Goal: Task Accomplishment & Management: Manage account settings

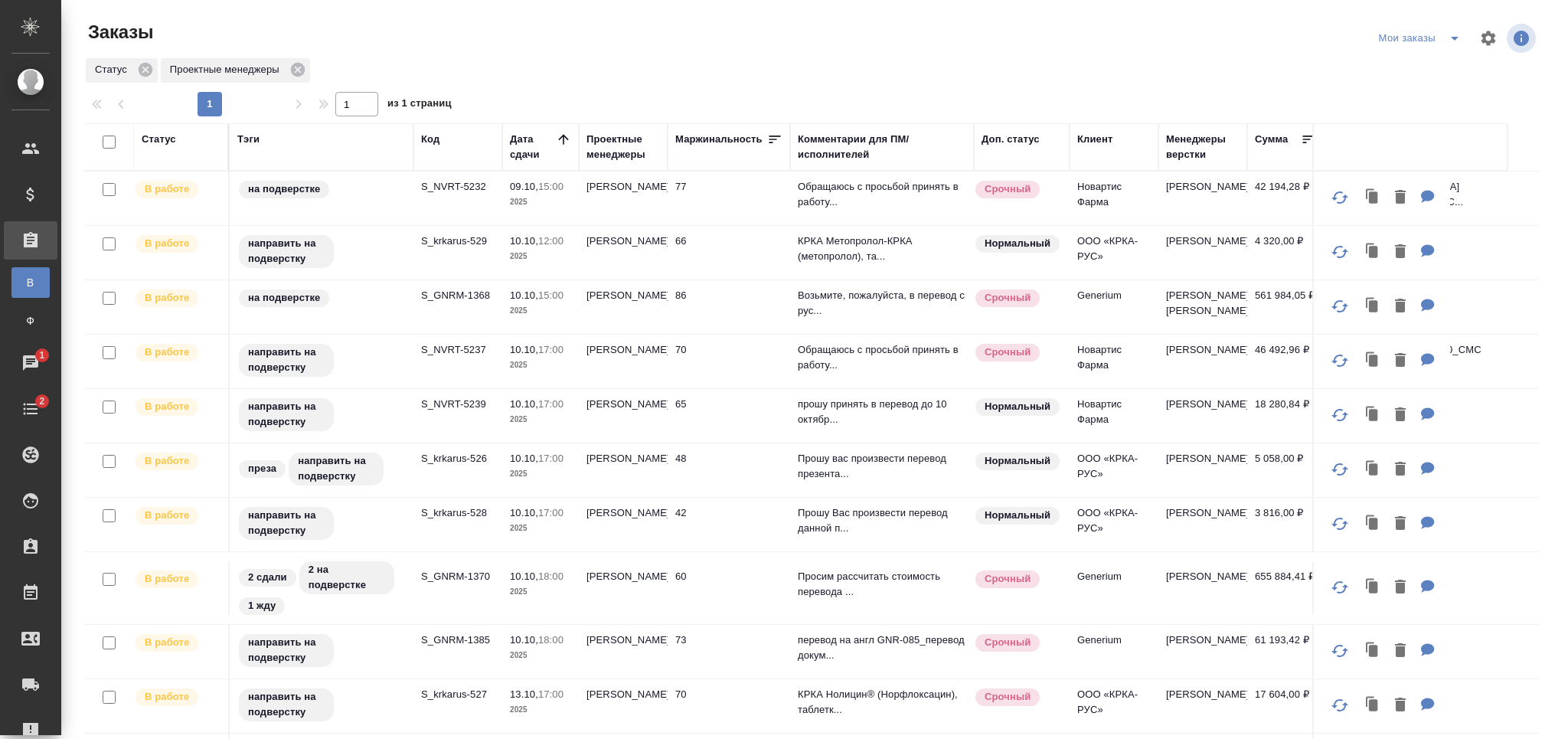
click at [429, 244] on p "S_krkarus-529" at bounding box center [458, 241] width 73 height 16
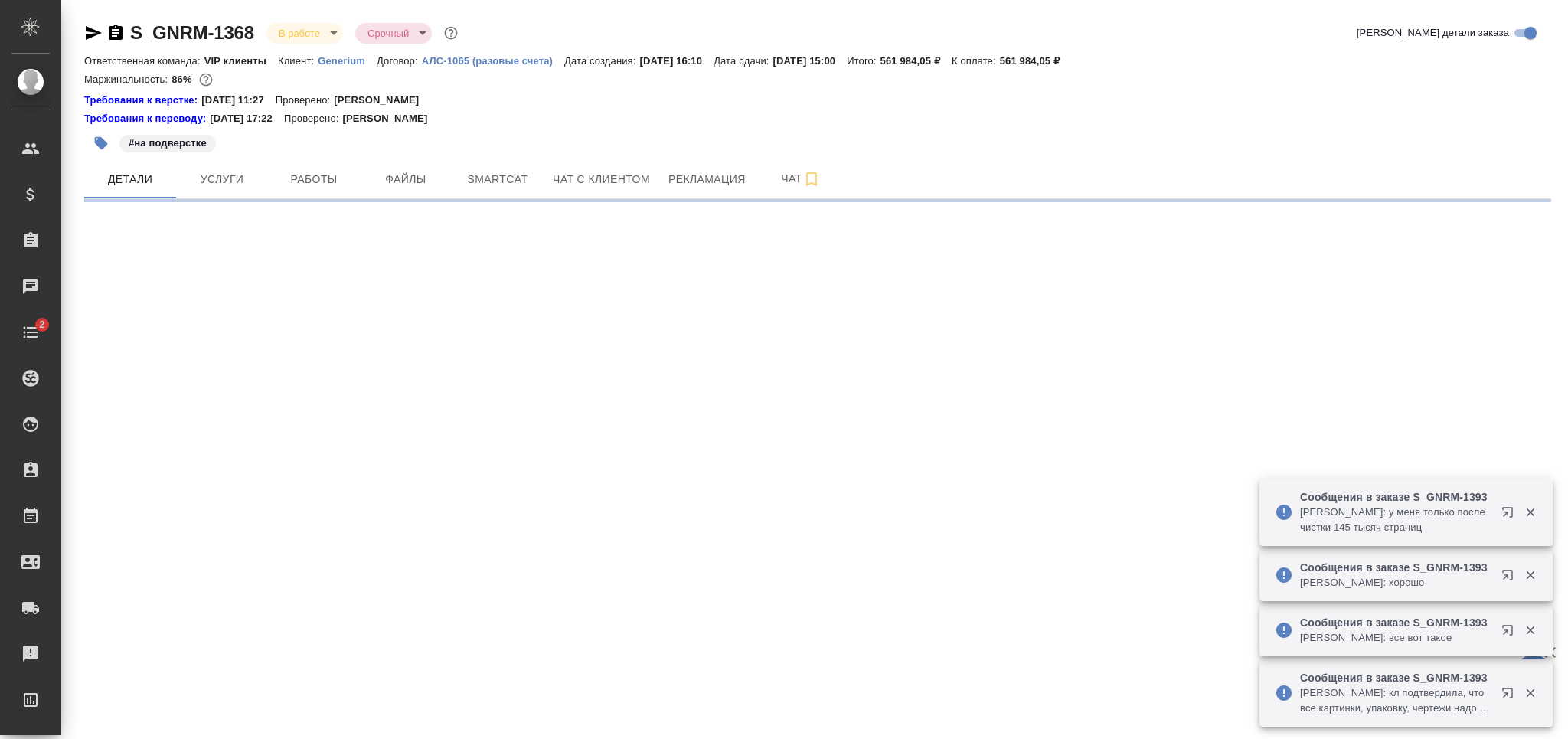
select select "RU"
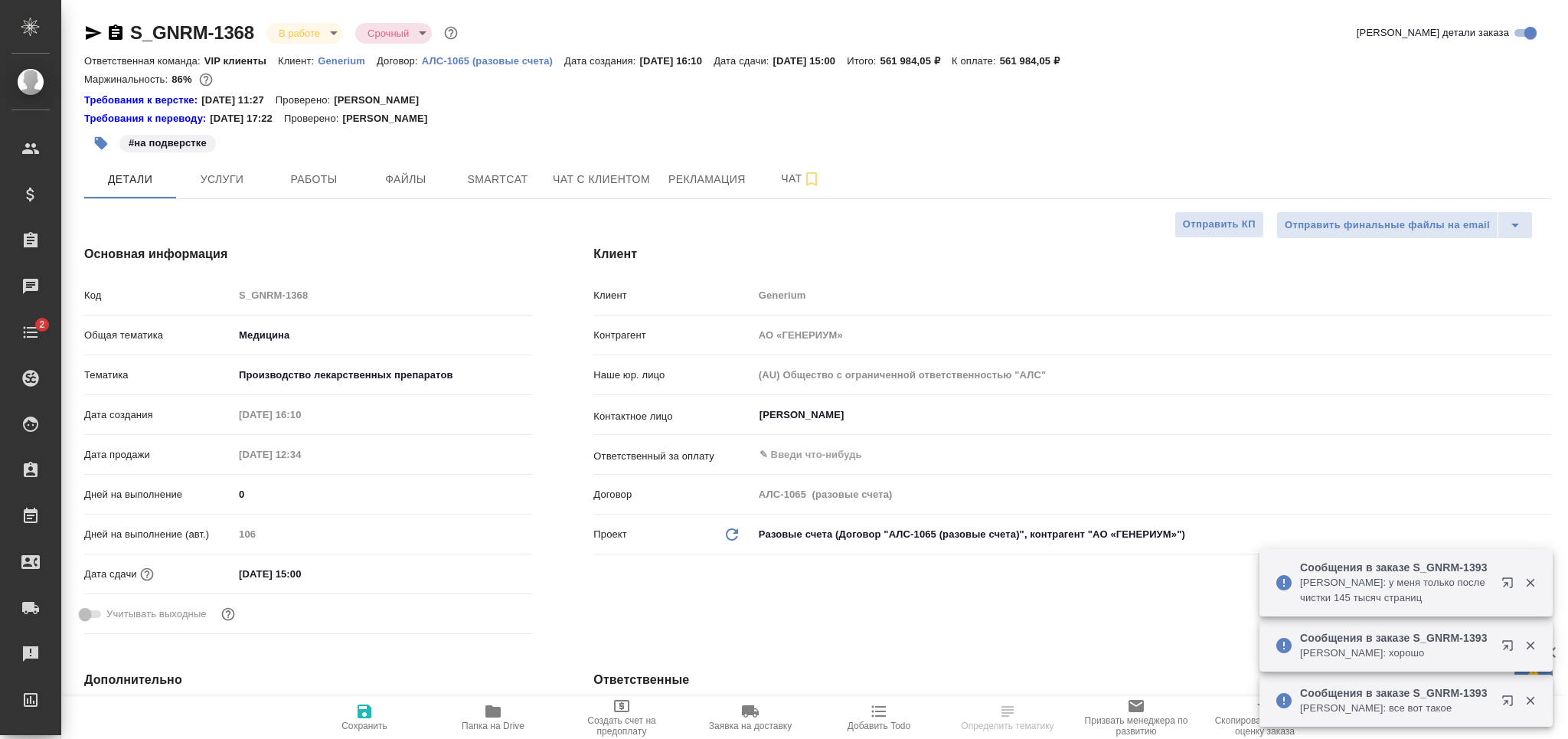
type textarea "x"
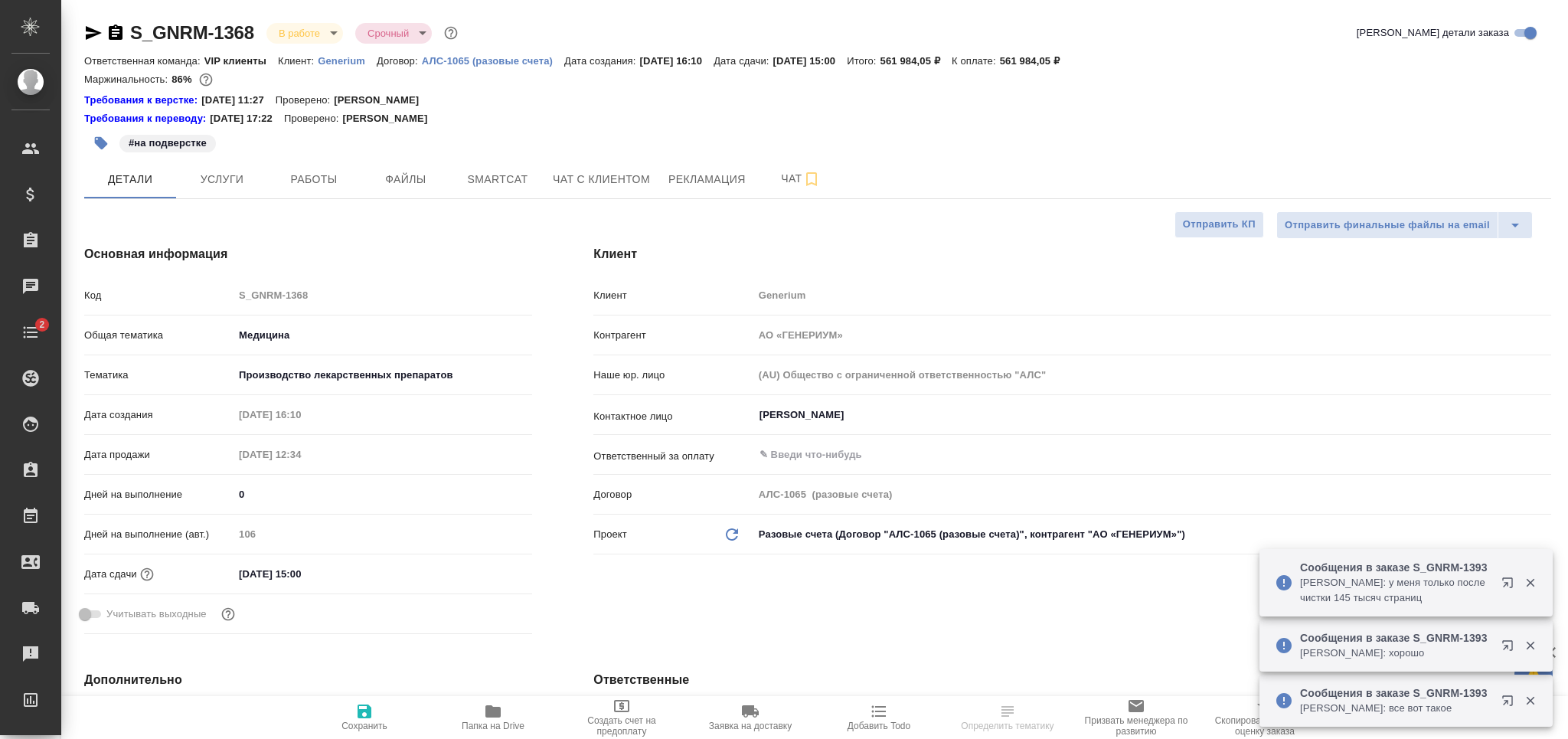
type textarea "x"
type input "[PERSON_NAME]"
type input "Комаров Роман"
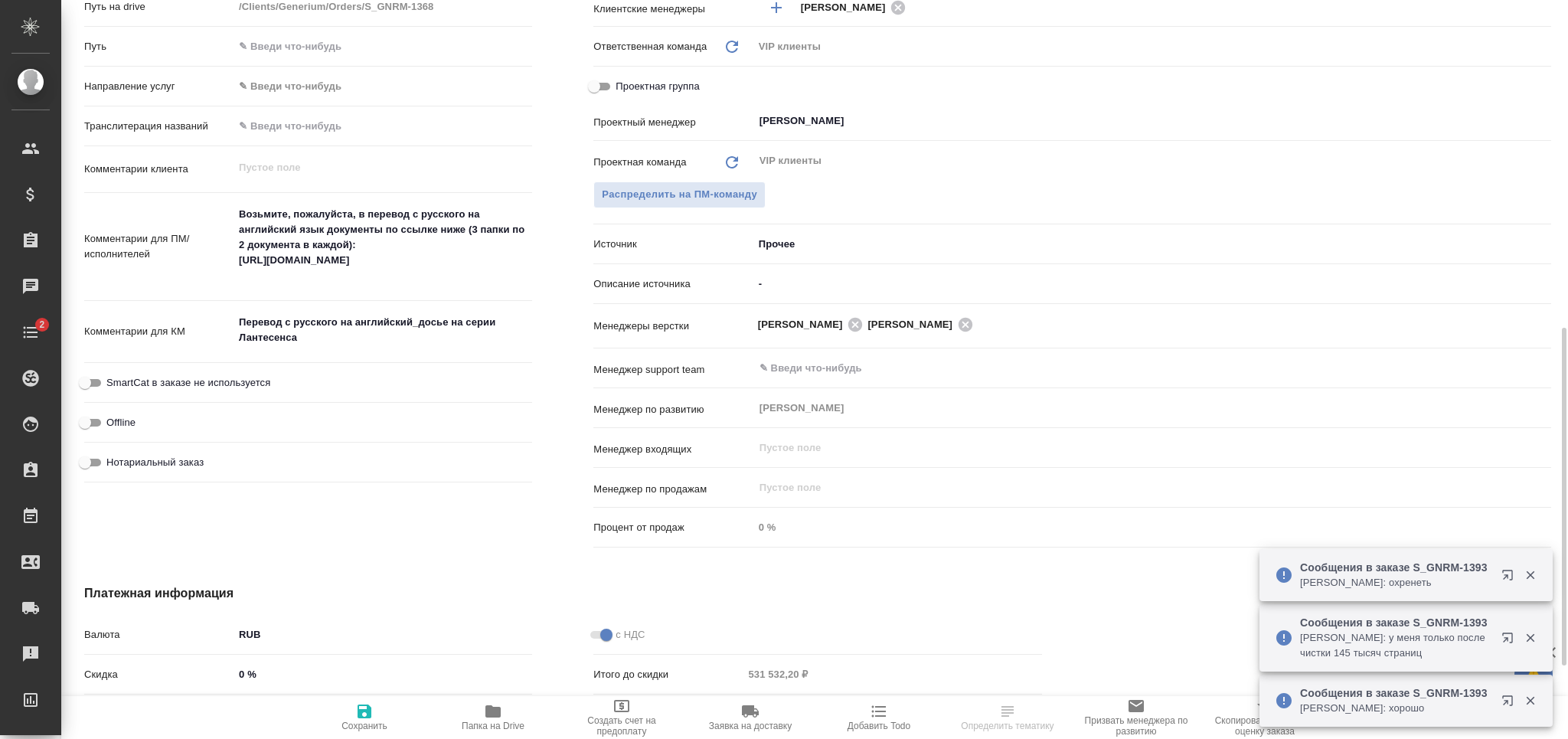
scroll to position [874, 0]
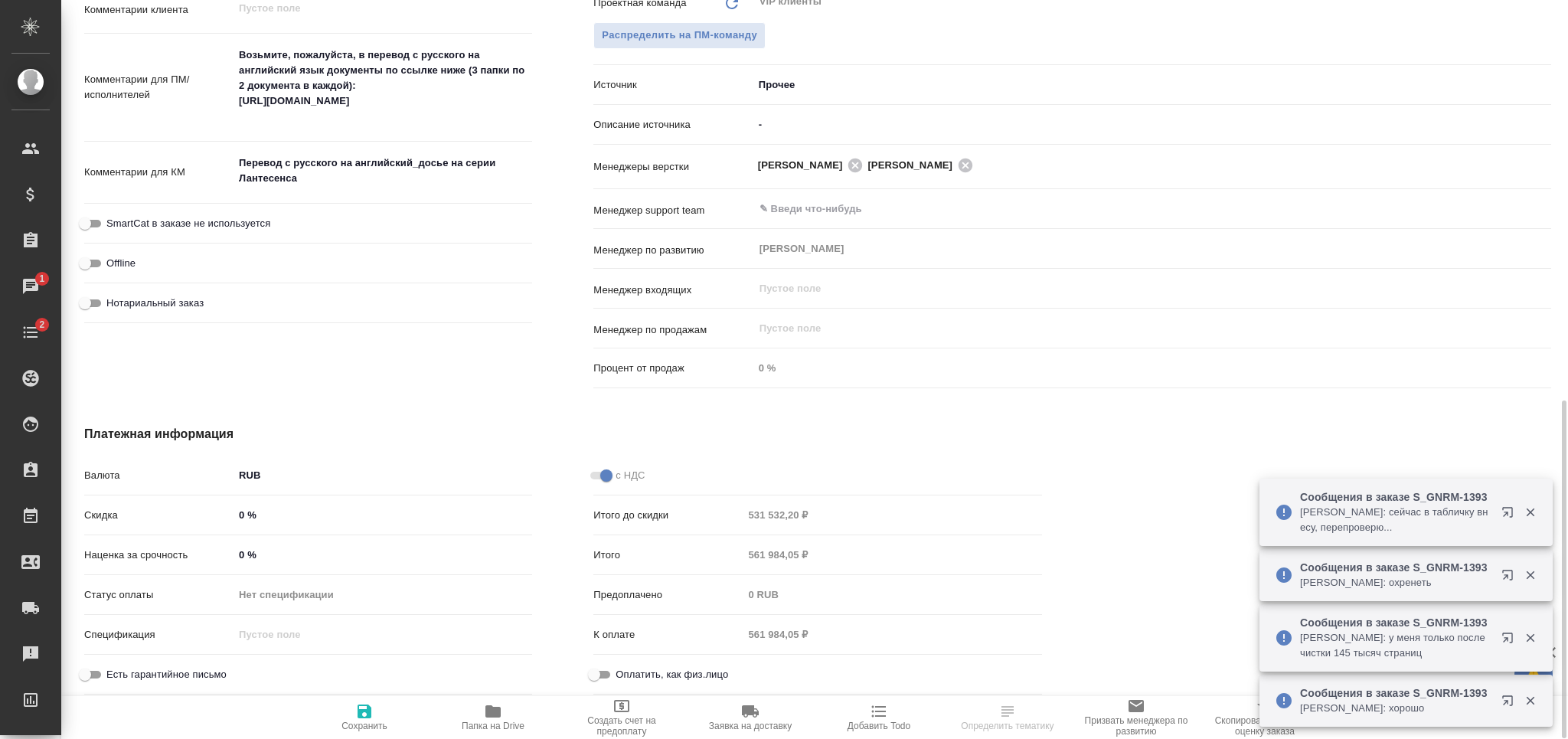
click at [778, 129] on input "-" at bounding box center [1152, 124] width 798 height 22
click at [778, 128] on input "-" at bounding box center [1152, 124] width 797 height 22
type input "П"
type textarea "x"
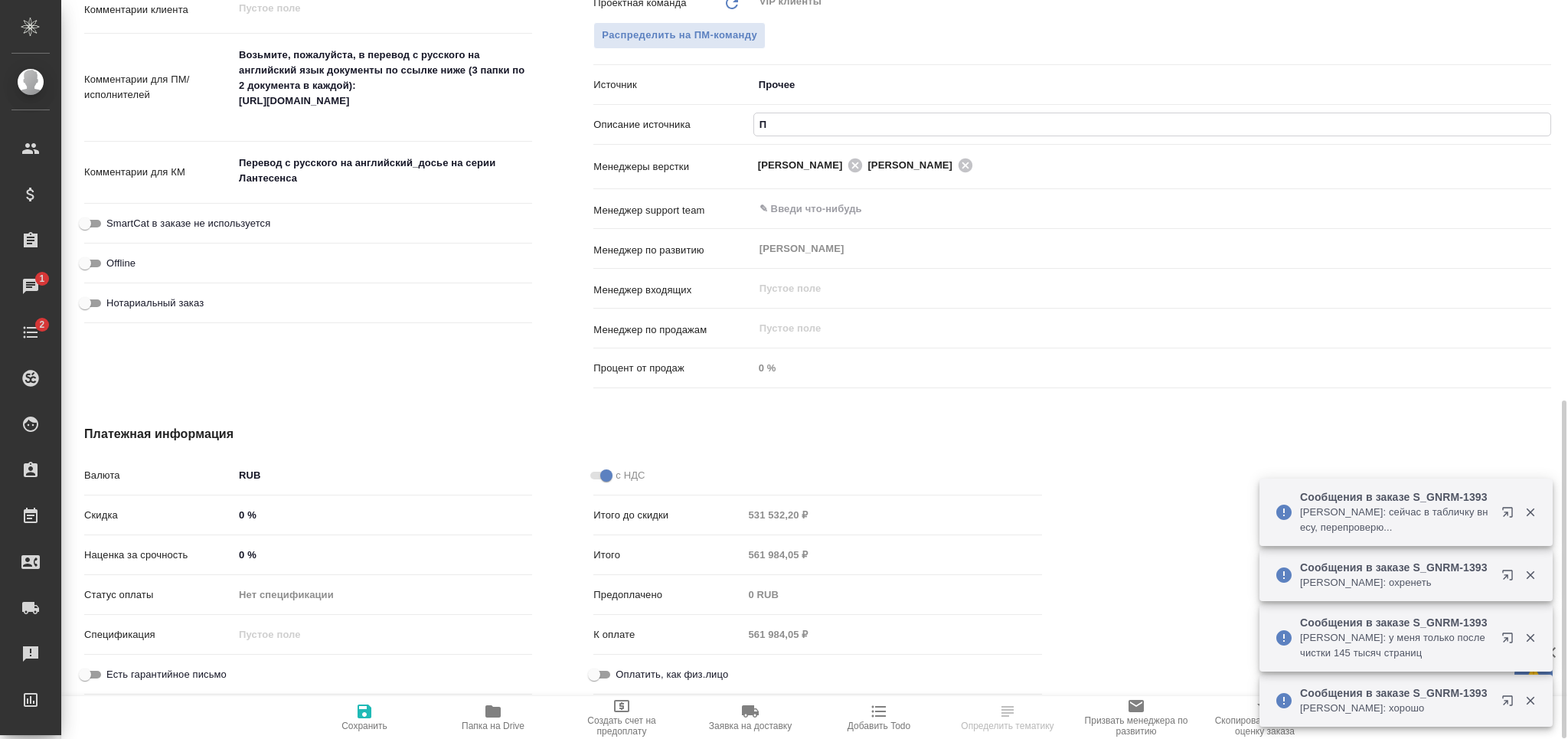
type textarea "x"
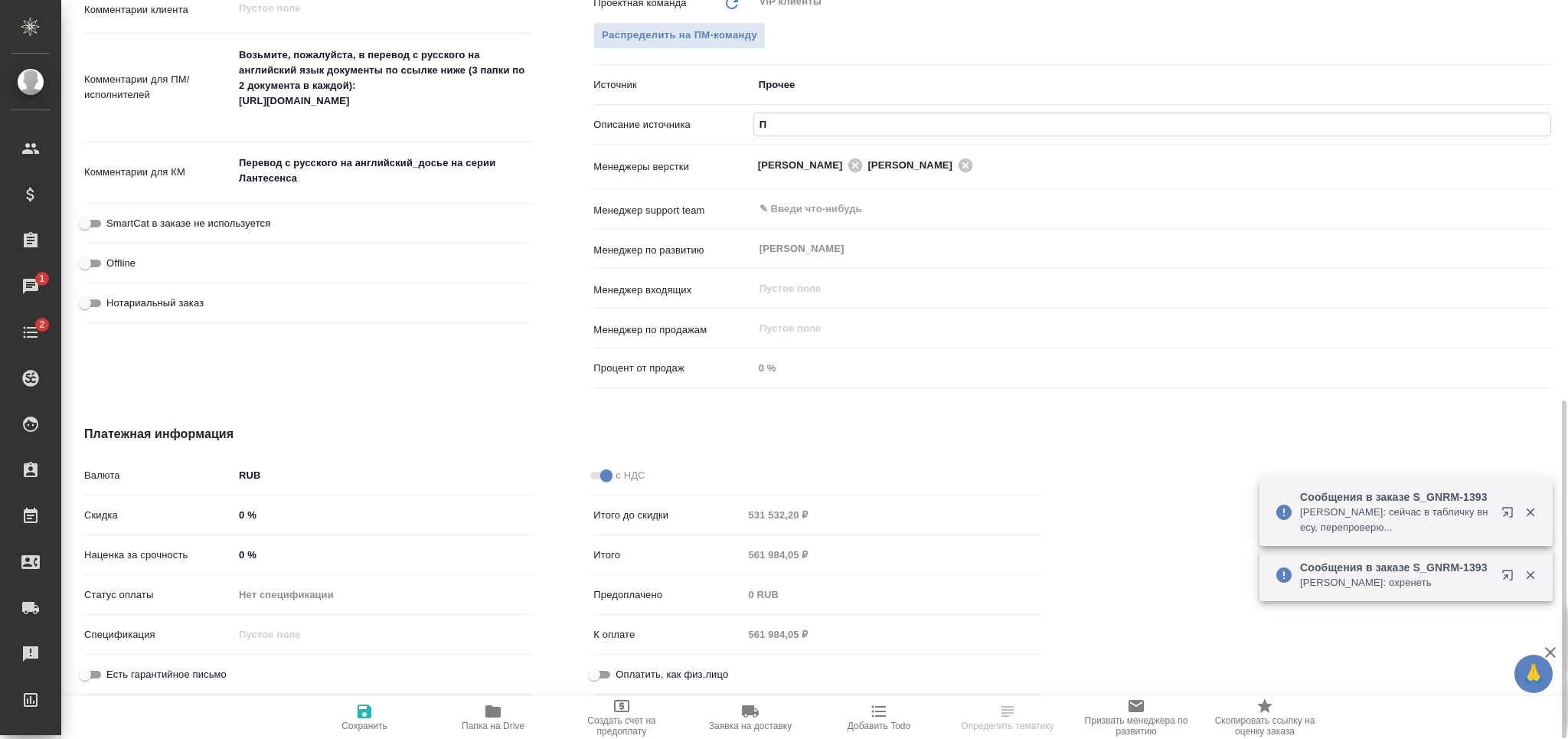
type input "Пр"
type textarea "x"
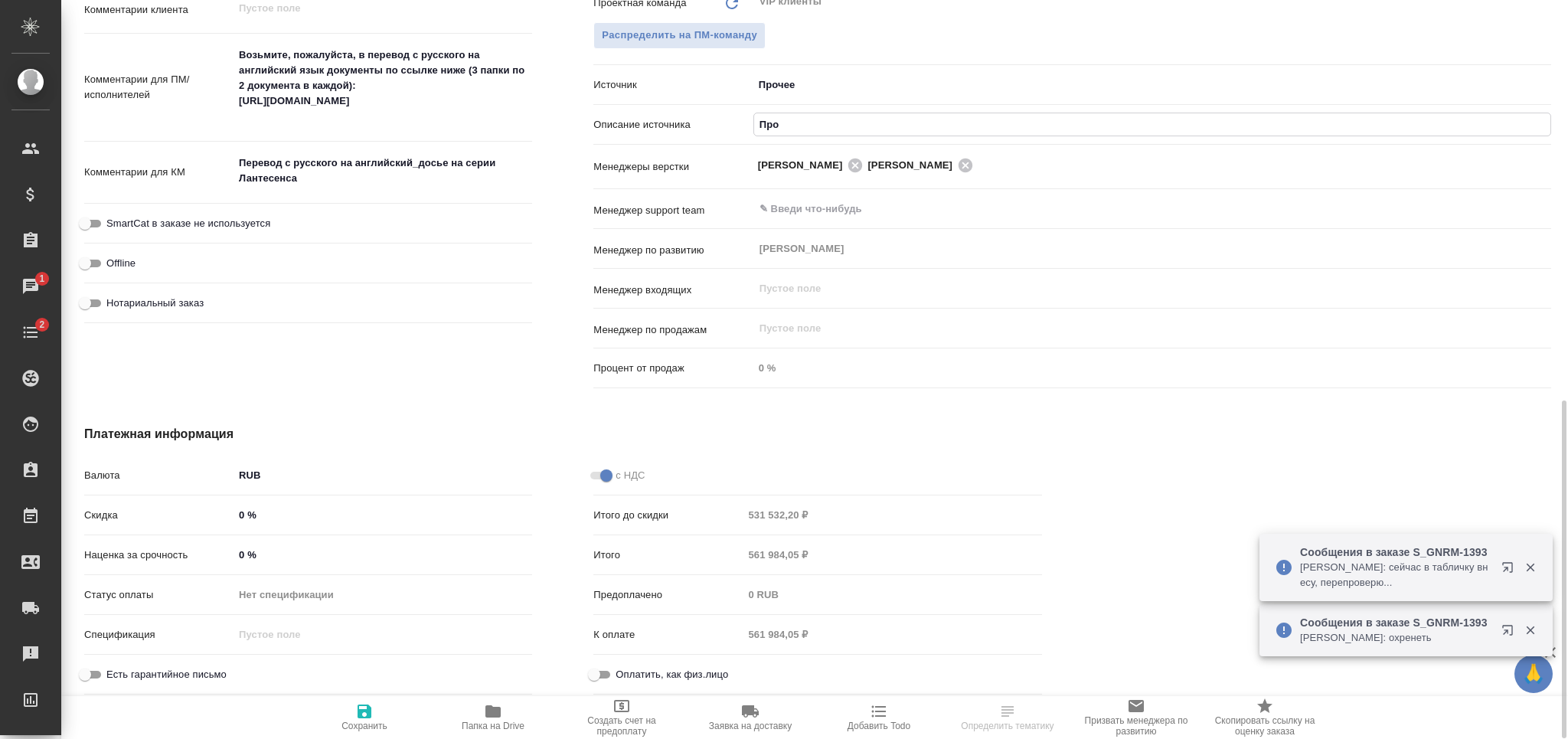
type input "Проч"
type textarea "x"
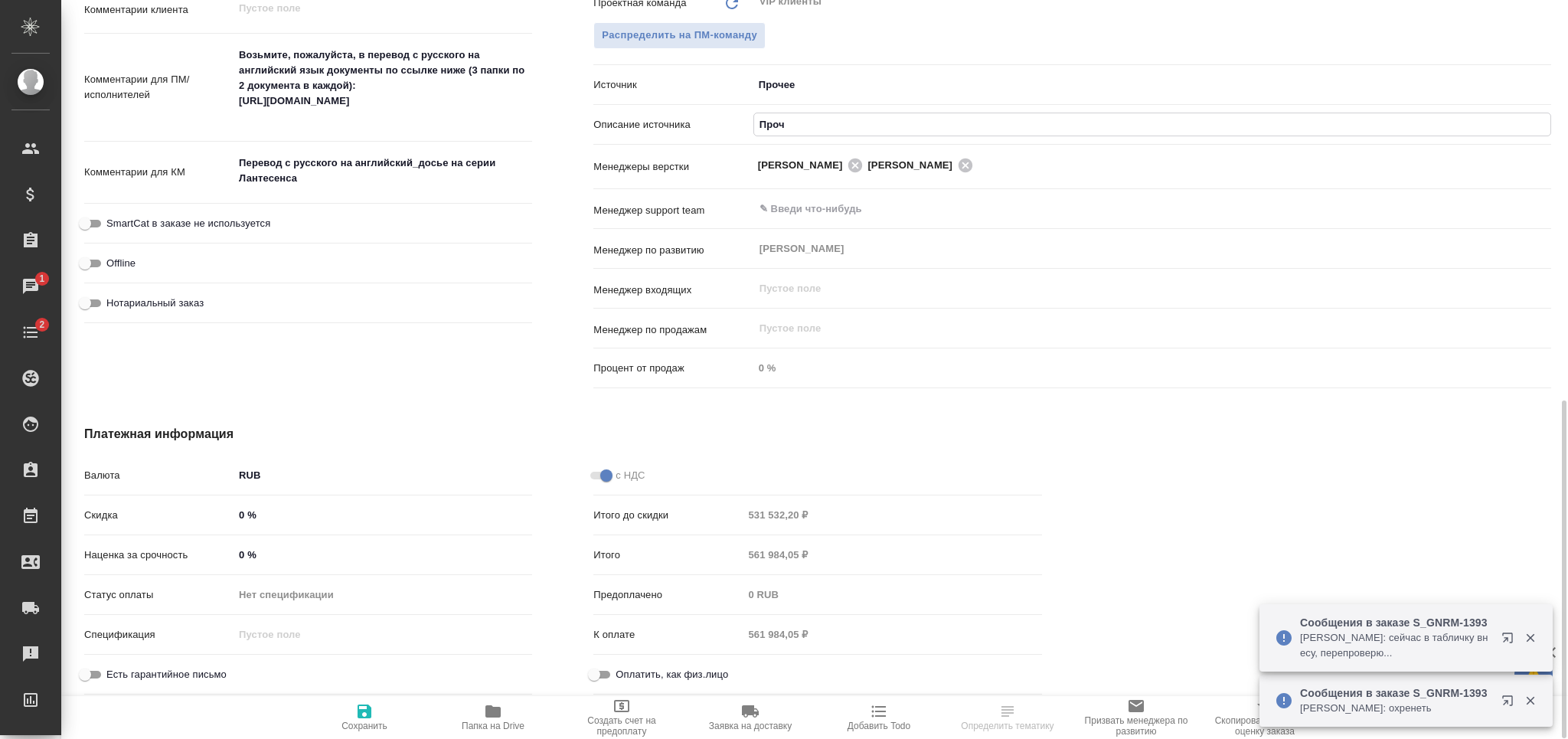
type input "Проче"
type textarea "x"
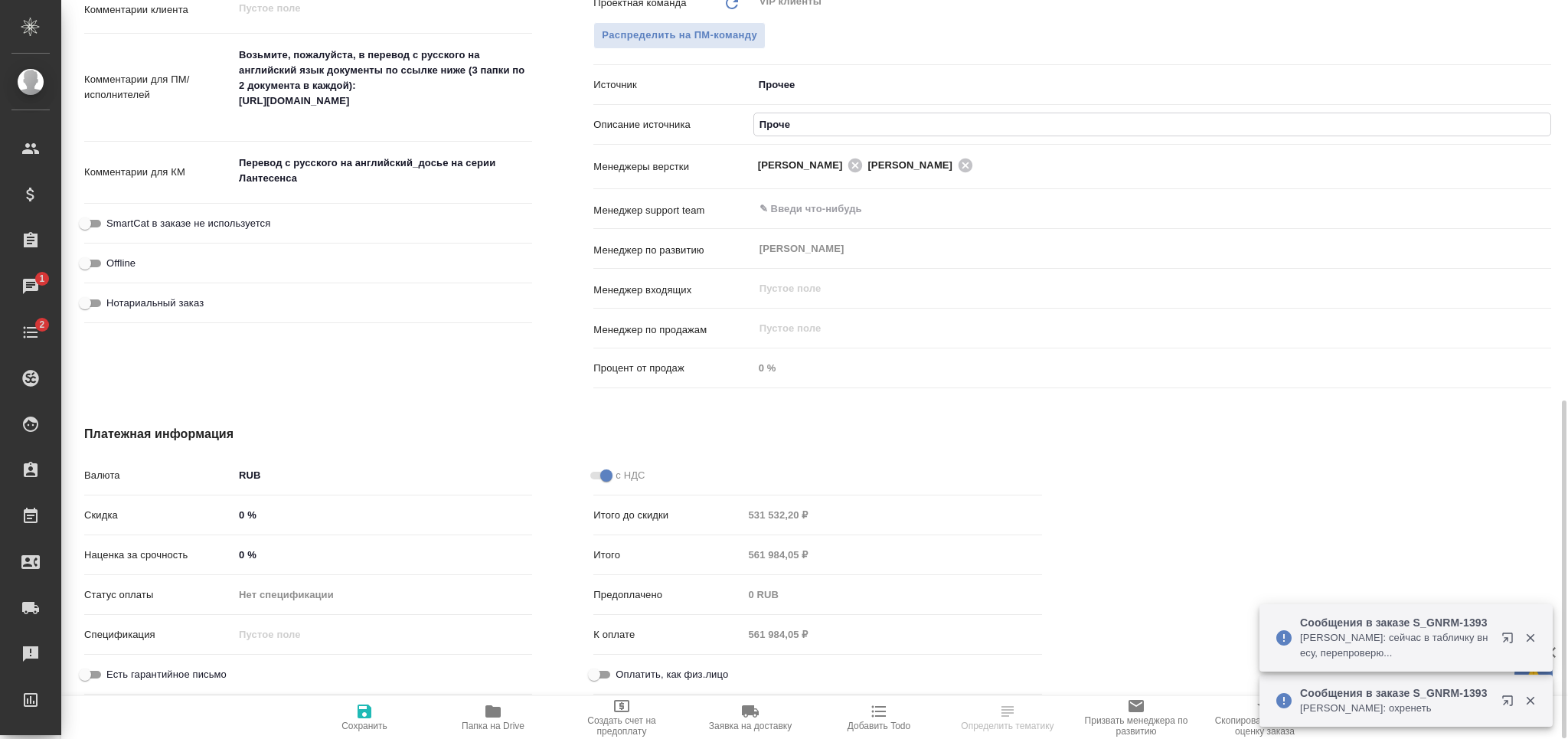
type textarea "x"
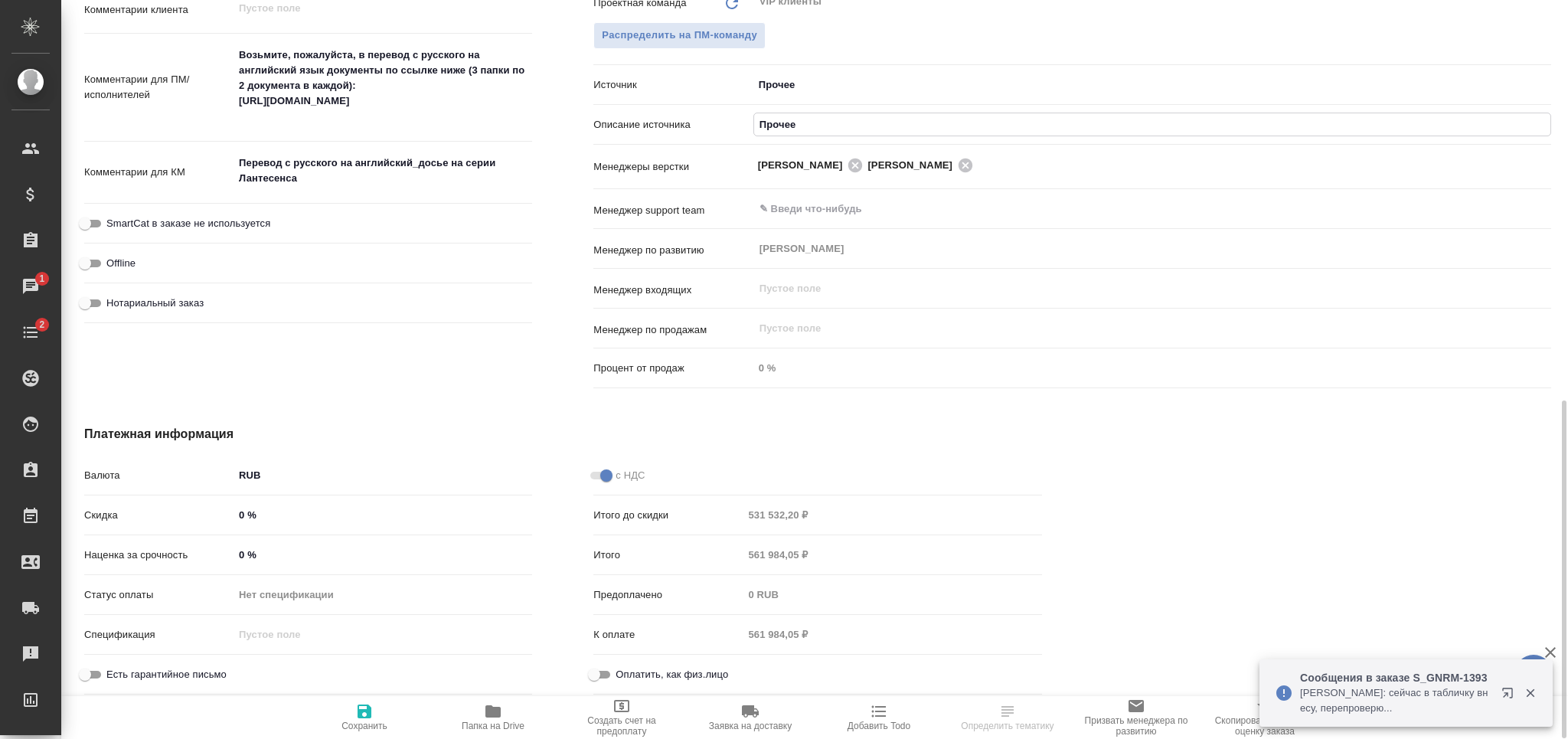
type input "Прочее"
drag, startPoint x: 369, startPoint y: 721, endPoint x: 362, endPoint y: 729, distance: 10.6
click at [368, 723] on span "Сохранить" at bounding box center [364, 726] width 46 height 10
type textarea "x"
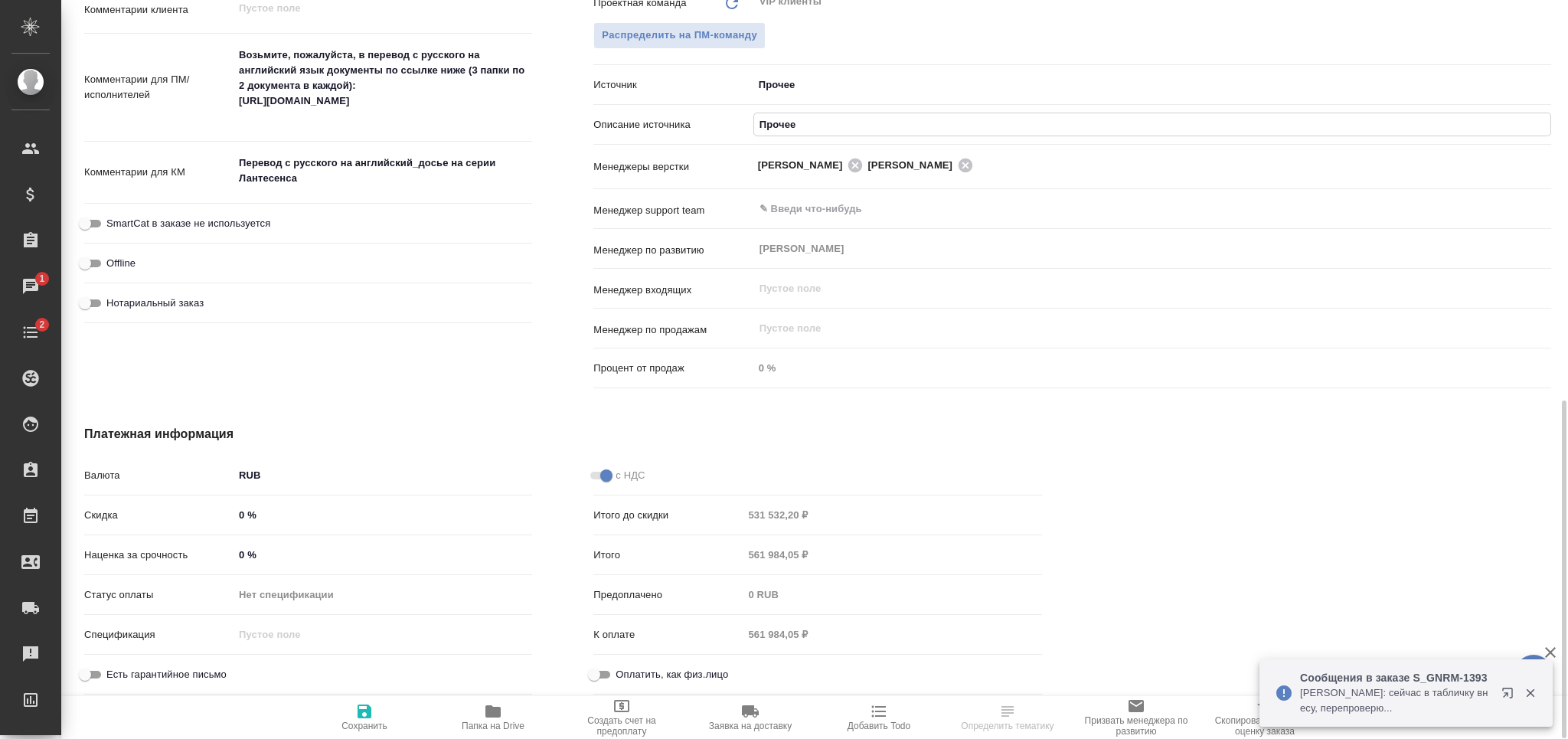
type textarea "x"
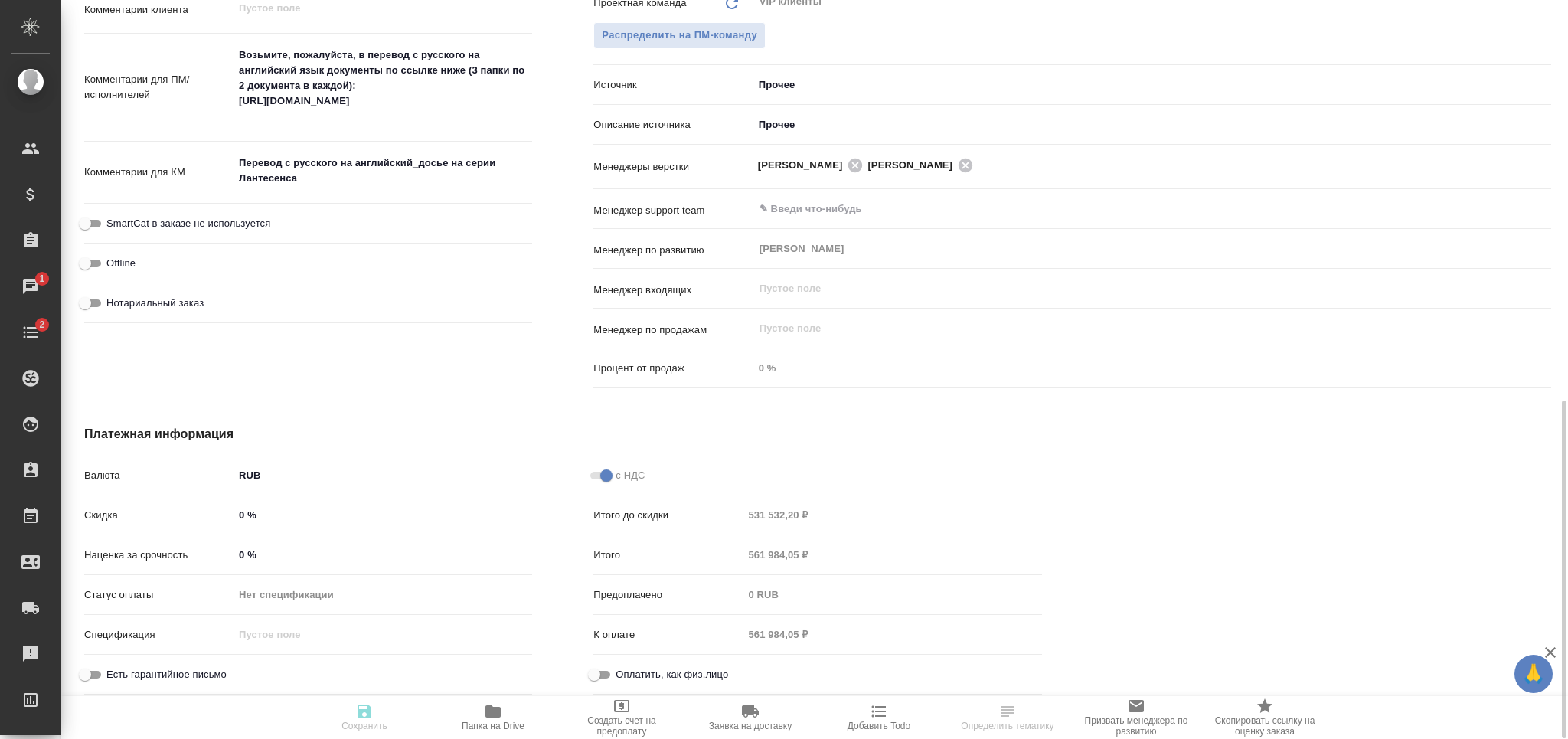
type textarea "x"
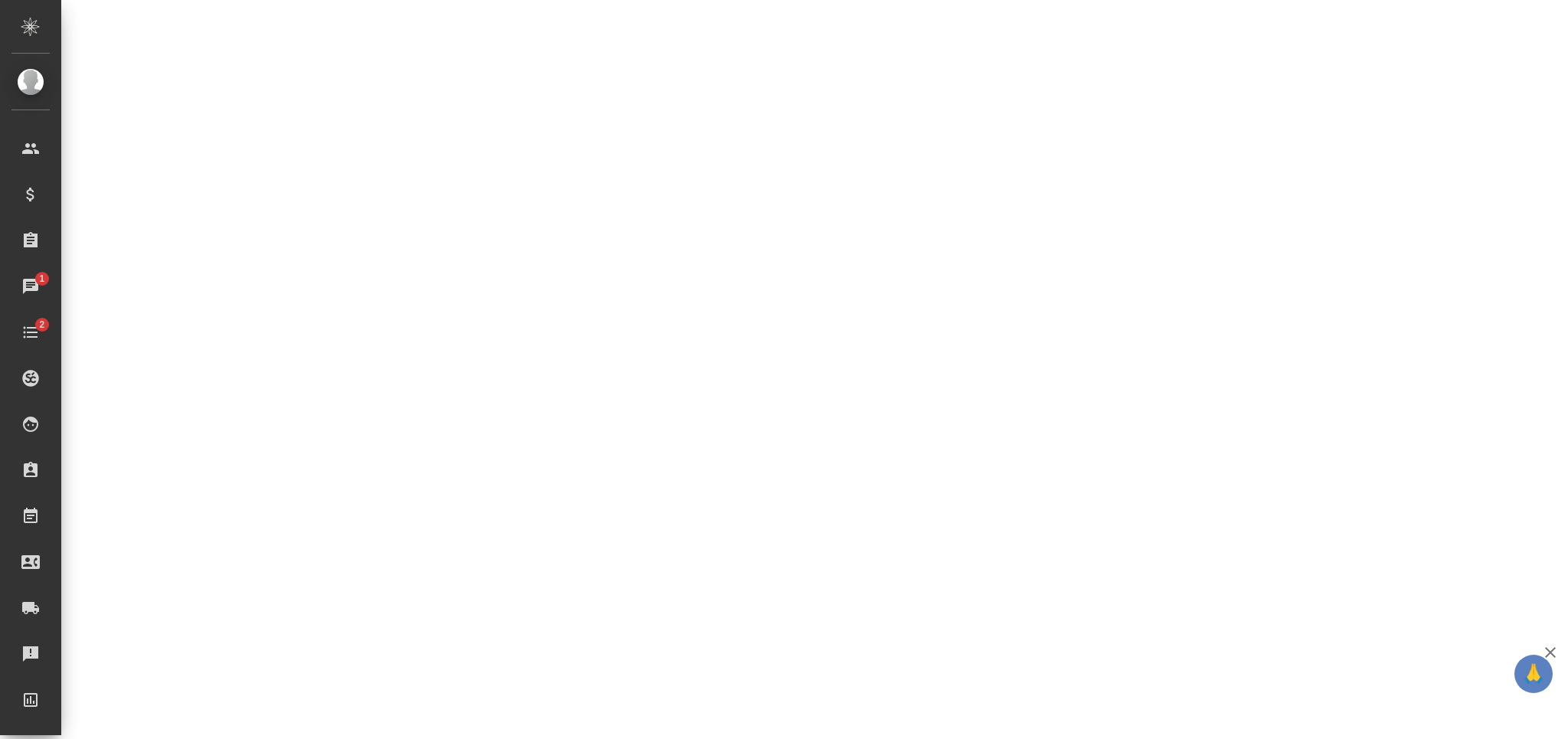
select select "RU"
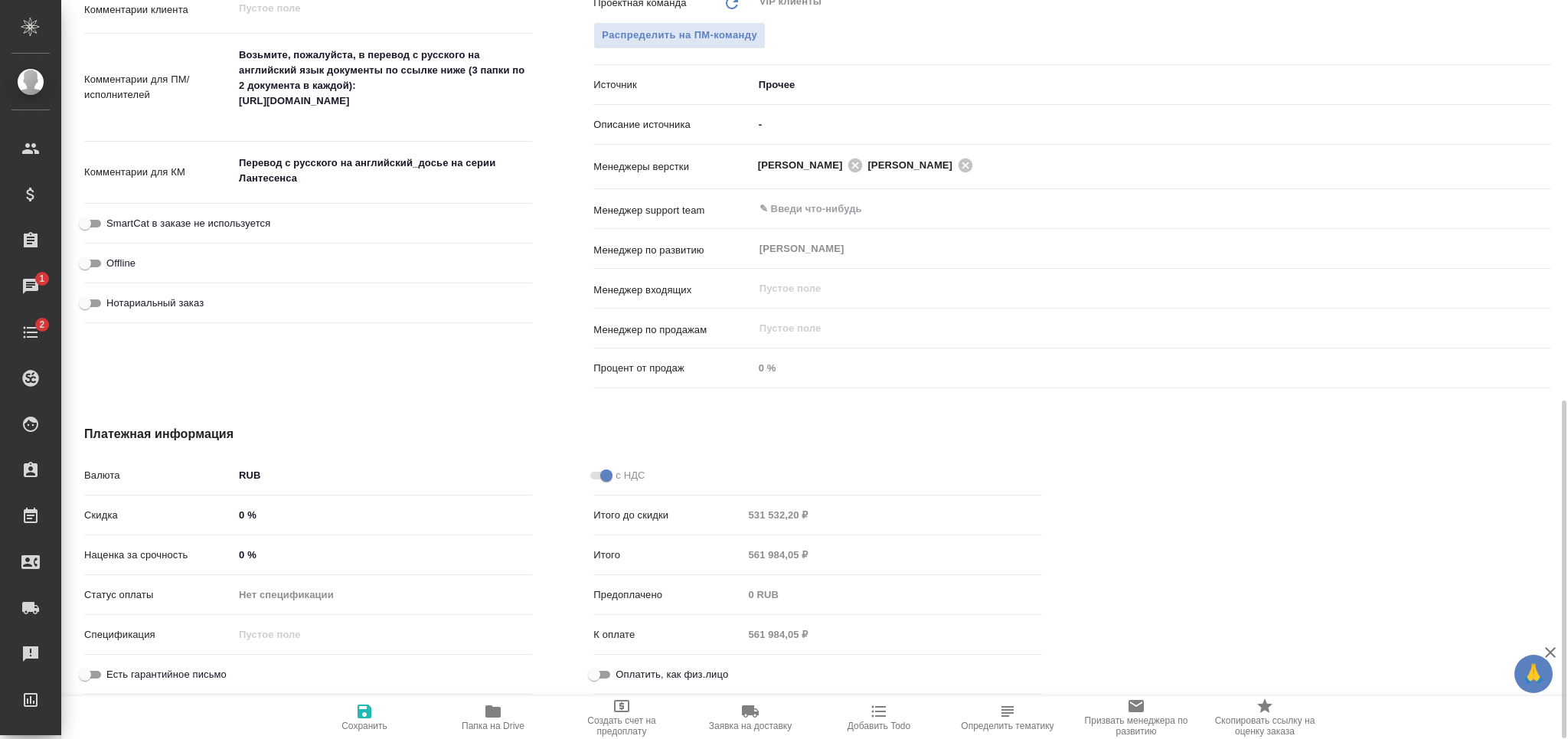
type textarea "x"
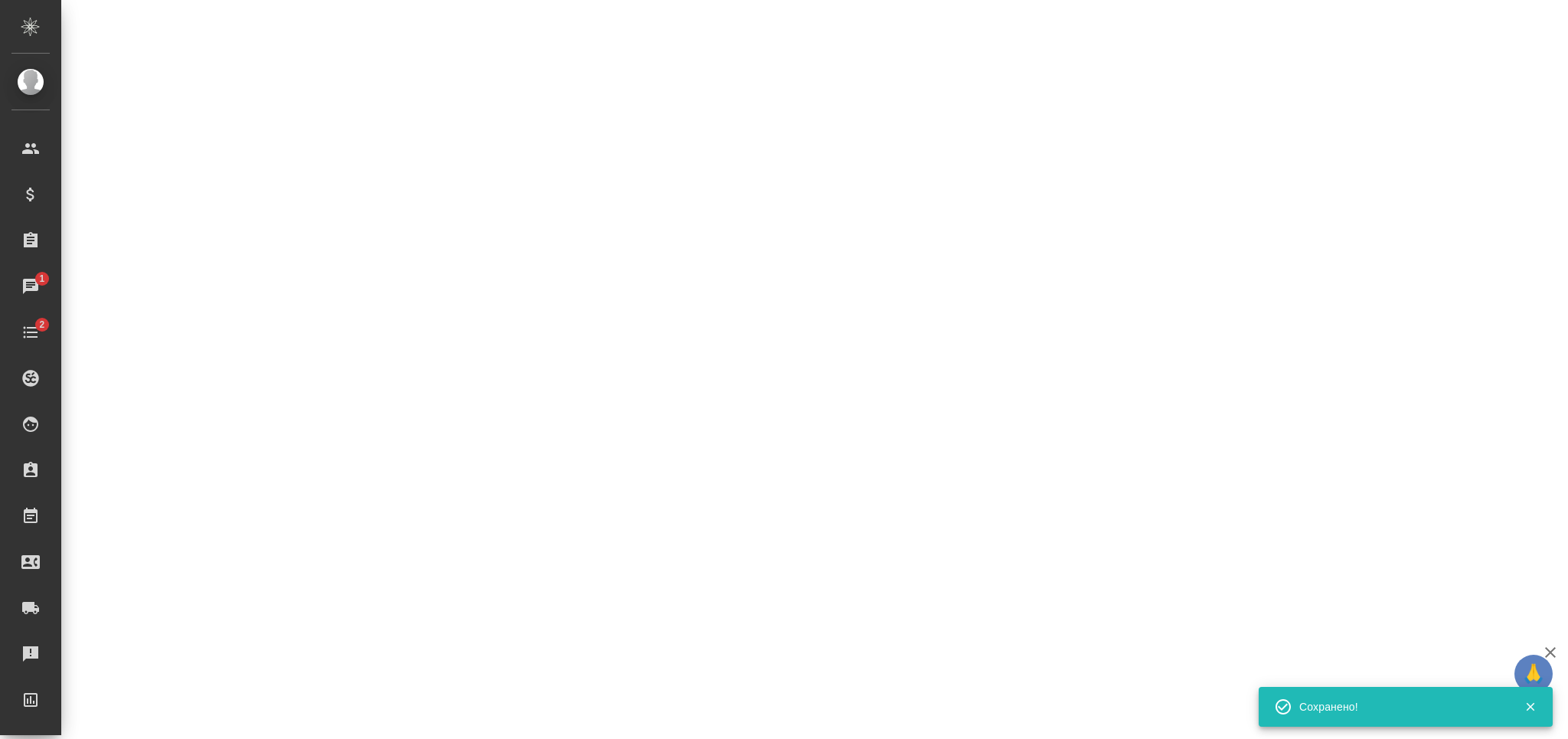
select select "RU"
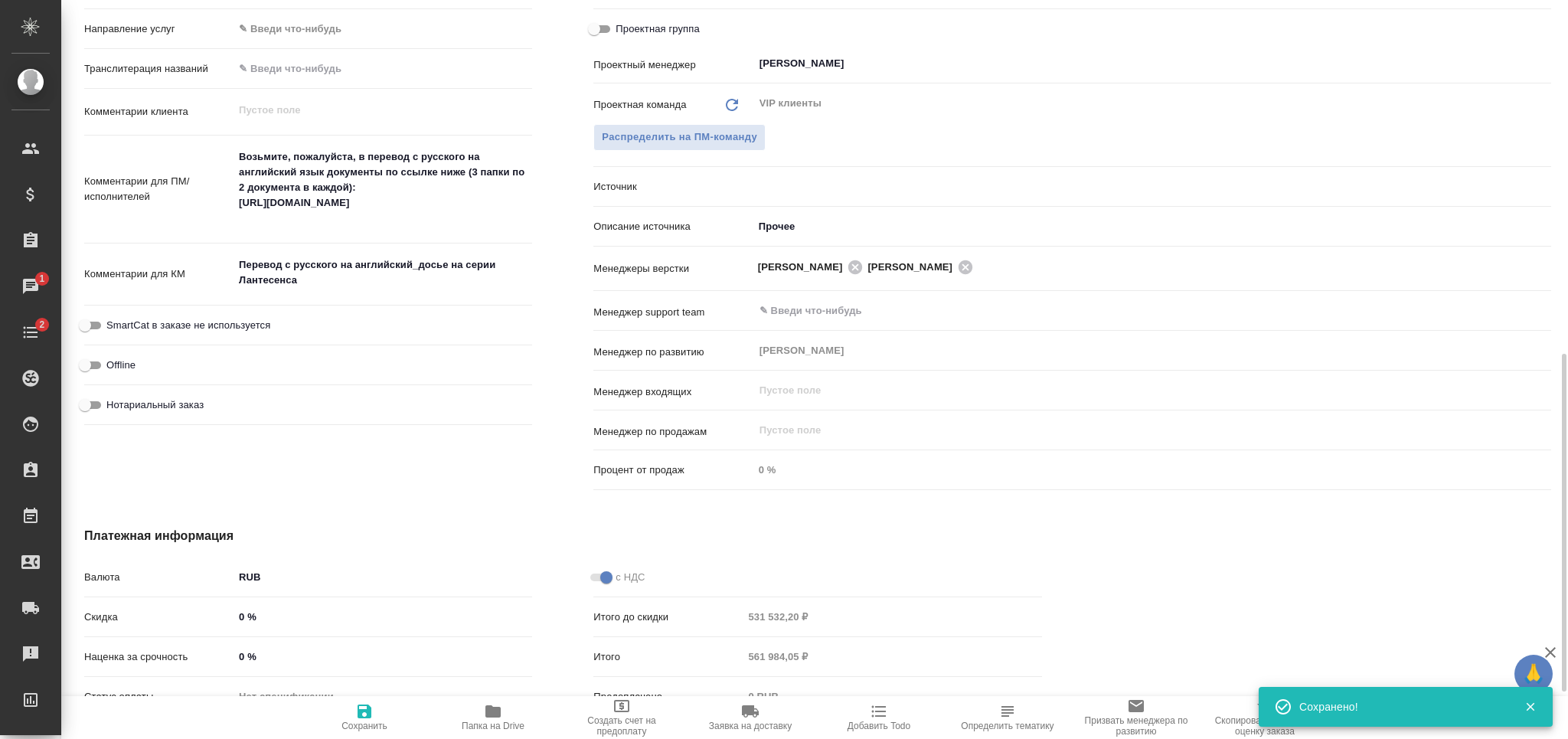
type textarea "x"
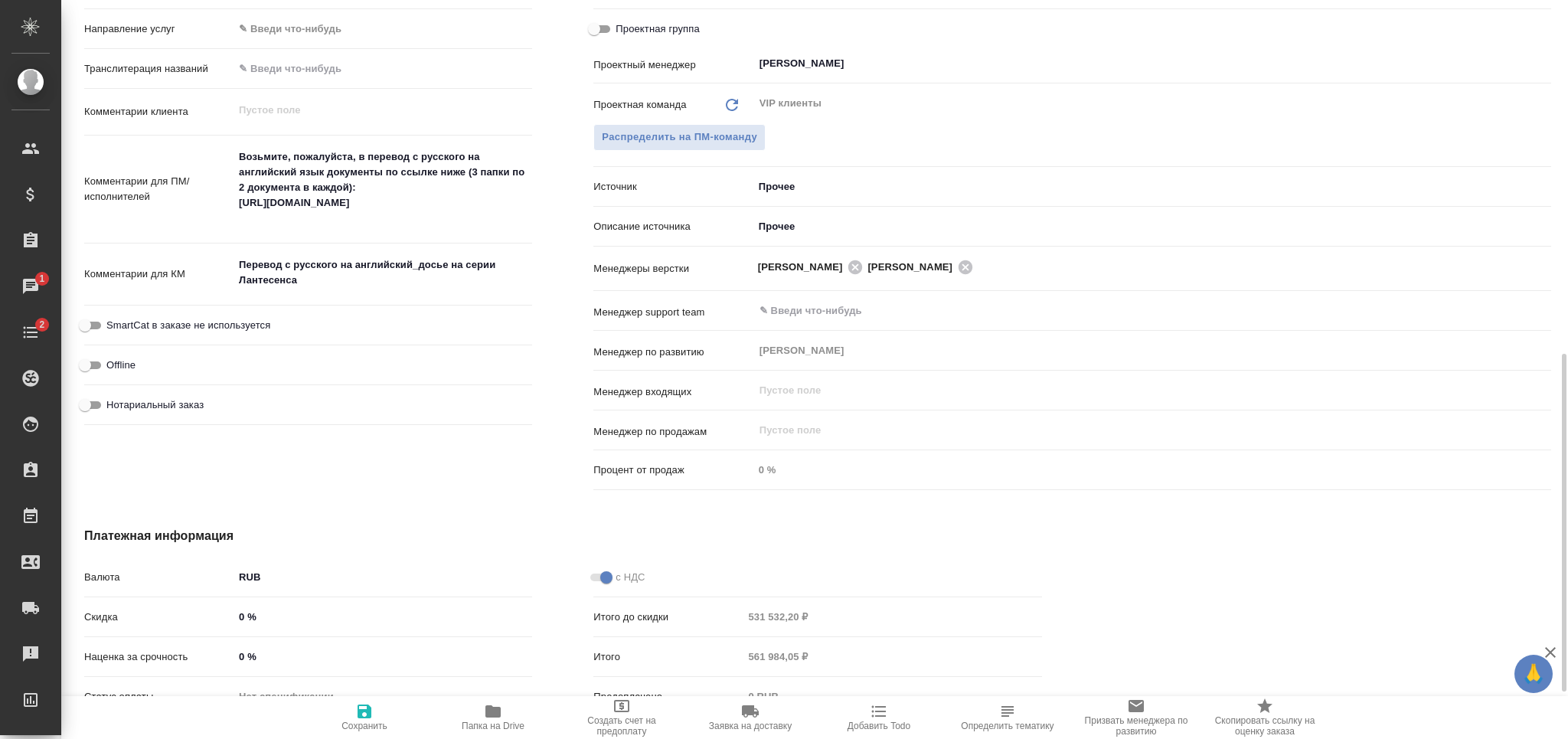
type textarea "x"
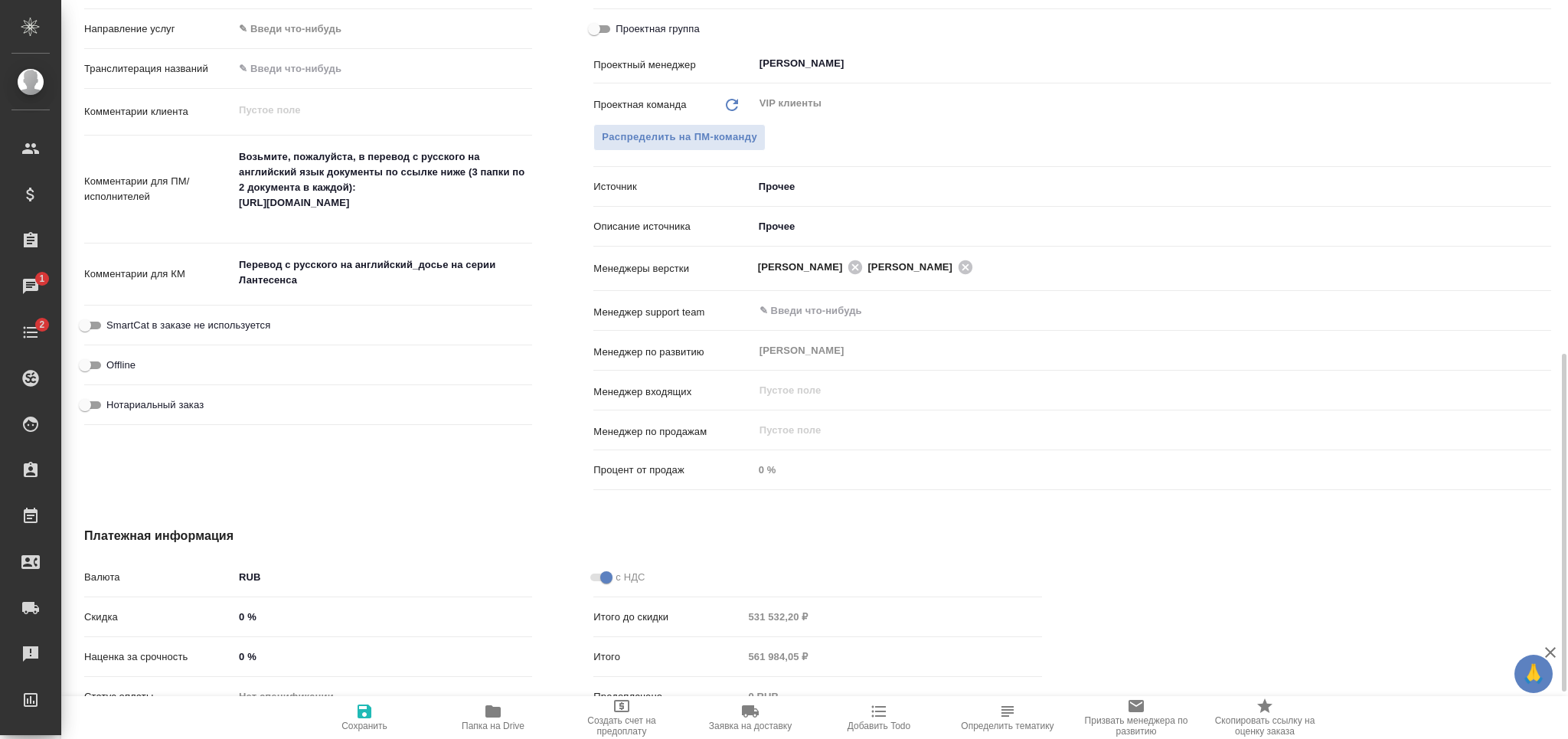
type textarea "x"
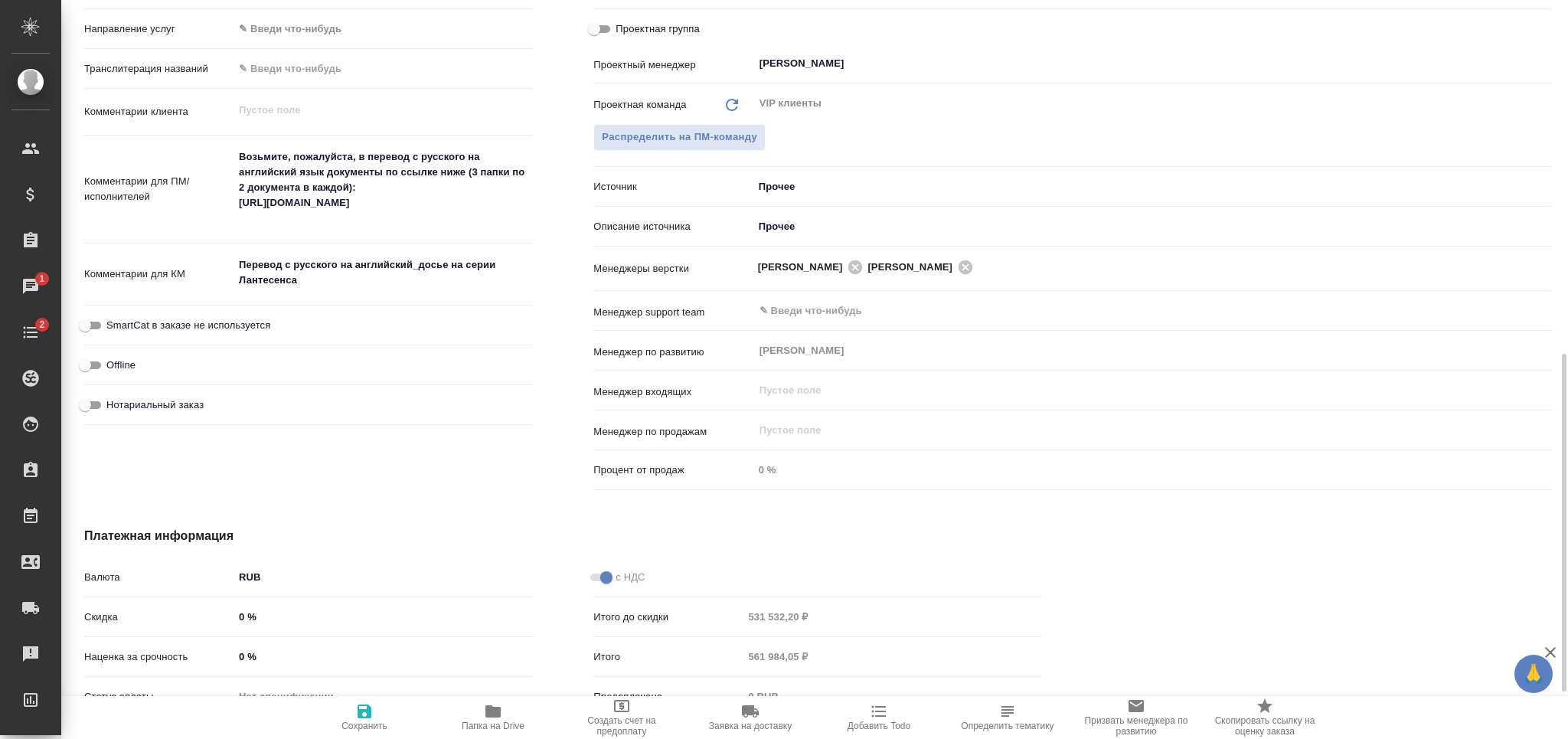
type textarea "x"
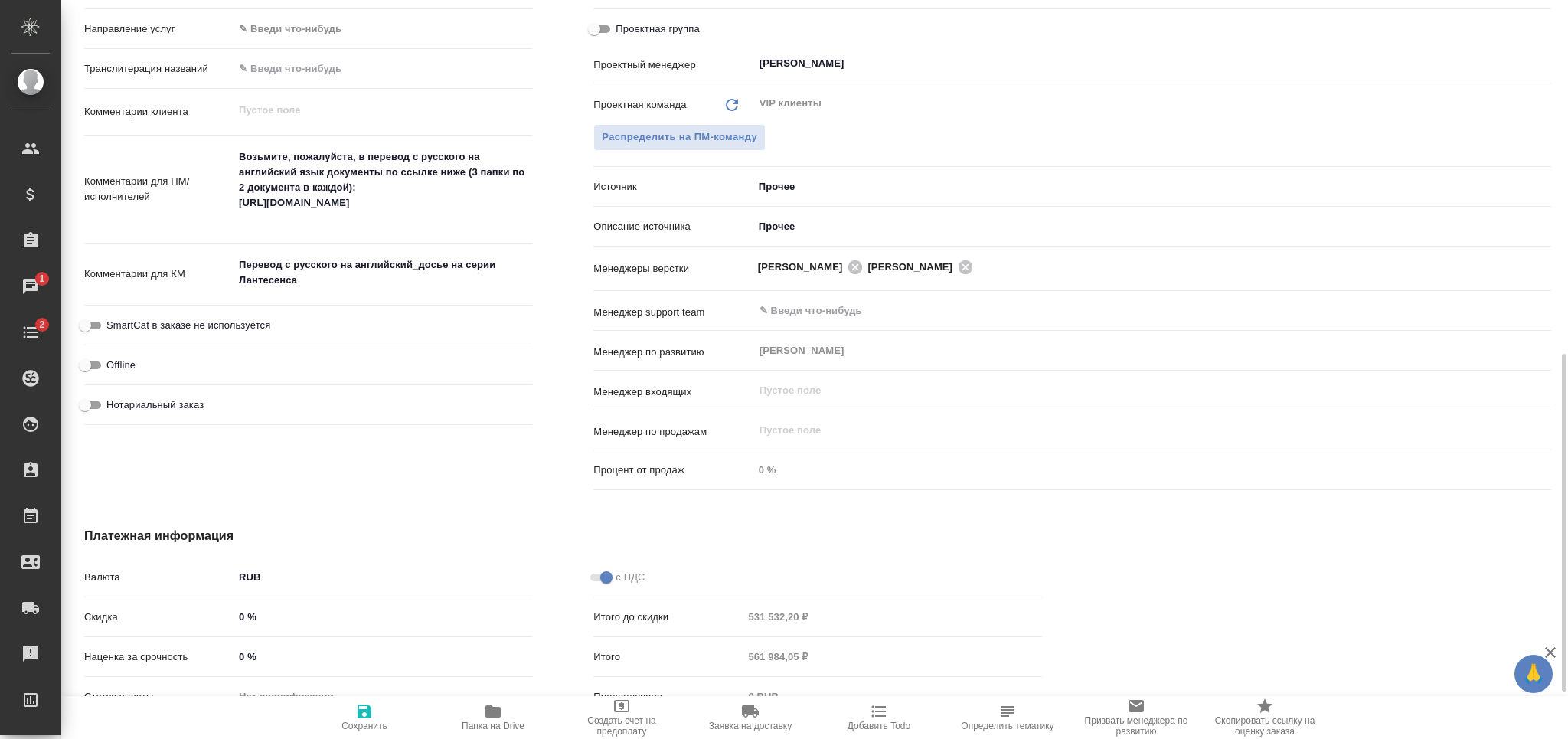
type textarea "x"
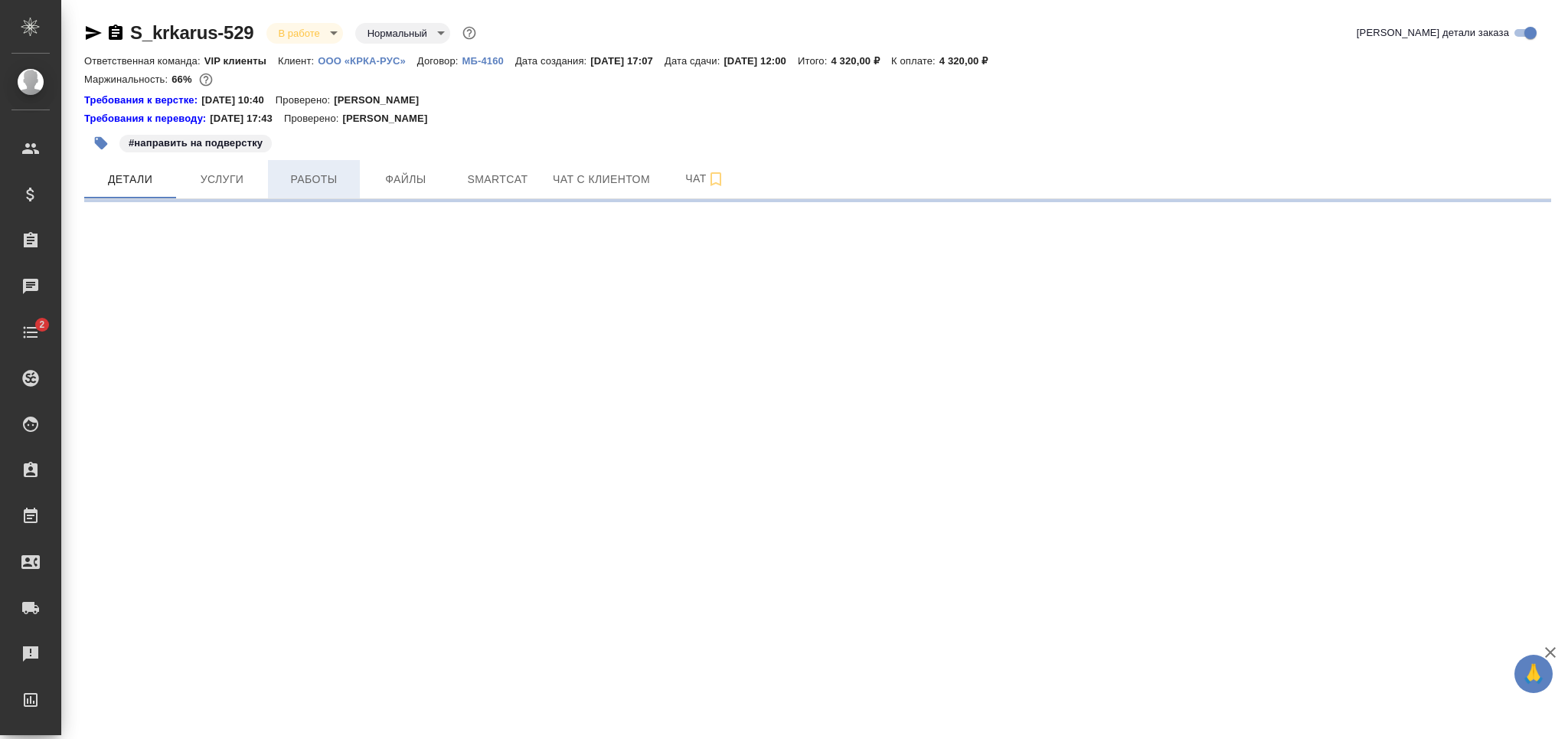
select select "RU"
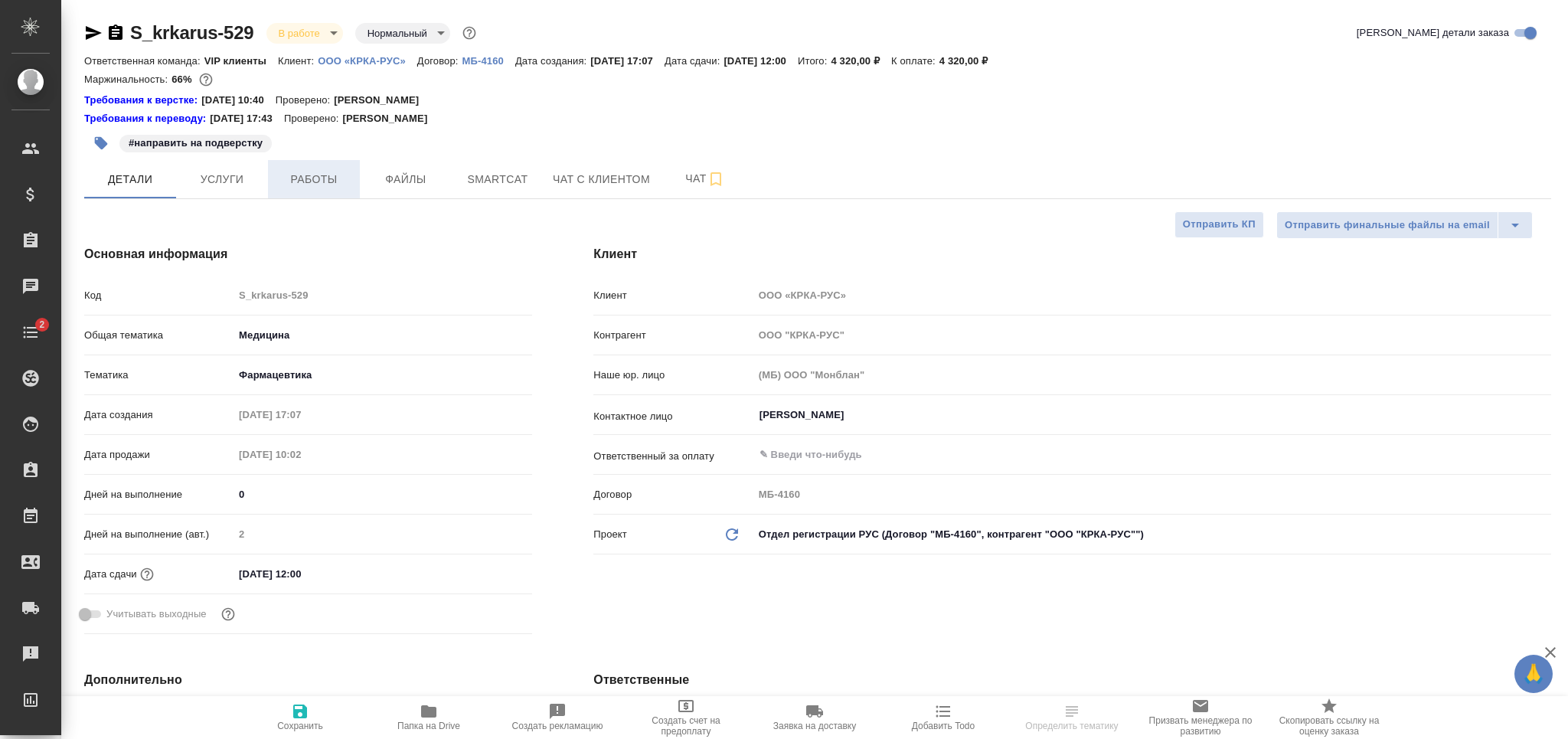
click at [320, 179] on span "Работы" at bounding box center [314, 180] width 73 height 19
type textarea "x"
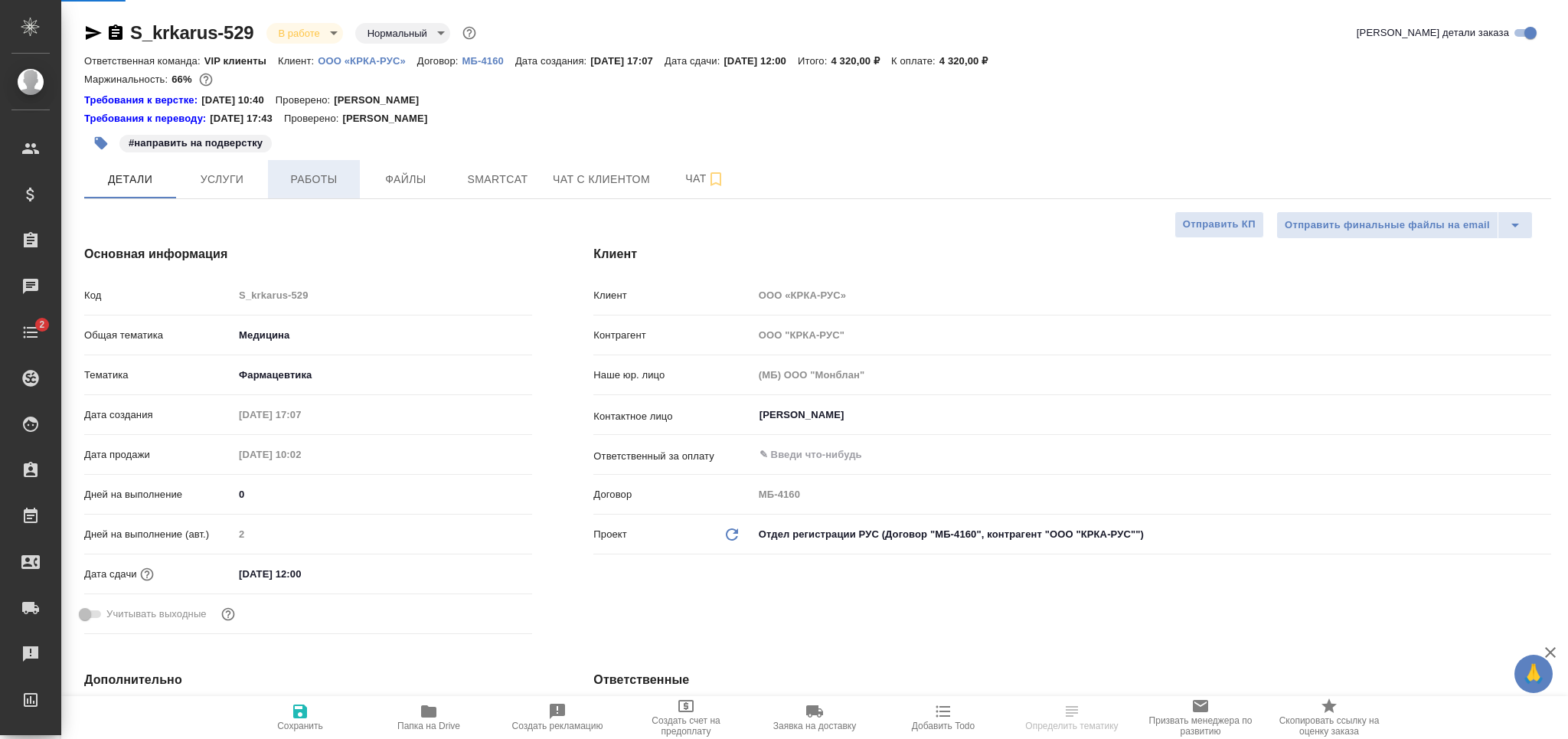
type textarea "x"
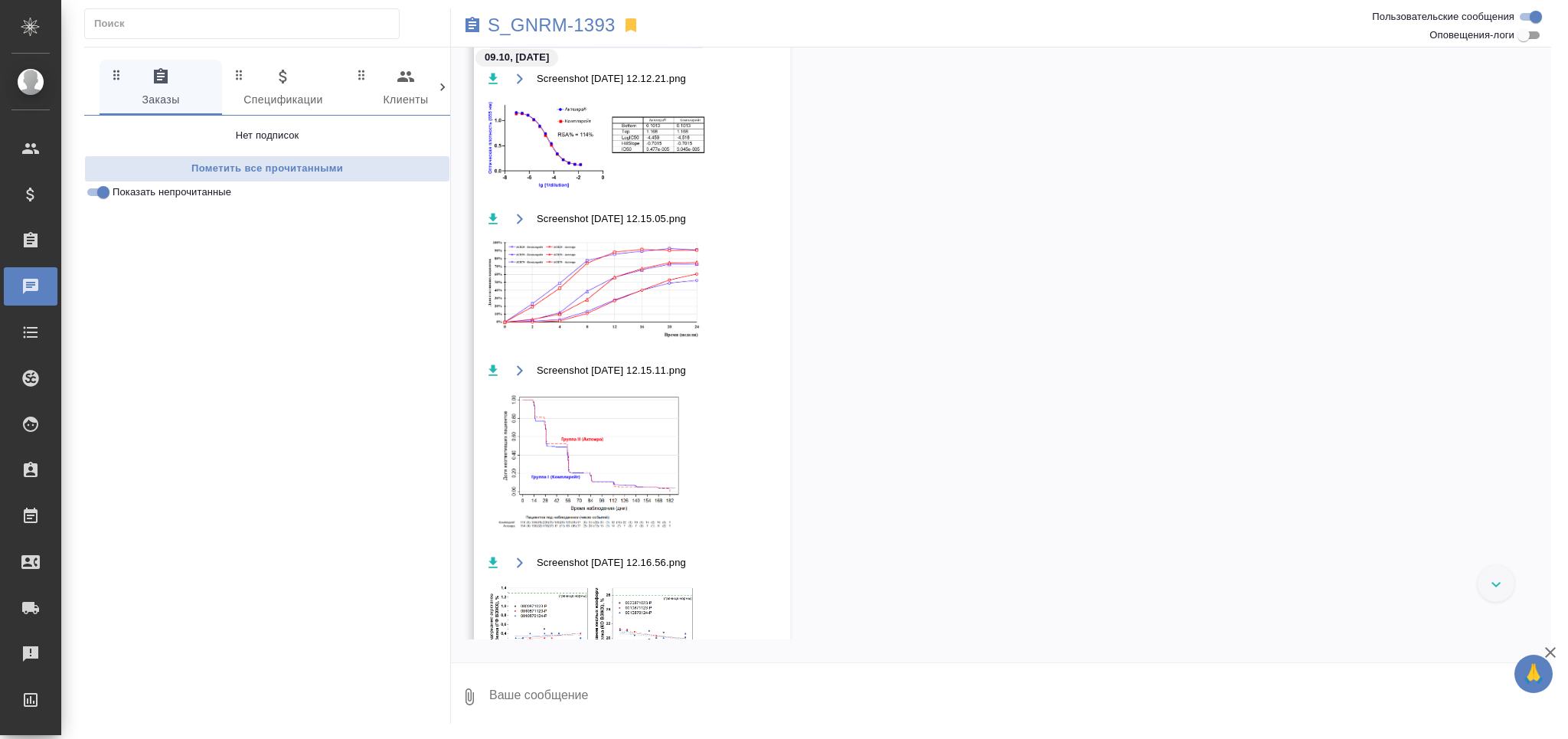
scroll to position [3928, 0]
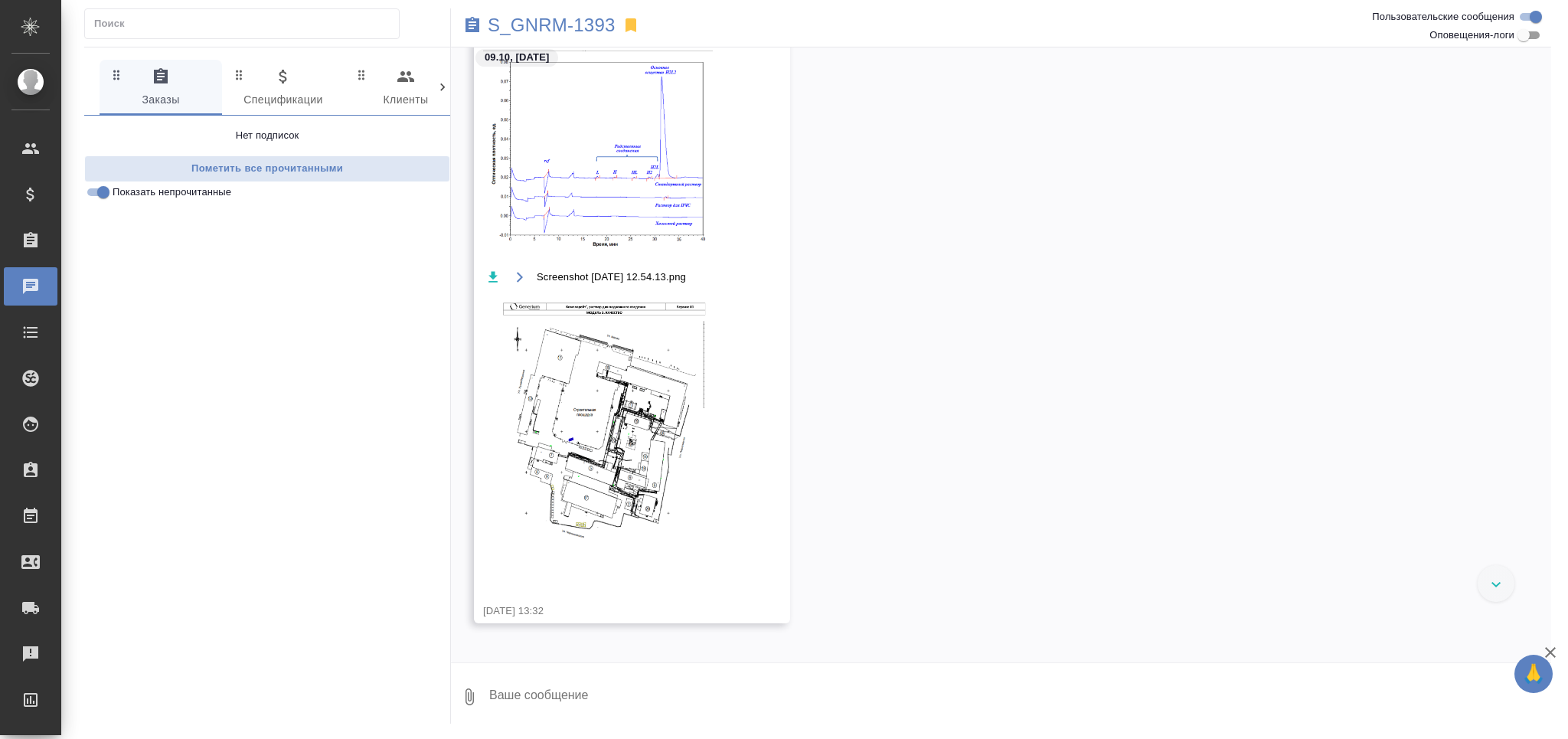
click at [616, 285] on span "Screenshot 2025-10-09 at 12.54.13.png" at bounding box center [611, 277] width 149 height 16
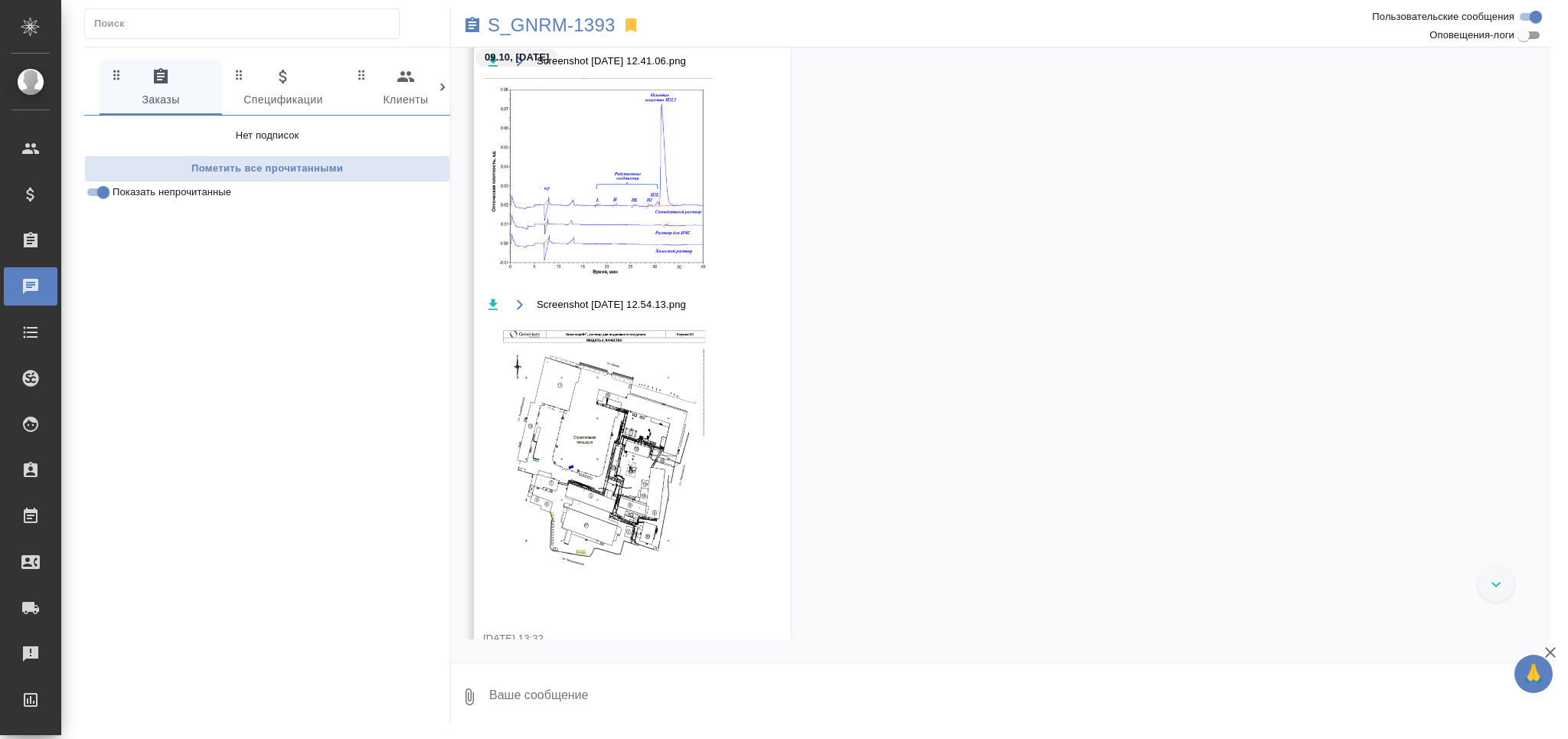
click at [618, 374] on img at bounding box center [598, 463] width 230 height 283
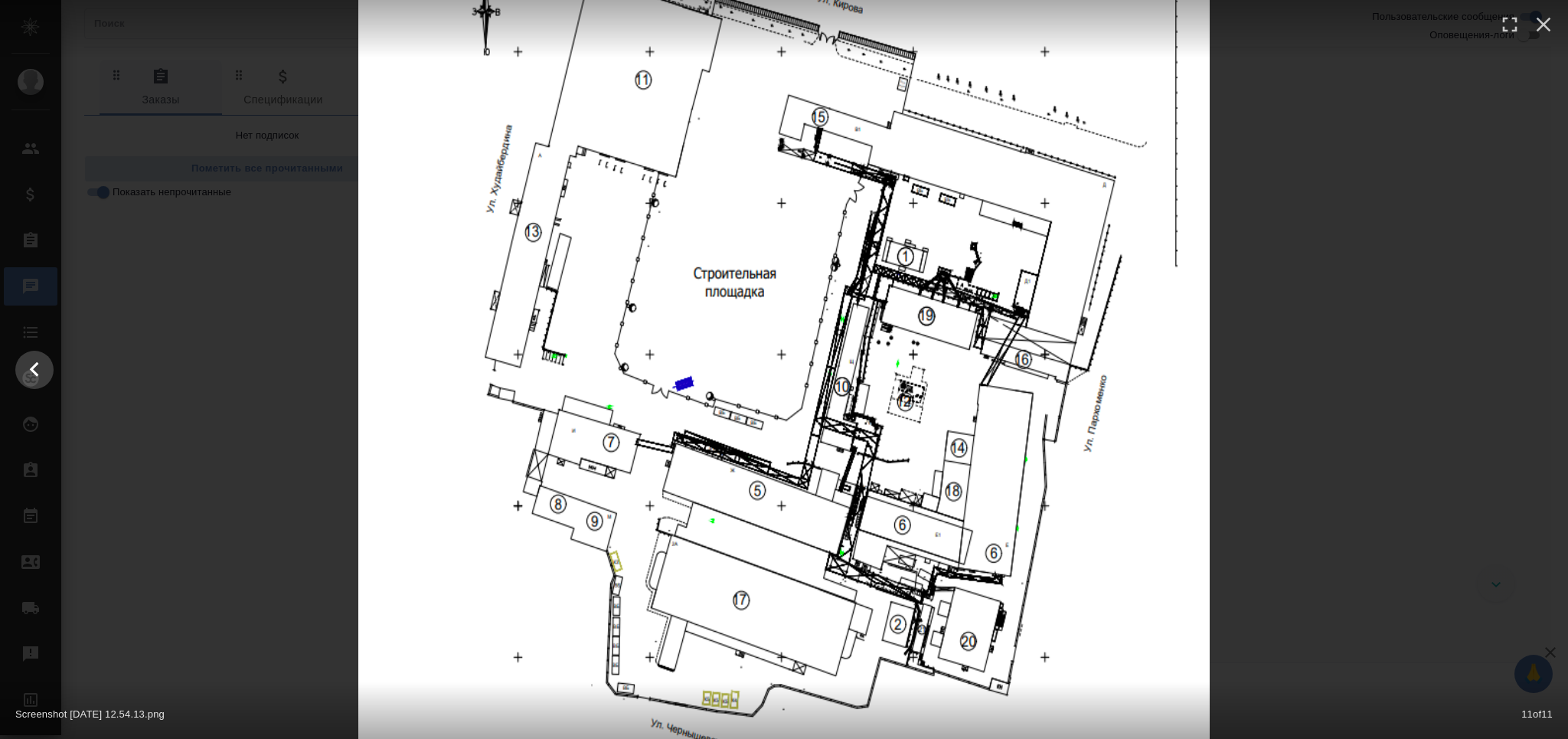
click at [1381, 184] on div at bounding box center [784, 370] width 1568 height 1047
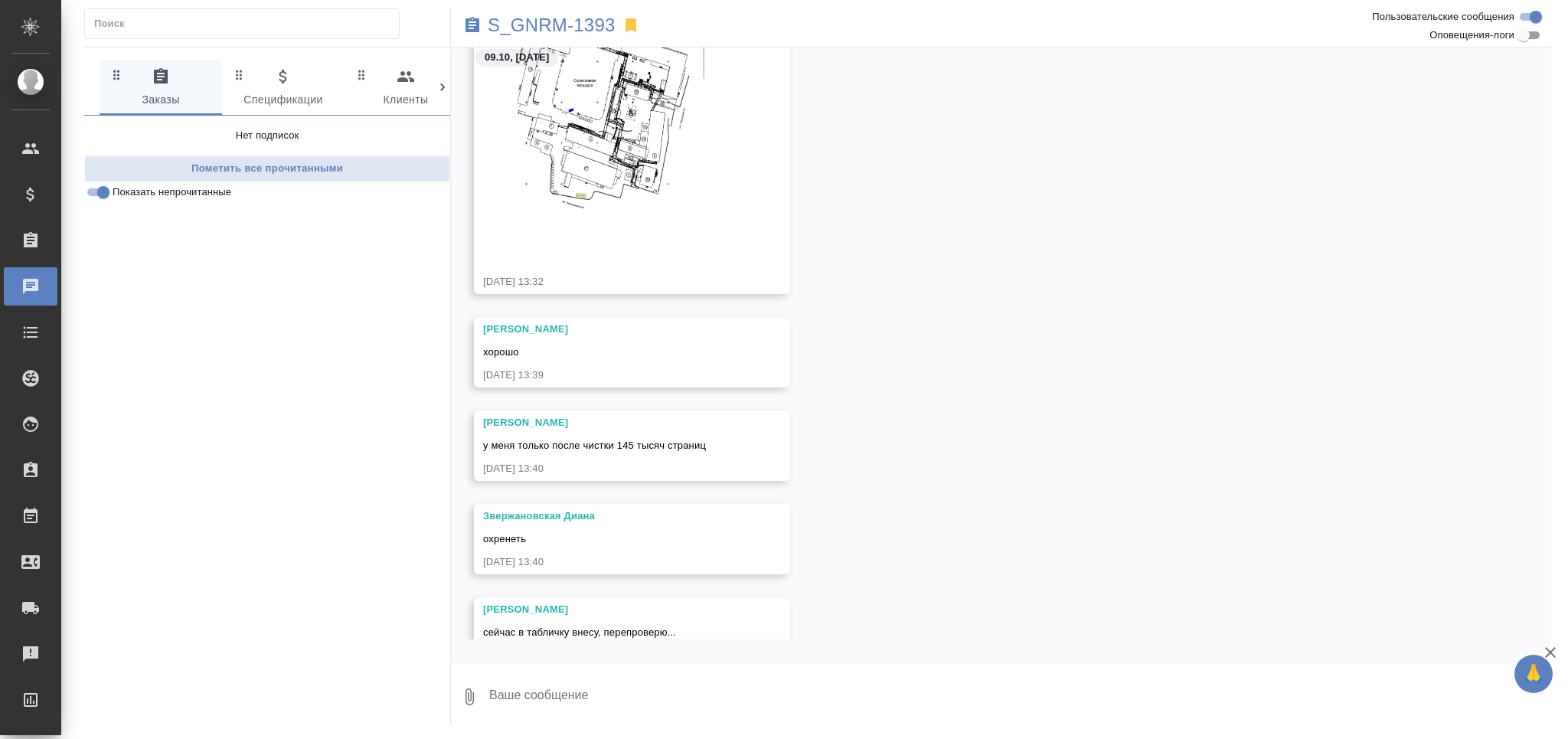
scroll to position [5262, 0]
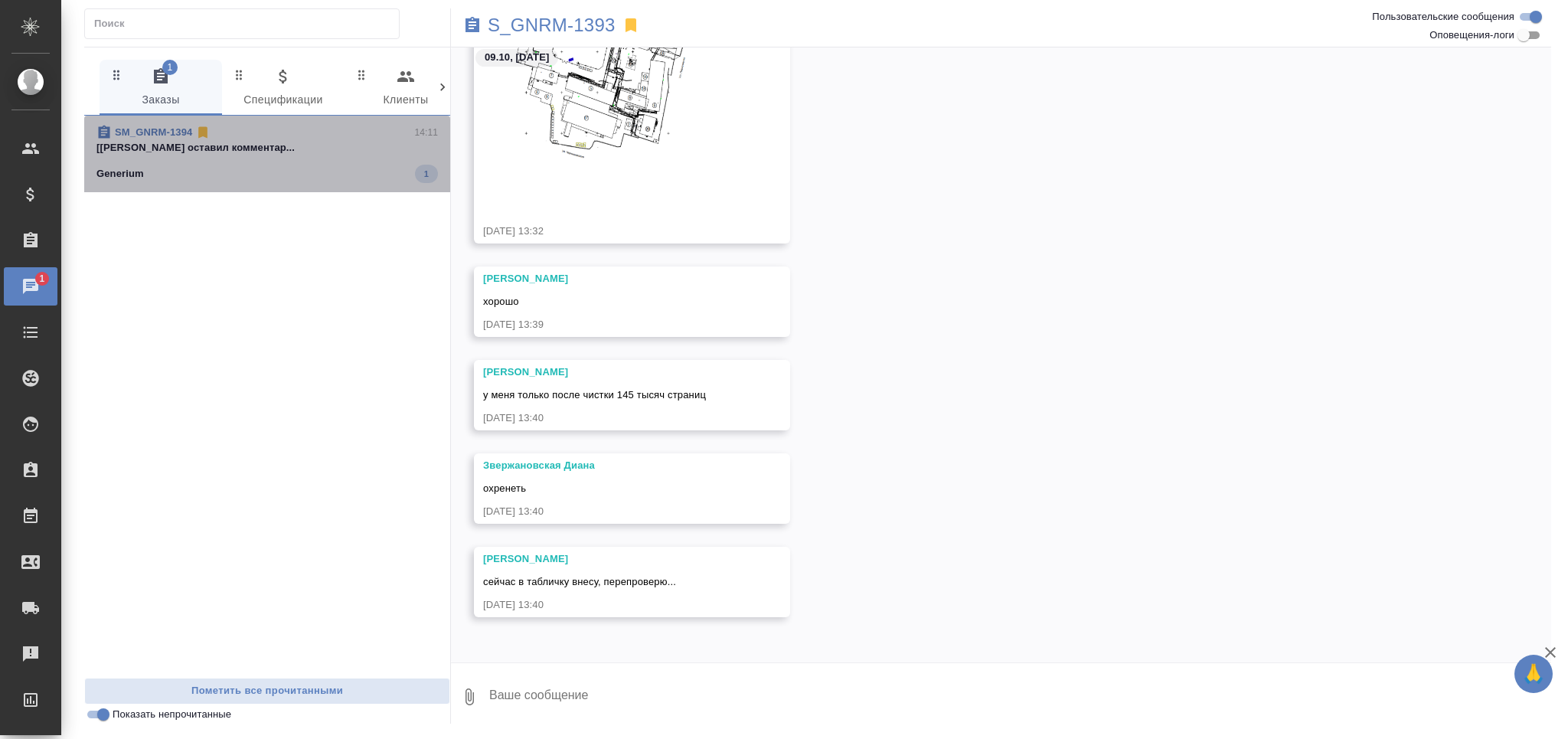
click at [229, 165] on div "Generium 1" at bounding box center [267, 174] width 341 height 18
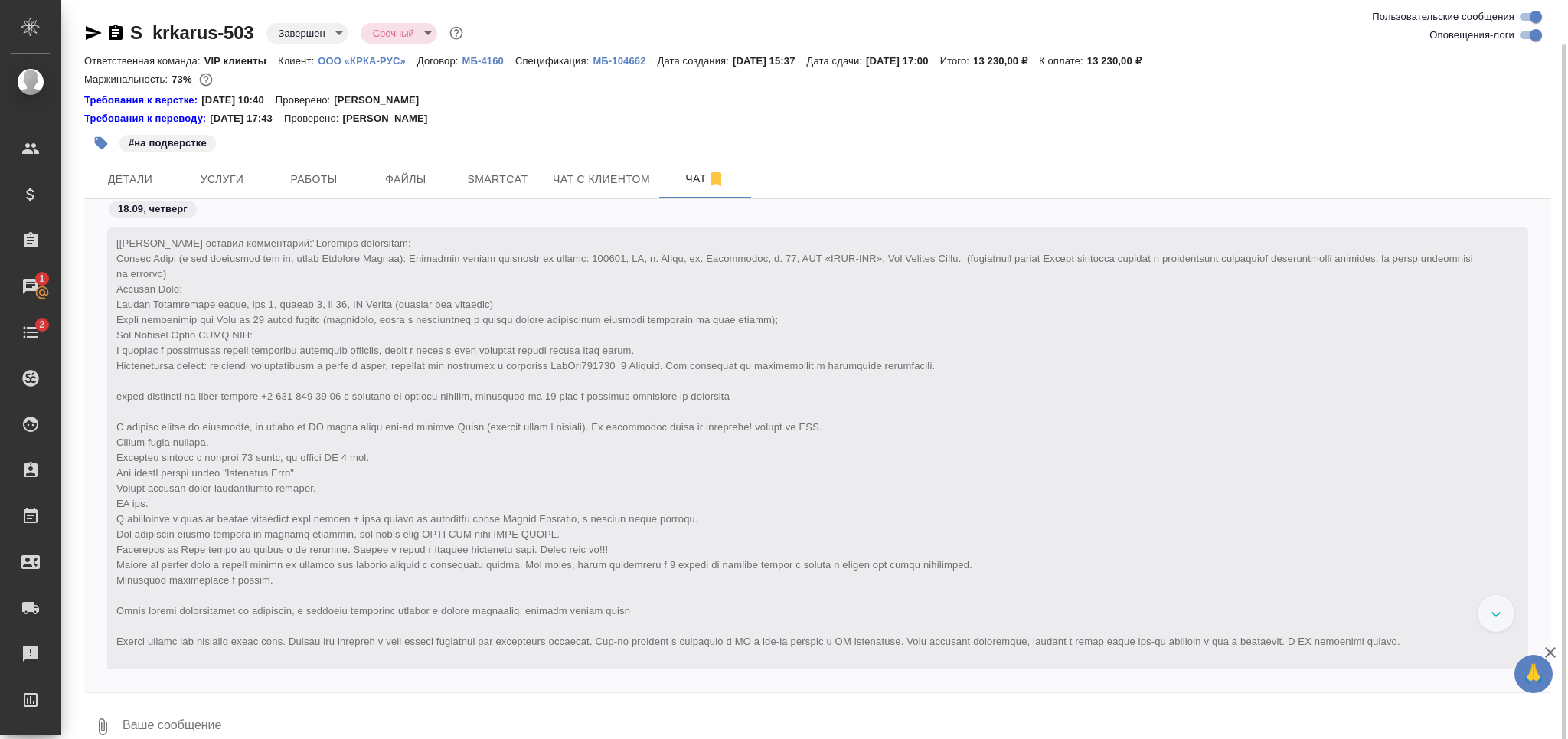
scroll to position [22, 0]
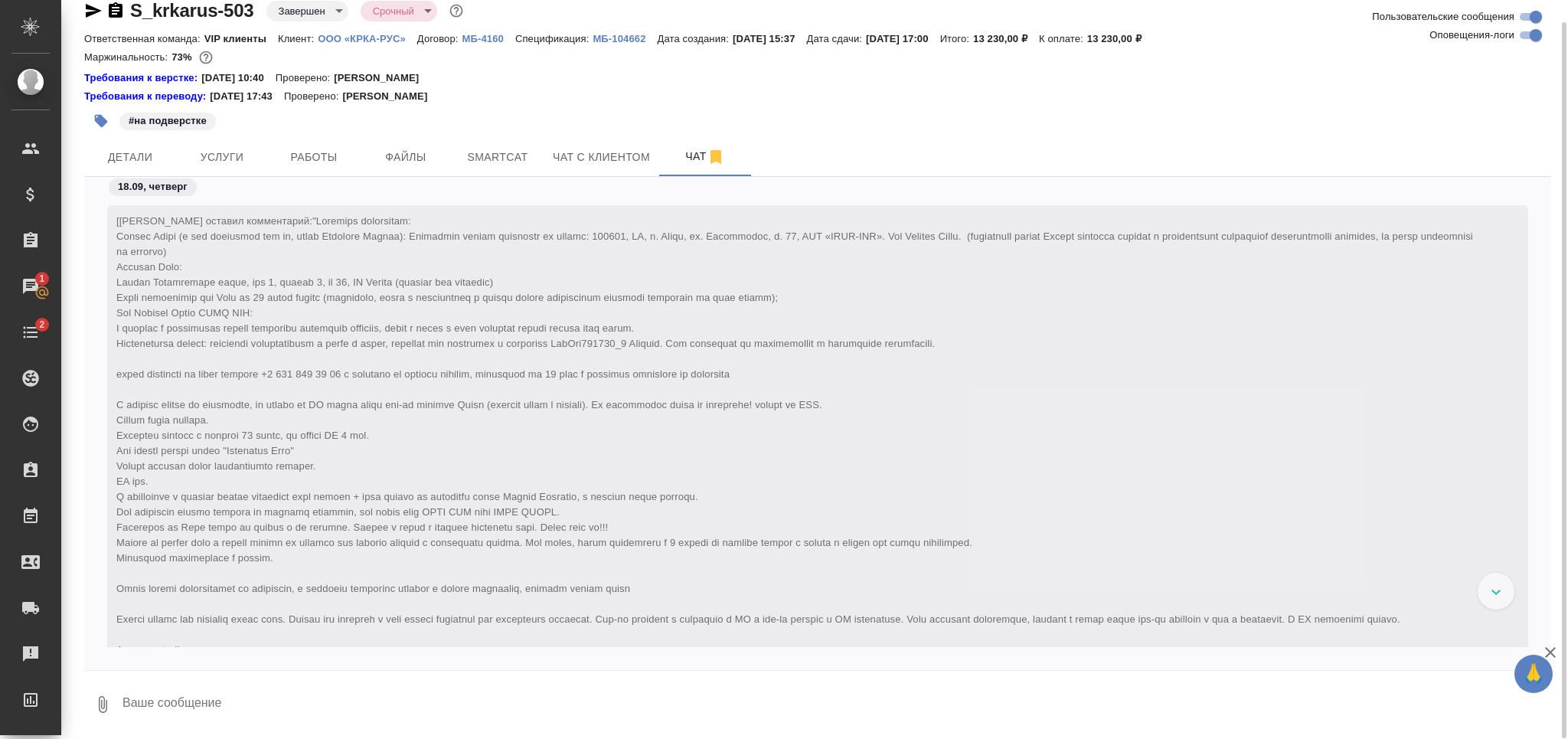
click at [1533, 40] on input "Оповещения-логи" at bounding box center [1536, 35] width 55 height 18
checkbox input "false"
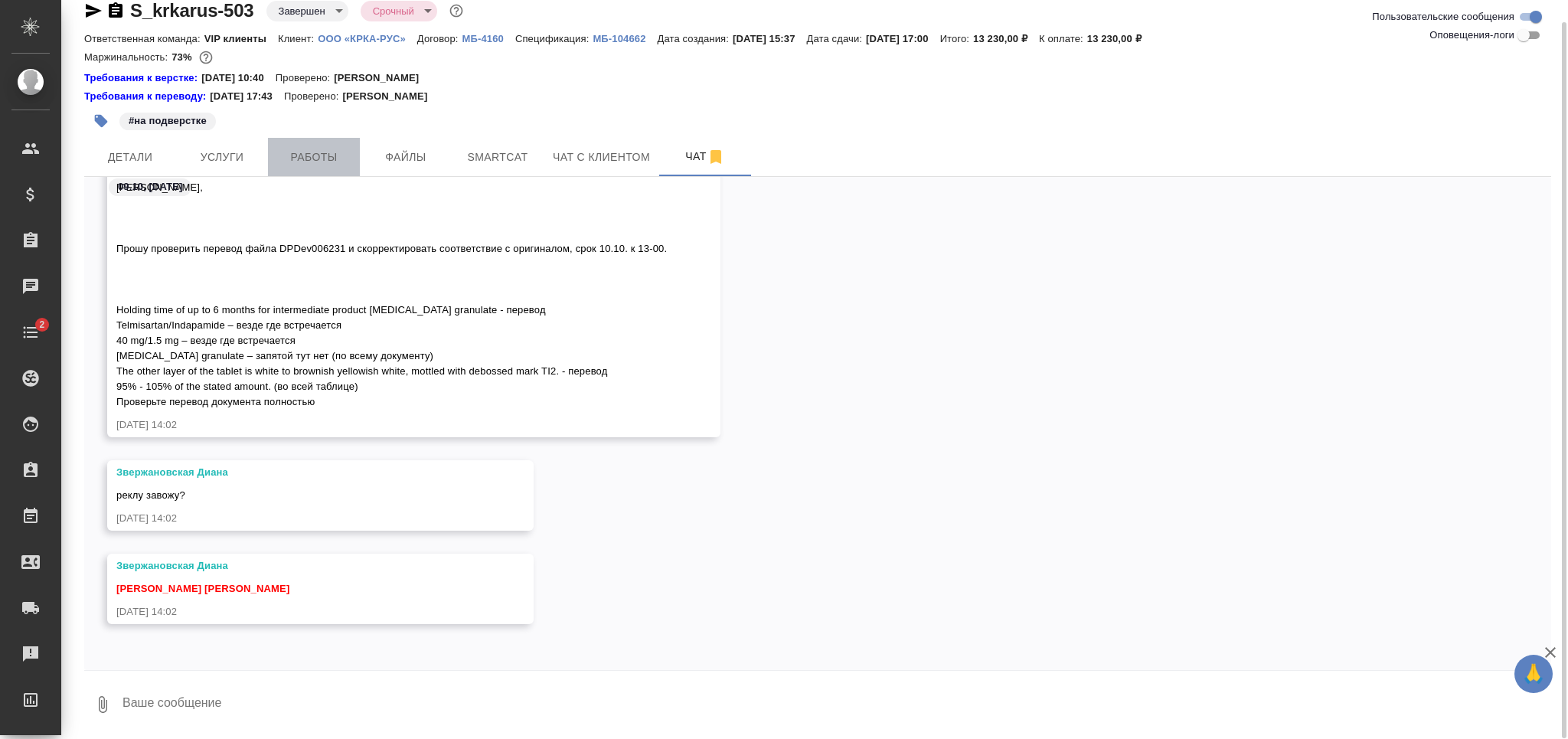
click at [297, 150] on span "Работы" at bounding box center [314, 157] width 73 height 19
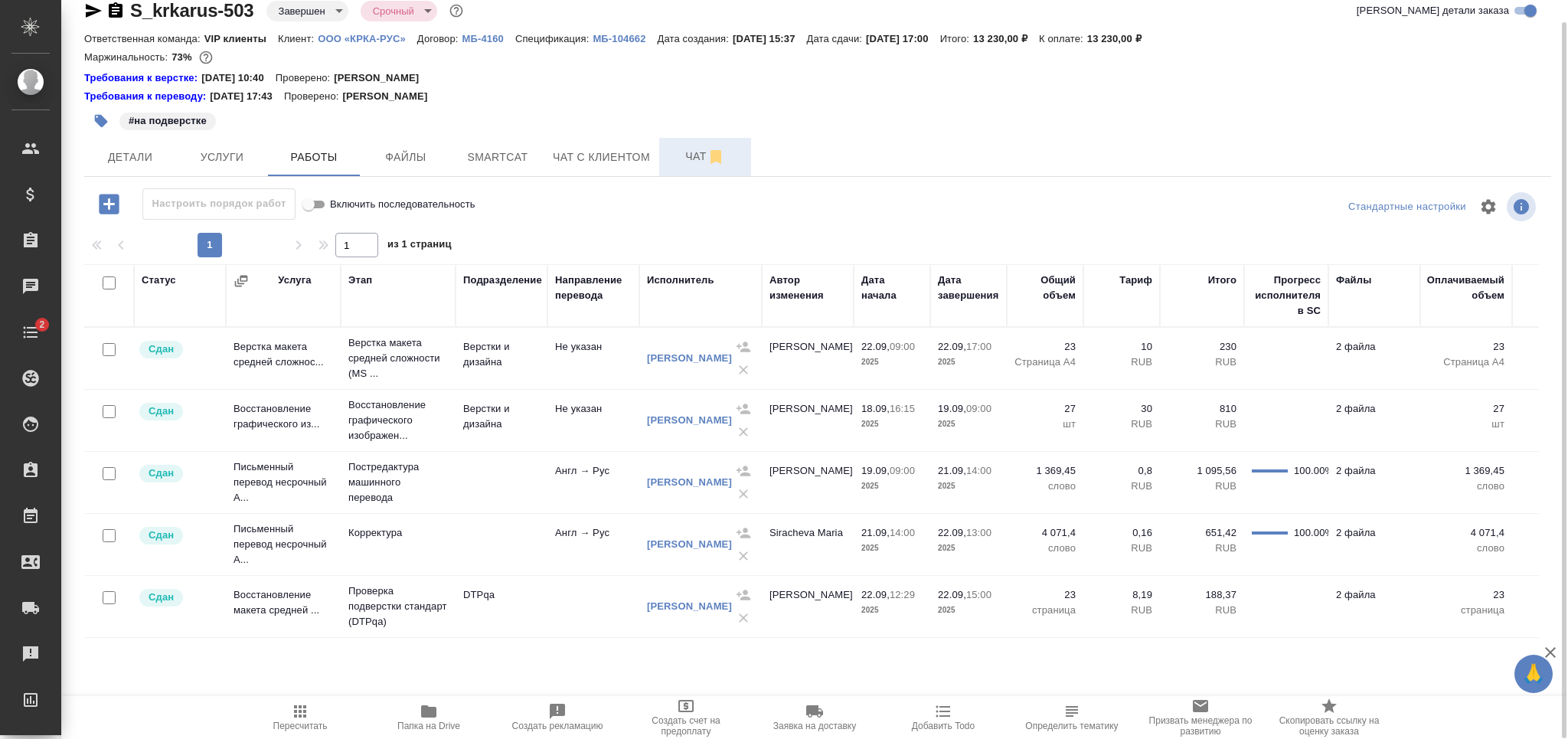
click at [659, 160] on button "Чат" at bounding box center [705, 157] width 92 height 38
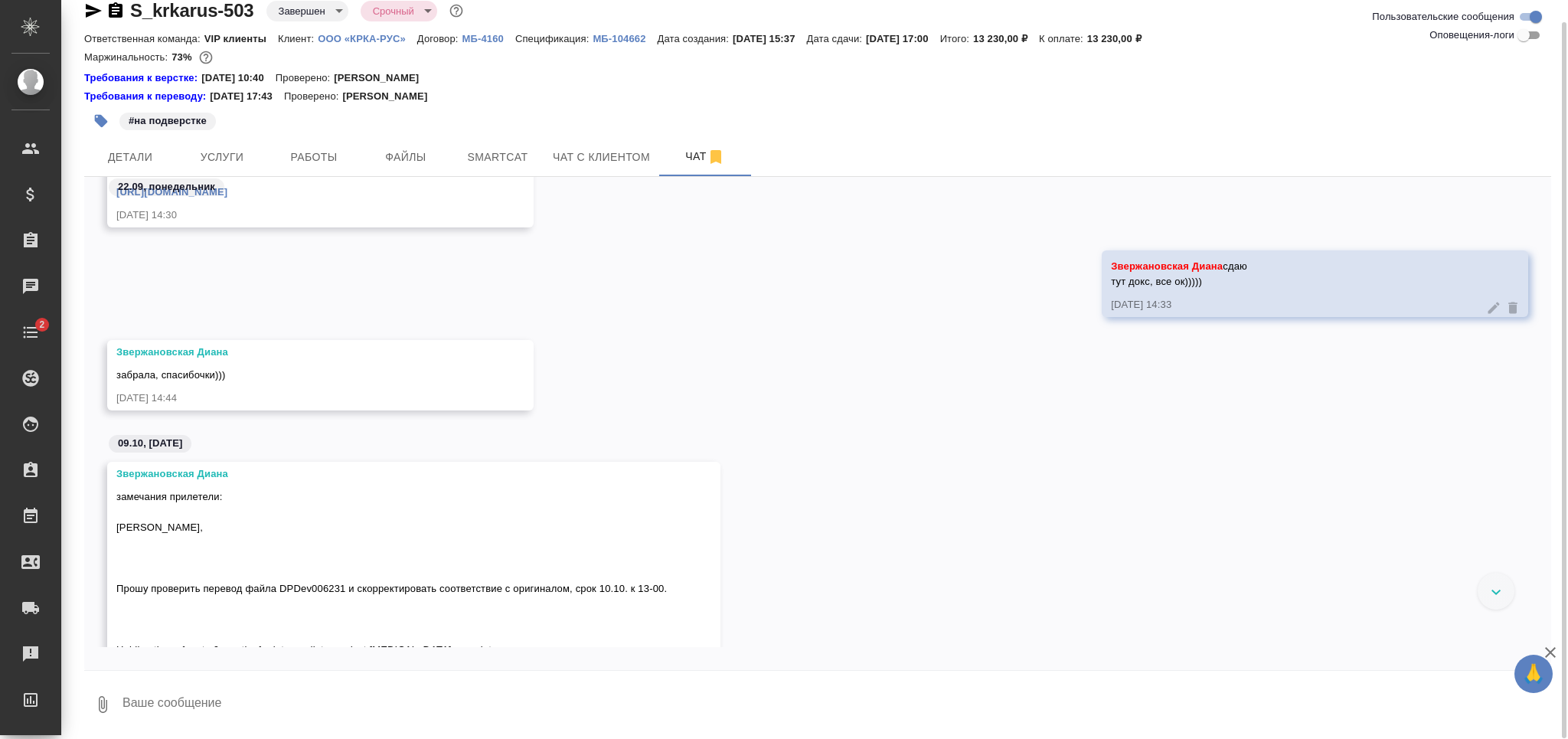
scroll to position [818, 0]
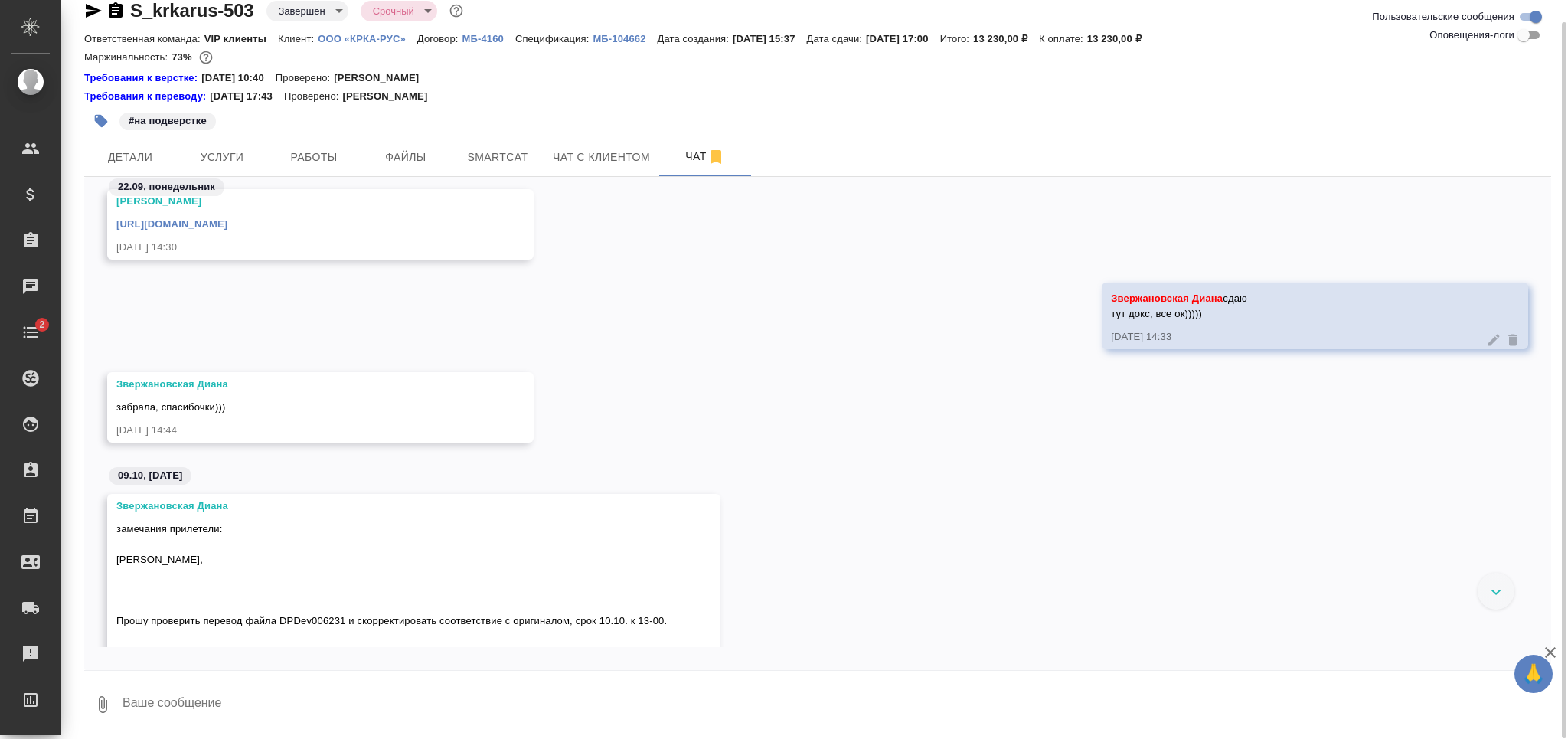
click at [227, 230] on link "[URL][DOMAIN_NAME]" at bounding box center [172, 224] width 111 height 11
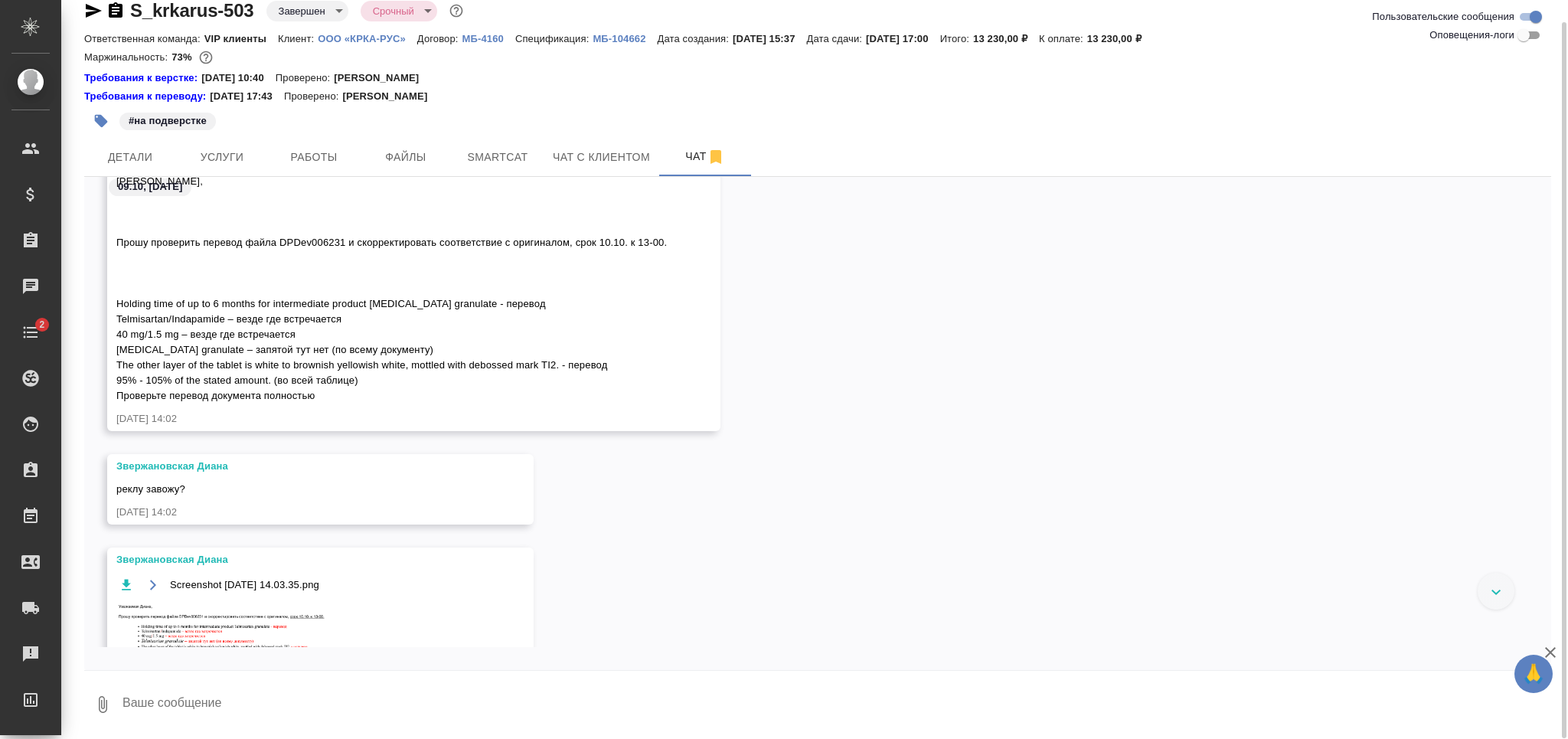
scroll to position [1412, 0]
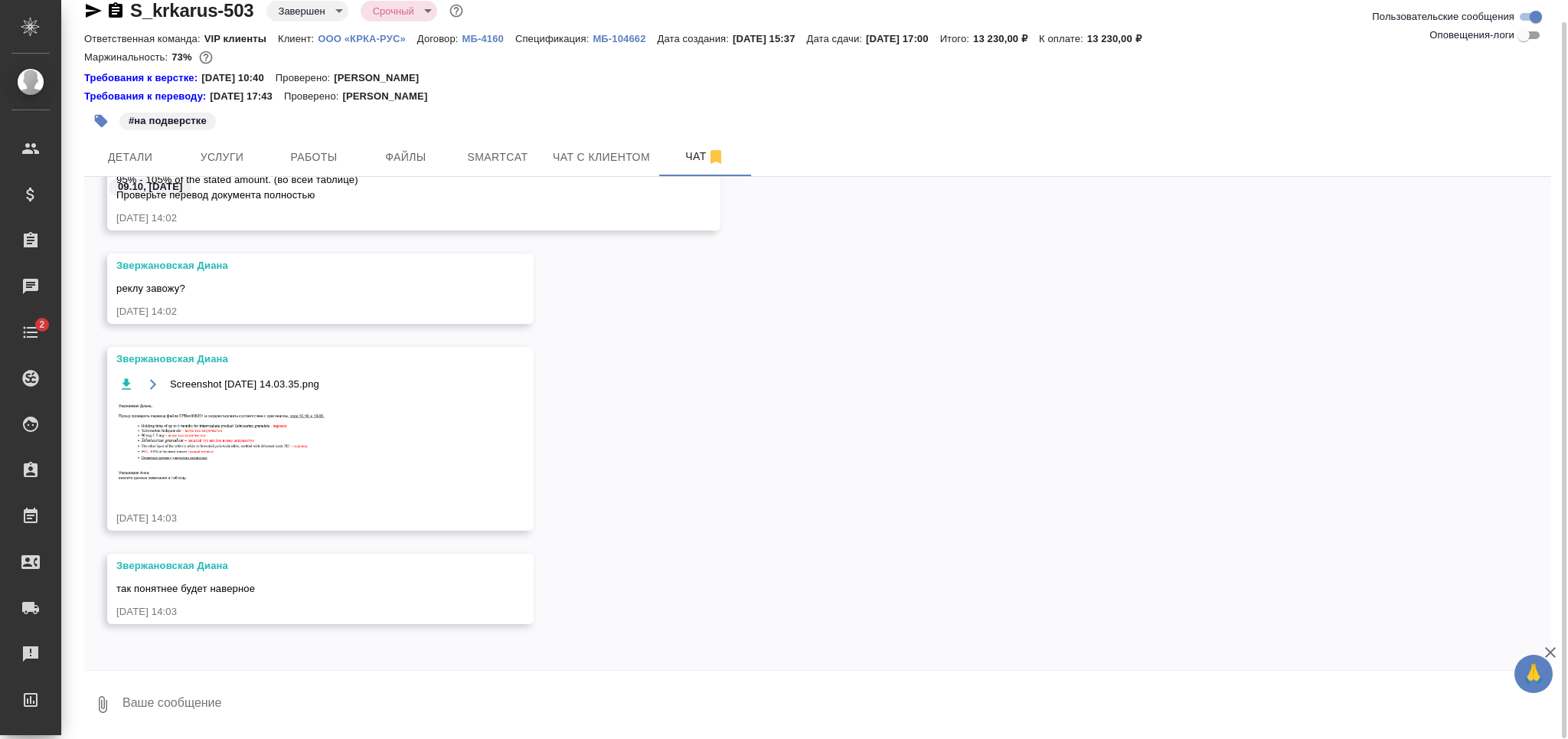
click at [243, 469] on img at bounding box center [232, 443] width 230 height 83
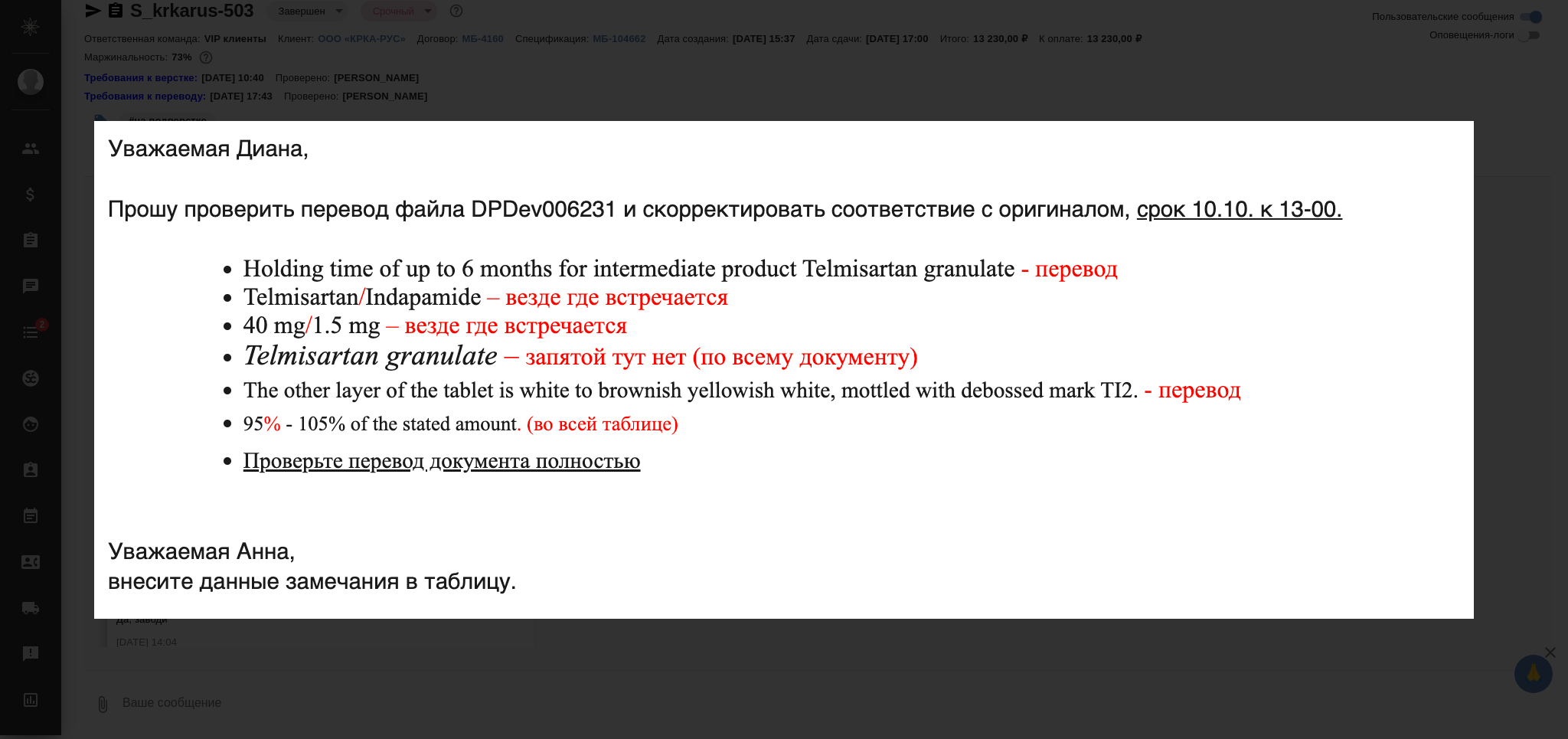
click at [320, 665] on div "Screenshot 2025-10-09 at 14.03.35.png 1 of 1" at bounding box center [784, 369] width 1568 height 739
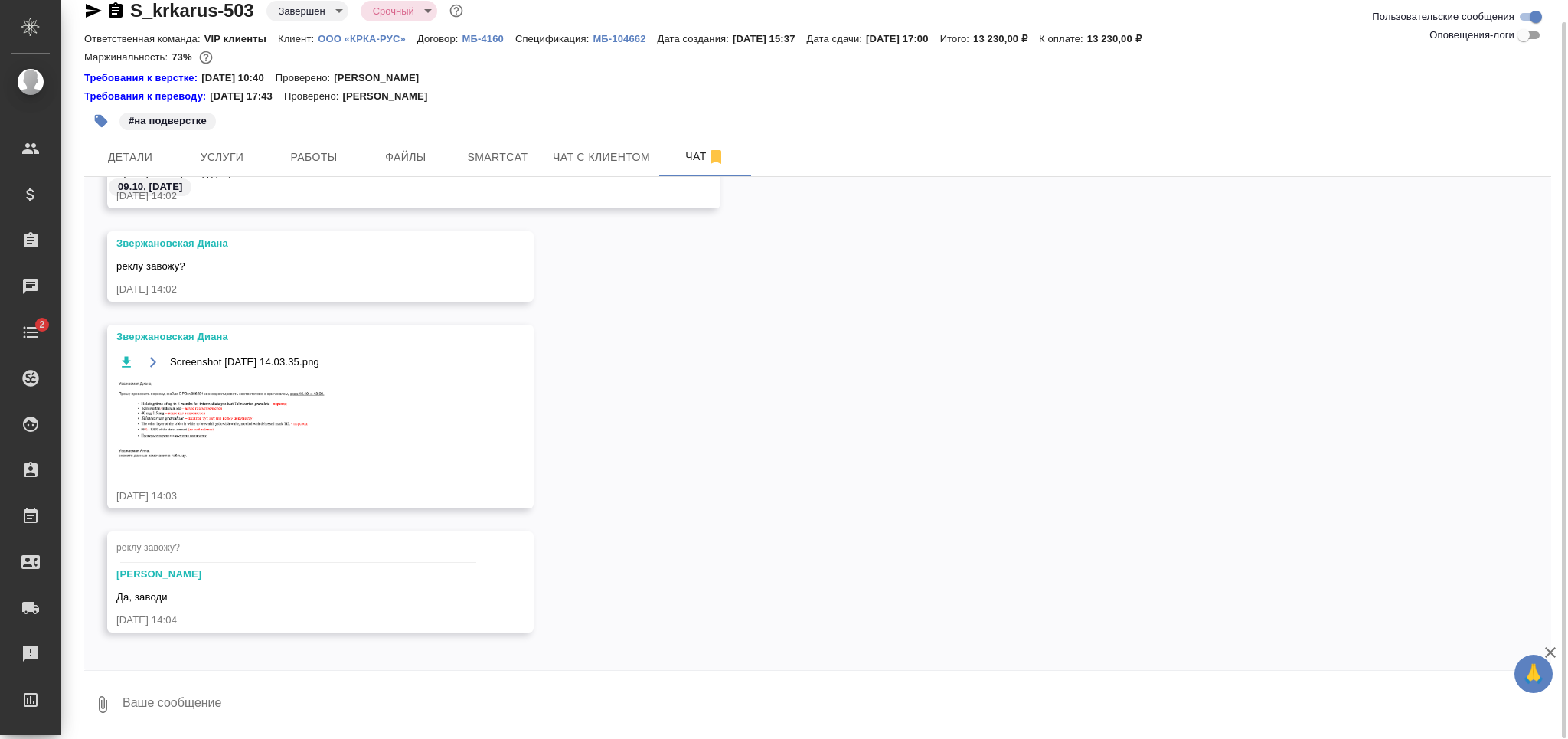
scroll to position [1442, 0]
click at [206, 702] on textarea at bounding box center [836, 704] width 1431 height 52
type textarea "кошмар"
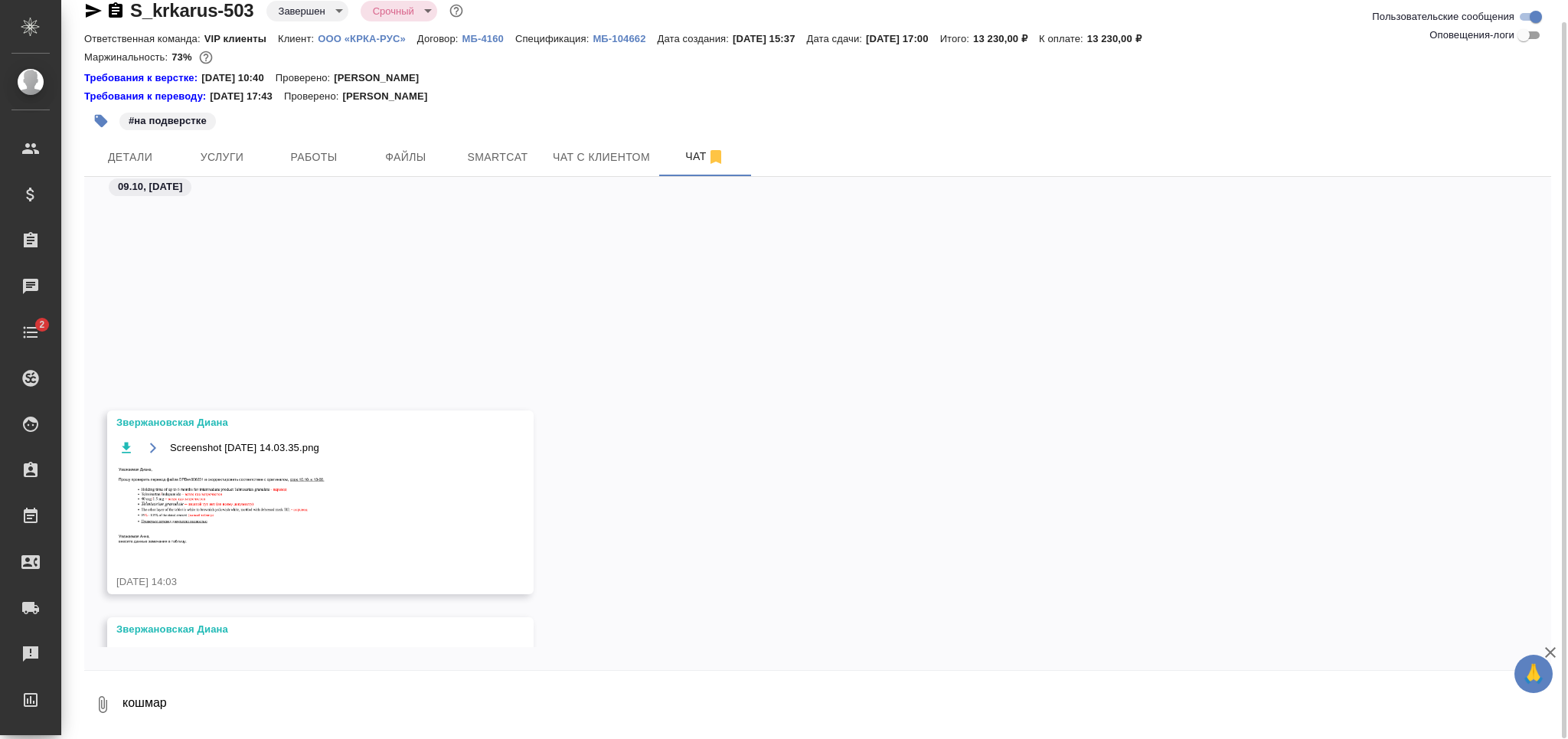
scroll to position [1704, 0]
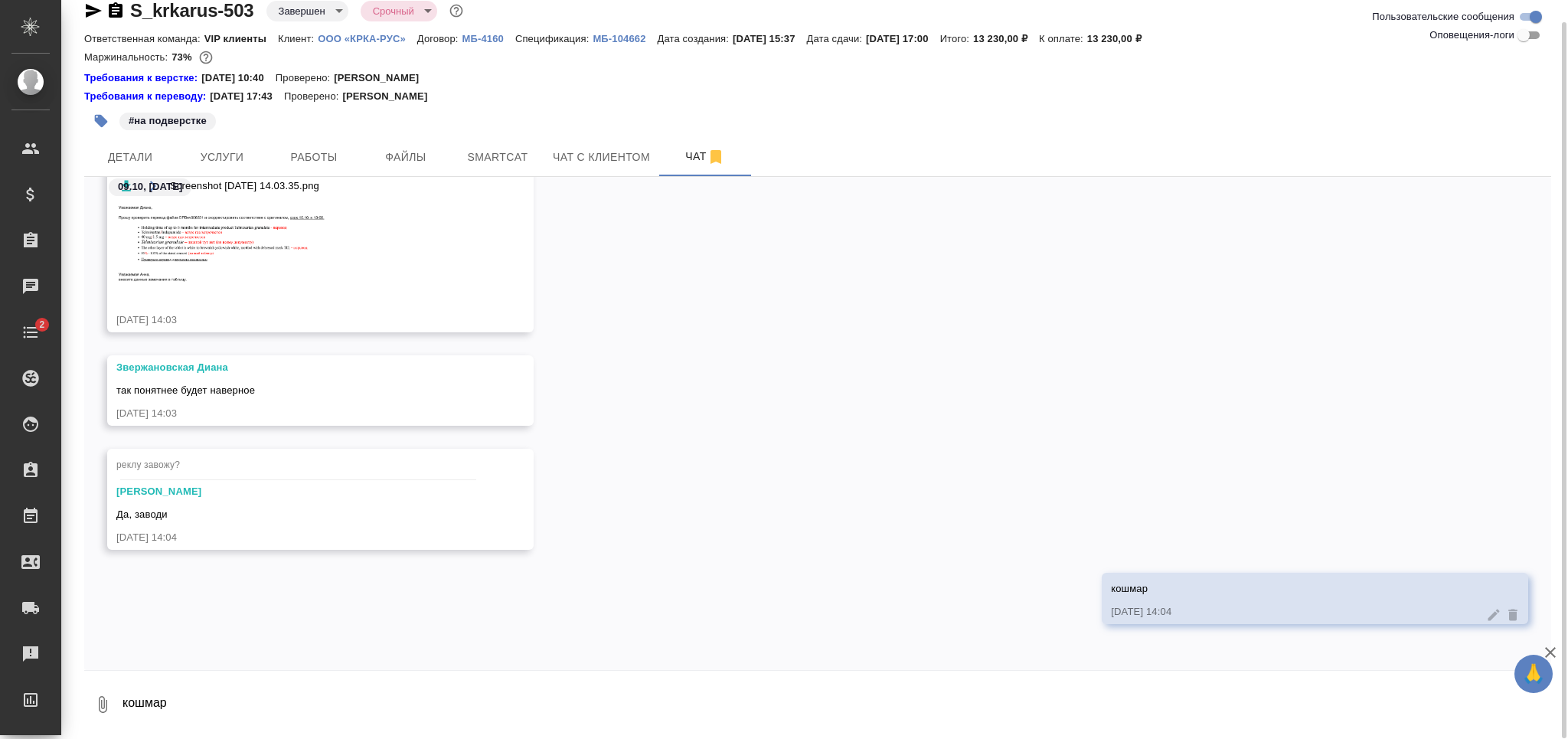
click at [89, 118] on button "button" at bounding box center [101, 121] width 34 height 34
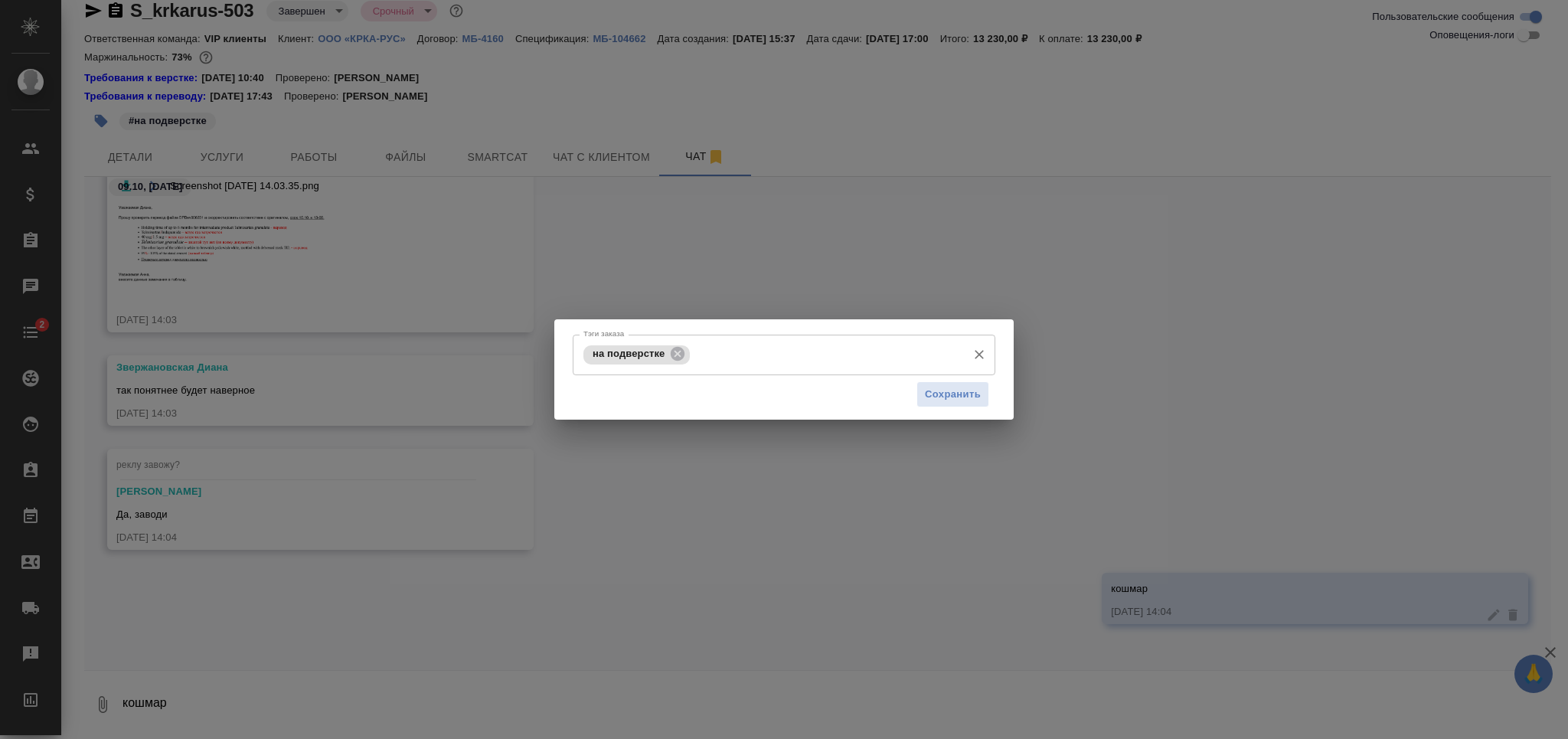
click at [756, 361] on input "Тэги заказа" at bounding box center [827, 354] width 266 height 26
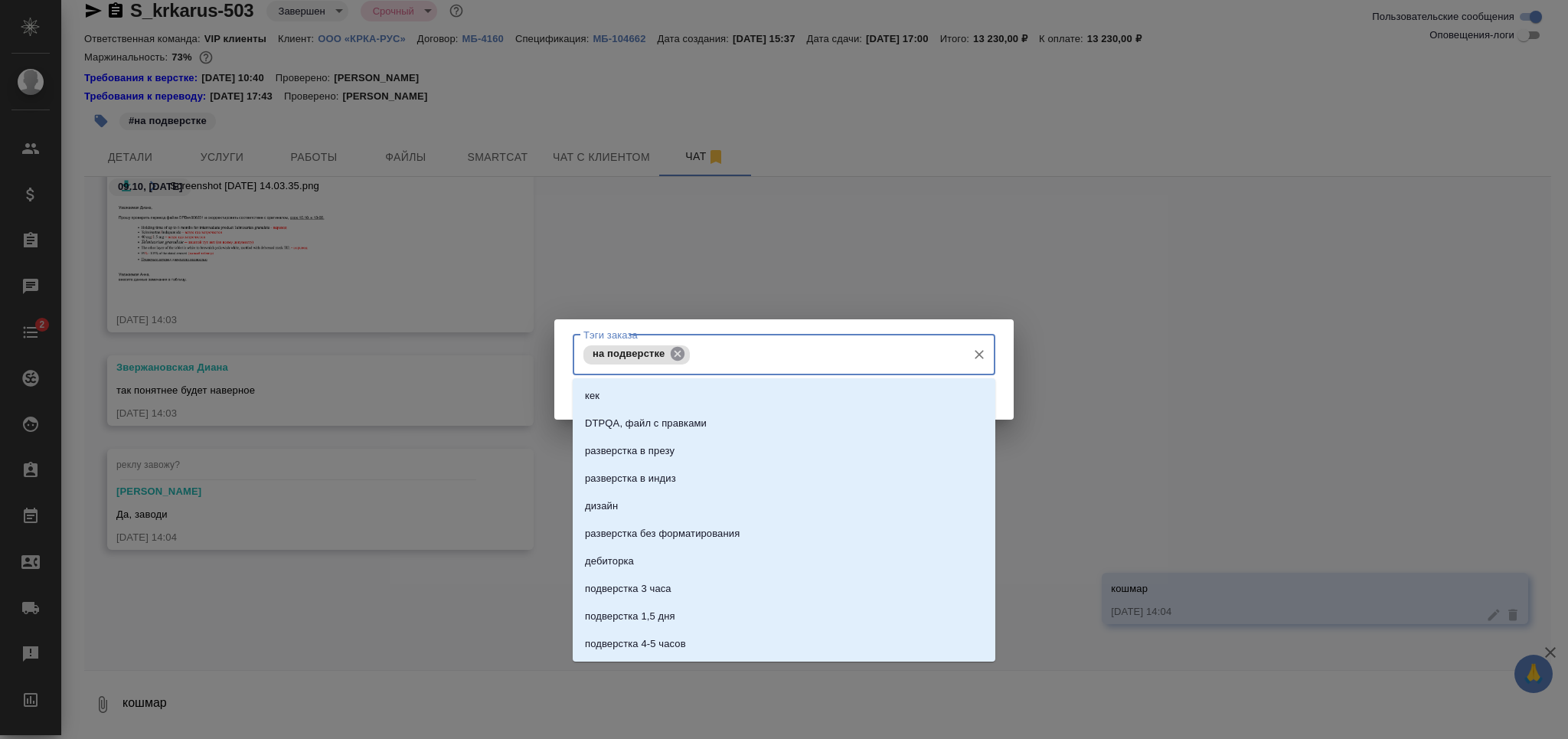
click at [681, 354] on icon at bounding box center [678, 354] width 14 height 14
type input "рекла"
click at [691, 391] on li "рекла" at bounding box center [784, 395] width 422 height 28
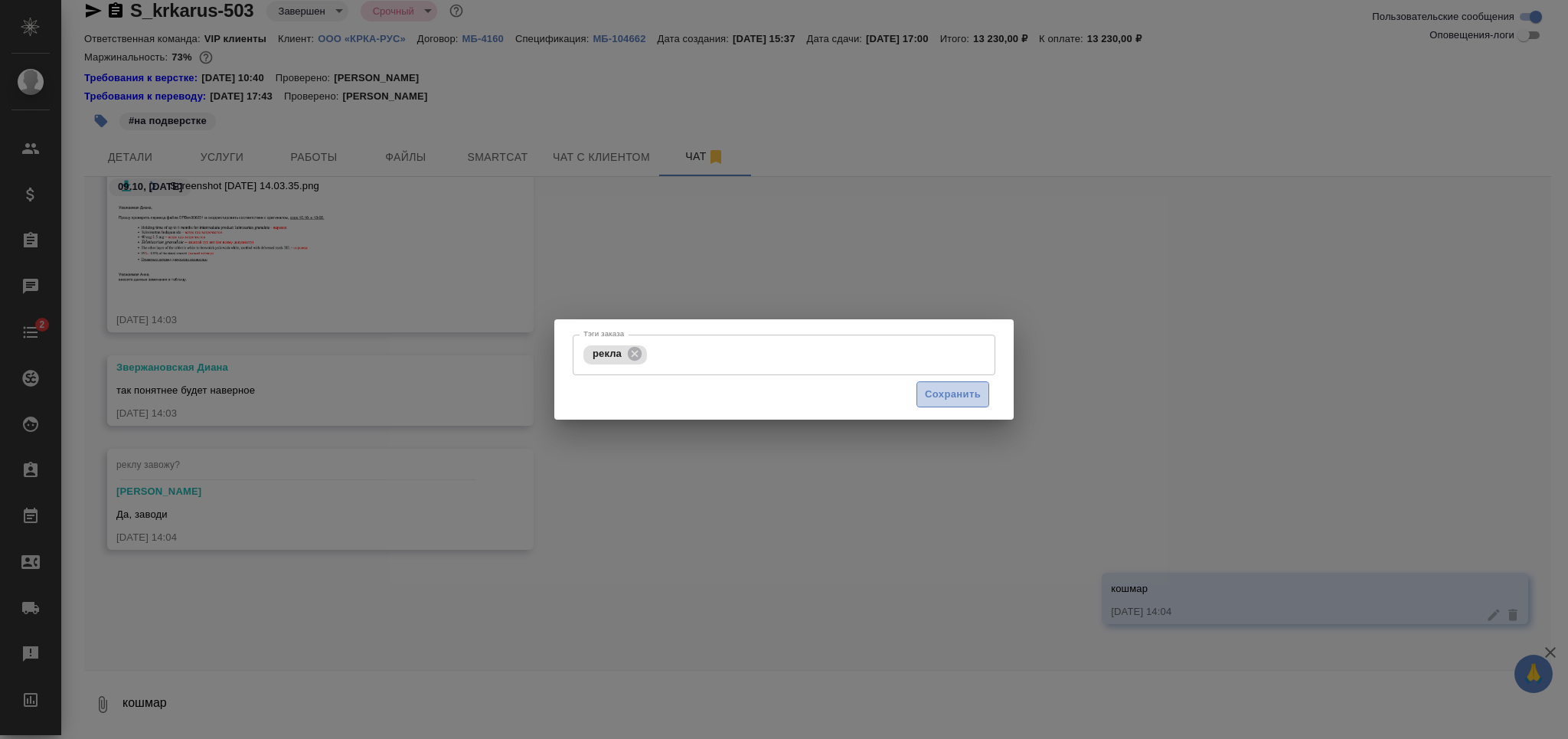
click at [948, 386] on span "Сохранить" at bounding box center [953, 395] width 56 height 17
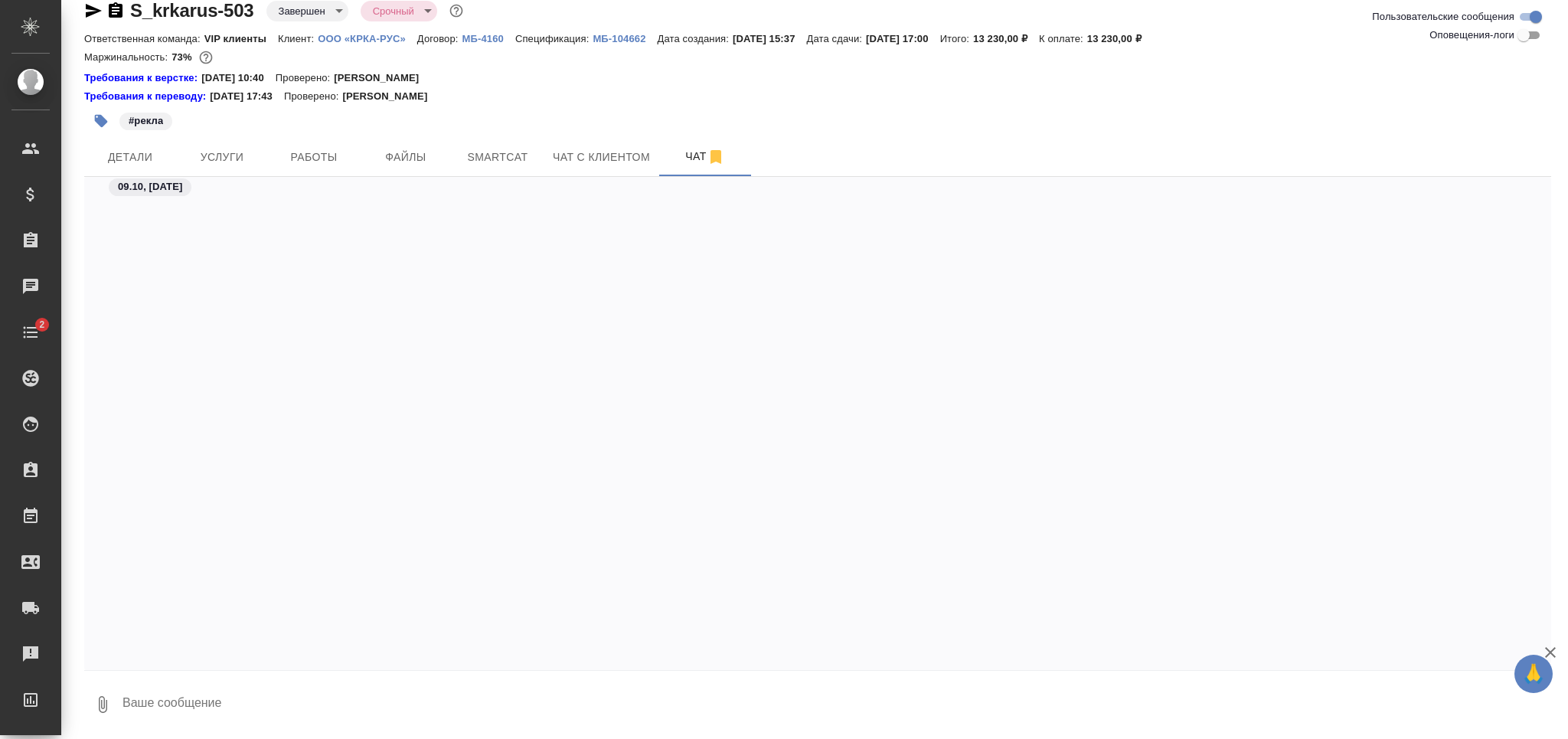
scroll to position [1600, 0]
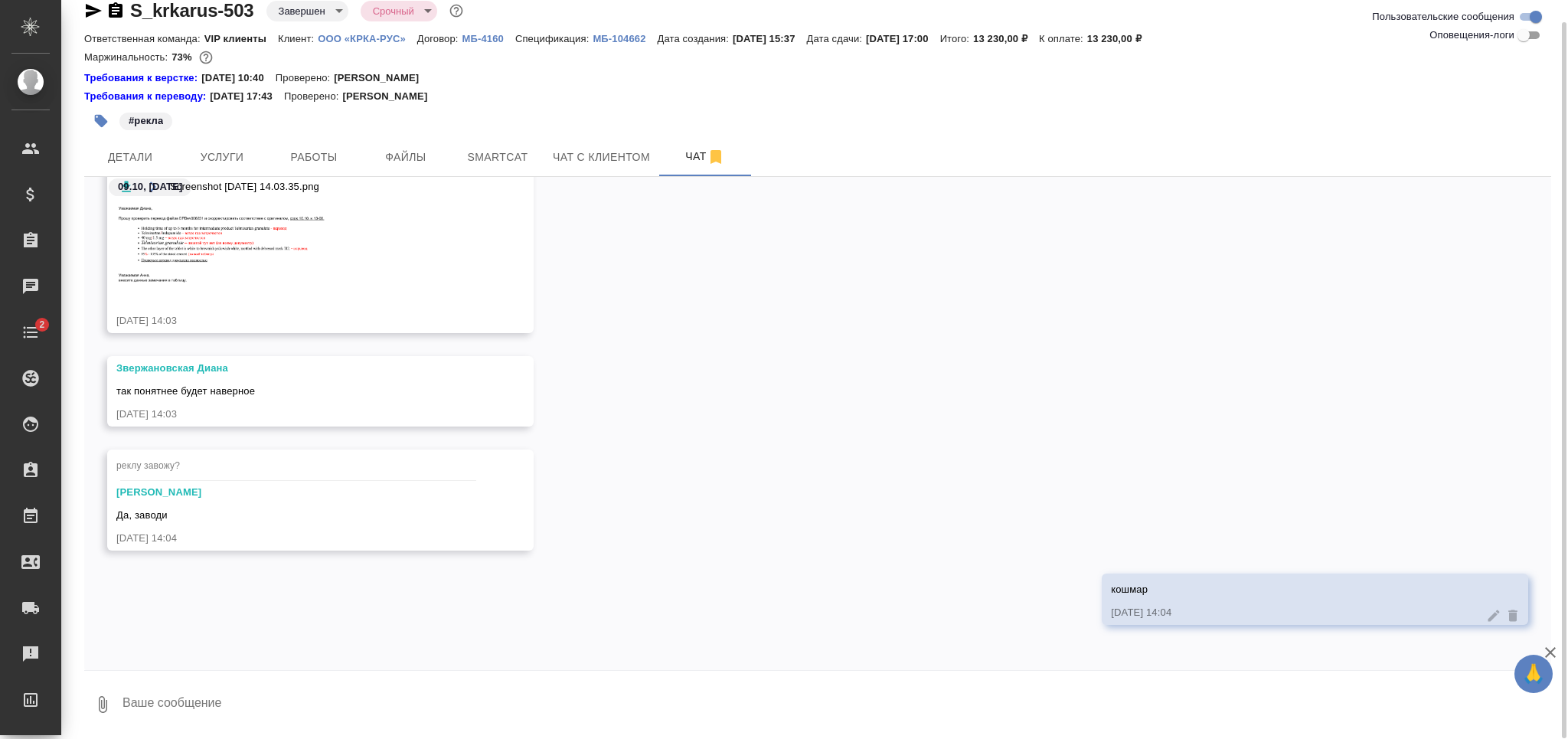
click at [95, 9] on icon "button" at bounding box center [93, 10] width 16 height 14
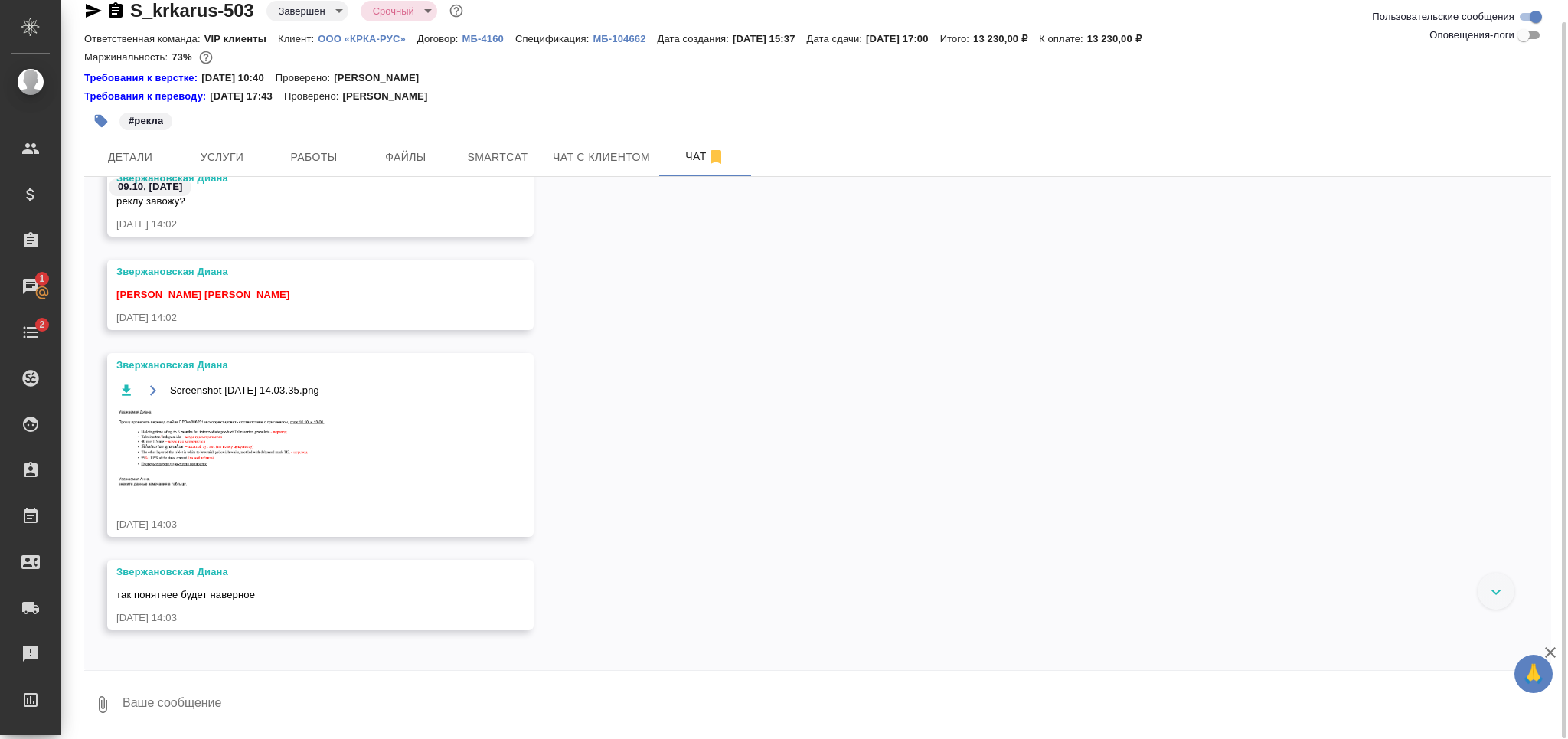
scroll to position [1570, 0]
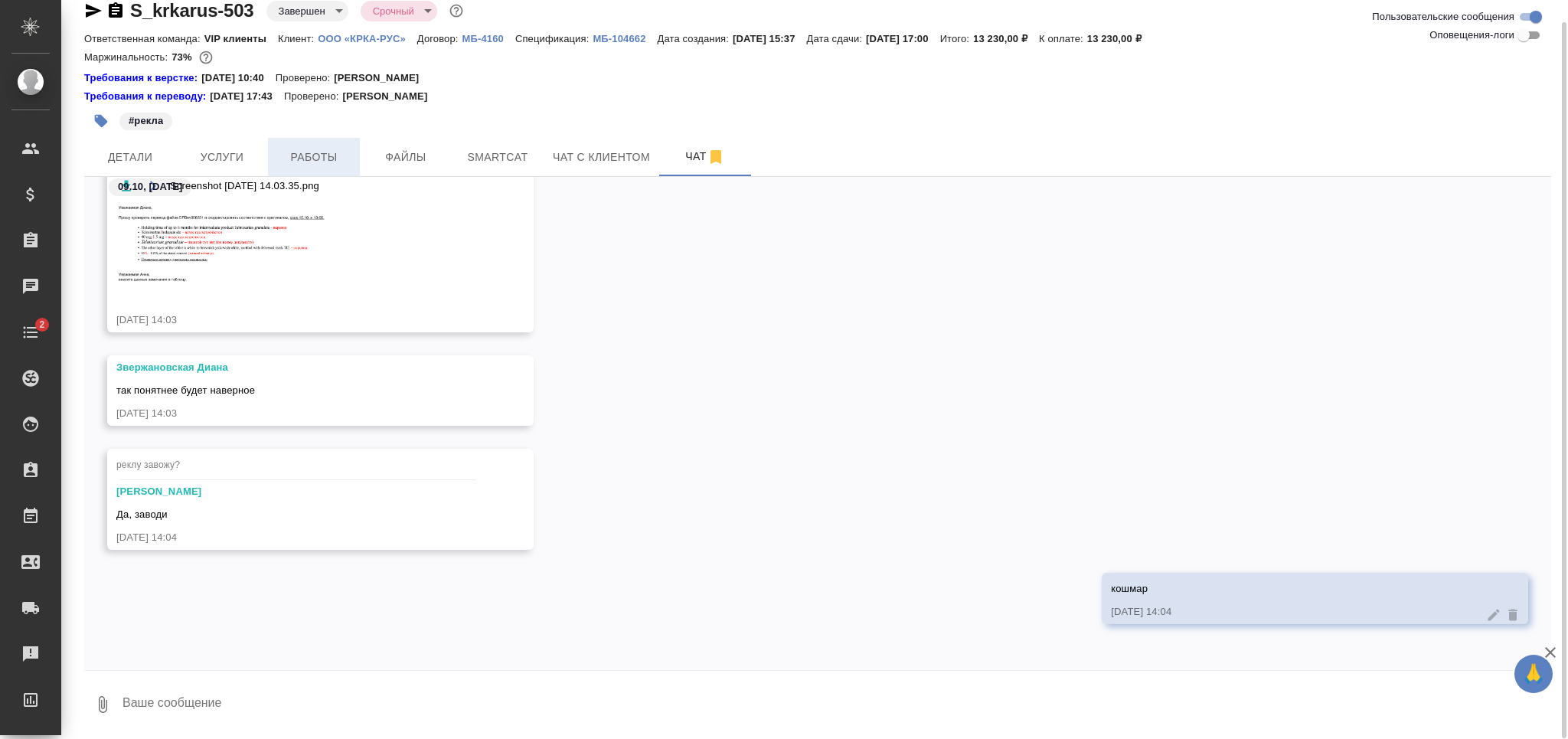
click at [326, 156] on span "Работы" at bounding box center [314, 157] width 73 height 19
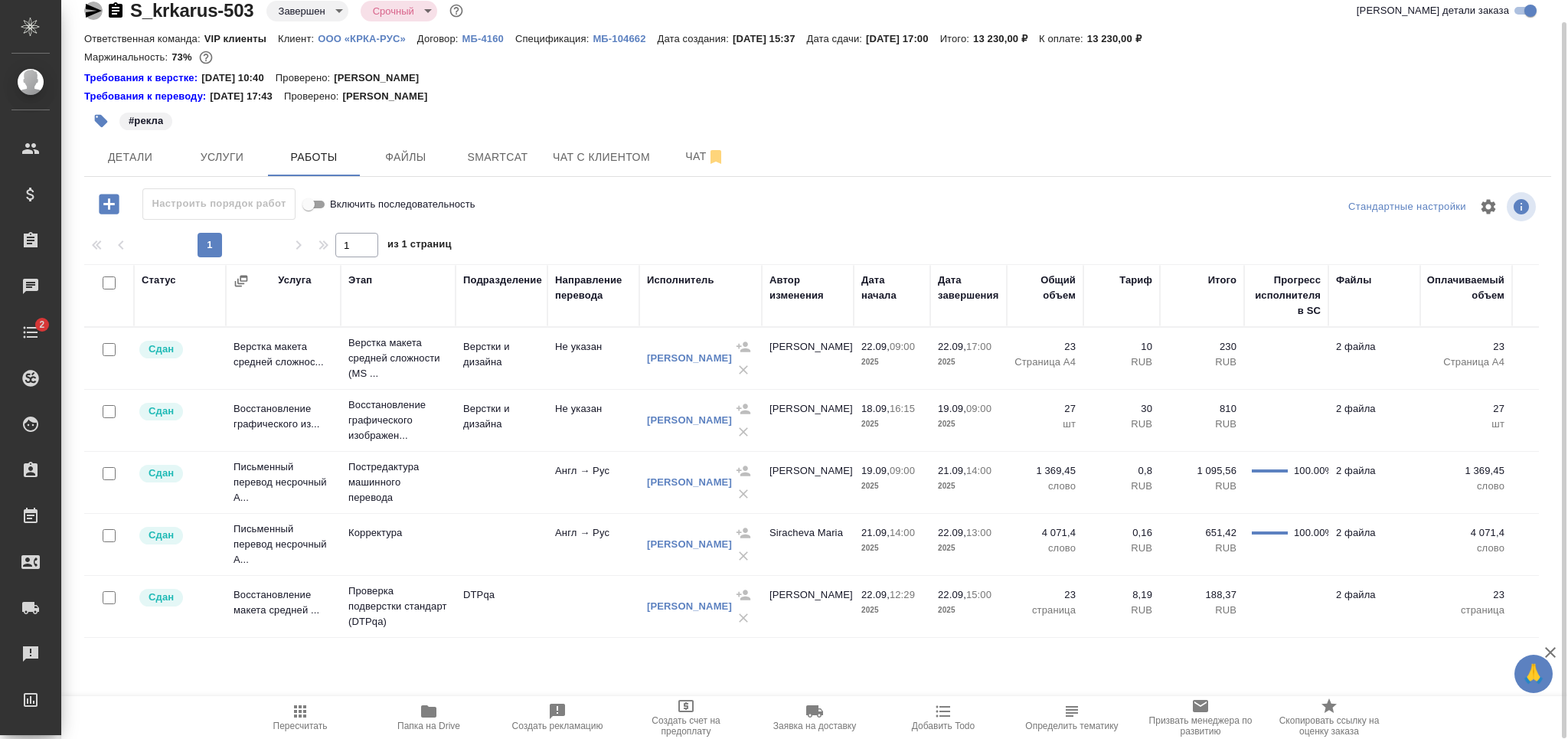
drag, startPoint x: 89, startPoint y: 9, endPoint x: 289, endPoint y: 618, distance: 641.0
click at [89, 10] on icon "button" at bounding box center [93, 10] width 18 height 18
click at [682, 154] on span "Чат" at bounding box center [705, 156] width 73 height 19
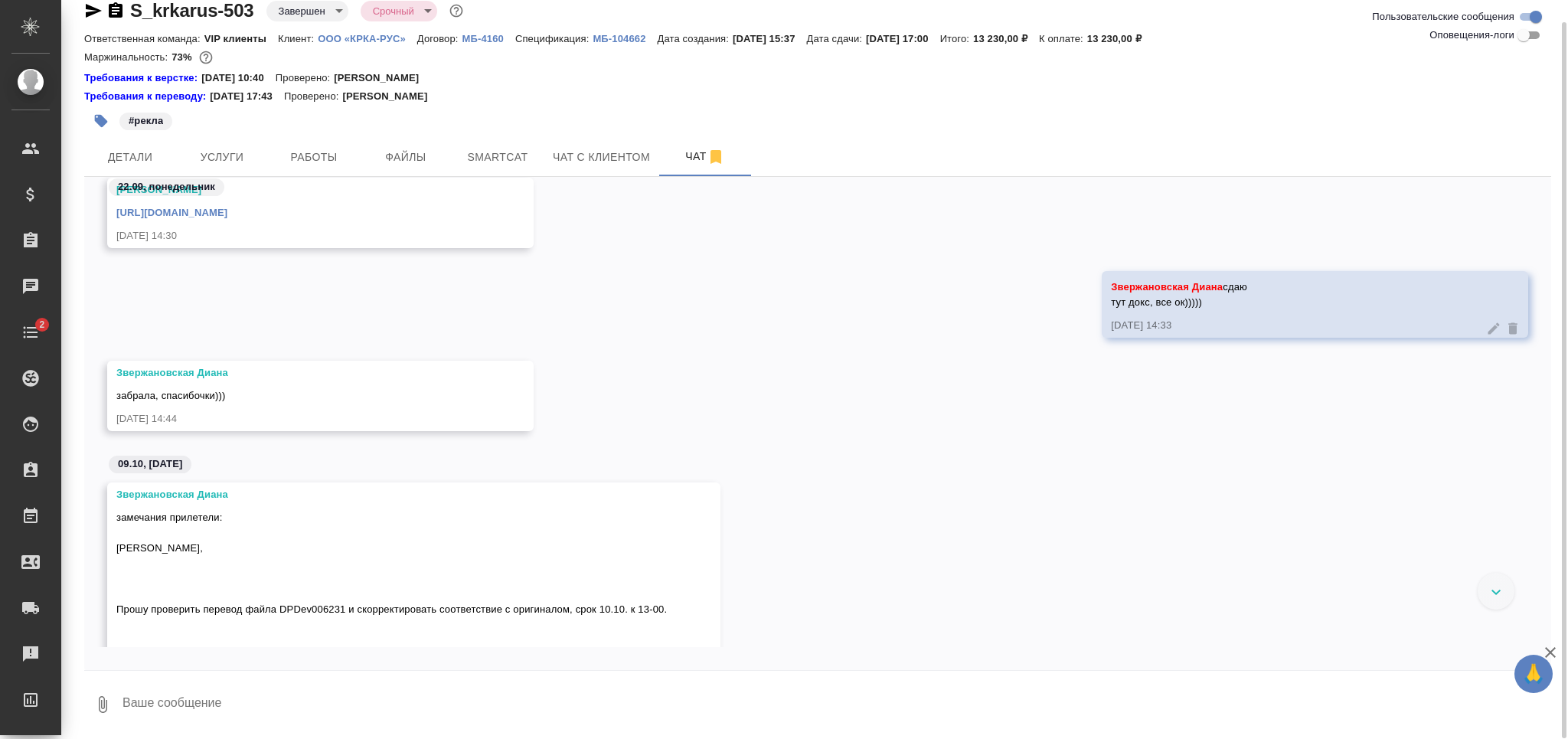
scroll to position [755, 0]
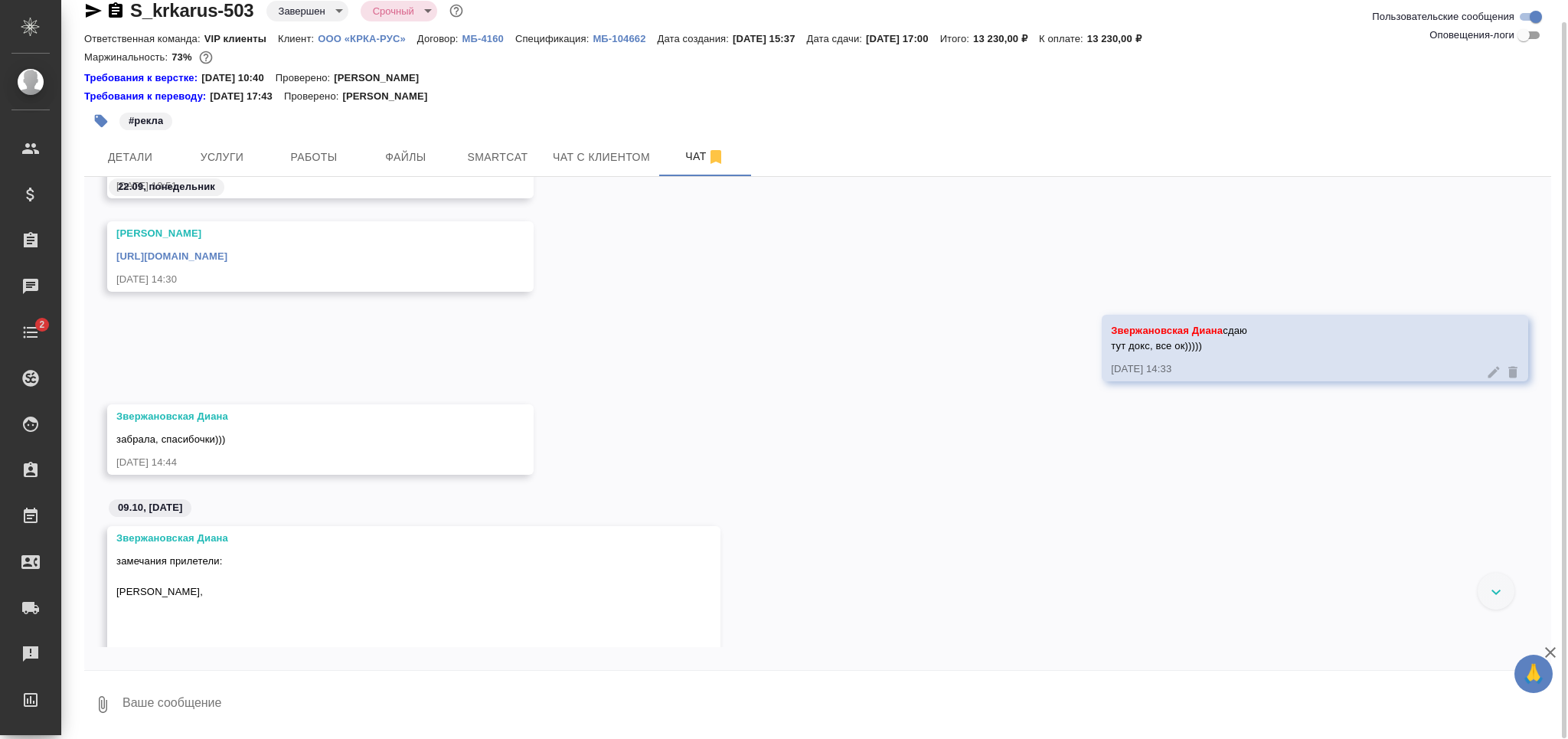
click at [227, 259] on link "https://drive.awatera.com/apps/files/files/10405421?dir=/Shares/%D0%9E%D0%9E%D0…" at bounding box center [172, 256] width 111 height 11
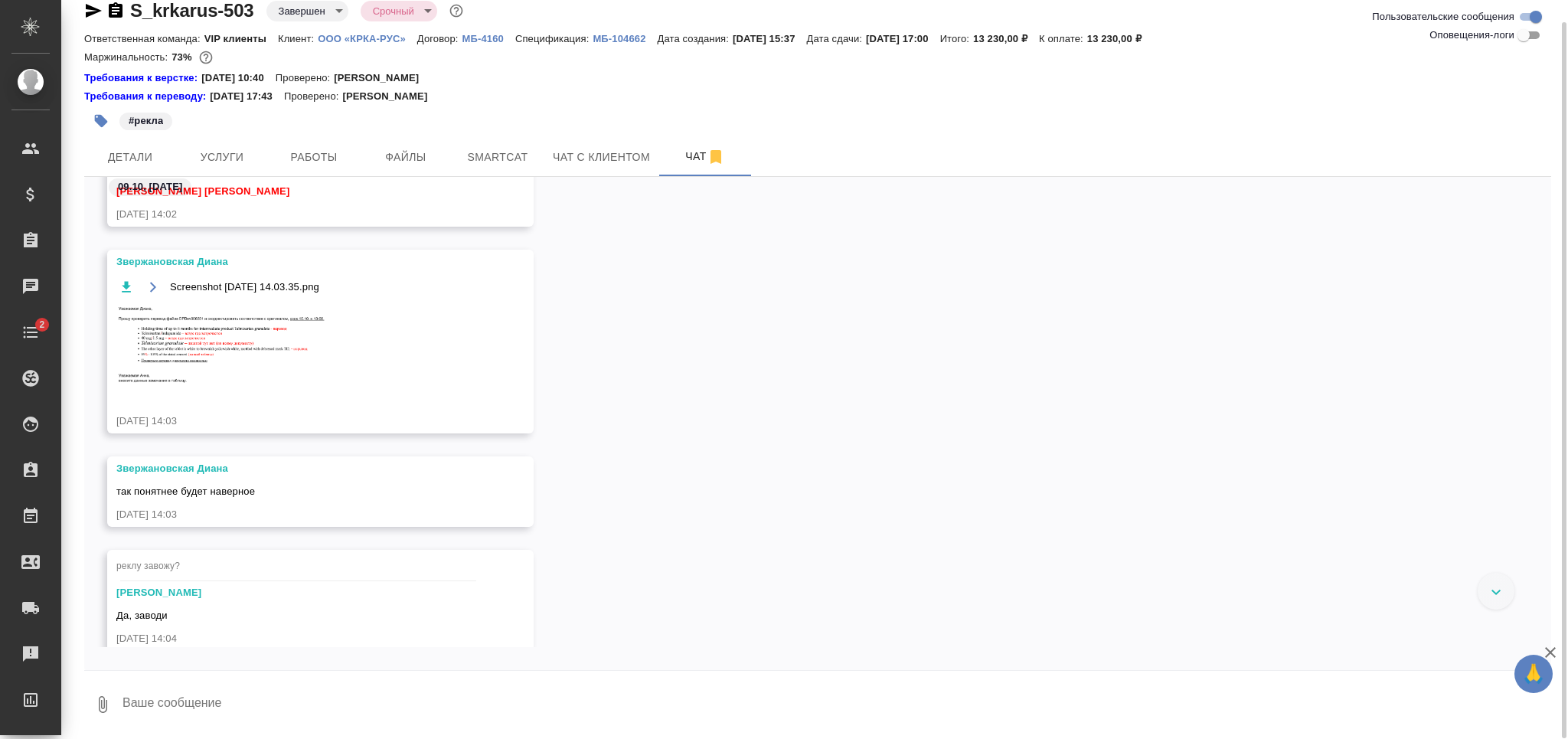
scroll to position [1672, 0]
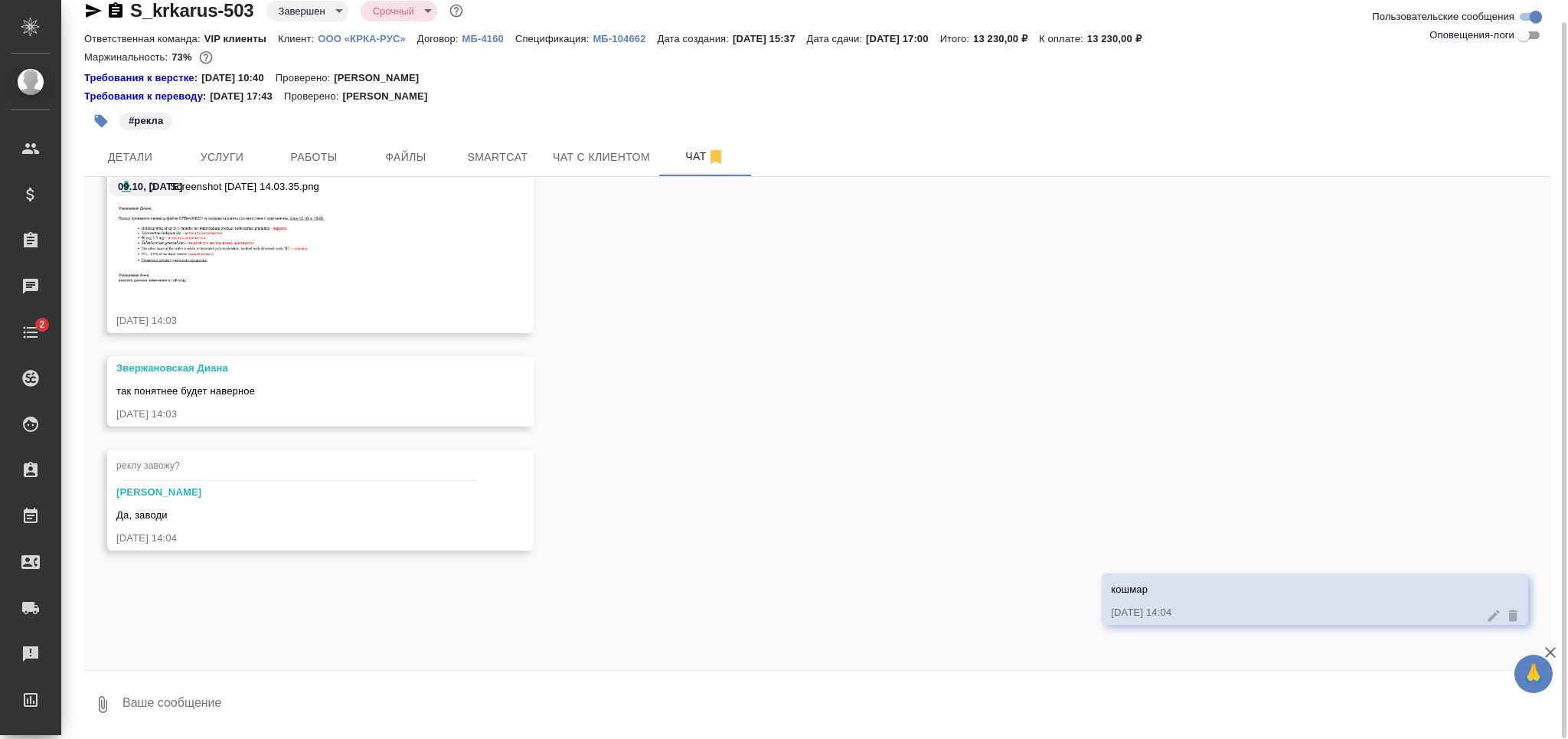
click at [221, 229] on img at bounding box center [232, 245] width 230 height 83
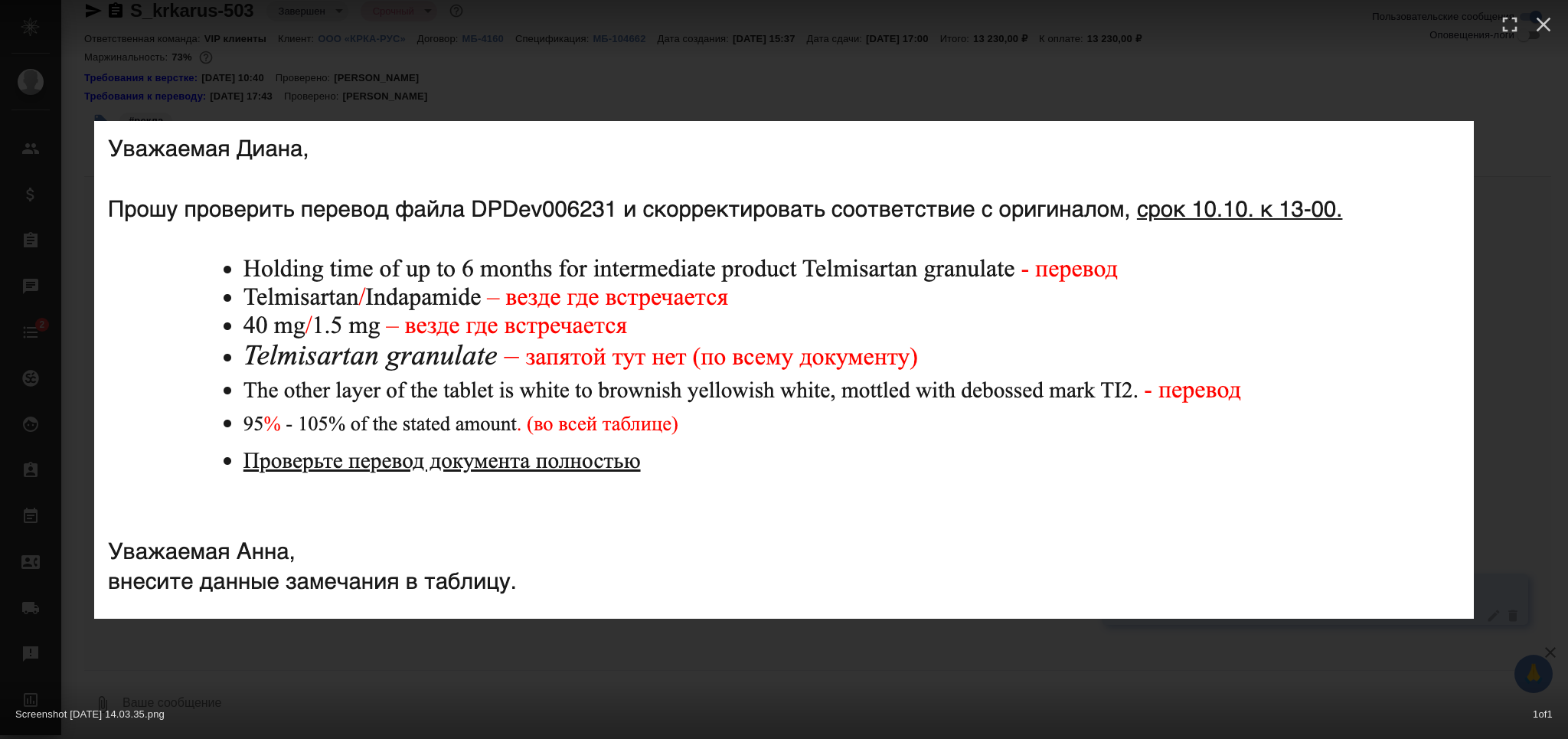
click at [393, 663] on div "Screenshot 2025-10-09 at 14.03.35.png 1 of 1" at bounding box center [784, 369] width 1568 height 739
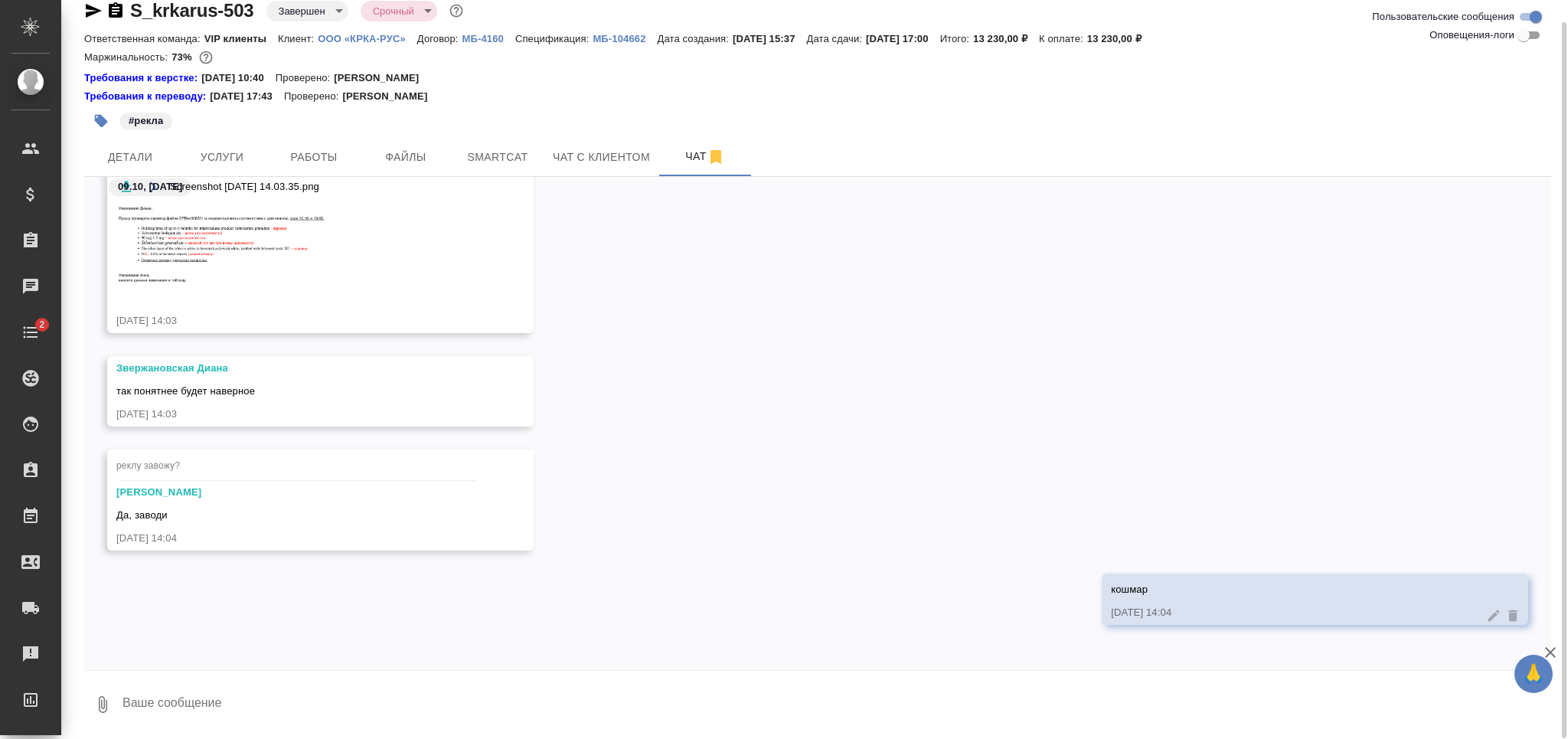
click at [85, 13] on icon "button" at bounding box center [93, 10] width 18 height 18
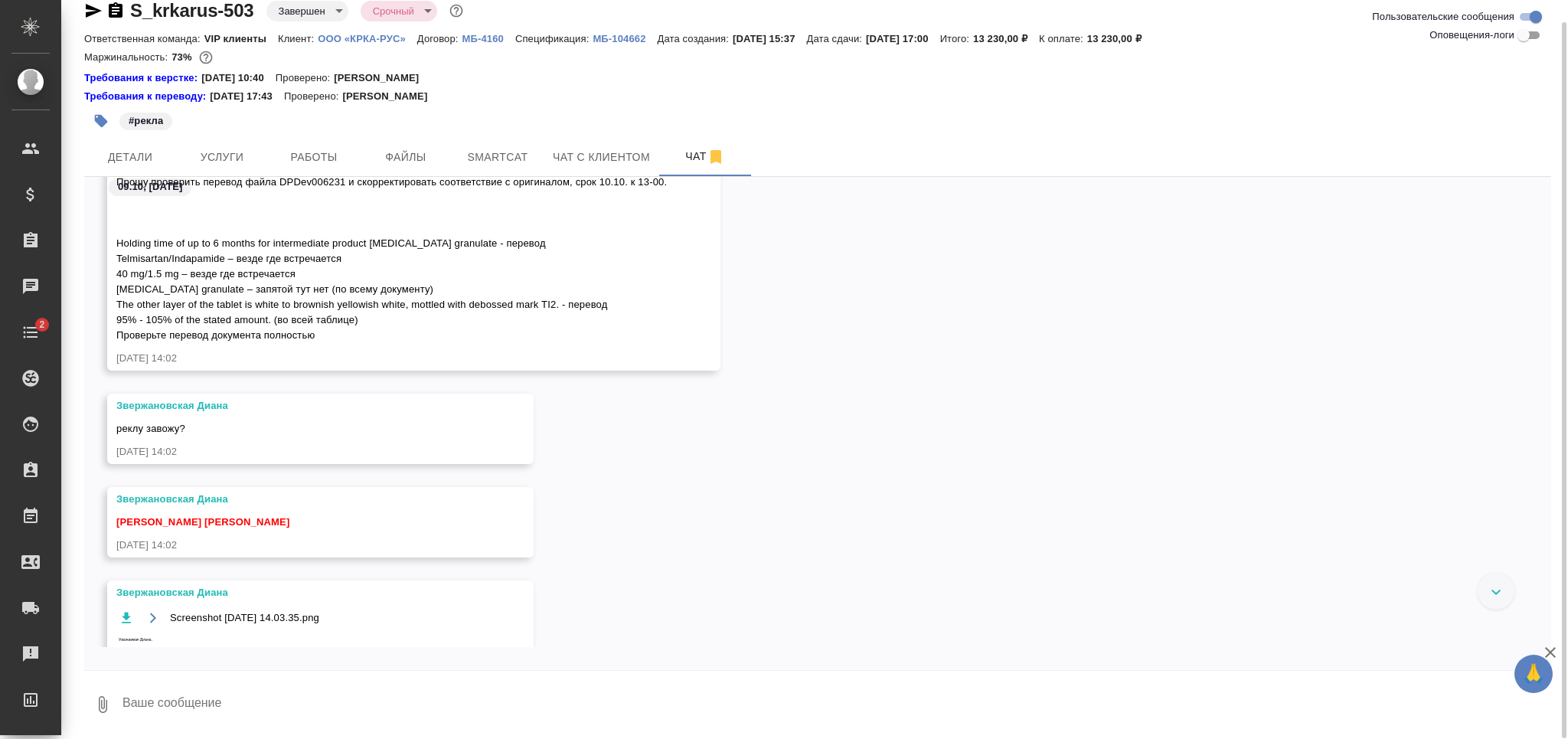
scroll to position [1367, 0]
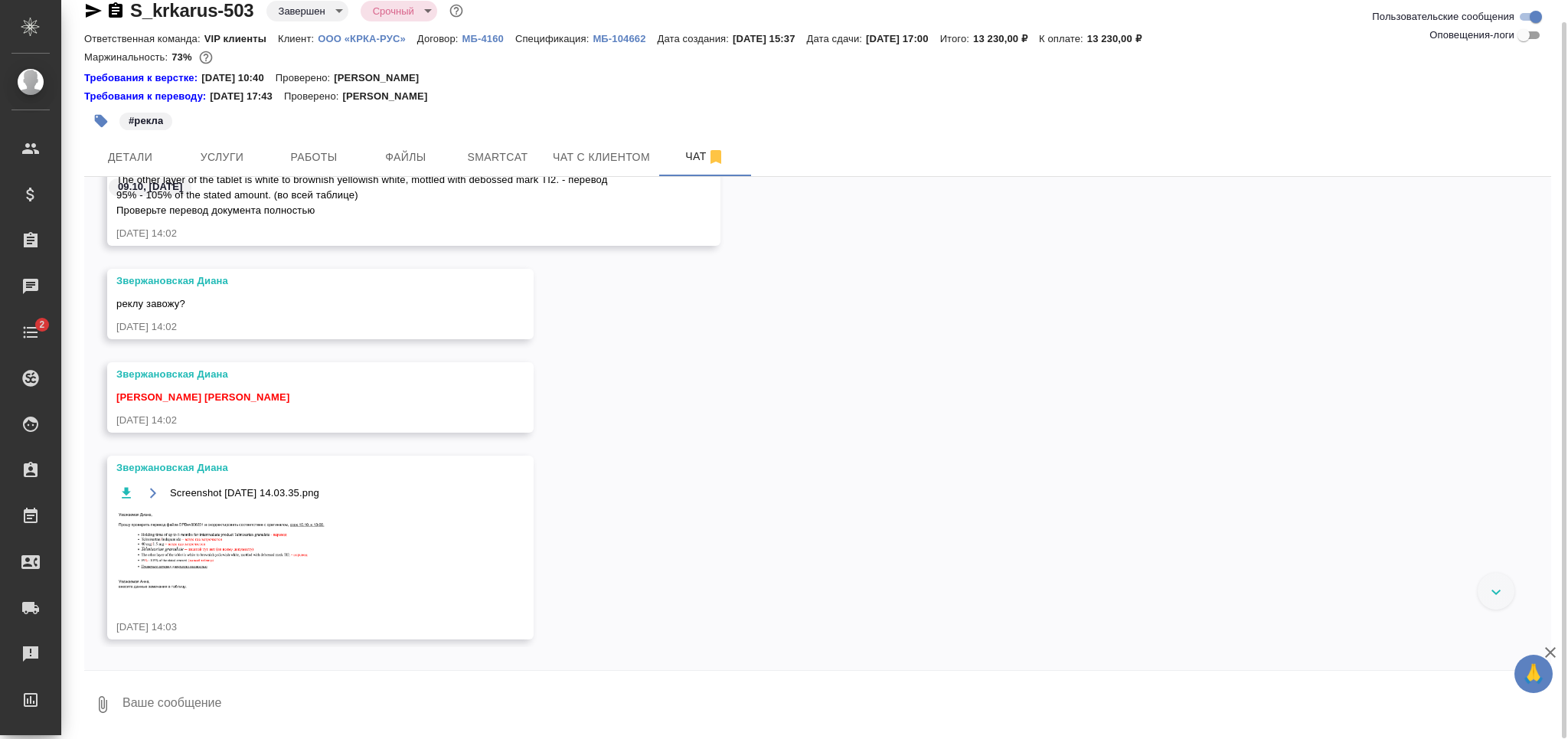
click at [124, 496] on icon "button" at bounding box center [126, 493] width 10 height 10
click at [125, 493] on icon "button" at bounding box center [126, 493] width 10 height 10
click at [264, 536] on img at bounding box center [232, 551] width 230 height 83
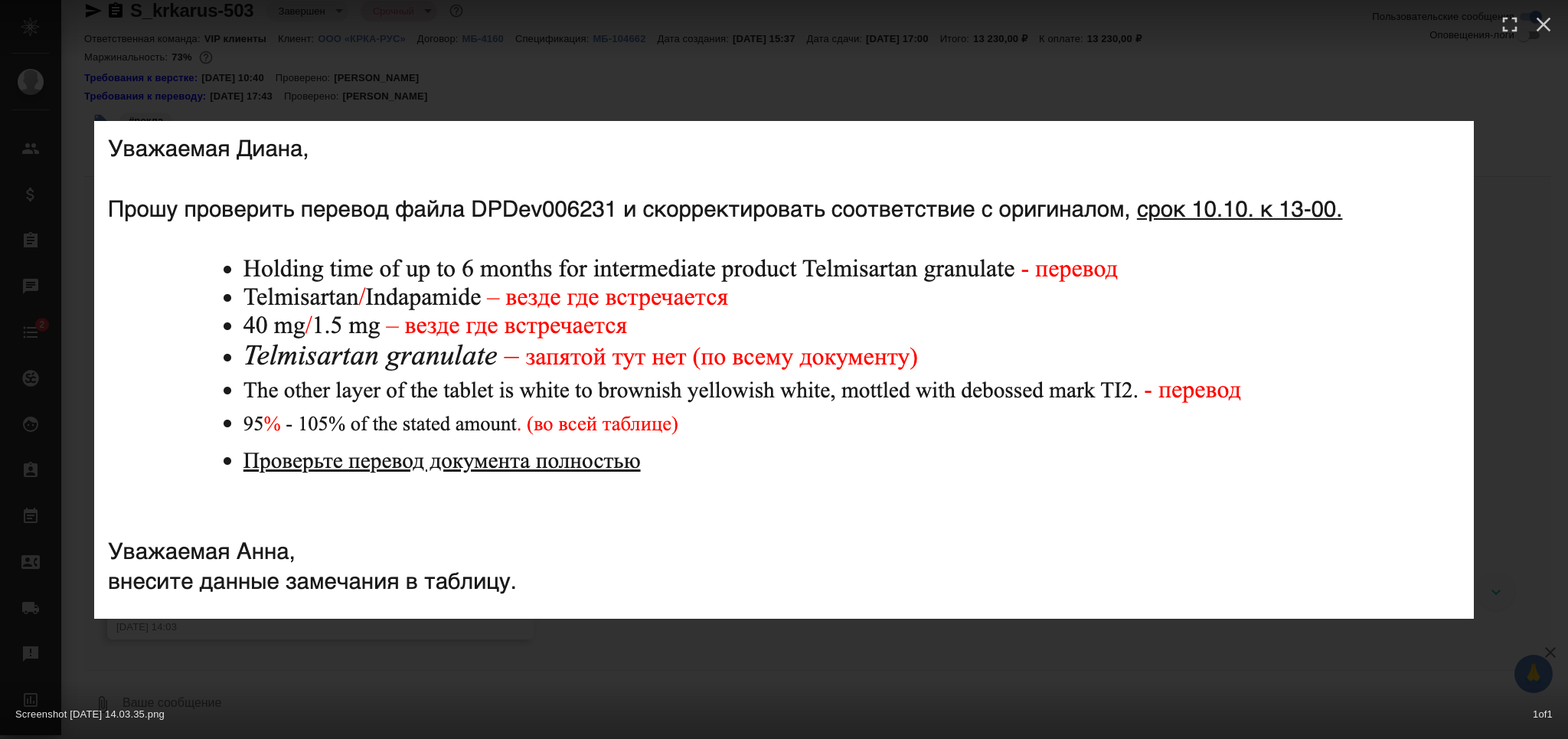
click at [302, 665] on div "Screenshot 2025-10-09 at 14.03.35.png 1 of 1" at bounding box center [784, 369] width 1568 height 739
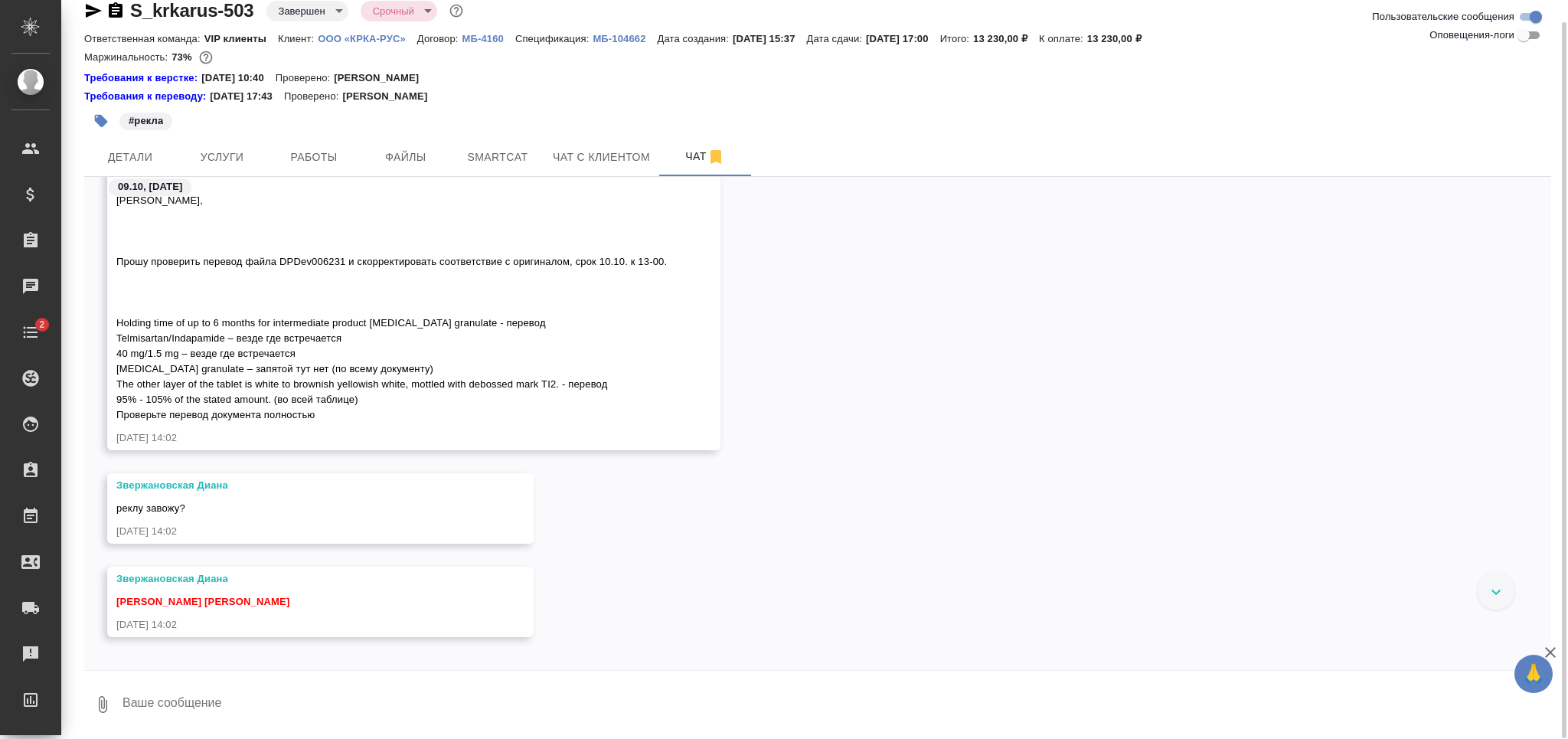
scroll to position [1060, 0]
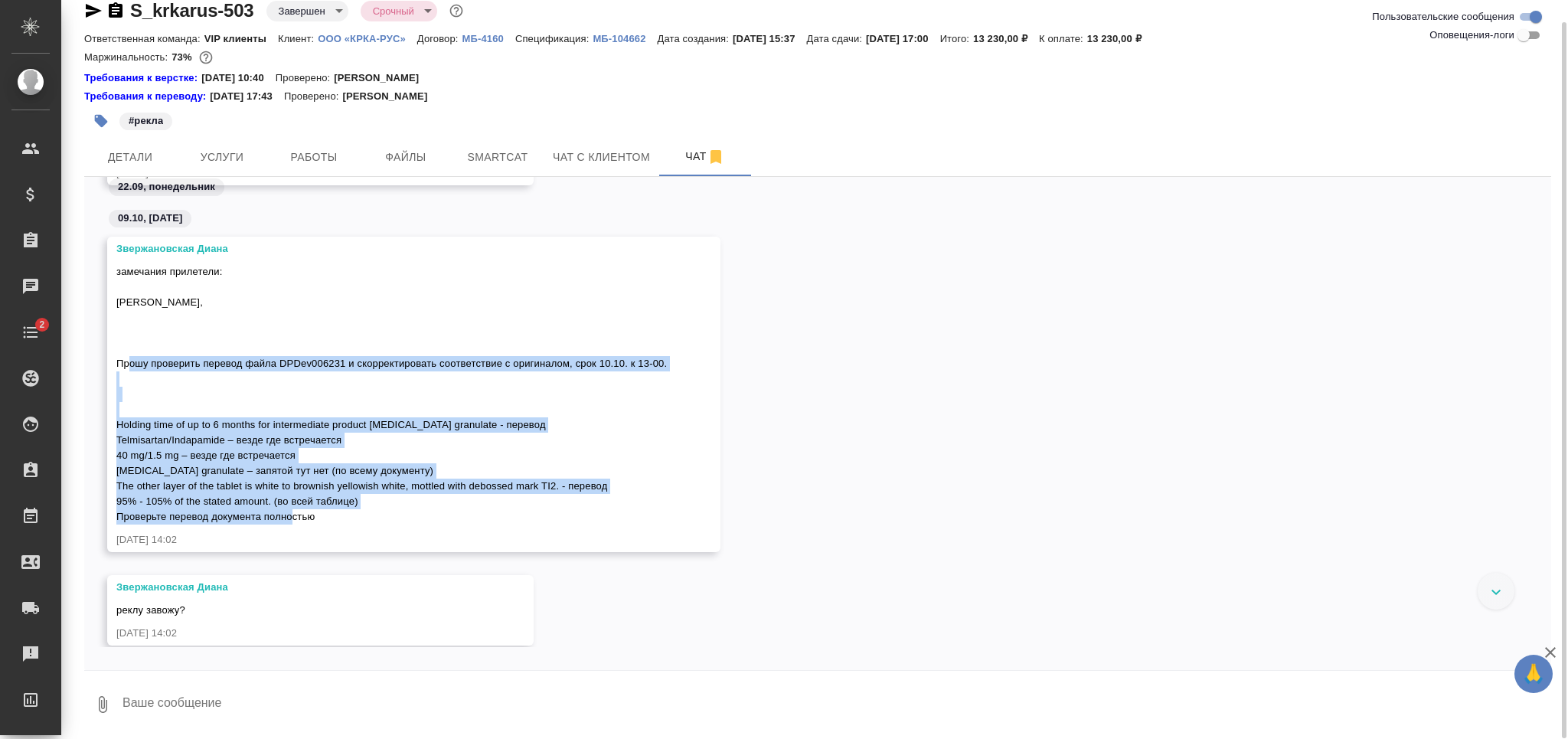
drag, startPoint x: 117, startPoint y: 361, endPoint x: 442, endPoint y: 516, distance: 360.1
click at [442, 516] on div "замечания прилетели: Уважаемая Диана, Прошу проверить перевод файла DPDev006231…" at bounding box center [391, 392] width 550 height 264
copy span "Прошу проверить перевод файла DPDev006231 и скорректировать соответствие с ориг…"
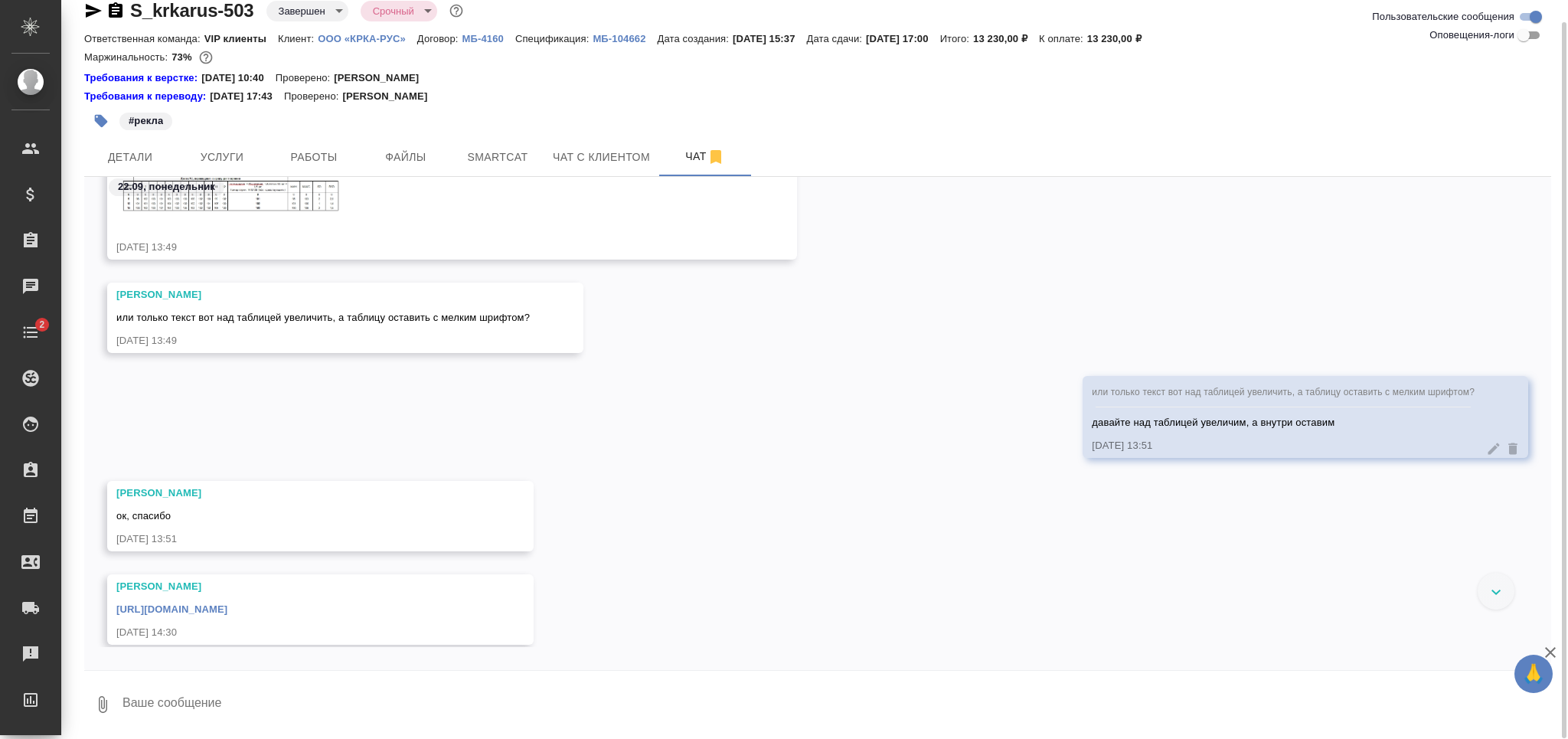
scroll to position [413, 0]
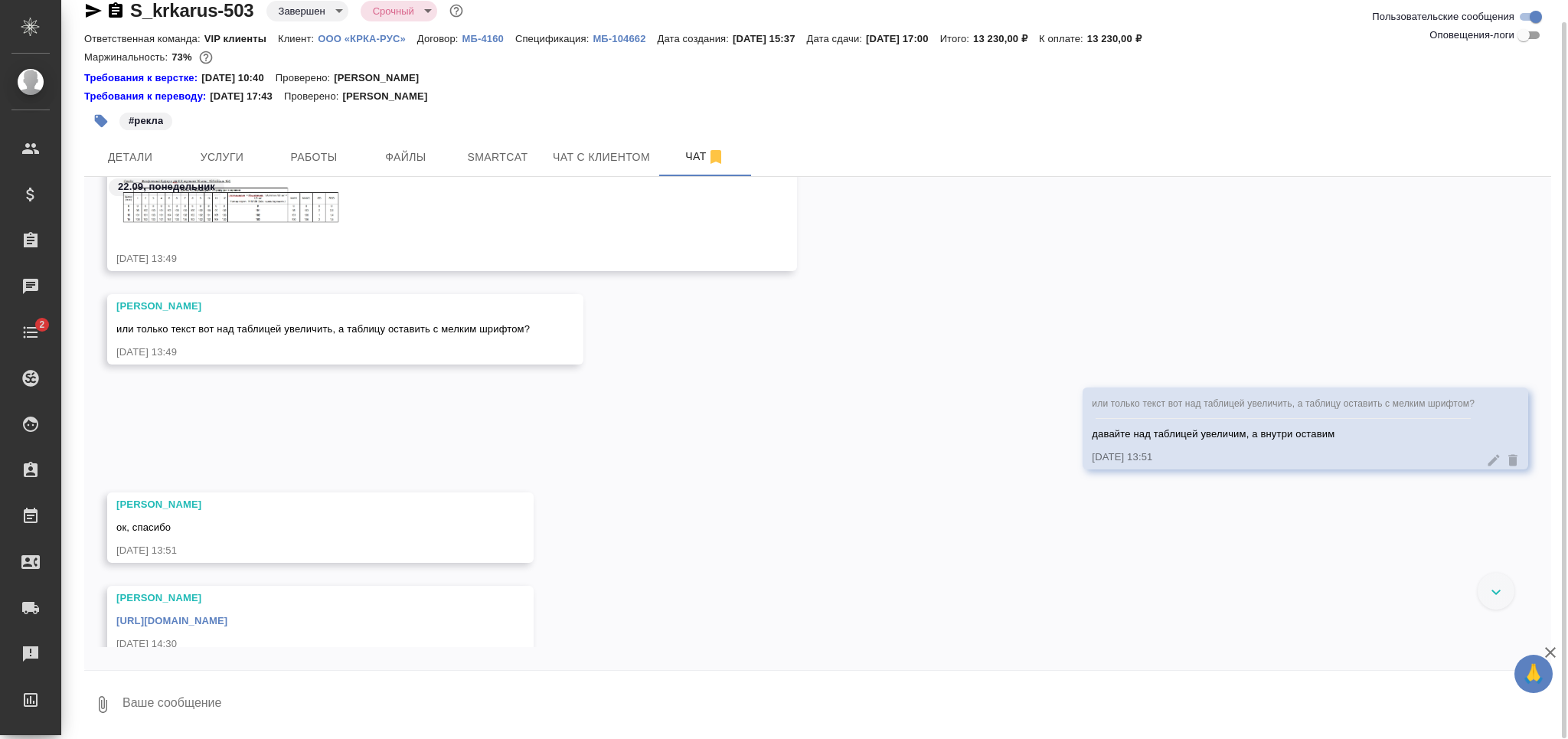
drag, startPoint x: 439, startPoint y: 579, endPoint x: 164, endPoint y: 583, distance: 275.0
click at [164, 583] on div "Арсеньева Вера ок, спасибо 22.09.25, 13:51" at bounding box center [818, 539] width 1467 height 93
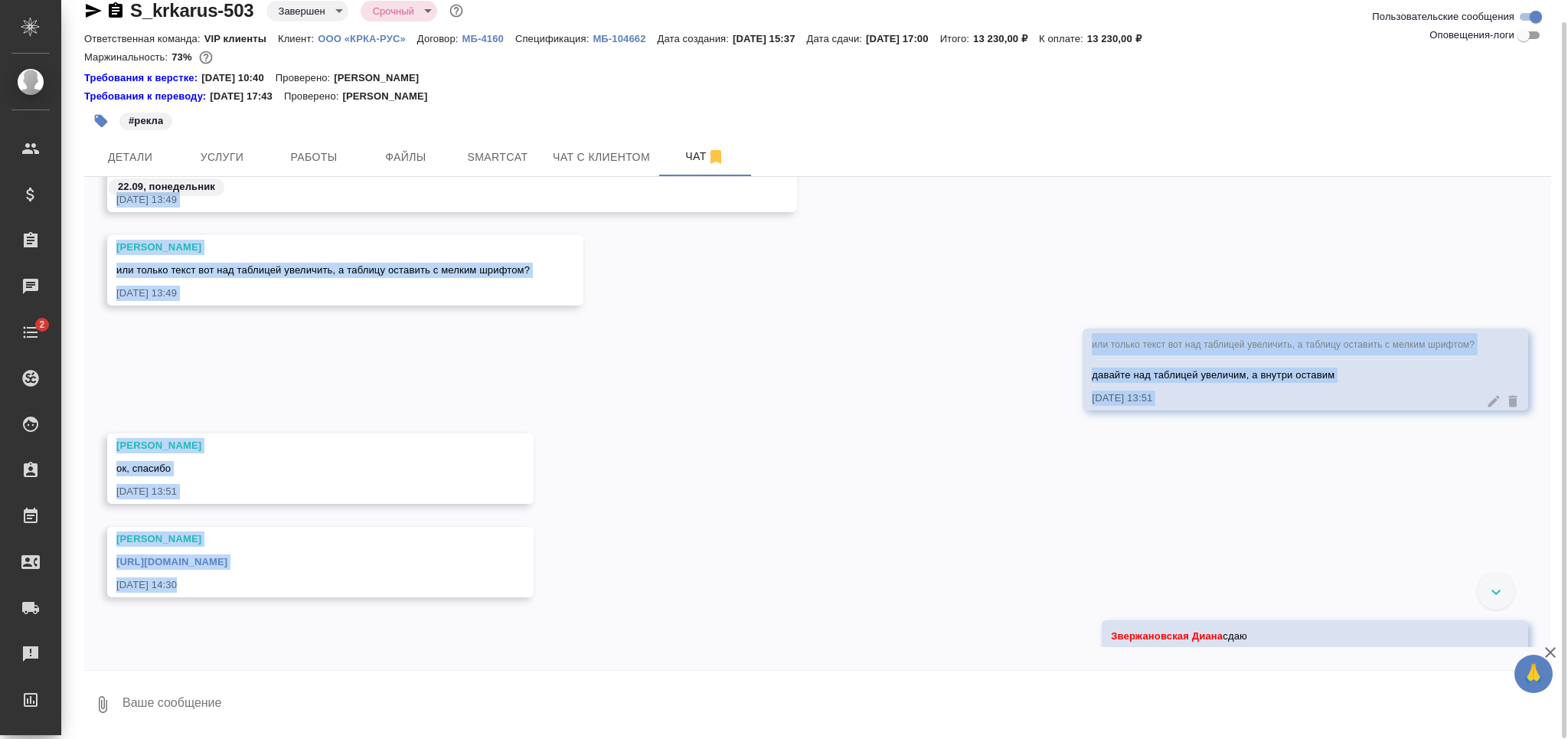
scroll to position [489, 0]
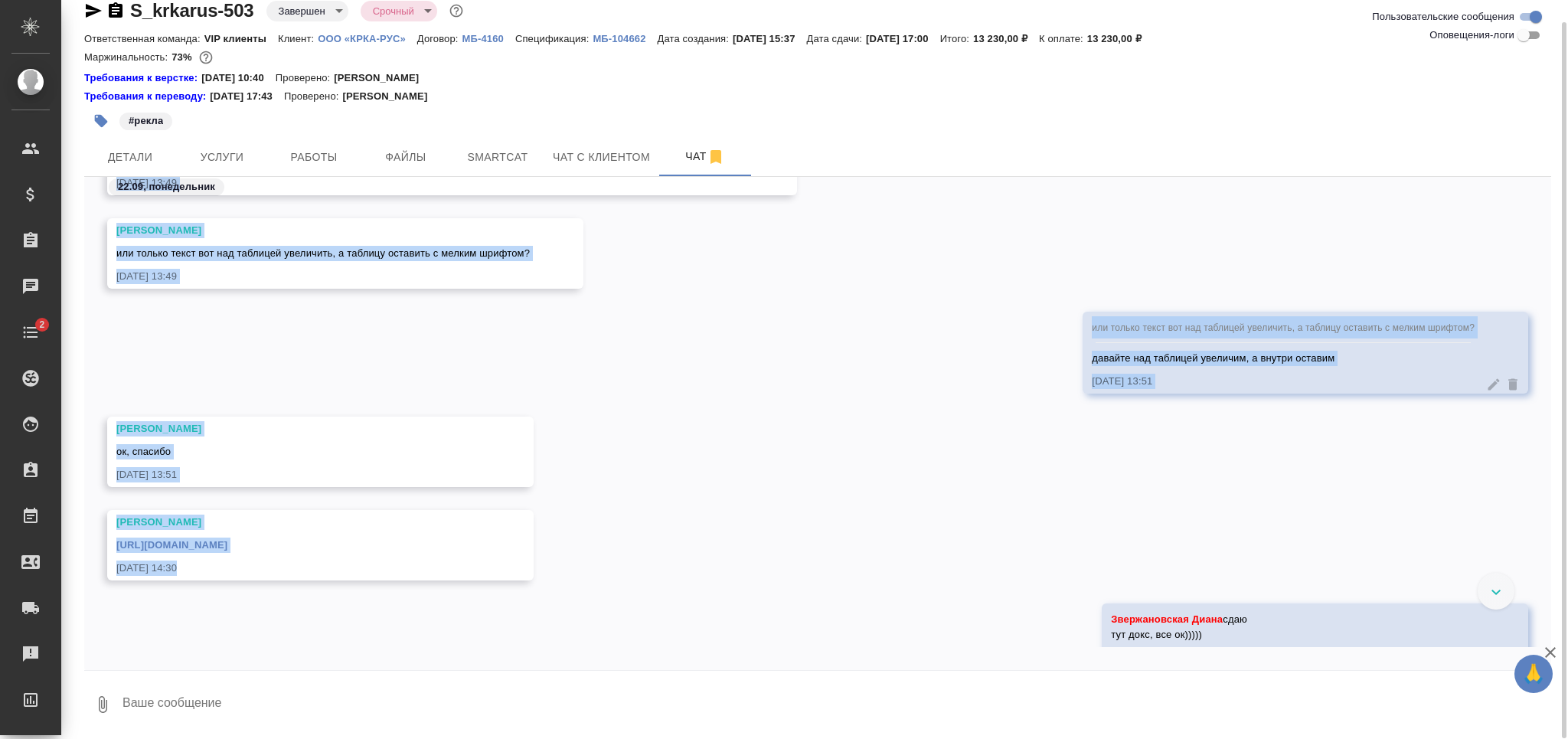
drag, startPoint x: 510, startPoint y: 648, endPoint x: 236, endPoint y: 605, distance: 277.4
click at [236, 605] on div "22.09, понедельник Арсеньева Вера Грабко Мария Маш, привет. Подскажи, плиз, вот…" at bounding box center [818, 424] width 1467 height 494
click at [480, 577] on div "22.09.25, 14:30" at bounding box center [298, 569] width 364 height 16
click at [498, 573] on div "Арсеньева Вера https://drive.awatera.com/apps/files/files/10405421?dir=/Shares/…" at bounding box center [321, 545] width 427 height 71
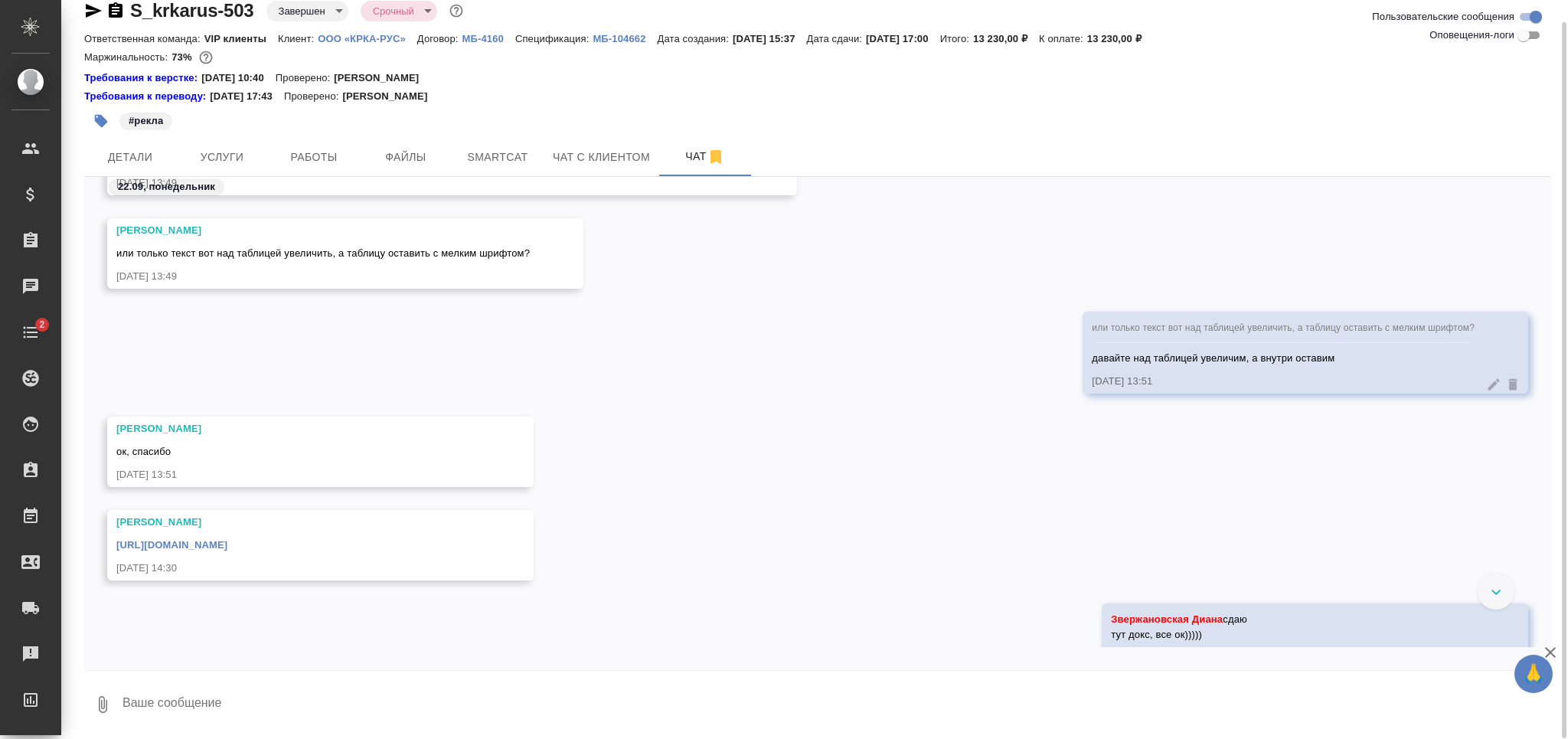
drag, startPoint x: 461, startPoint y: 566, endPoint x: 105, endPoint y: 543, distance: 356.7
click at [105, 543] on div "Арсеньева Вера https://drive.awatera.com/apps/files/files/10405421?dir=/Shares/…" at bounding box center [818, 557] width 1467 height 93
copy link "https://drive.awatera.com/apps/files/files/10405421?dir=/Shares/%D0%9E%D0%9E%D0…"
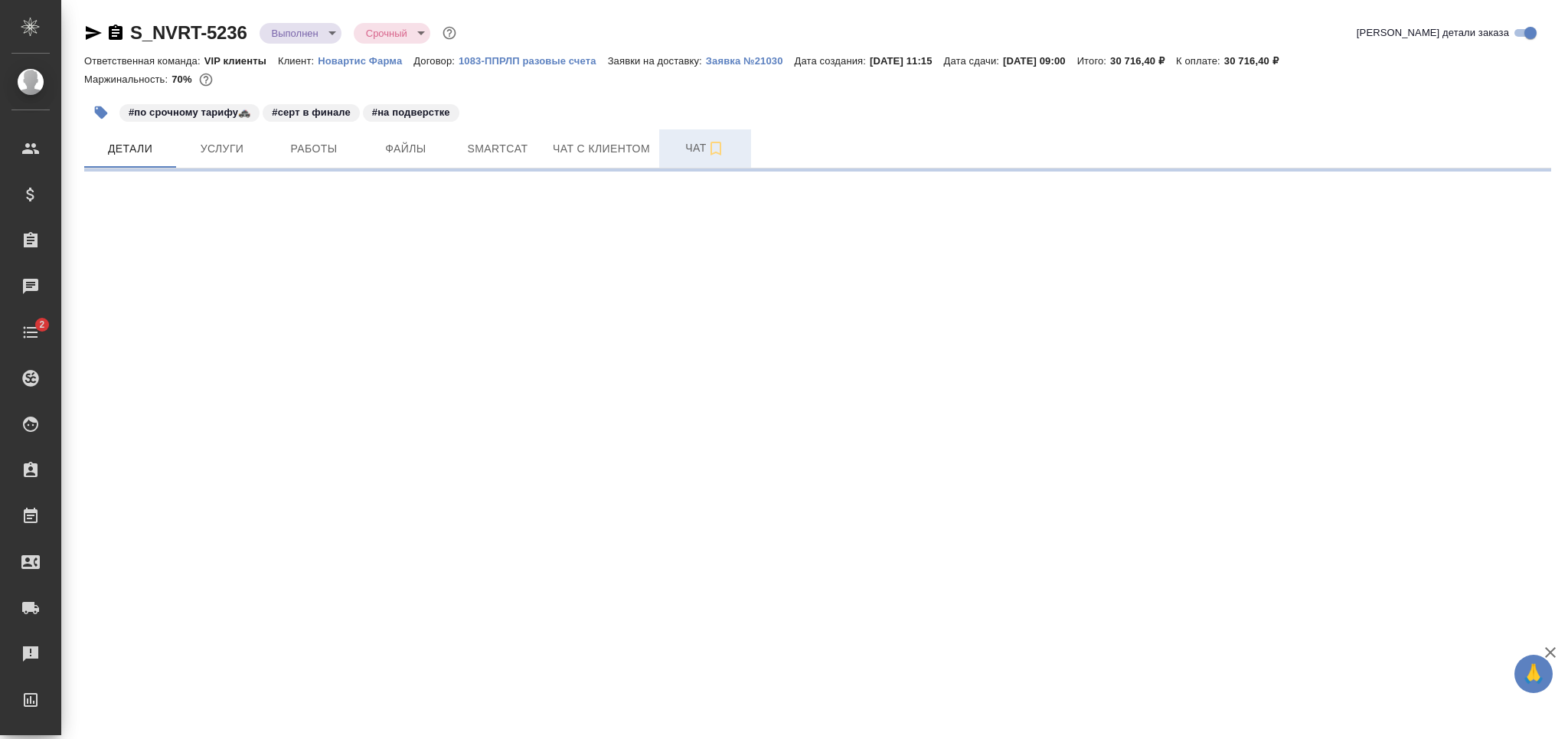
select select "RU"
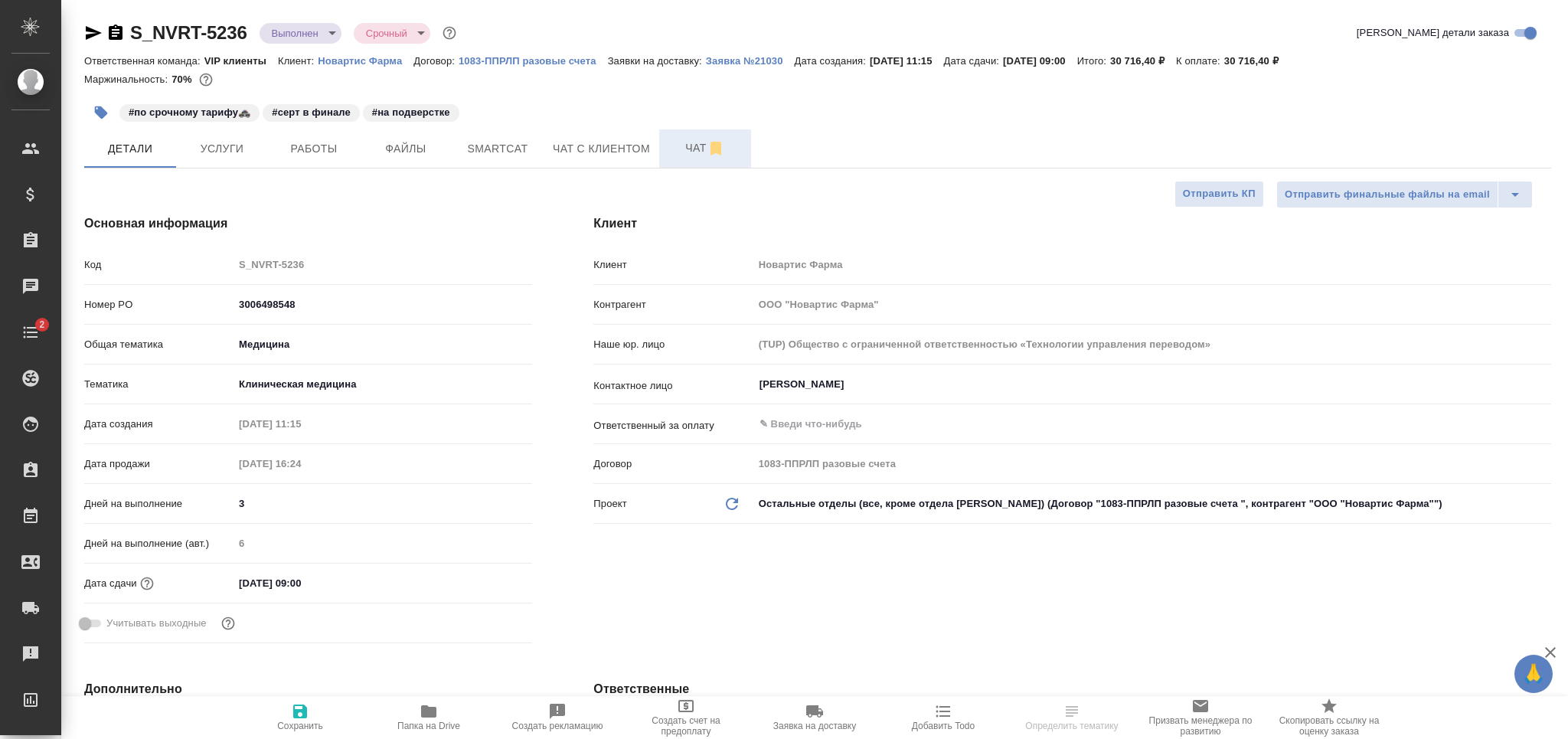
click at [671, 148] on span "Чат" at bounding box center [705, 148] width 73 height 19
type textarea "x"
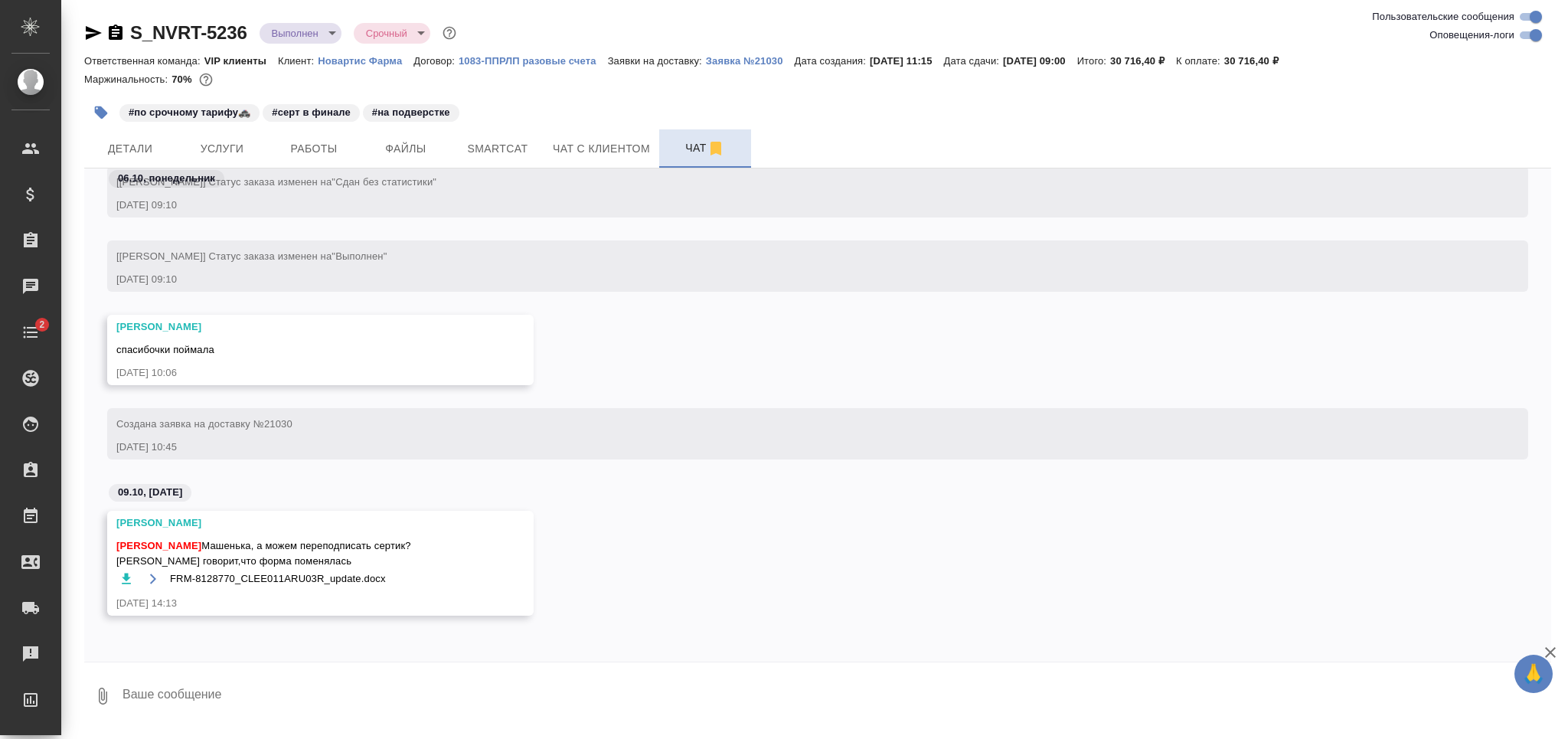
scroll to position [87591, 0]
drag, startPoint x: 311, startPoint y: 700, endPoint x: 326, endPoint y: 700, distance: 15.0
click at [312, 700] on textarea at bounding box center [836, 697] width 1431 height 52
type textarea "да, конечно, делаю"
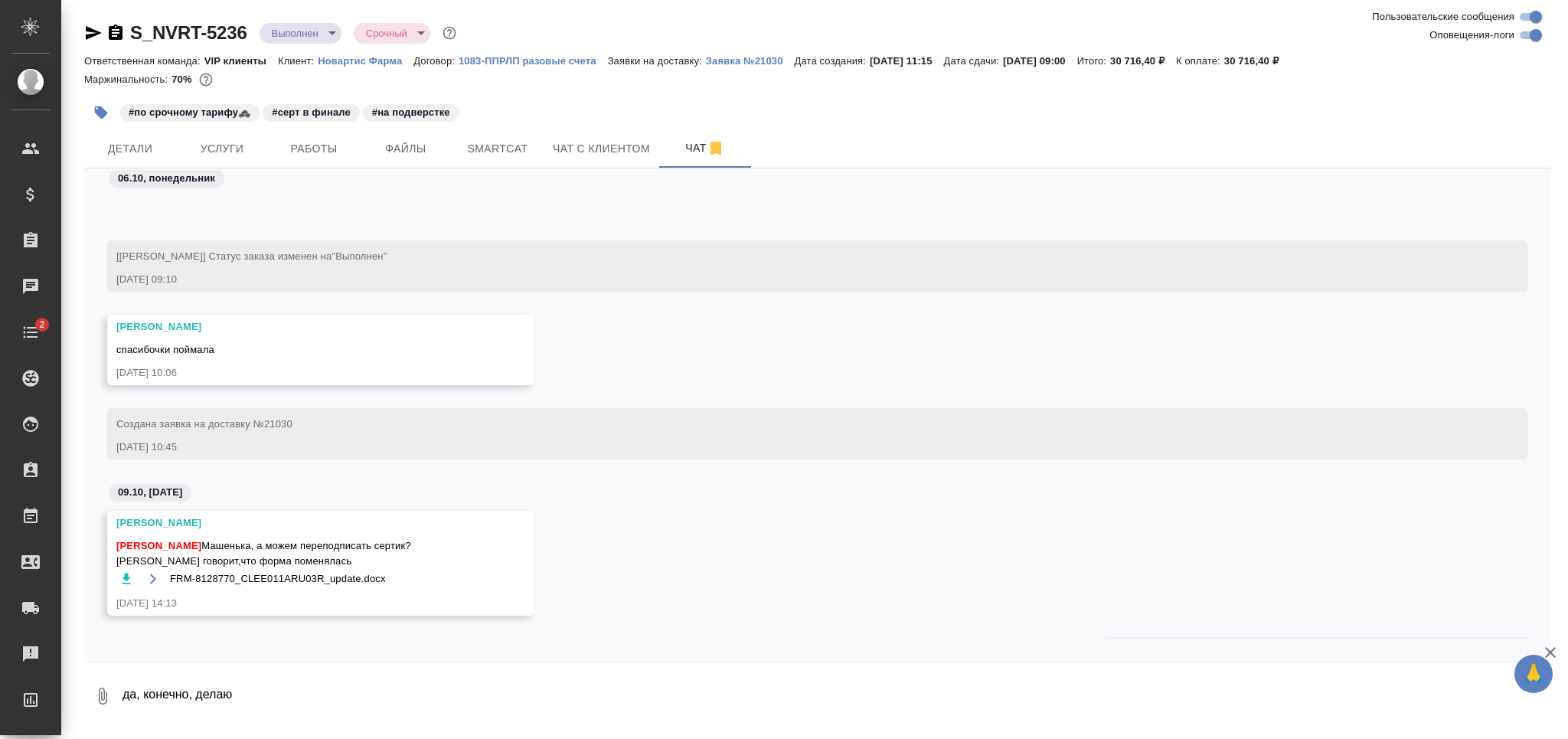
scroll to position [87665, 0]
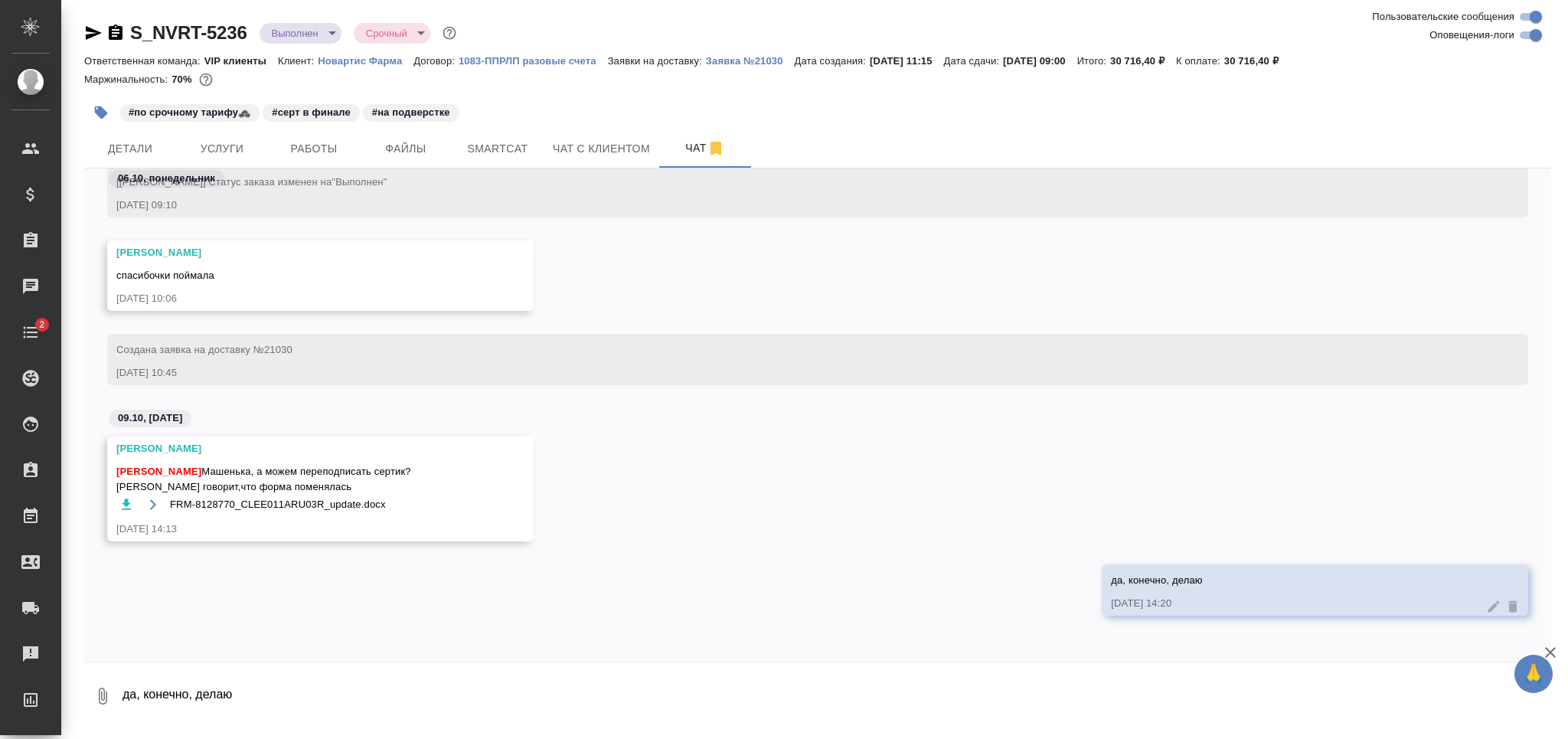
click at [128, 501] on icon "button" at bounding box center [126, 505] width 16 height 16
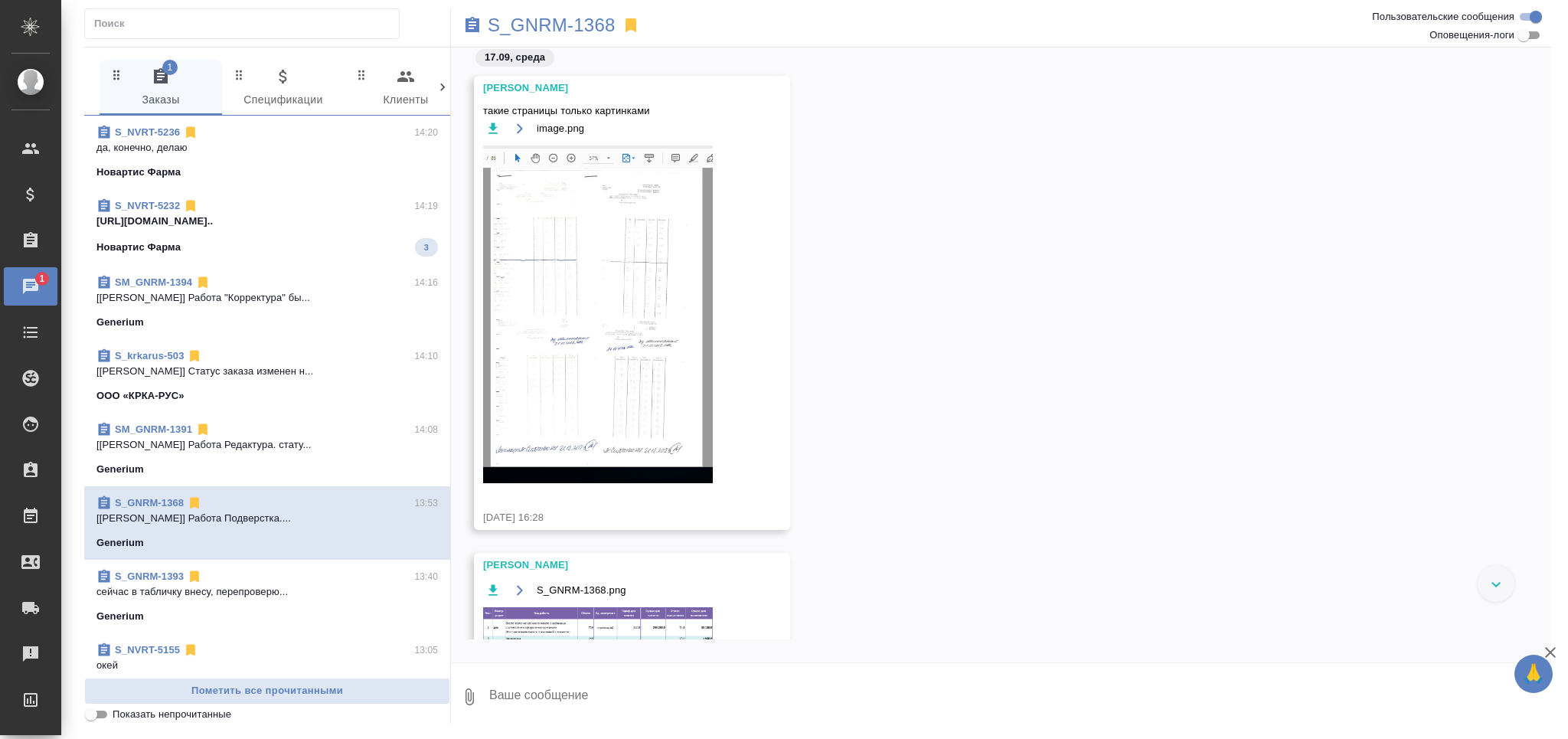
scroll to position [5624, 0]
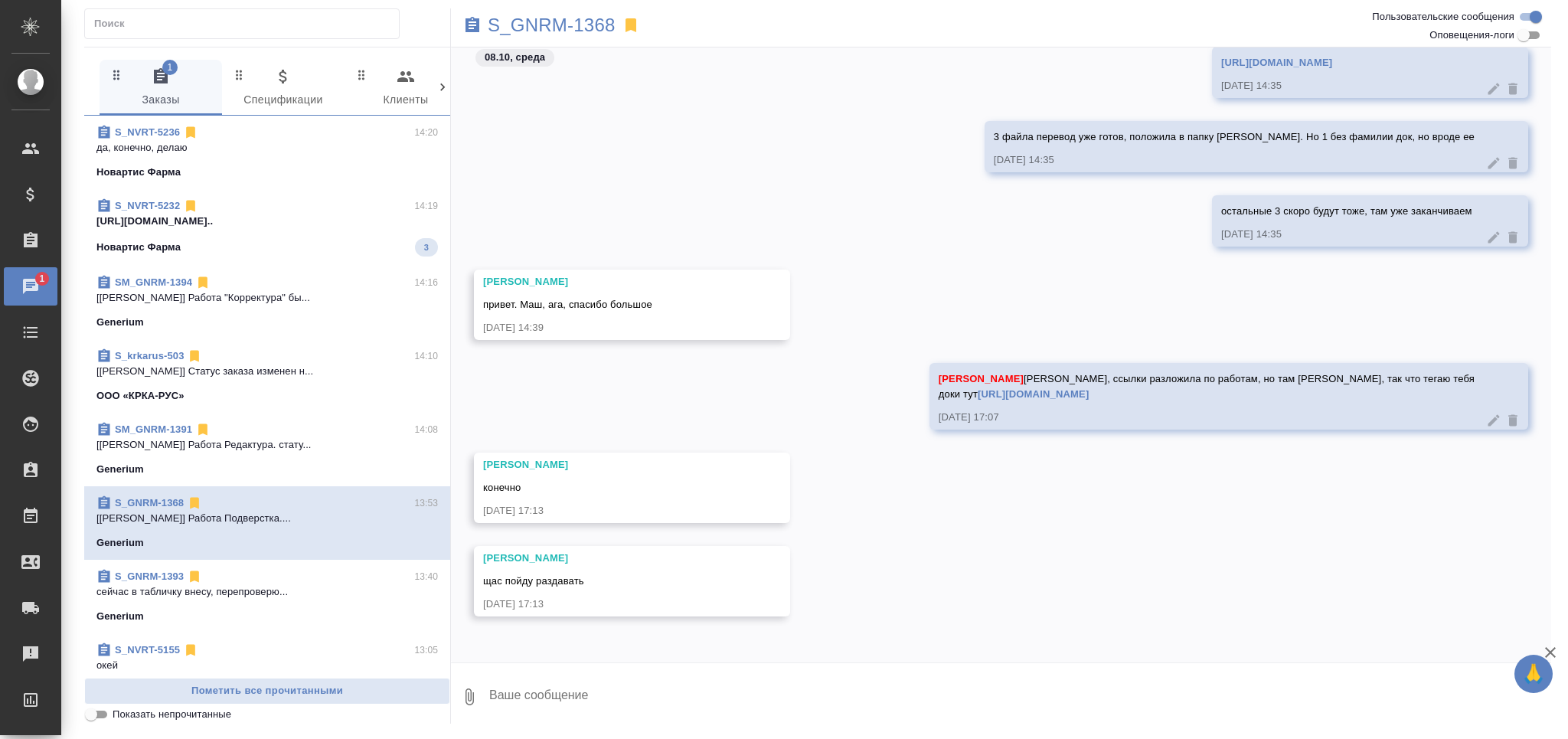
click at [259, 239] on div "Новартис Фарма 3" at bounding box center [267, 247] width 341 height 18
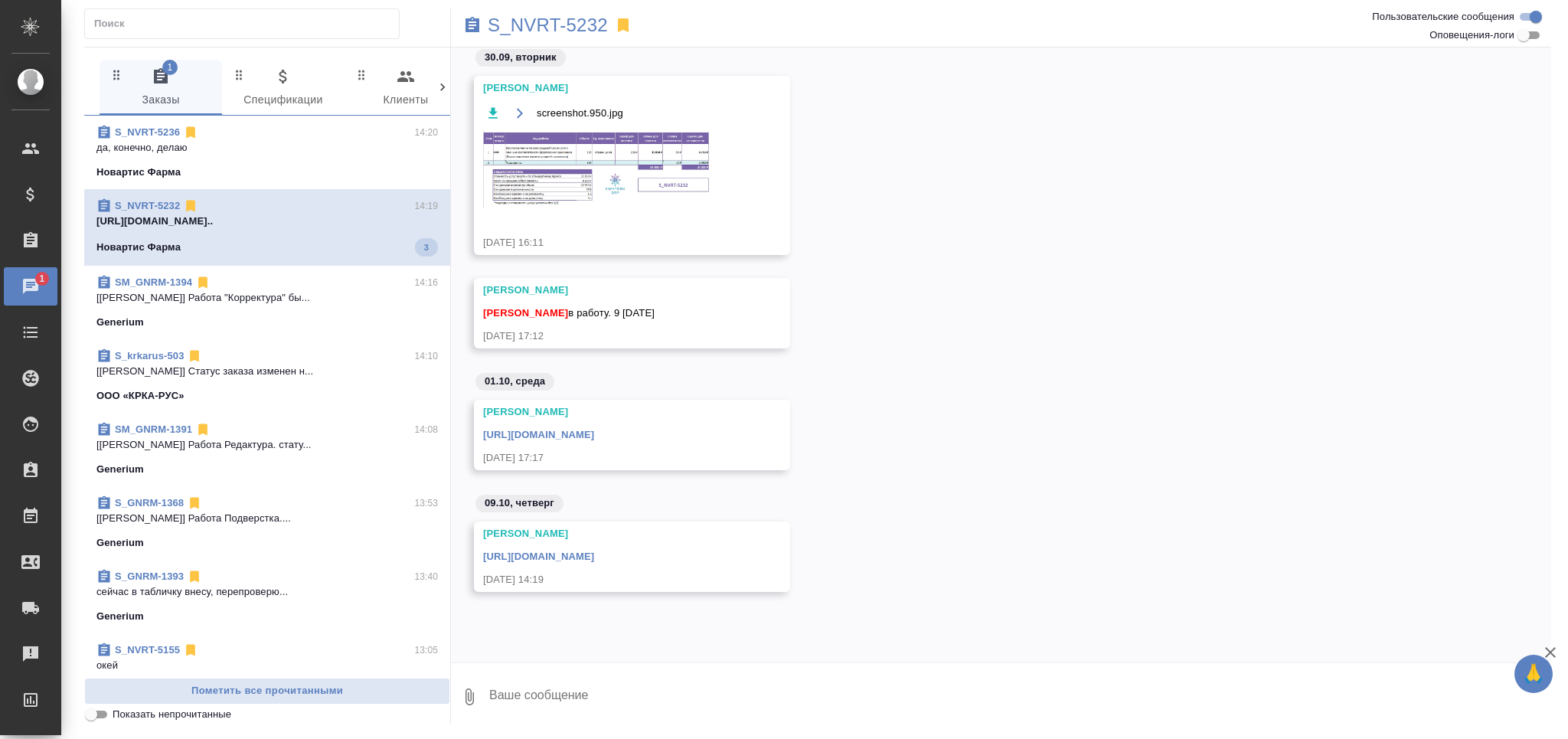
scroll to position [0, 0]
click at [570, 29] on p "S_NVRT-5232" at bounding box center [548, 25] width 120 height 16
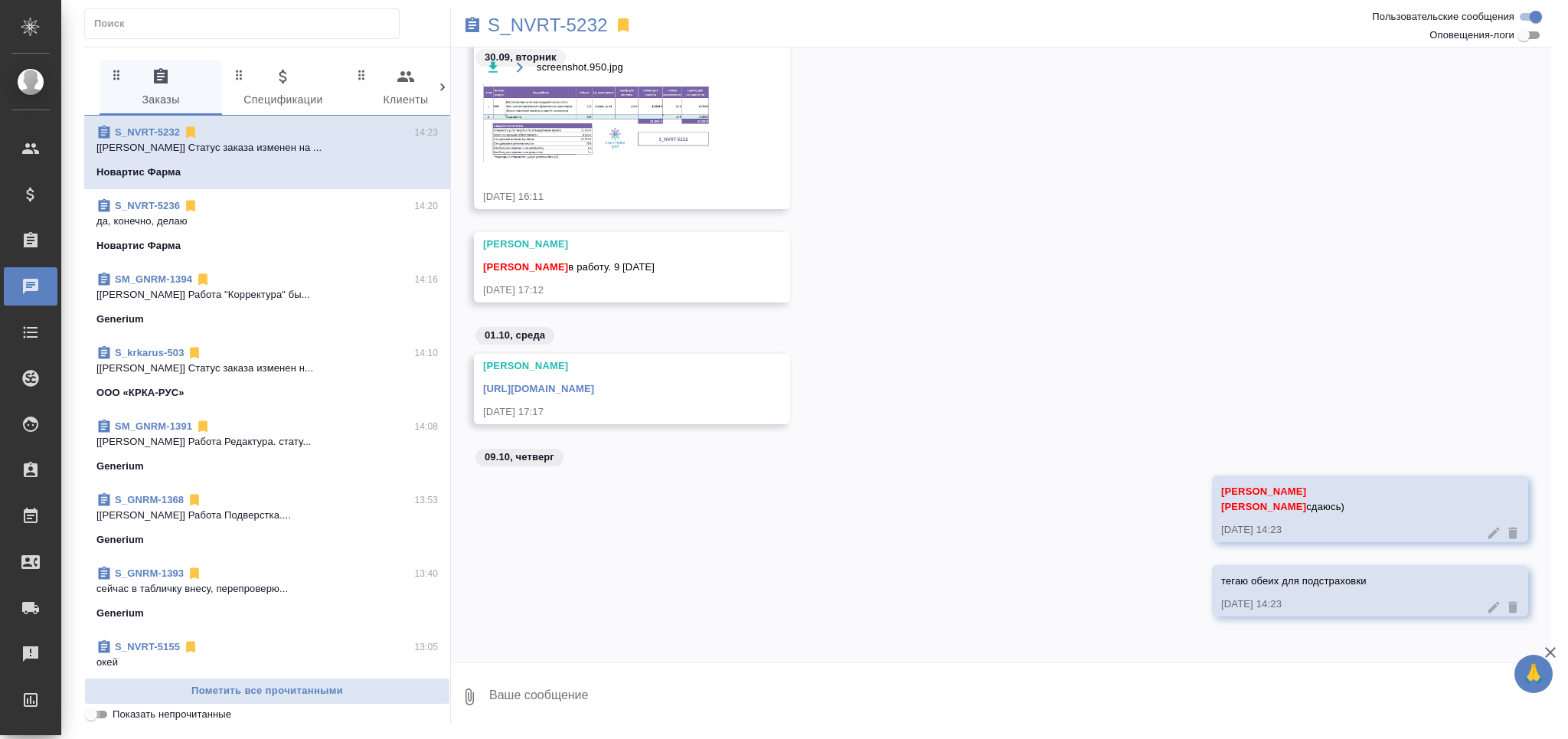
click at [99, 712] on input "Показать непрочитанные" at bounding box center [92, 714] width 55 height 18
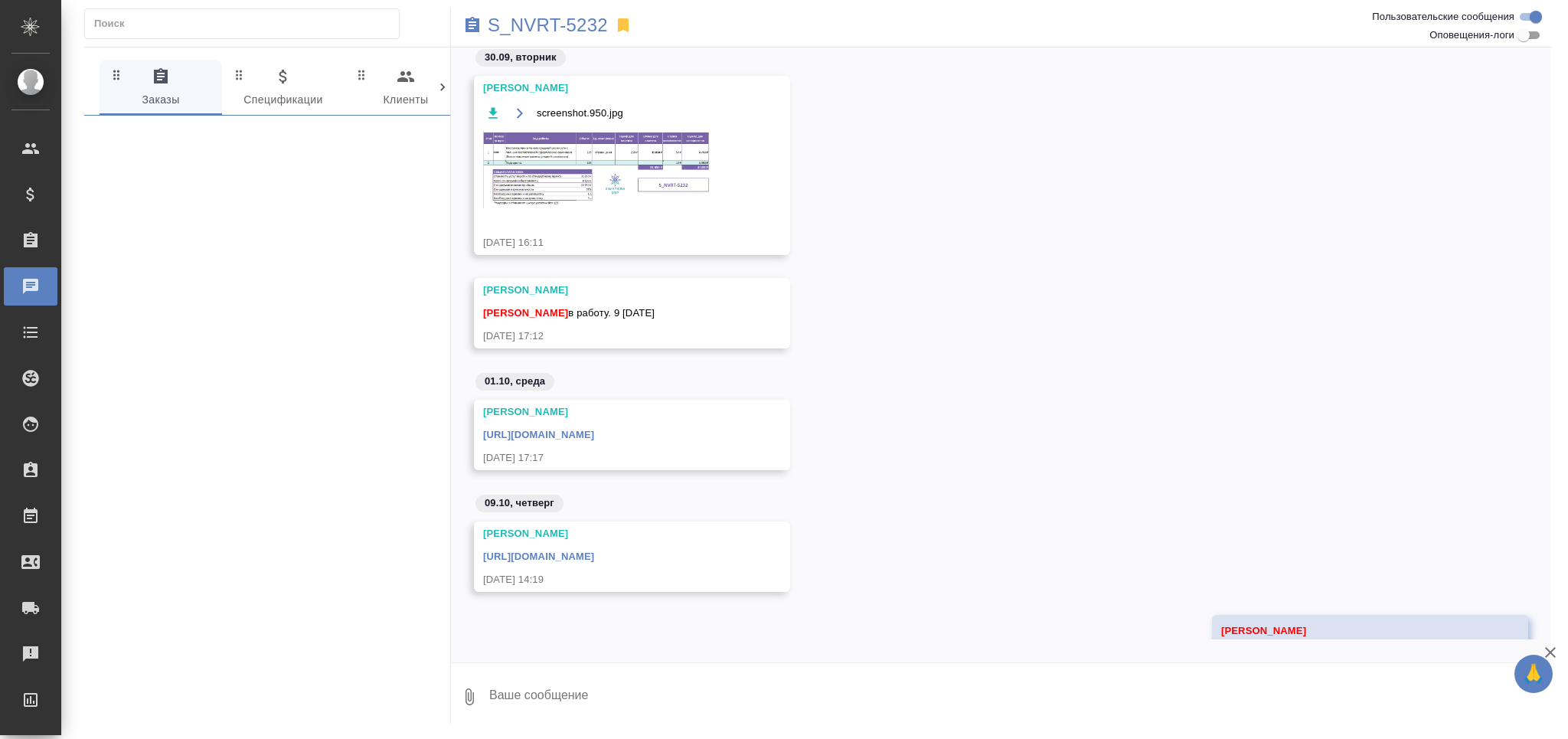
scroll to position [154, 0]
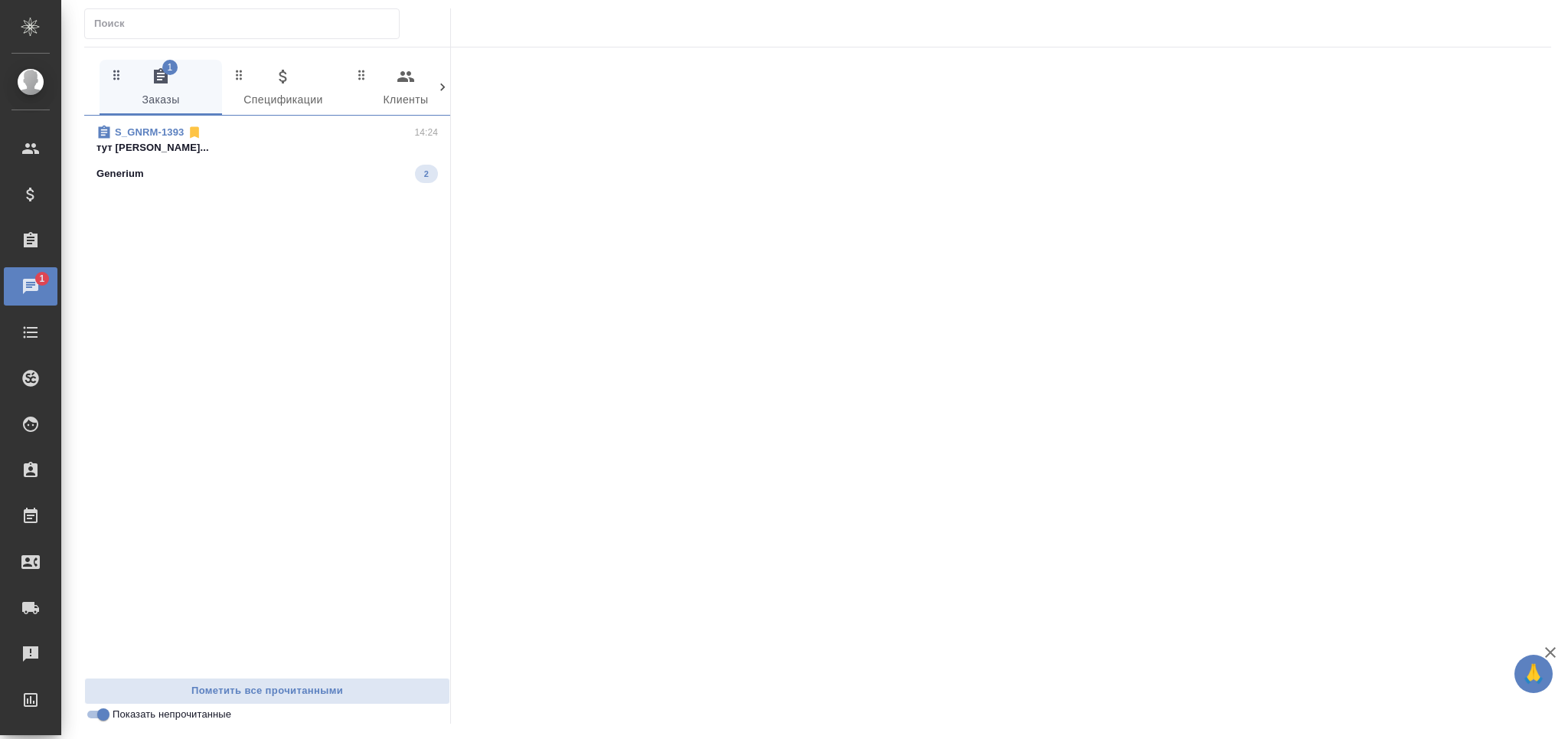
click at [311, 169] on div "Generium 2" at bounding box center [267, 174] width 341 height 18
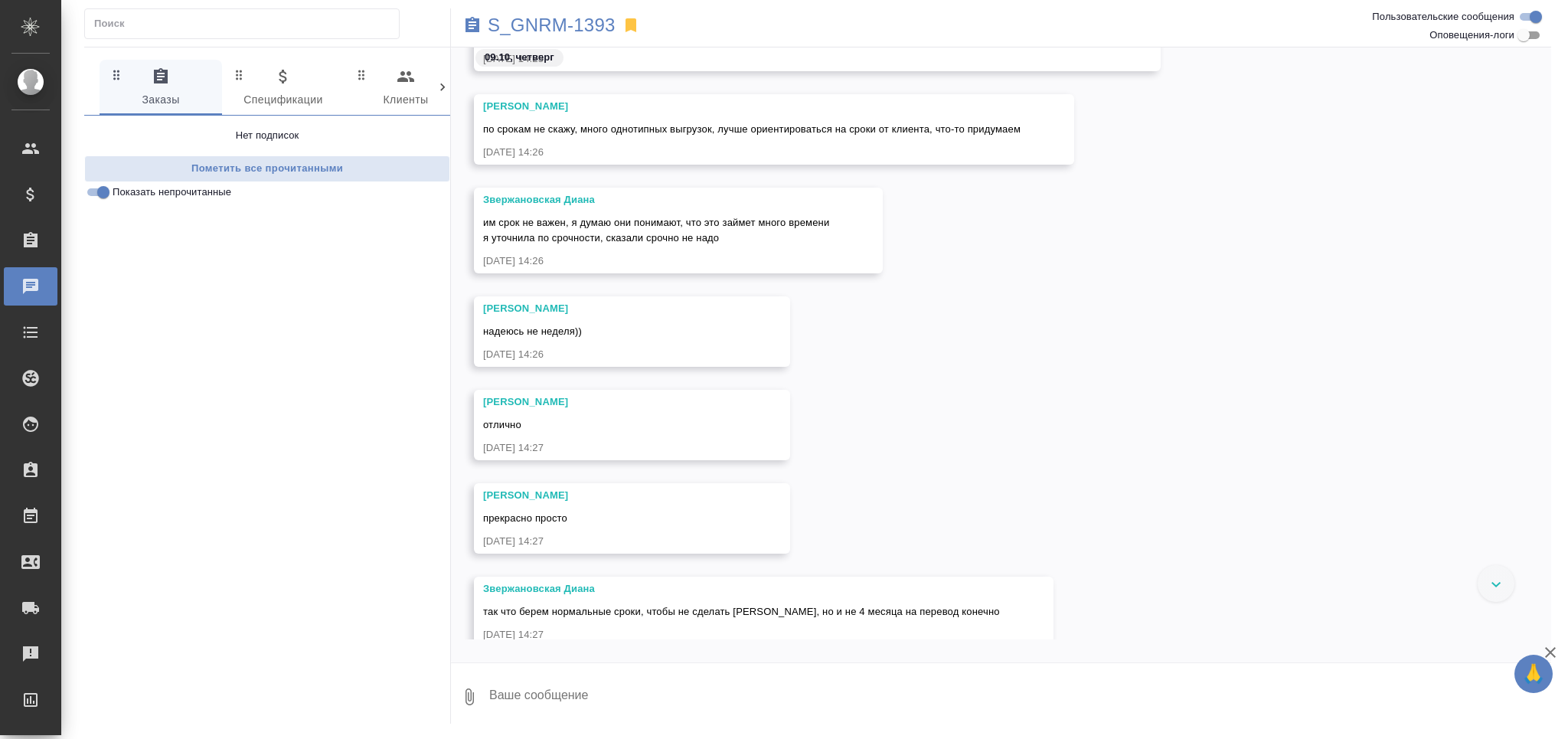
scroll to position [1800, 0]
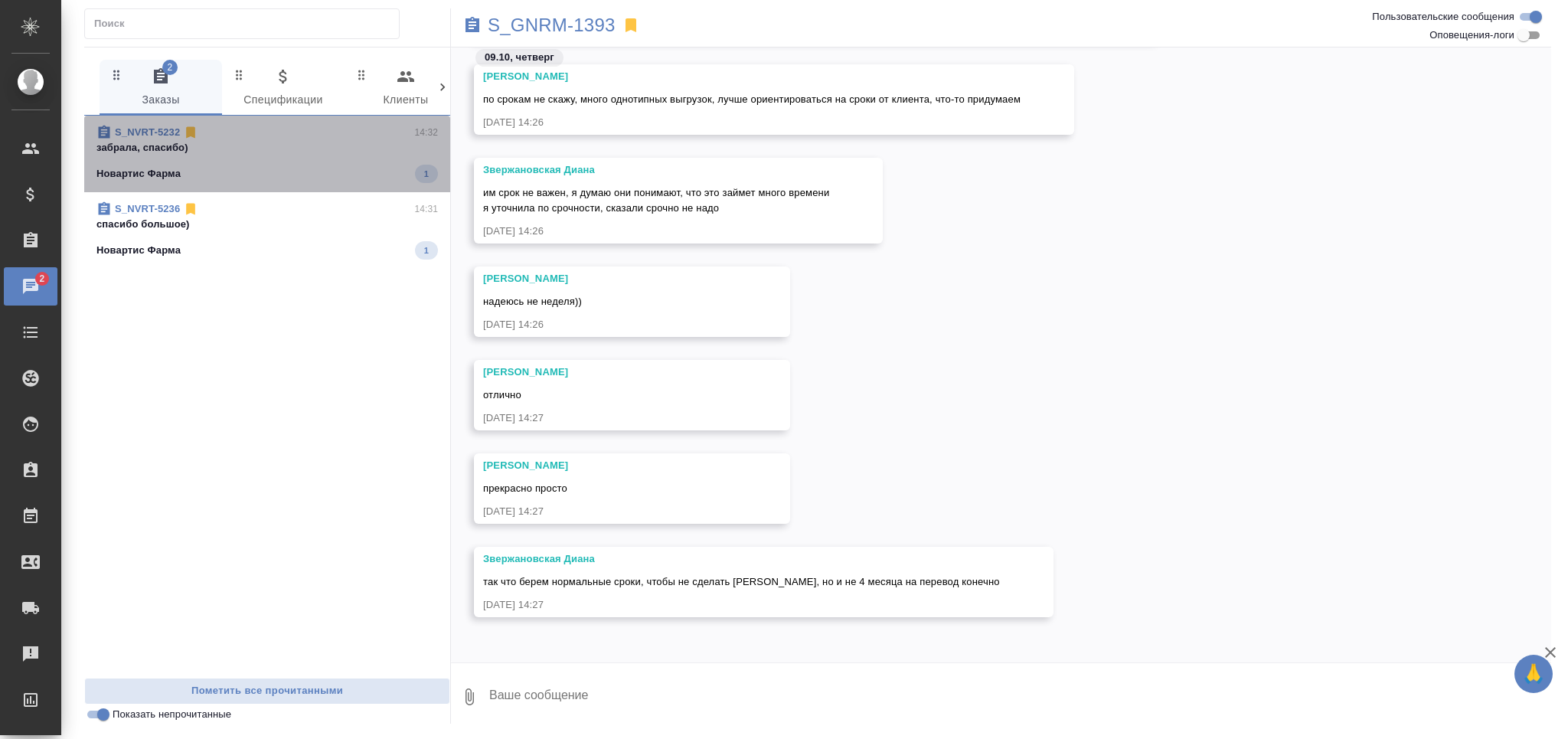
click at [250, 151] on p "забрала, спасибо)" at bounding box center [267, 148] width 341 height 16
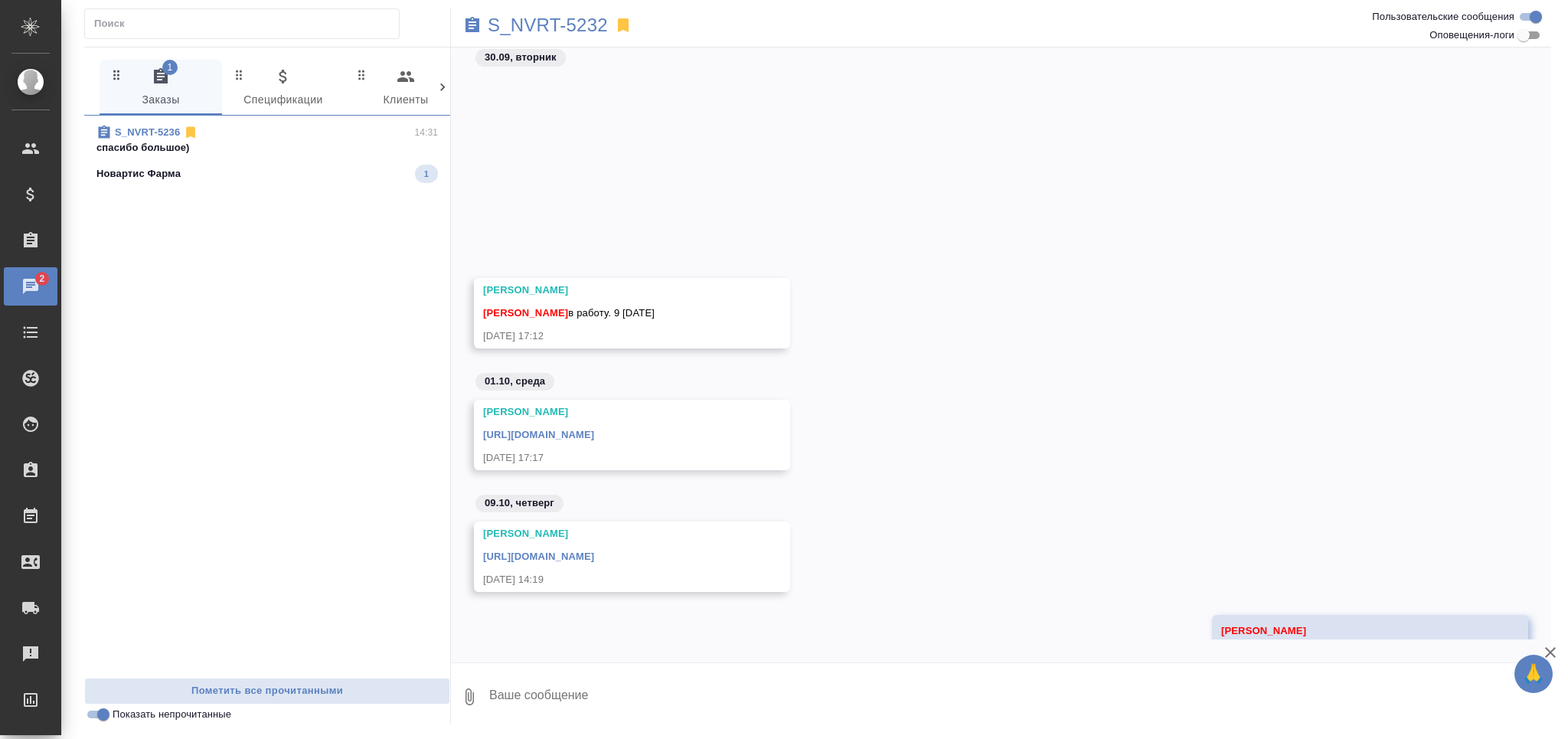
scroll to position [247, 0]
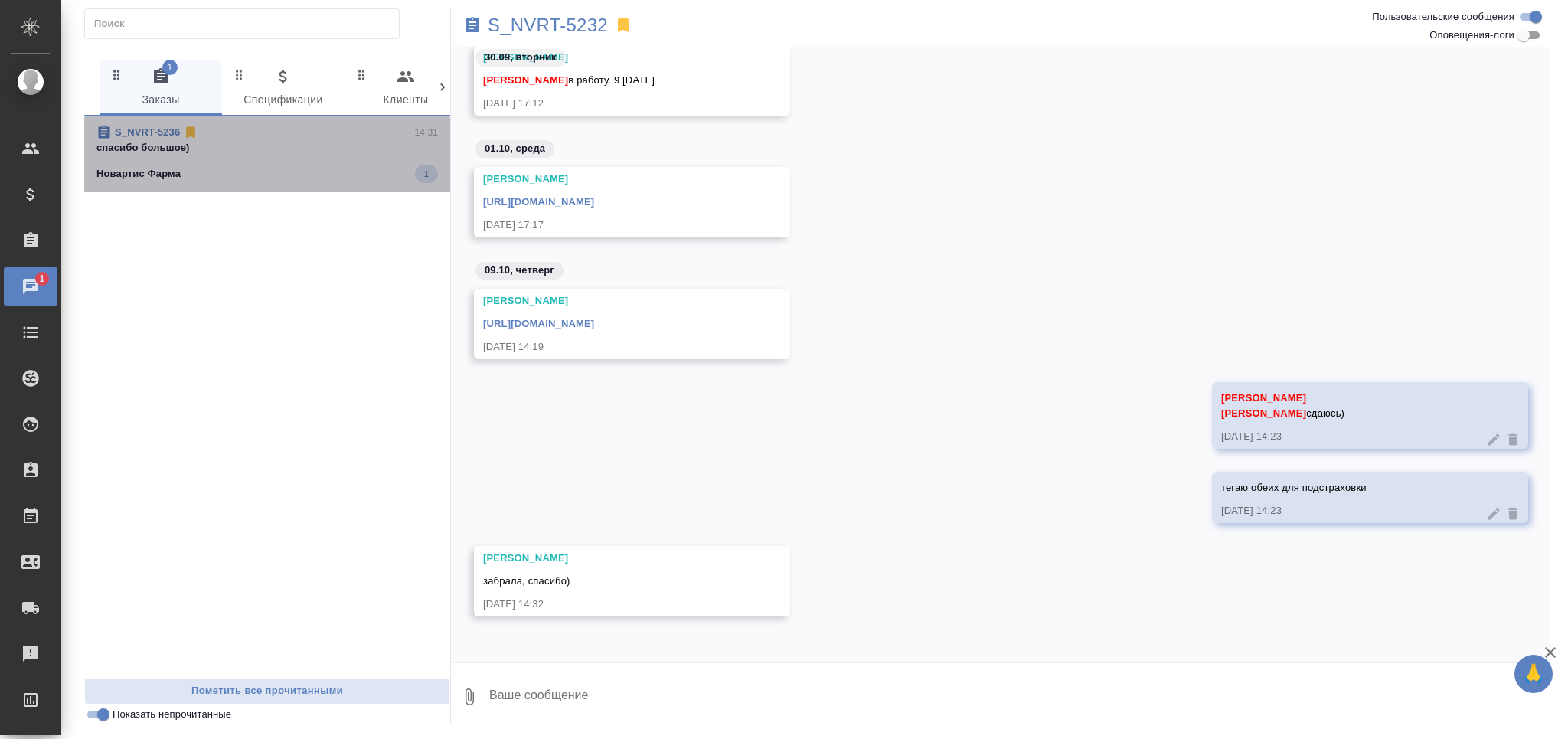
click at [268, 158] on span "S_NVRT-5236 14:31 спасибо большое) Новартис Фарма 1" at bounding box center [267, 153] width 341 height 58
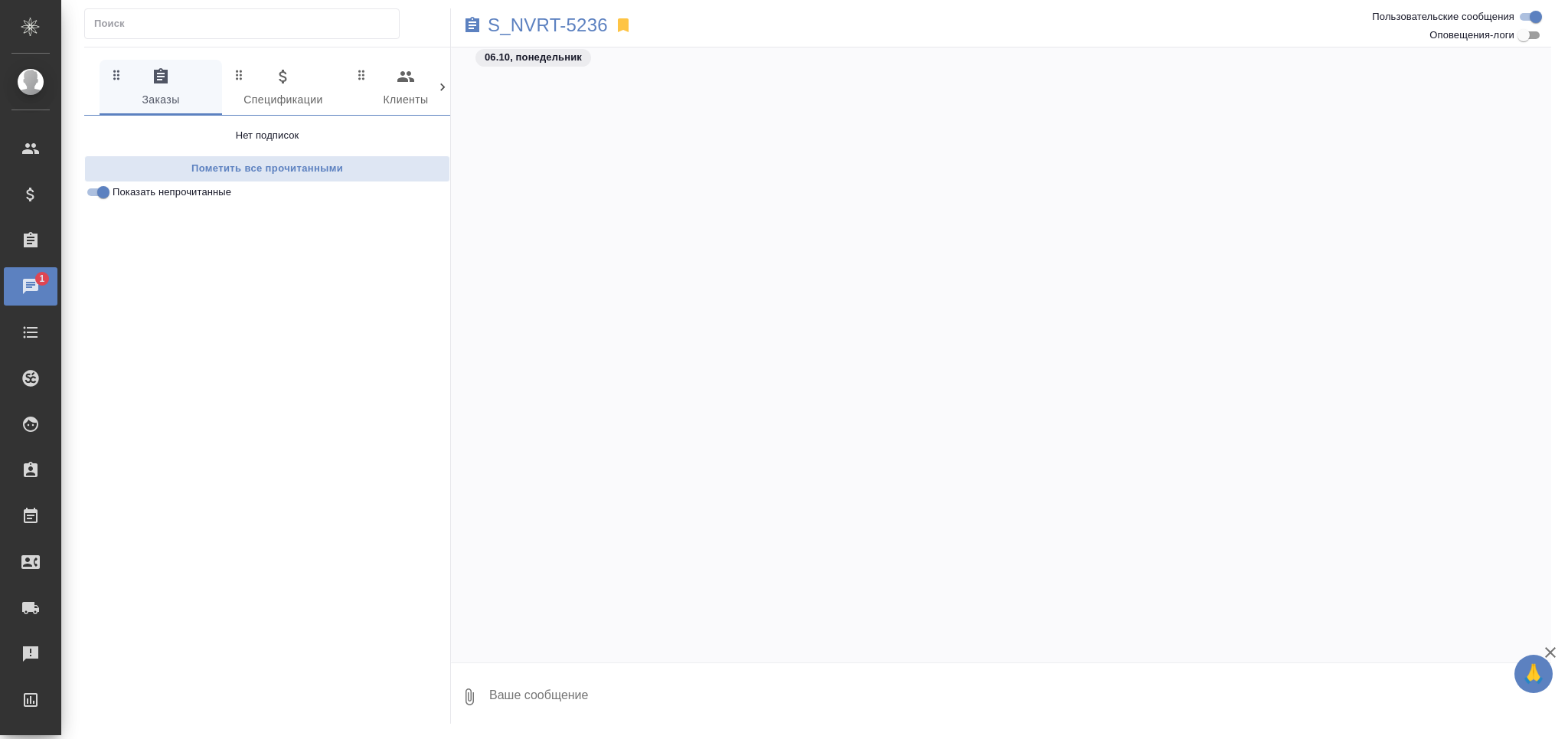
scroll to position [1332, 0]
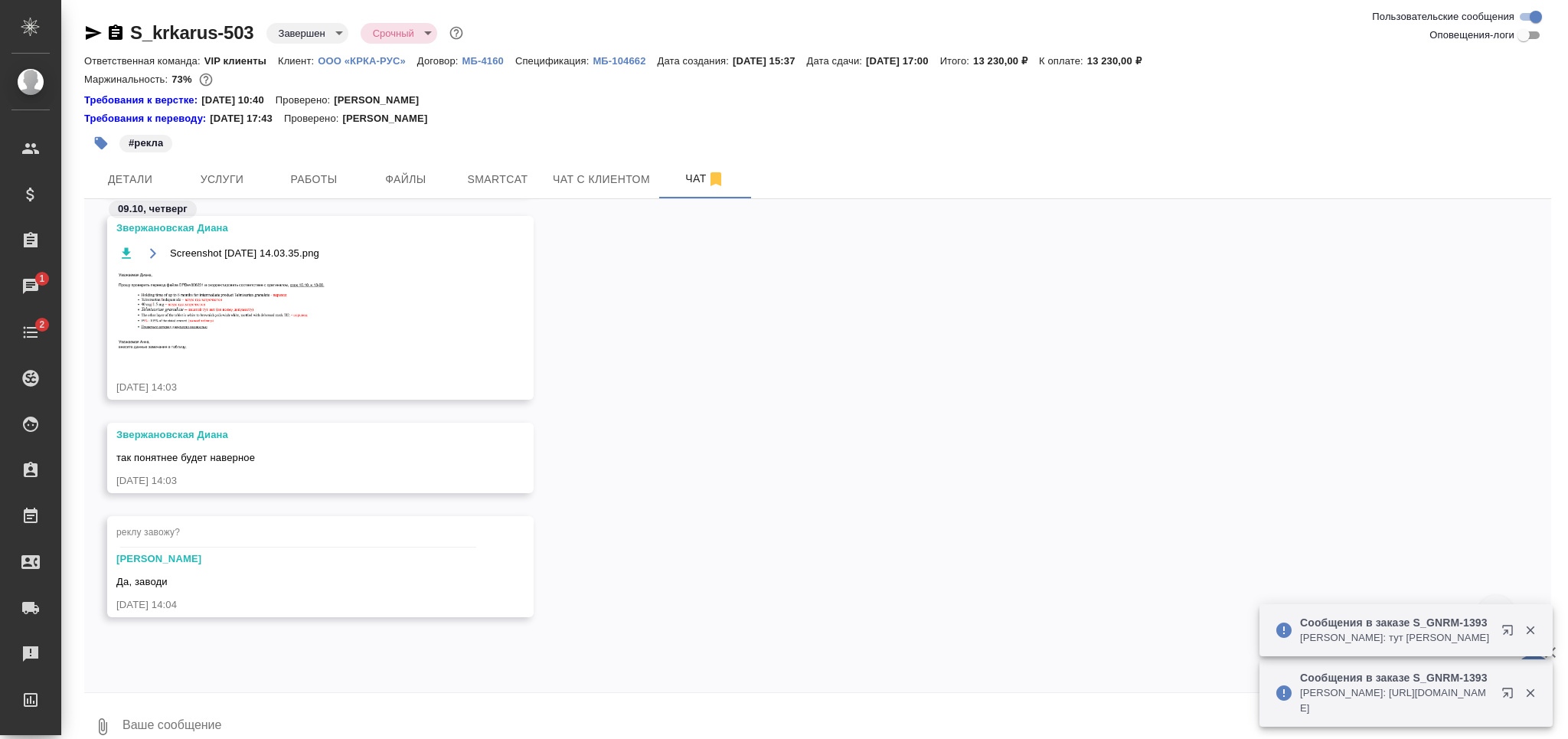
scroll to position [1600, 0]
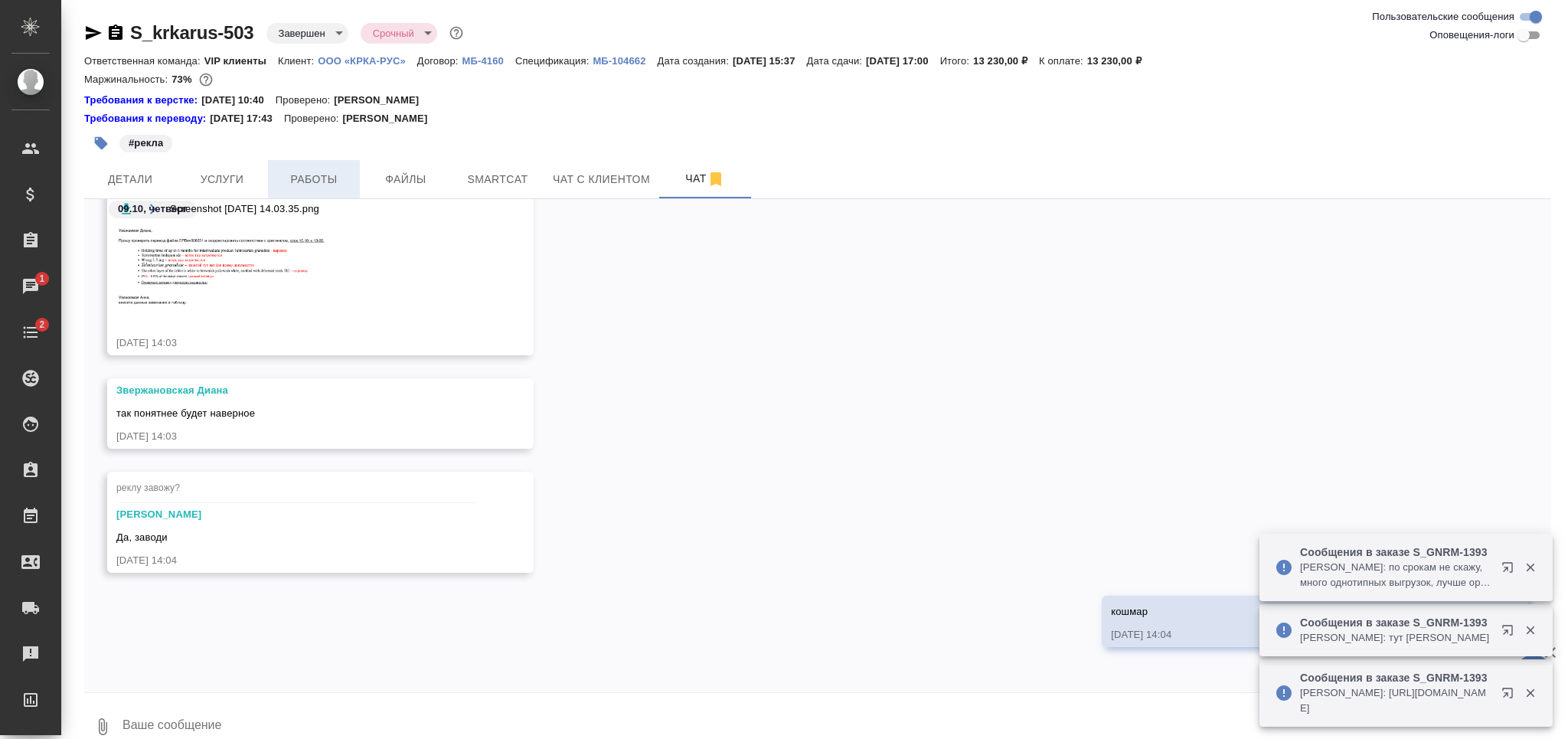
click at [325, 179] on span "Работы" at bounding box center [314, 180] width 73 height 19
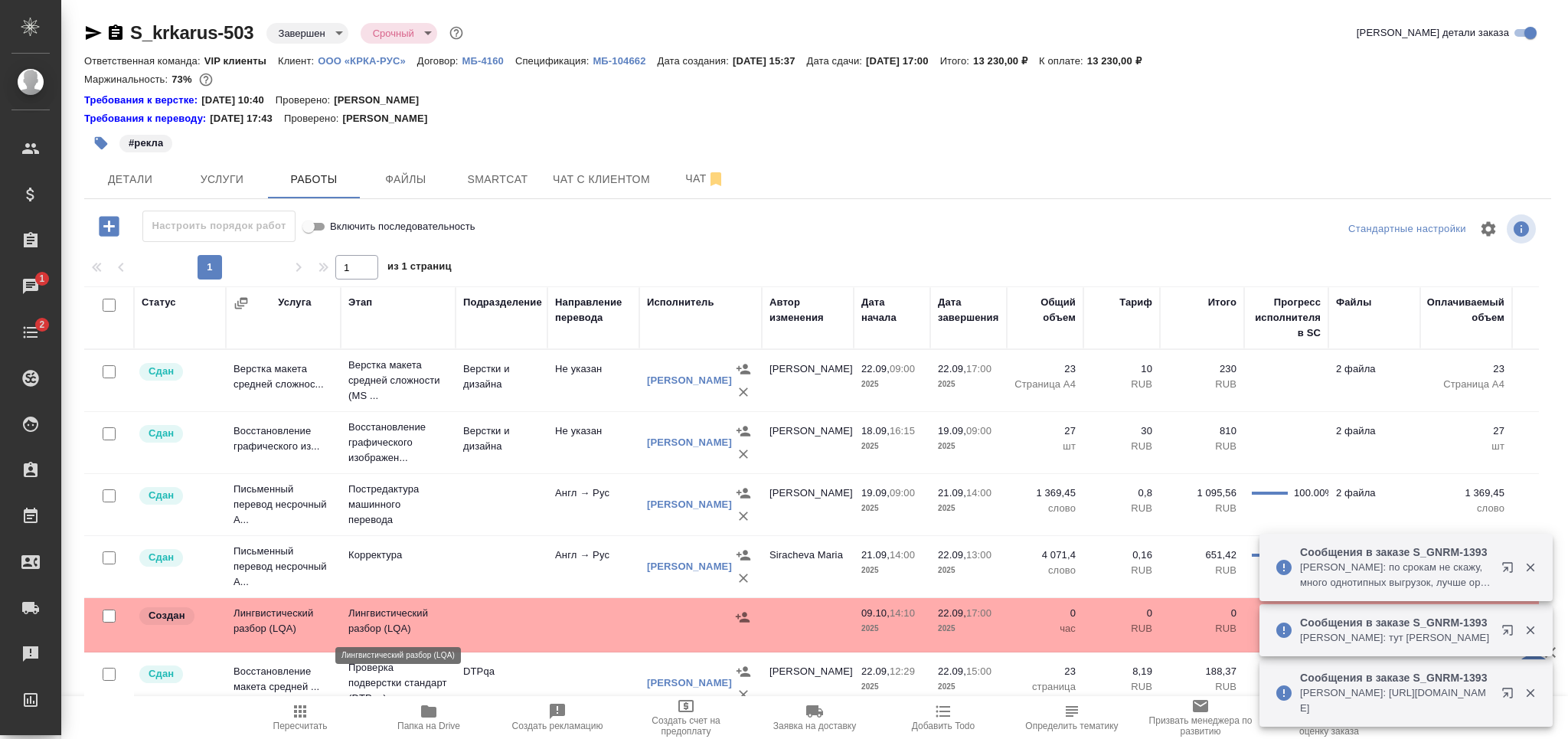
click at [420, 622] on p "Лингвистический разбор (LQA)" at bounding box center [397, 621] width 99 height 30
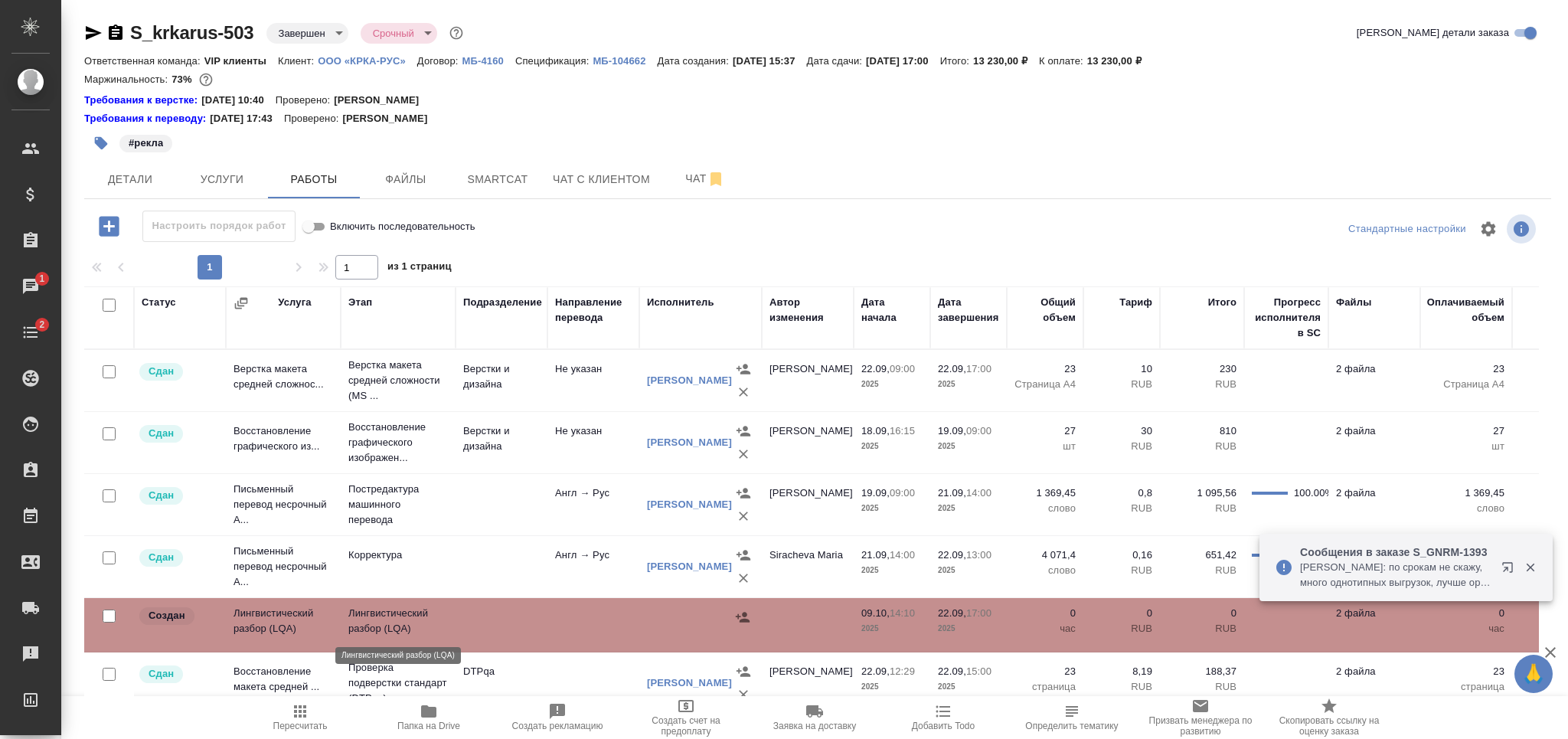
click at [420, 622] on p "Лингвистический разбор (LQA)" at bounding box center [397, 621] width 99 height 30
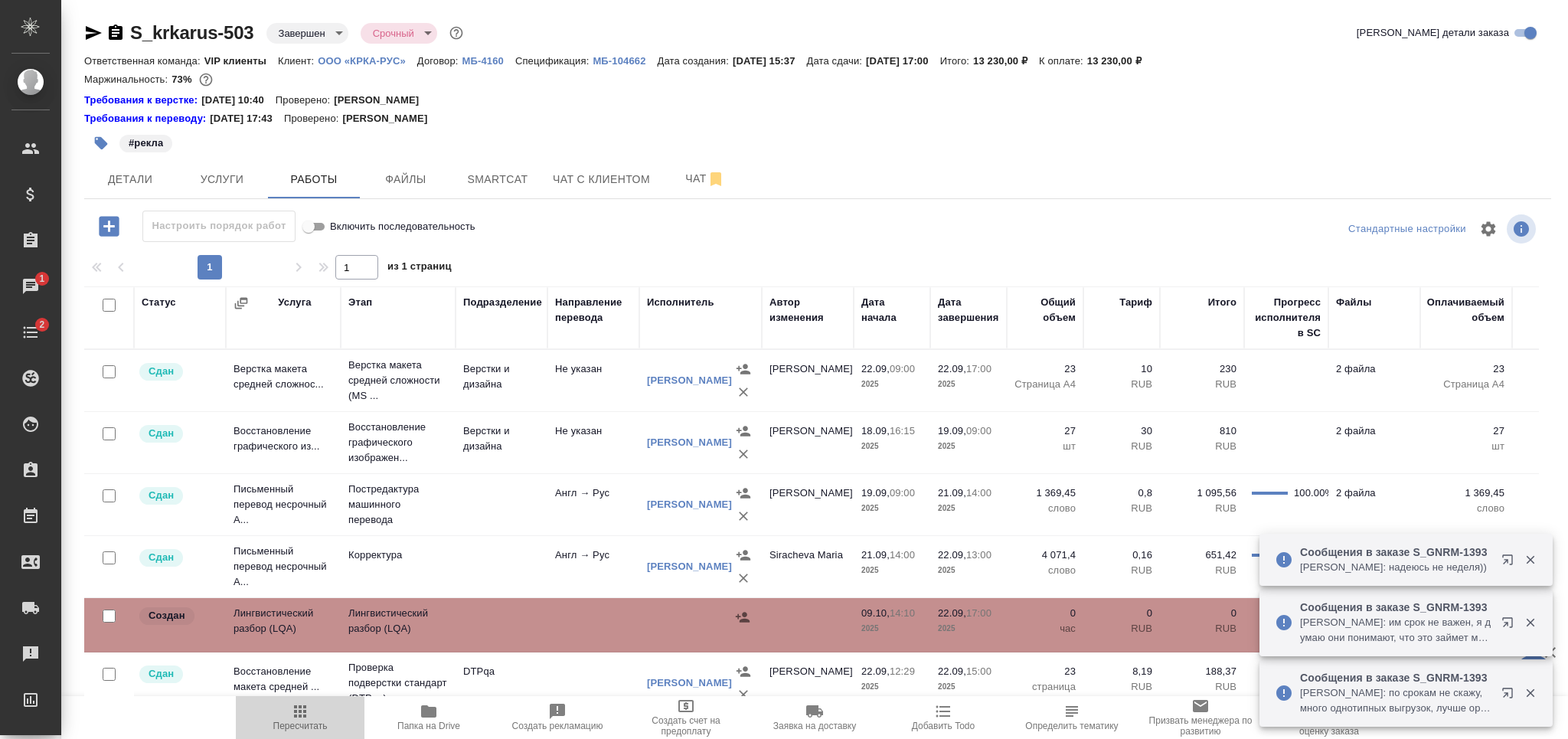
click at [291, 719] on icon "button" at bounding box center [300, 711] width 18 height 18
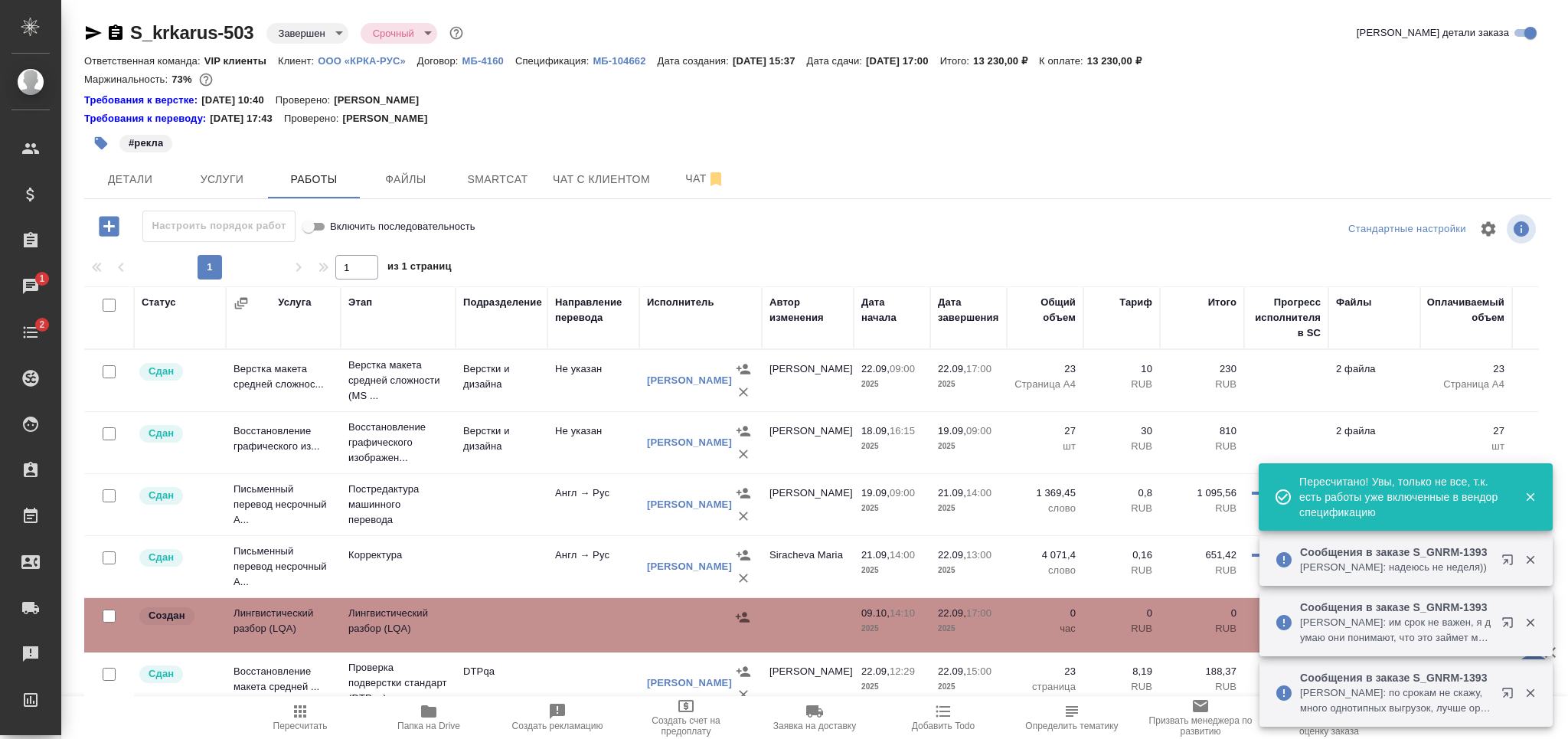
type input "distributed"
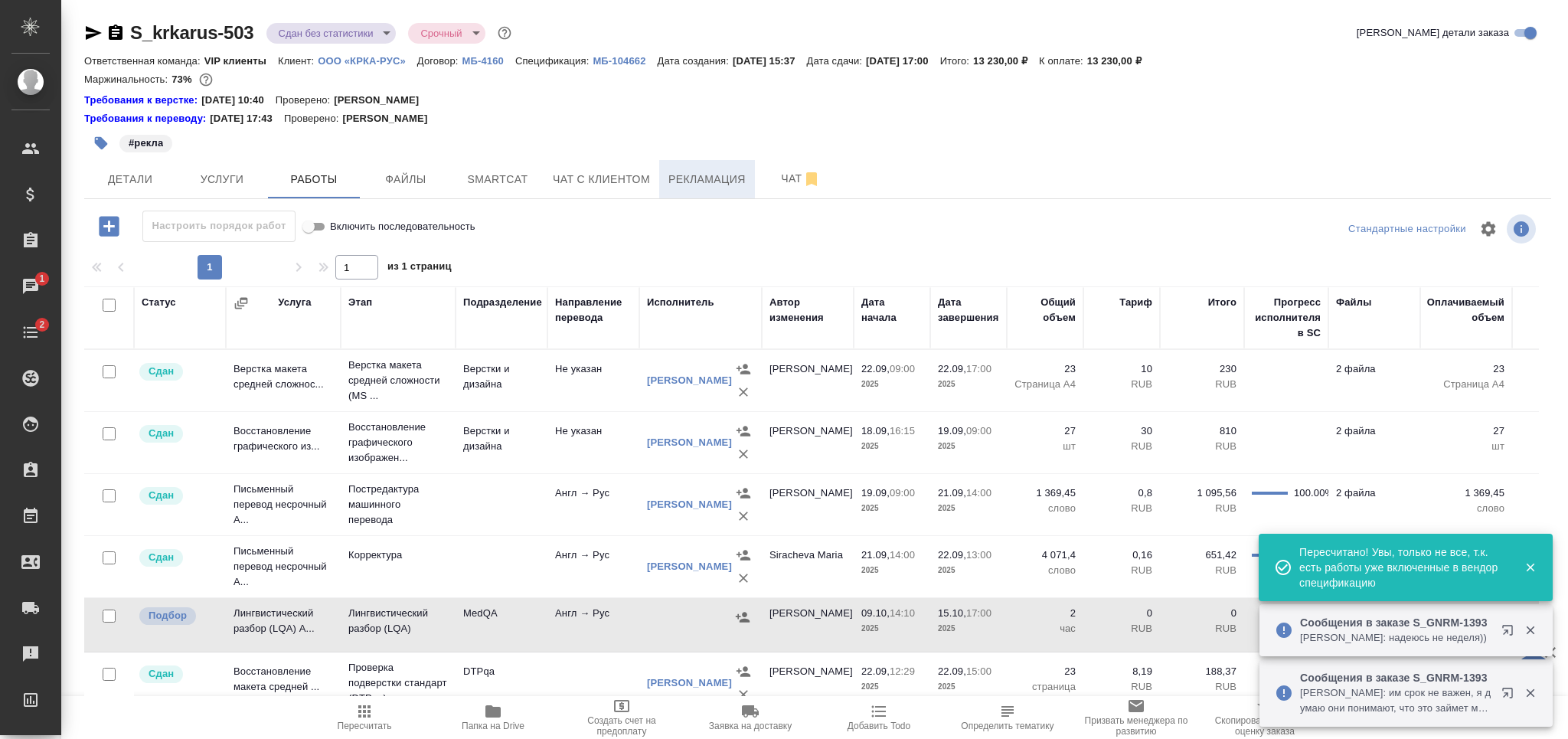
click at [691, 181] on span "Рекламация" at bounding box center [708, 180] width 78 height 19
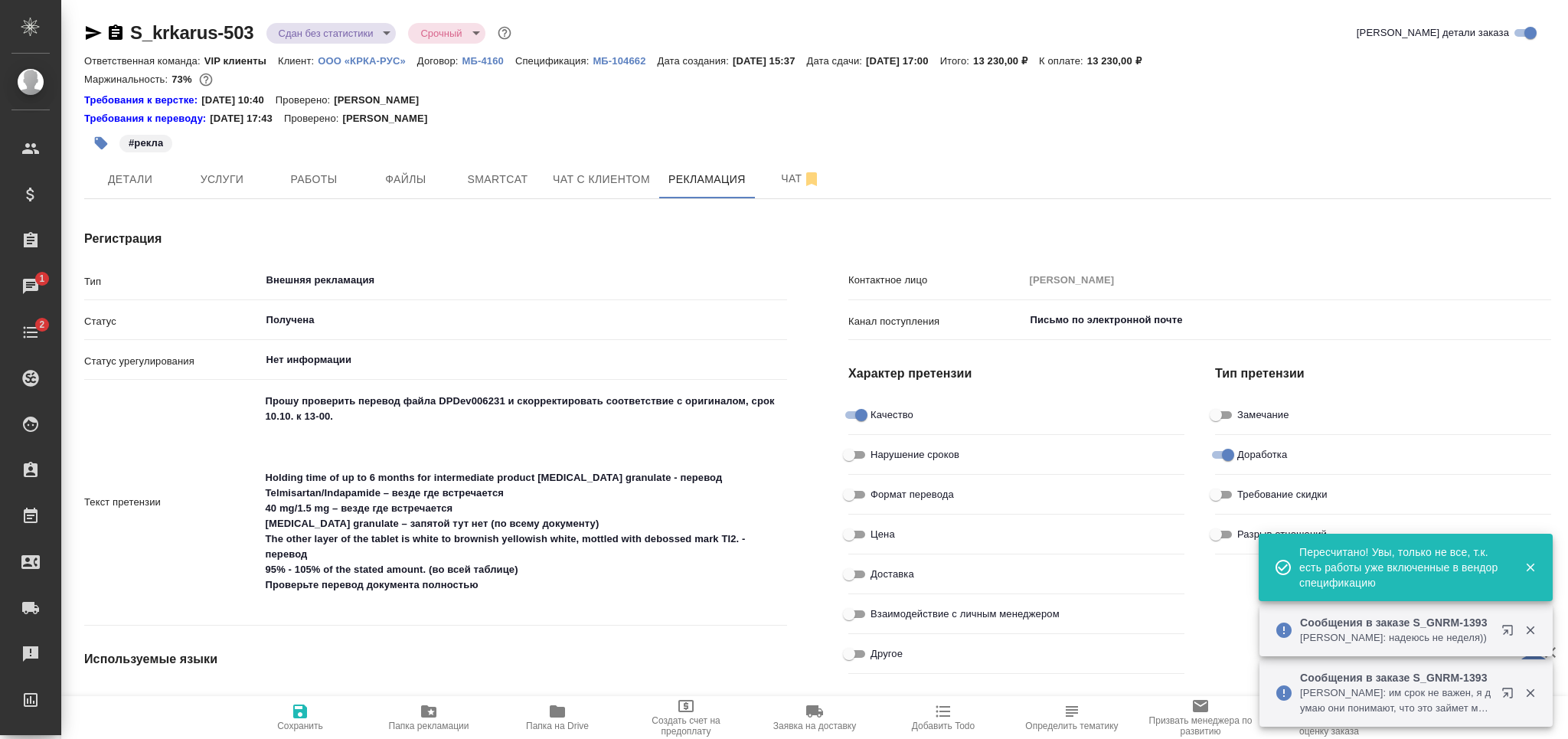
type textarea "x"
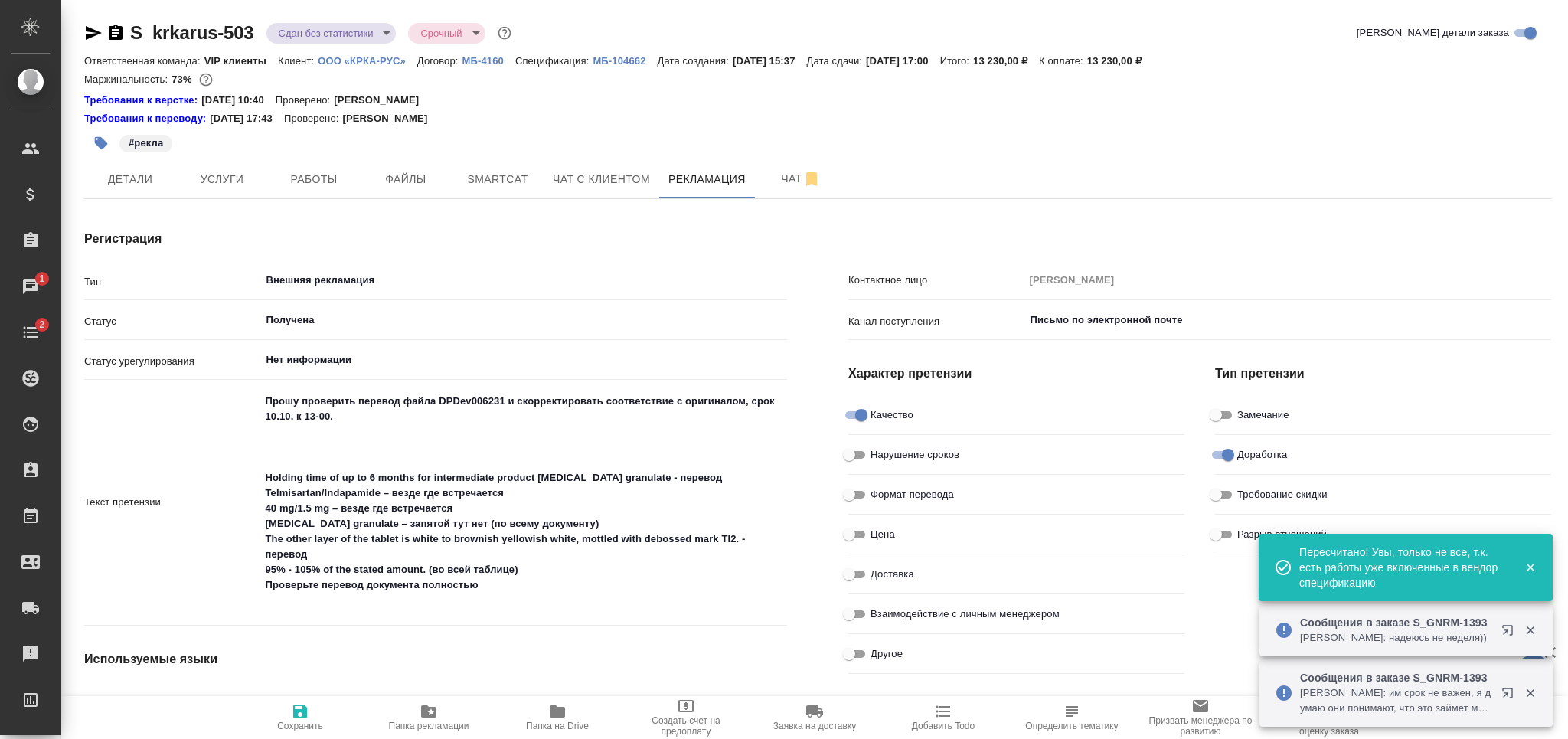
type textarea "x"
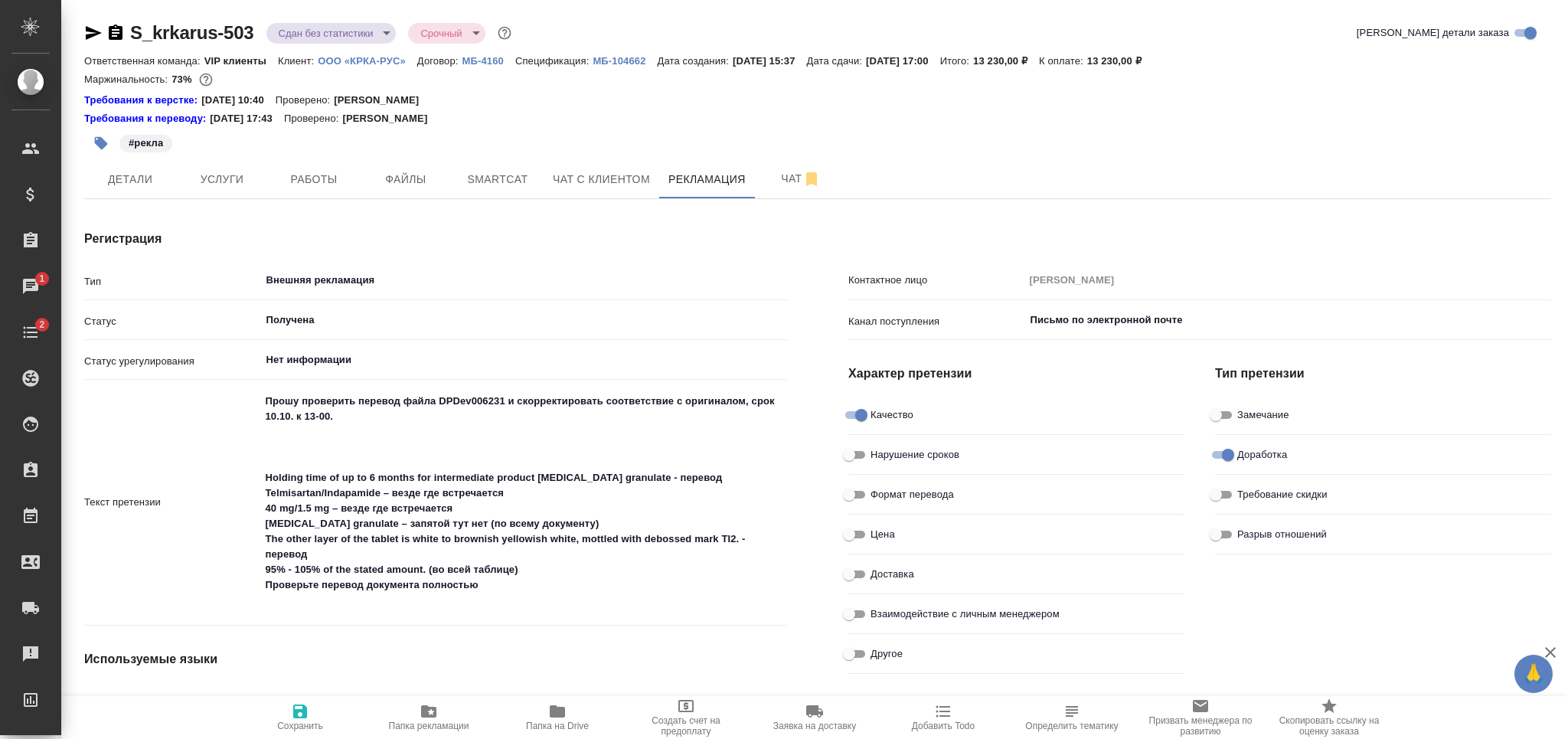
scroll to position [613, 0]
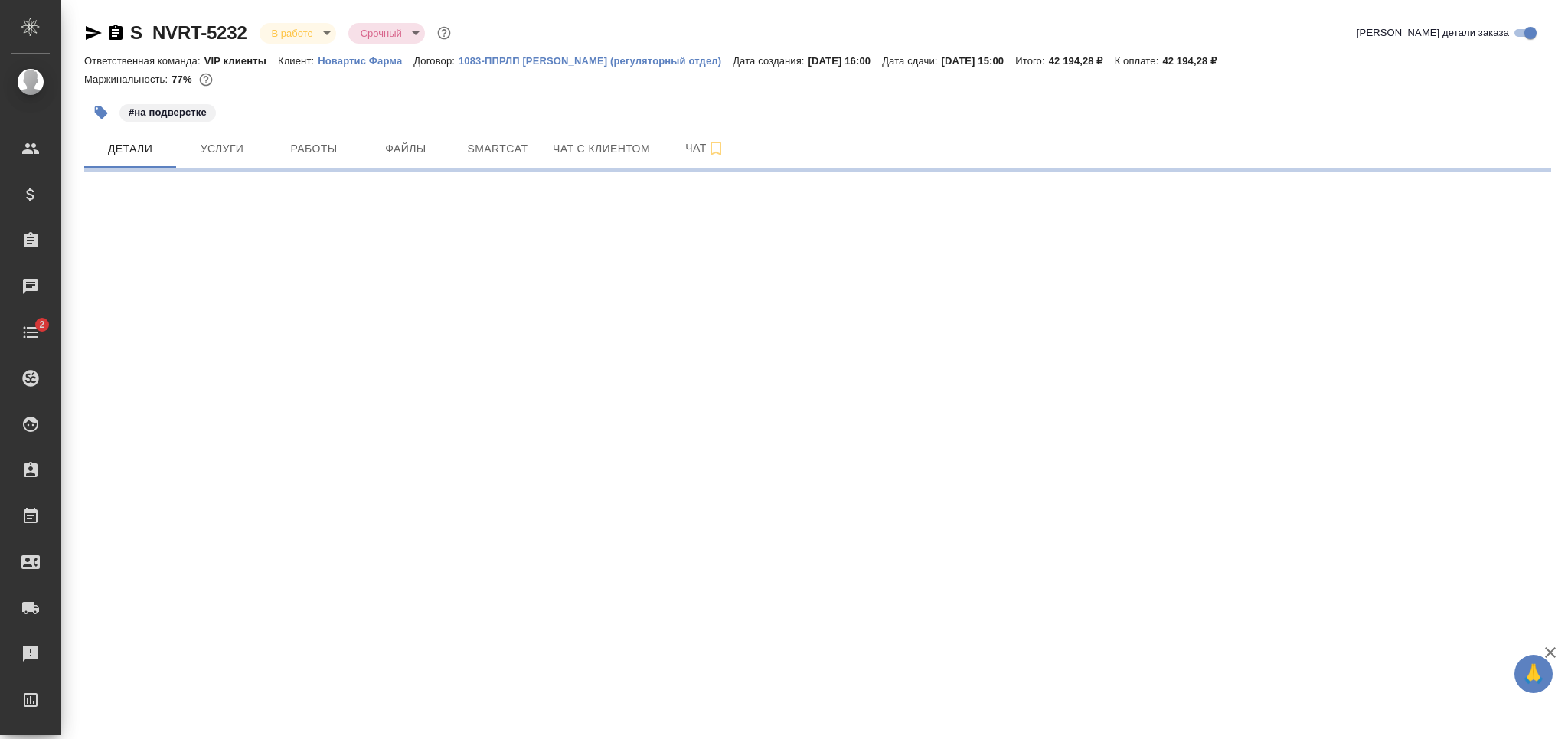
click at [268, 167] on button "Работы" at bounding box center [314, 149] width 92 height 38
select select "RU"
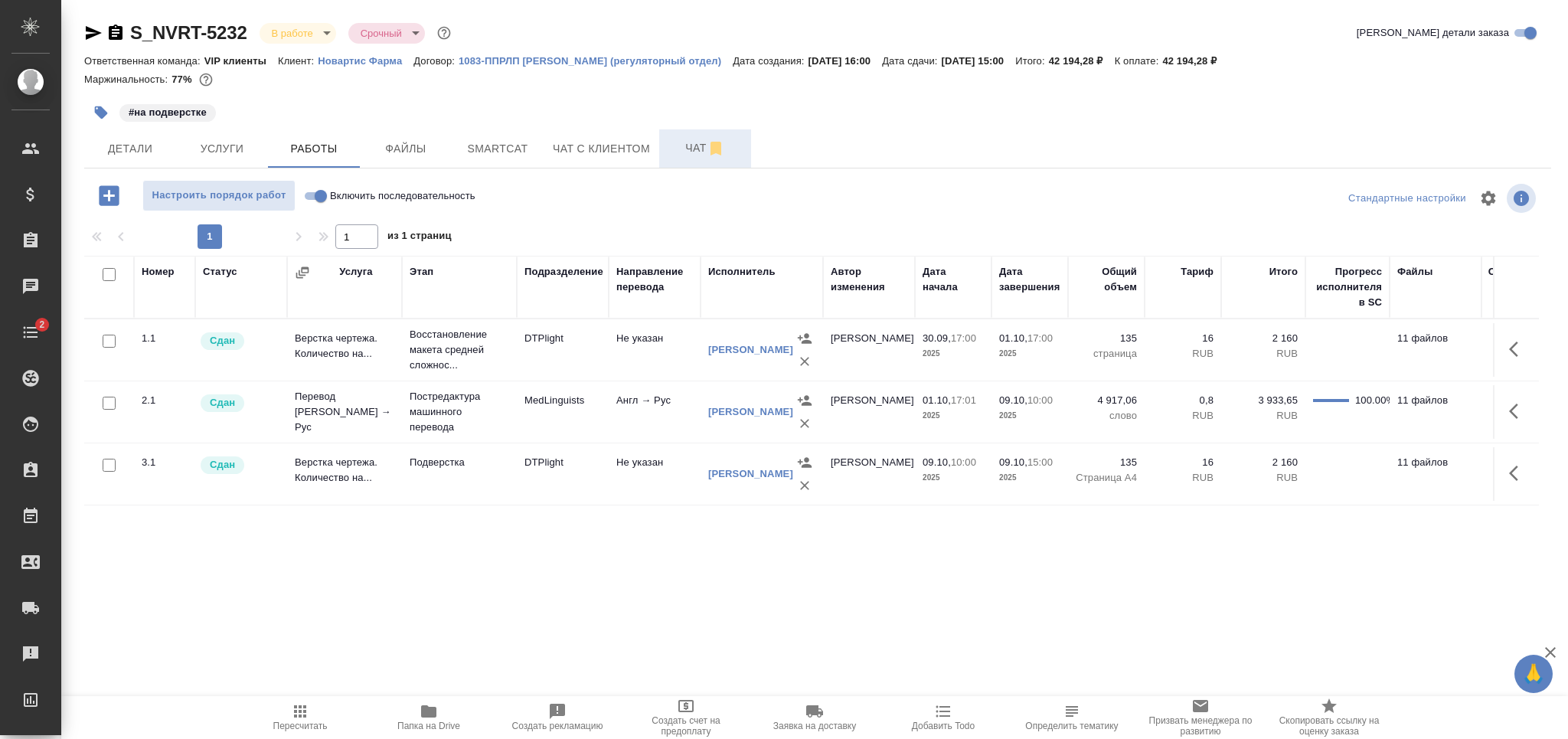
click at [681, 149] on span "Чат" at bounding box center [705, 148] width 73 height 19
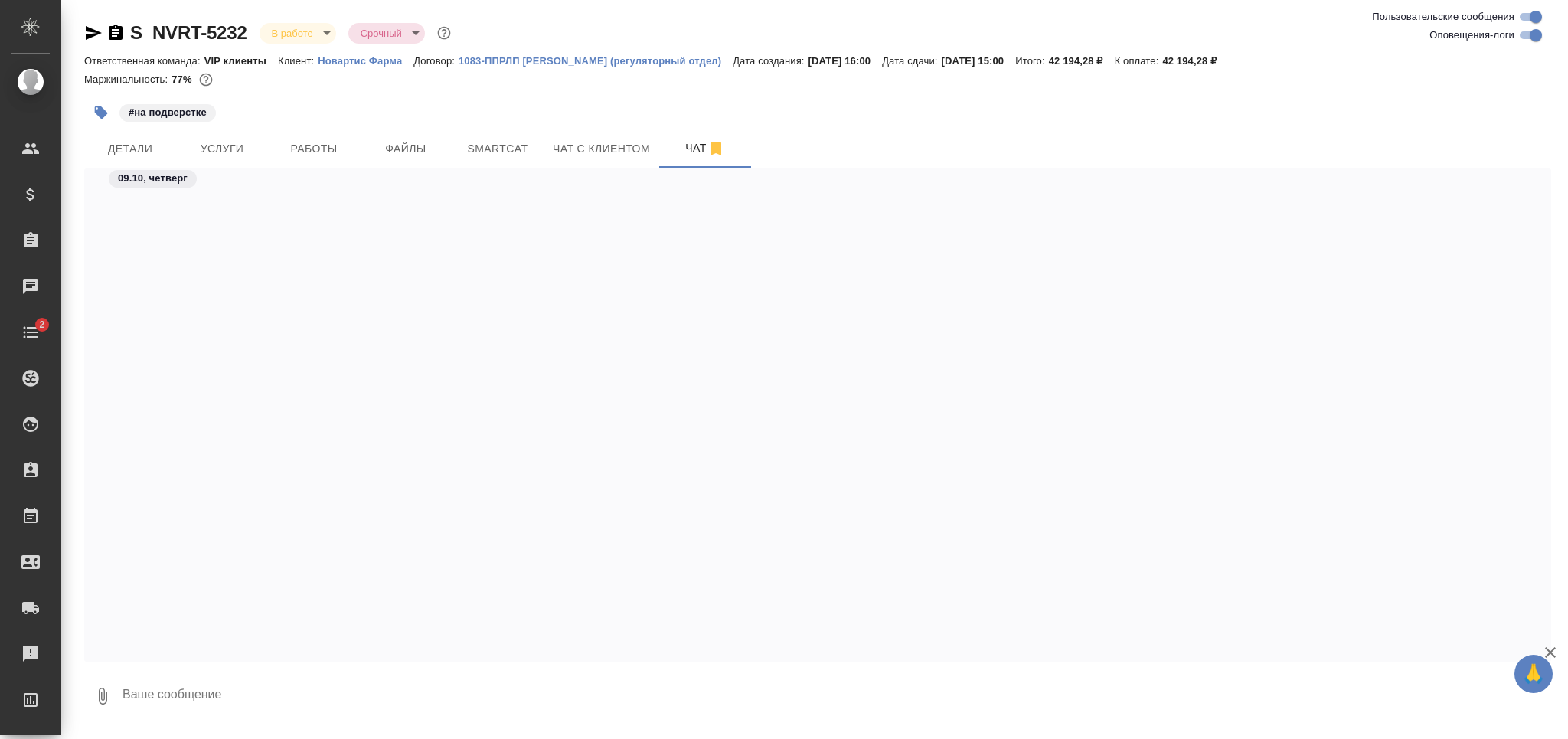
scroll to position [56937, 0]
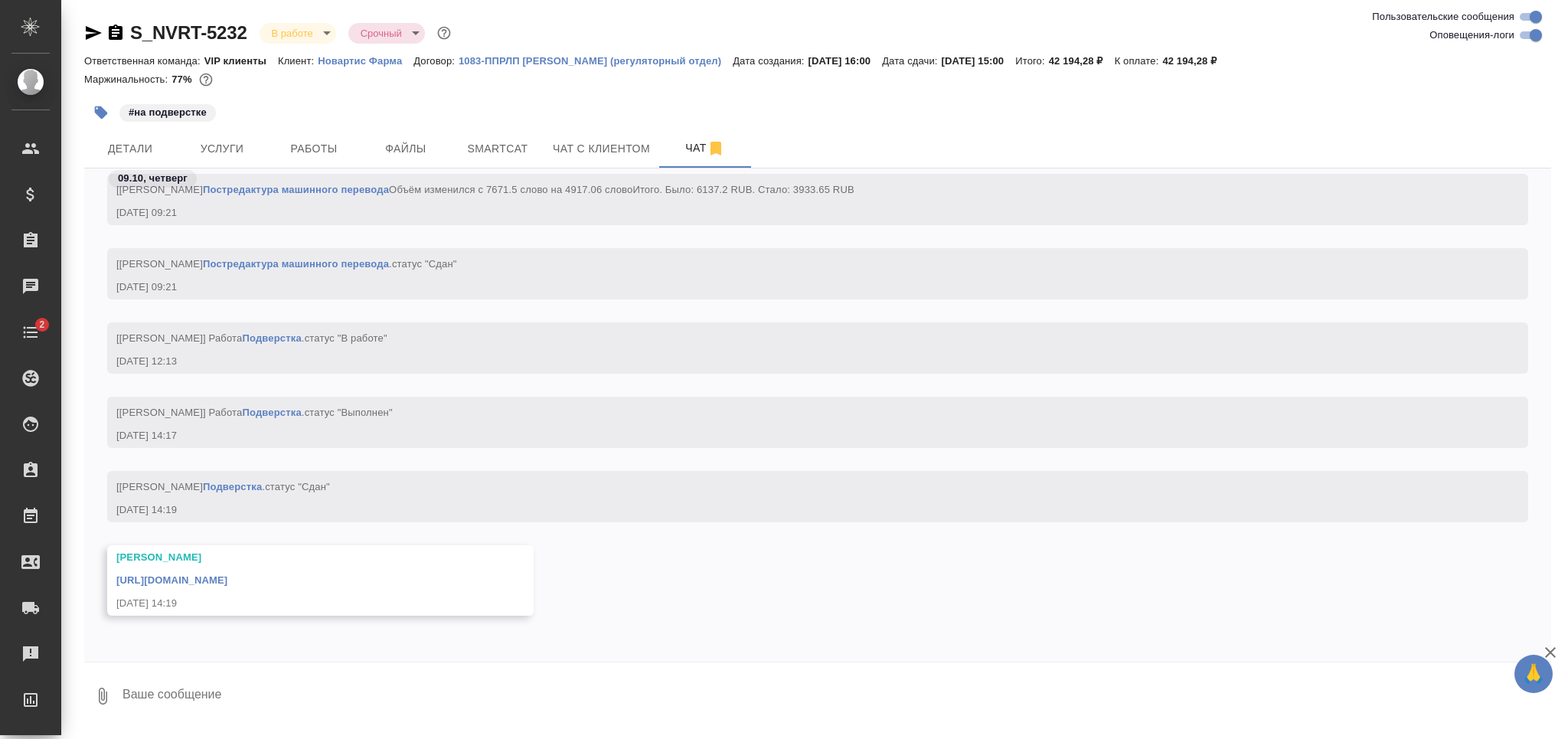
click at [227, 577] on link "https://drive.awatera.com/apps/files/files/10552862?dir=/Shares/Novartos_Pharma…" at bounding box center [172, 580] width 111 height 11
click at [140, 679] on textarea at bounding box center [836, 697] width 1431 height 52
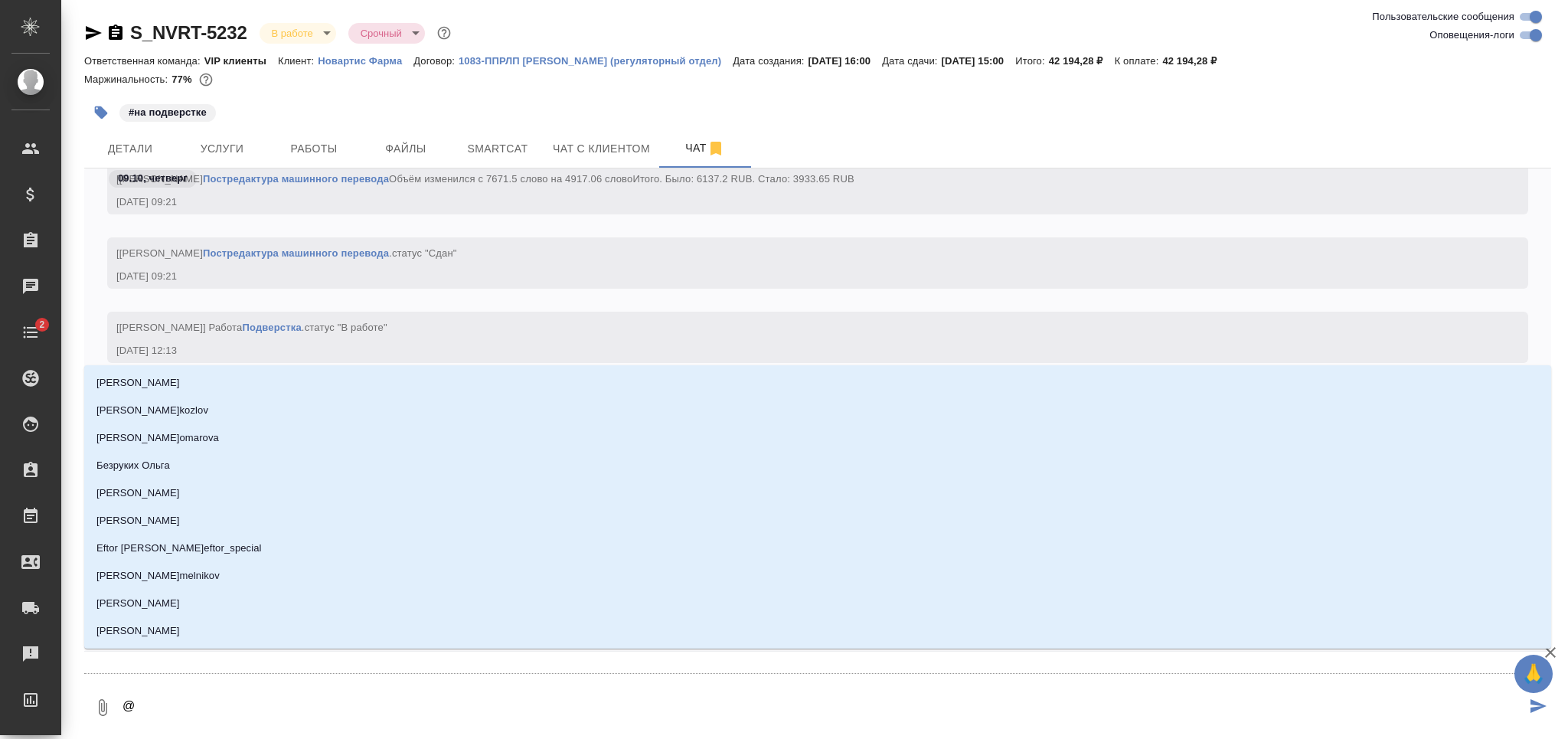
type textarea "@к"
type input "к"
type textarea "@ка"
type input "ка"
type textarea "@каб"
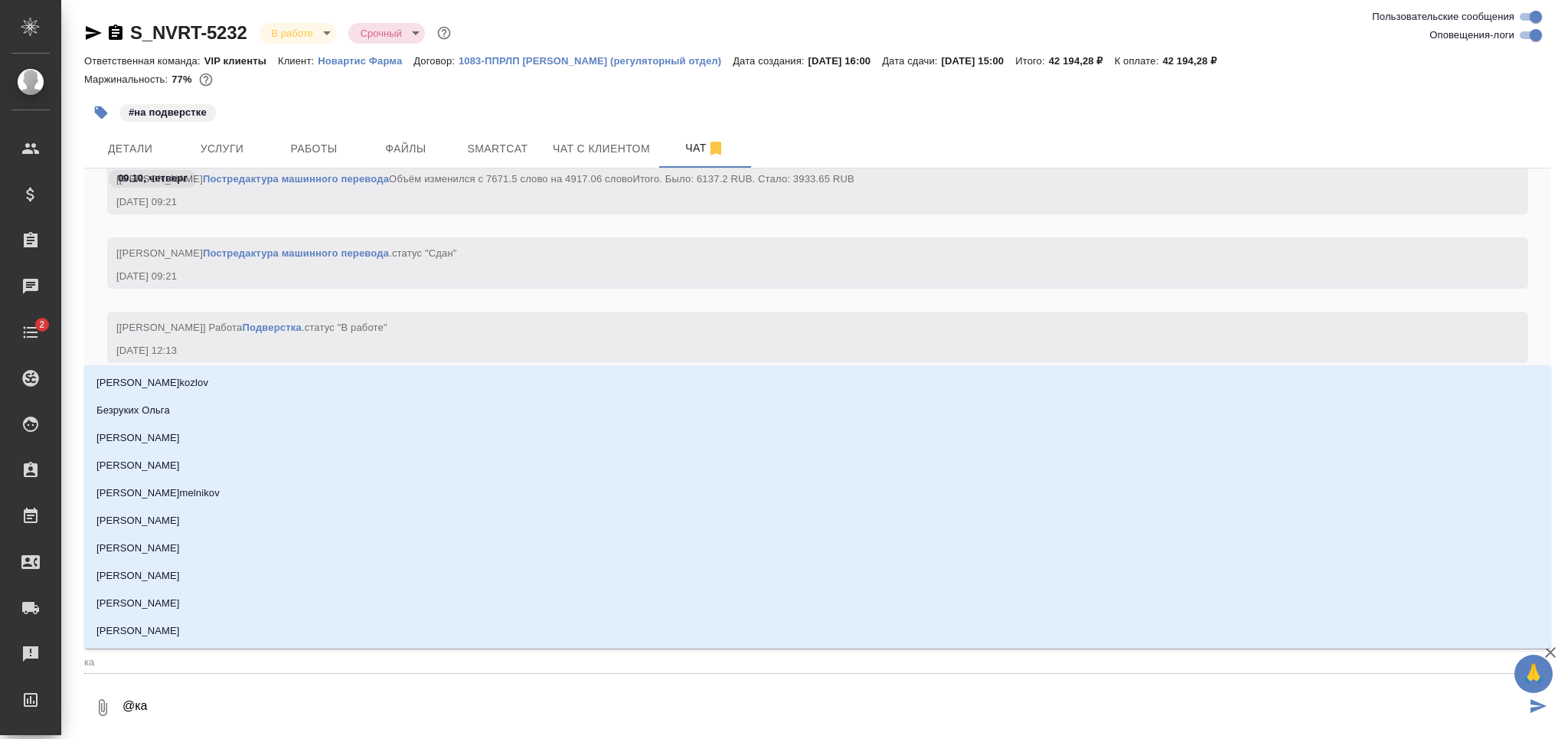
type input "каб"
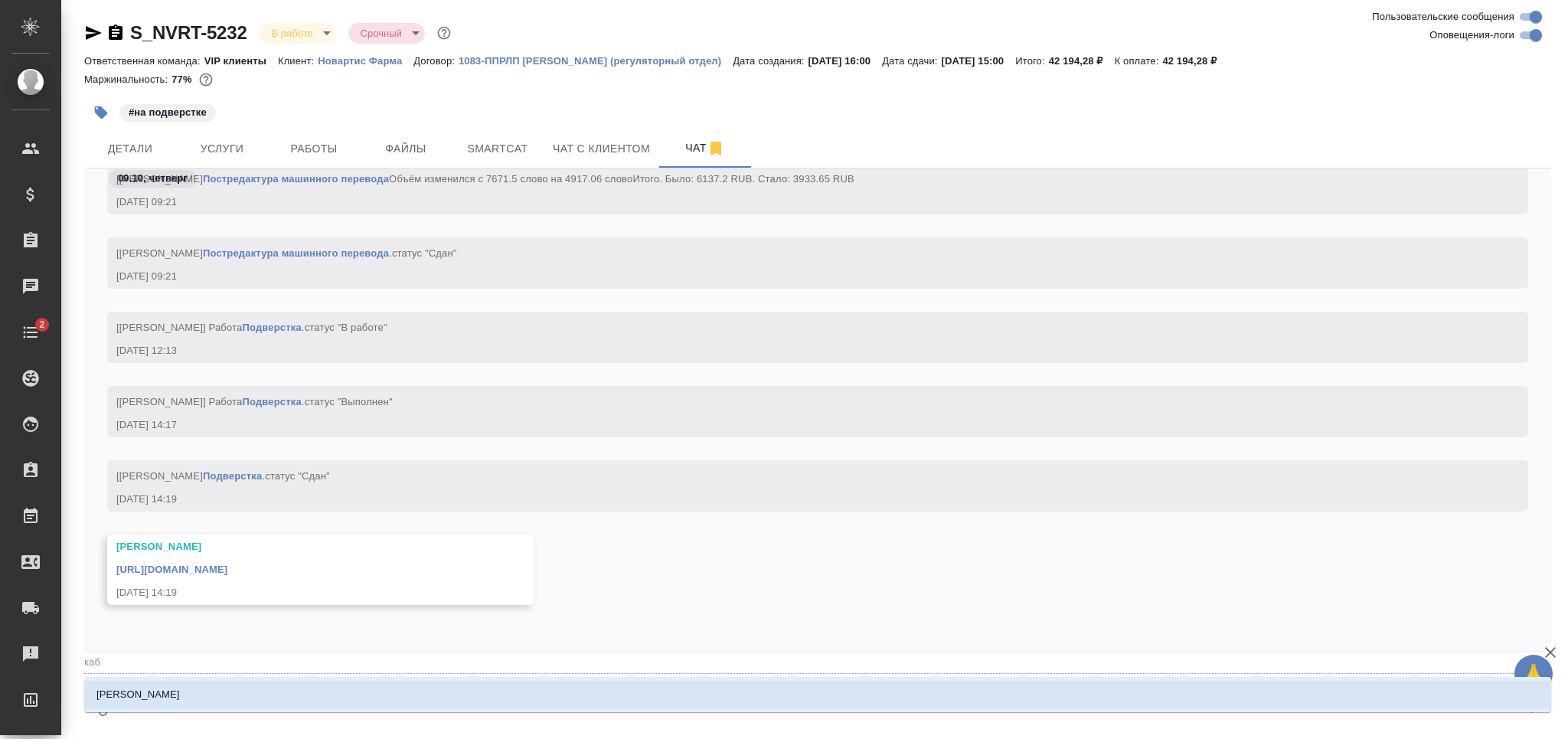
click at [143, 701] on p "[PERSON_NAME]" at bounding box center [138, 695] width 84 height 16
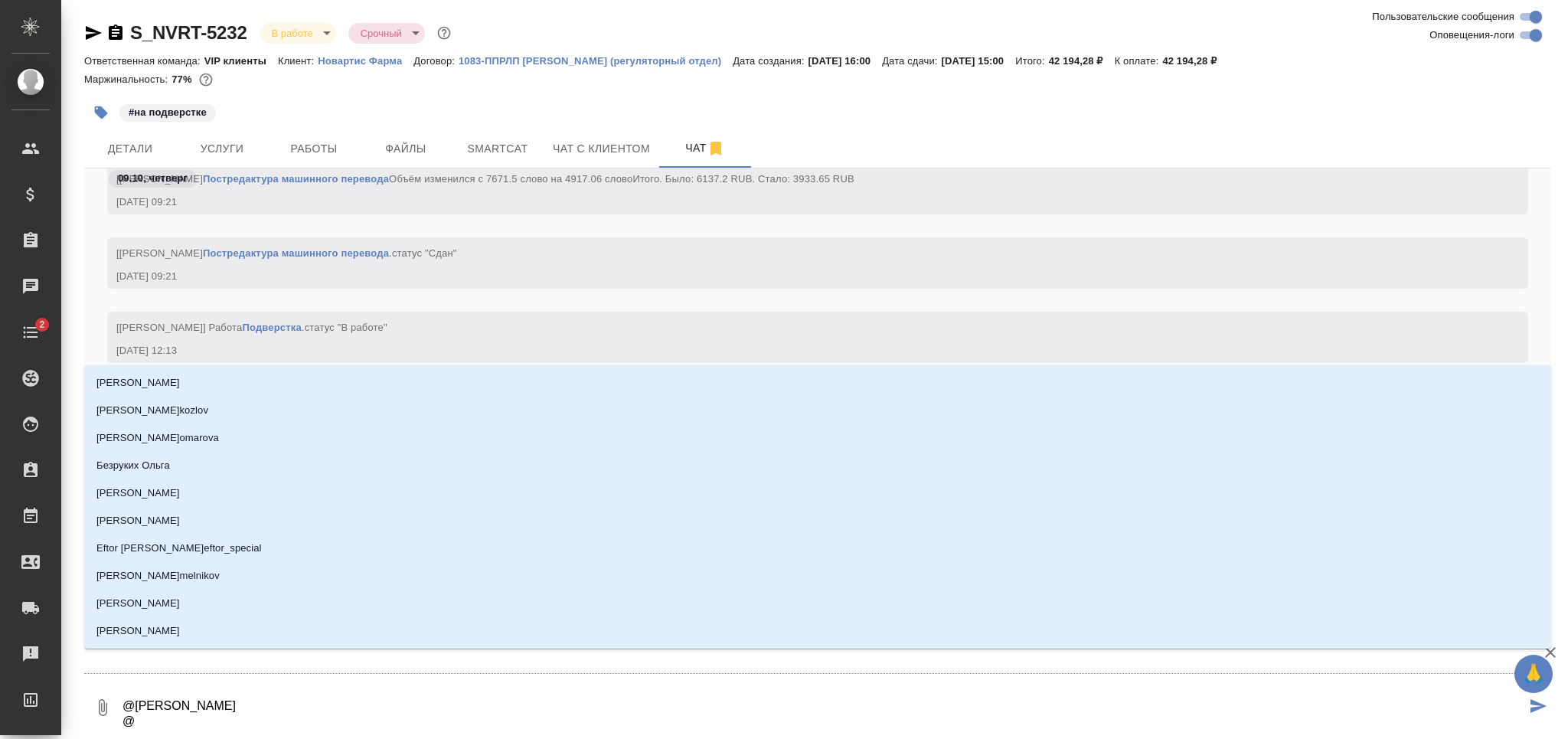
type textarea "@Кабаргина Анна @д"
type input "д"
type textarea "@Кабаргина Анна @ди"
type input "ди"
type textarea "@Кабаргина Анна @дил"
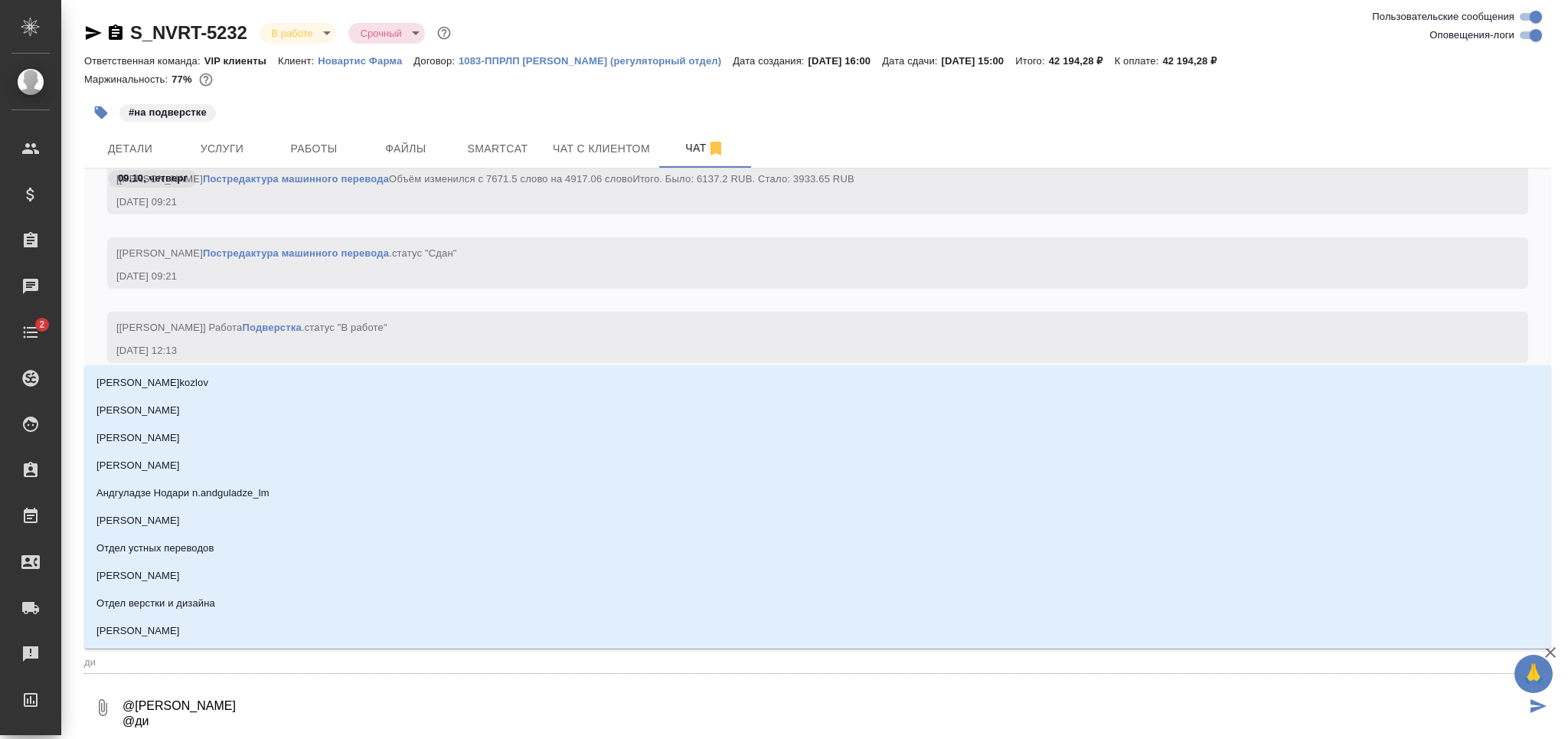
type input "дил"
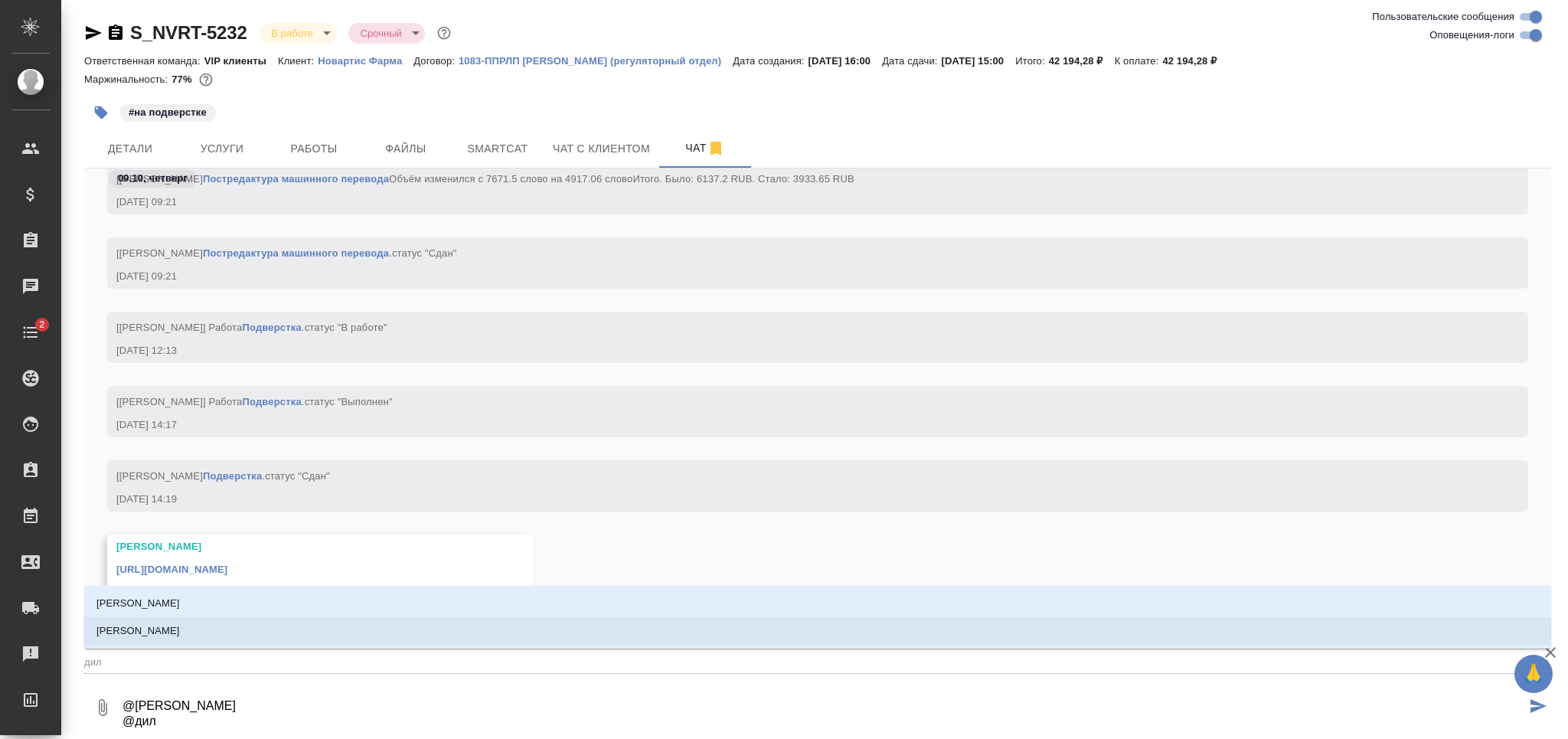
click at [190, 640] on li "Сайдашева Диляра" at bounding box center [818, 631] width 1467 height 28
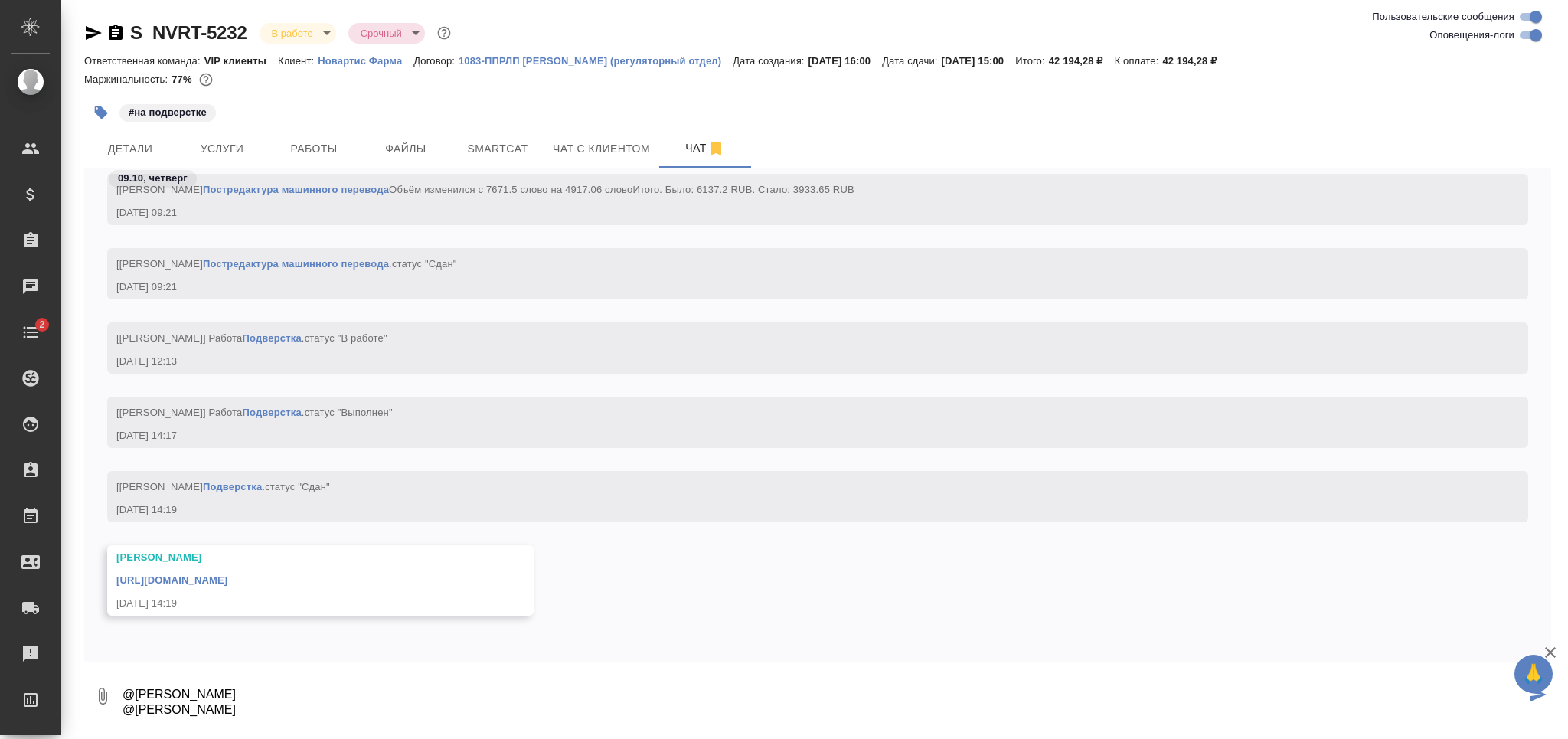
scroll to position [10, 0]
type textarea "@Кабаргина Анна @Сайдашева Диляра сдаюсь)"
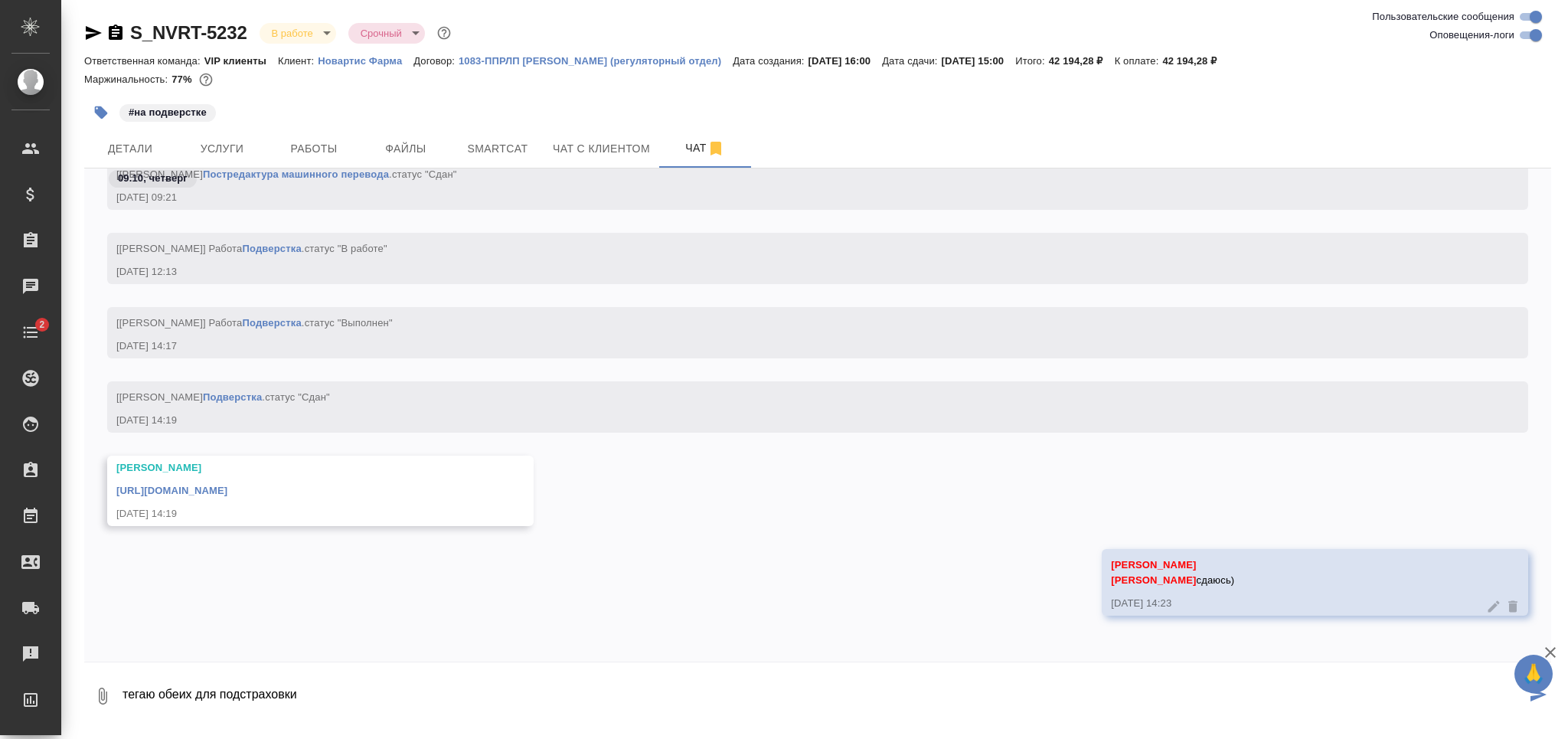
type textarea "тегаю обеих для подстраховки"
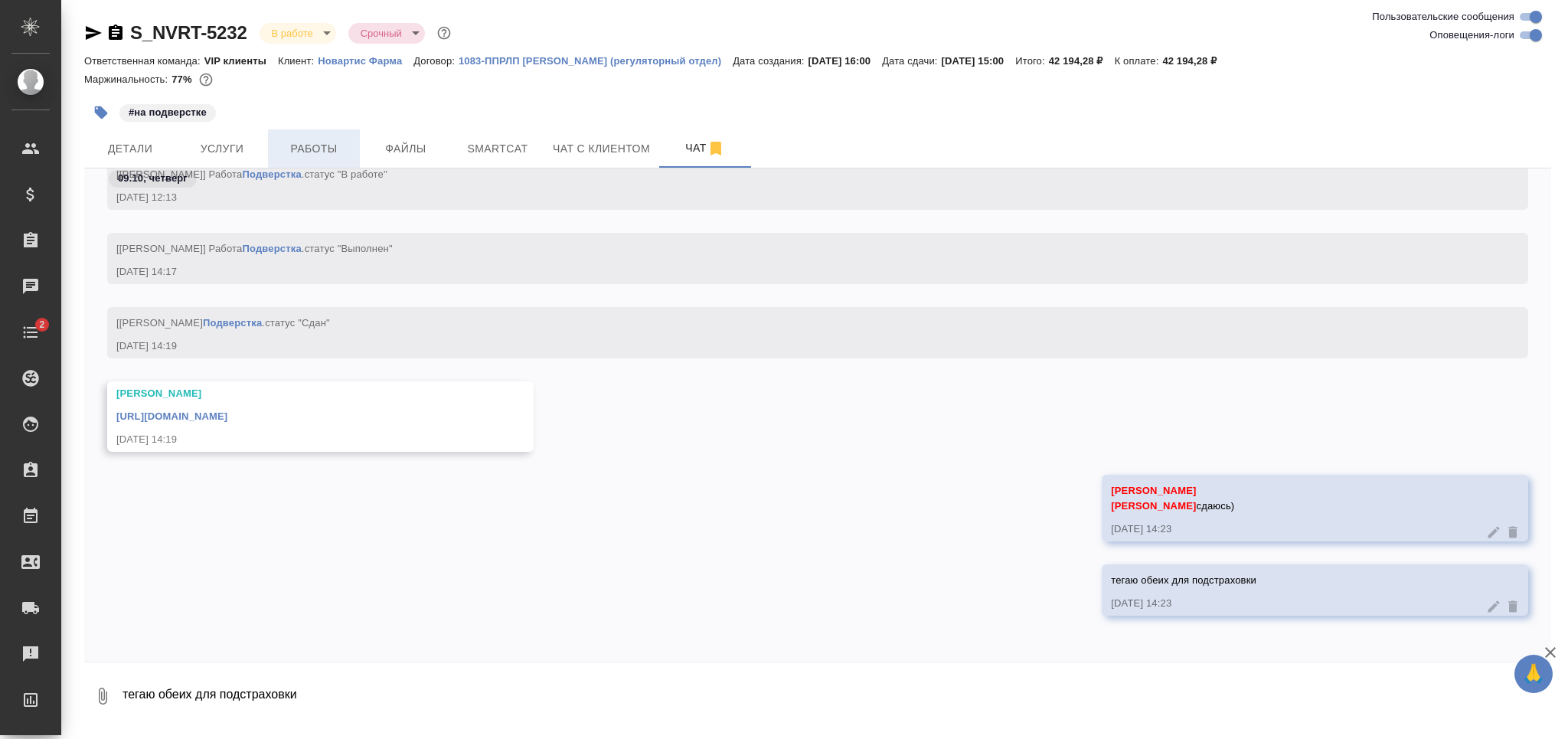
click at [333, 154] on span "Работы" at bounding box center [314, 149] width 73 height 19
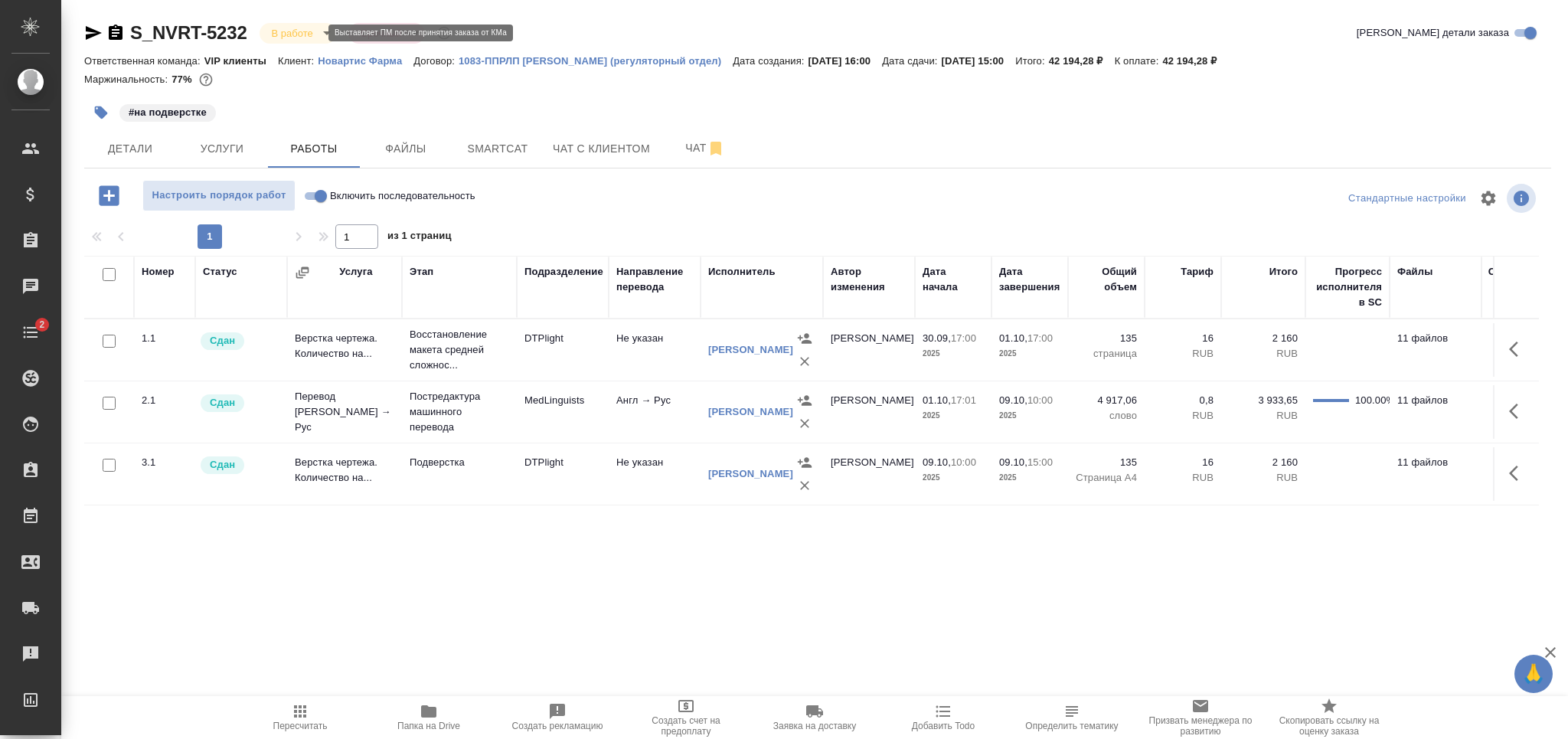
click at [296, 38] on body "🙏 .cls-1 fill:#fff; AWATERA Grabko Mariya Клиенты Спецификации Заказы 0 Чаты 2 …" at bounding box center [784, 369] width 1568 height 739
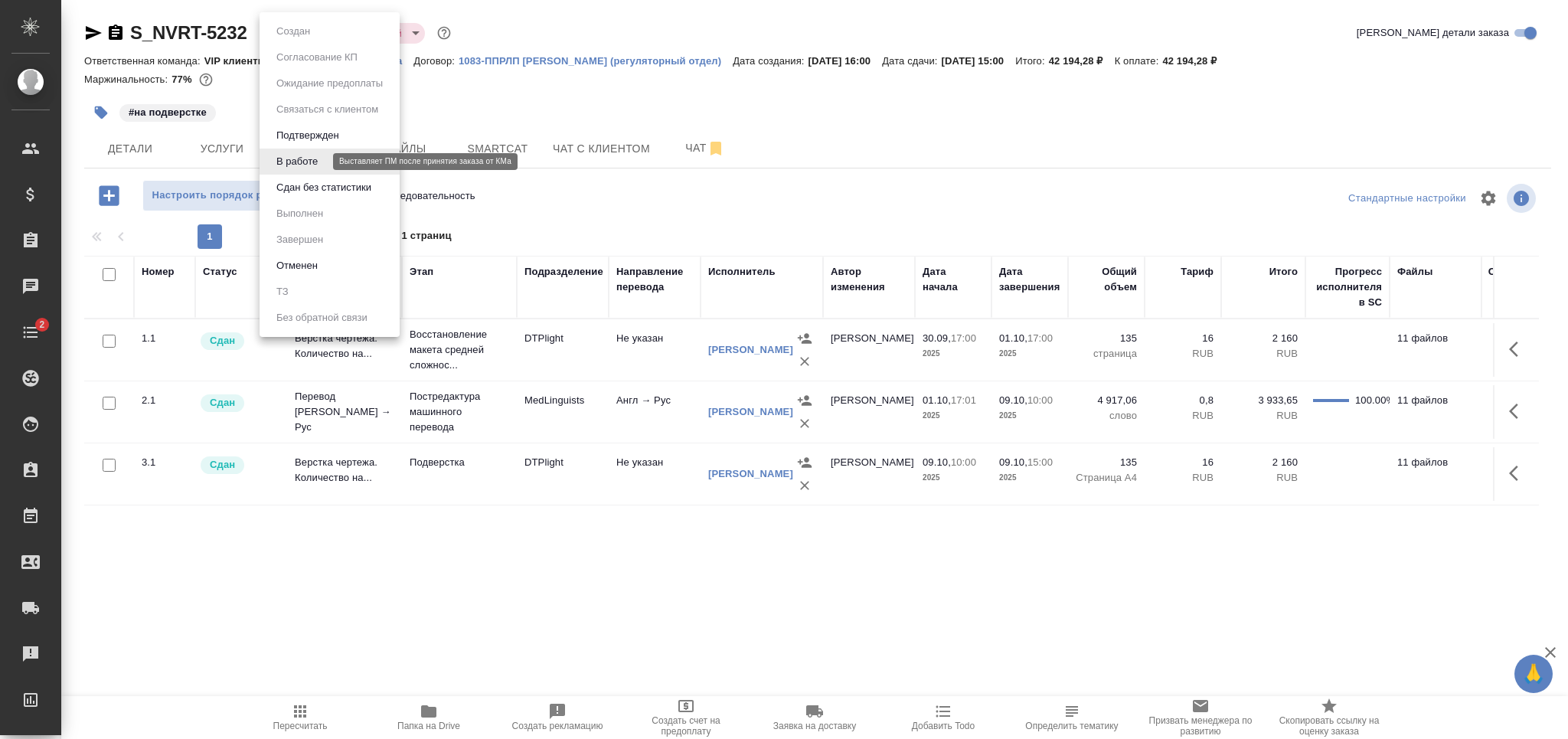
click at [314, 157] on button "В работе" at bounding box center [297, 162] width 51 height 17
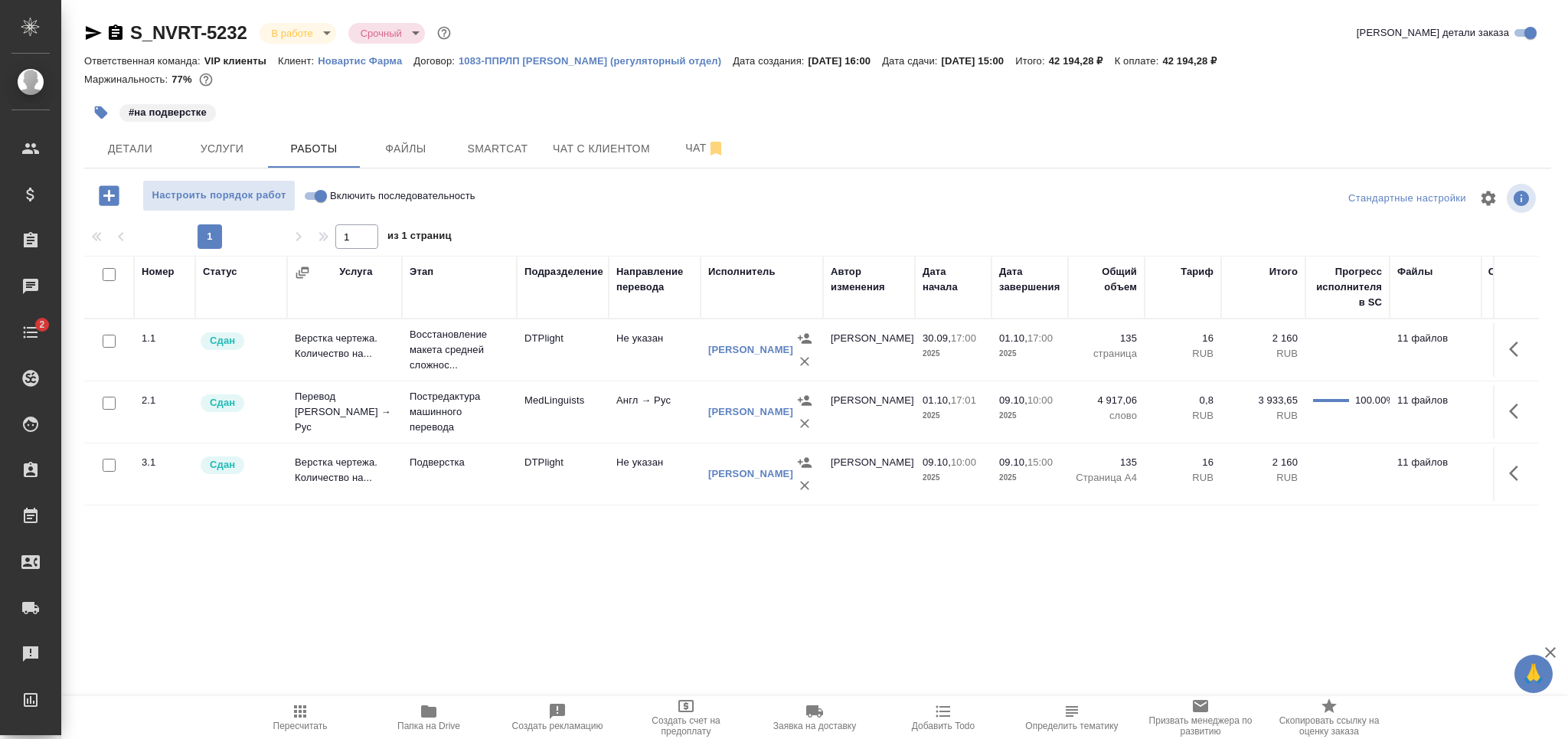
click at [314, 24] on body "🙏 .cls-1 fill:#fff; AWATERA Grabko Mariya Клиенты Спецификации Заказы 0 Чаты 2 …" at bounding box center [784, 369] width 1568 height 739
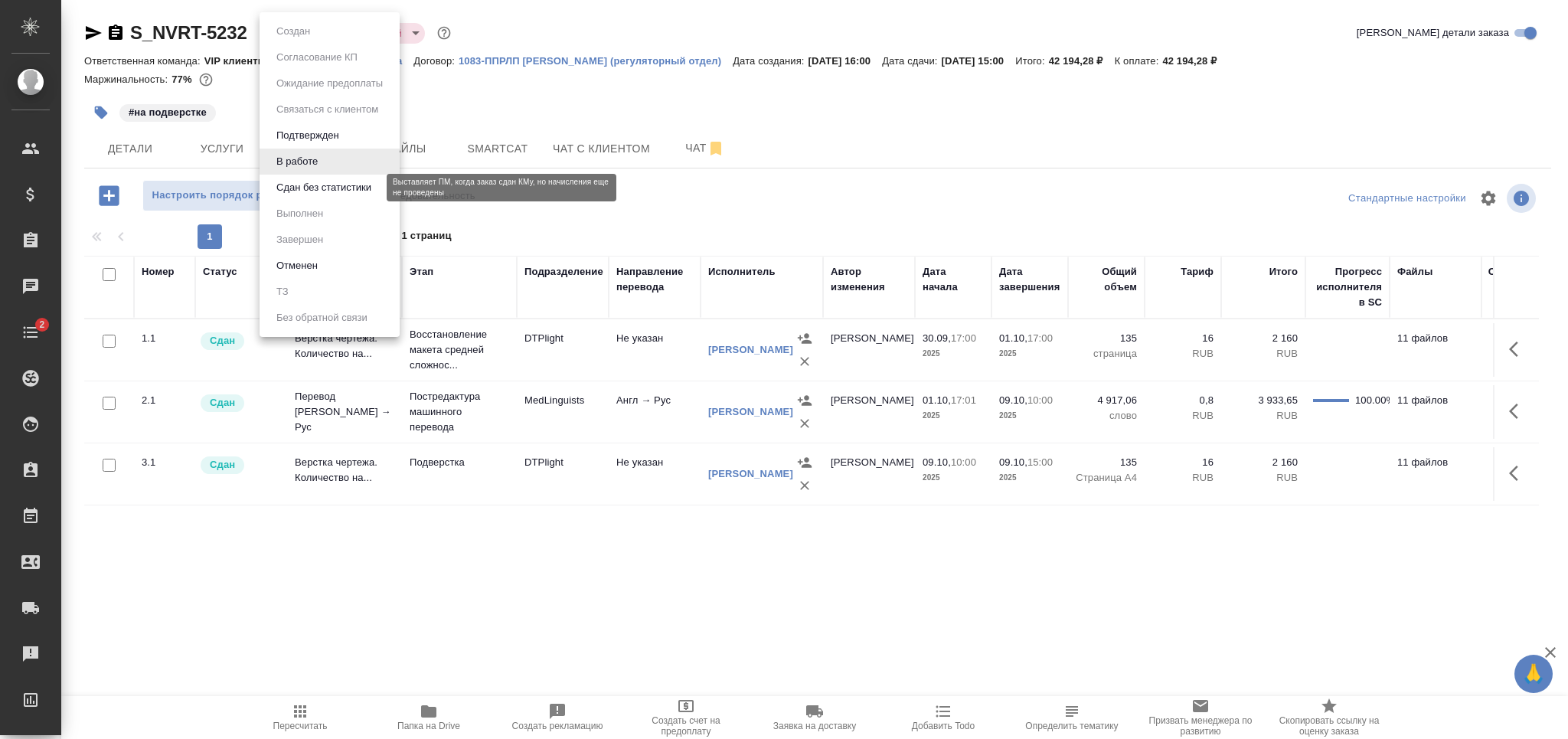
click at [320, 190] on button "Сдан без статистики" at bounding box center [324, 188] width 105 height 17
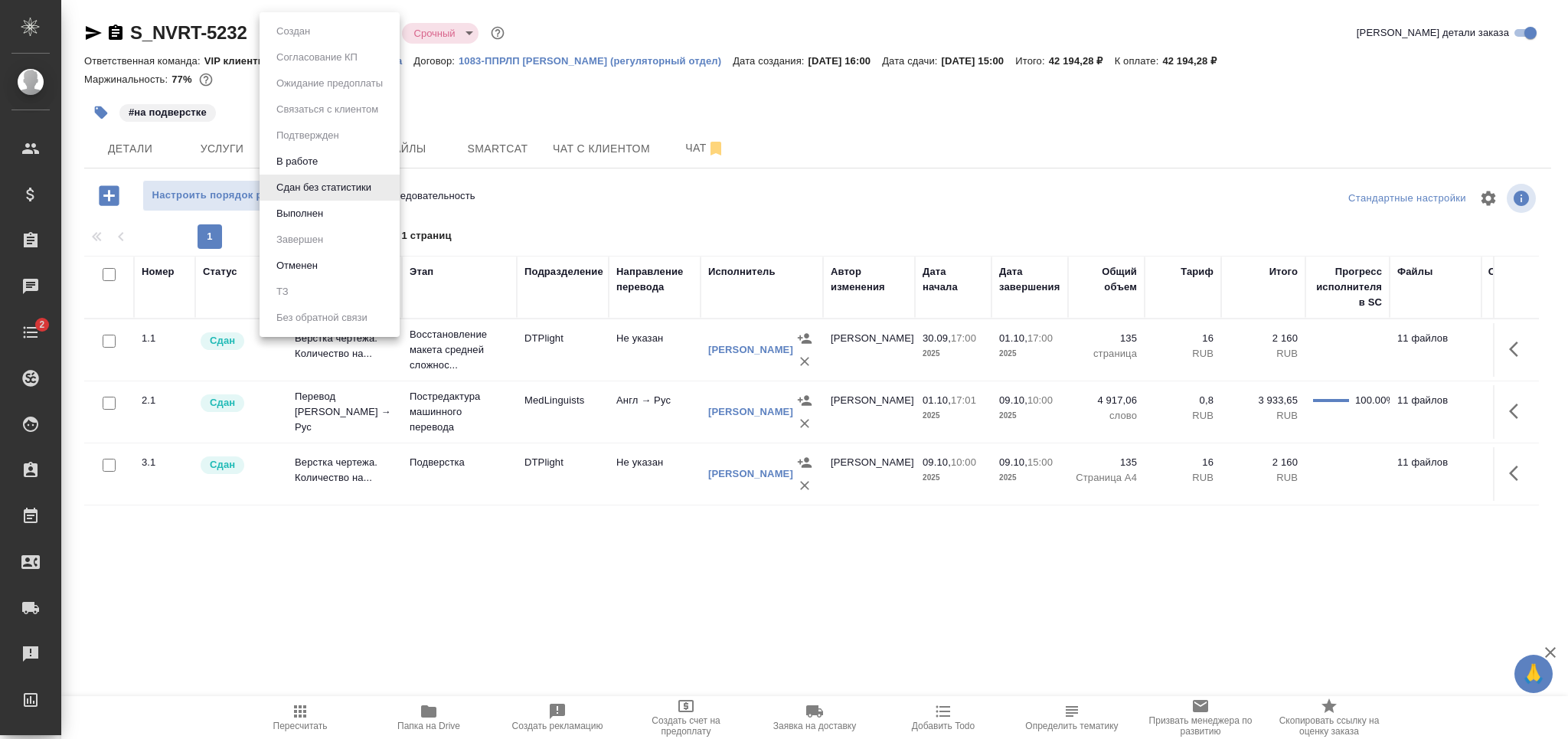
drag, startPoint x: 304, startPoint y: 40, endPoint x: 344, endPoint y: 135, distance: 103.1
click at [307, 32] on body "🙏 .cls-1 fill:#fff; AWATERA Grabko Mariya Клиенты Спецификации Заказы 0 Чаты 2 …" at bounding box center [784, 369] width 1568 height 739
click at [340, 212] on li "Выполнен" at bounding box center [330, 213] width 140 height 26
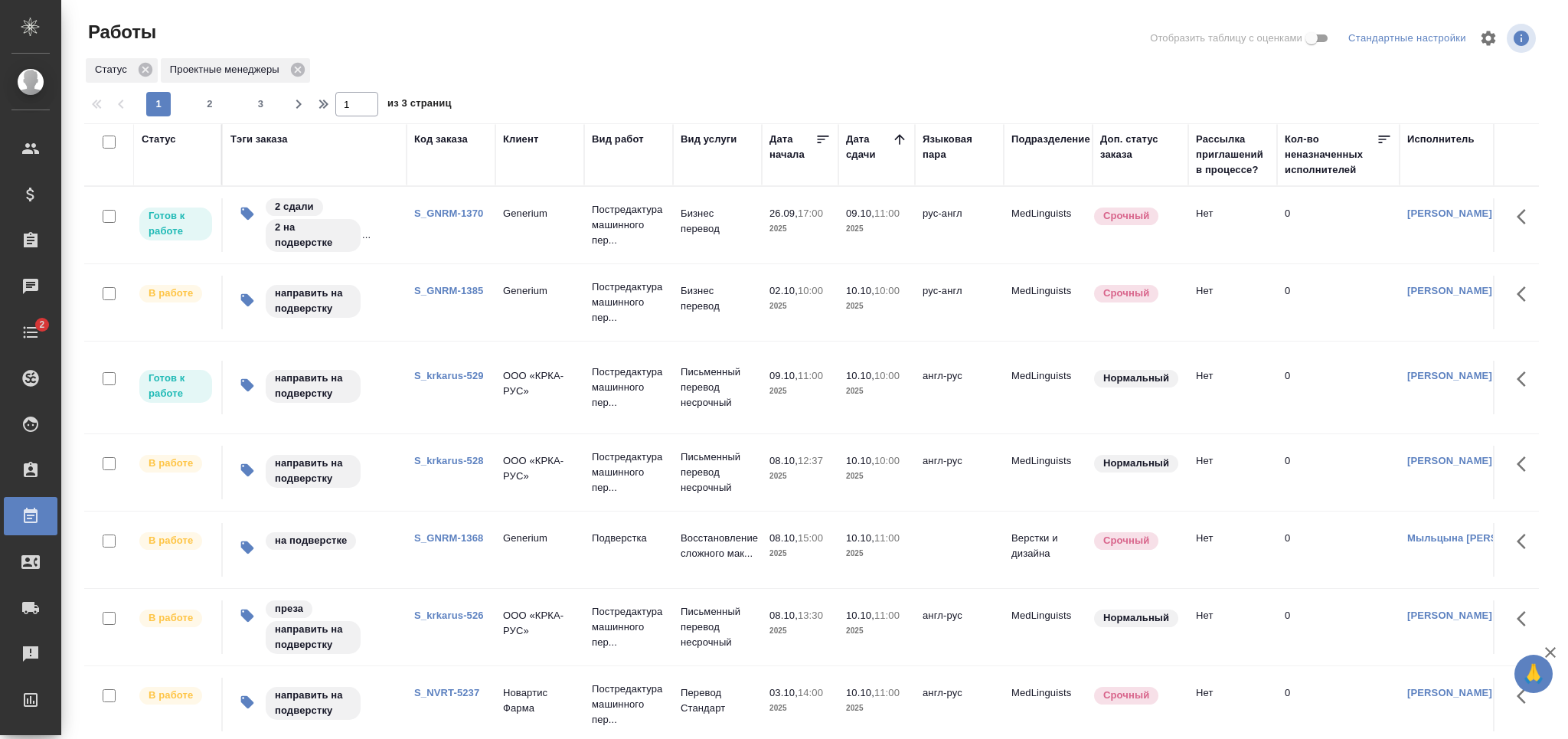
click at [462, 213] on link "S_GNRM-1370" at bounding box center [449, 213] width 69 height 11
click at [446, 288] on link "S_GNRM-1385" at bounding box center [449, 290] width 69 height 11
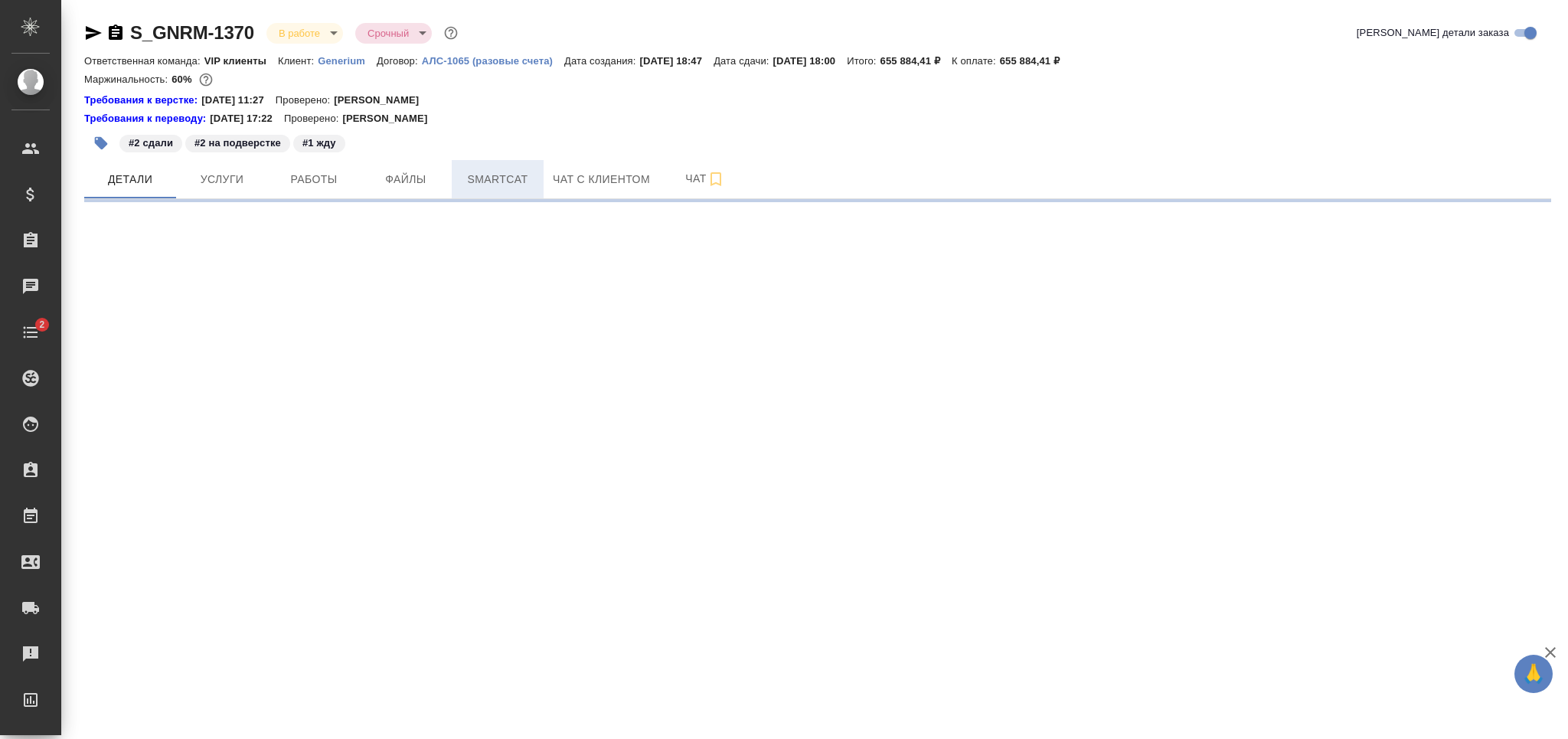
select select "RU"
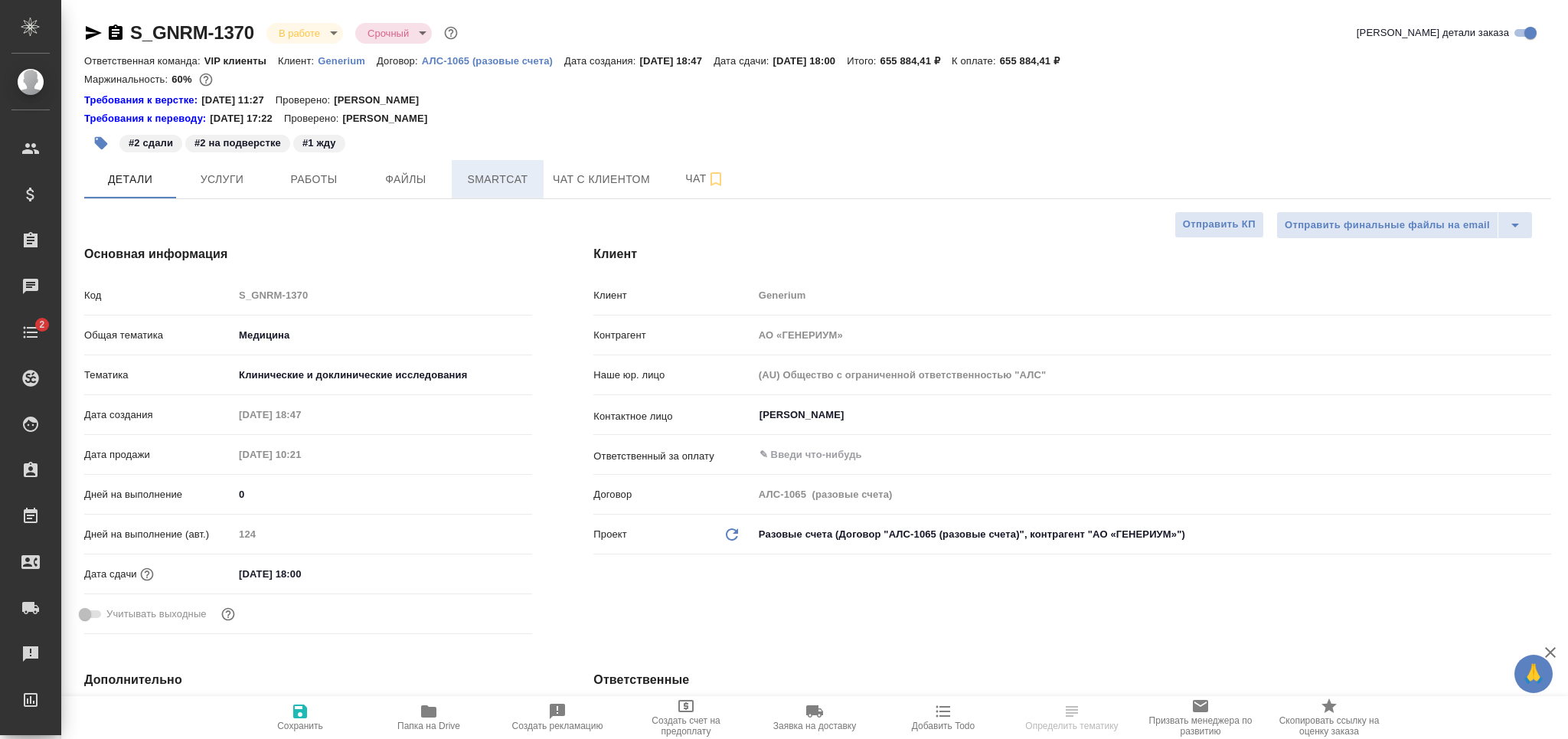
click at [503, 185] on span "Smartcat" at bounding box center [498, 180] width 73 height 19
type textarea "x"
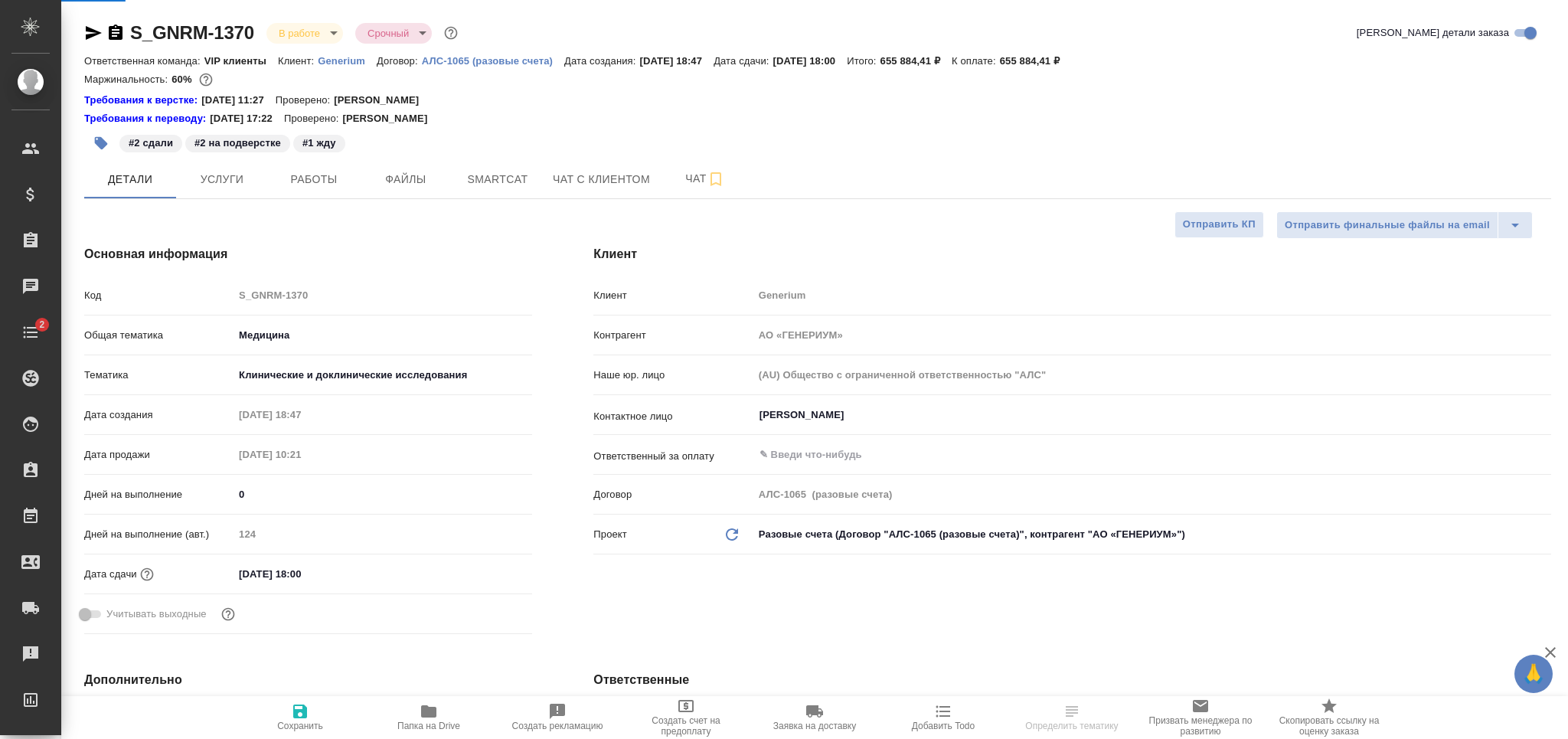
type textarea "x"
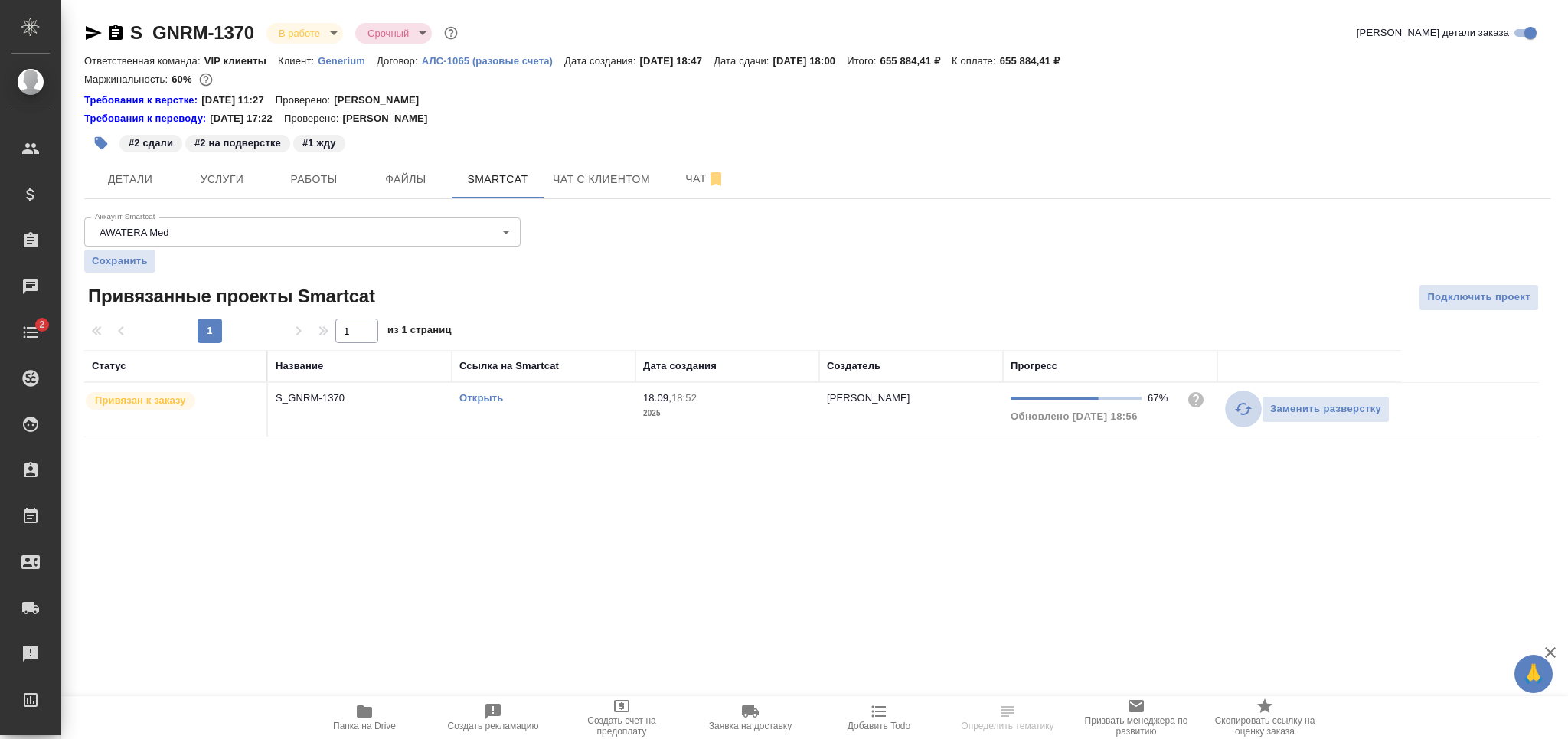
click at [1241, 411] on icon "button" at bounding box center [1243, 409] width 18 height 18
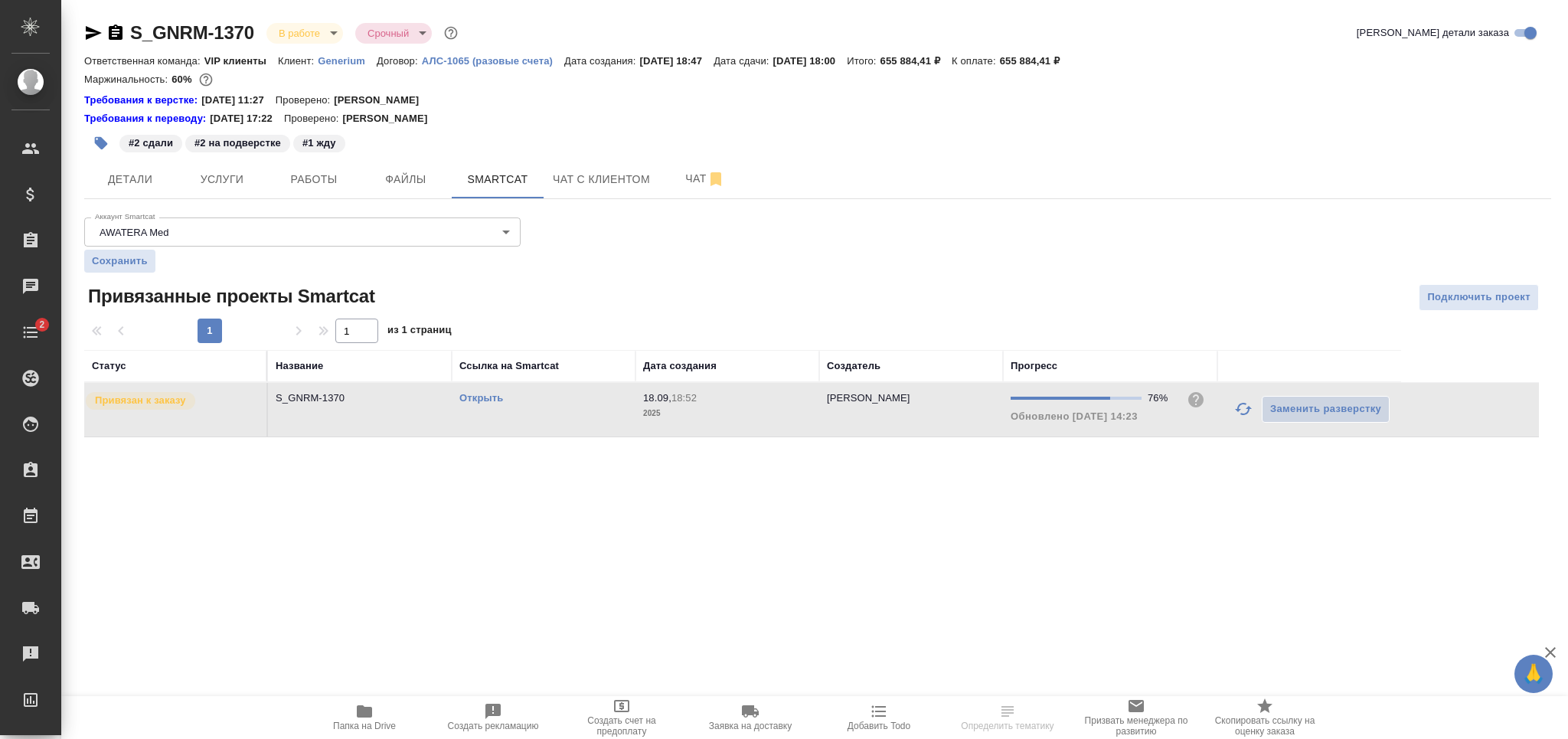
click at [494, 402] on link "Открыть" at bounding box center [481, 398] width 44 height 11
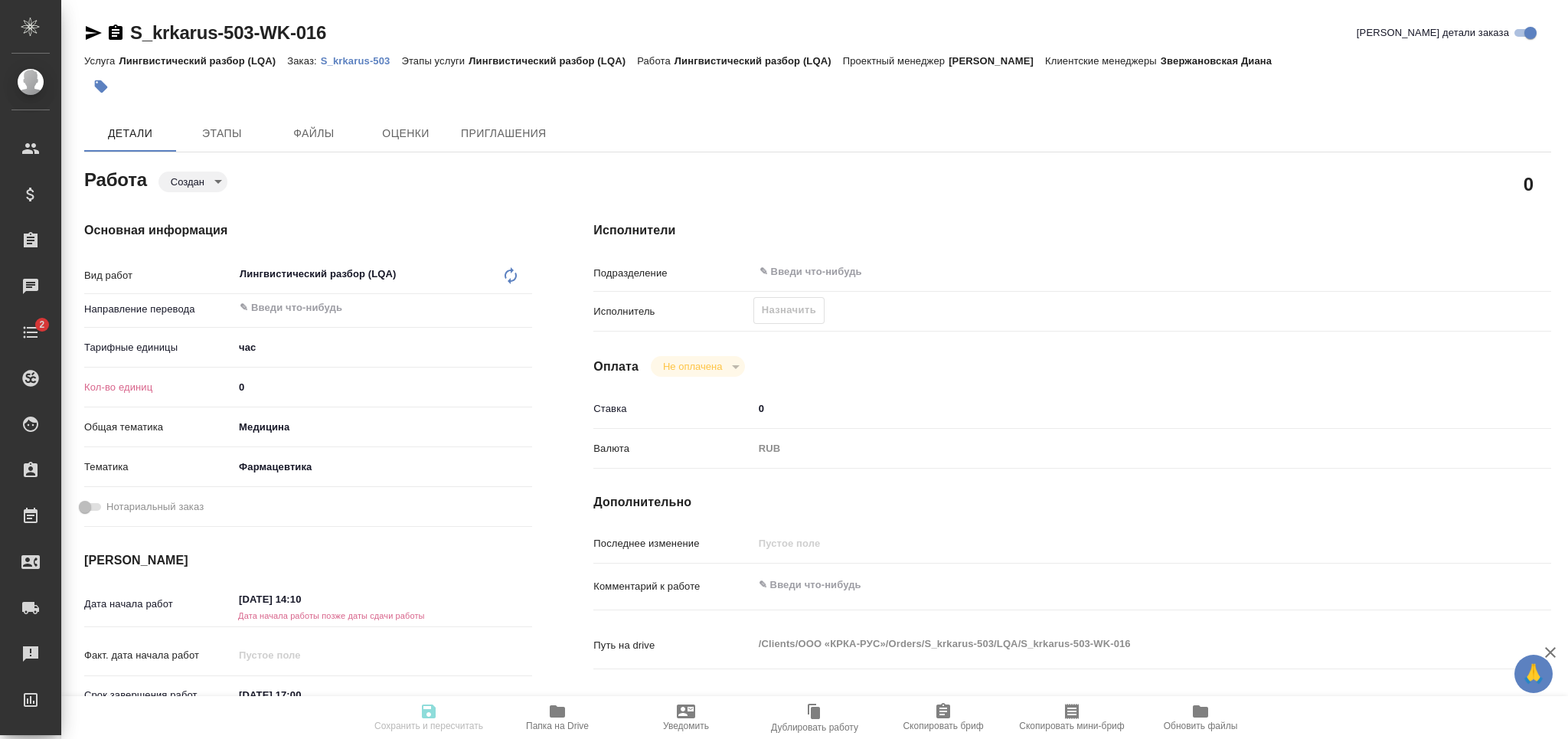
type textarea "x"
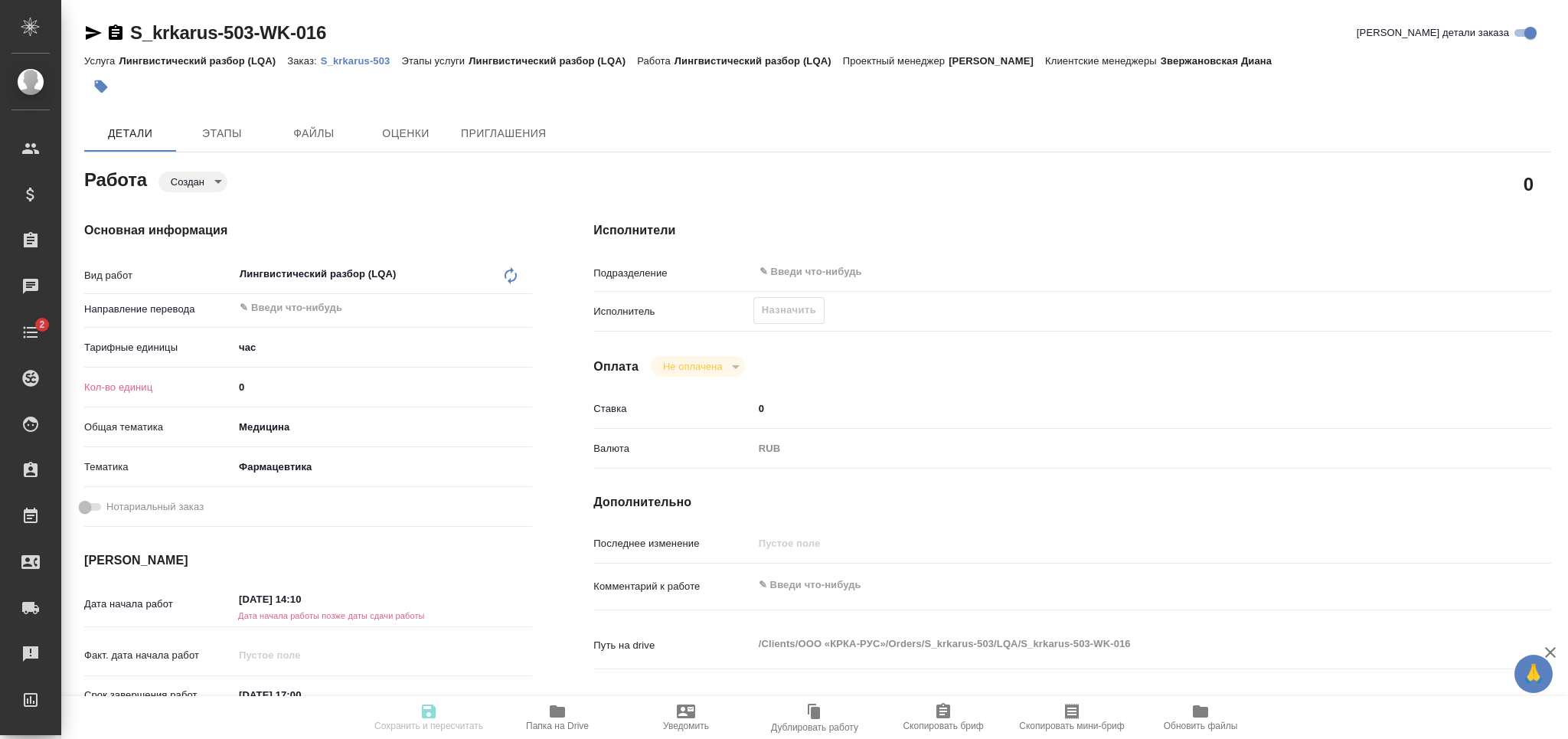
type textarea "x"
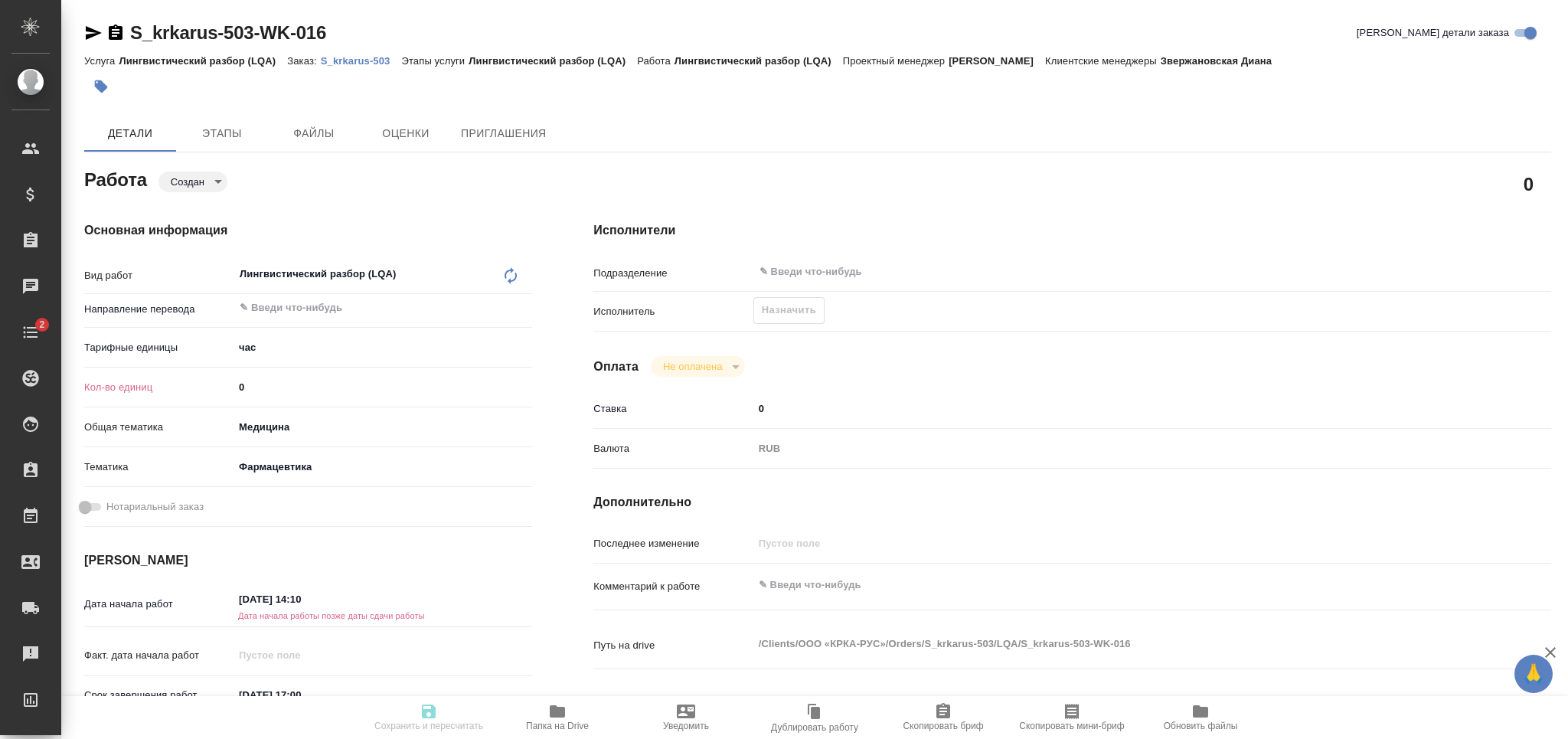
type textarea "x"
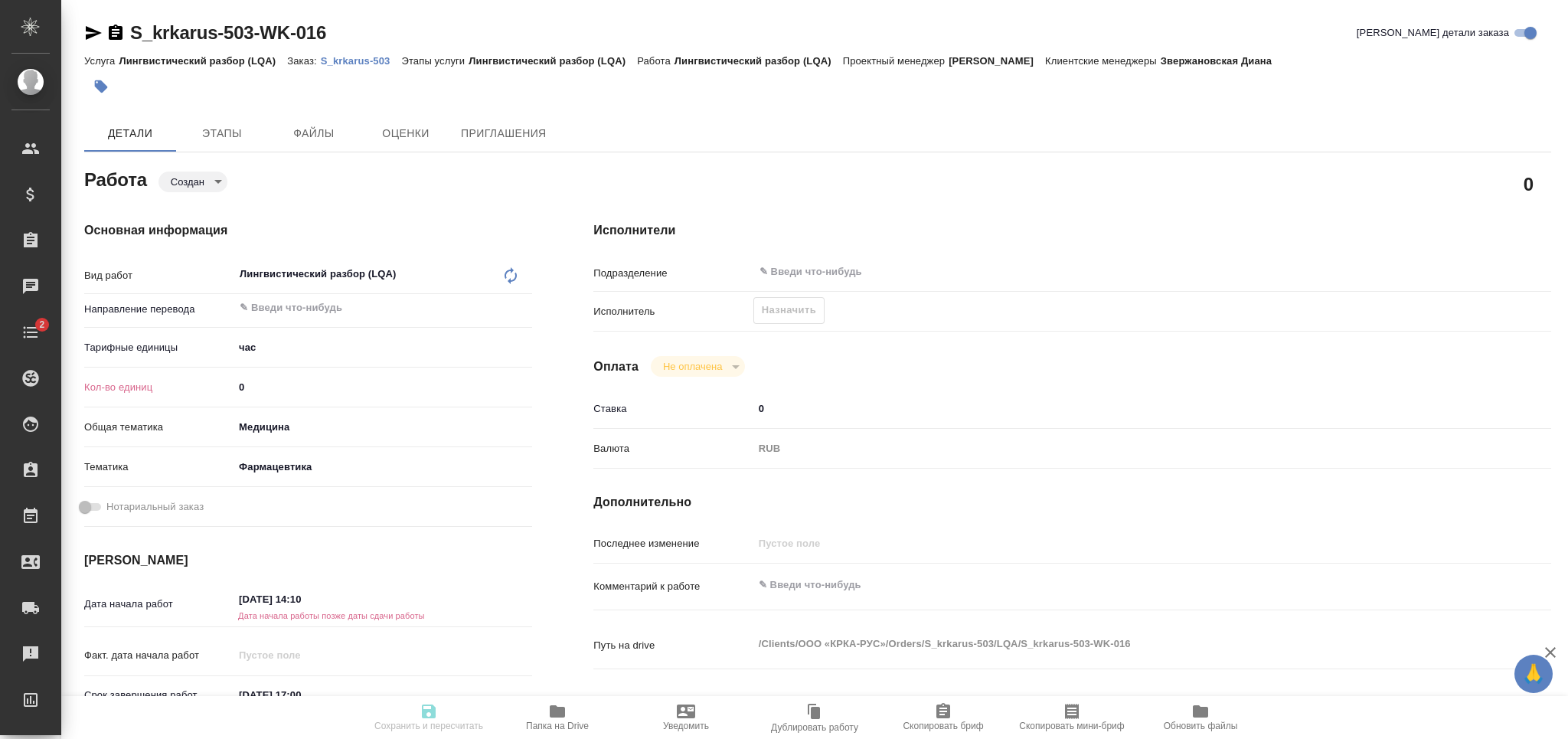
click at [263, 354] on body "🙏 .cls-1 fill:#fff; AWATERA Grabko [PERSON_NAME] Спецификации Заказы Чаты 2 Tod…" at bounding box center [784, 369] width 1568 height 739
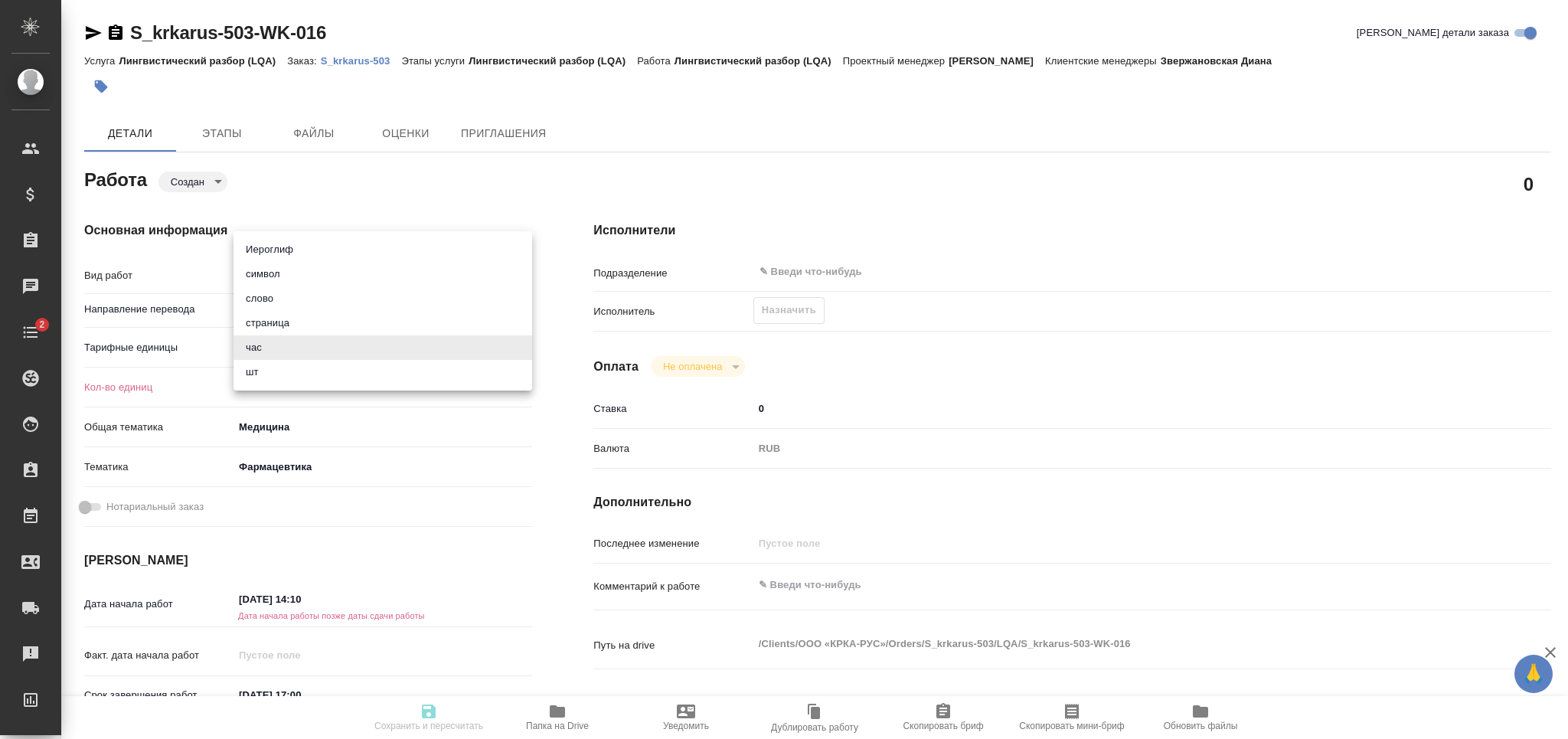
type textarea "x"
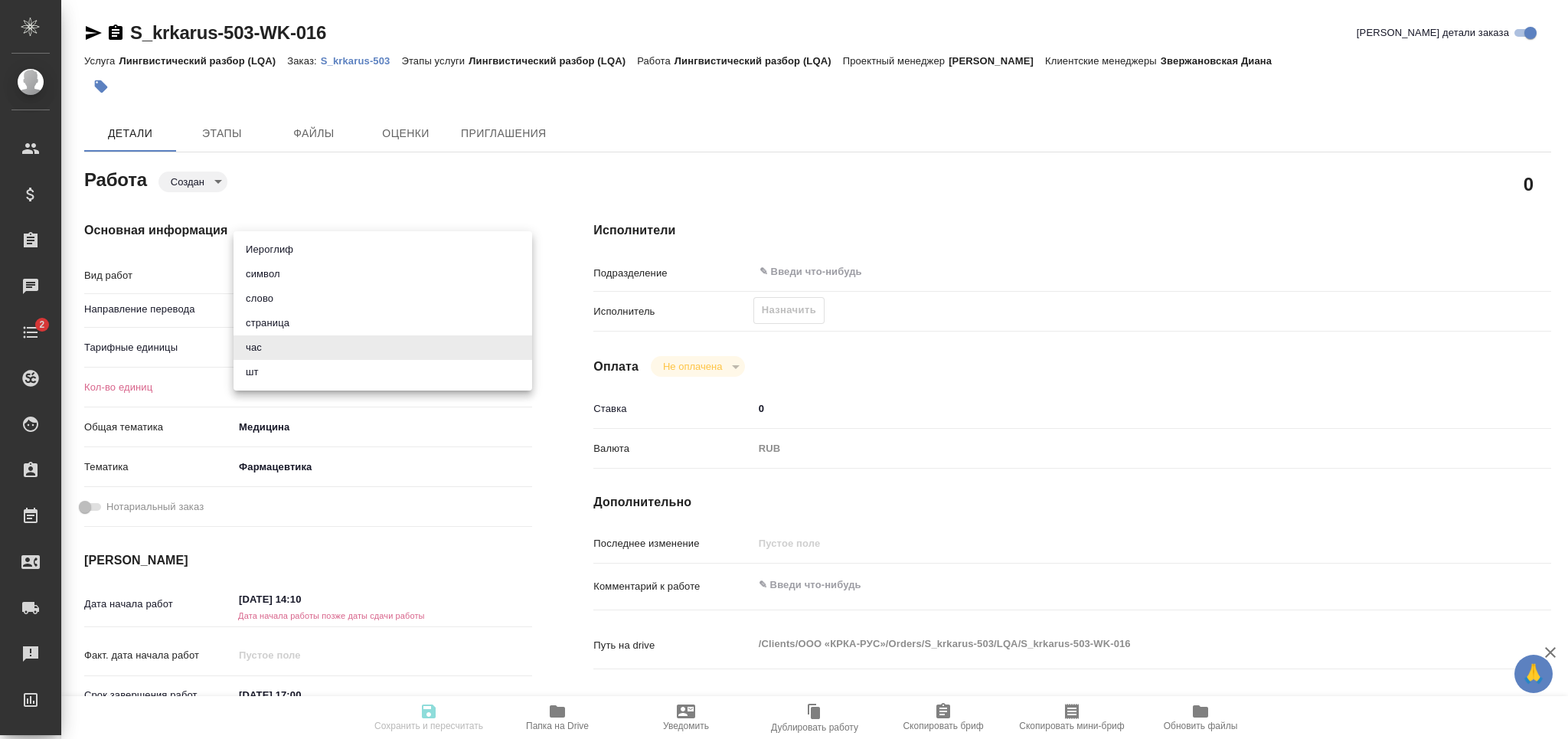
click at [492, 190] on div at bounding box center [784, 369] width 1568 height 739
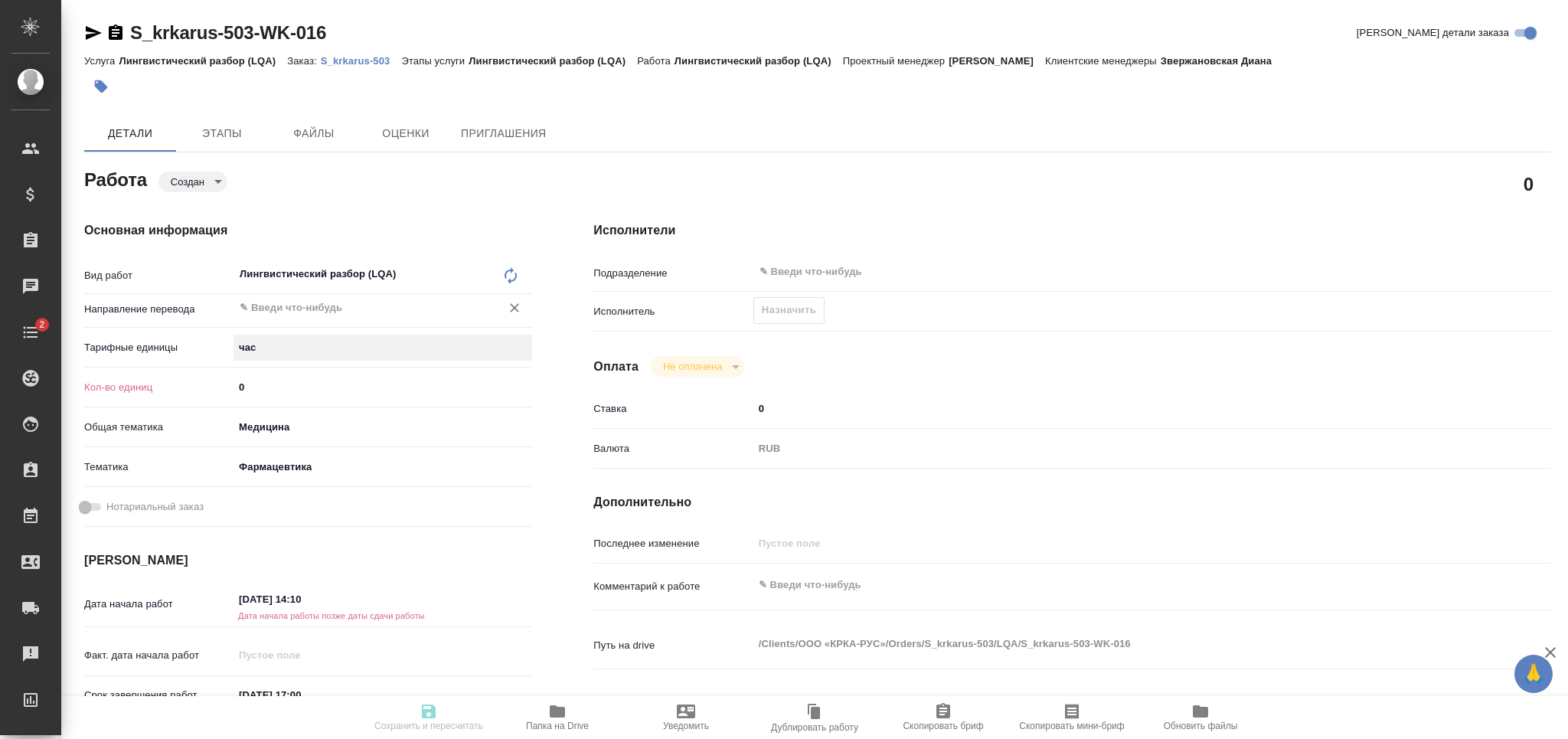
type textarea "x"
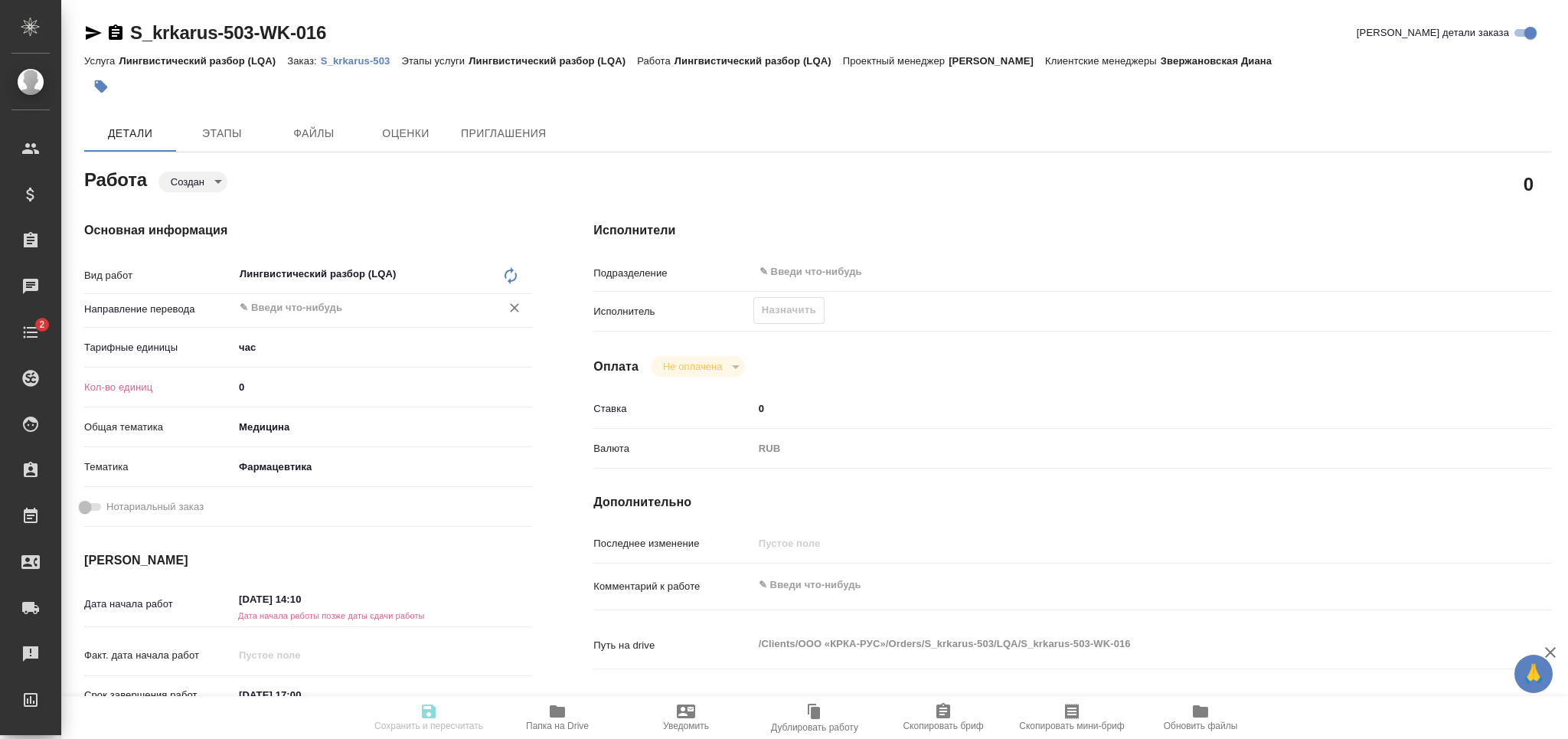
click at [305, 316] on input "text" at bounding box center [358, 308] width 238 height 18
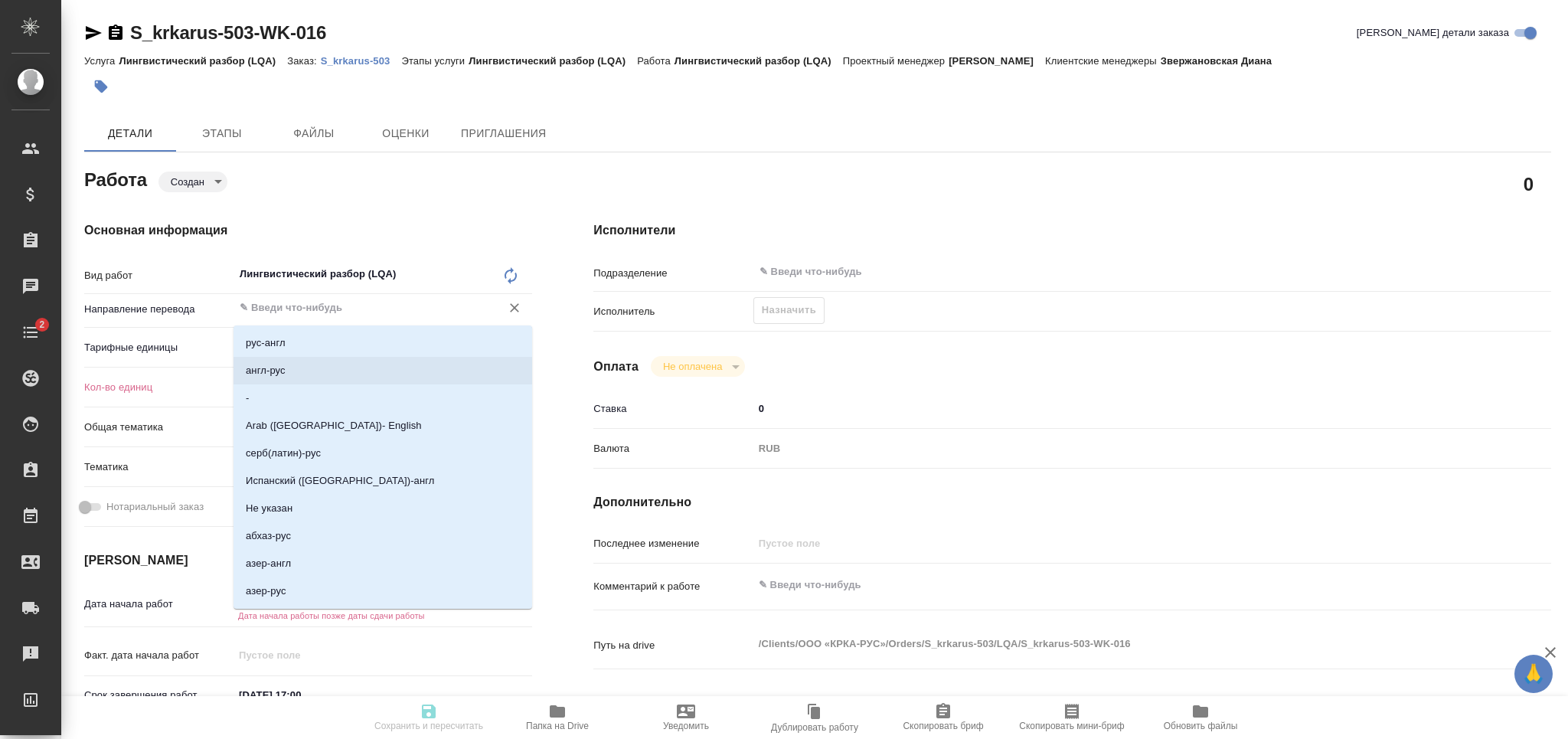
click at [297, 366] on li "англ-рус" at bounding box center [383, 371] width 299 height 28
type textarea "x"
type input "англ-рус"
type textarea "x"
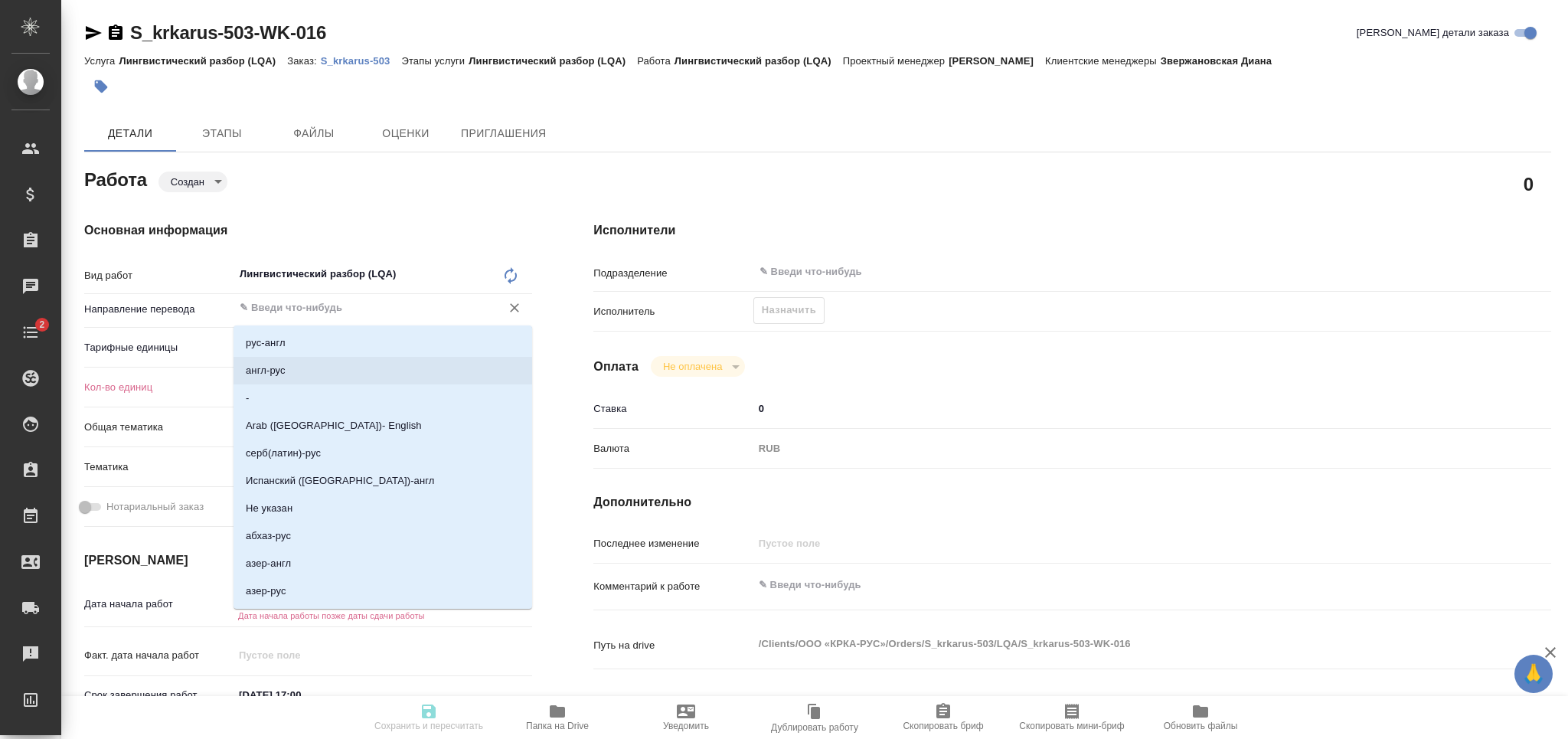
type textarea "x"
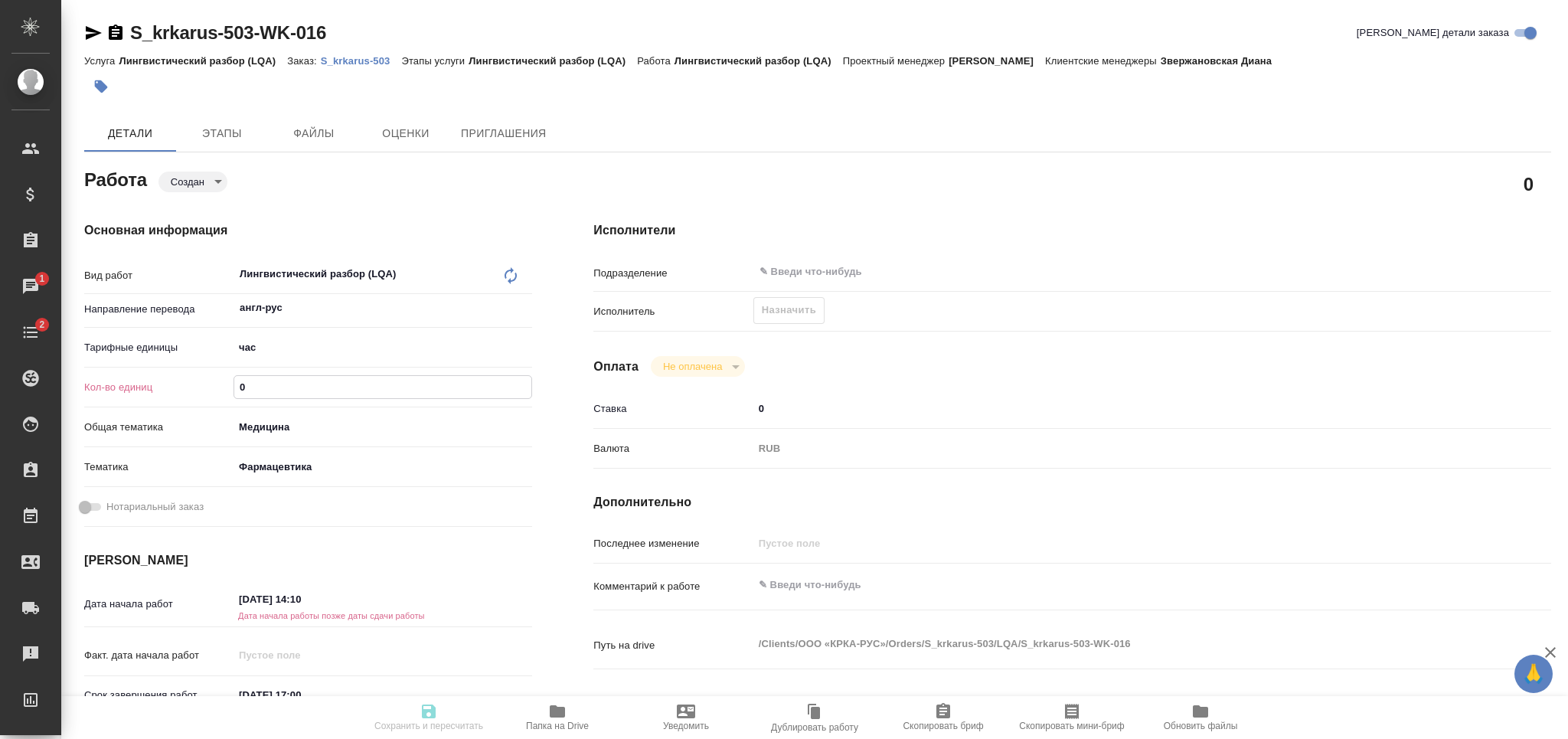
drag, startPoint x: 266, startPoint y: 388, endPoint x: 199, endPoint y: 395, distance: 67.4
click at [199, 395] on div "Кол-во единиц 0" at bounding box center [308, 387] width 448 height 27
type input "2"
type textarea "x"
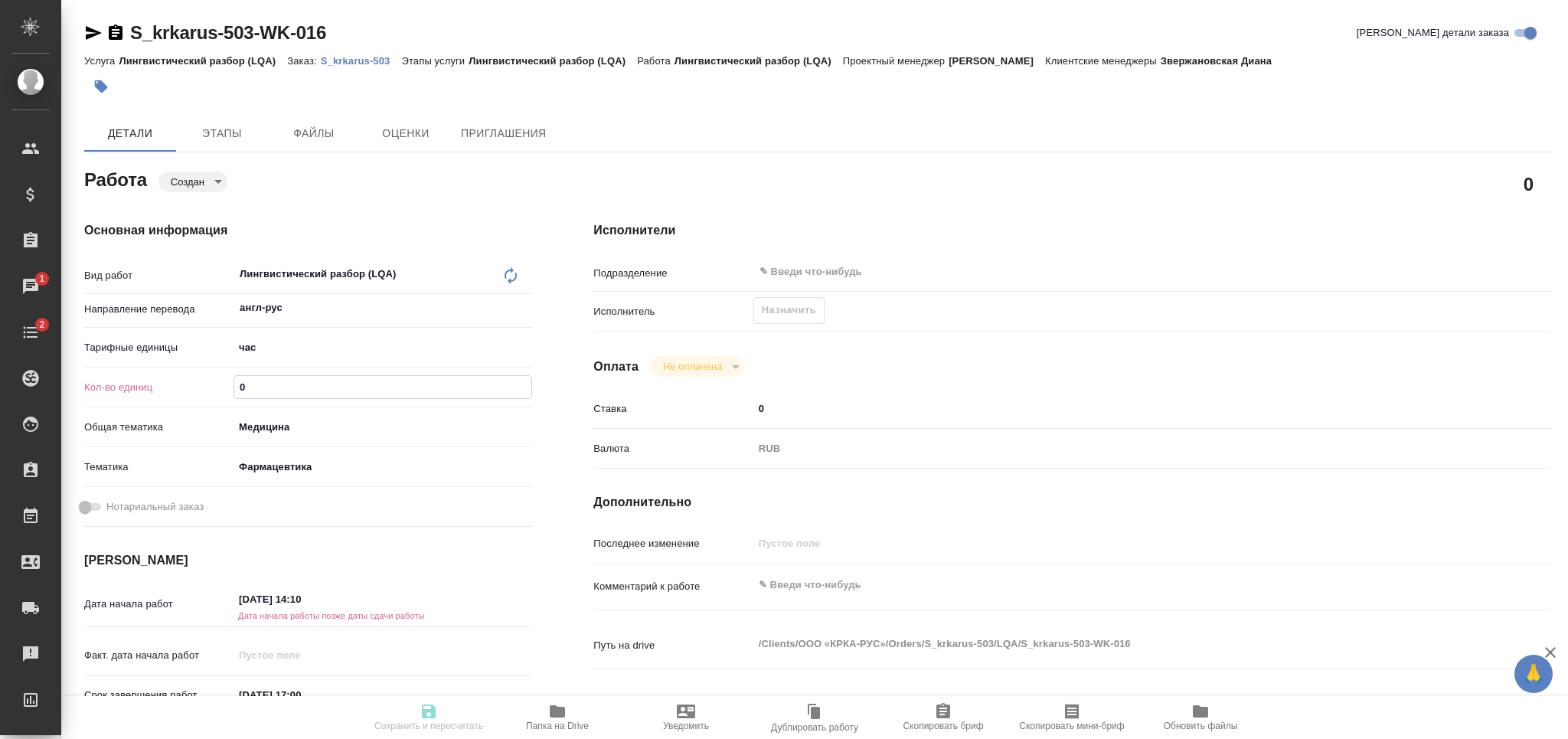
type textarea "x"
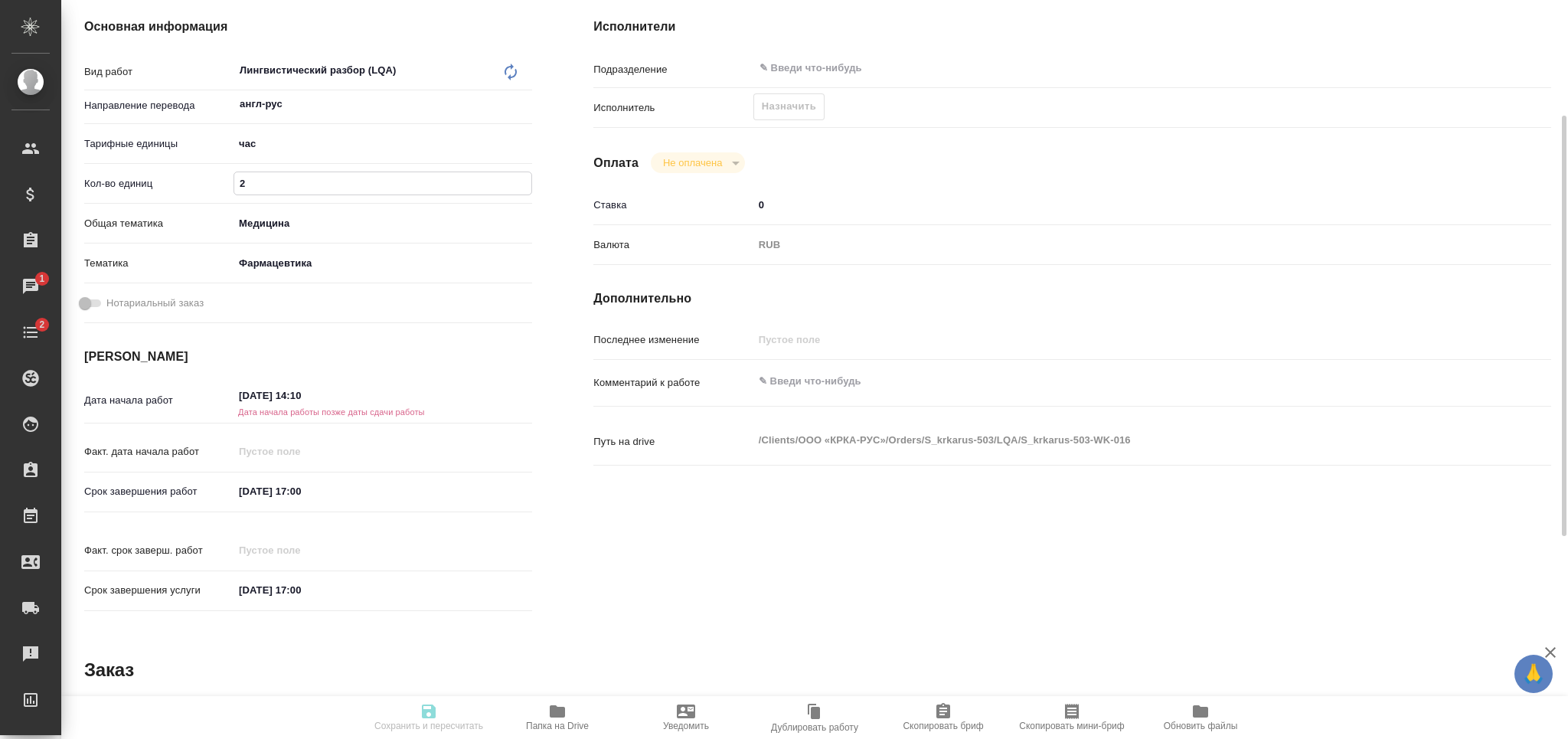
type input "2"
click at [274, 489] on input "22.09.2025 17:00" at bounding box center [300, 492] width 134 height 22
click at [486, 487] on icon "button" at bounding box center [487, 490] width 18 height 18
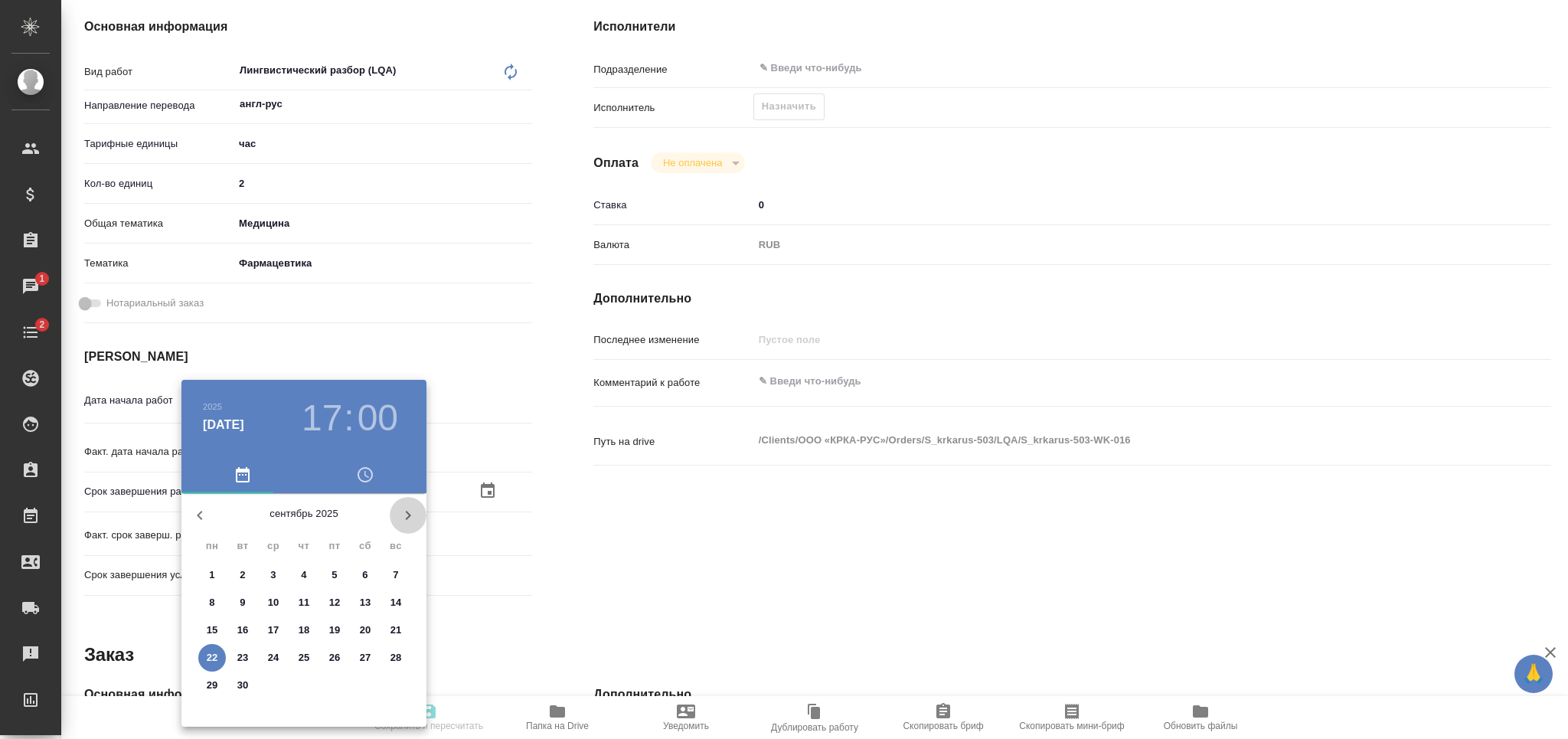
click at [410, 513] on icon "button" at bounding box center [408, 515] width 18 height 18
click at [283, 631] on span "15" at bounding box center [274, 631] width 28 height 16
type textarea "x"
type input "15.10.2025 17:00"
type textarea "x"
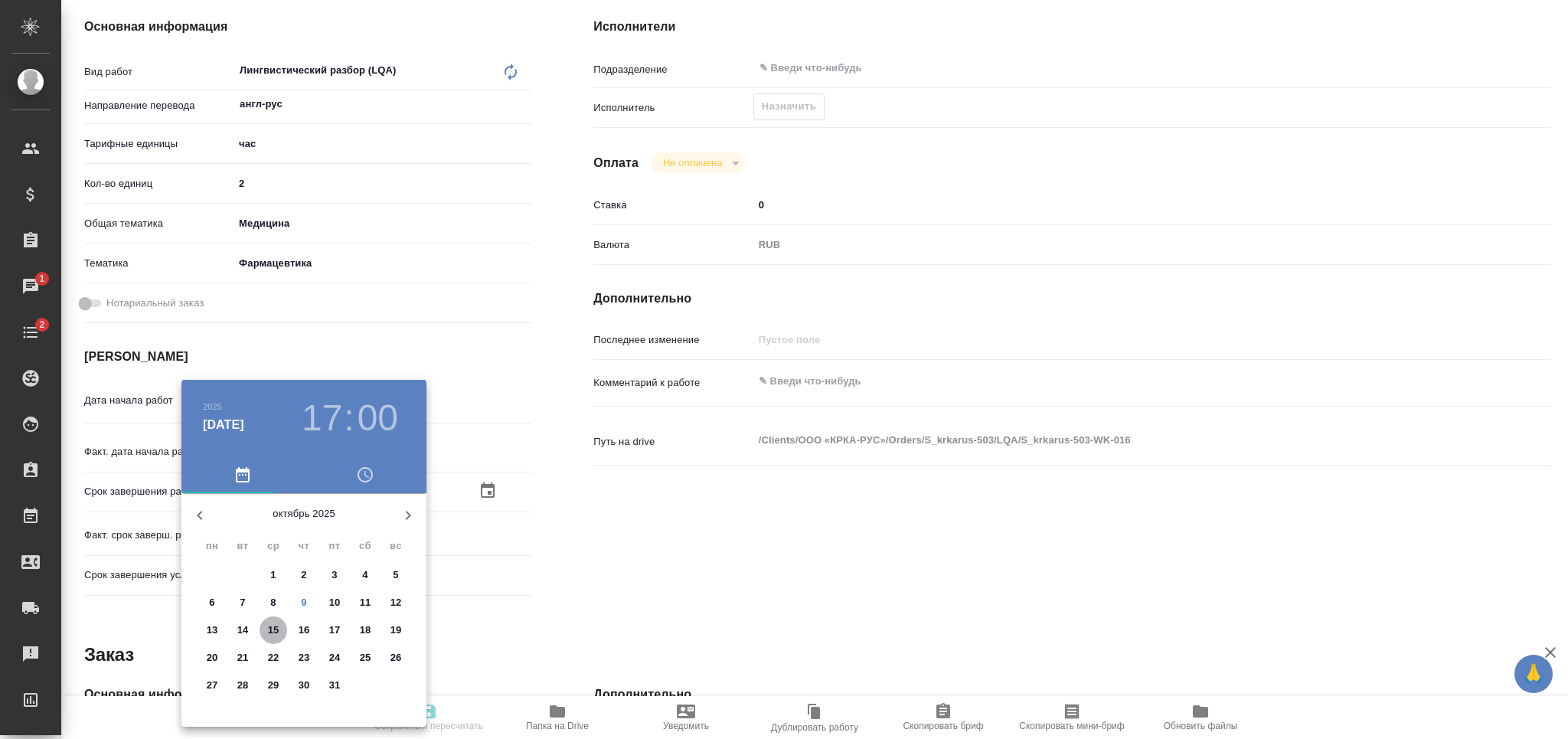
type textarea "x"
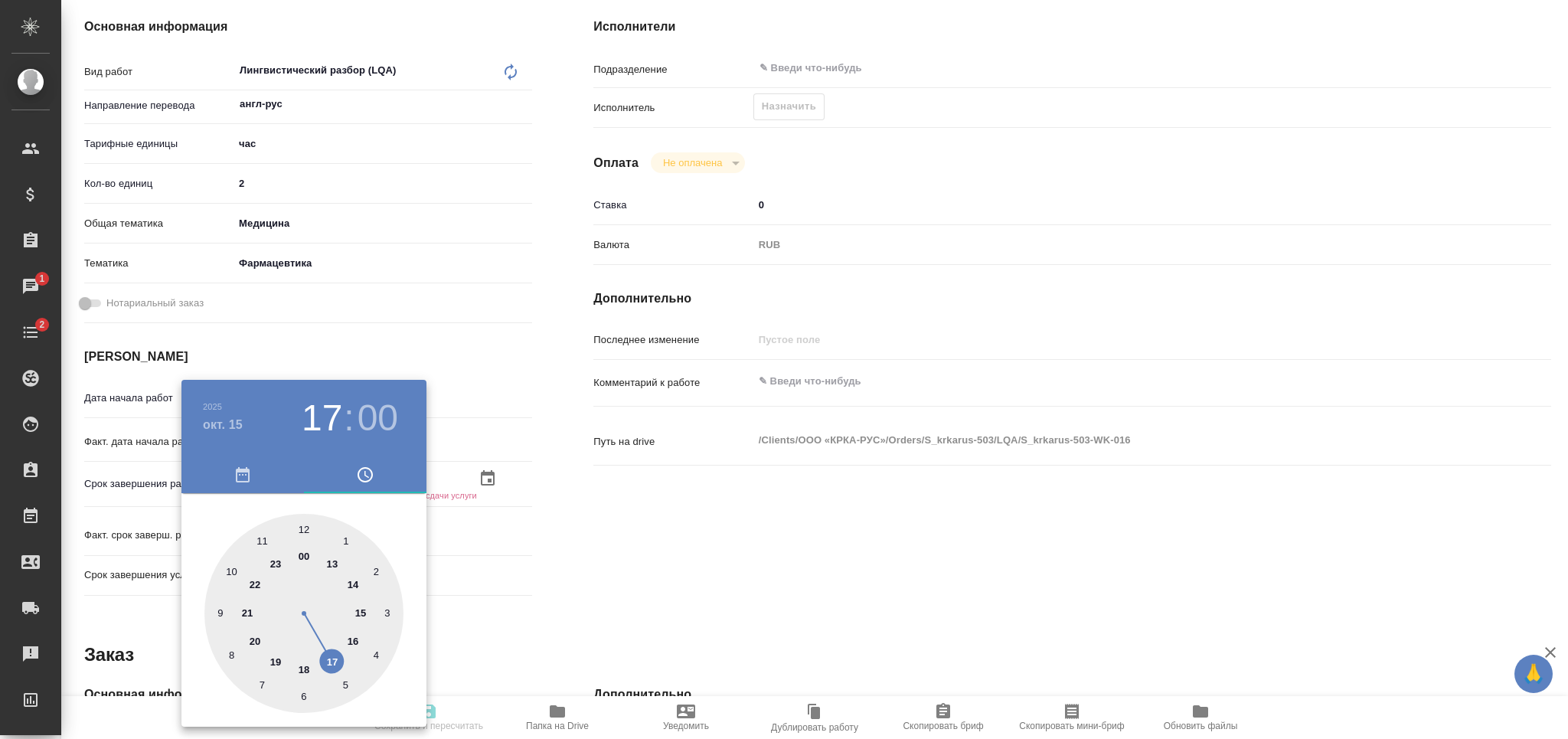
click at [586, 626] on div at bounding box center [784, 369] width 1568 height 739
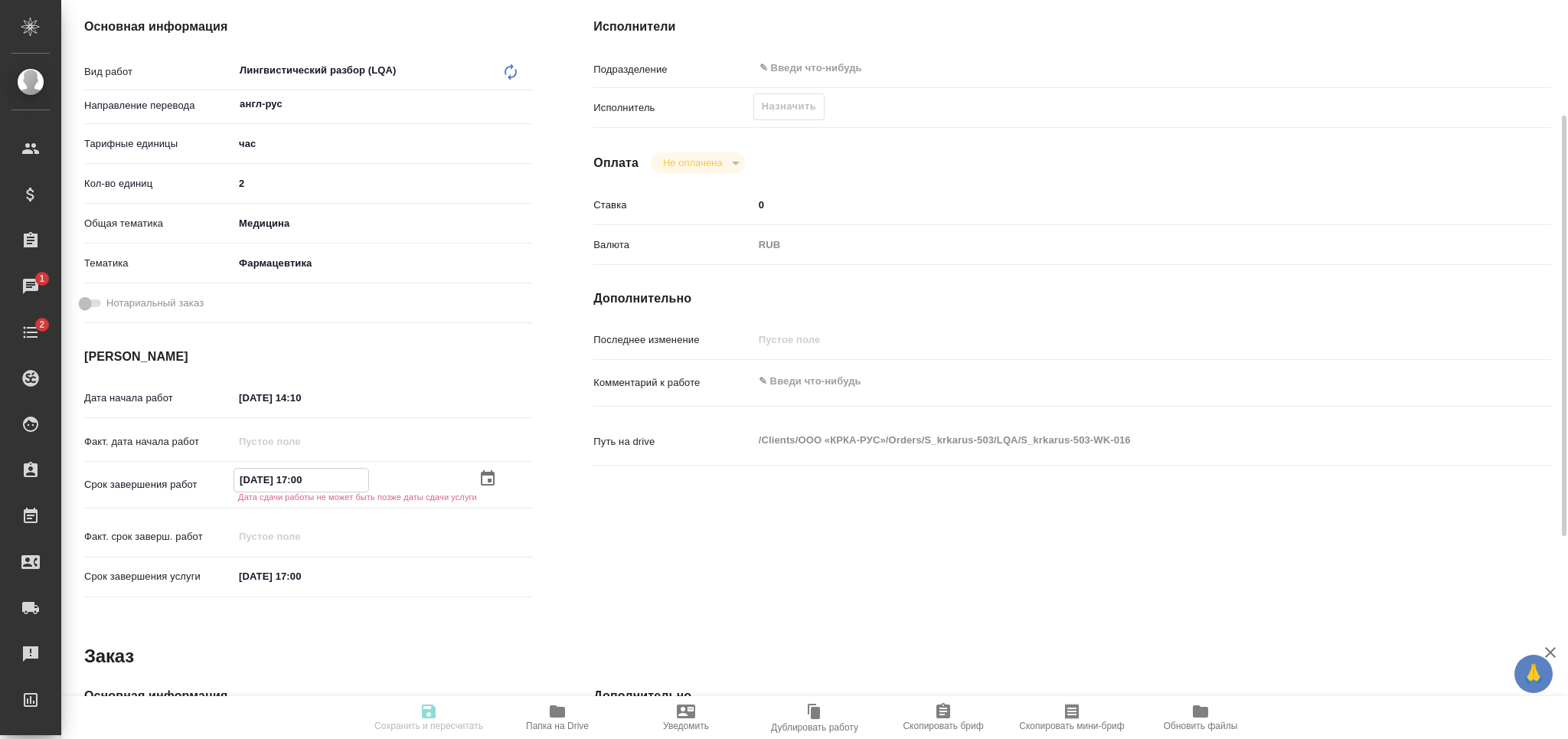
drag, startPoint x: 276, startPoint y: 475, endPoint x: 211, endPoint y: 479, distance: 65.1
click at [211, 479] on div "Срок завершения работ 15.10.2025 17:00 Дата сдачи работы не может быть позже да…" at bounding box center [308, 485] width 448 height 33
drag, startPoint x: 334, startPoint y: 579, endPoint x: 189, endPoint y: 603, distance: 147.0
click at [189, 603] on div "Срок завершения услуги 22.09.2025 17:00" at bounding box center [308, 584] width 448 height 44
paste input "15.10"
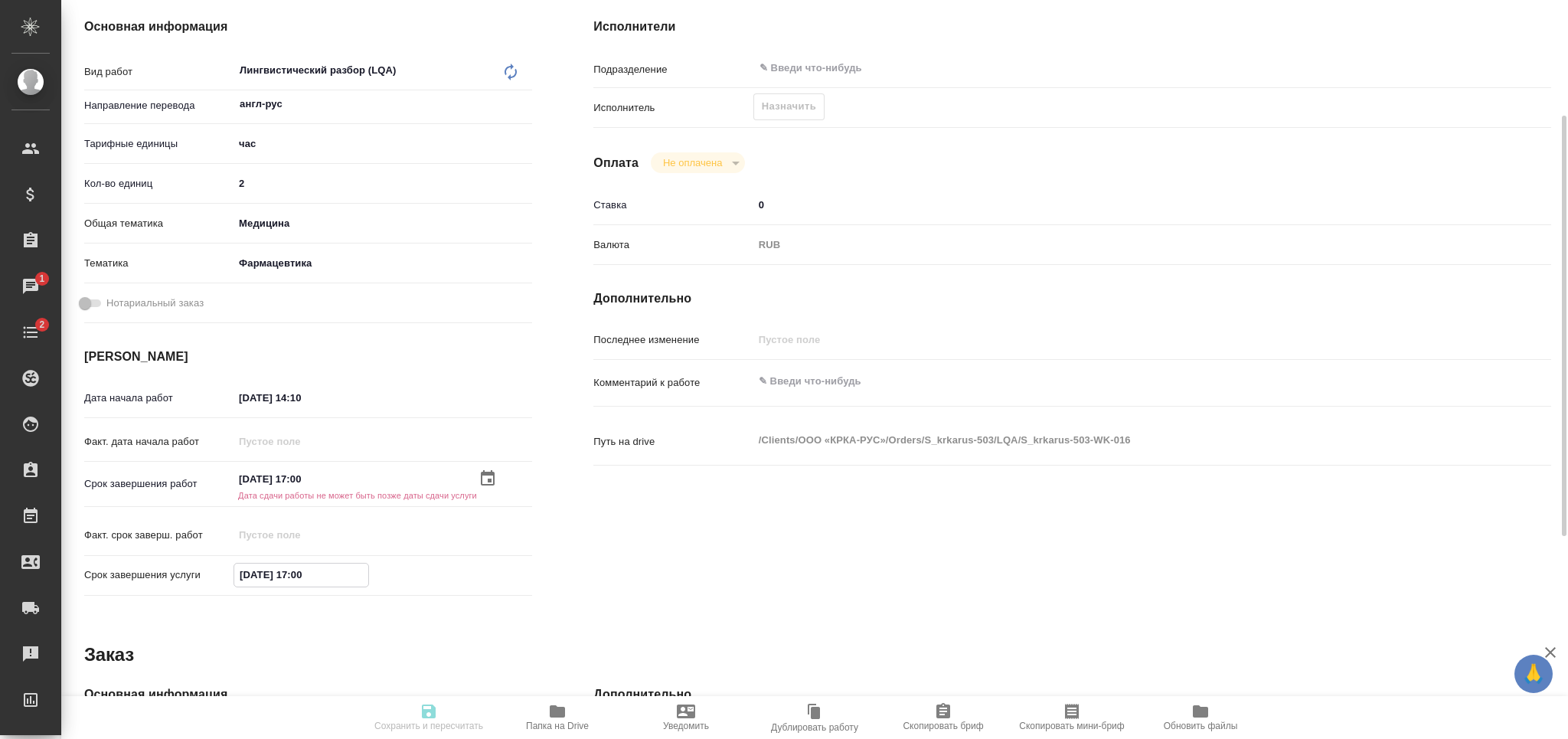
type input "15.10.2025 17:00"
type textarea "x"
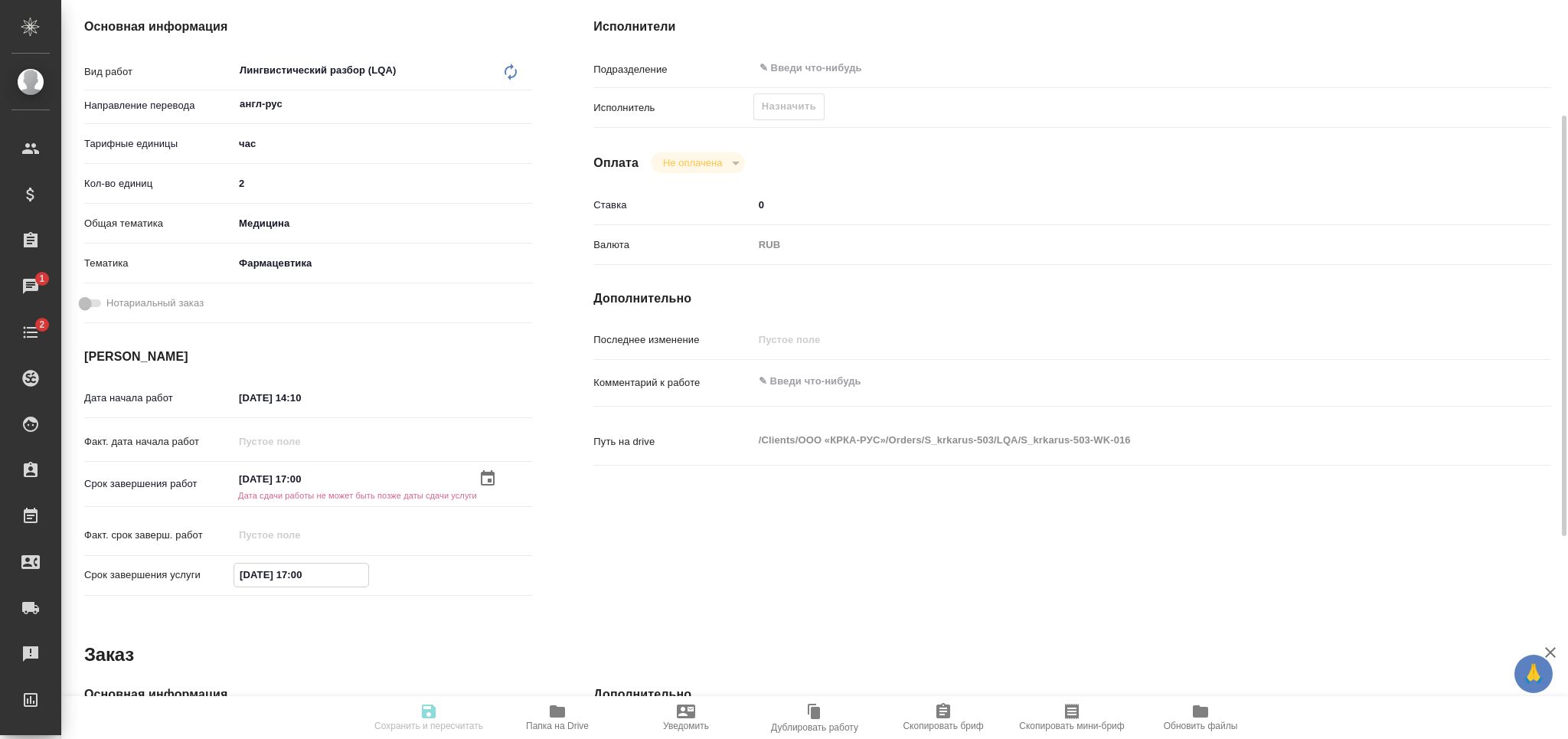
type textarea "x"
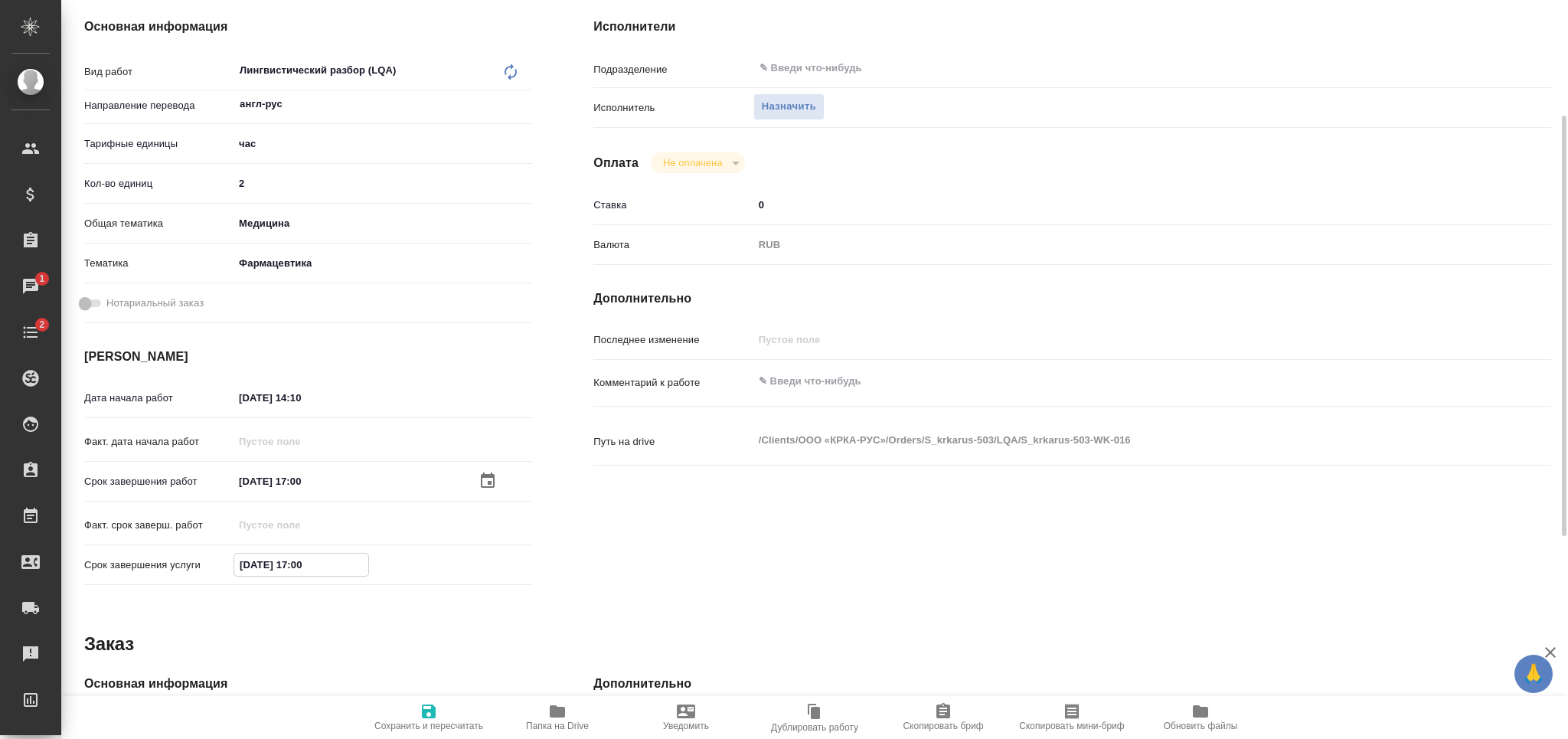
type input "15.10.2025 17:00"
click at [415, 711] on span "Сохранить и пересчитать" at bounding box center [429, 717] width 111 height 29
type textarea "x"
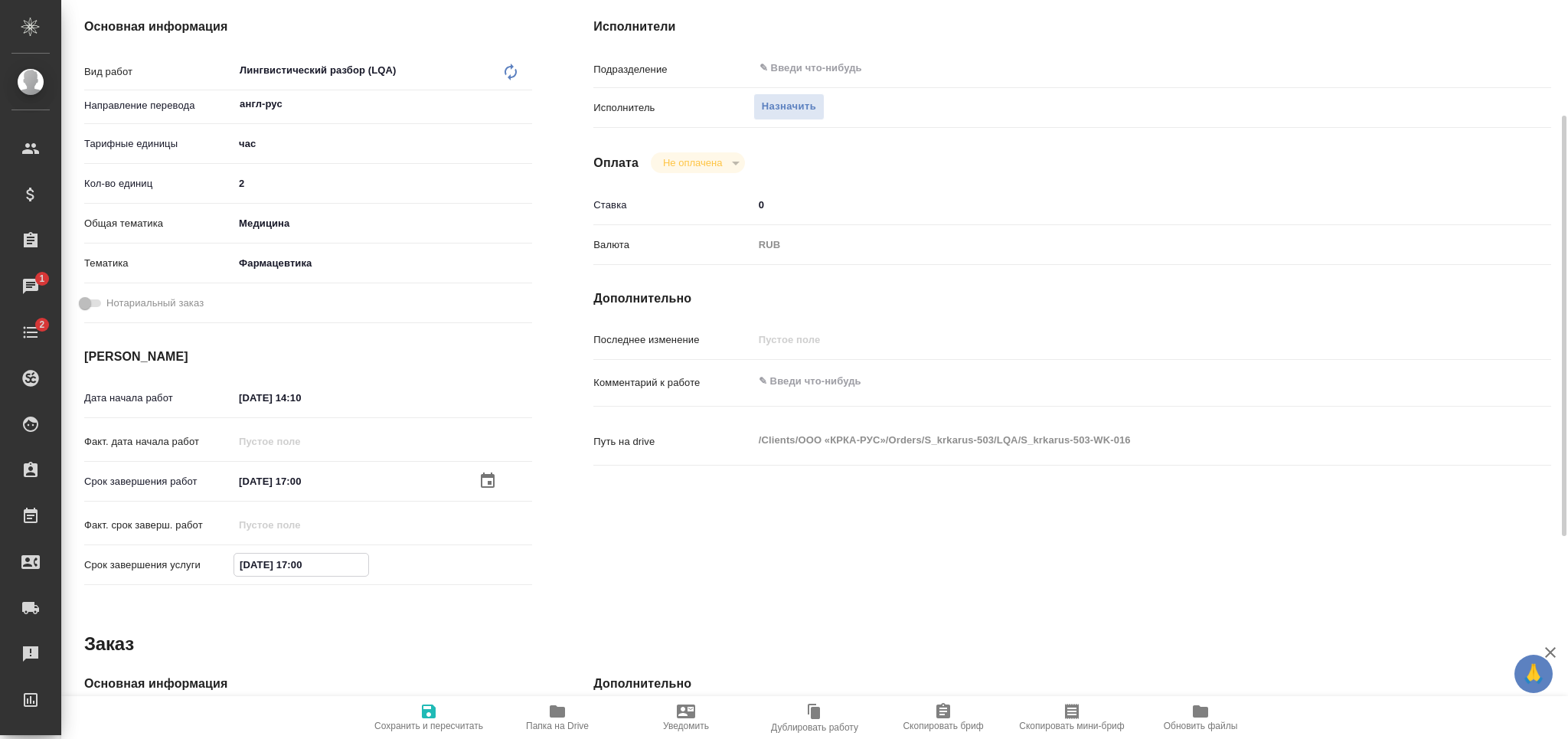
type textarea "x"
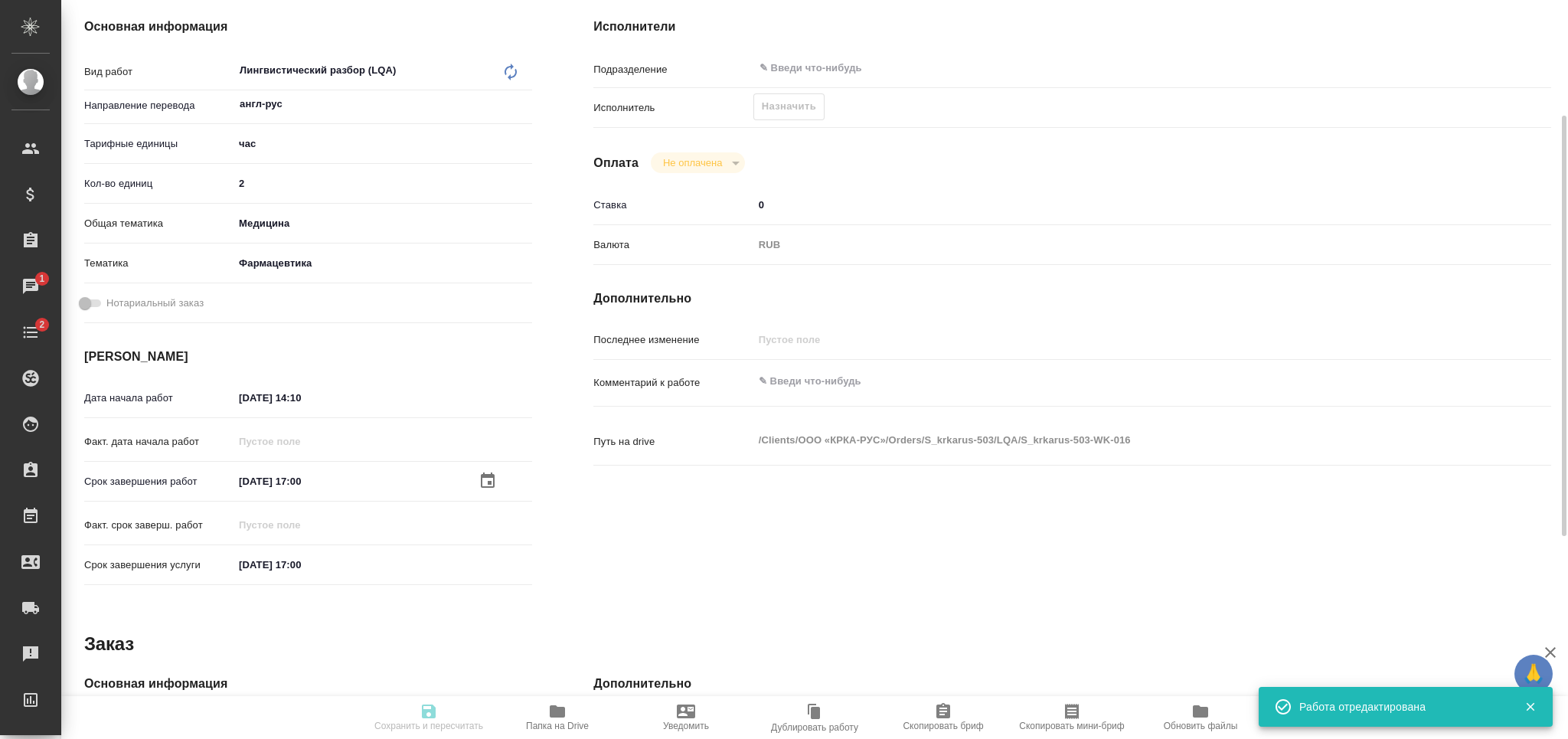
type textarea "x"
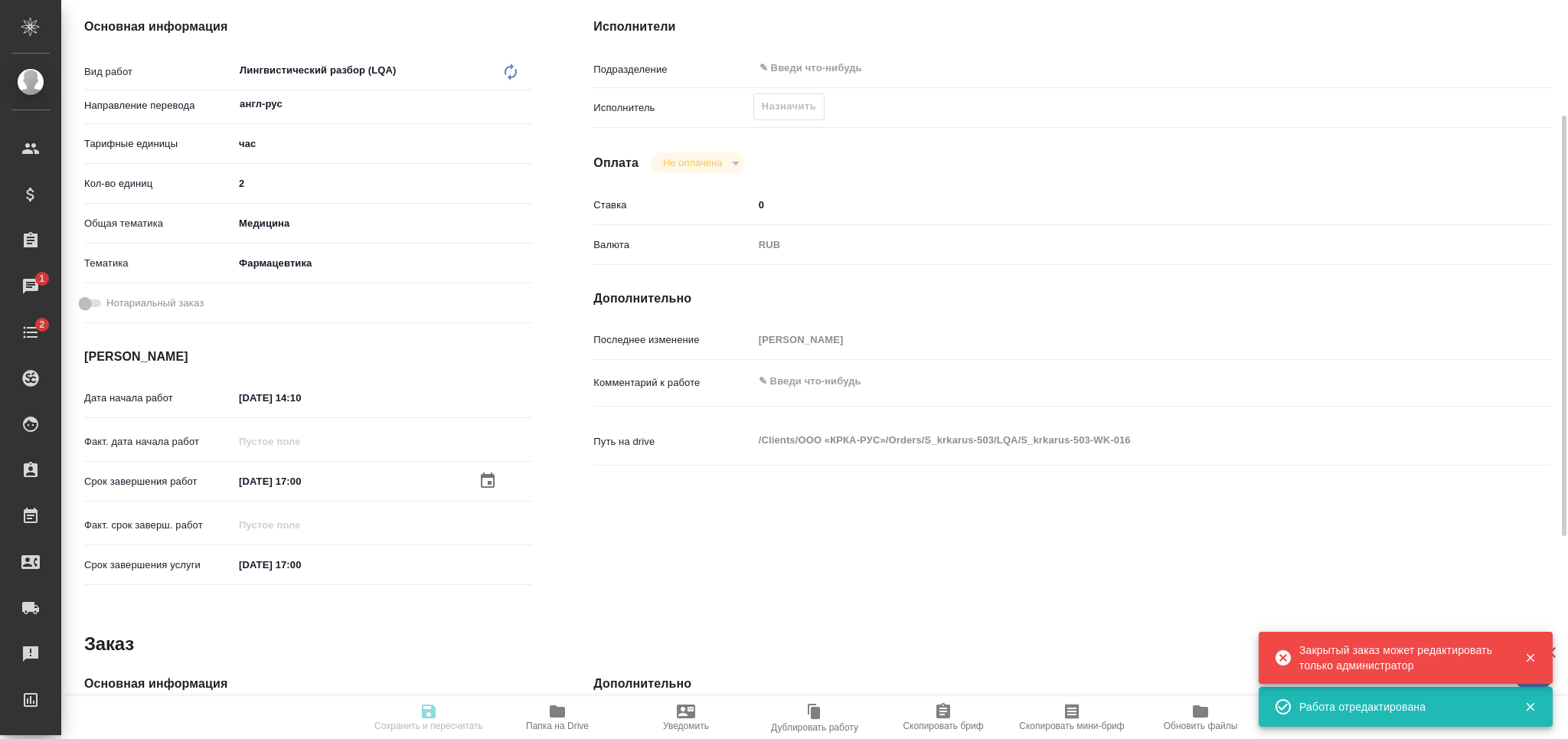
type input "created"
type textarea "Лингвистический разбор (LQA)"
type textarea "x"
type input "англ-рус"
type input "5a8b1489cc6b4906c91bfd93"
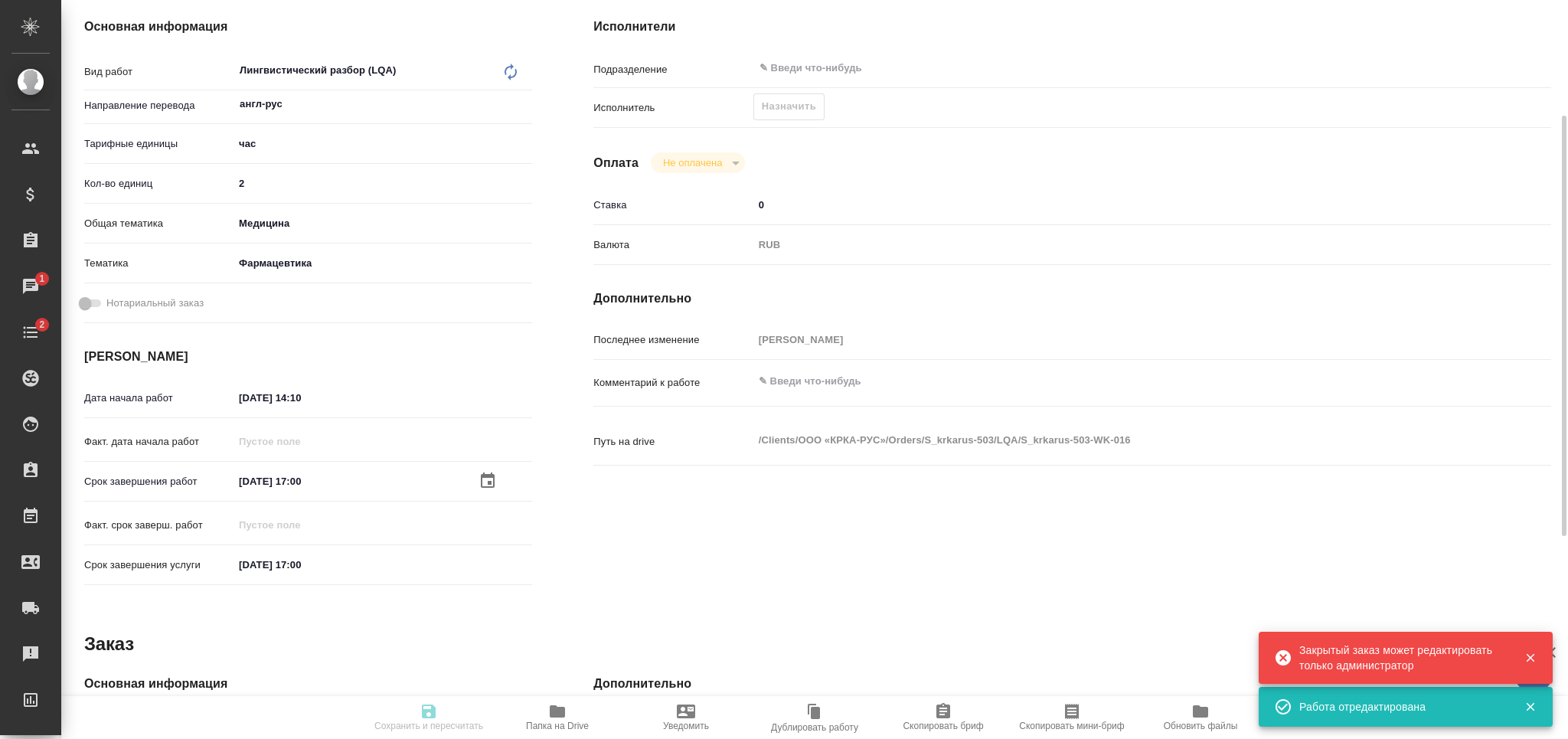
type input "2"
type input "med"
type input "6149832f2b7be24903fd7a82"
type input "09.10.2025 14:10"
type input "15.10.2025 17:00"
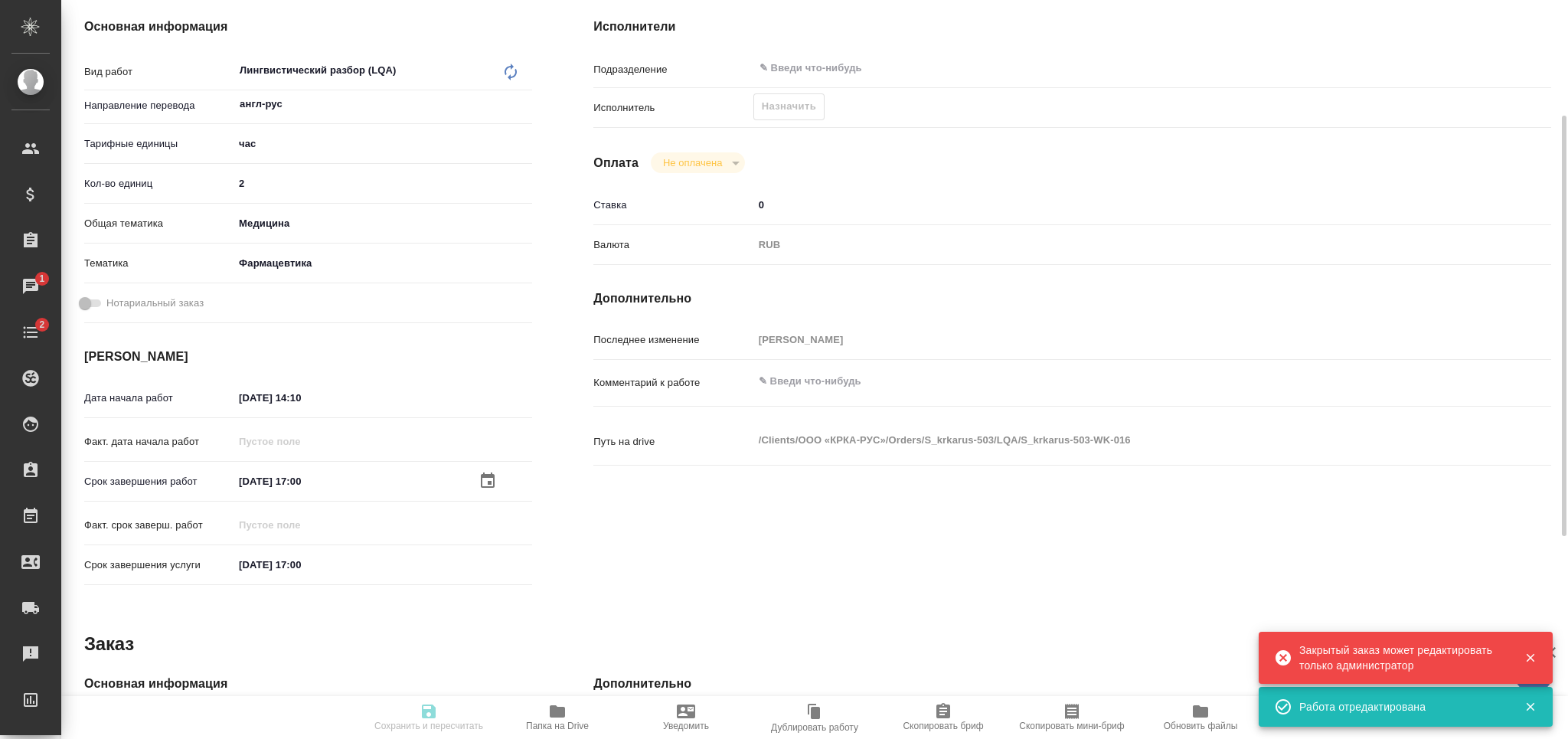
type input "15.10.2025 17:00"
type input "notPayed"
type input "0"
type input "RUB"
type input "[PERSON_NAME]"
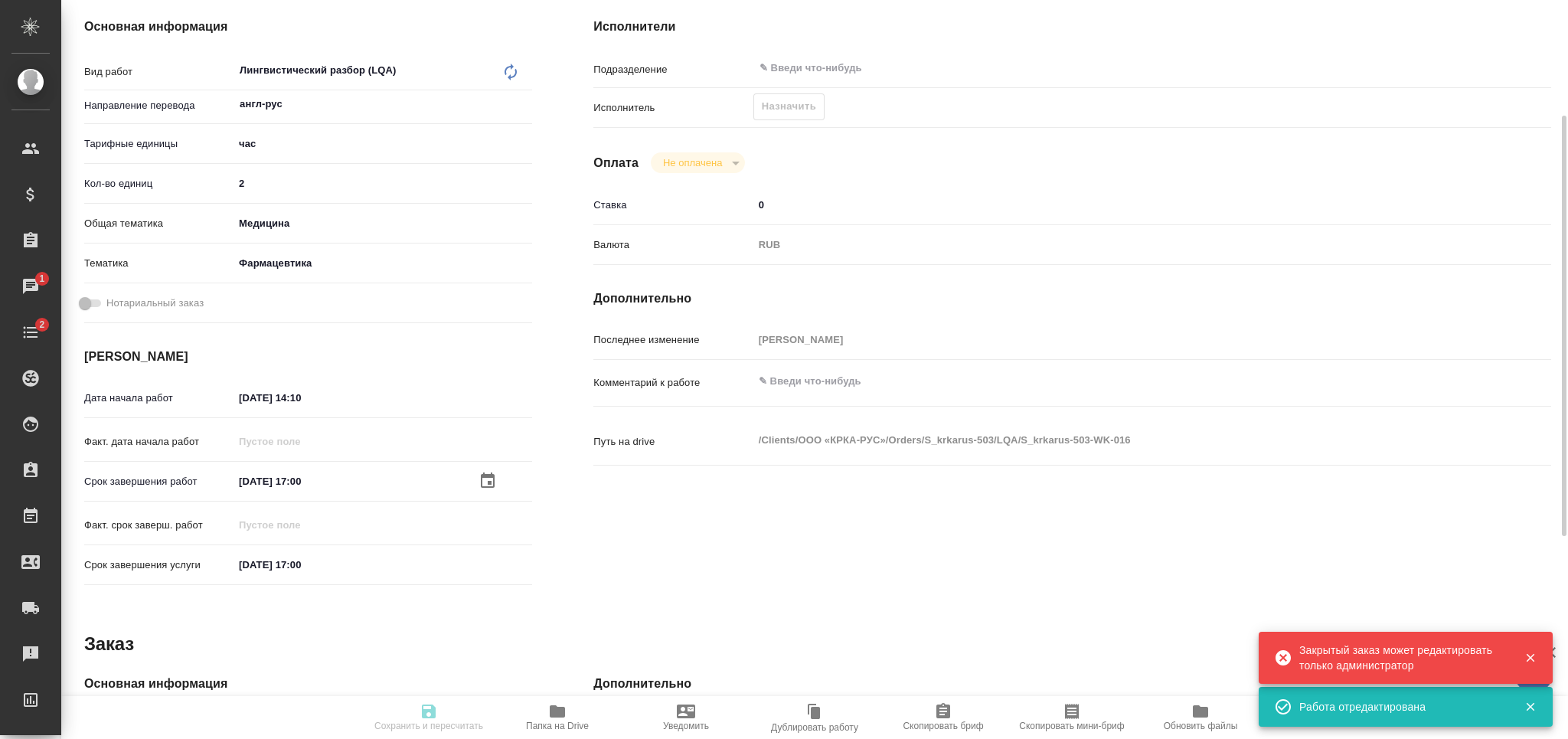
type textarea "x"
type textarea "/Clients/ООО «КРКА-РУС»/Orders/S_krkarus-503/LQA/S_krkarus-503-WK-016"
type textarea "x"
type input "S_krkarus-503"
type input "Лингвистический разбор (LQA)"
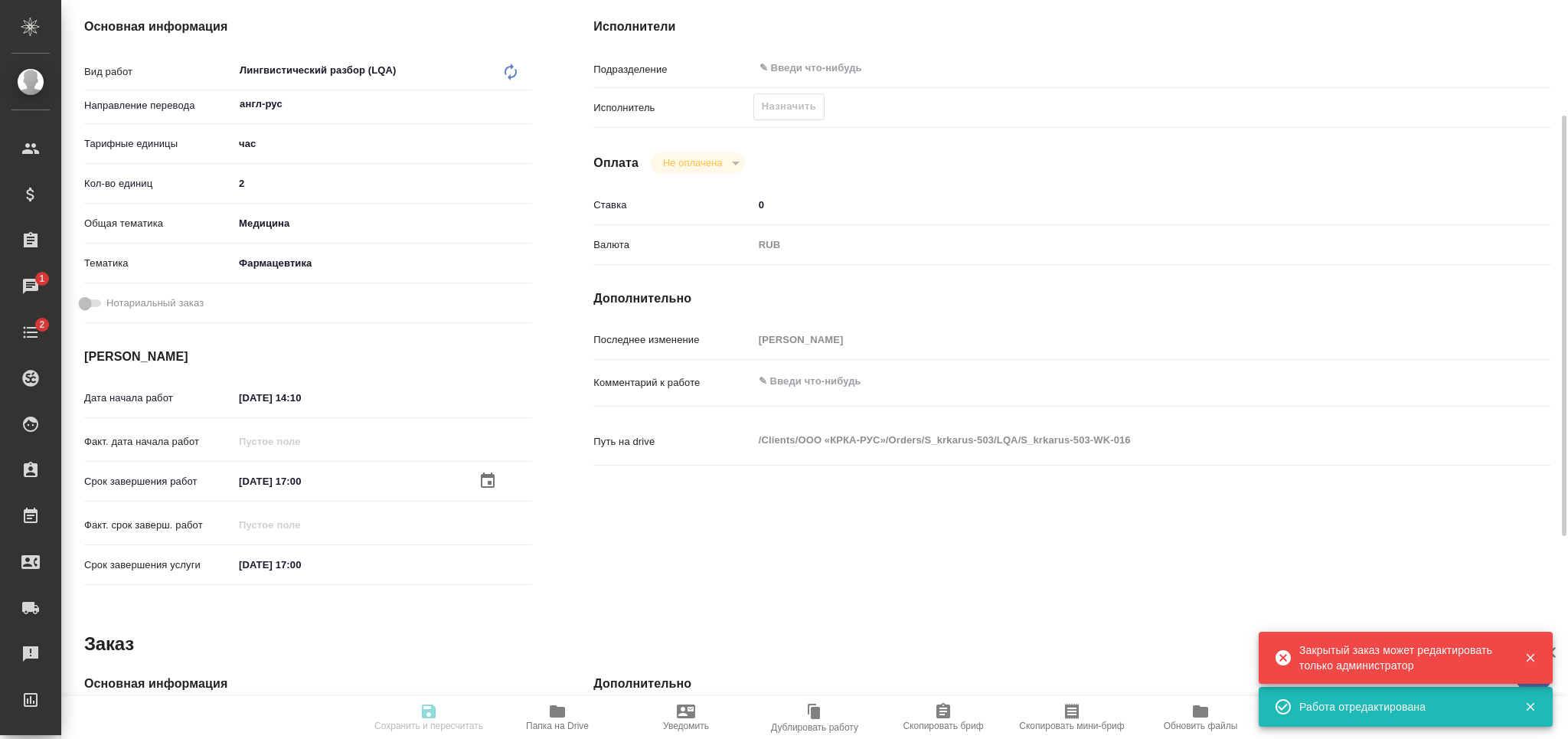
type input "Лингвистический разбор (LQA)"
type input "Звержановская Диана"
type input "[PERSON_NAME]"
type input "/Clients/ООО «КРКА-РУС»/Orders/S_krkarus-503"
type textarea "x"
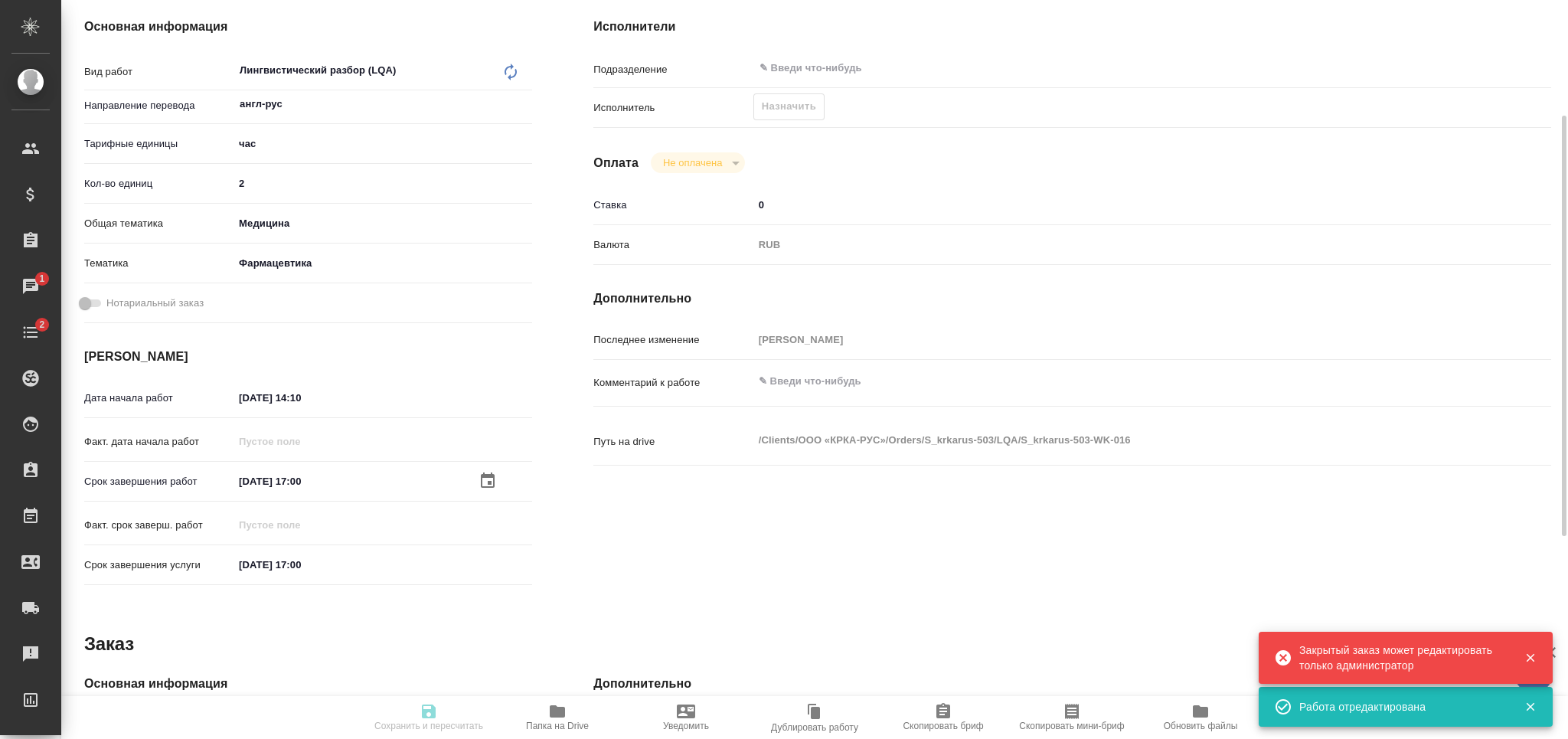
type textarea "КРКА Телинстар (Индапамид + Телмисартан), таблетки с модифицированным высвобожд…"
type textarea "x"
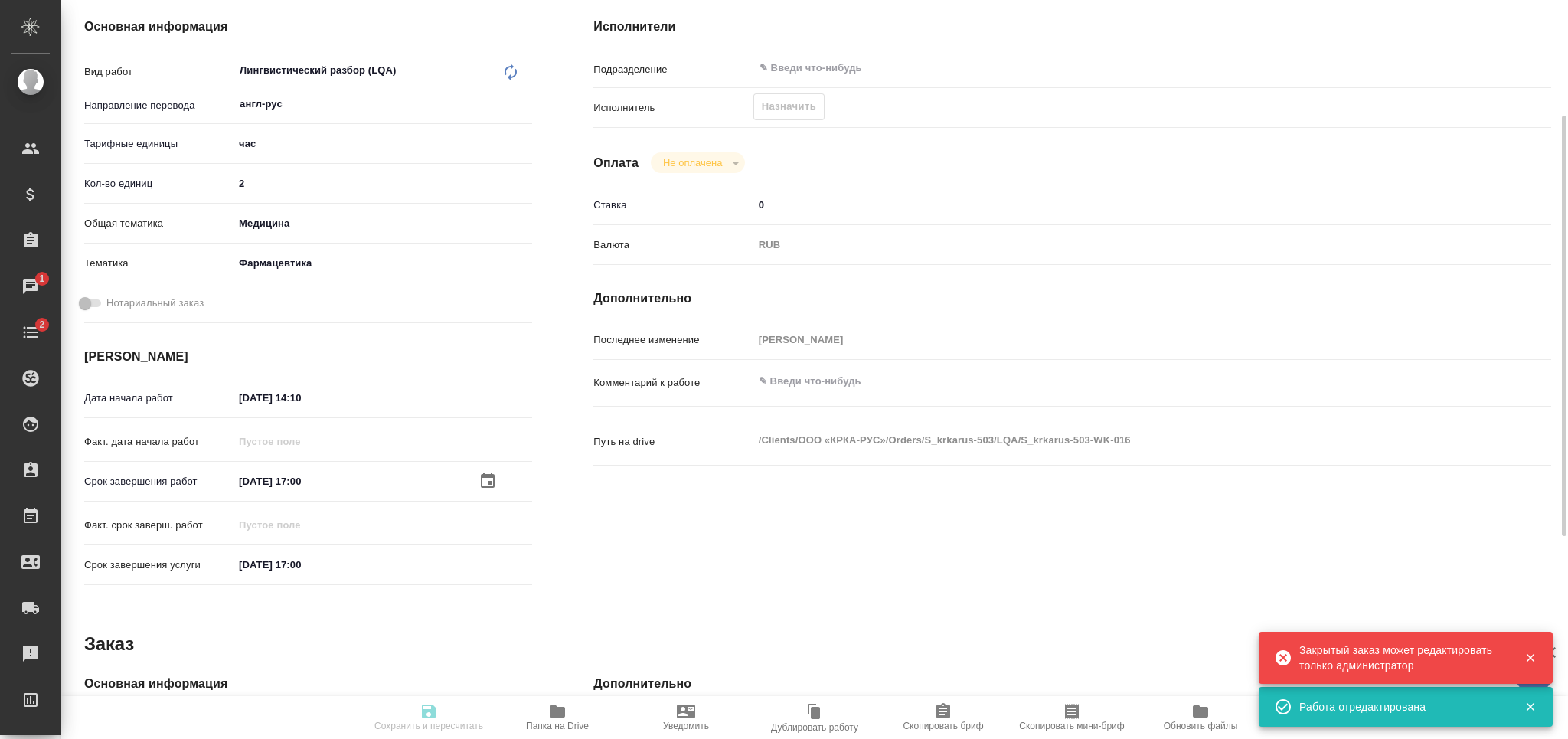
type textarea "x"
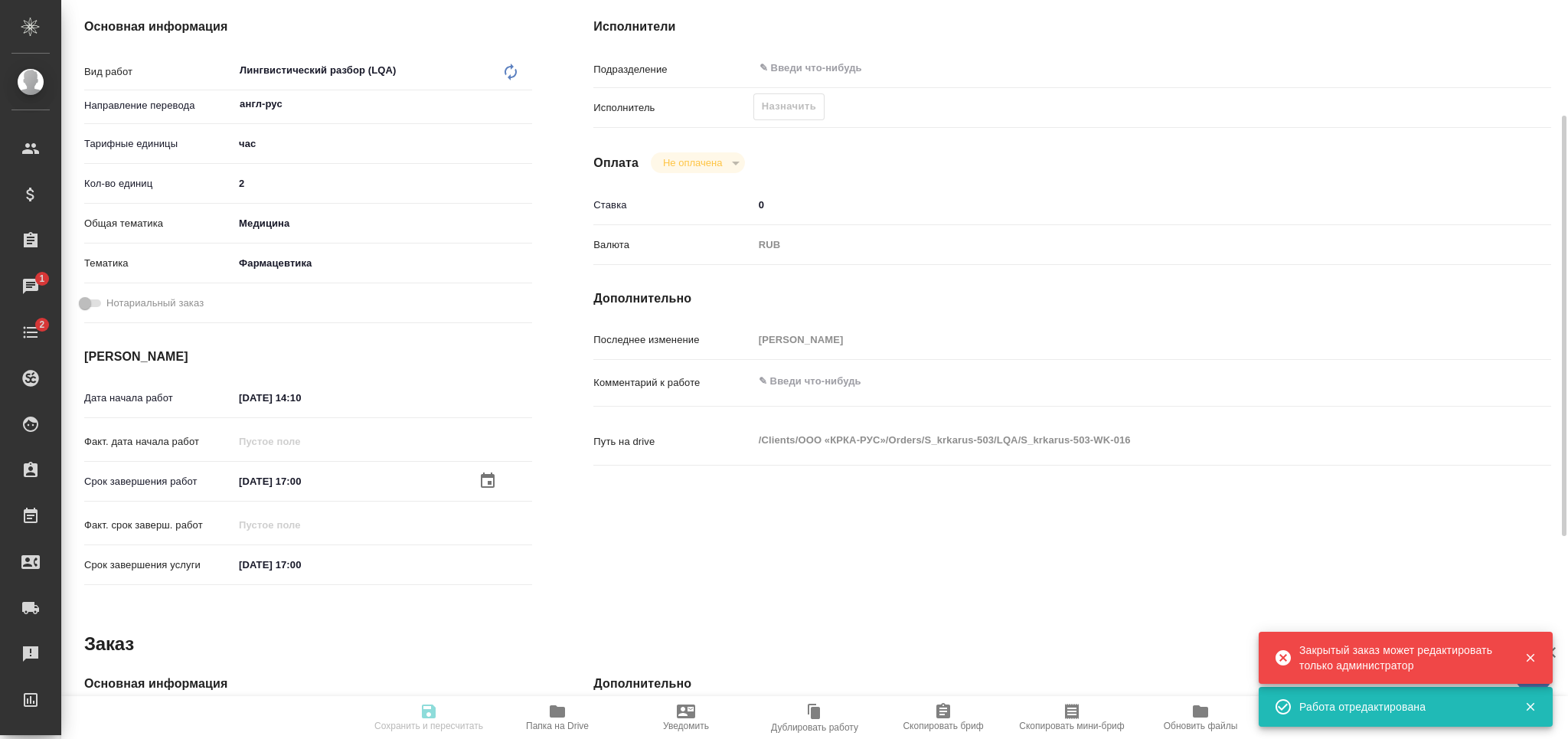
type textarea "x"
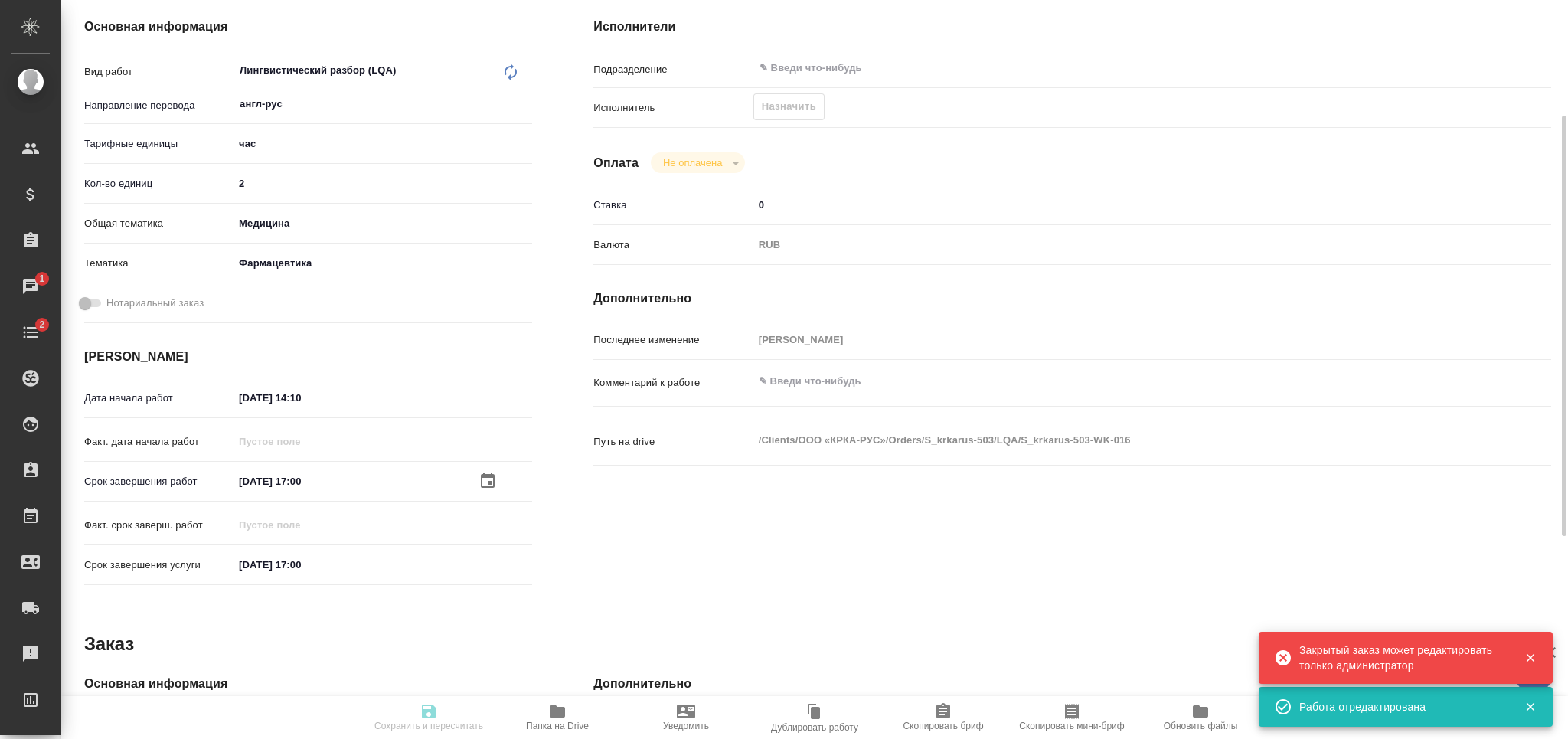
type textarea "x"
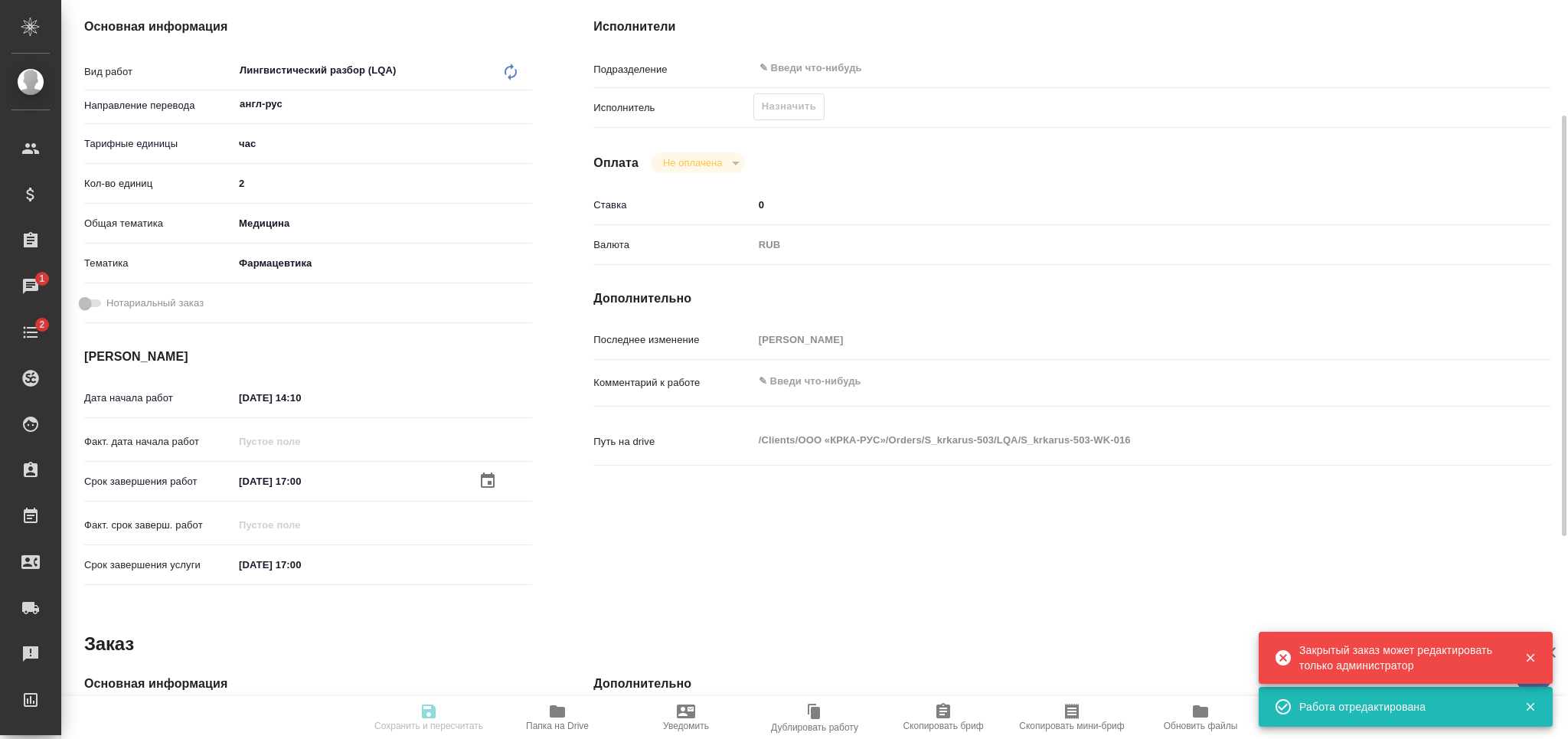
type textarea "x"
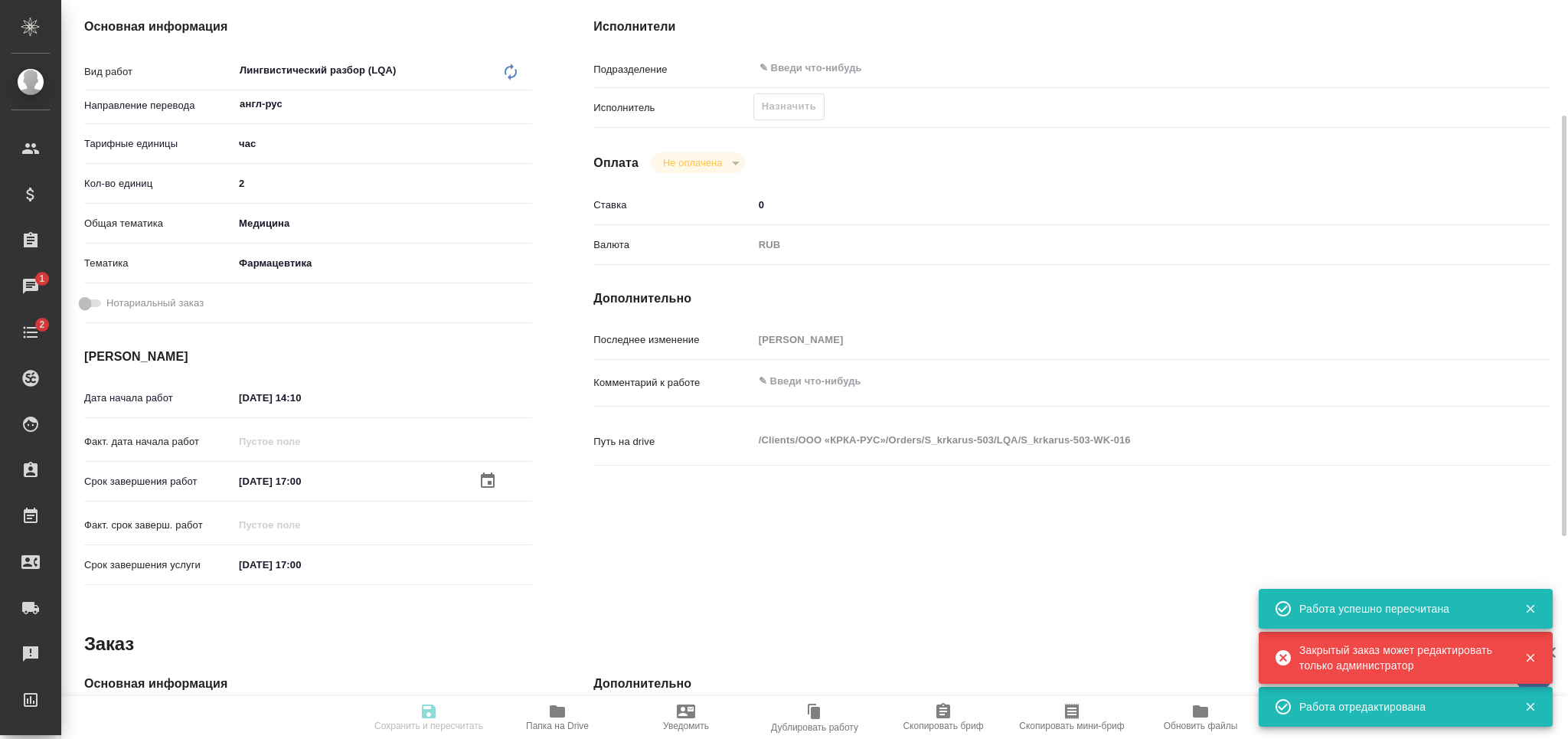
type input "created"
type textarea "Лингвистический разбор (LQA)"
type textarea "x"
type input "англ-рус"
type input "5a8b1489cc6b4906c91bfd93"
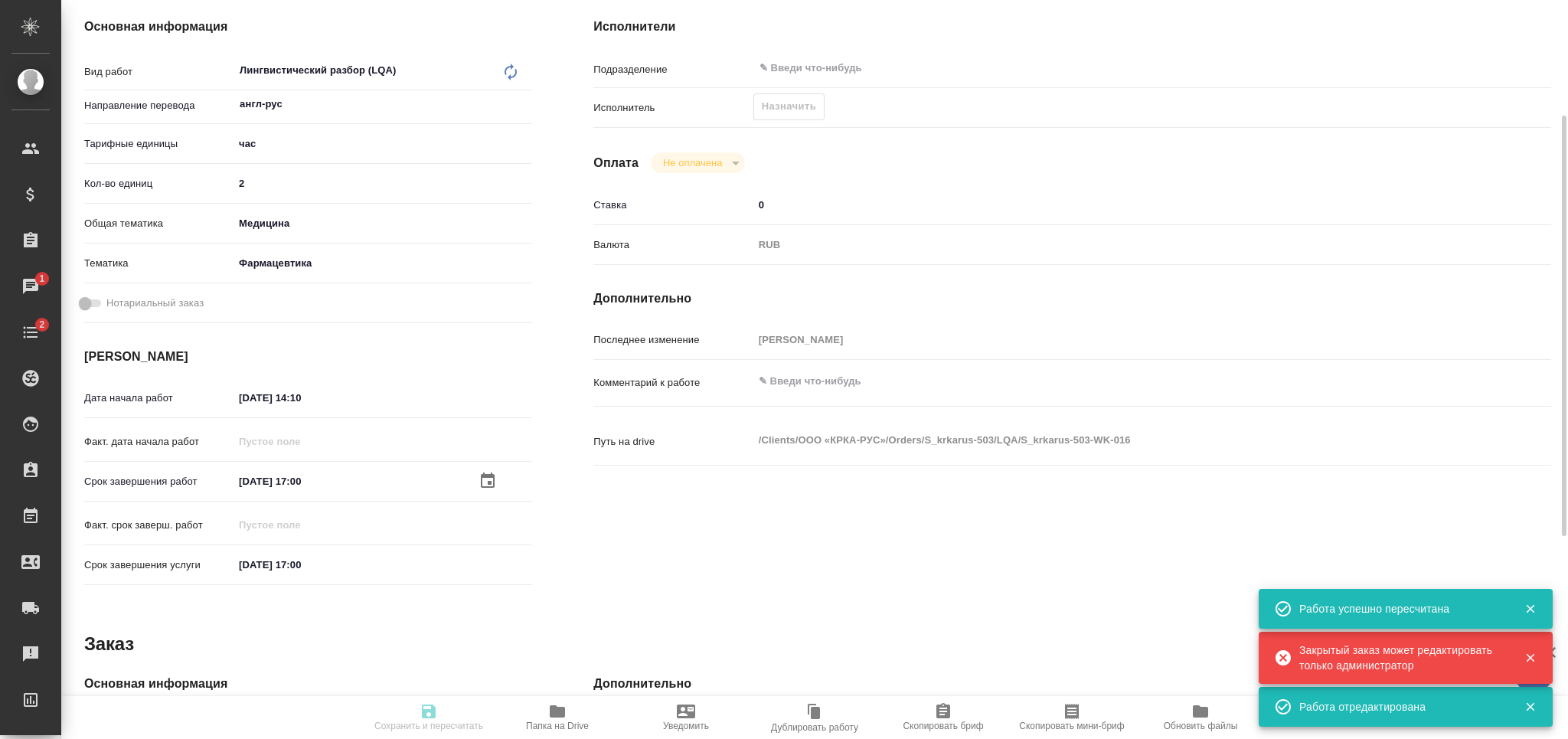
type input "2"
type input "med"
type input "6149832f2b7be24903fd7a82"
type input "09.10.2025 14:10"
type input "15.10.2025 17:00"
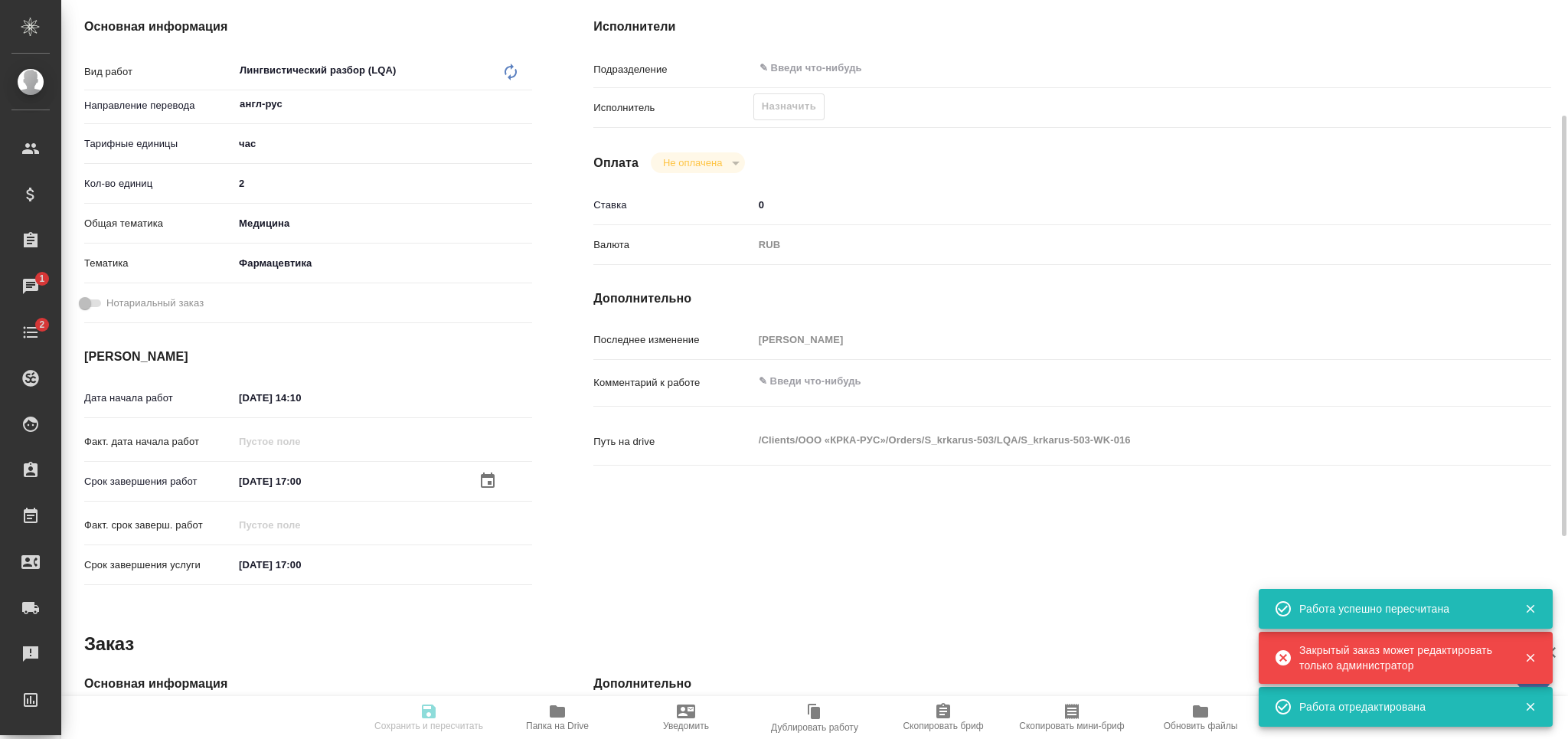
type input "15.10.2025 17:00"
type input "notPayed"
type input "0"
type input "RUB"
type input "[PERSON_NAME]"
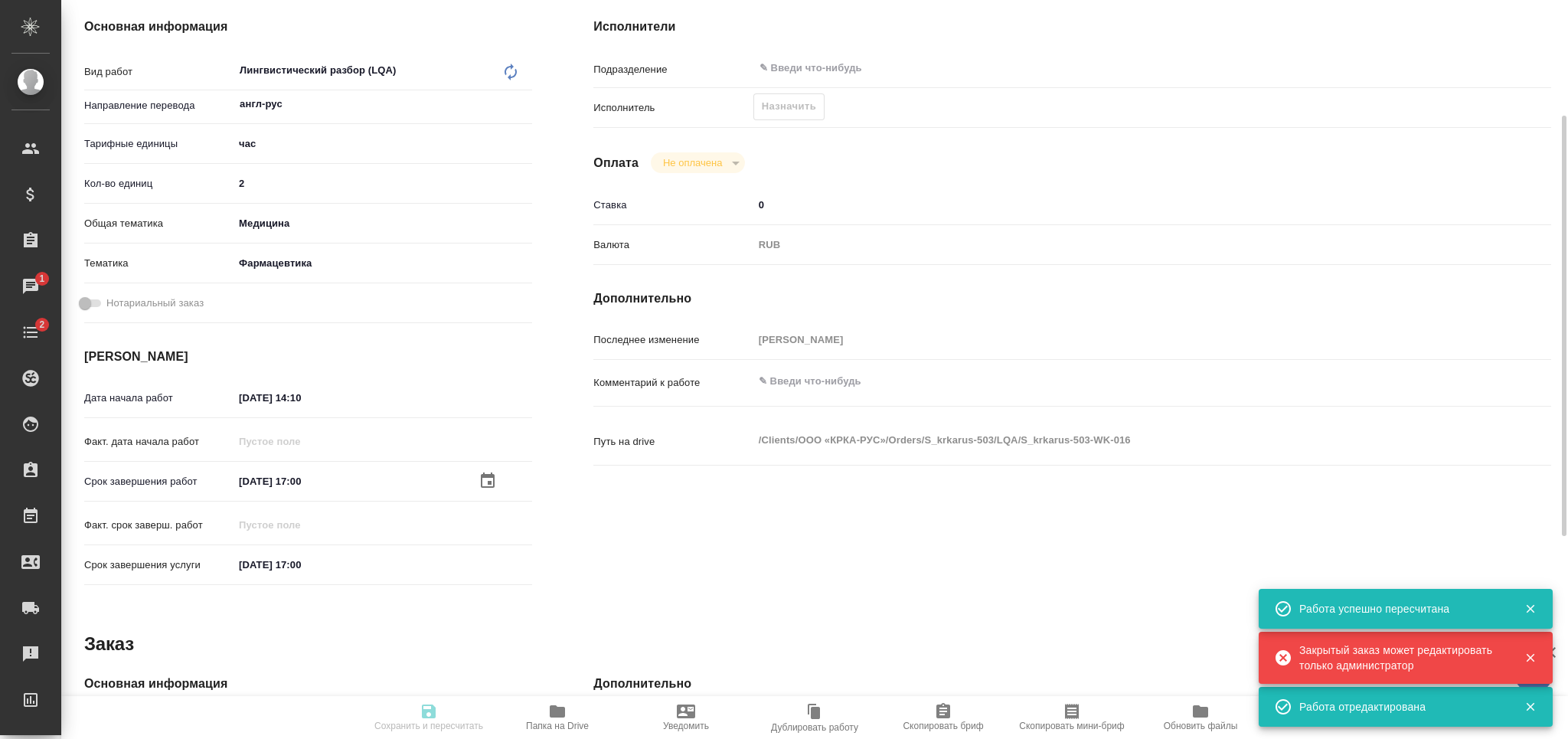
type textarea "x"
type textarea "/Clients/ООО «КРКА-РУС»/Orders/S_krkarus-503/LQA/S_krkarus-503-WK-016"
type textarea "x"
type input "S_krkarus-503"
type input "Лингвистический разбор (LQA)"
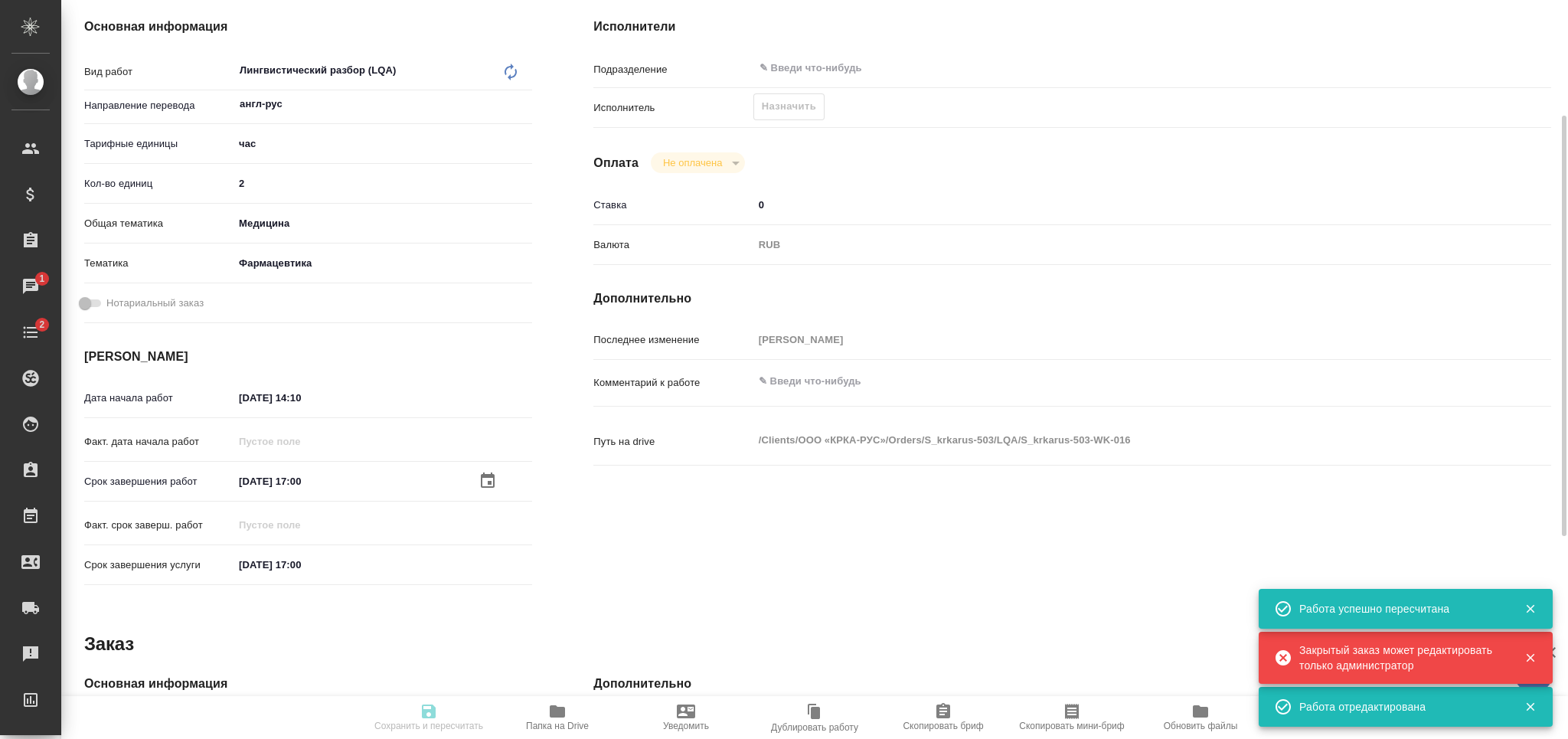
type input "Лингвистический разбор (LQA)"
type input "Звержановская Диана"
type input "[PERSON_NAME]"
type input "/Clients/ООО «КРКА-РУС»/Orders/S_krkarus-503"
type textarea "x"
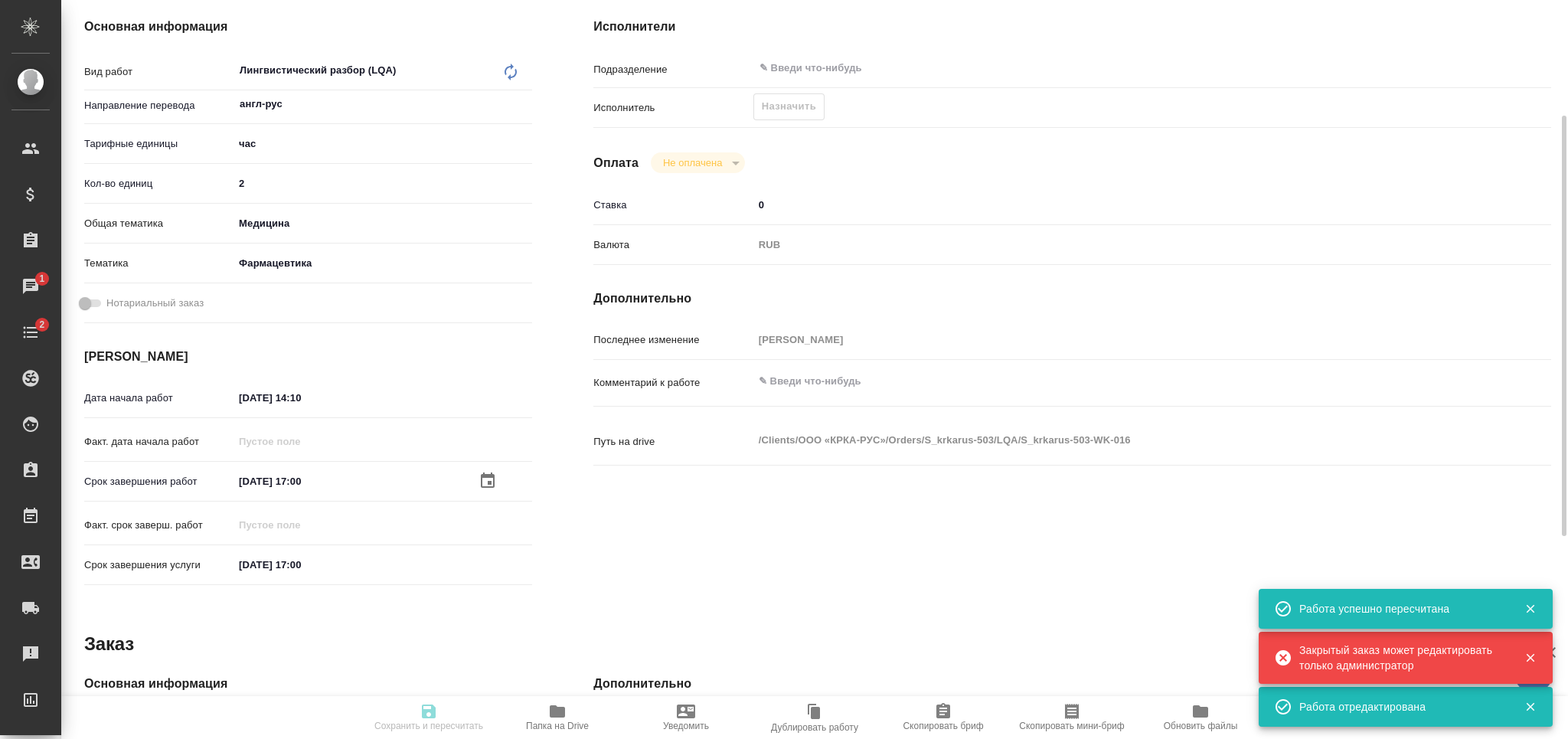
type textarea "КРКА Телинстар (Индапамид + Телмисартан), таблетки с модифицированным высвобожд…"
type textarea "x"
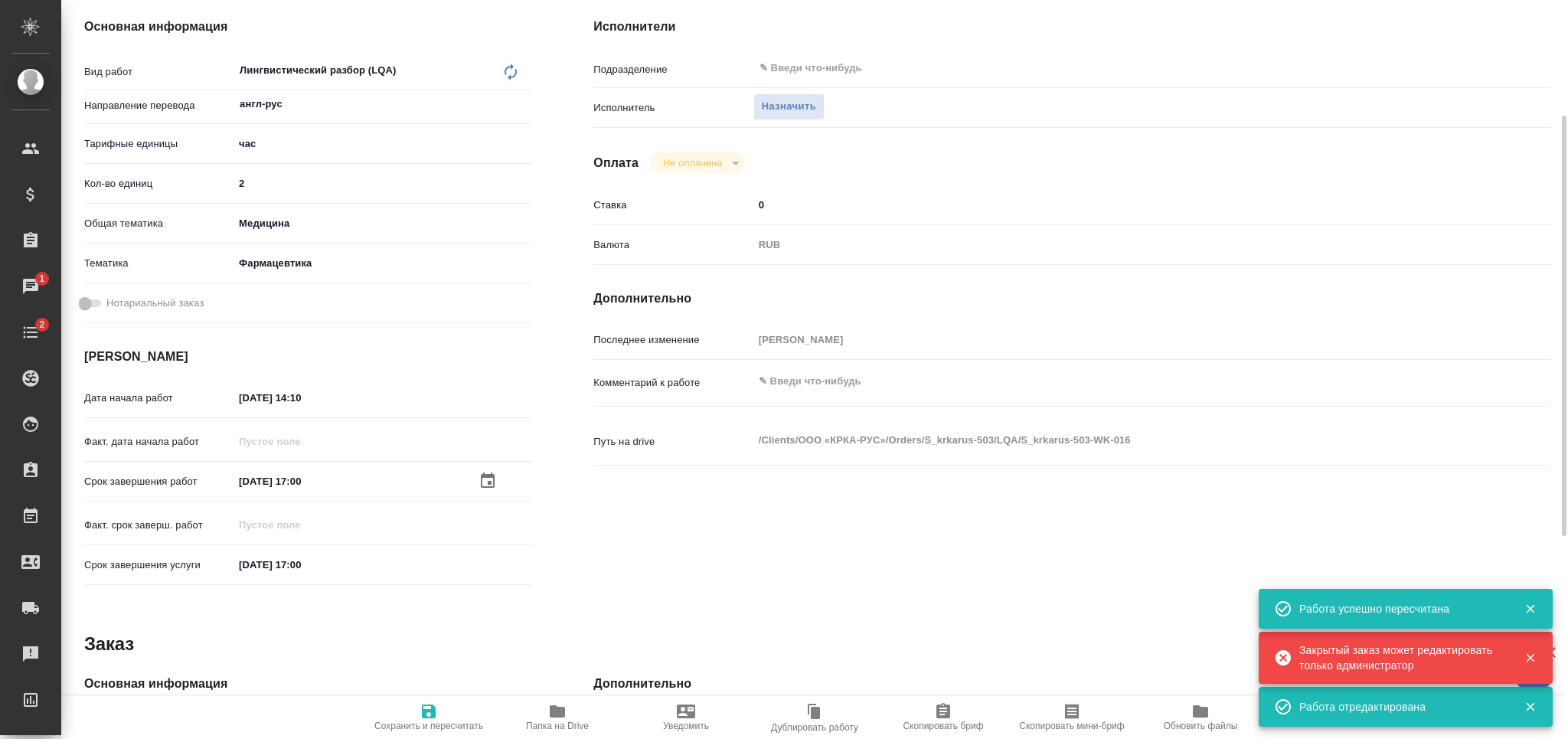
type textarea "x"
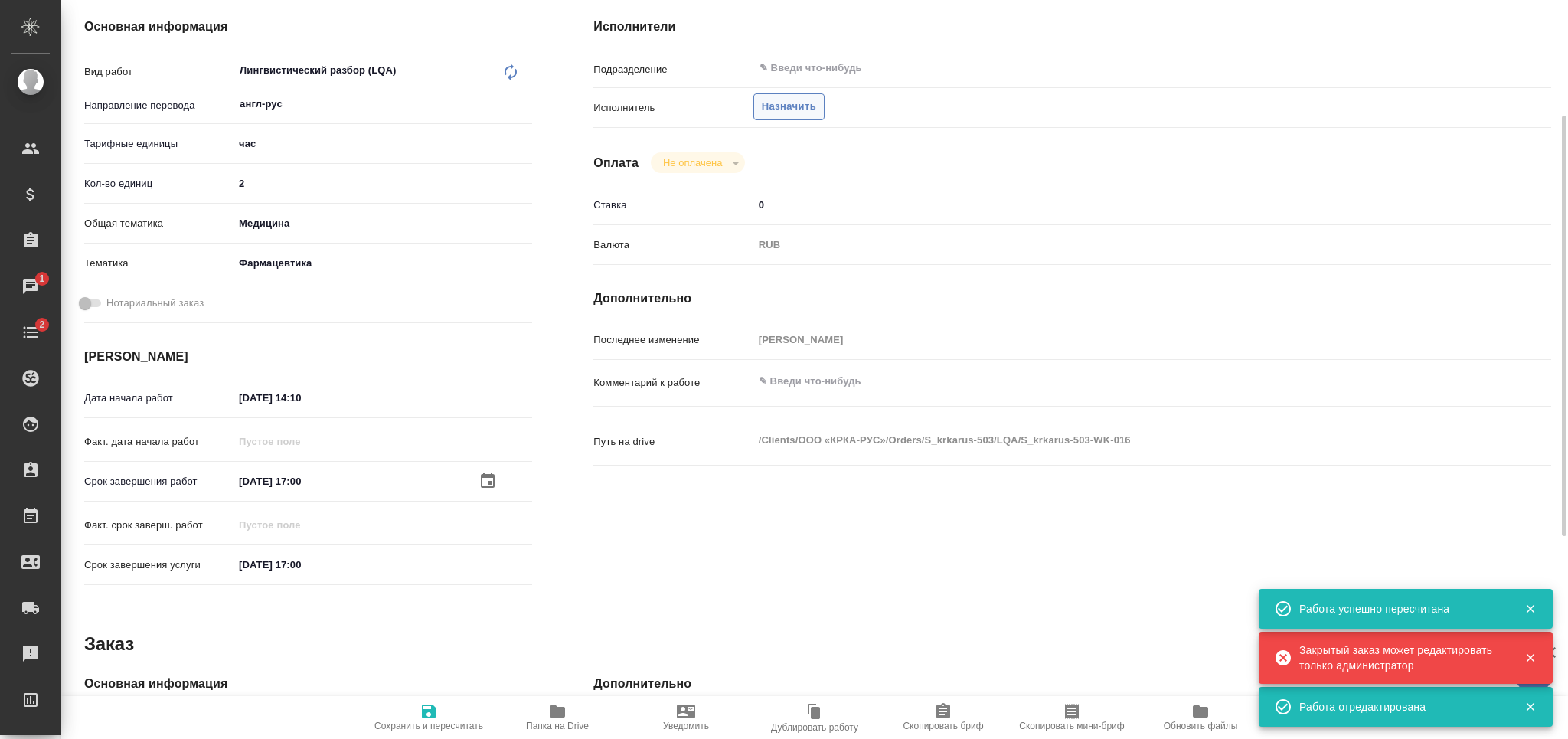
type textarea "x"
click at [849, 67] on input "text" at bounding box center [1087, 67] width 657 height 18
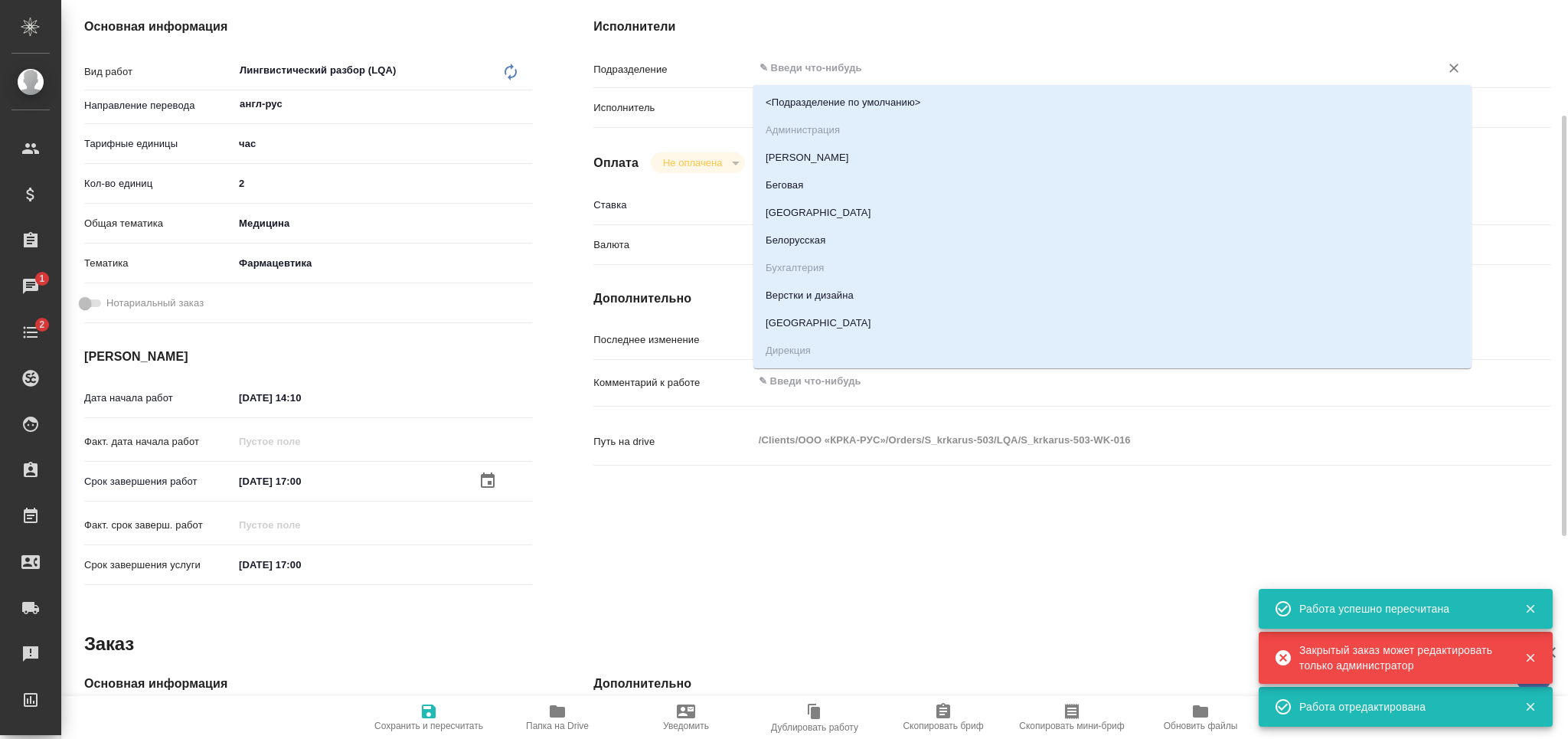
type textarea "x"
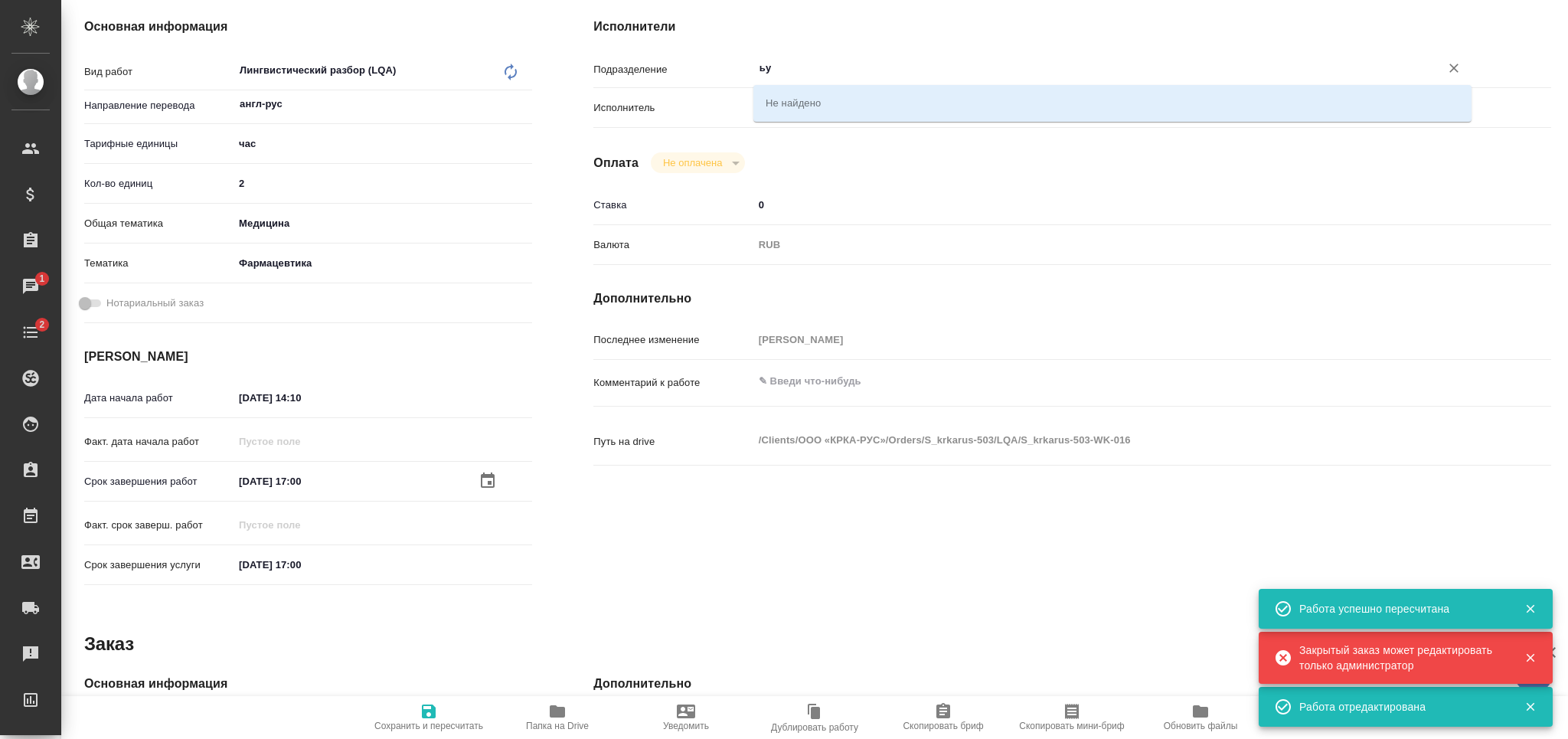
type input "ь"
type input "med"
type textarea "x"
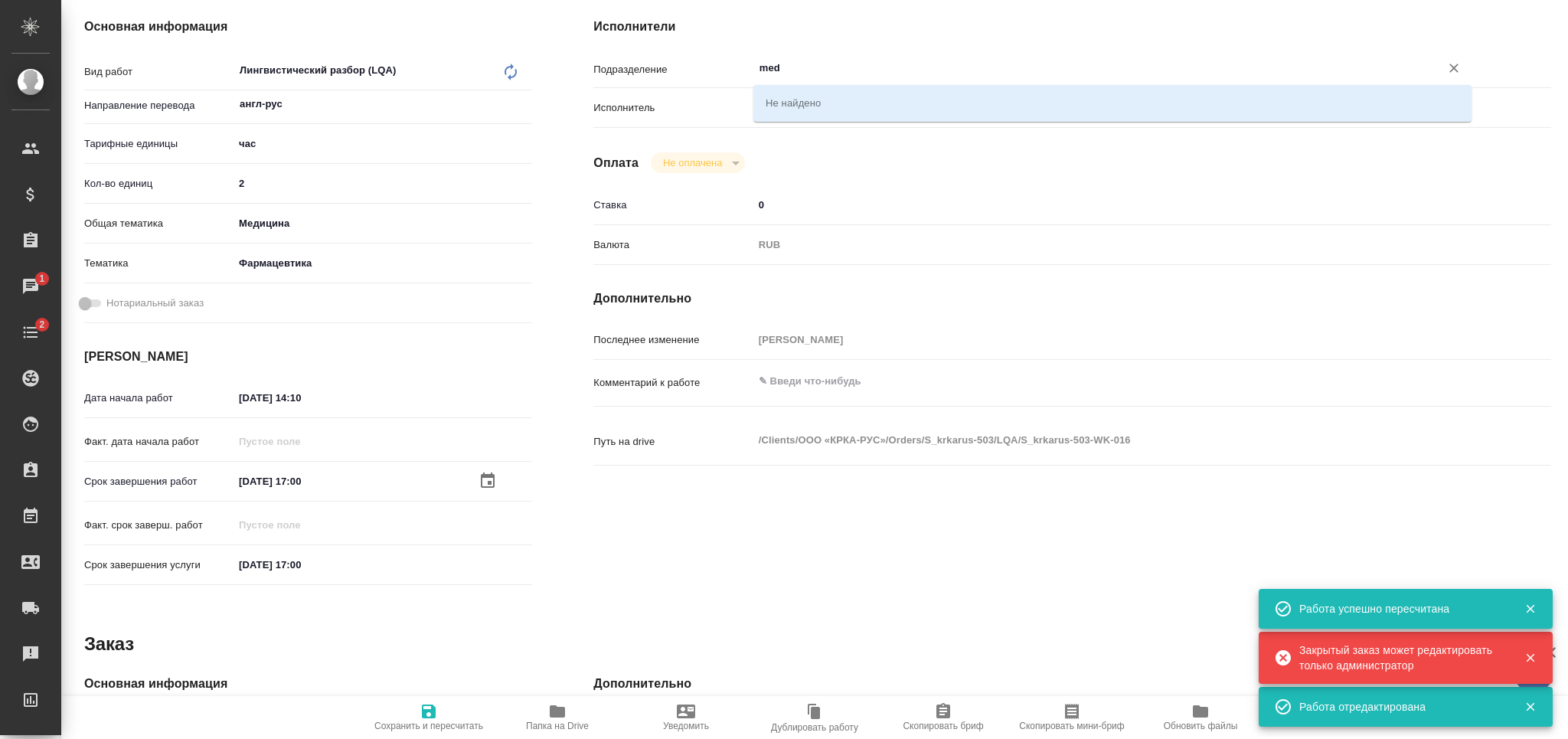
type textarea "x"
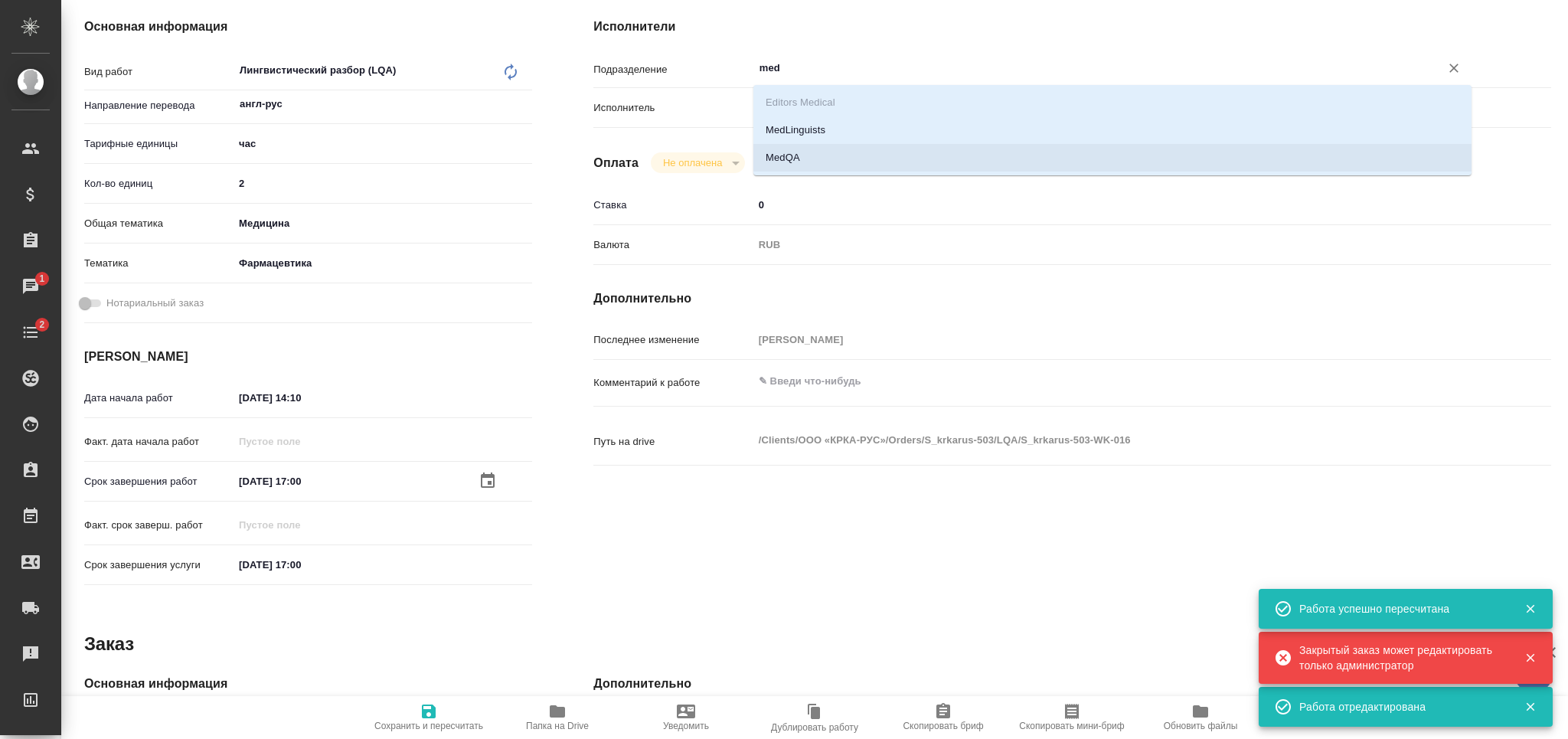
click at [840, 152] on li "MedQA" at bounding box center [1113, 158] width 719 height 28
type textarea "x"
type input "MedQA"
type textarea "x"
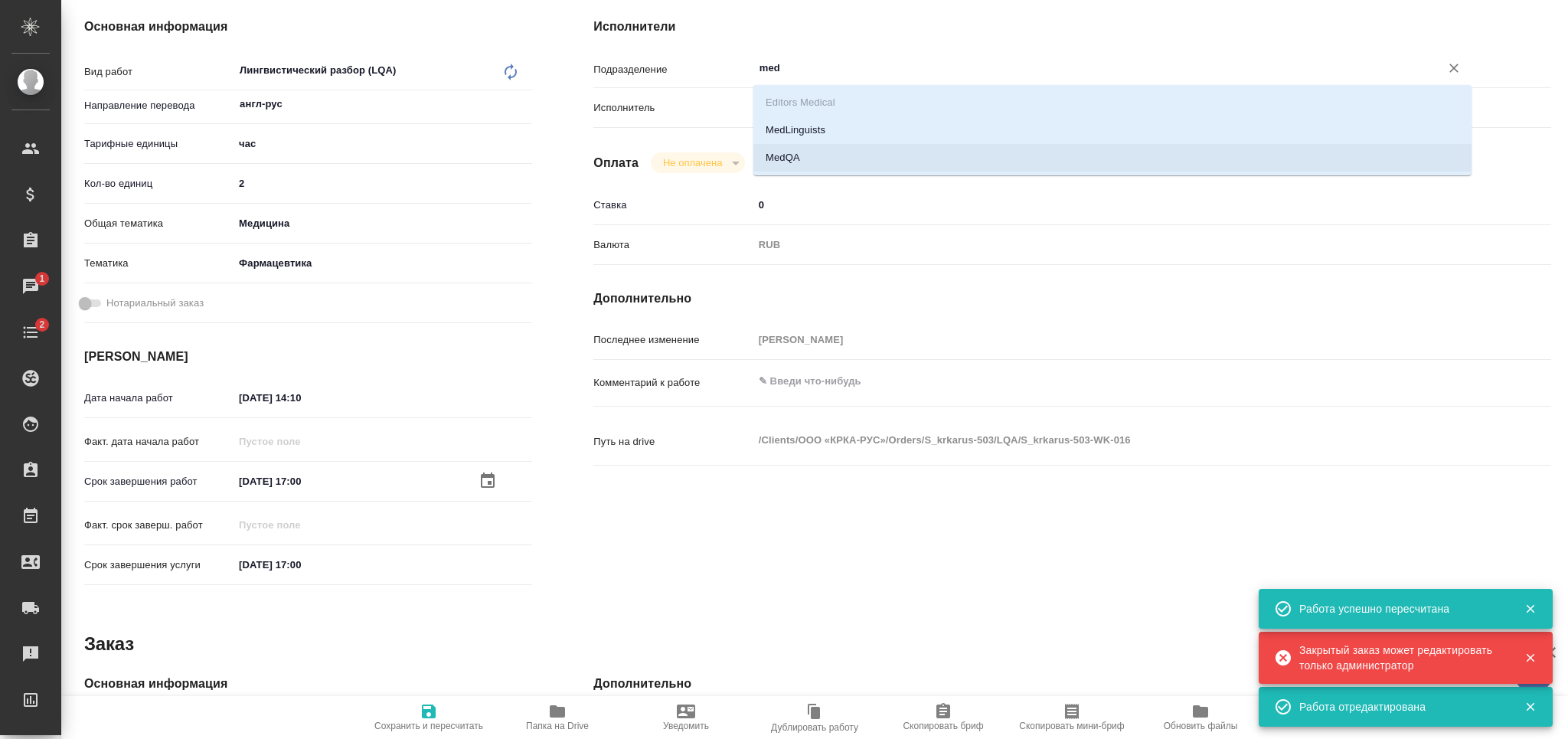
type textarea "x"
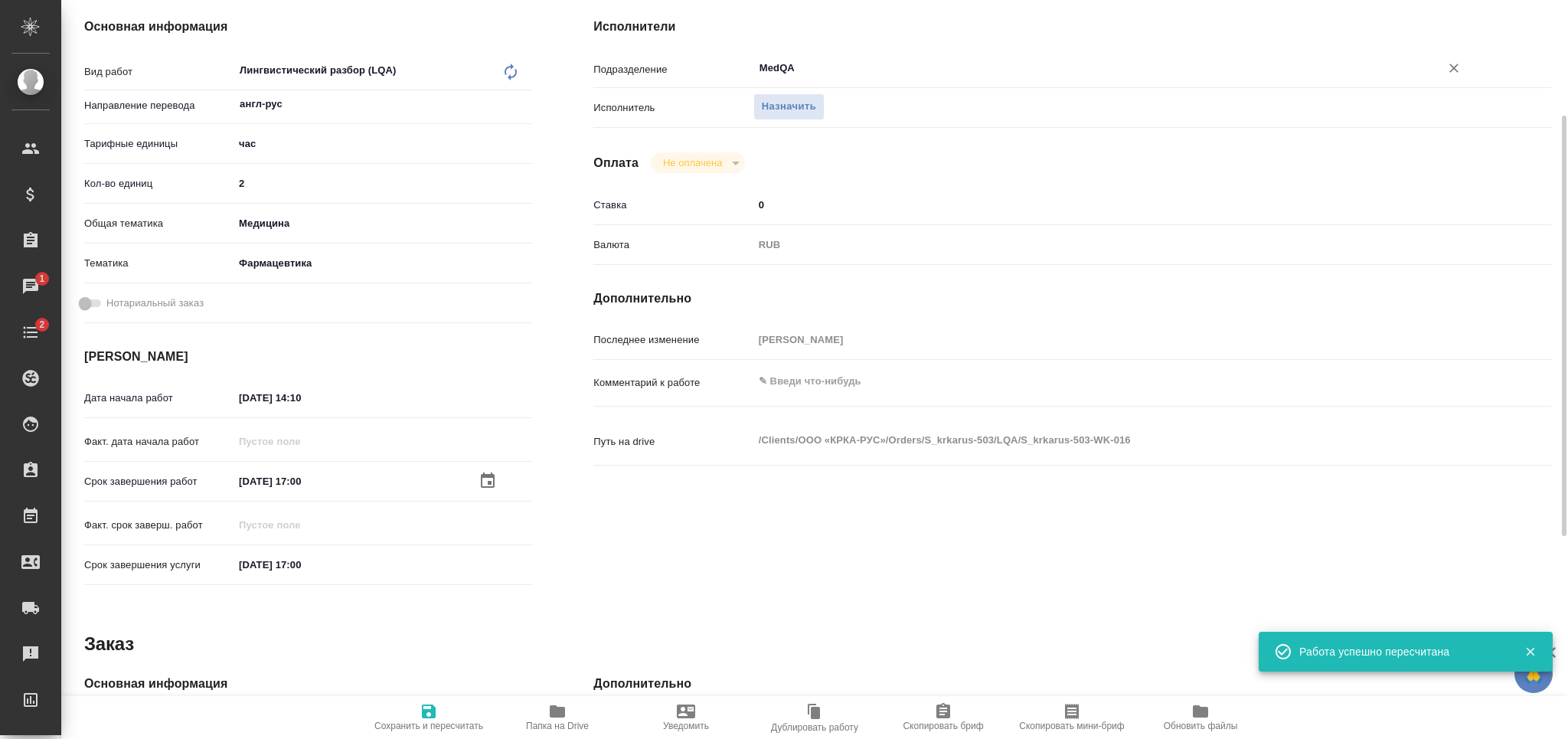
type input "MedQA"
click at [436, 714] on icon "button" at bounding box center [429, 711] width 18 height 18
type textarea "x"
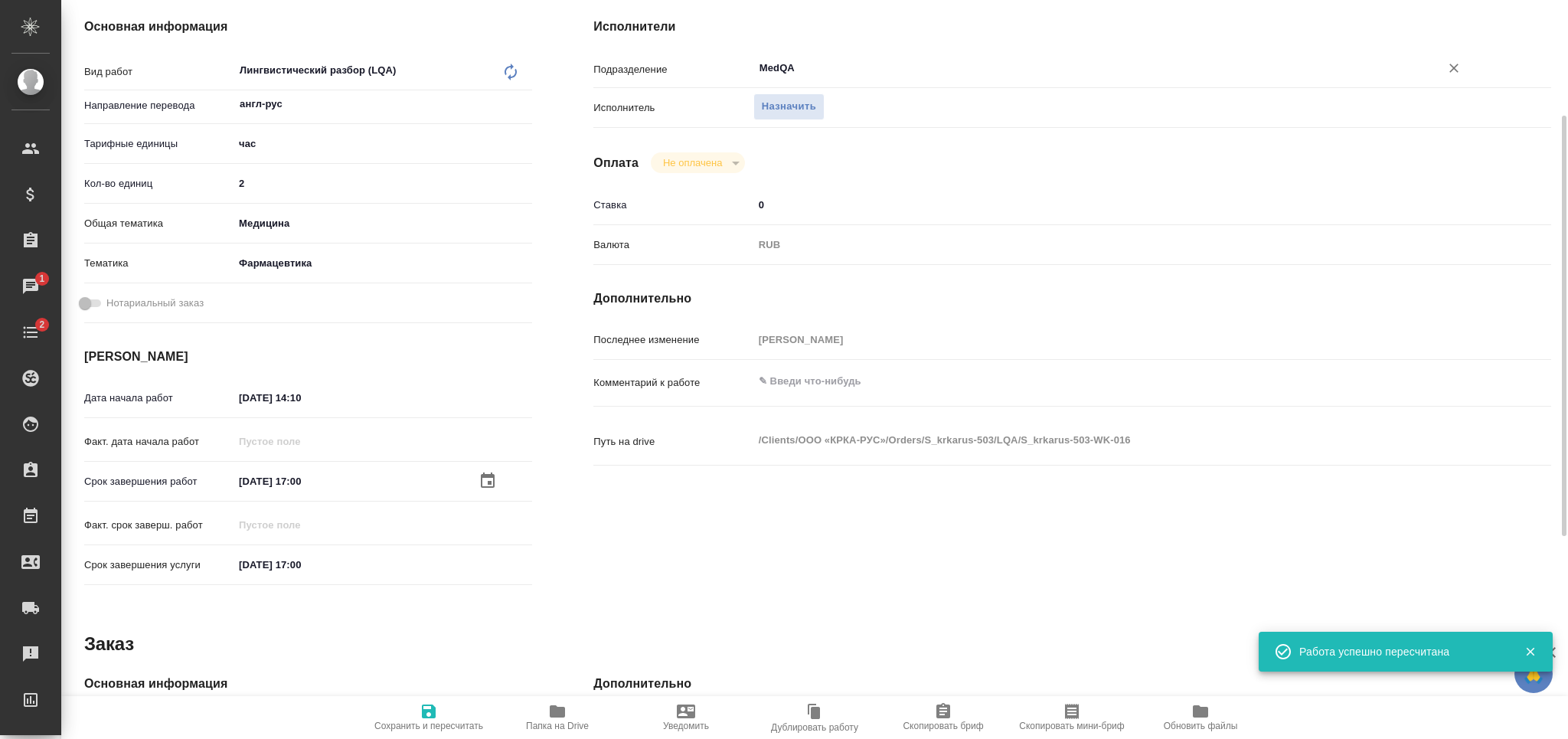
type textarea "x"
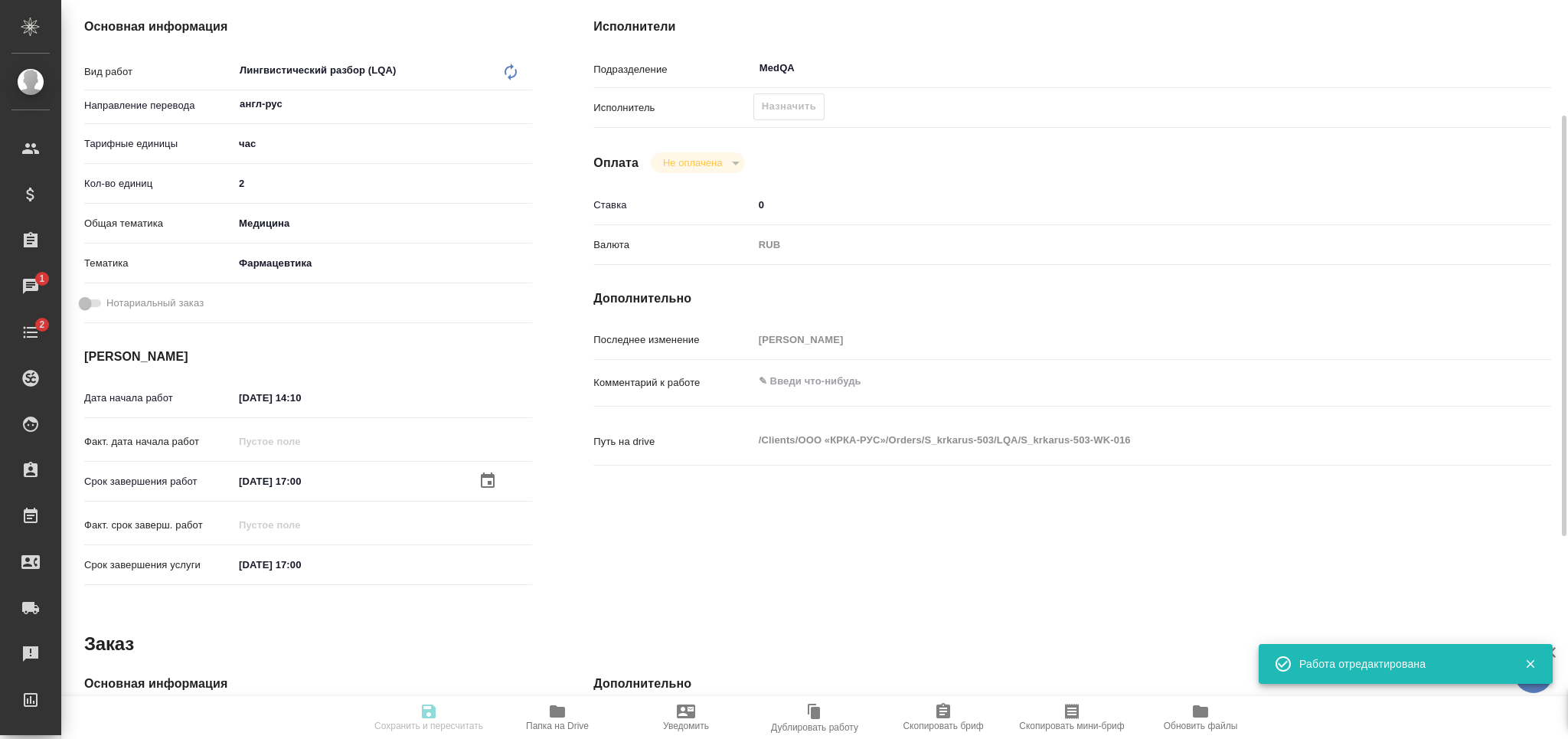
type textarea "x"
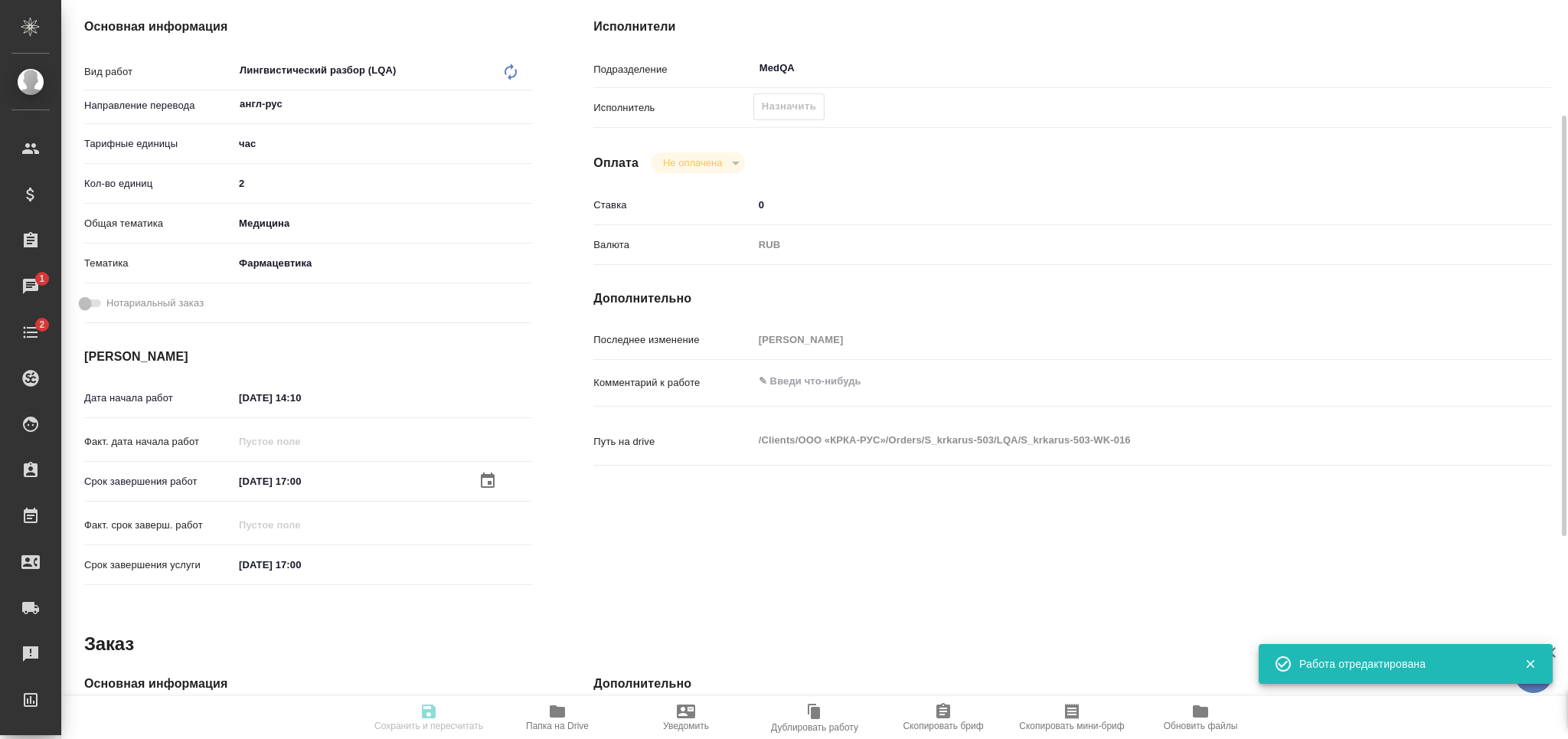
type input "created"
type textarea "Лингвистический разбор (LQA)"
type textarea "x"
type input "англ-рус"
type input "5a8b1489cc6b4906c91bfd93"
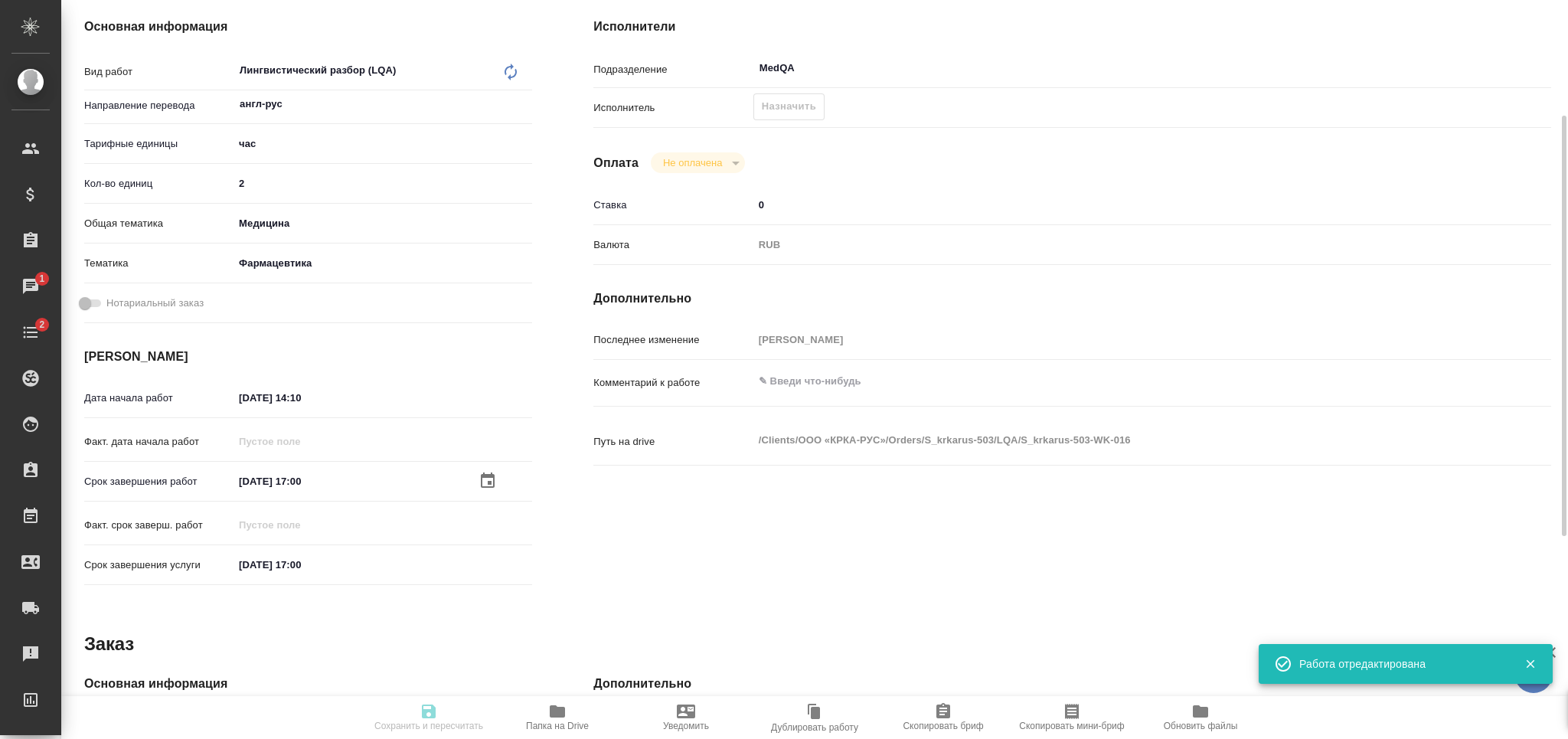
type input "2"
type input "med"
type input "6149832f2b7be24903fd7a82"
type input "09.10.2025 14:10"
type input "15.10.2025 17:00"
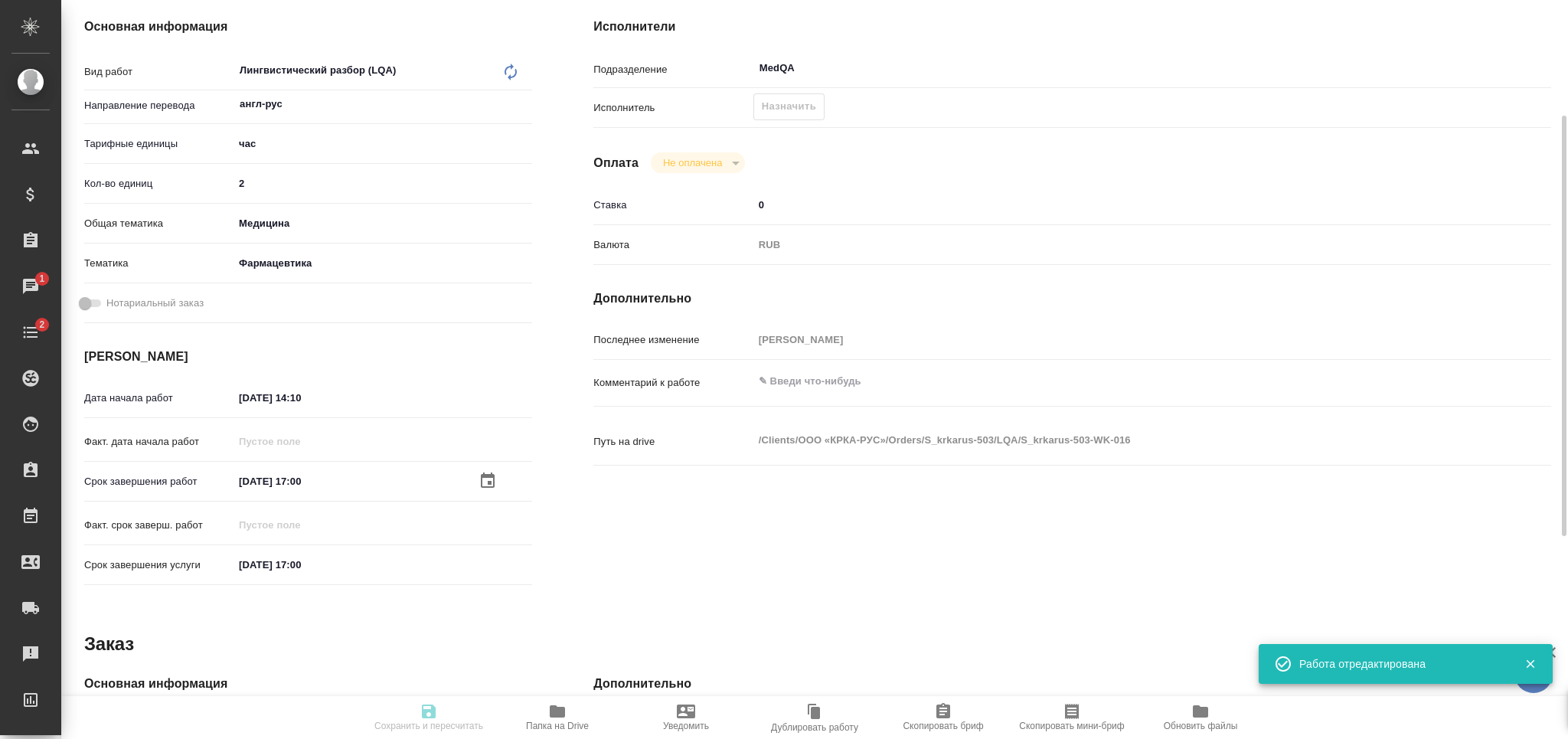
type input "15.10.2025 17:00"
type input "MedQA"
type input "notPayed"
type input "0"
type input "RUB"
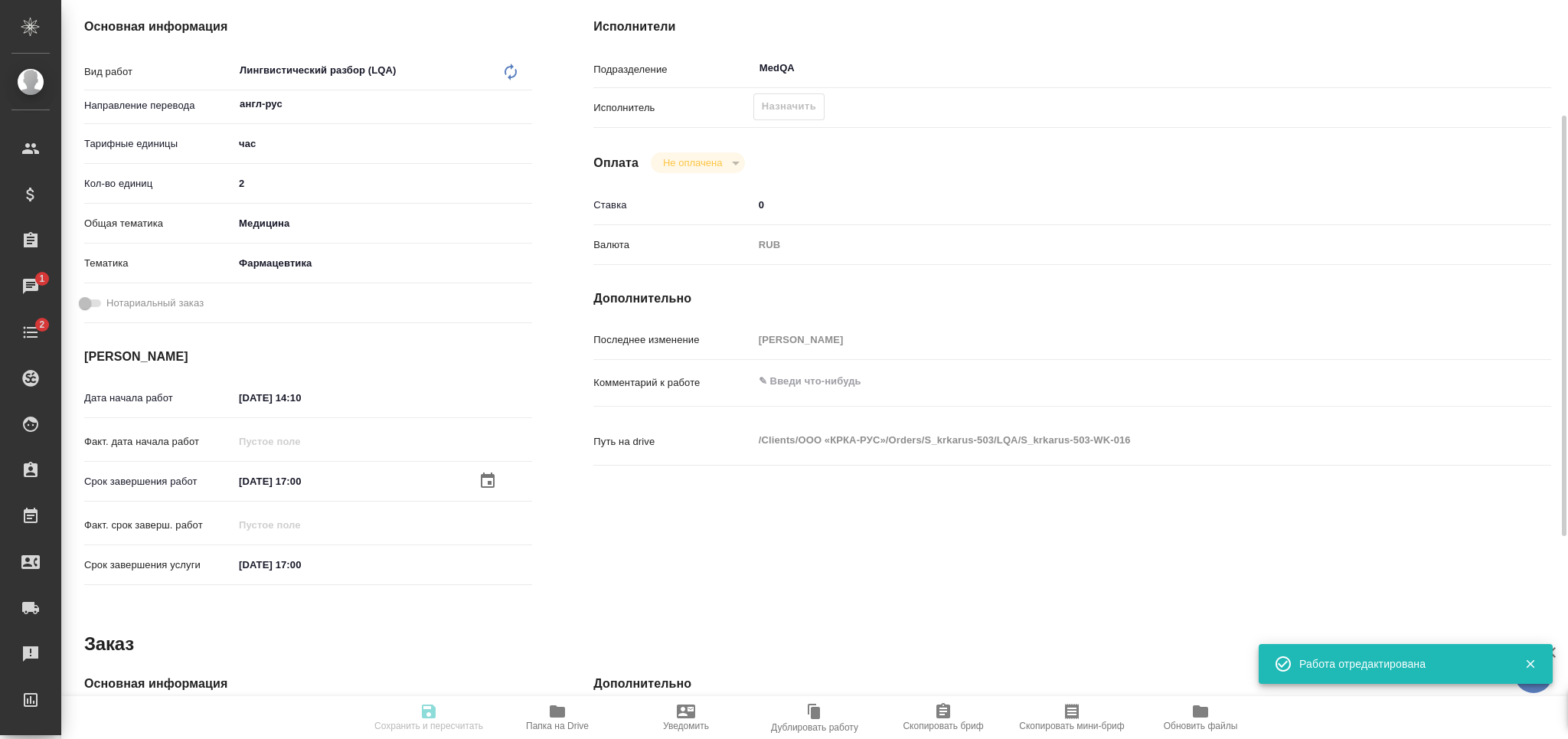
type input "[PERSON_NAME]"
type textarea "x"
type textarea "/Clients/ООО «КРКА-РУС»/Orders/S_krkarus-503/LQA/S_krkarus-503-WK-016"
type textarea "x"
type input "S_krkarus-503"
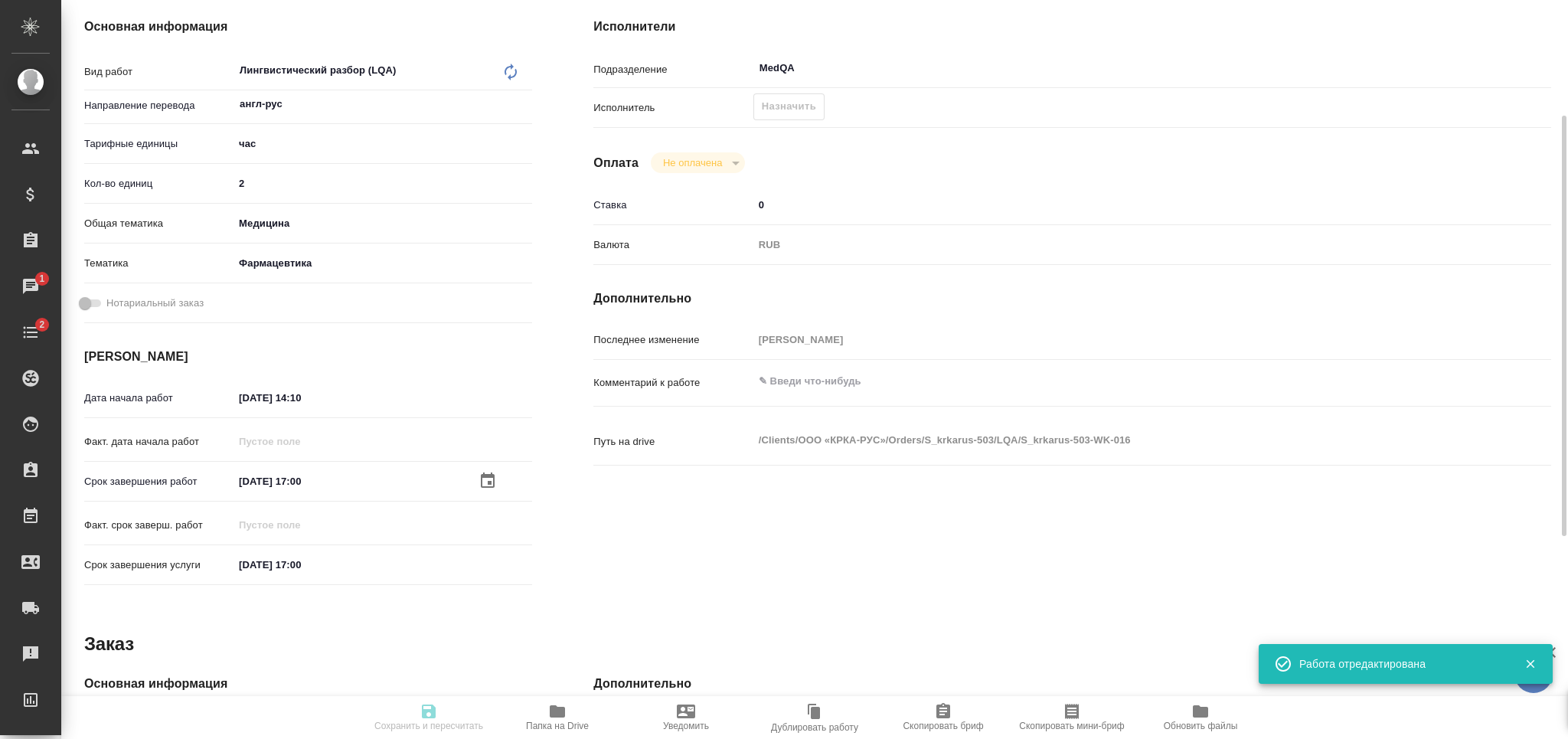
type input "Лингвистический разбор (LQA)"
type input "Звержановская Диана"
type input "[PERSON_NAME]"
type input "/Clients/ООО «КРКА-РУС»/Orders/S_krkarus-503"
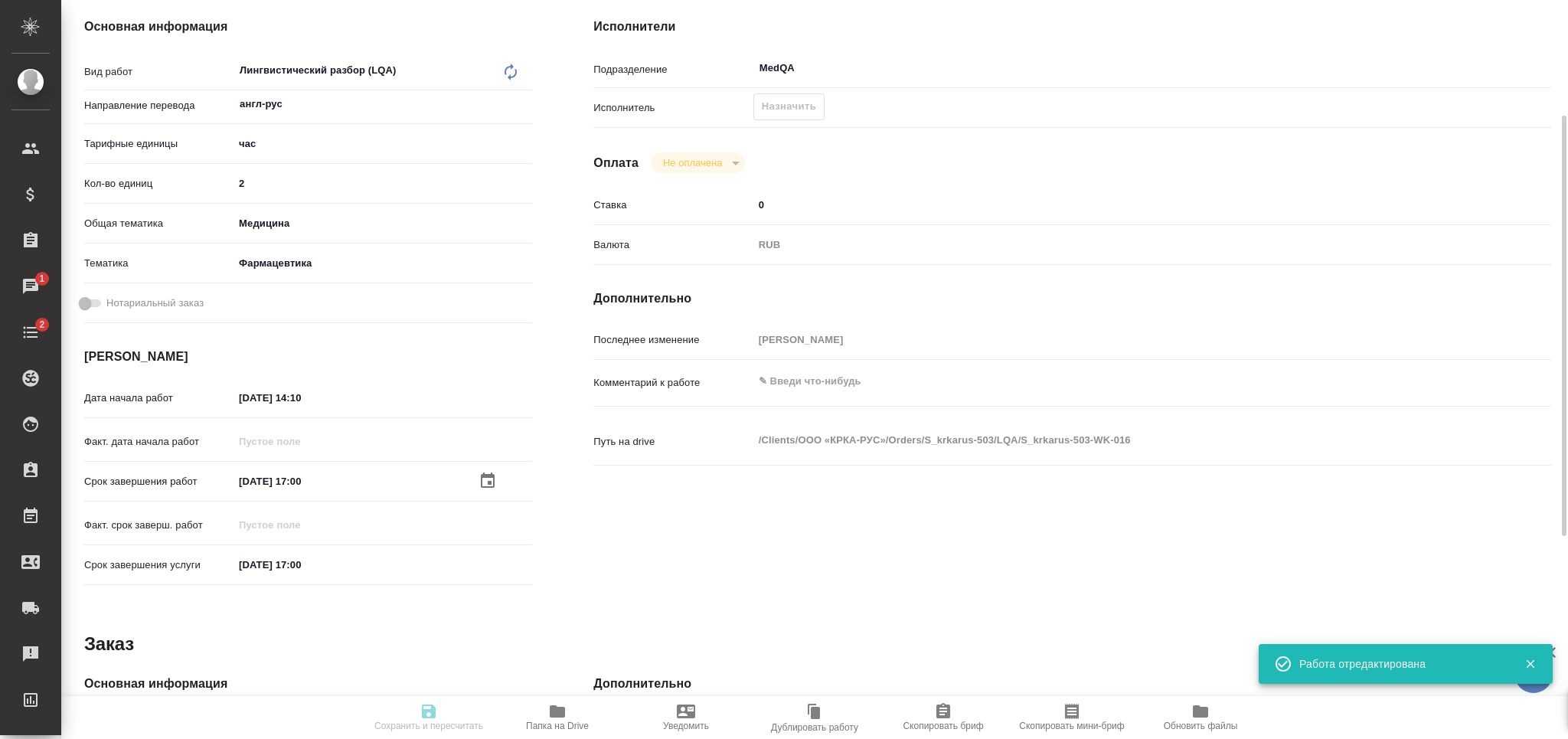
type textarea "x"
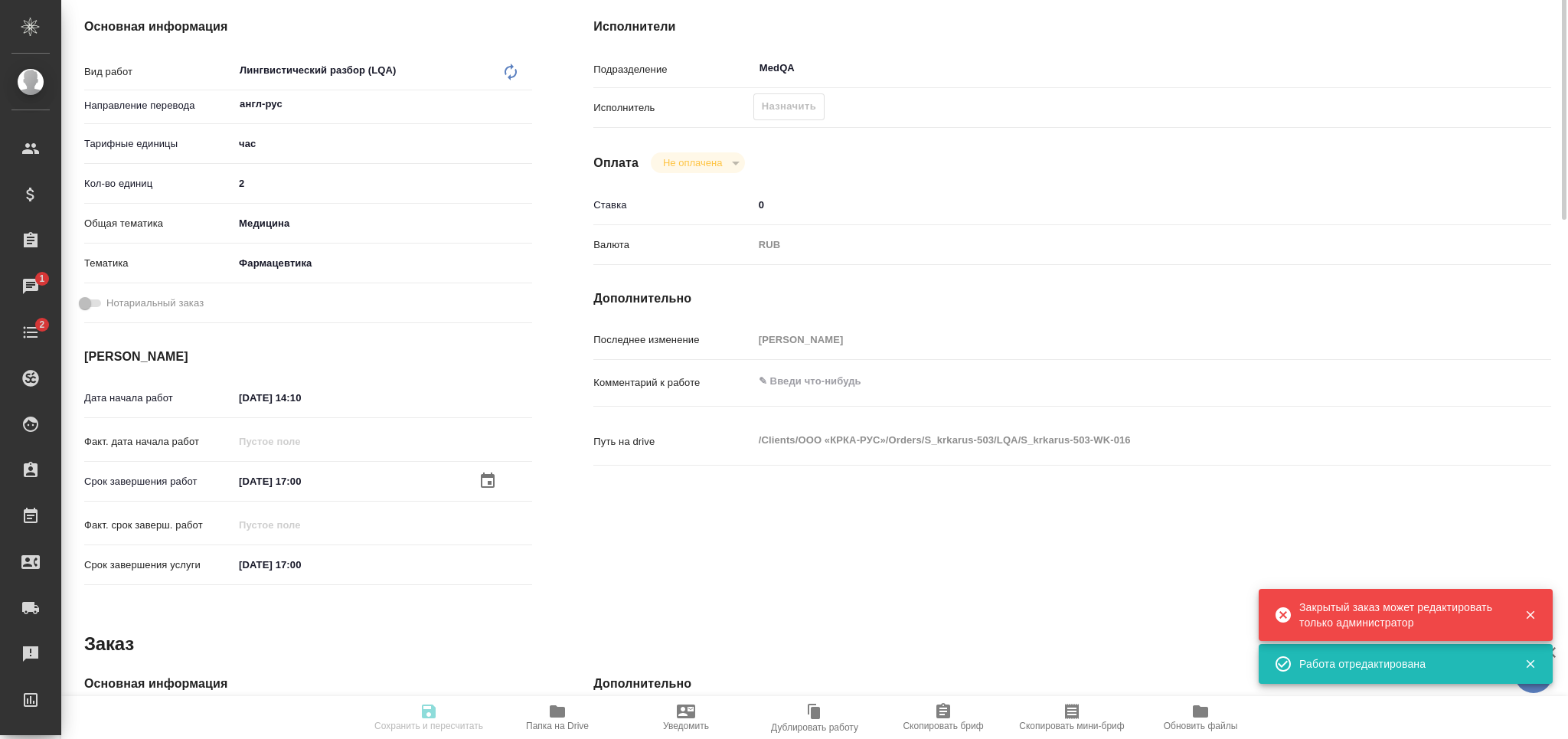
scroll to position [0, 0]
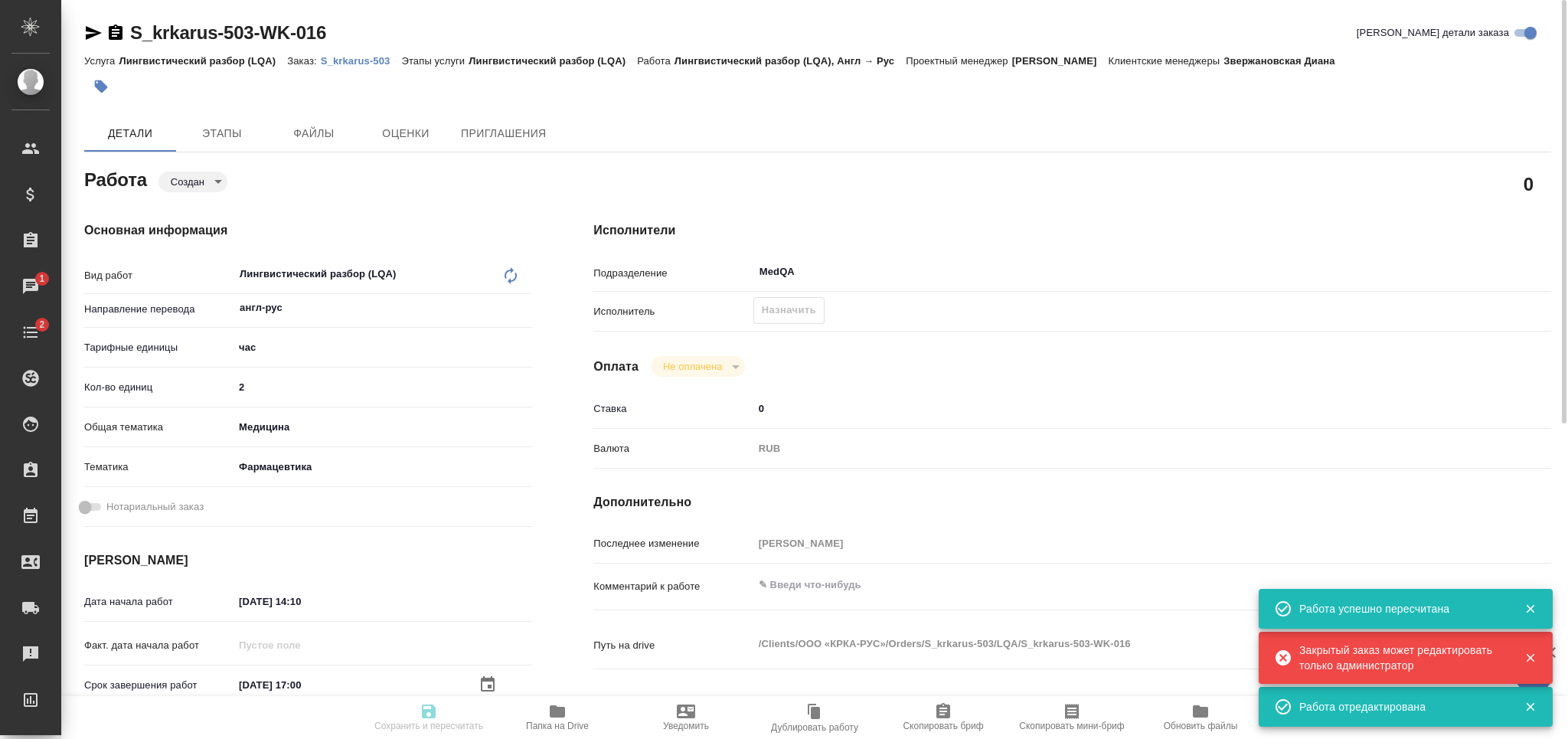
click at [199, 174] on body "🙏 .cls-1 fill:#fff; AWATERA Grabko Mariya Клиенты Спецификации Заказы 1 Чаты 2 …" at bounding box center [784, 369] width 1568 height 739
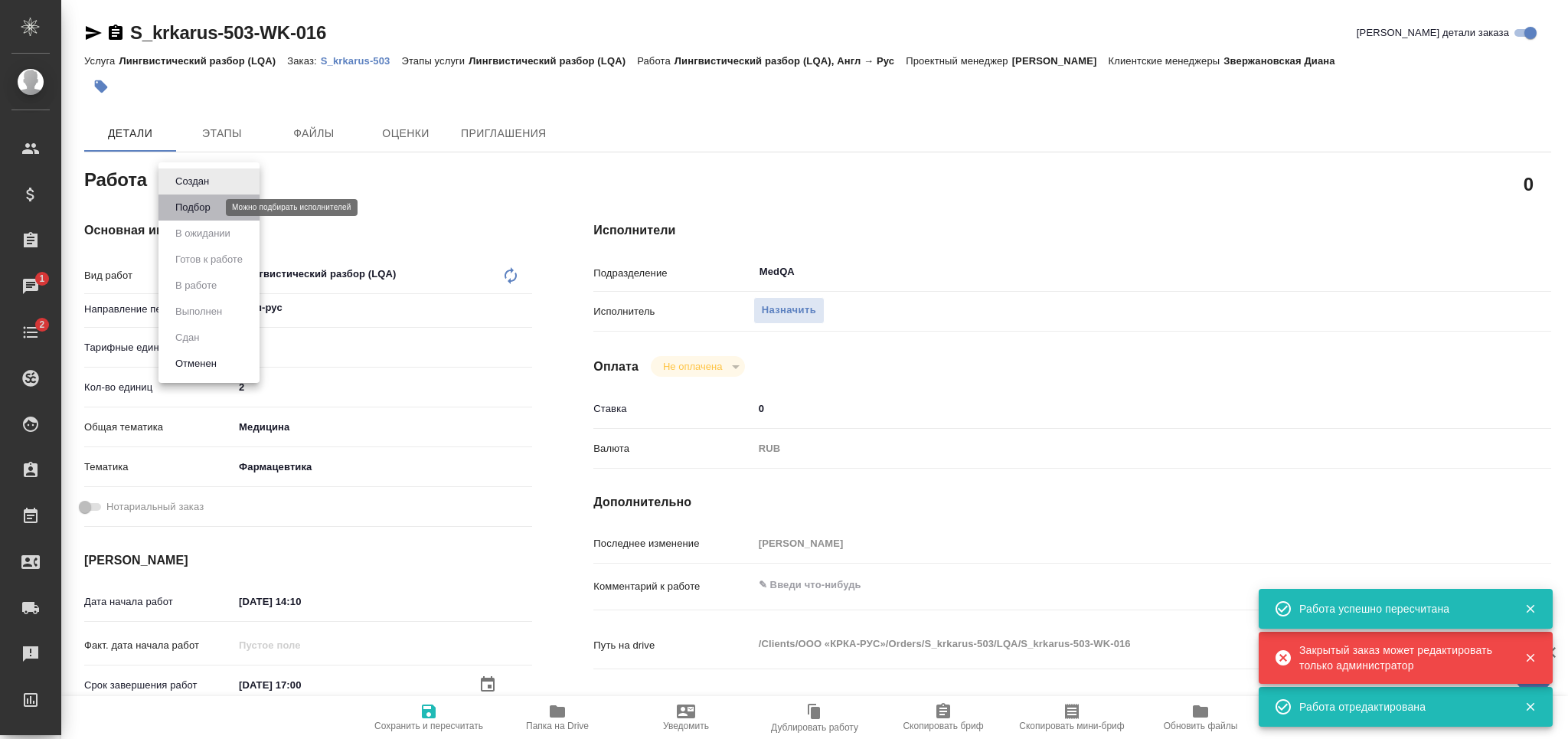
click at [203, 210] on button "Подбор" at bounding box center [193, 207] width 44 height 17
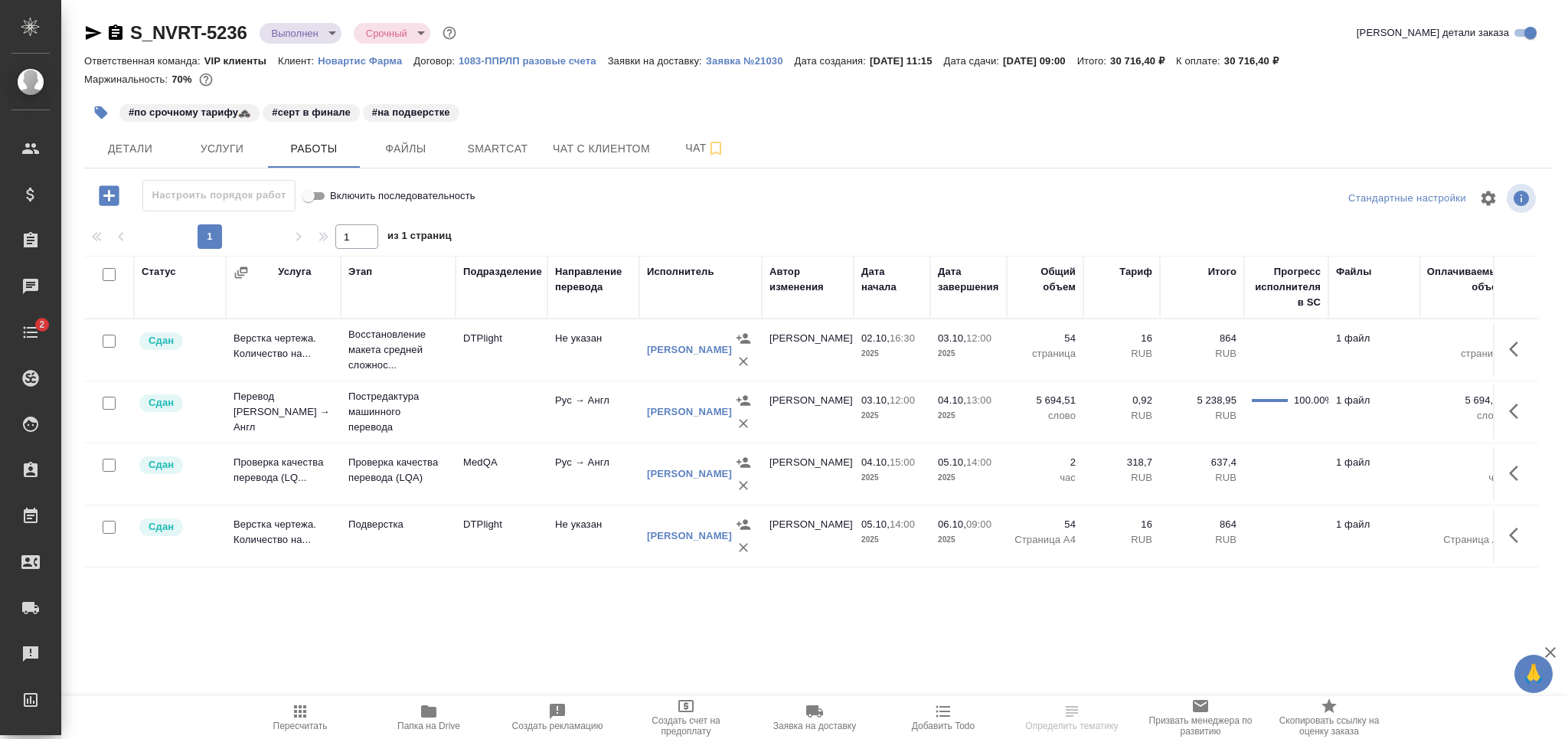
click at [445, 708] on span "Папка на Drive" at bounding box center [429, 717] width 111 height 29
click at [671, 140] on span "Чат" at bounding box center [705, 148] width 73 height 19
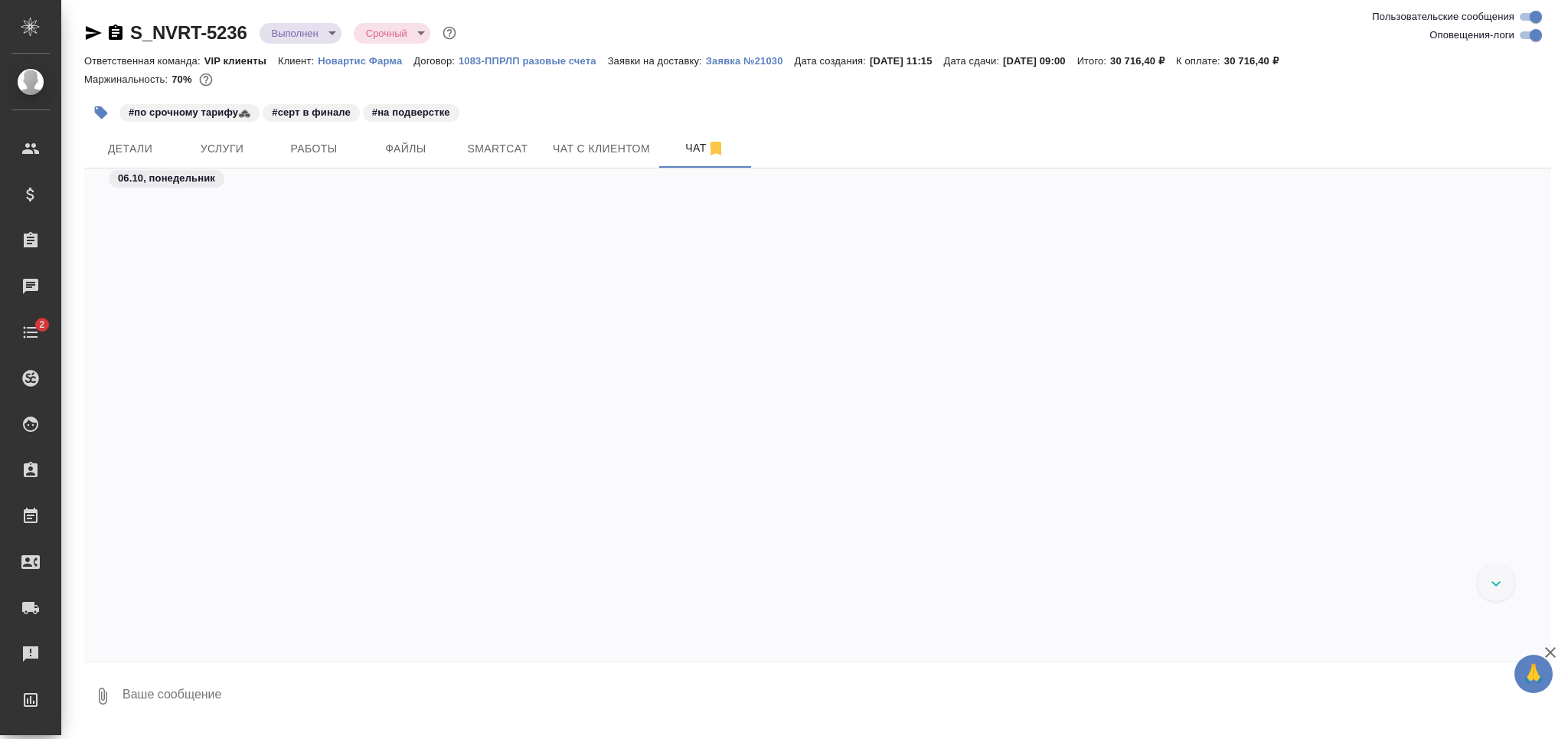
scroll to position [88492, 0]
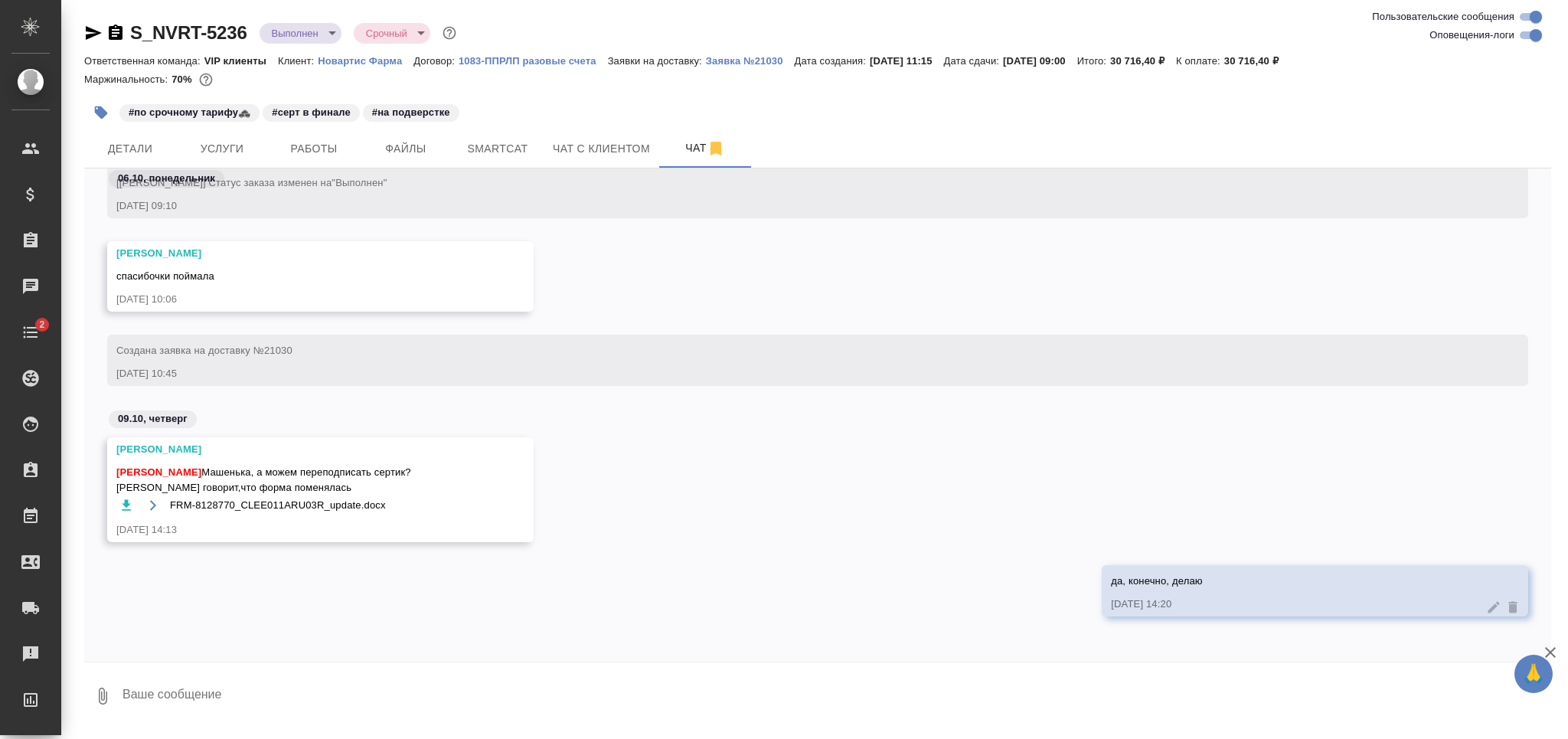
click at [180, 694] on textarea at bounding box center [836, 697] width 1431 height 52
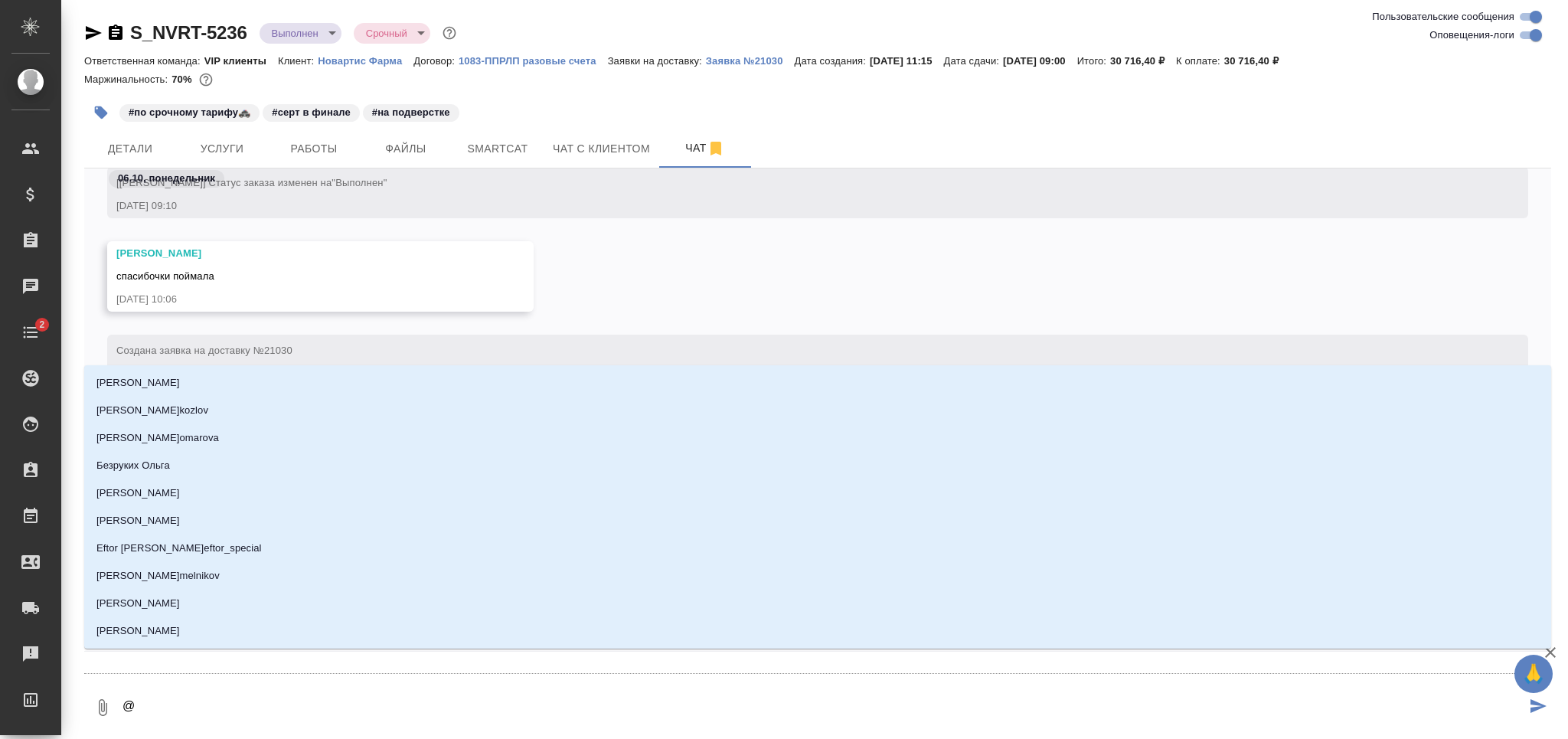
type textarea "@д"
type input "д"
type textarea "@ди"
type input "ди"
type textarea "@дил"
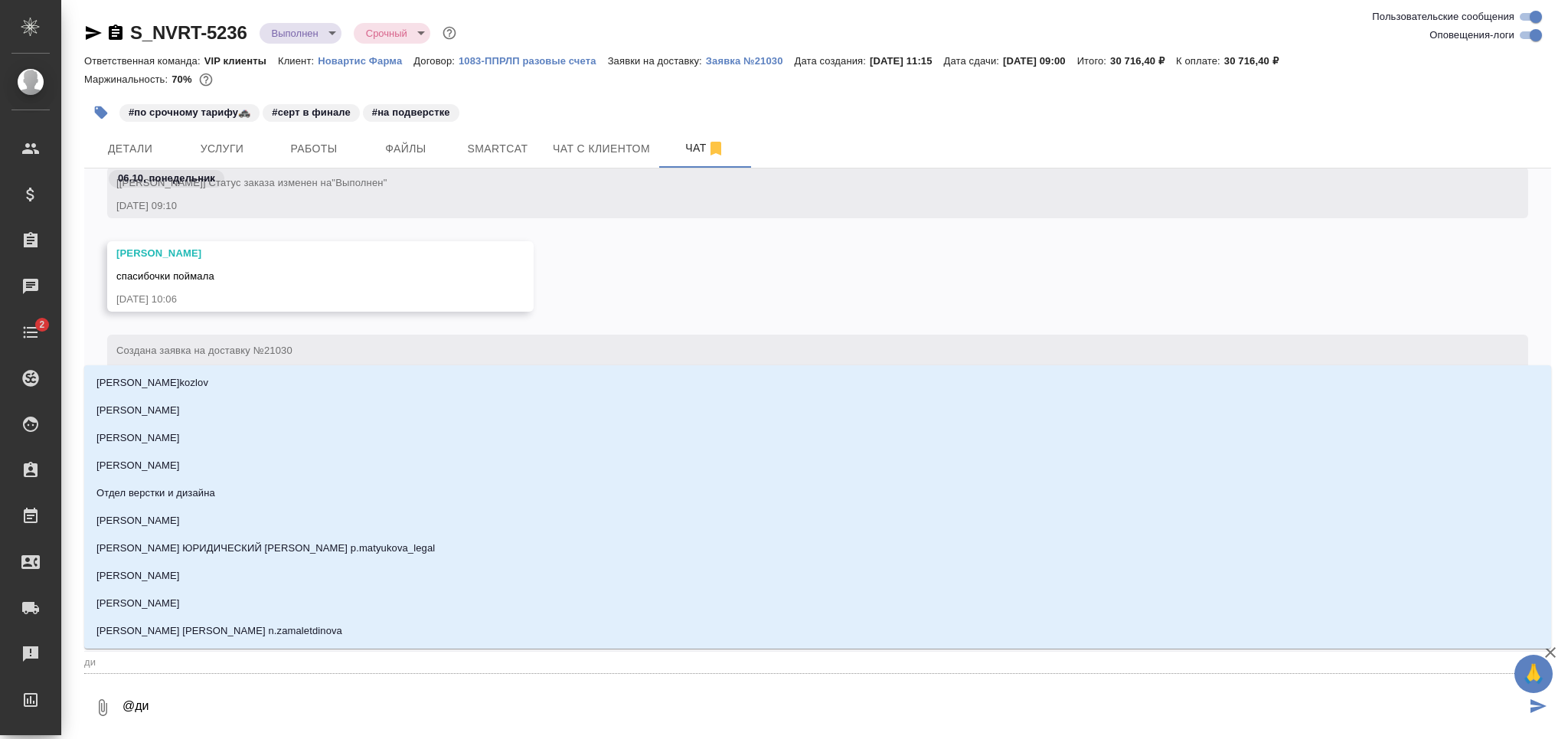
type input "дил"
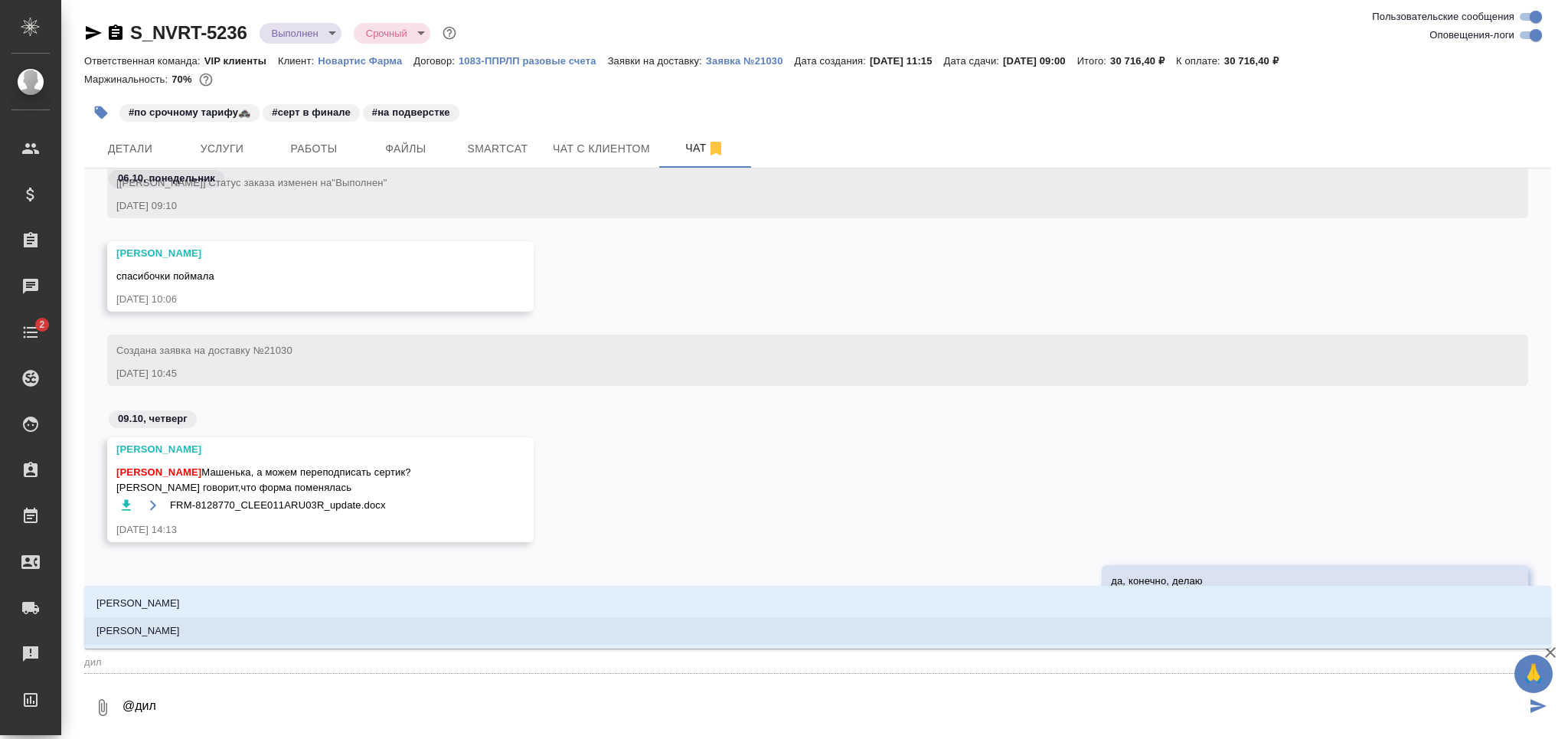
click at [241, 628] on li "[PERSON_NAME]" at bounding box center [818, 631] width 1467 height 28
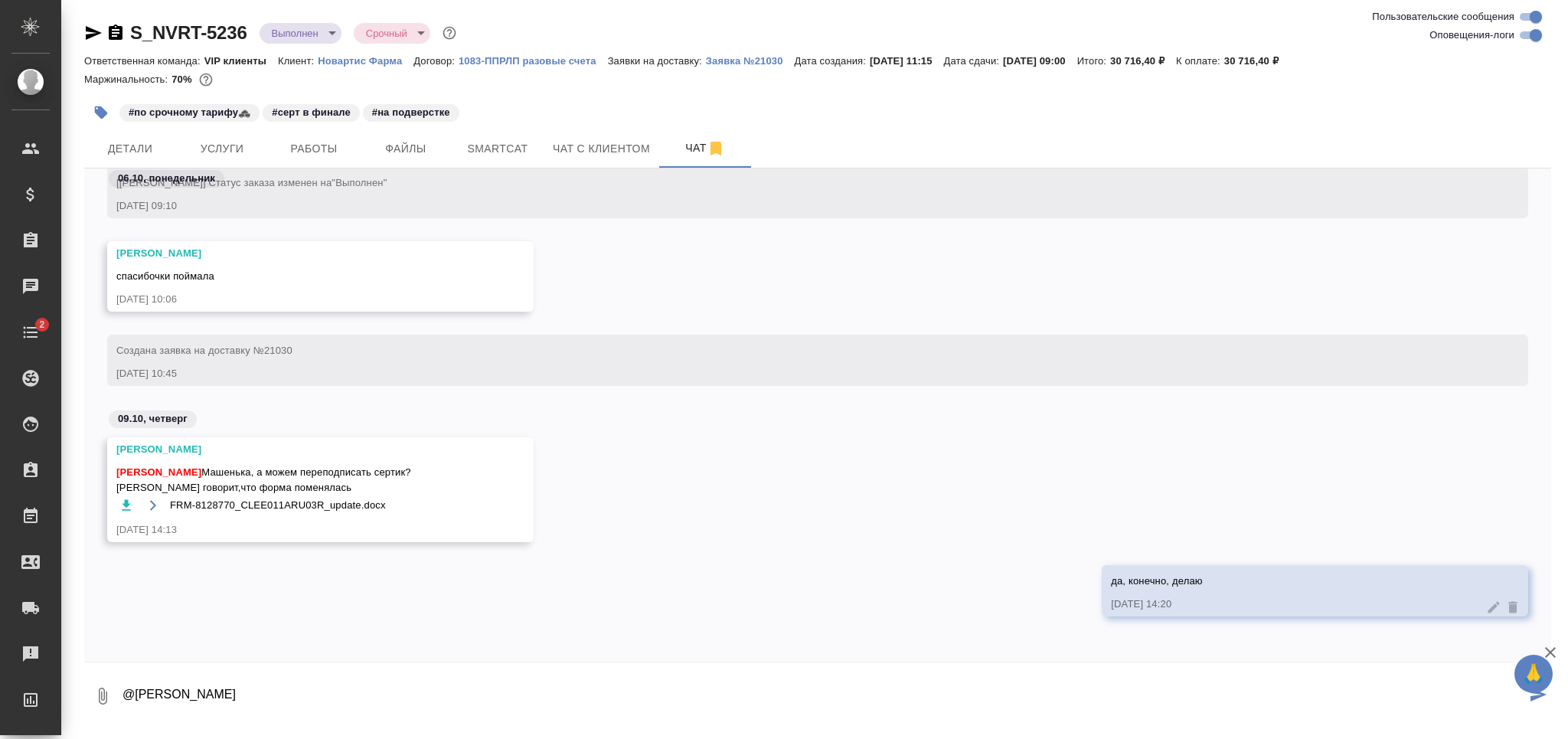
paste textarea "[URL][DOMAIN_NAME]Новый%20серт"
type textarea "@[PERSON_NAME] [URL][DOMAIN_NAME]Новый%20серт"
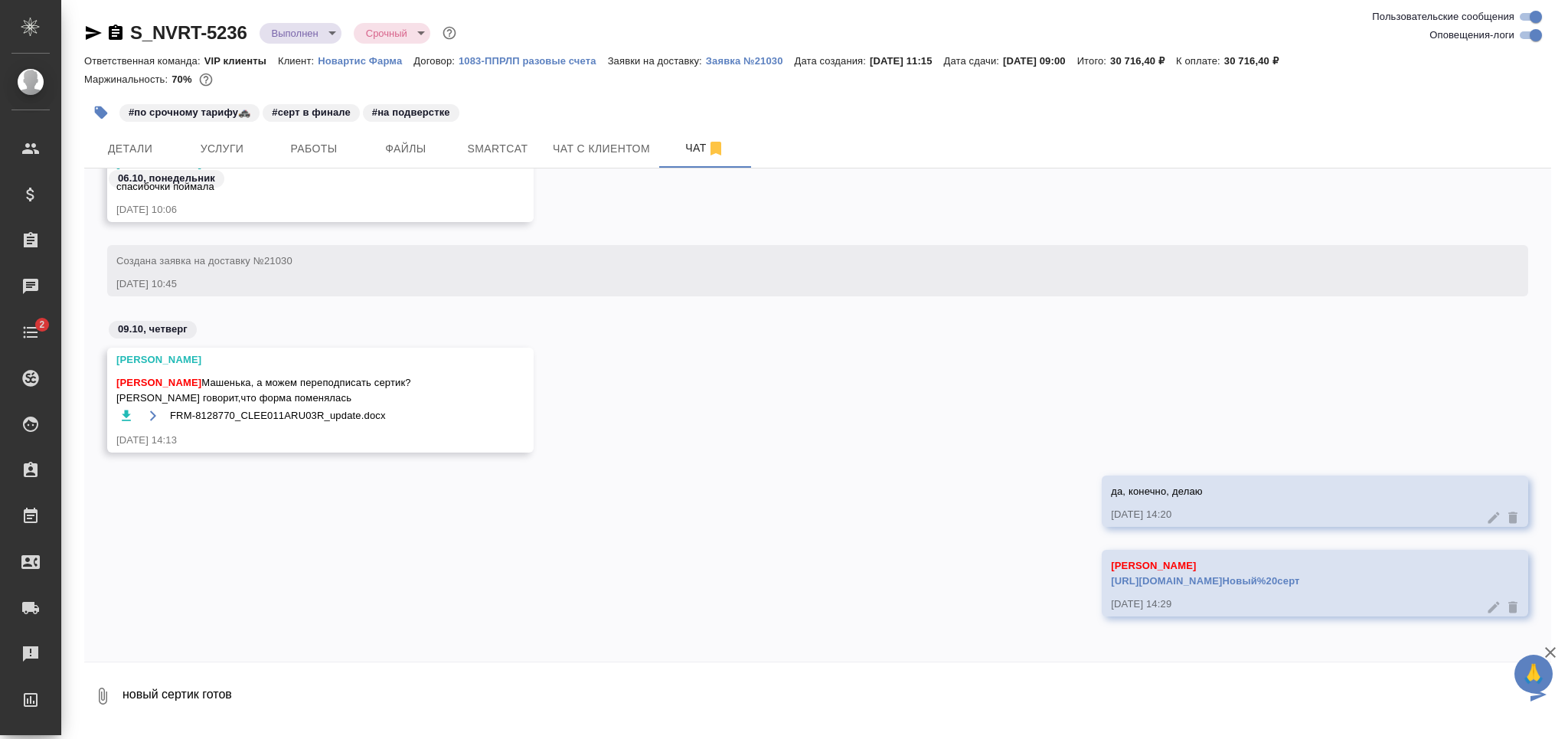
type textarea "новый сертик готов"
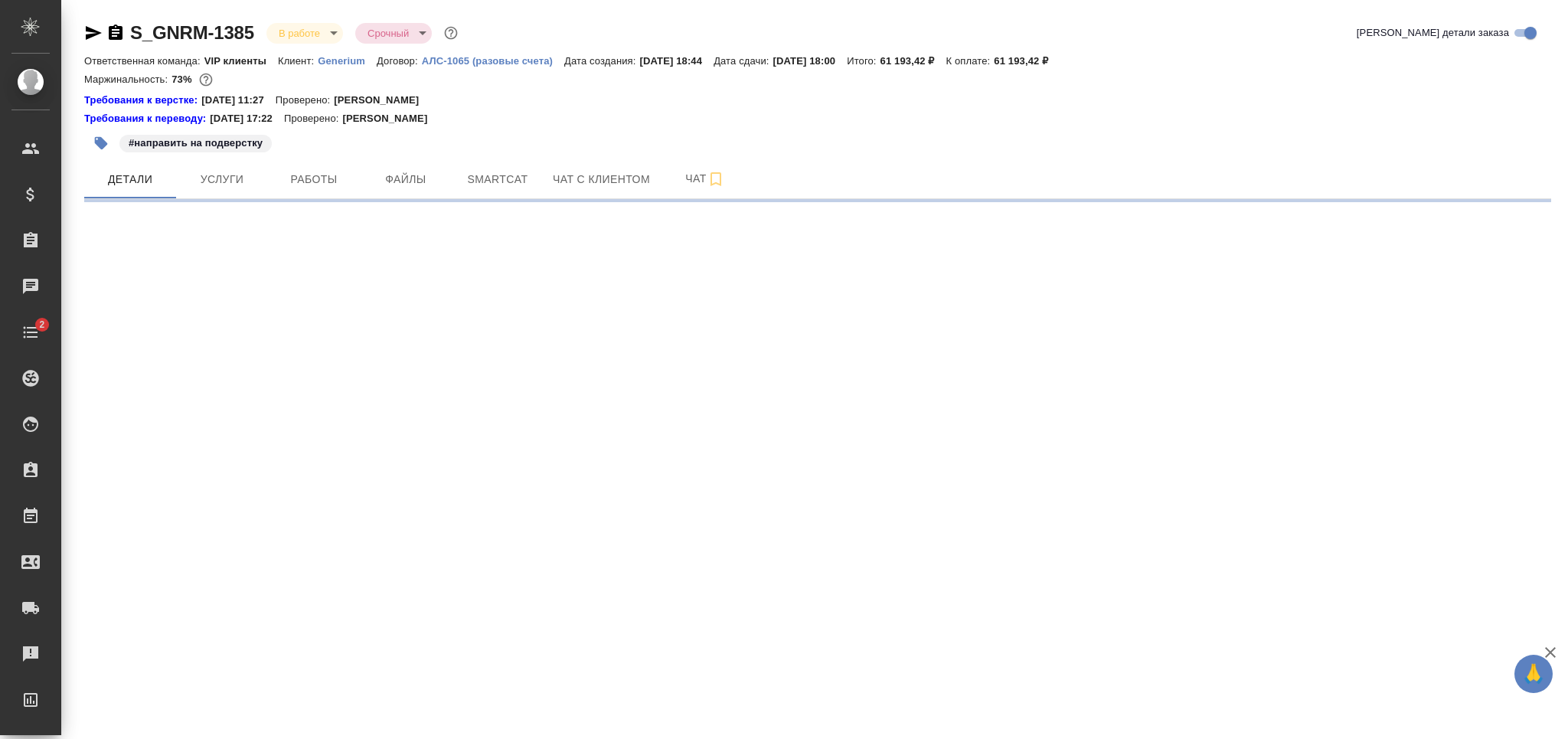
select select "RU"
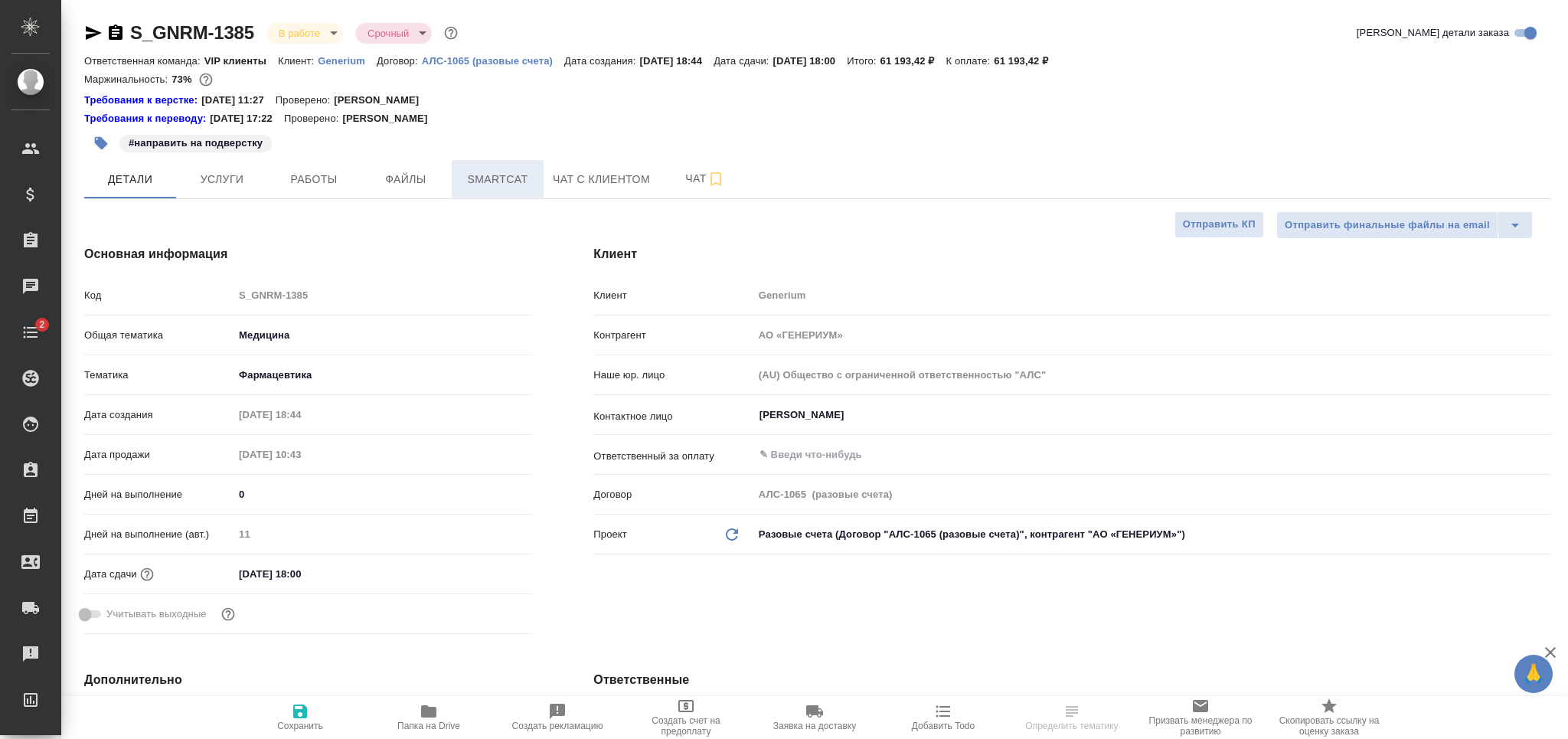
type textarea "x"
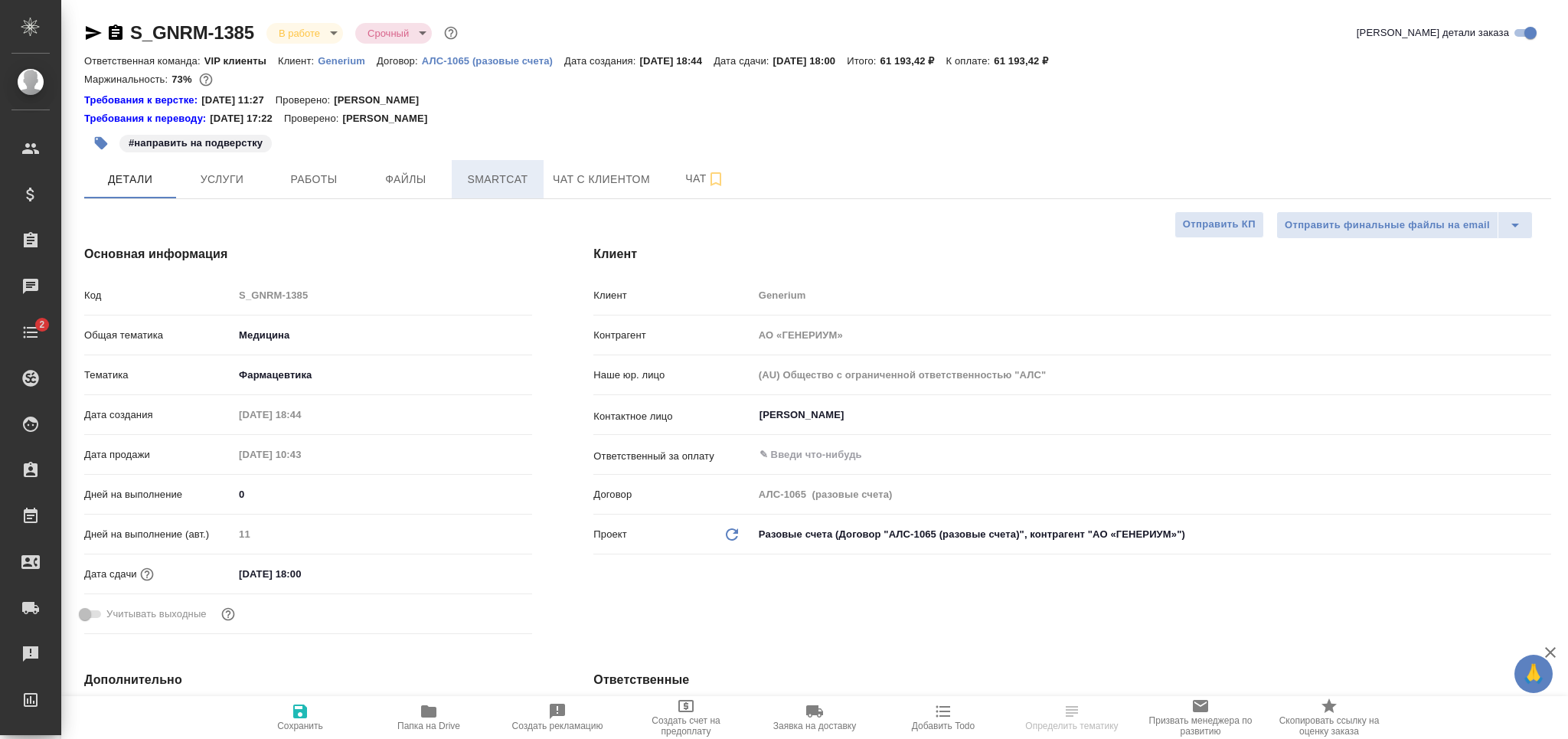
type textarea "x"
click at [508, 170] on span "Smartcat" at bounding box center [498, 180] width 73 height 19
type textarea "x"
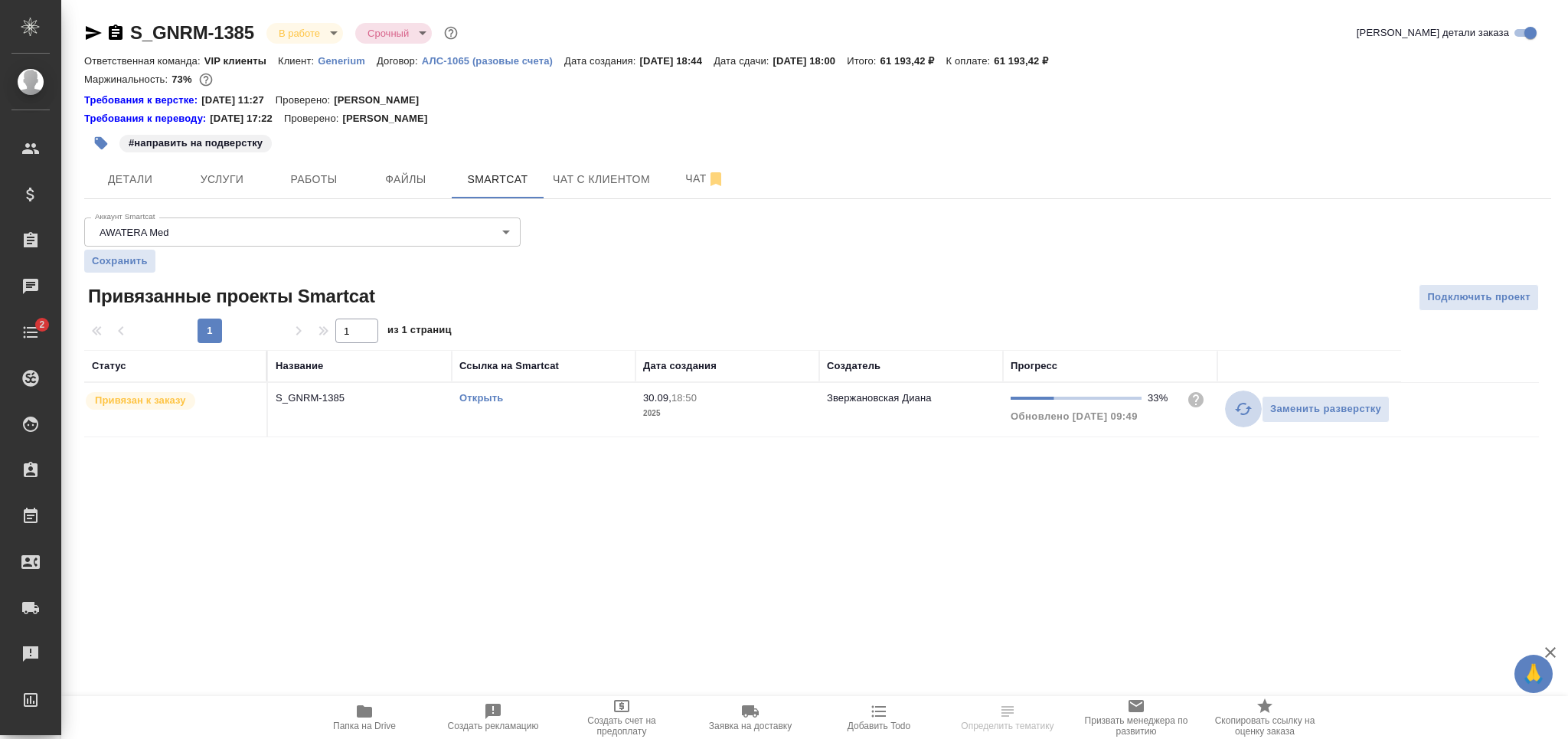
click at [1243, 410] on icon "button" at bounding box center [1243, 409] width 18 height 18
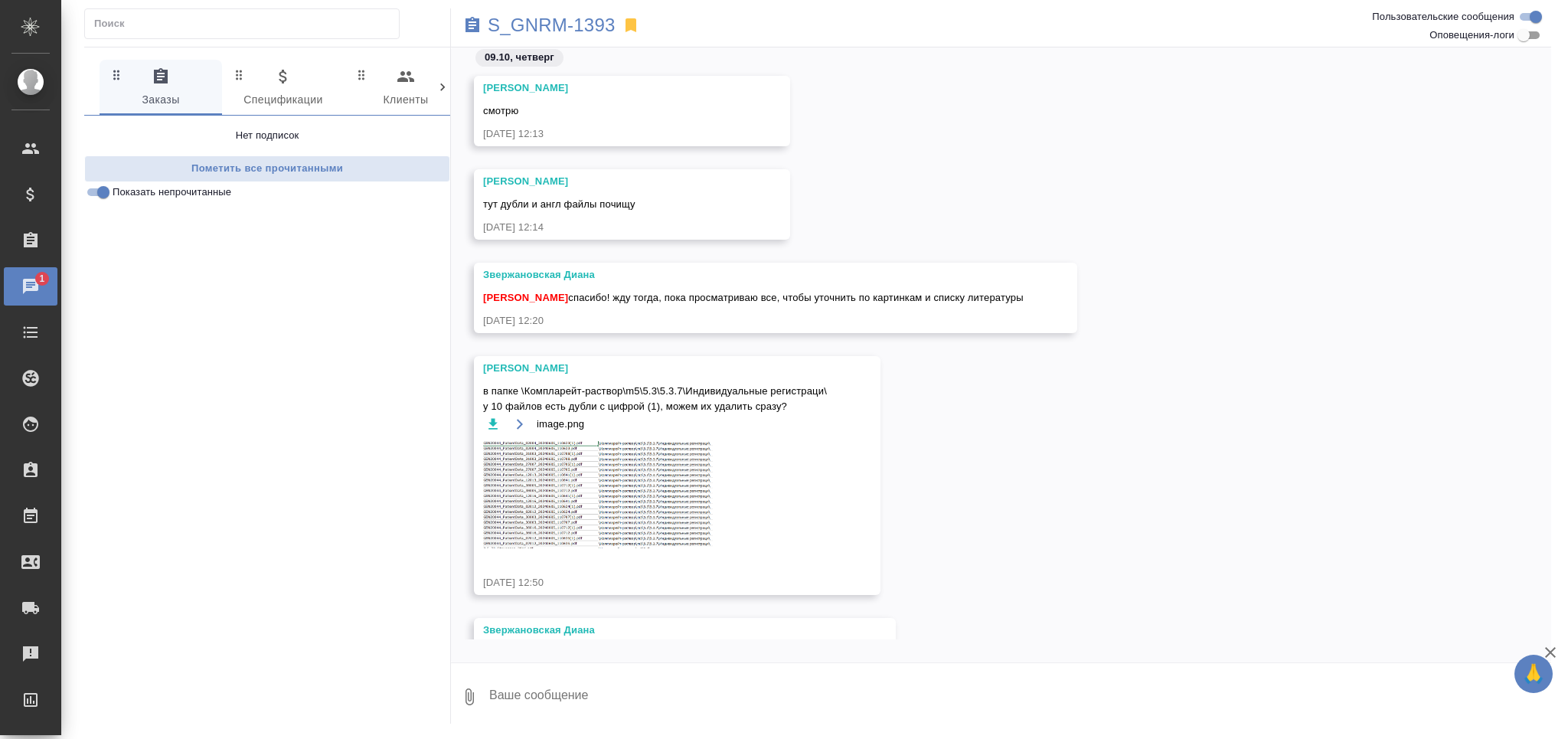
scroll to position [1863, 0]
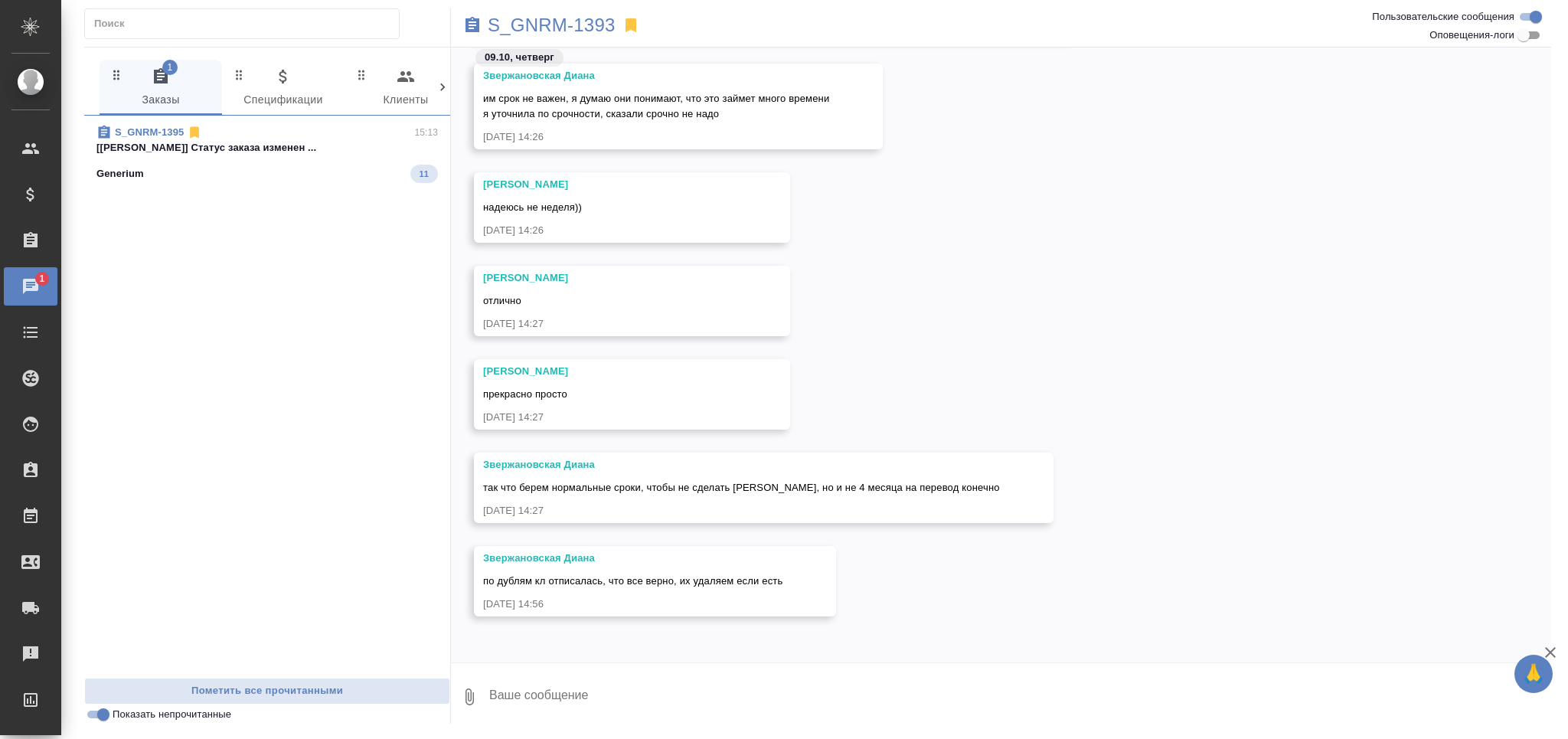
click at [307, 168] on div "Generium 11" at bounding box center [267, 174] width 341 height 18
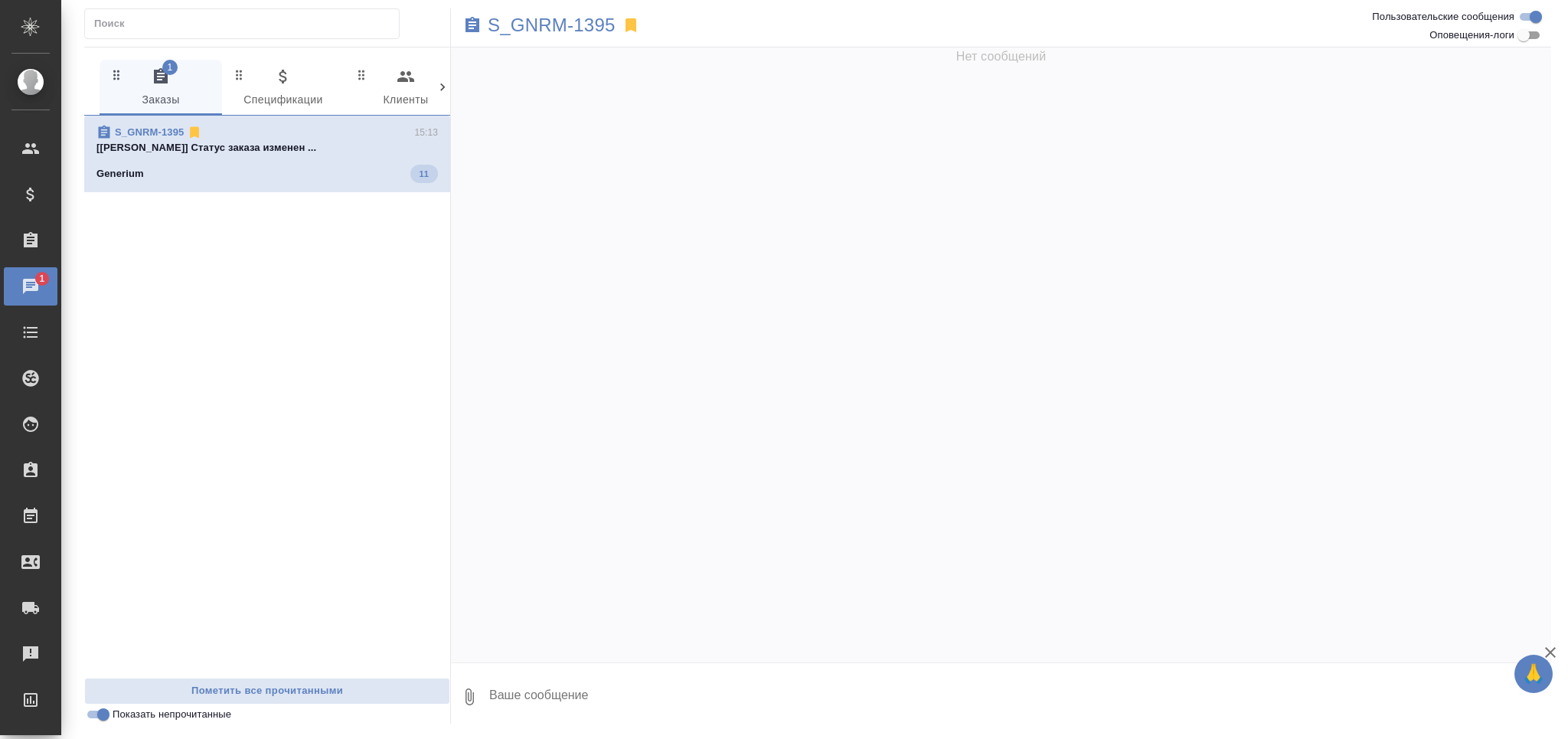
scroll to position [0, 0]
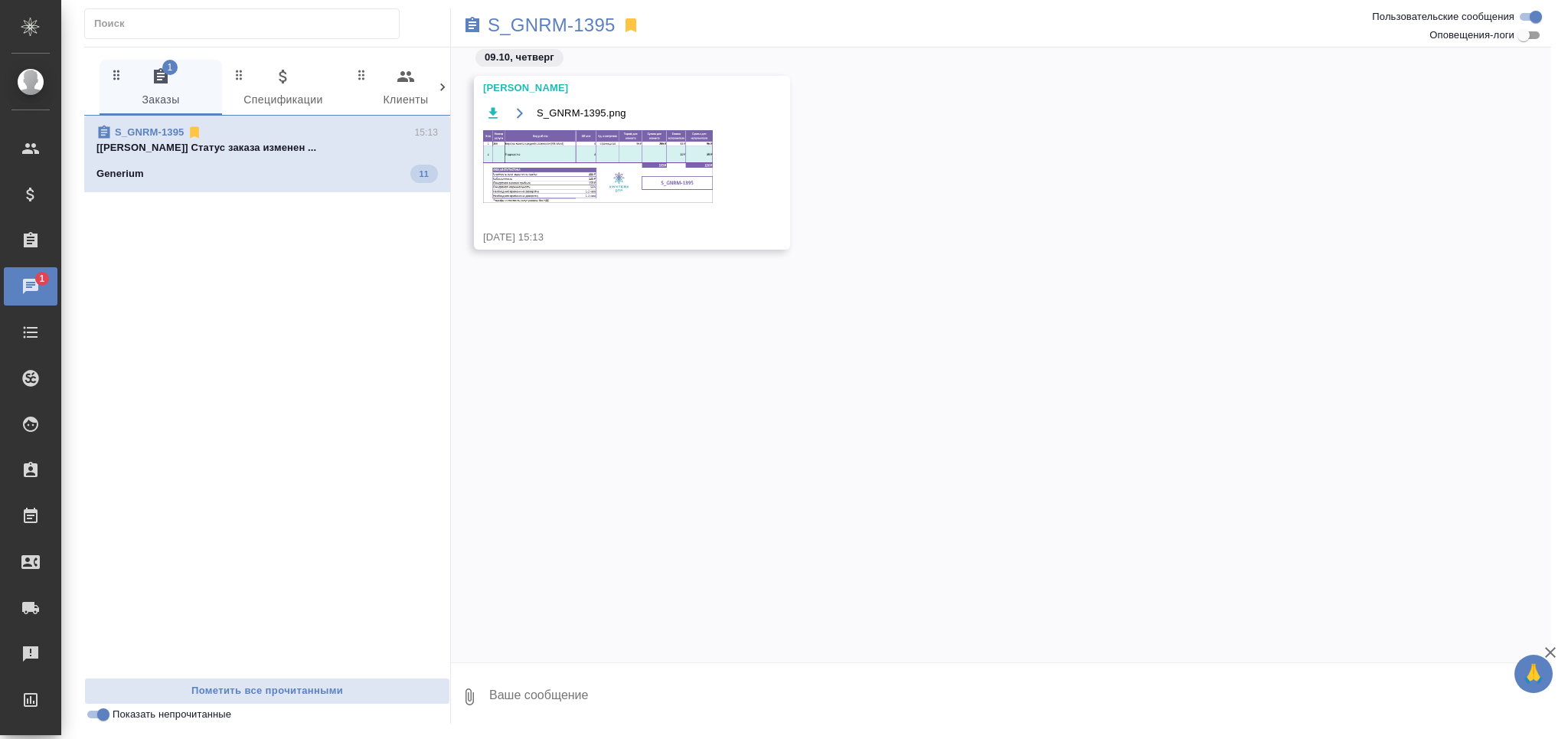
click at [624, 144] on img at bounding box center [598, 167] width 230 height 73
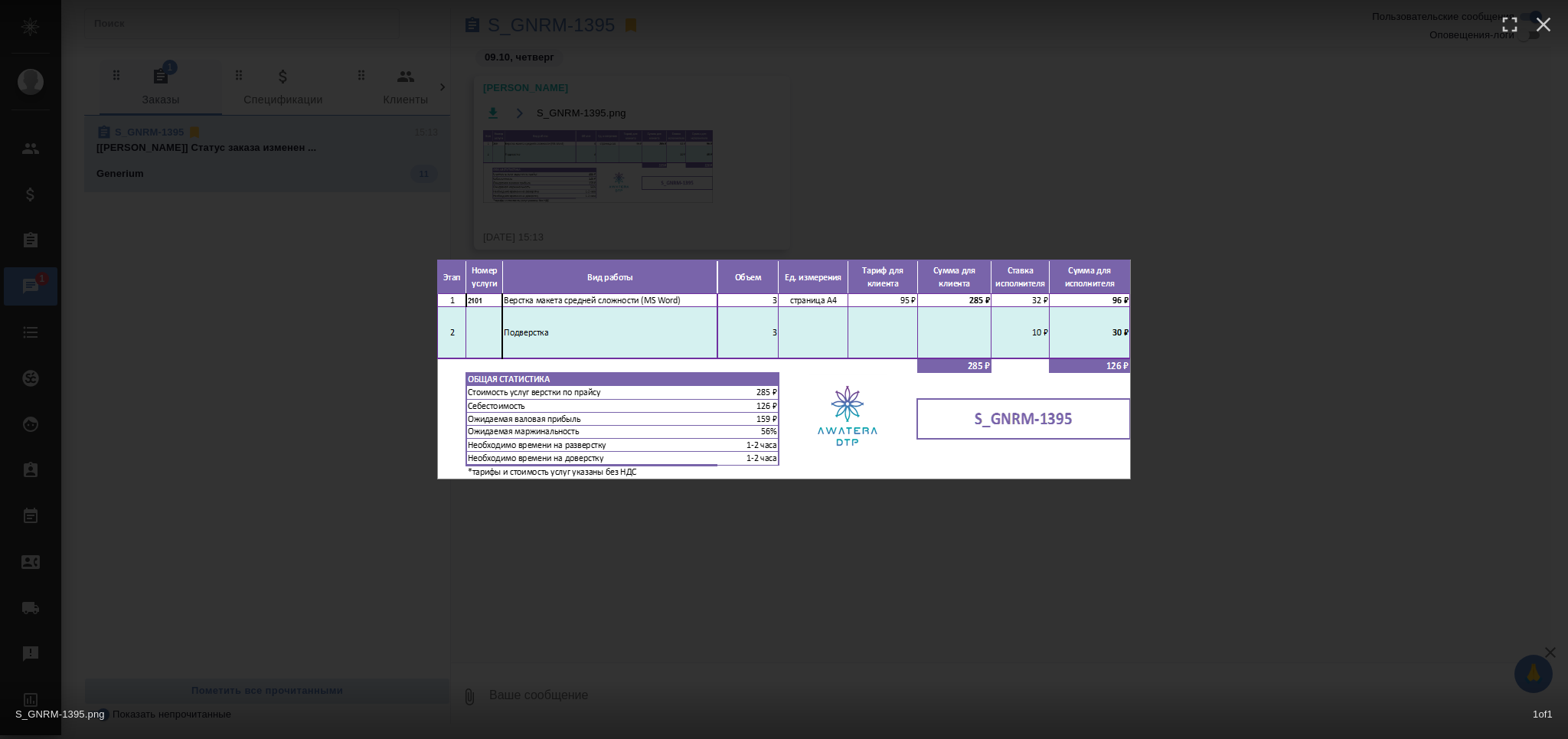
click at [590, 625] on div "S_GNRM-1395.png 1 of 1" at bounding box center [784, 369] width 1568 height 739
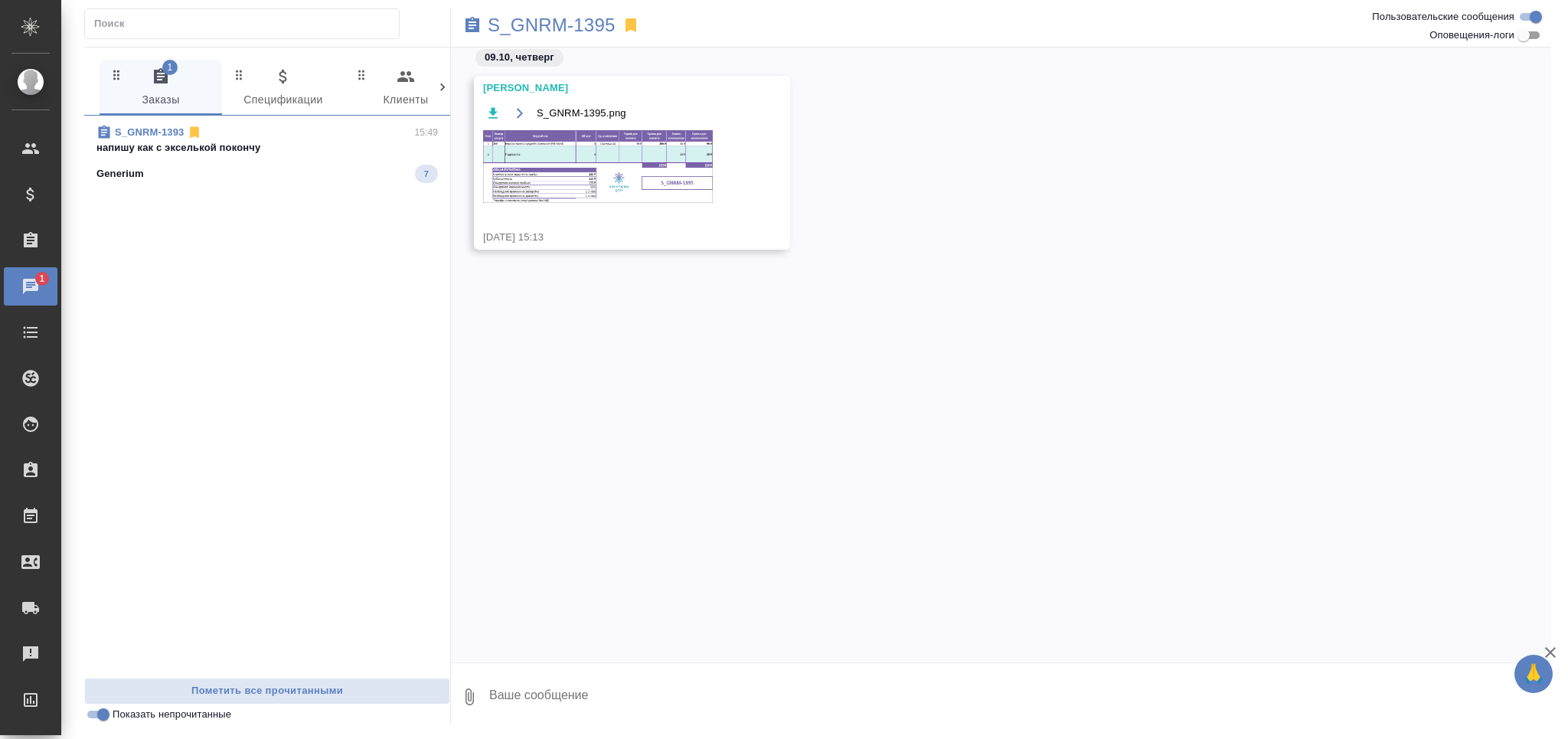
click at [242, 168] on div "Generium 7" at bounding box center [267, 174] width 341 height 18
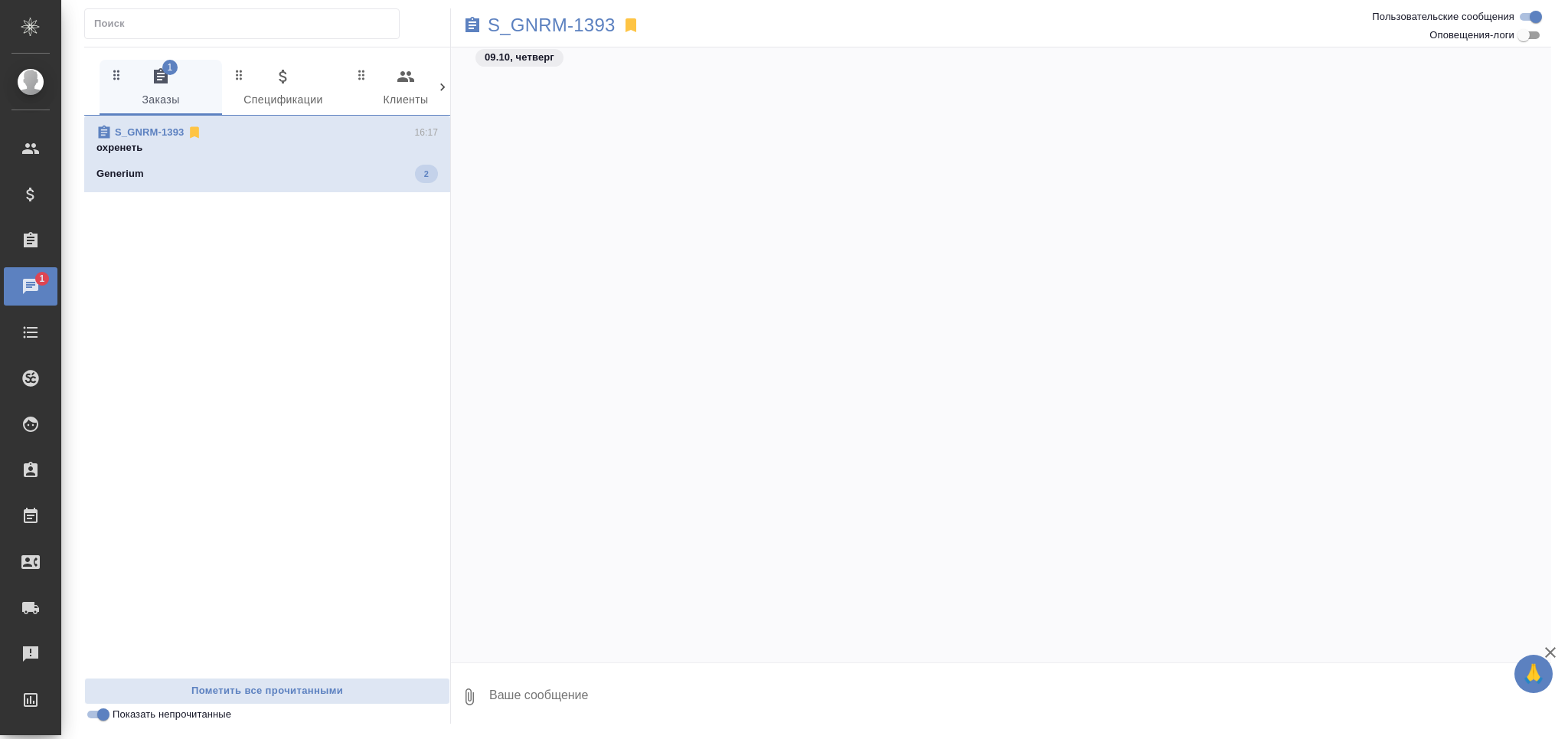
scroll to position [2889, 0]
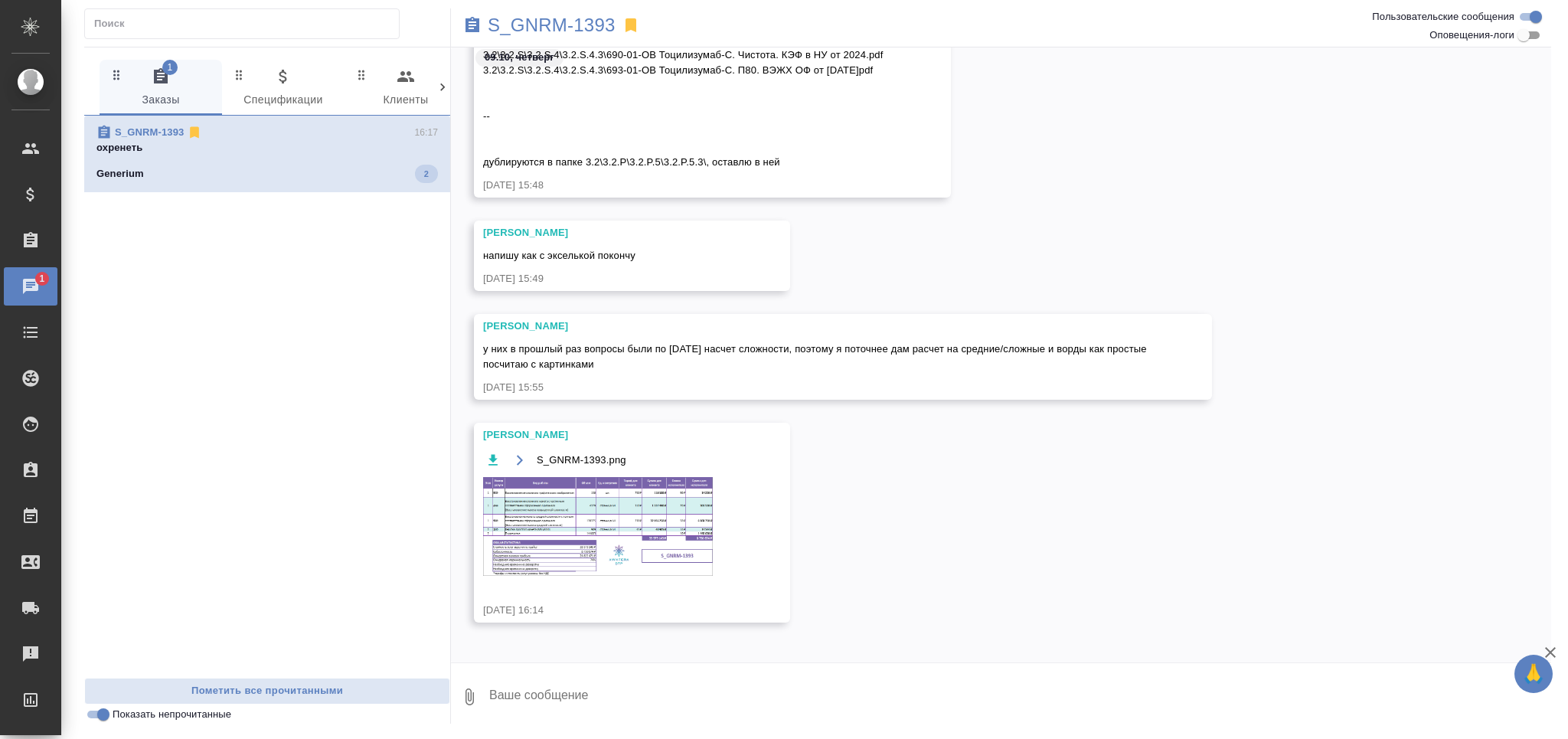
click at [571, 551] on img at bounding box center [598, 526] width 230 height 99
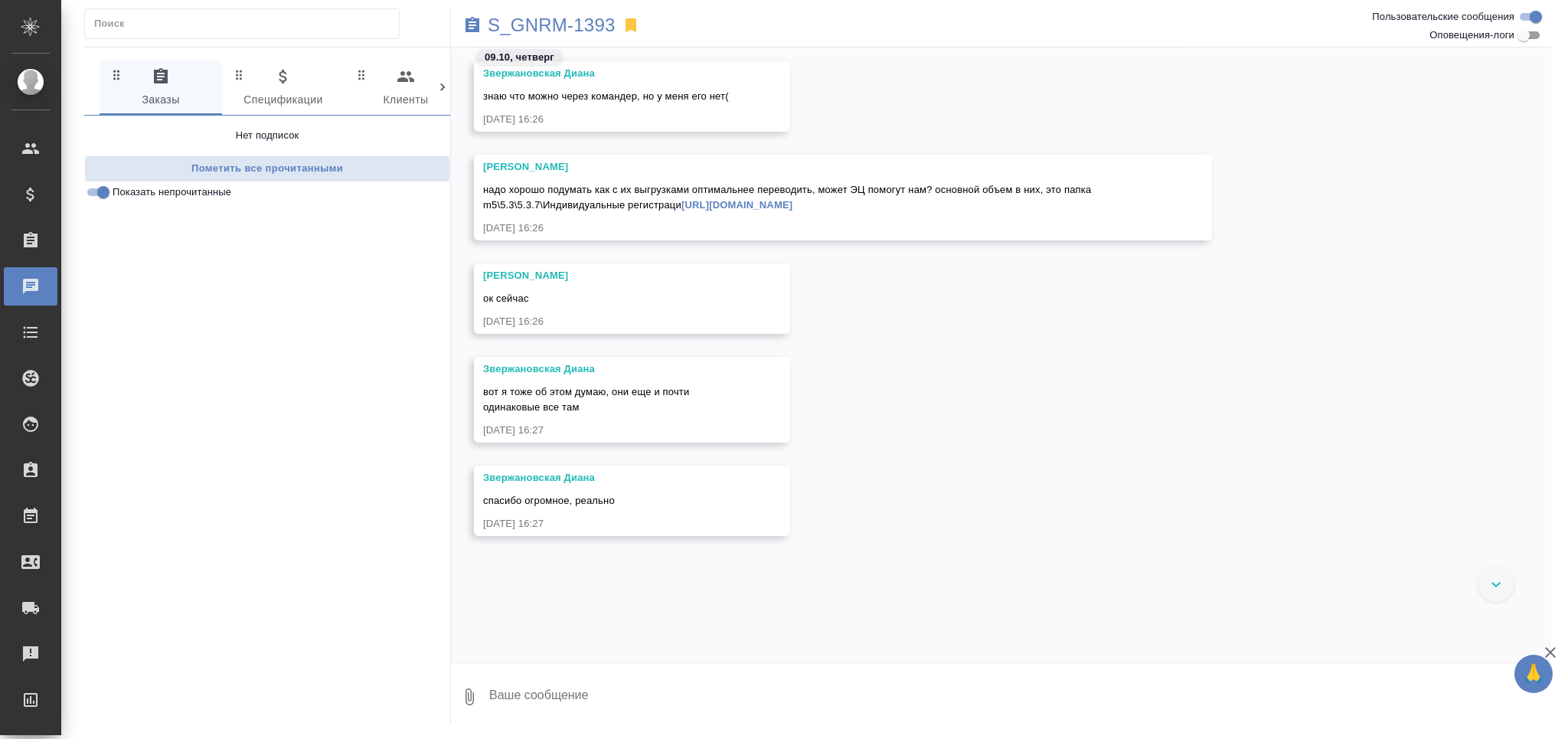
scroll to position [3661, 0]
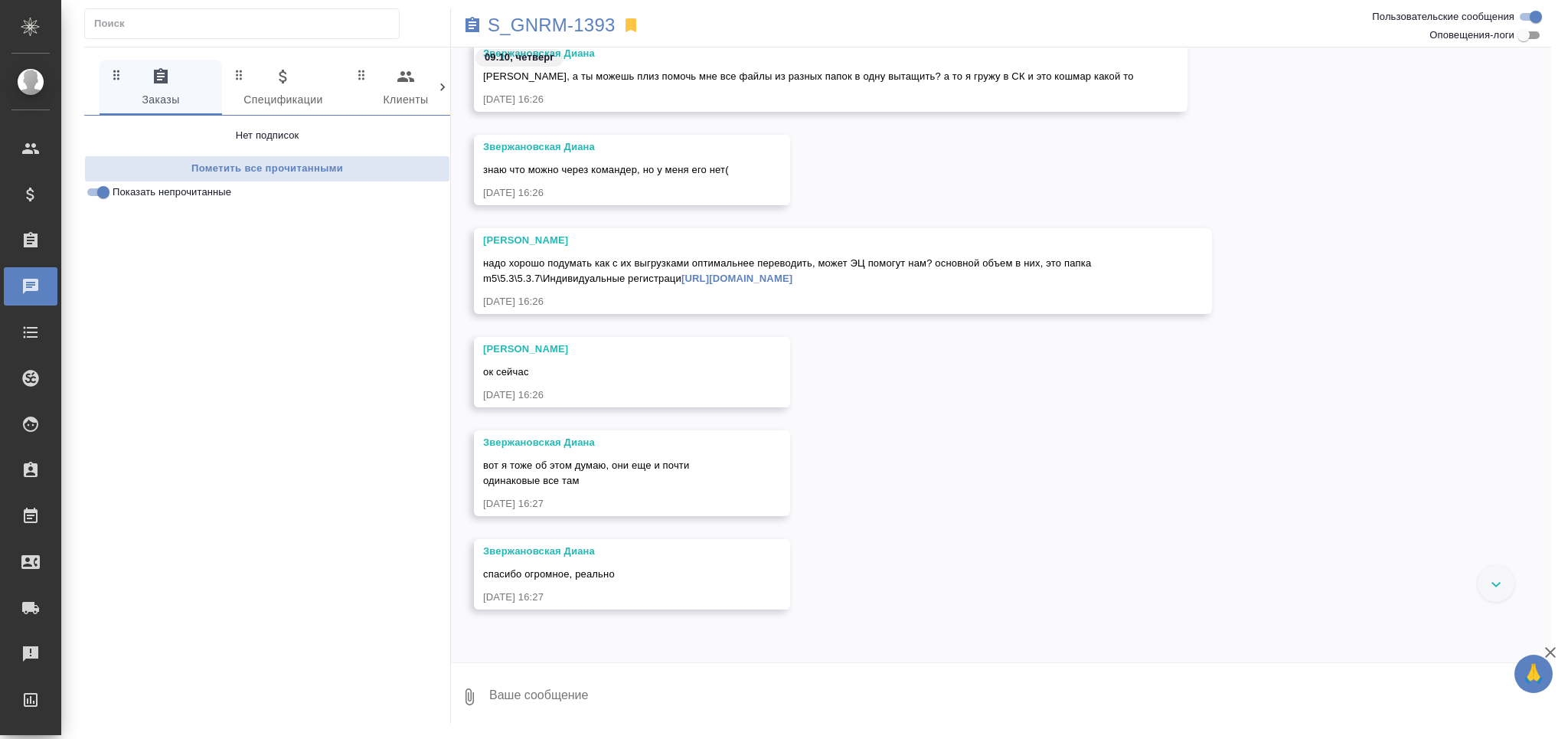
click at [682, 284] on link "https://drive.awatera.com/apps/files/files/10655225?dir=/Shares/Generium/Orders…" at bounding box center [737, 278] width 111 height 11
click at [517, 184] on button "Ответить на сообщение" at bounding box center [567, 172] width 168 height 30
click at [570, 712] on textarea at bounding box center [1019, 706] width 1063 height 52
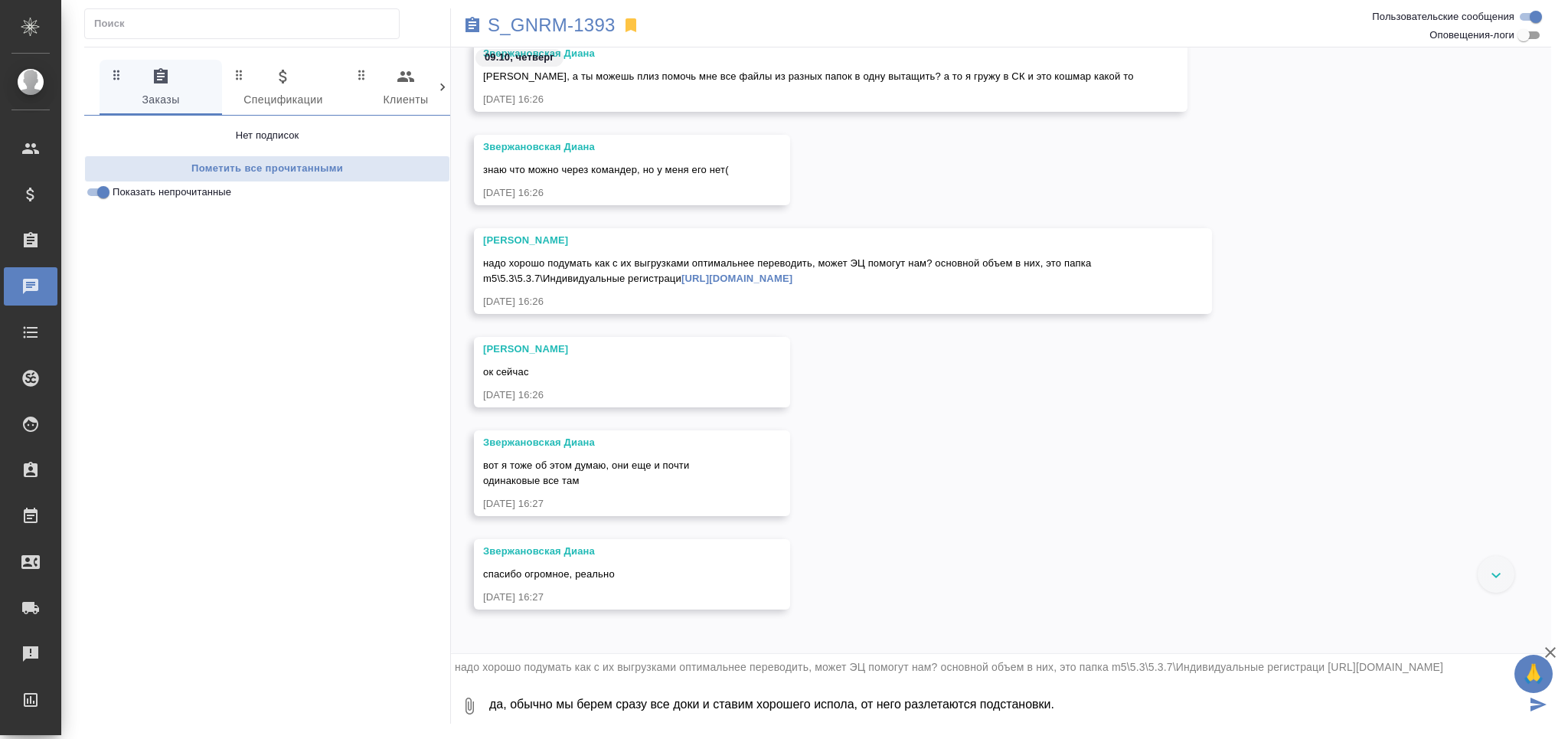
type textarea "да, обычно мы берем сразу все доки и ставим хорошего испола, от него разлетаютс…"
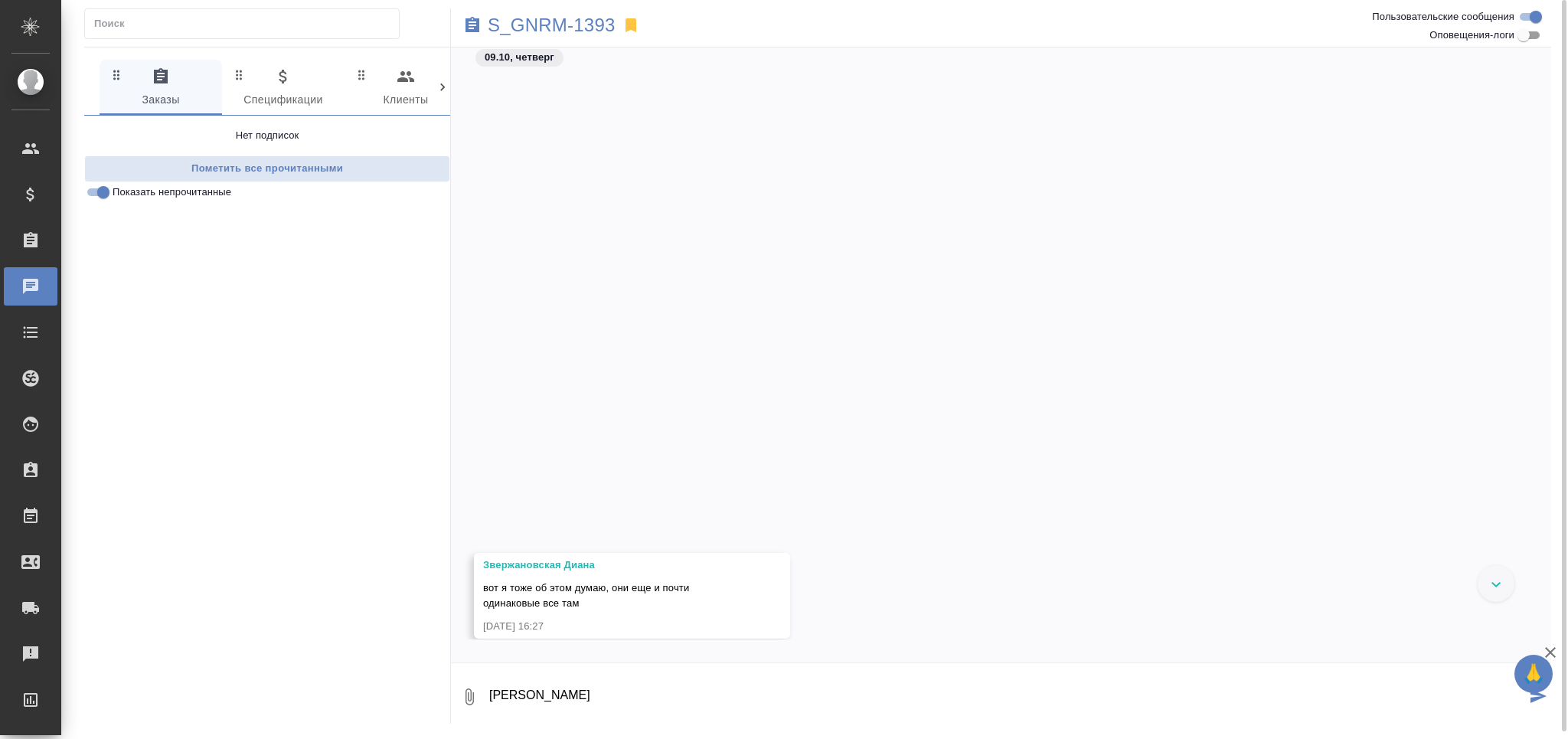
scroll to position [4456, 0]
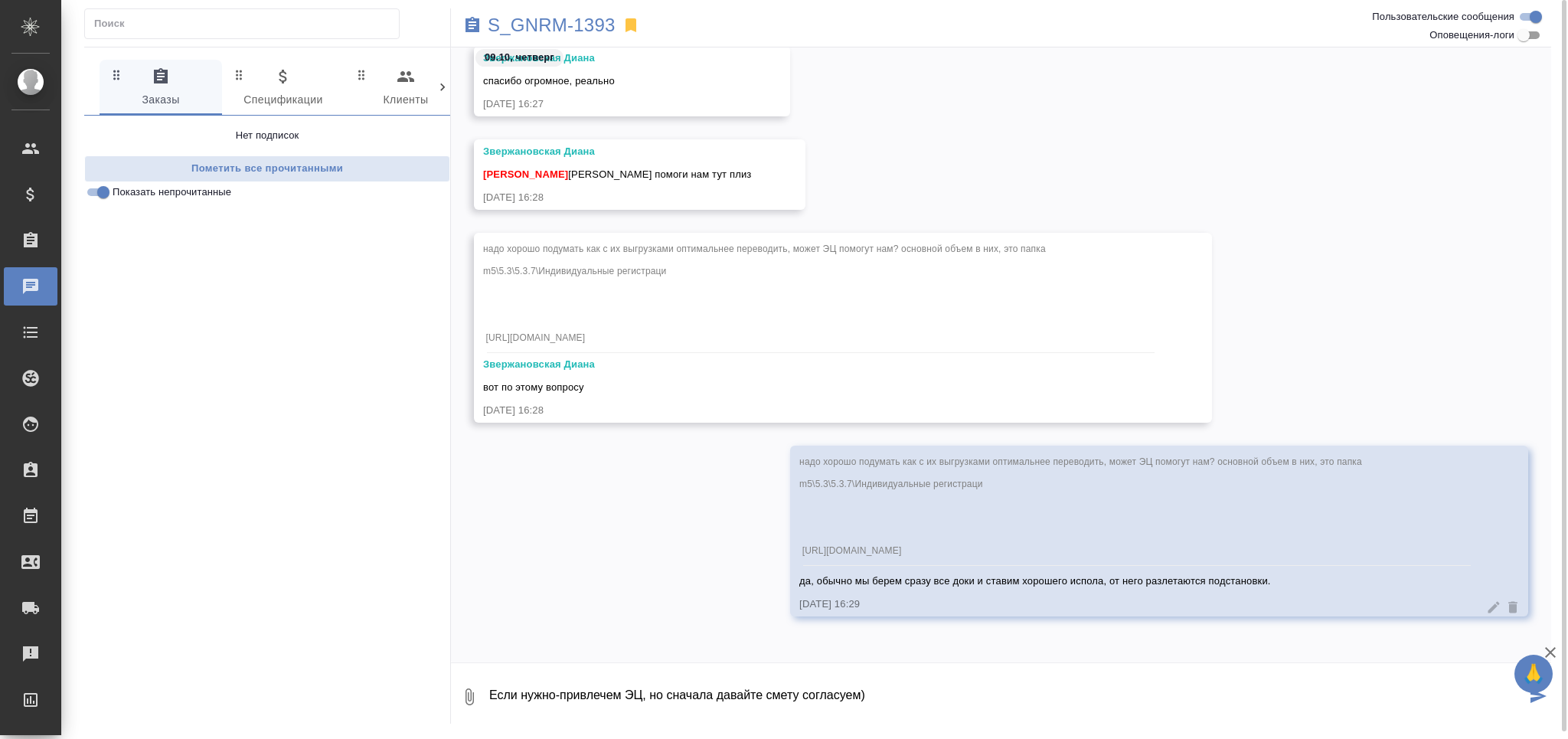
type textarea "Если нужно-привлечем ЭЦ, но сначала давайте смету согласуем)"
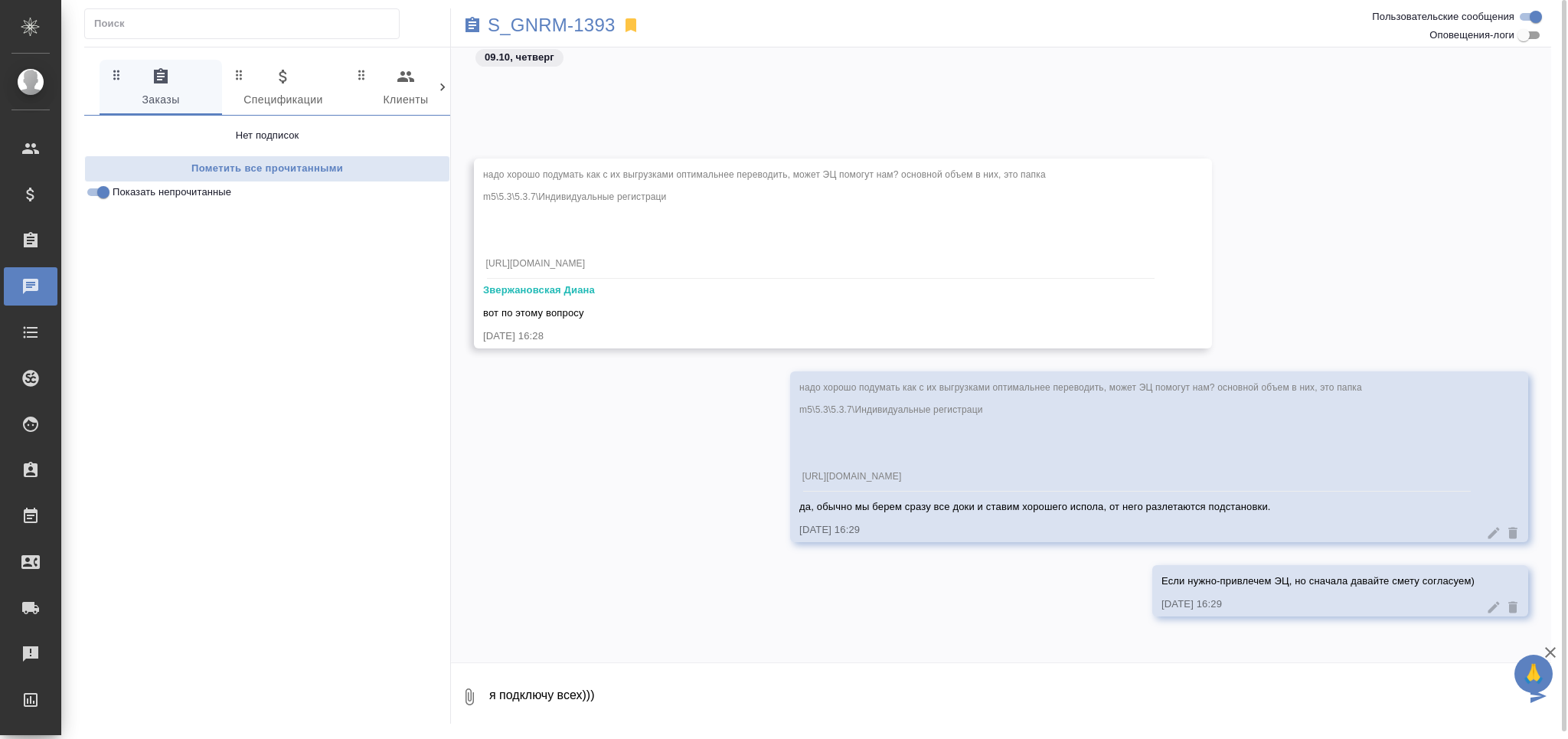
type textarea "я подключу всех)))"
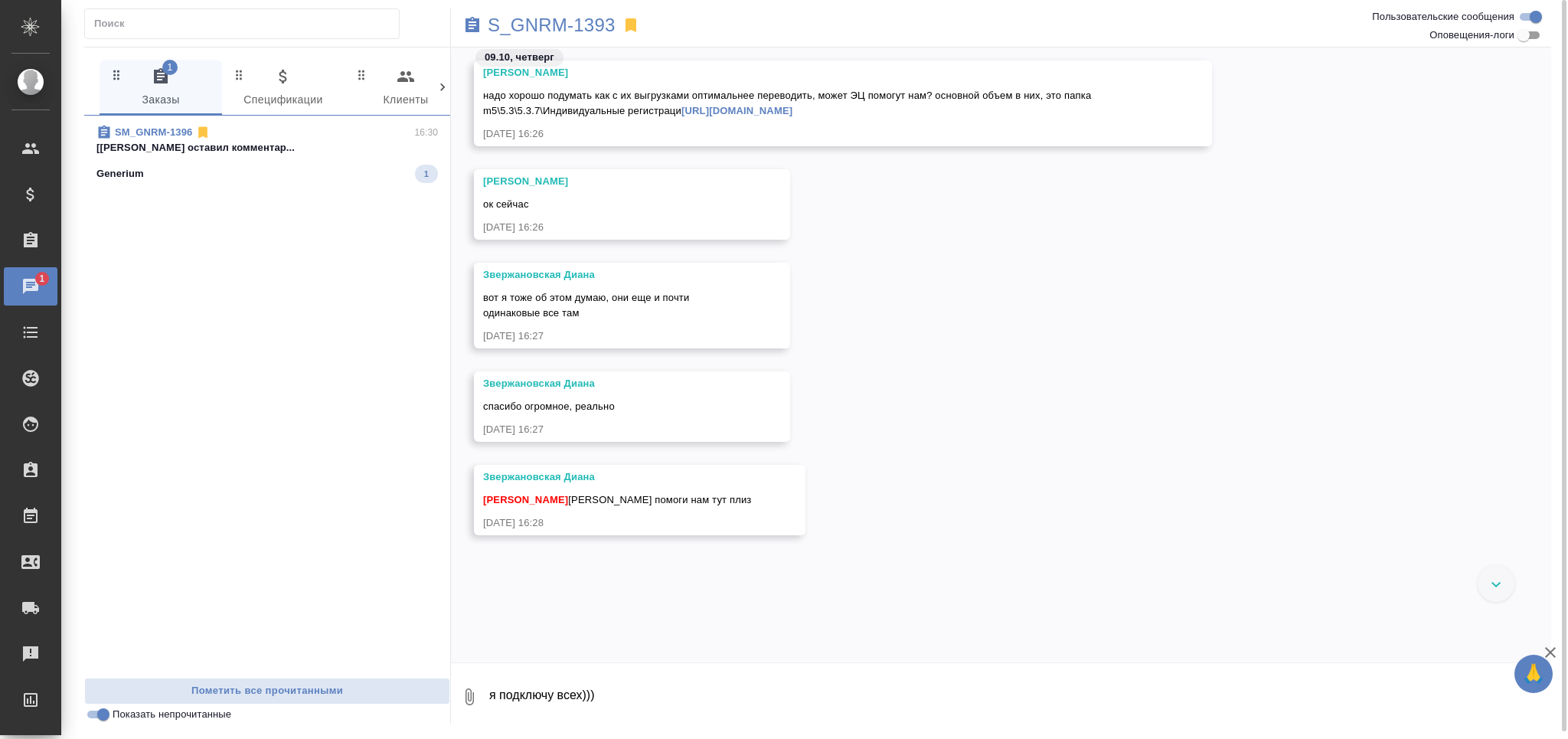
scroll to position [3787, 0]
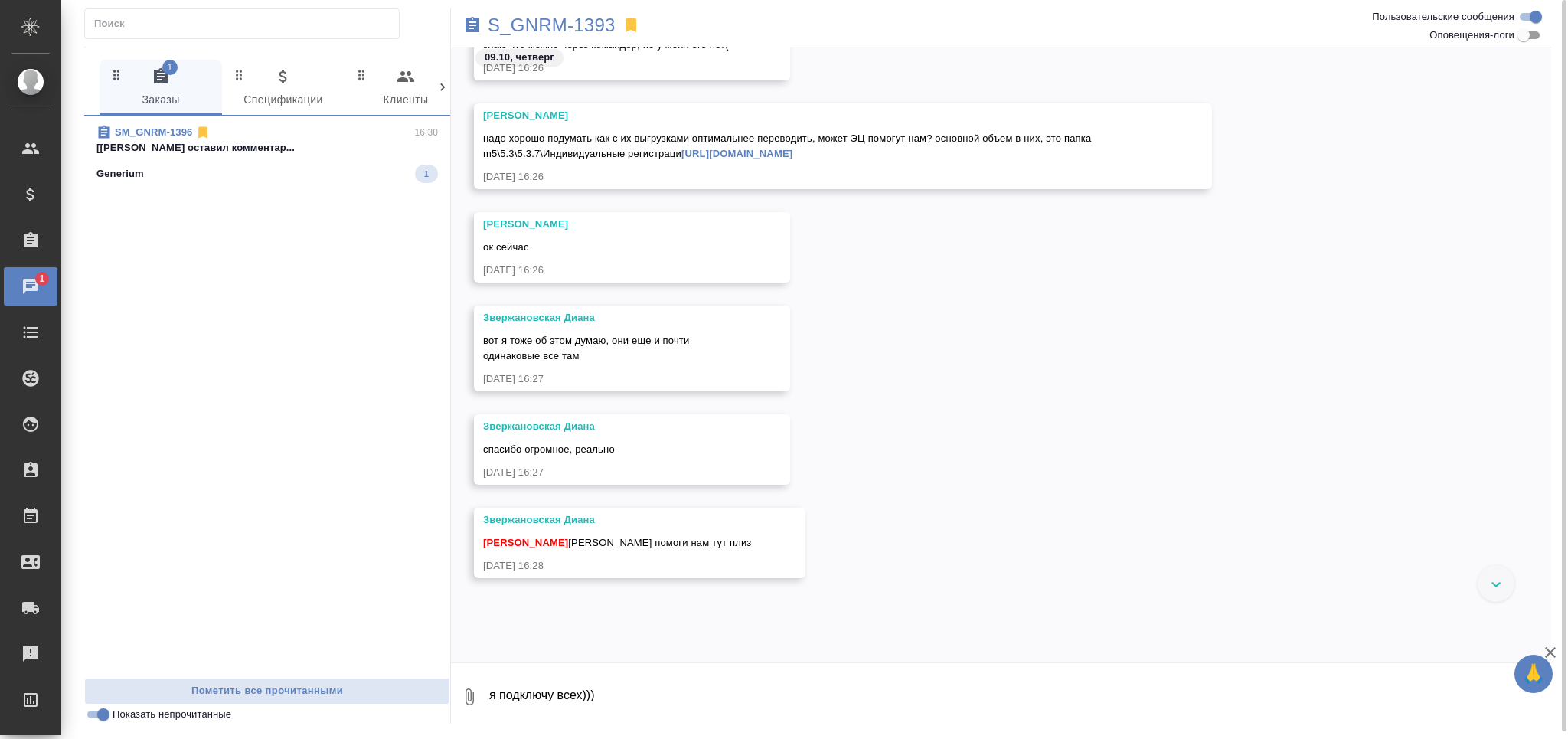
click at [765, 159] on link "https://drive.awatera.com/apps/files/files/10655225?dir=/Shares/Generium/Orders…" at bounding box center [737, 153] width 111 height 11
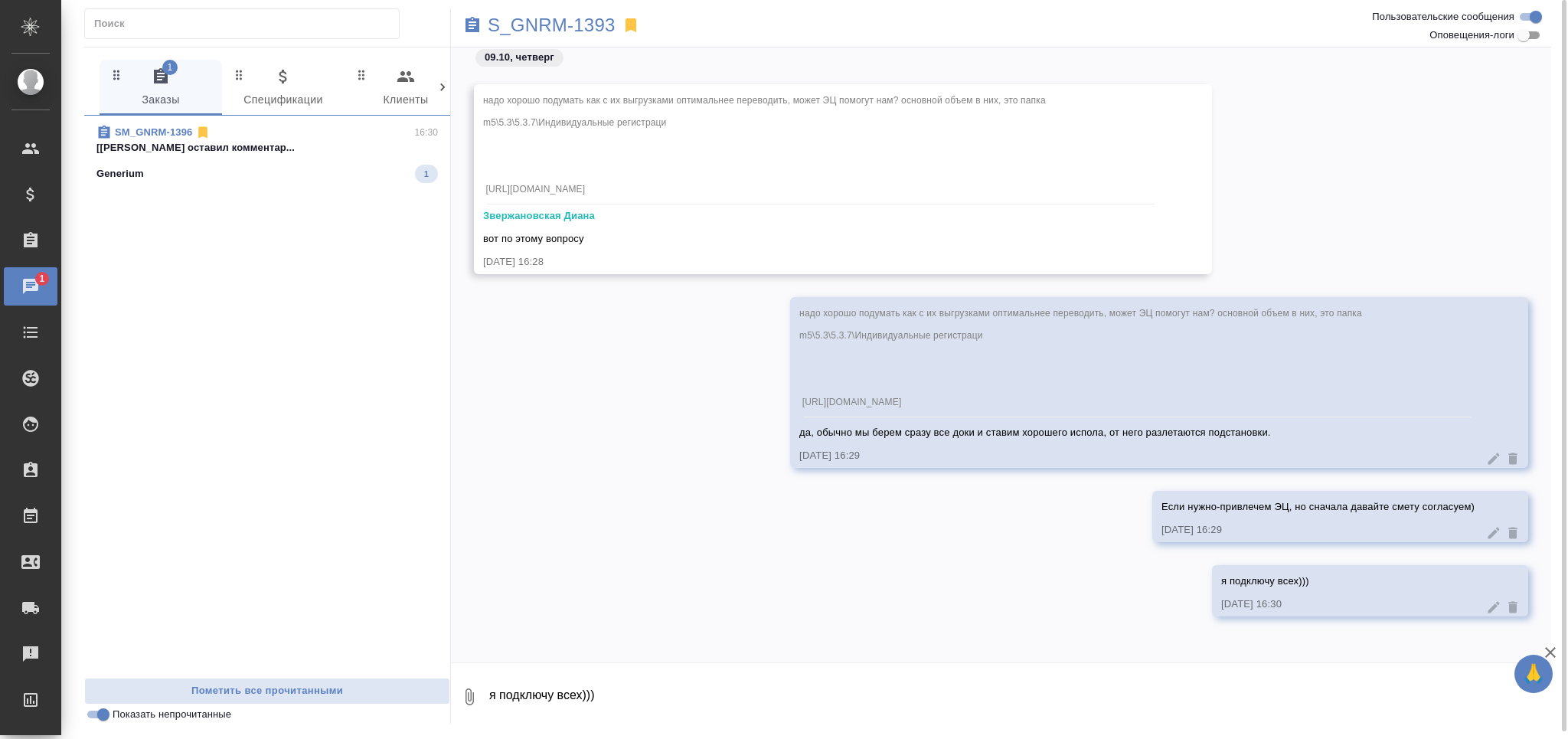
scroll to position [4604, 0]
click at [364, 168] on div "Generium 1" at bounding box center [267, 174] width 341 height 18
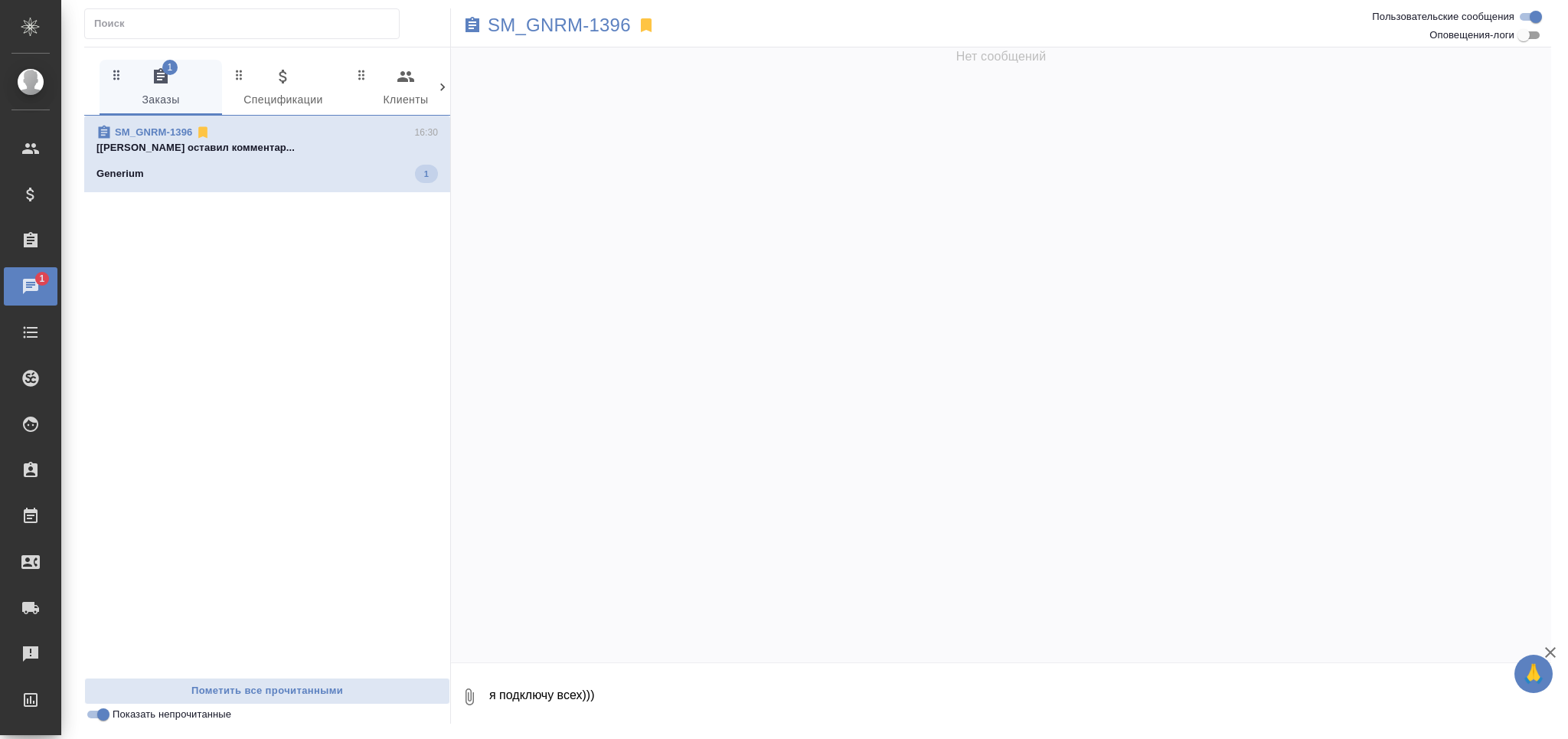
scroll to position [0, 0]
click at [559, 22] on p "SM_GNRM-1396" at bounding box center [560, 25] width 143 height 16
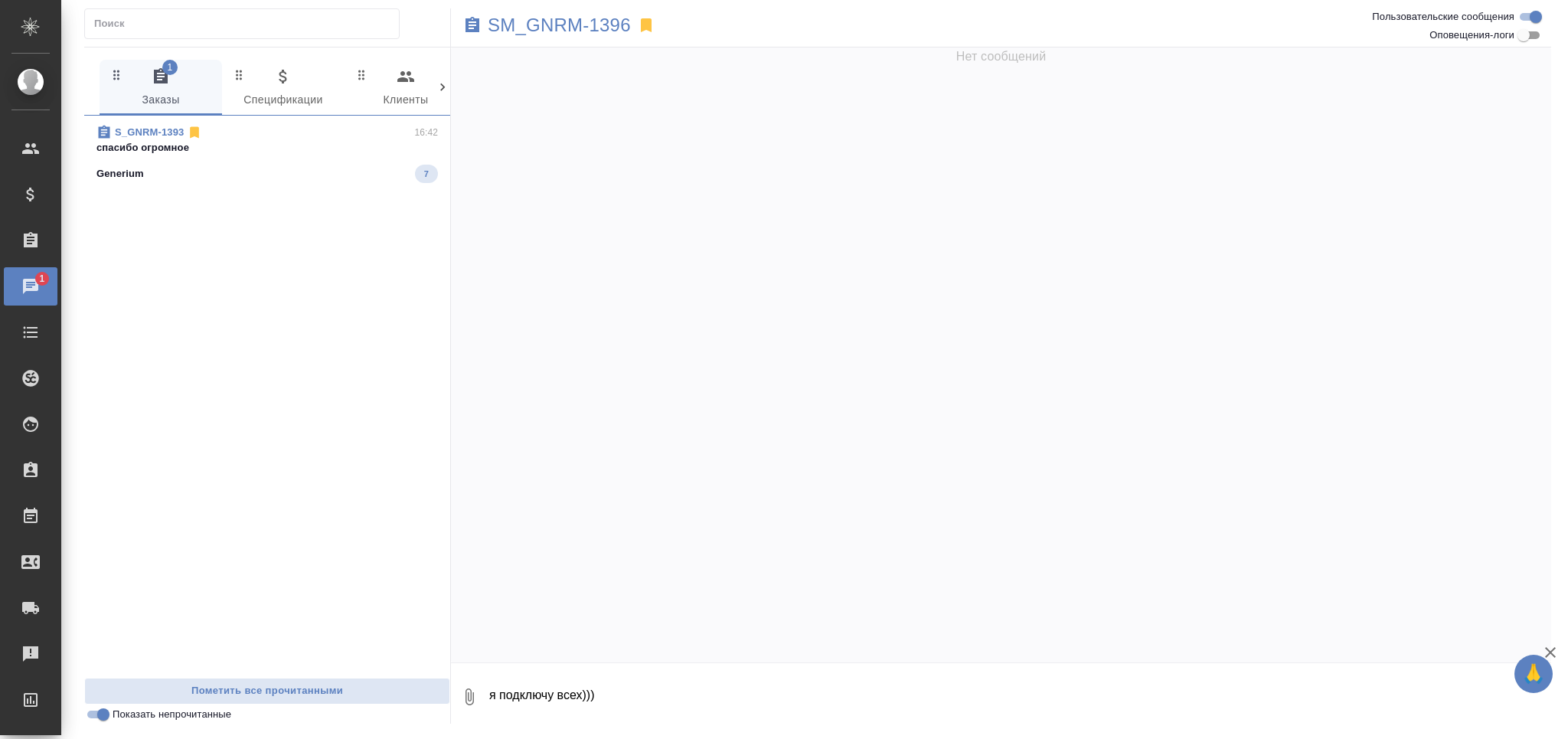
click at [299, 149] on p "спасибо огромное" at bounding box center [267, 148] width 341 height 16
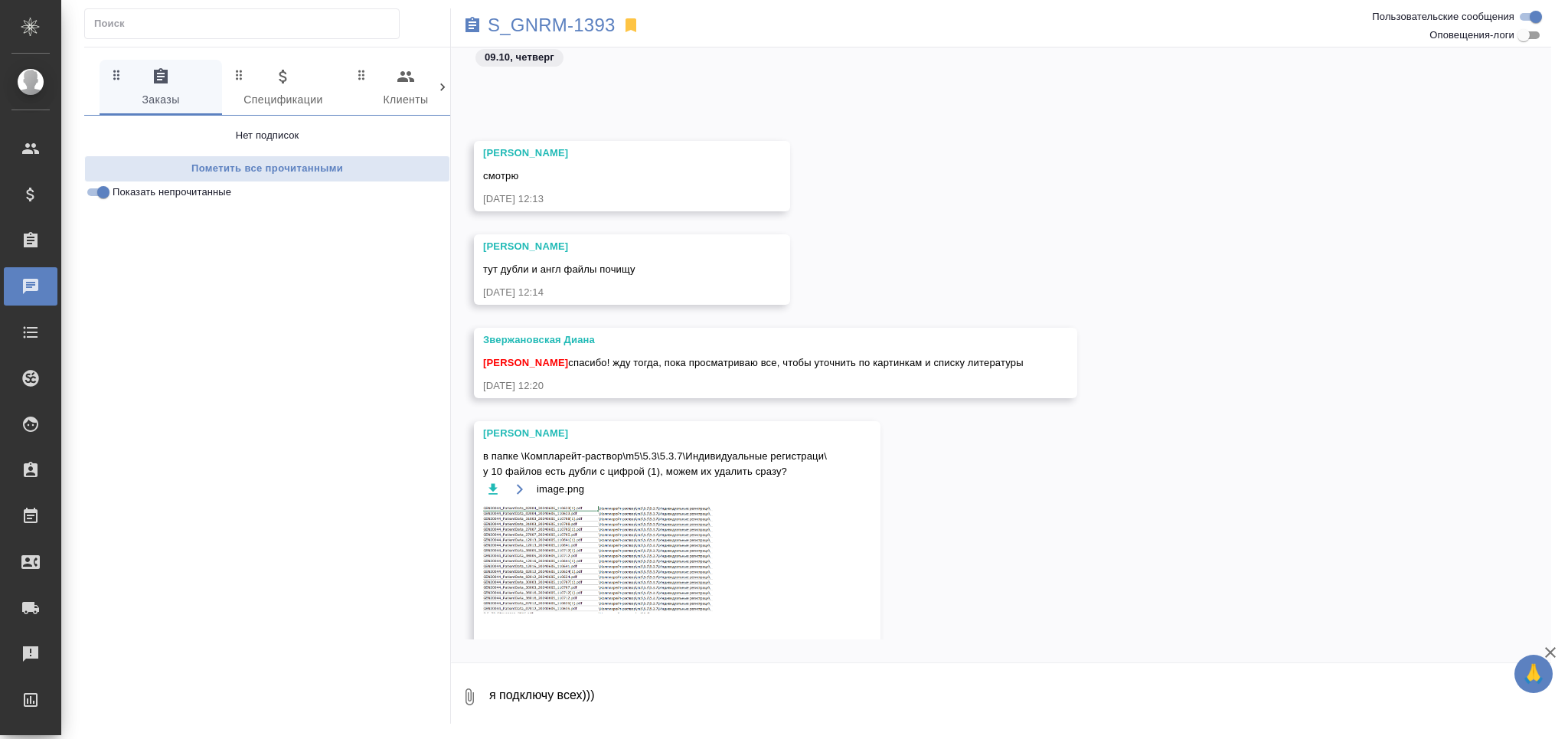
scroll to position [4762, 0]
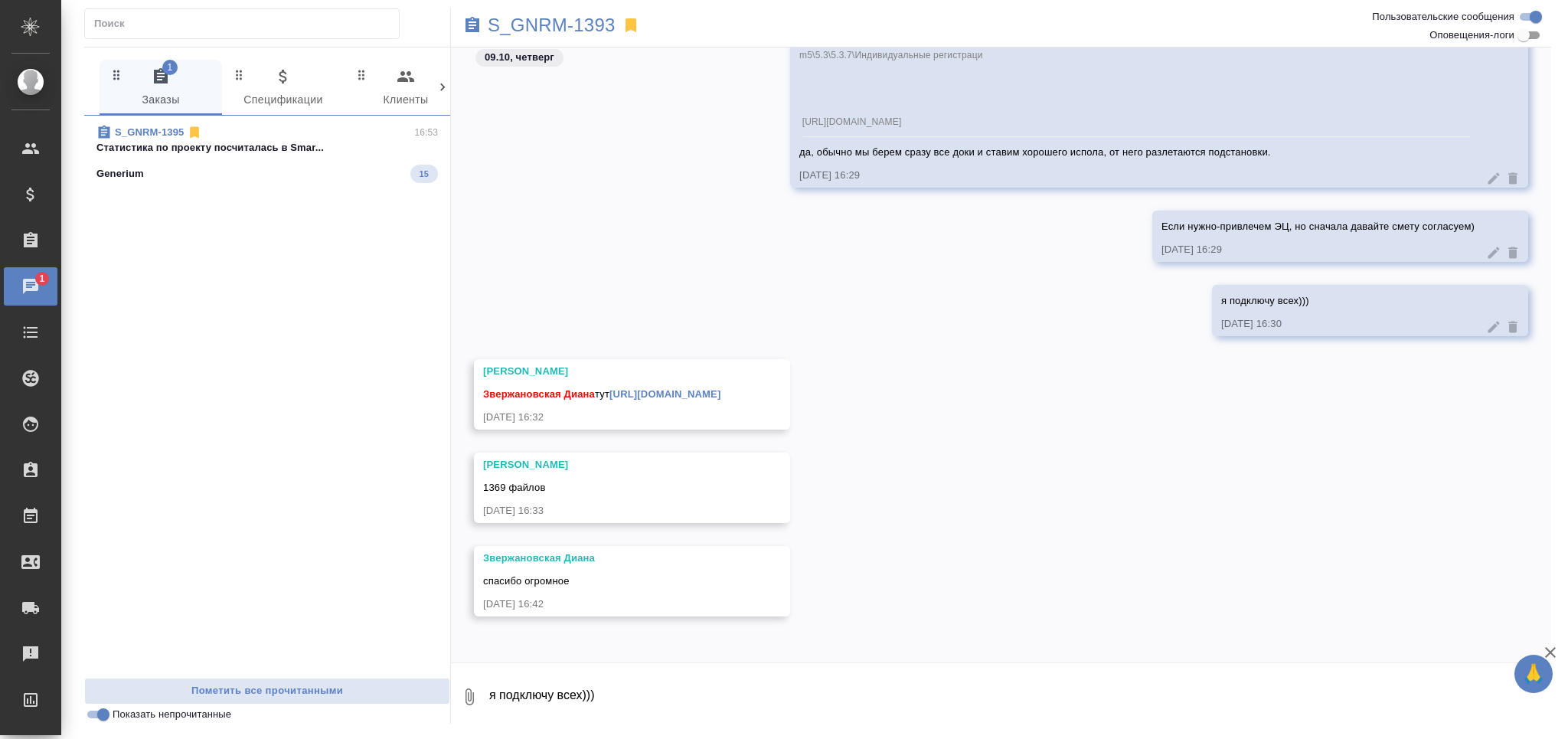
click at [333, 154] on p "Cтатистика по проекту посчиталась в Smar..." at bounding box center [267, 148] width 341 height 16
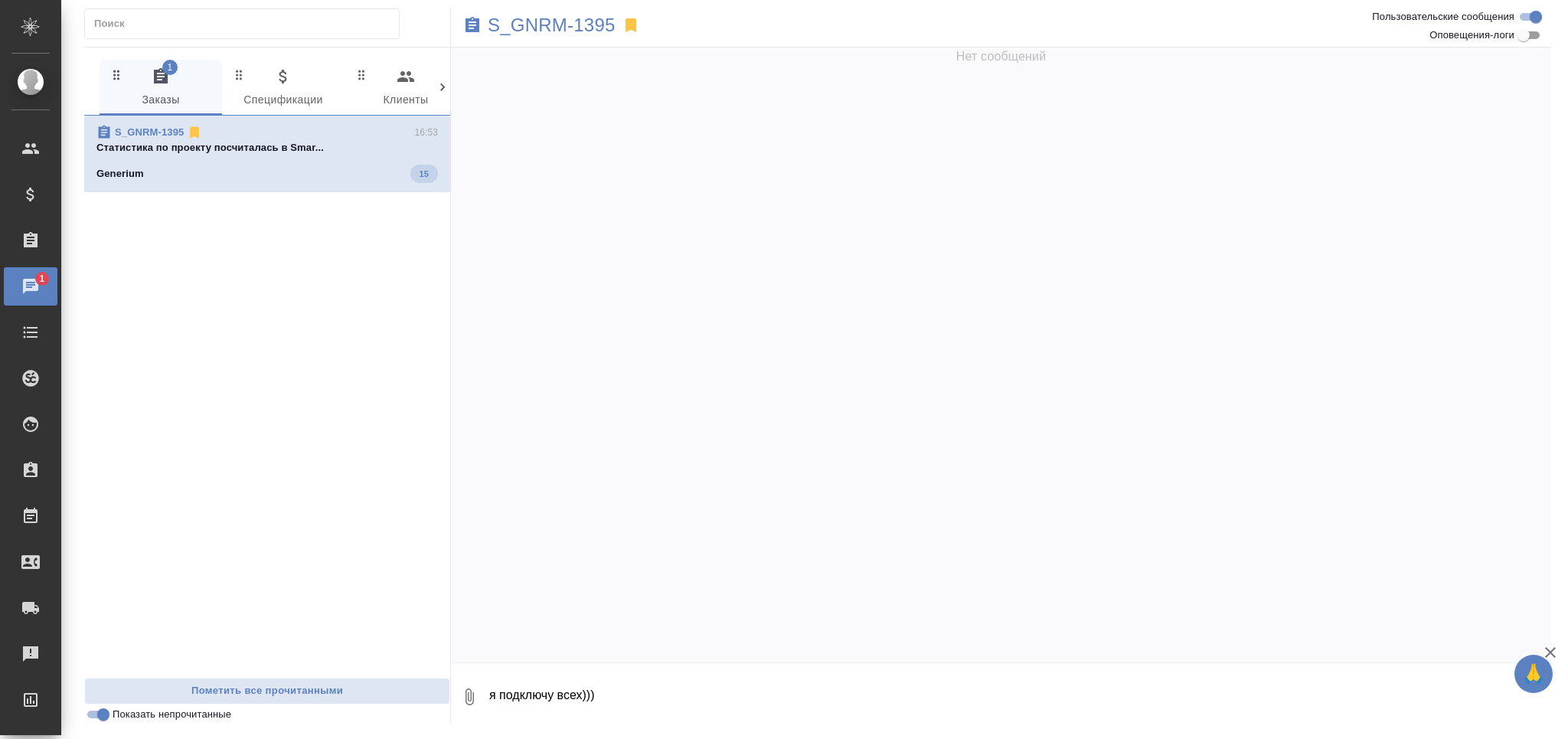
scroll to position [0, 0]
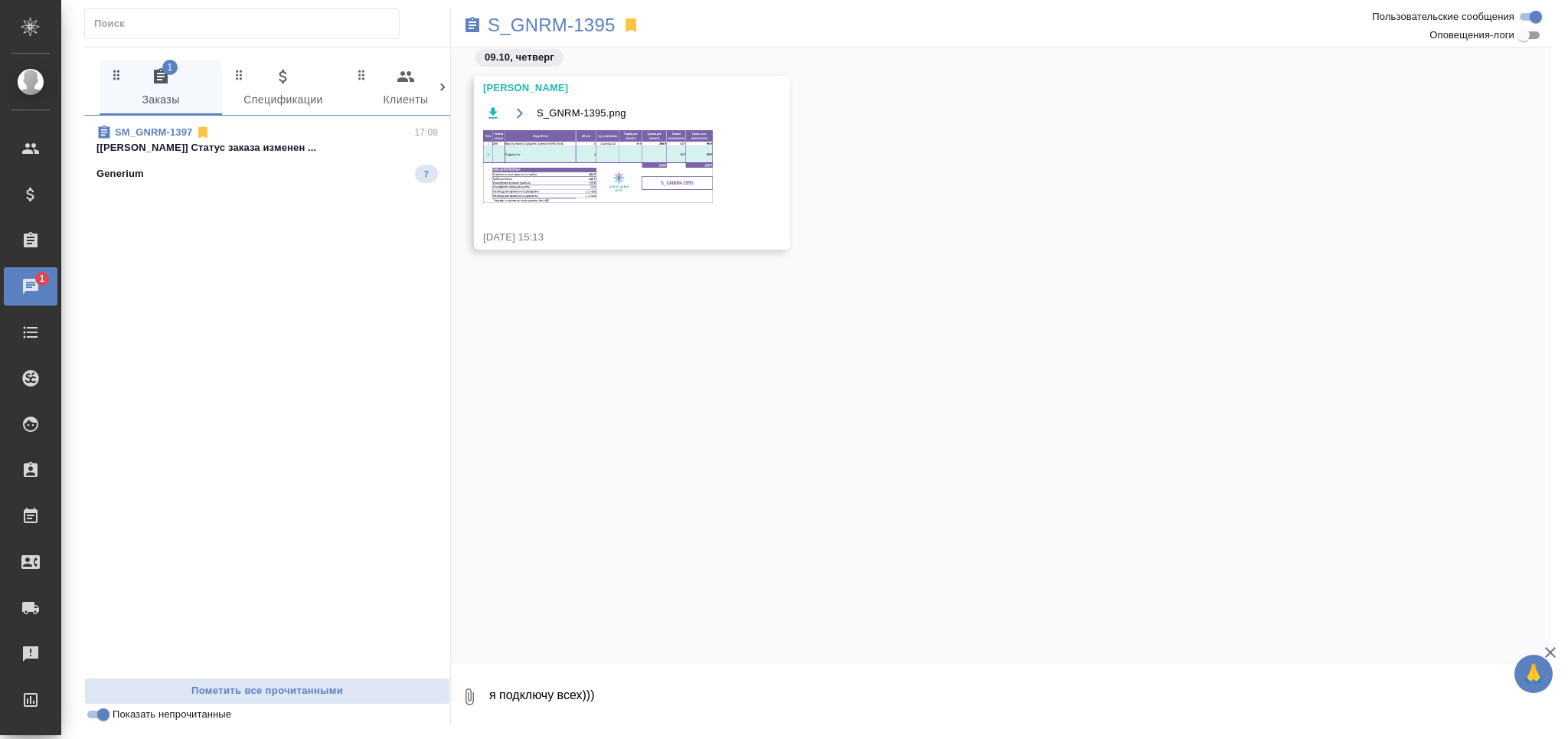
click at [193, 188] on div "SM_GNRM-1397 17:08 [Петрова Валерия] Статус заказа изменен ... Generium 7" at bounding box center [268, 154] width 366 height 77
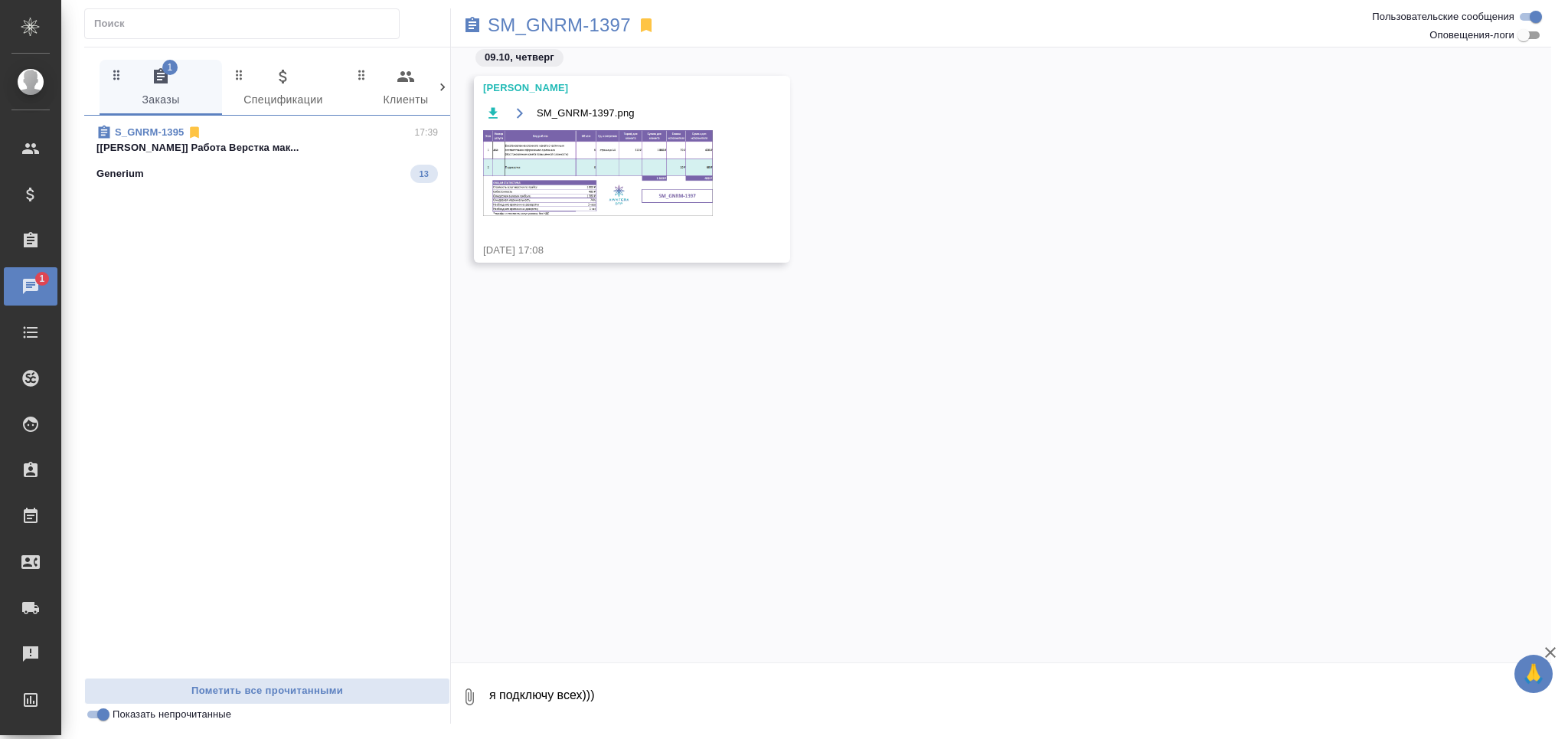
click at [237, 212] on div "S_GNRM-1395 17:39 [Звержановская Диана] Работа Верстка мак... Generium 13" at bounding box center [268, 397] width 366 height 563
click at [254, 169] on div "Generium 13" at bounding box center [267, 174] width 341 height 18
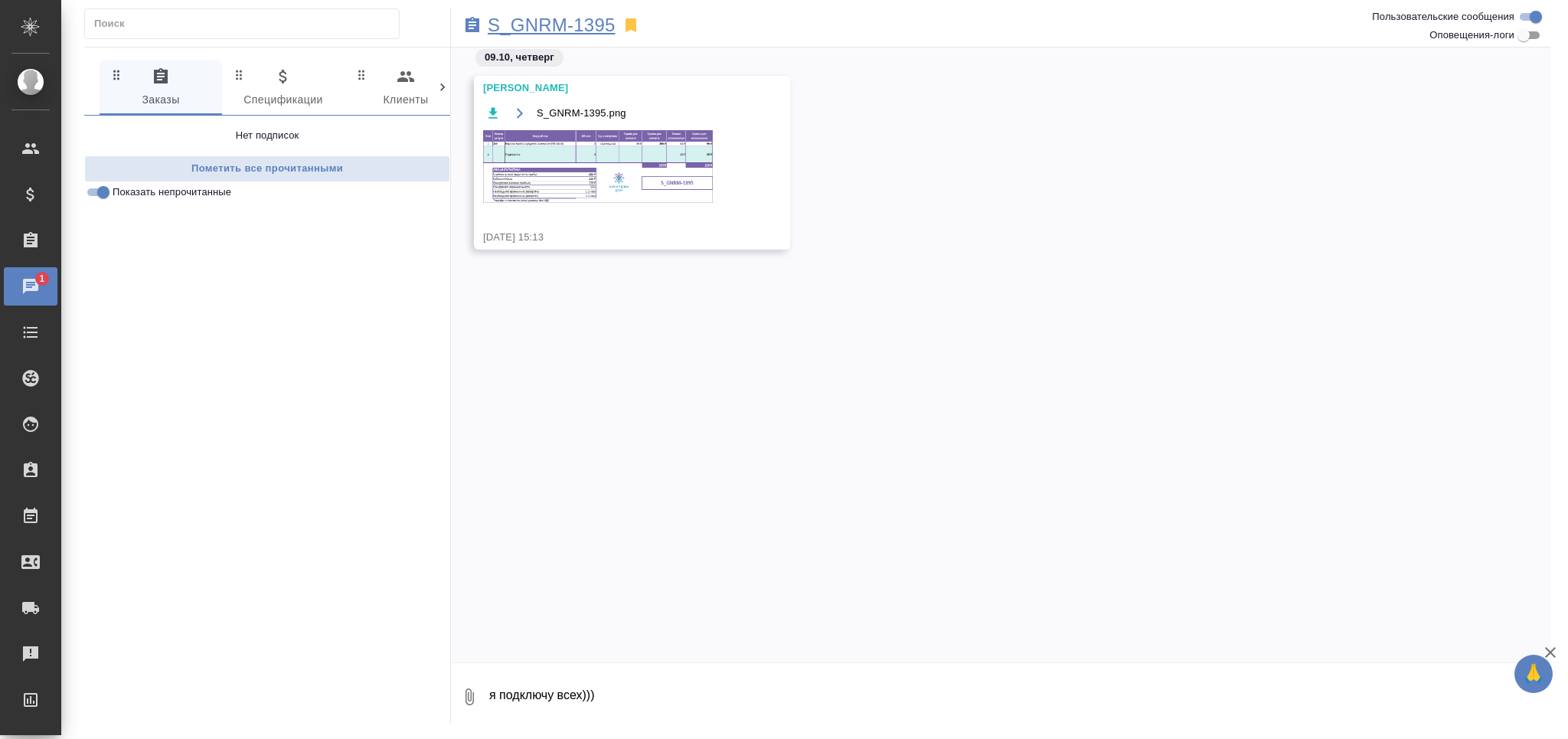
click at [564, 18] on p "S_GNRM-1395" at bounding box center [552, 25] width 128 height 16
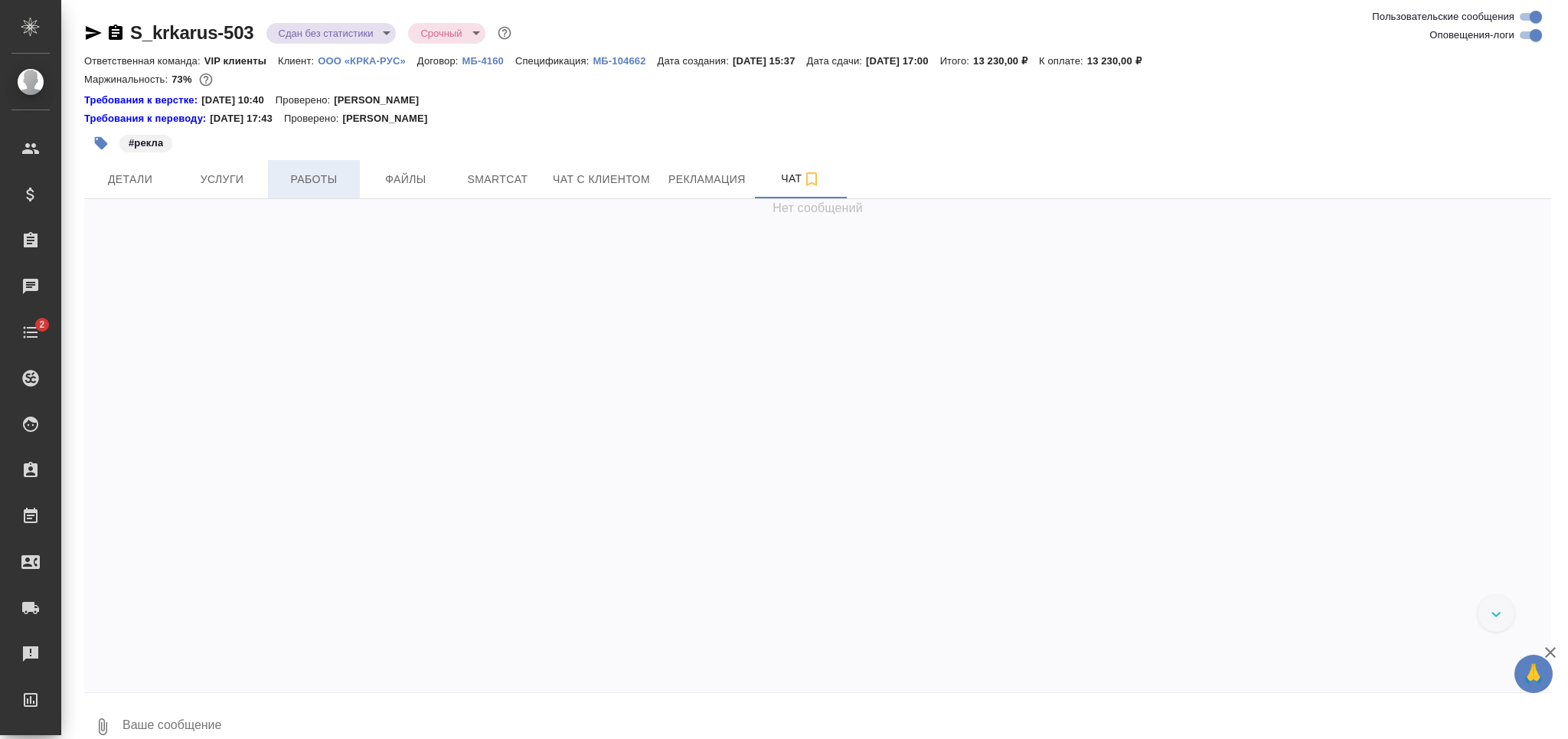
click at [302, 179] on span "Работы" at bounding box center [314, 180] width 73 height 19
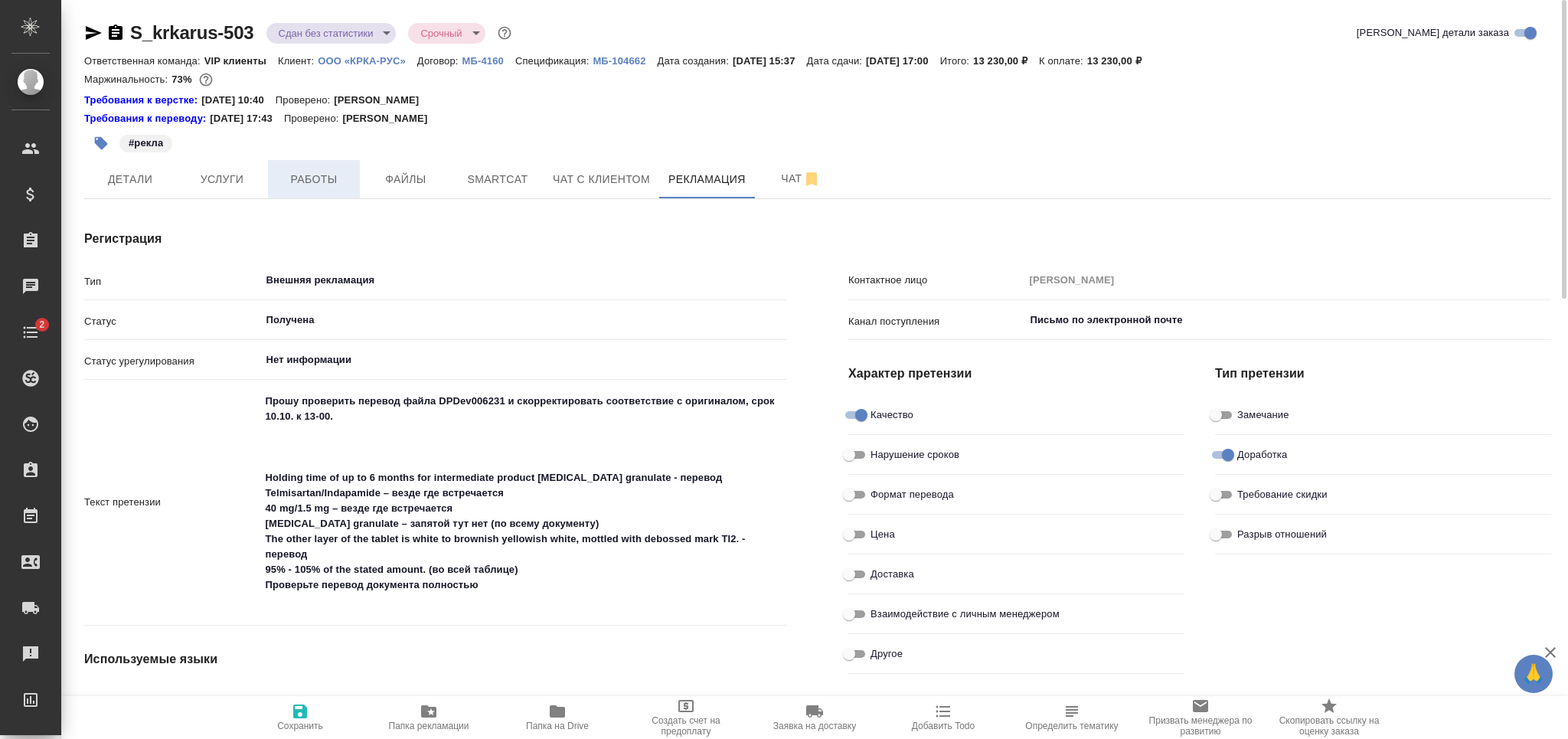
click at [315, 170] on span "Работы" at bounding box center [314, 180] width 73 height 19
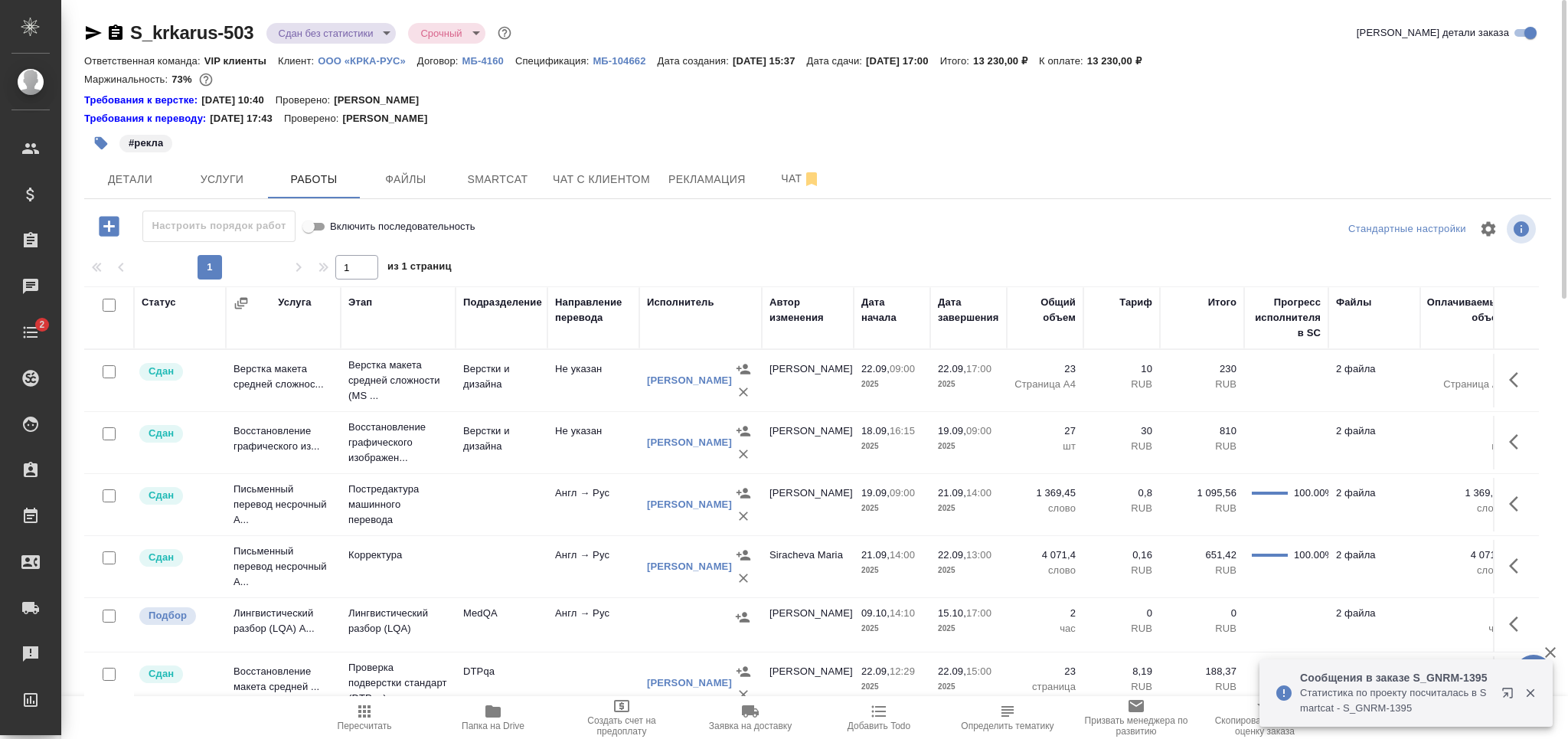
click at [94, 30] on icon "button" at bounding box center [93, 33] width 16 height 14
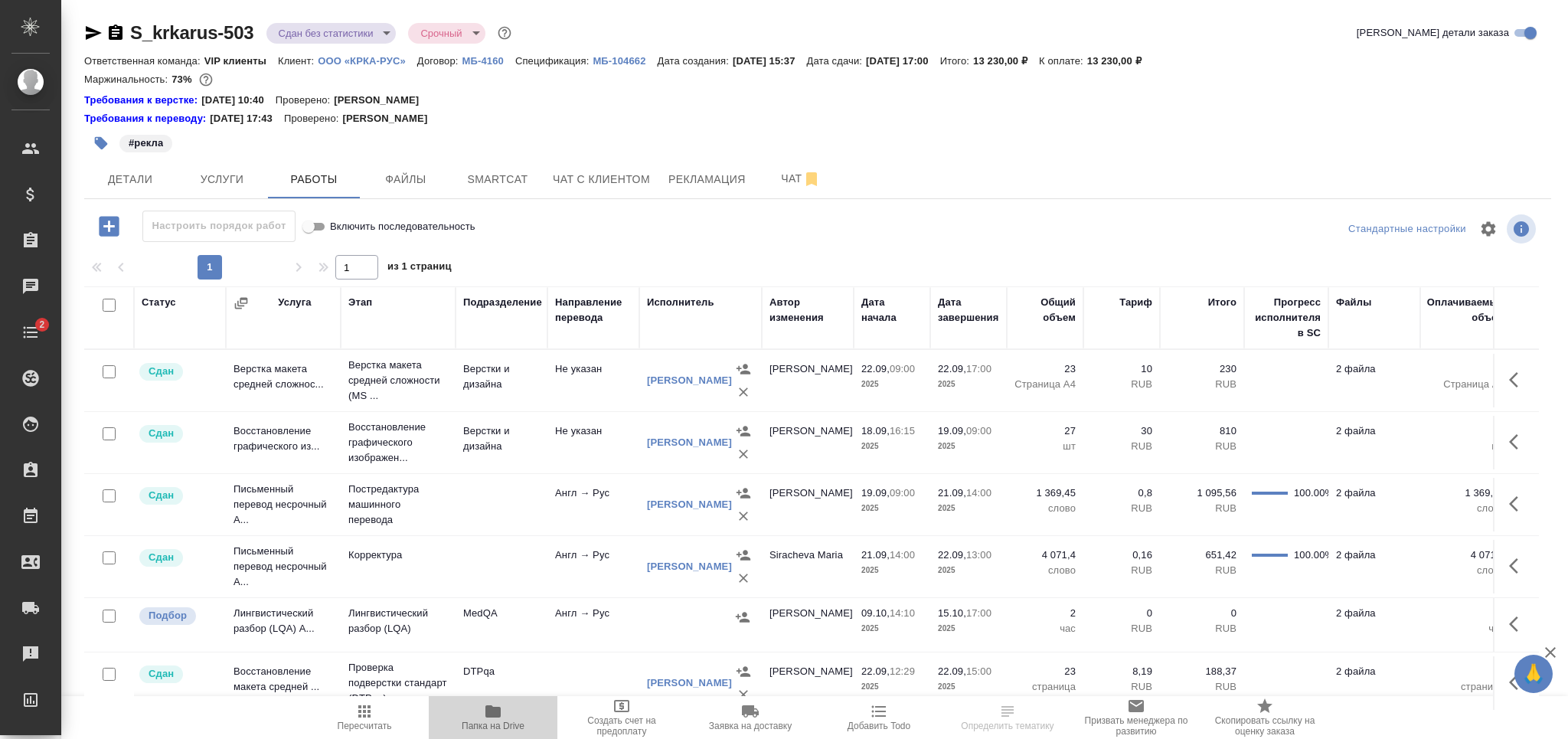
click at [515, 716] on span "Папка на Drive" at bounding box center [493, 717] width 111 height 29
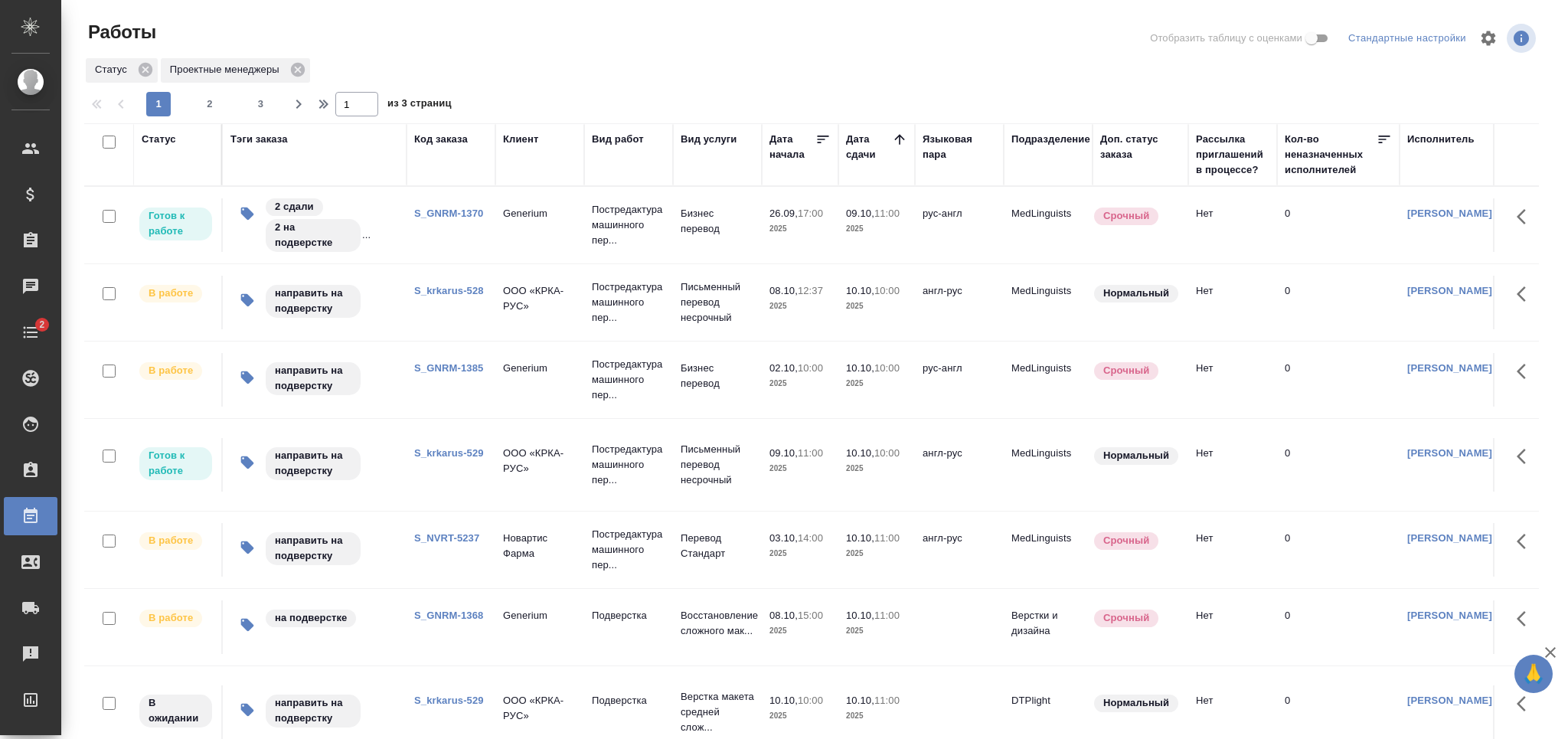
click at [457, 289] on link "S_krkarus-528" at bounding box center [449, 290] width 70 height 11
click at [388, 491] on td "направить на подверстку" at bounding box center [314, 465] width 184 height 54
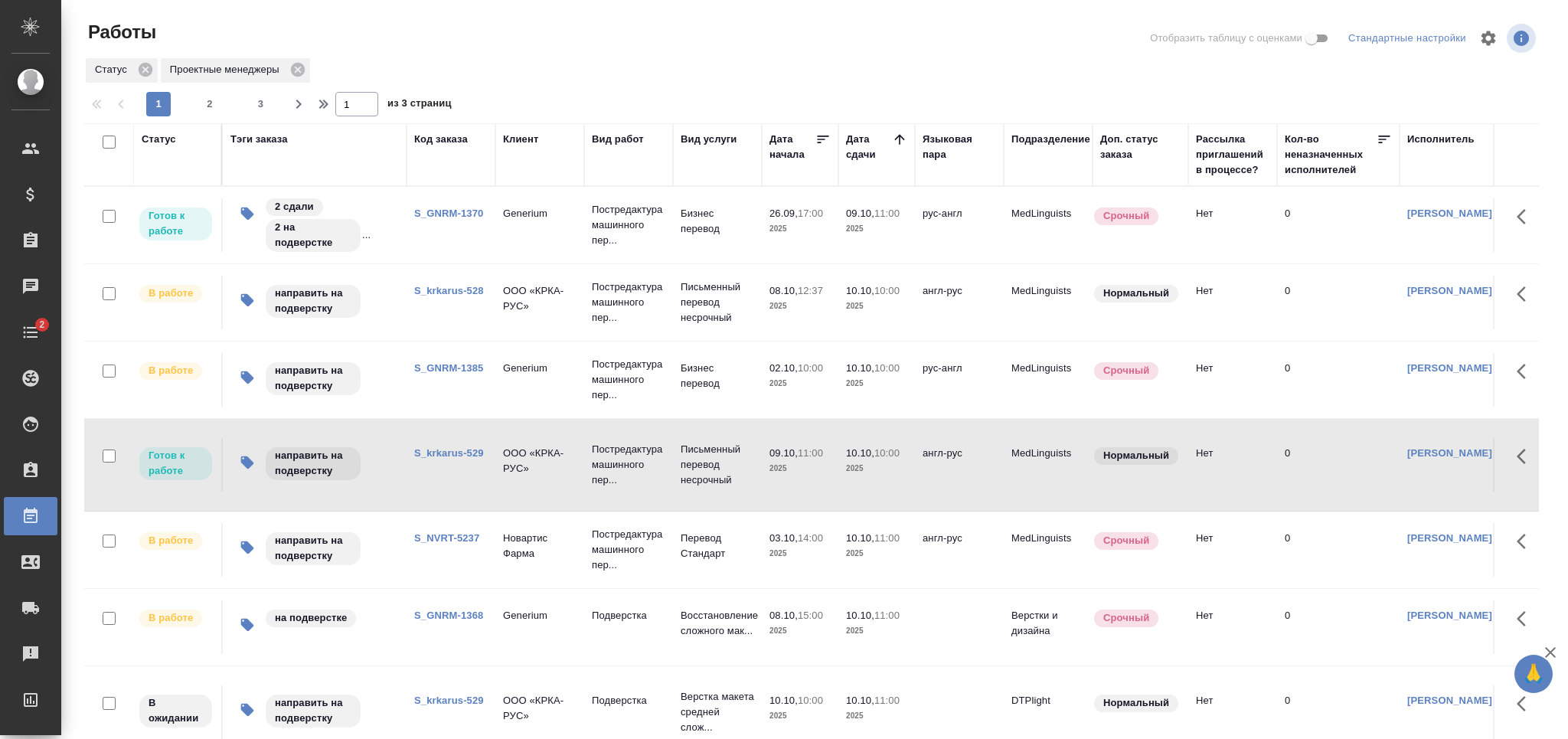
click at [404, 560] on td "направить на подверстку" at bounding box center [314, 550] width 184 height 54
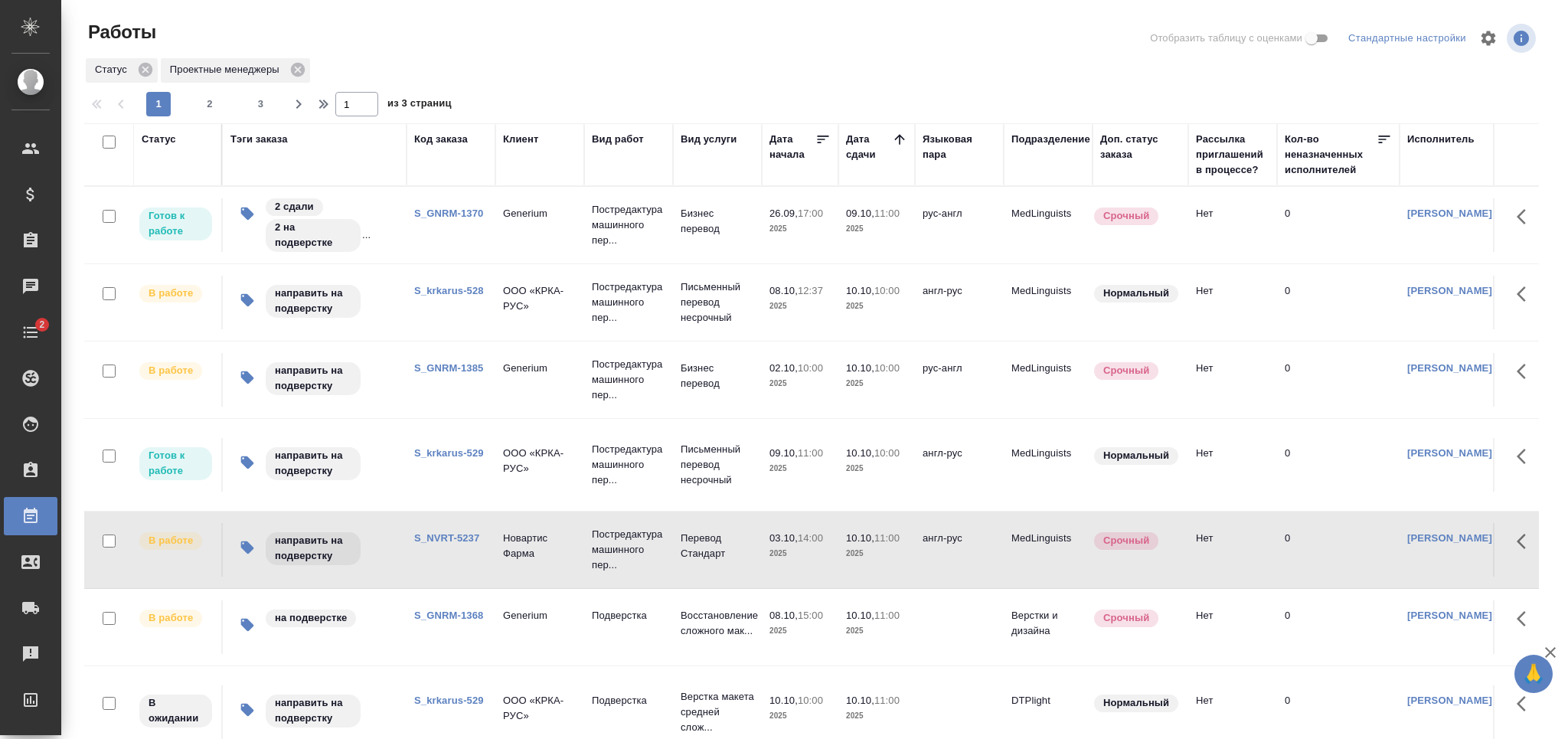
click at [434, 535] on link "S_NVRT-5237" at bounding box center [447, 538] width 65 height 11
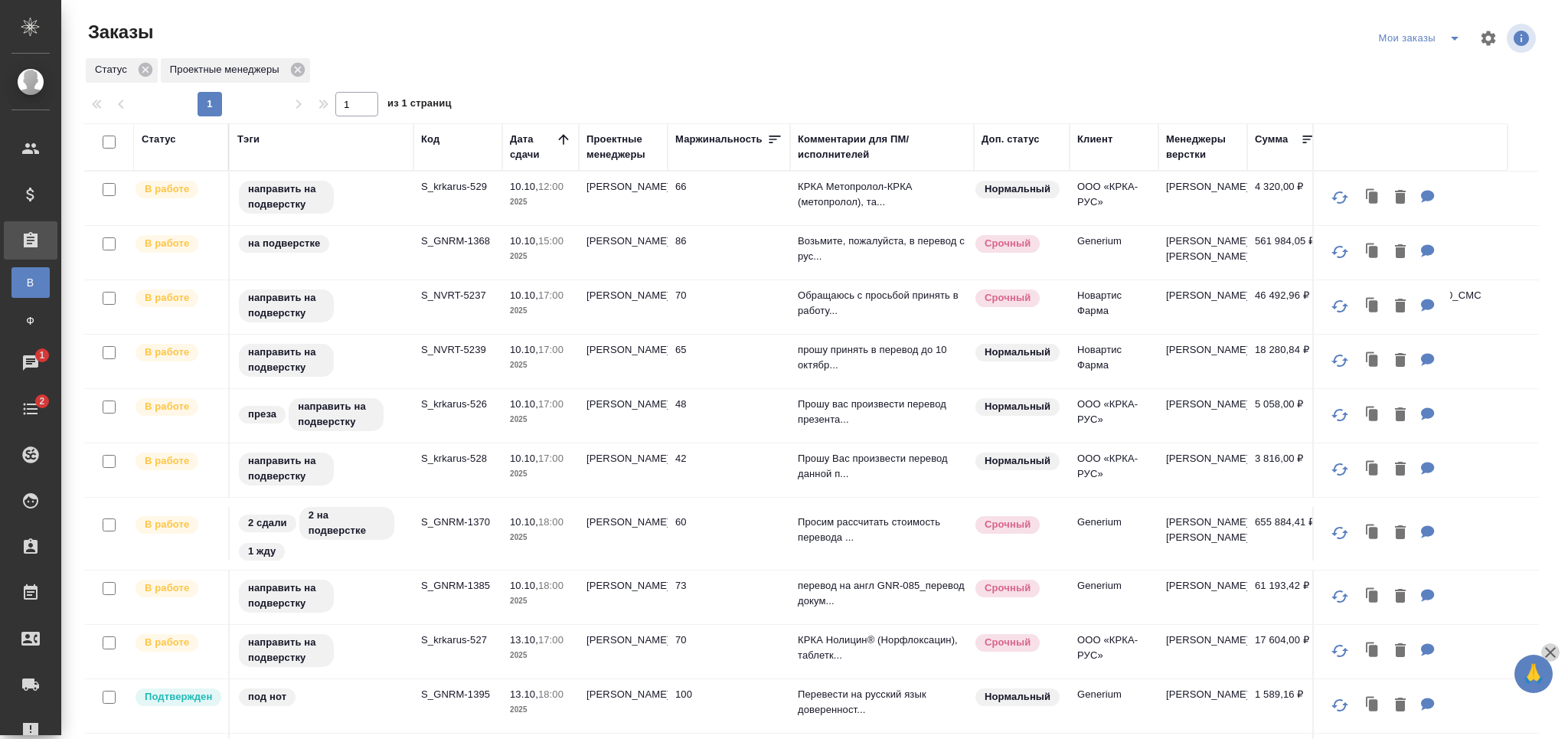
click at [1550, 647] on icon "button" at bounding box center [1550, 653] width 18 height 18
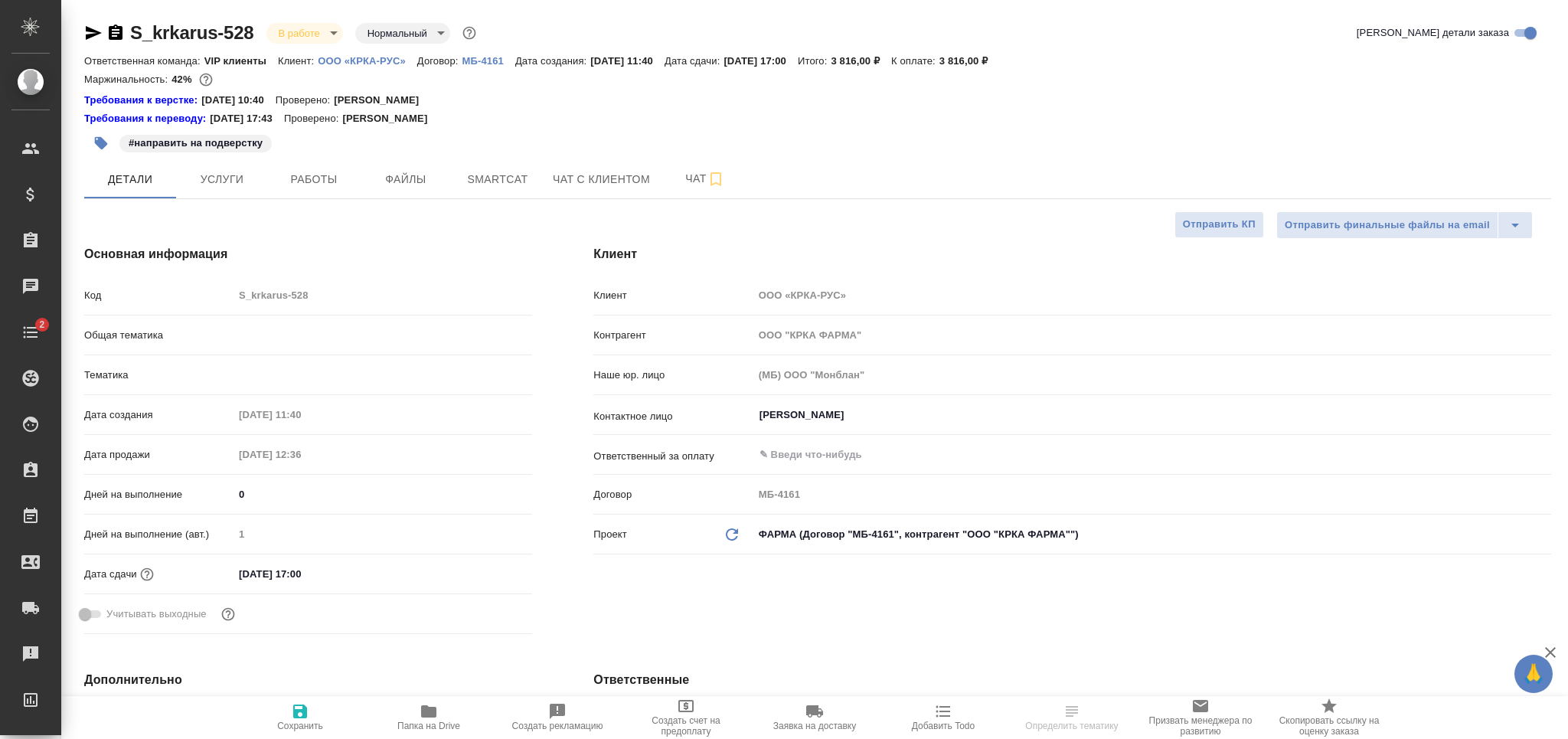
select select "RU"
type input "[PERSON_NAME]"
type input "Каирова Бэлла"
click at [511, 182] on span "Smartcat" at bounding box center [498, 180] width 73 height 19
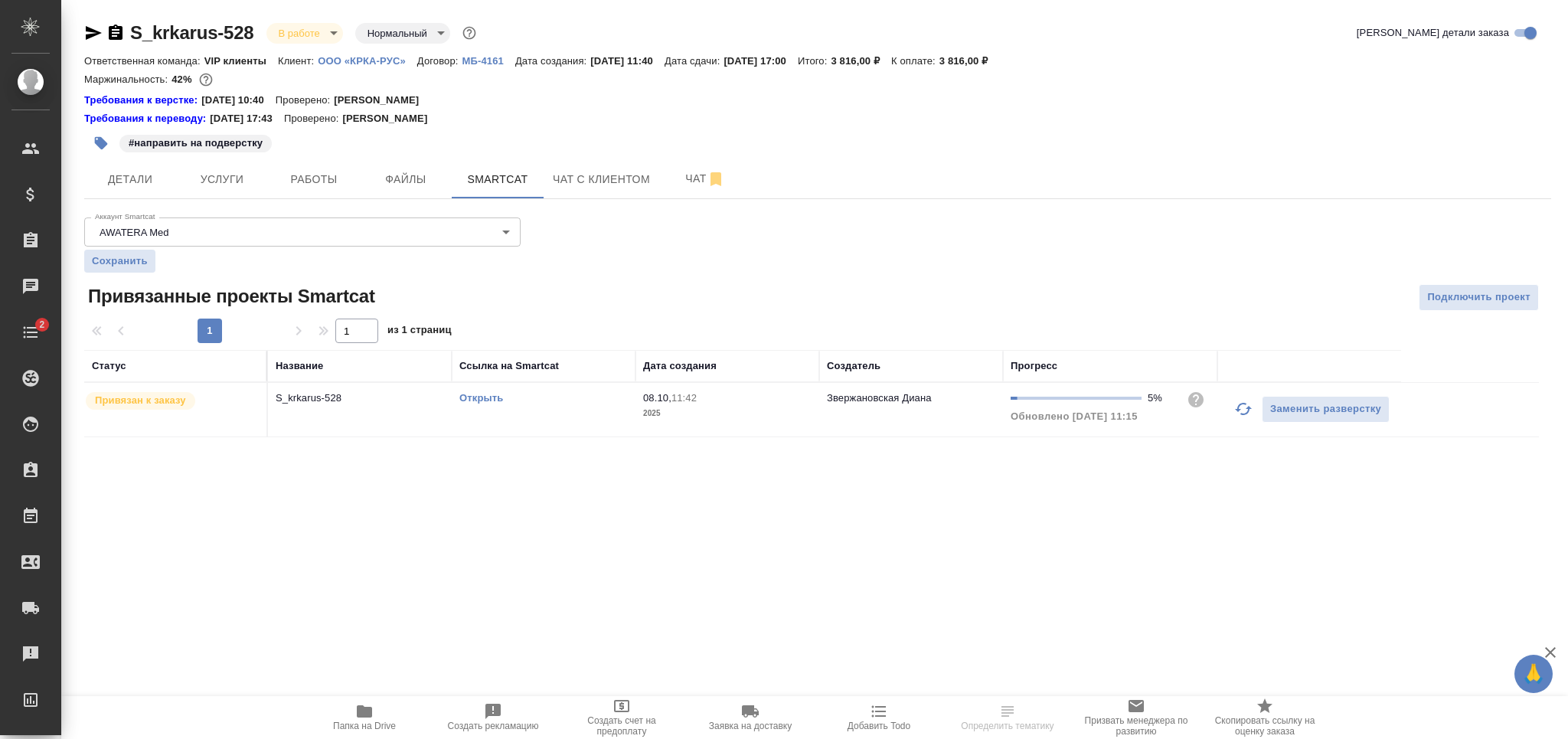
click at [1244, 419] on button "button" at bounding box center [1243, 409] width 37 height 37
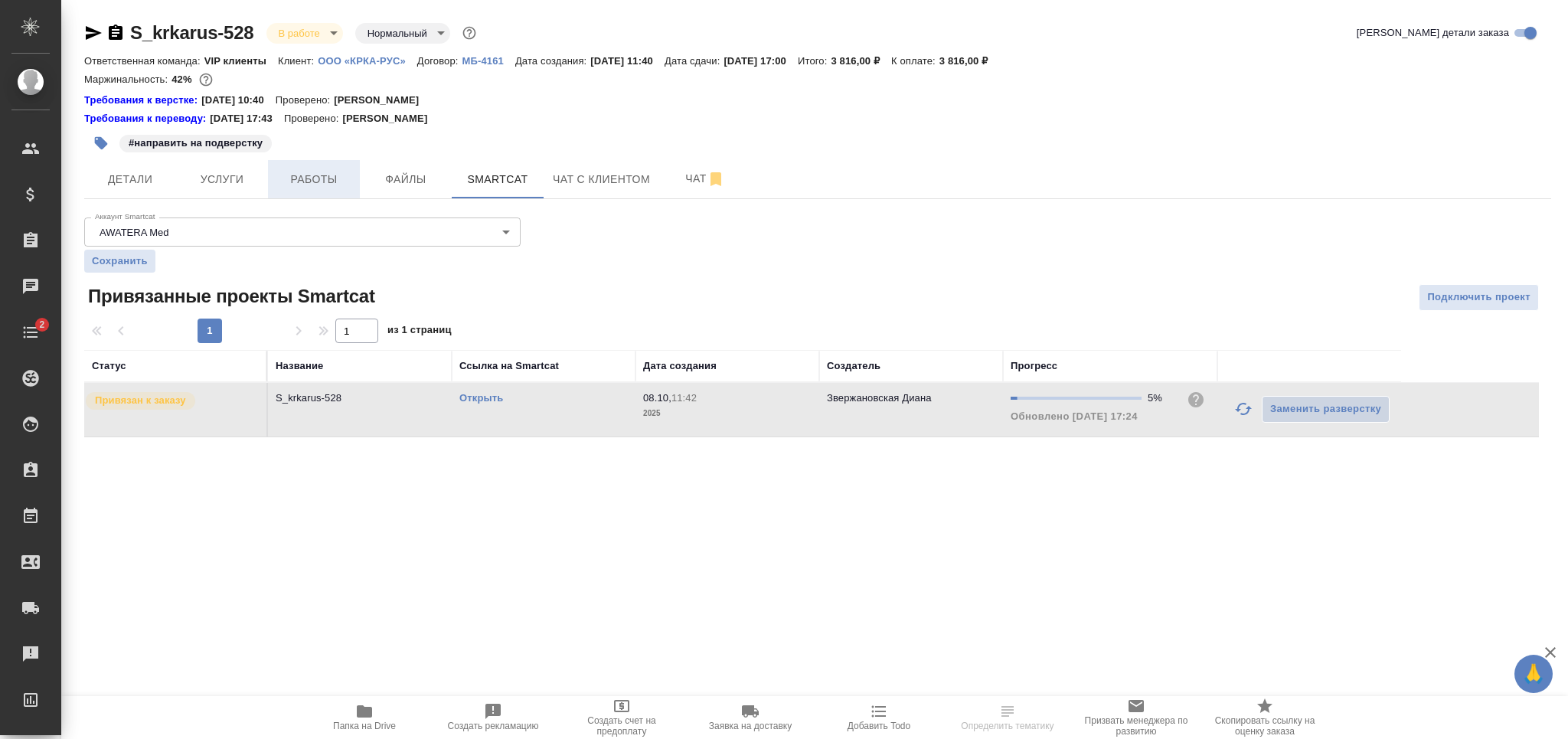
click at [307, 190] on button "Работы" at bounding box center [314, 179] width 92 height 38
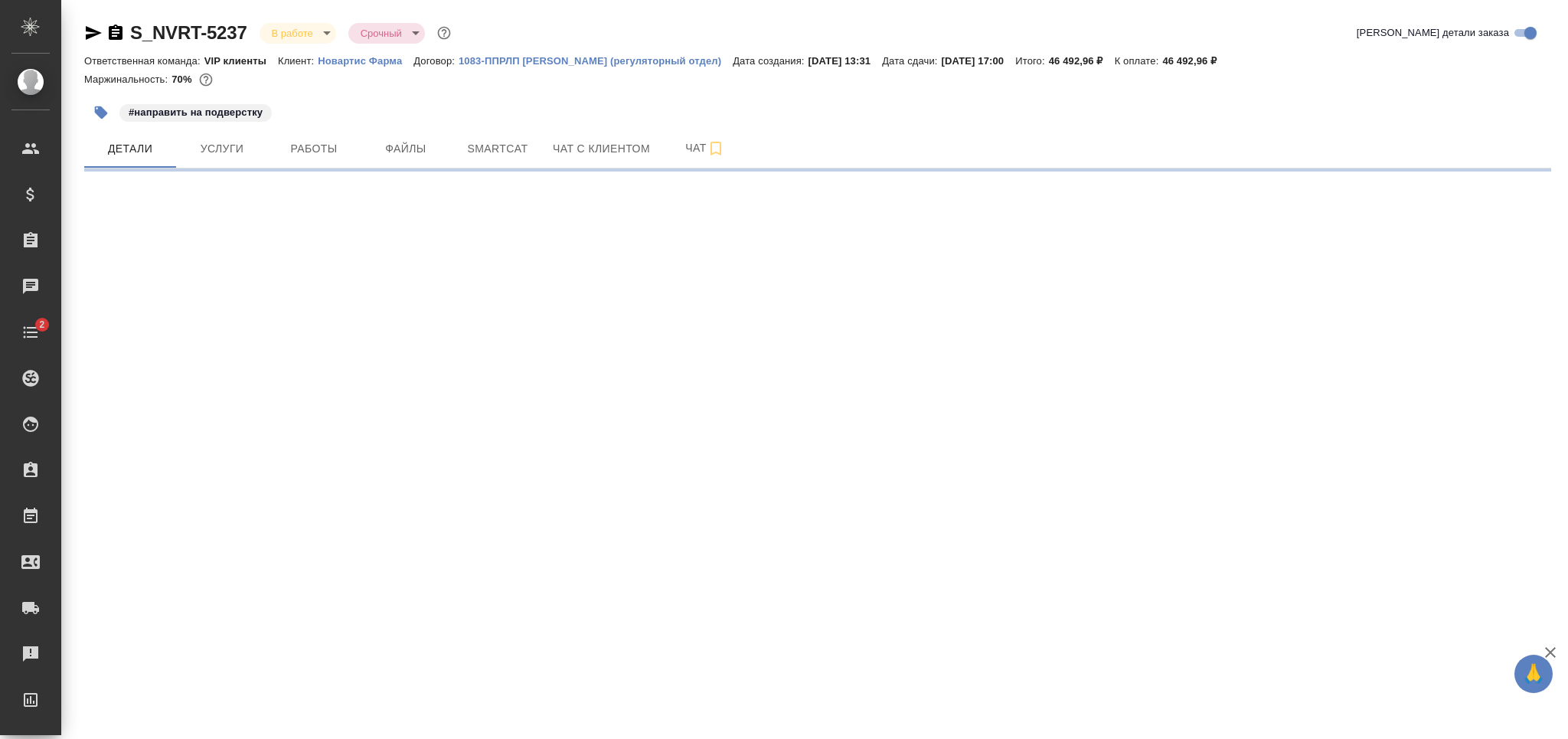
select select "RU"
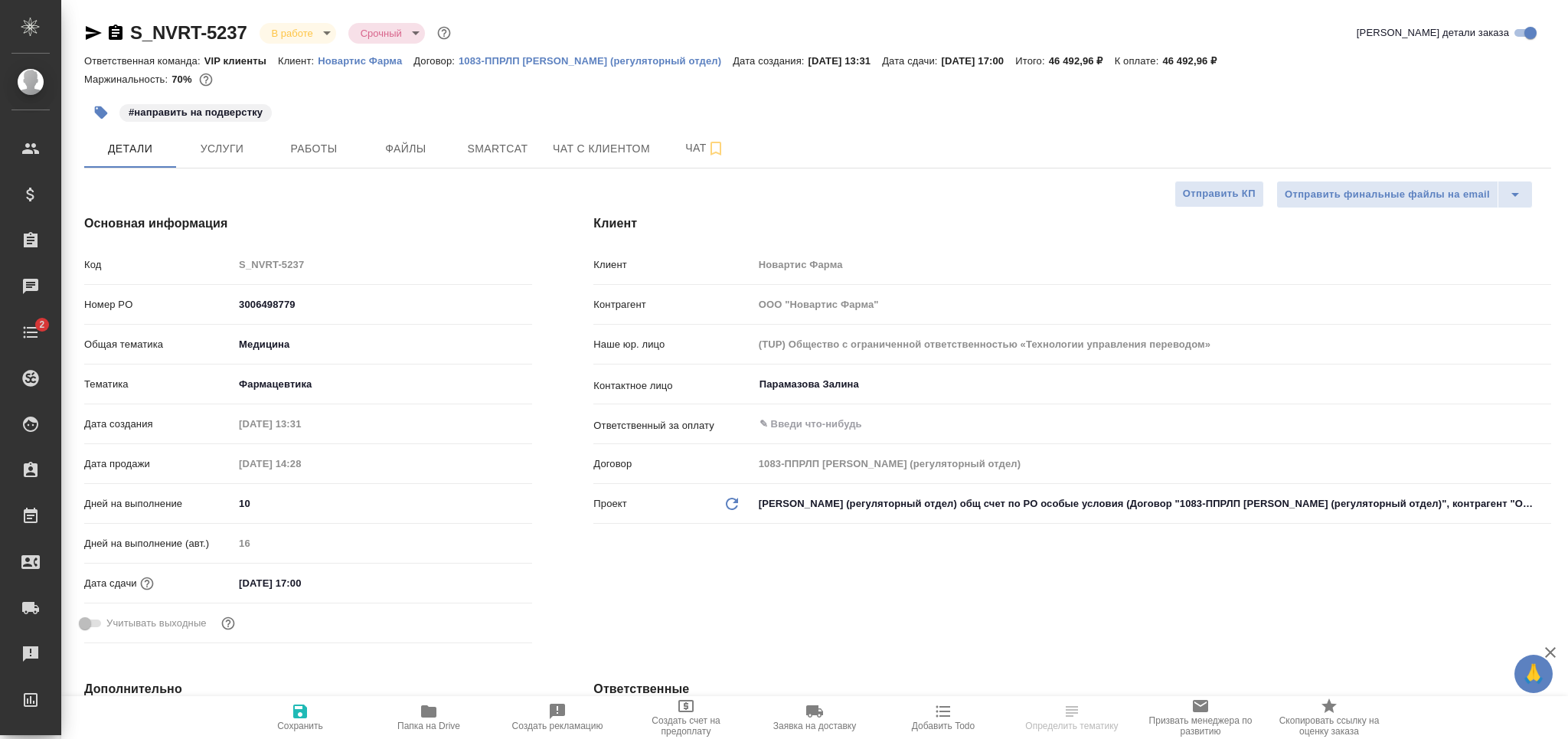
type textarea "x"
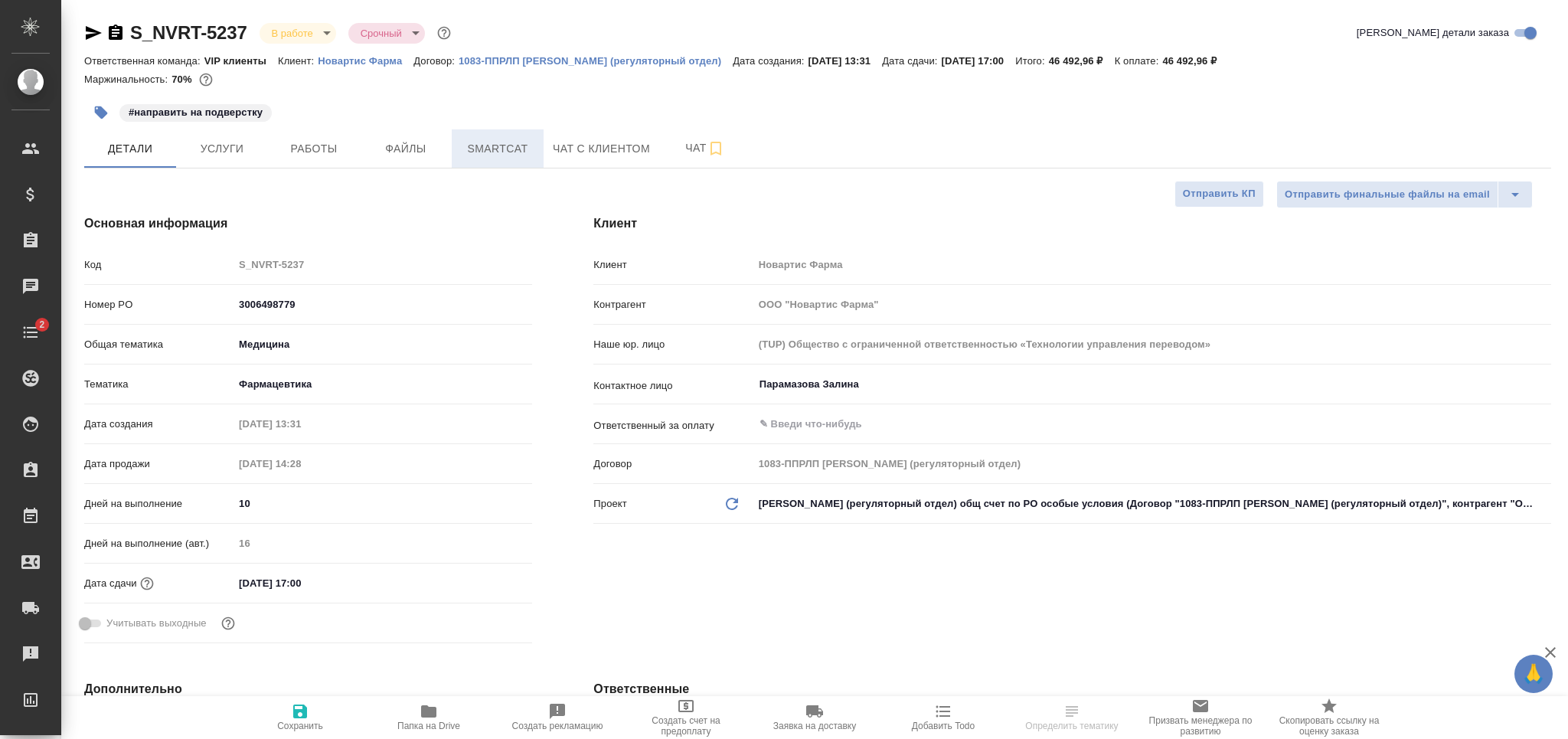
type textarea "x"
click at [491, 128] on div "#направить на подверстку" at bounding box center [574, 112] width 978 height 34
click at [494, 142] on span "Smartcat" at bounding box center [498, 149] width 73 height 19
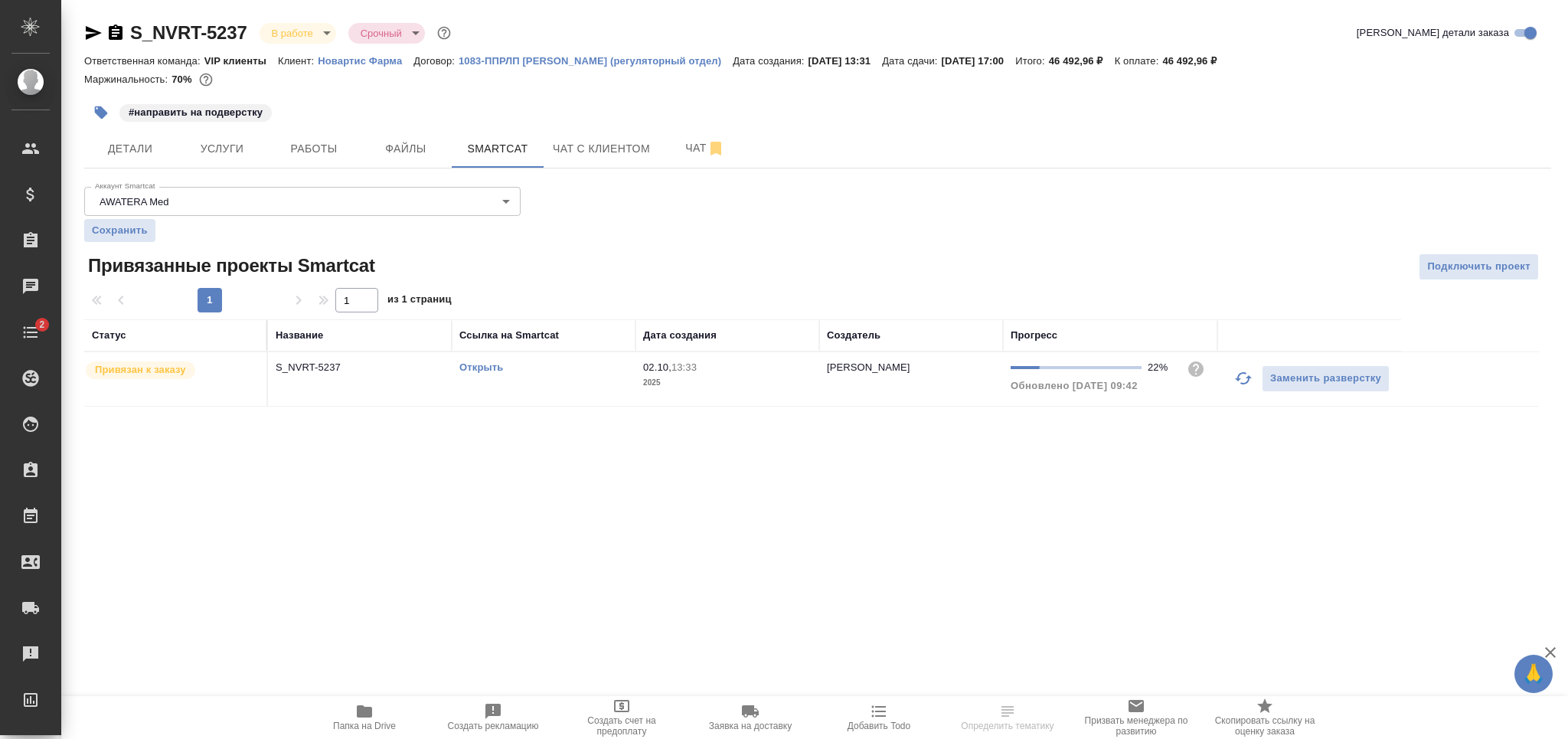
click at [1251, 383] on icon "button" at bounding box center [1243, 378] width 18 height 18
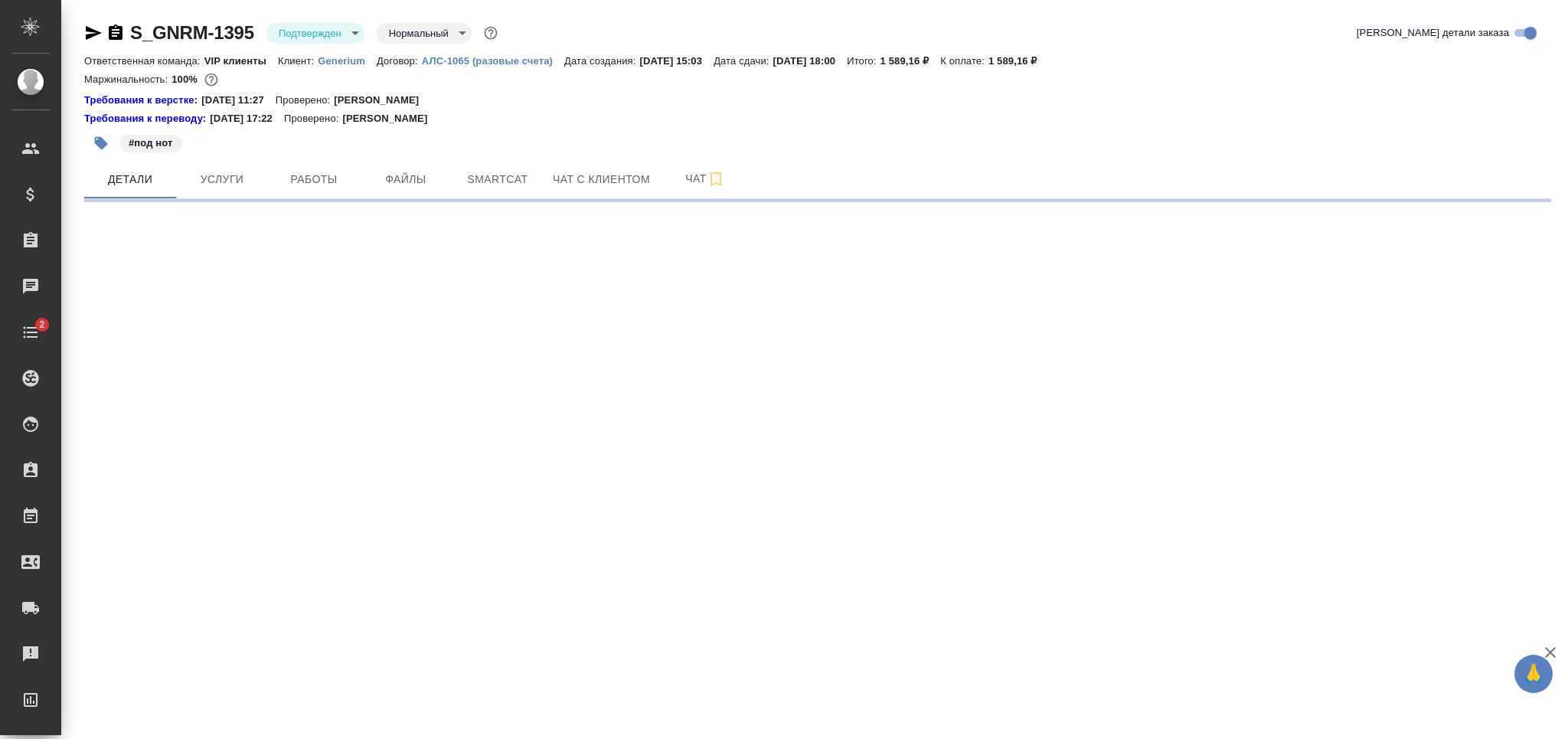
select select "RU"
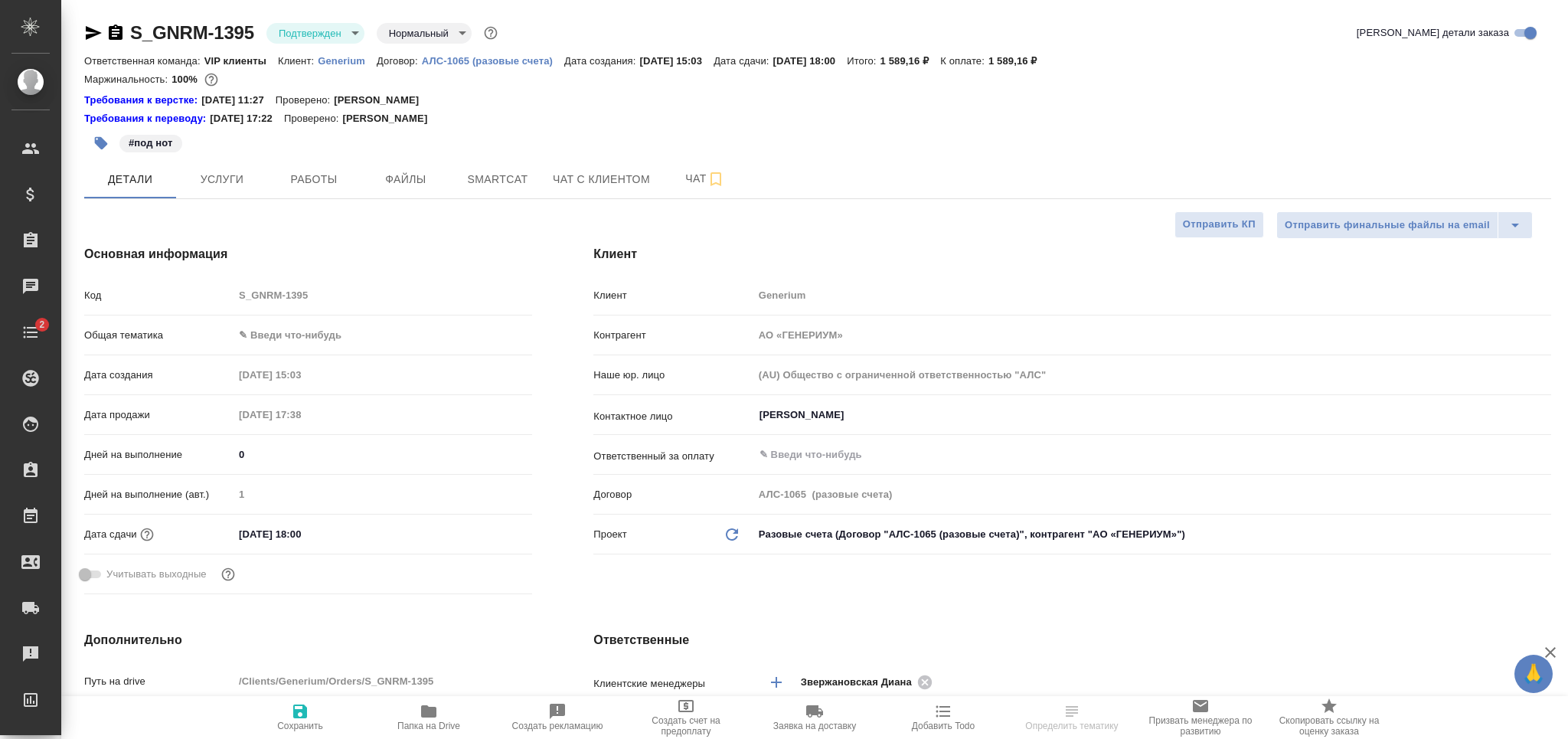
type textarea "x"
click at [337, 29] on body "🙏 .cls-1 fill:#fff; AWATERA Grabko Mariya Клиенты Спецификации Заказы Чаты 2 To…" at bounding box center [784, 369] width 1568 height 739
type textarea "x"
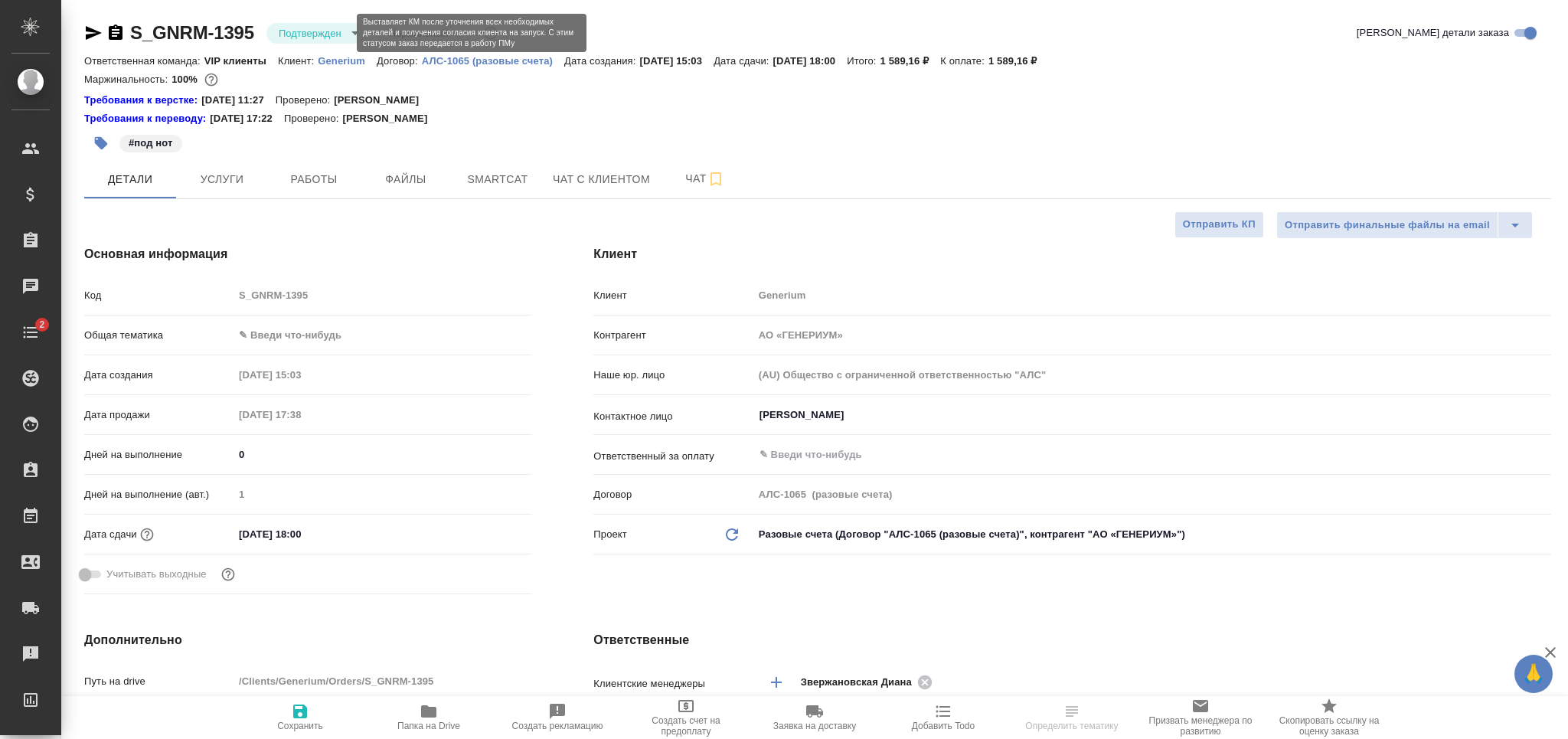
type textarea "x"
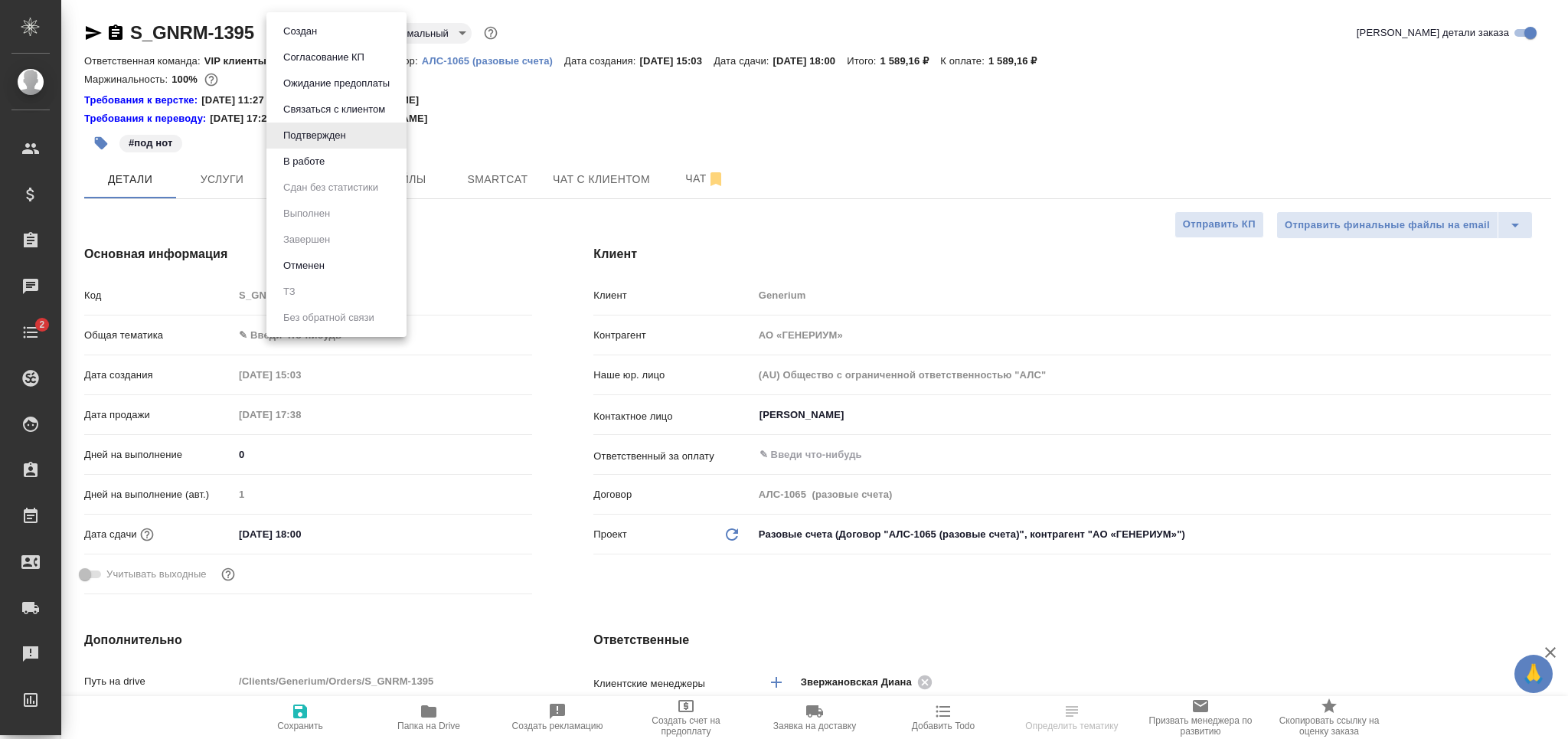
type textarea "x"
click at [352, 152] on li "В работе" at bounding box center [336, 162] width 140 height 26
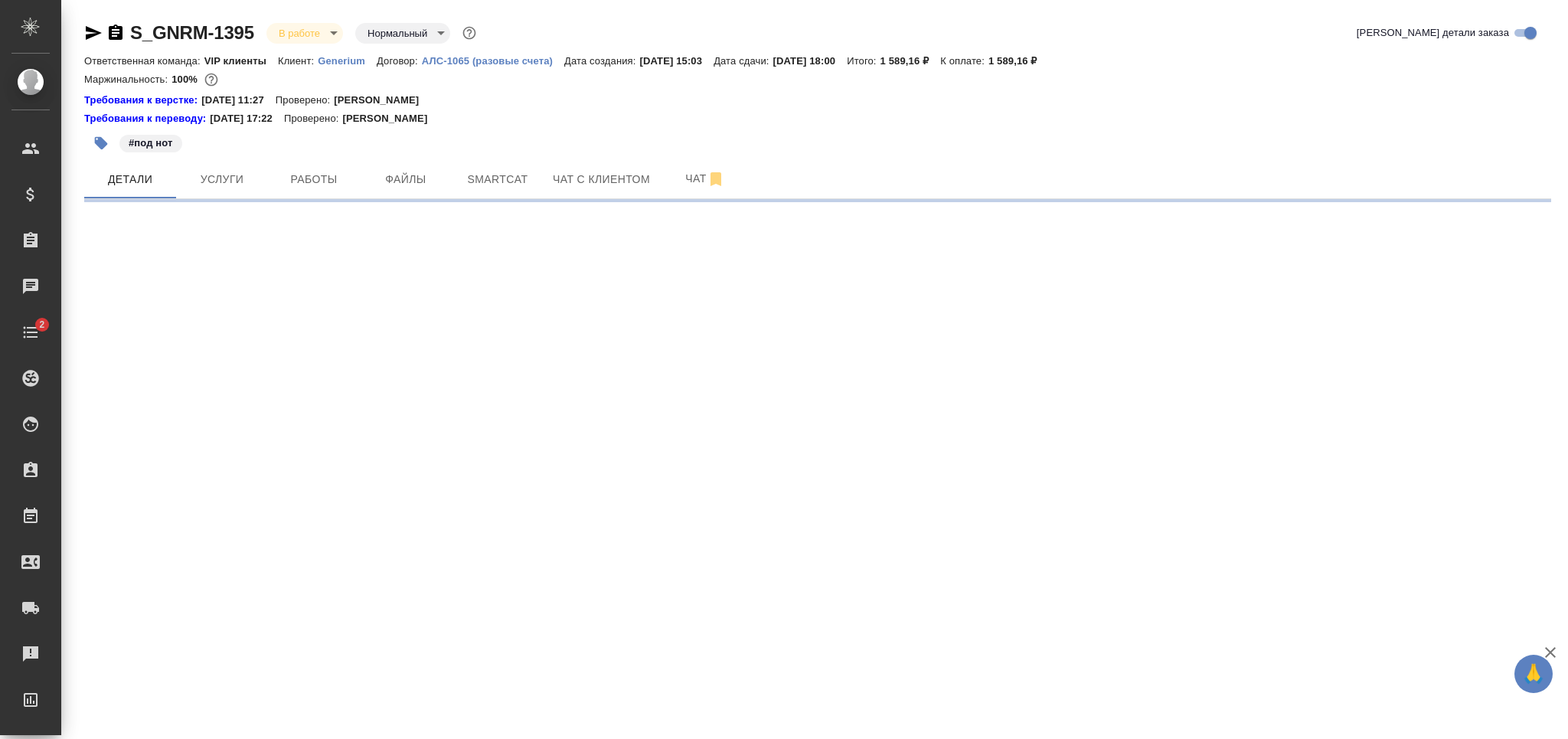
select select "RU"
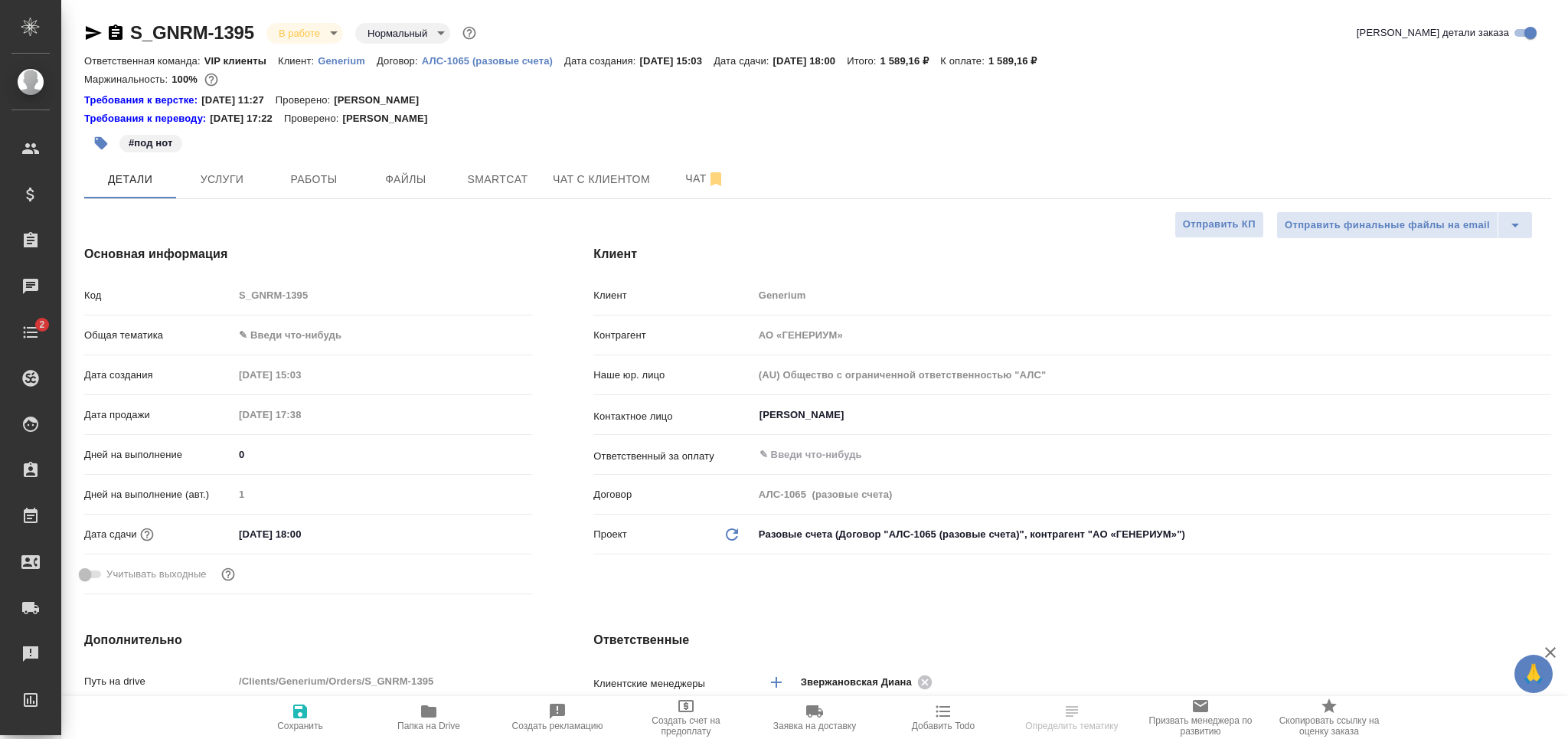
type textarea "x"
click at [310, 186] on span "Работы" at bounding box center [314, 180] width 73 height 19
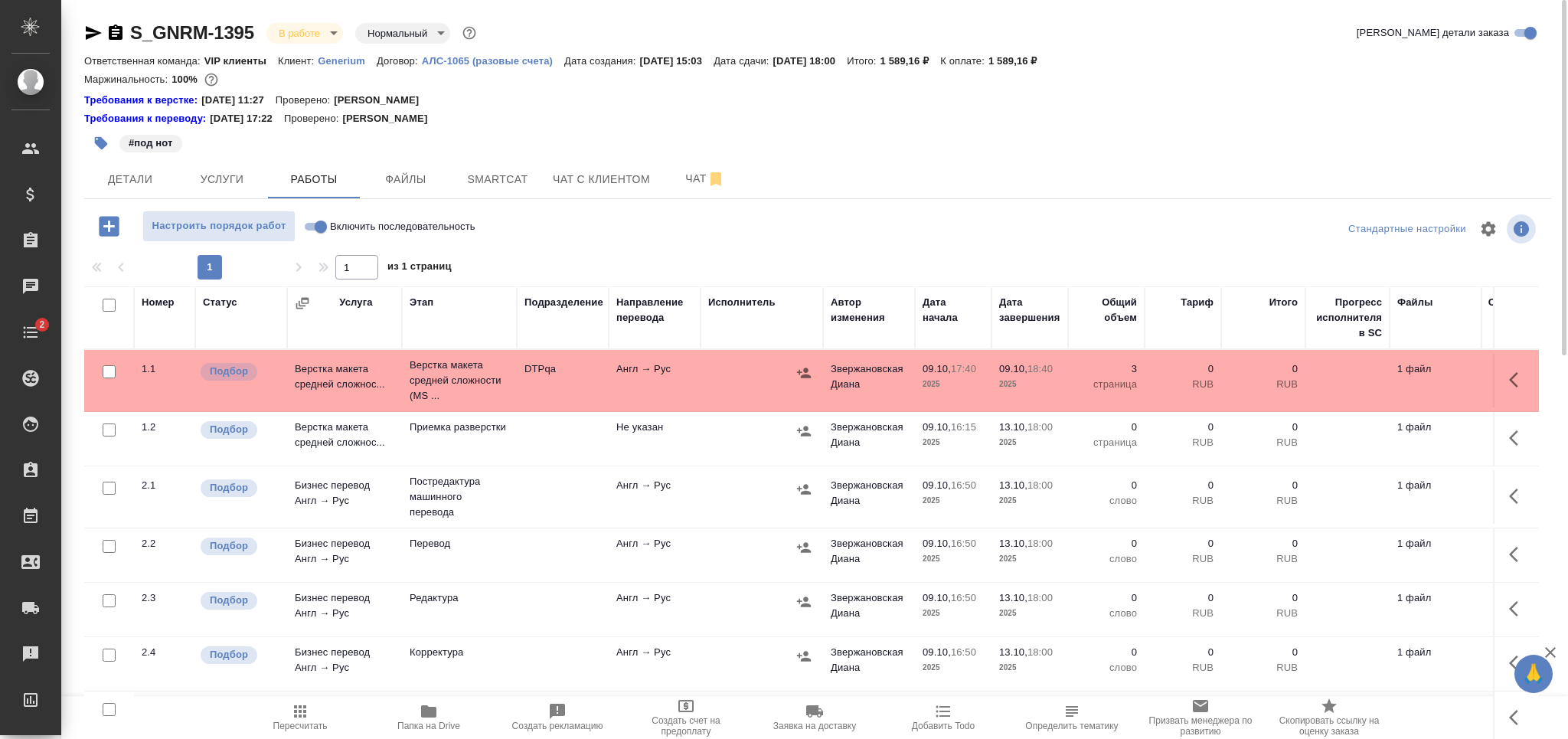
click at [105, 435] on input "checkbox" at bounding box center [109, 430] width 13 height 13
checkbox input "true"
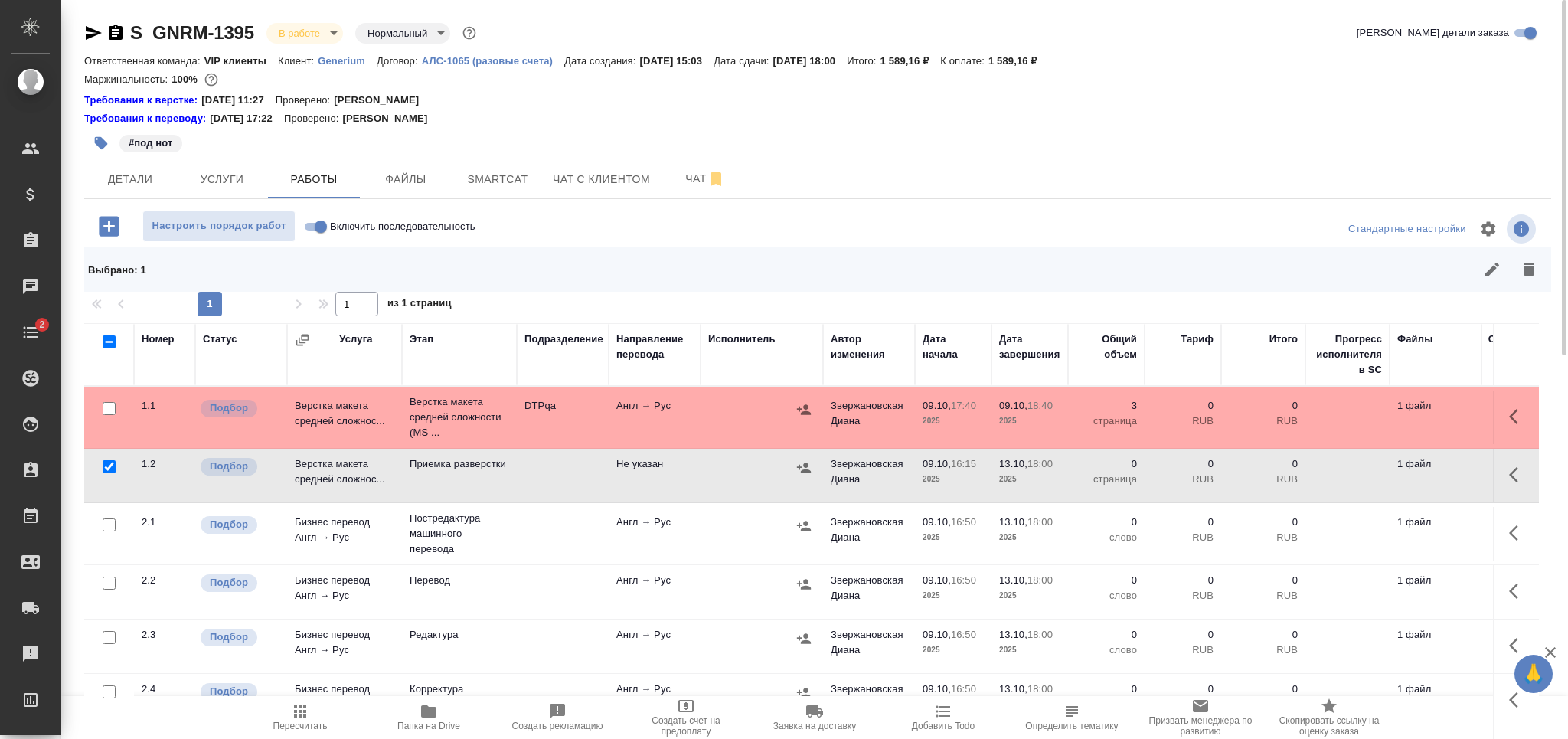
click at [109, 584] on input "checkbox" at bounding box center [109, 583] width 13 height 13
checkbox input "true"
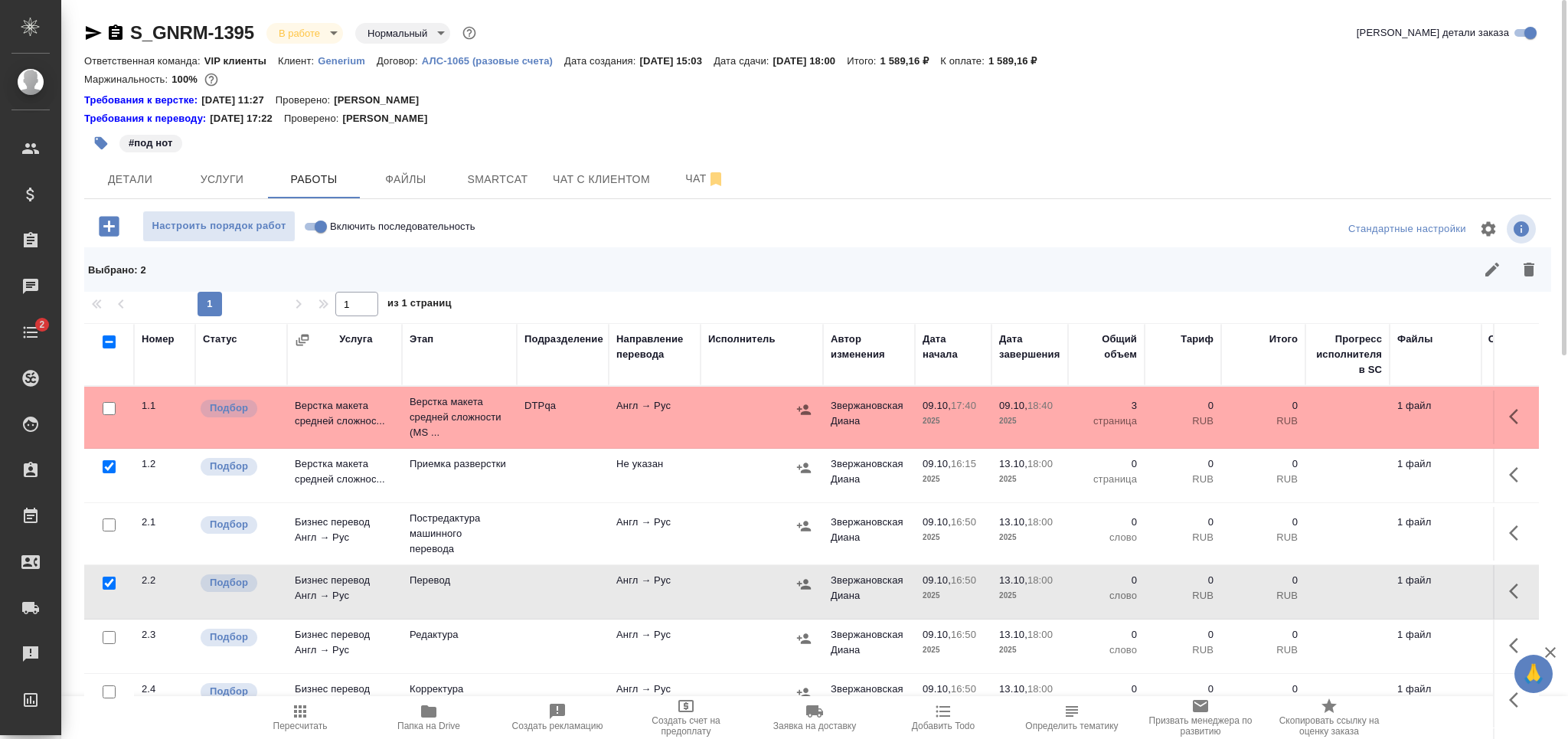
click at [106, 638] on input "checkbox" at bounding box center [109, 637] width 13 height 13
checkbox input "true"
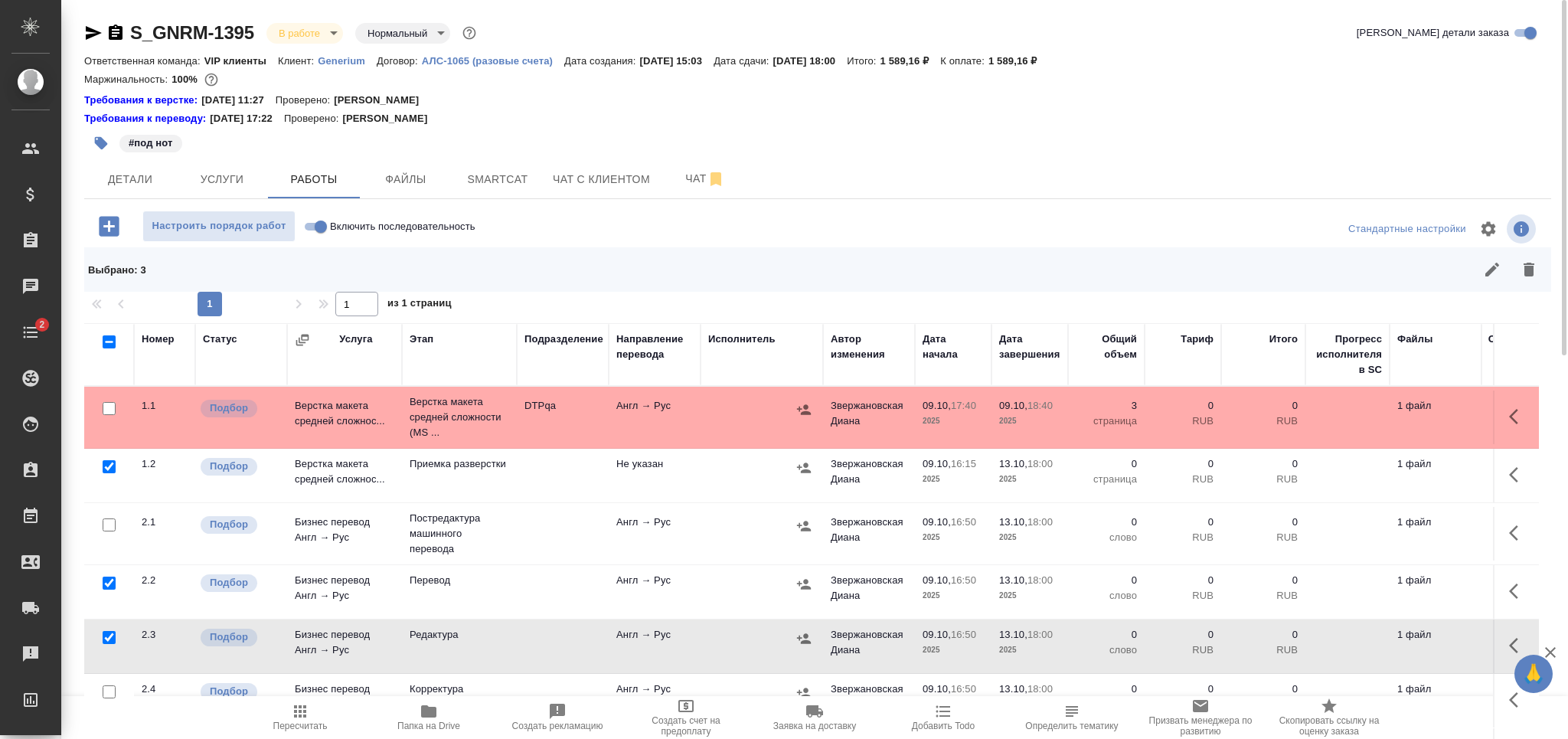
scroll to position [120, 0]
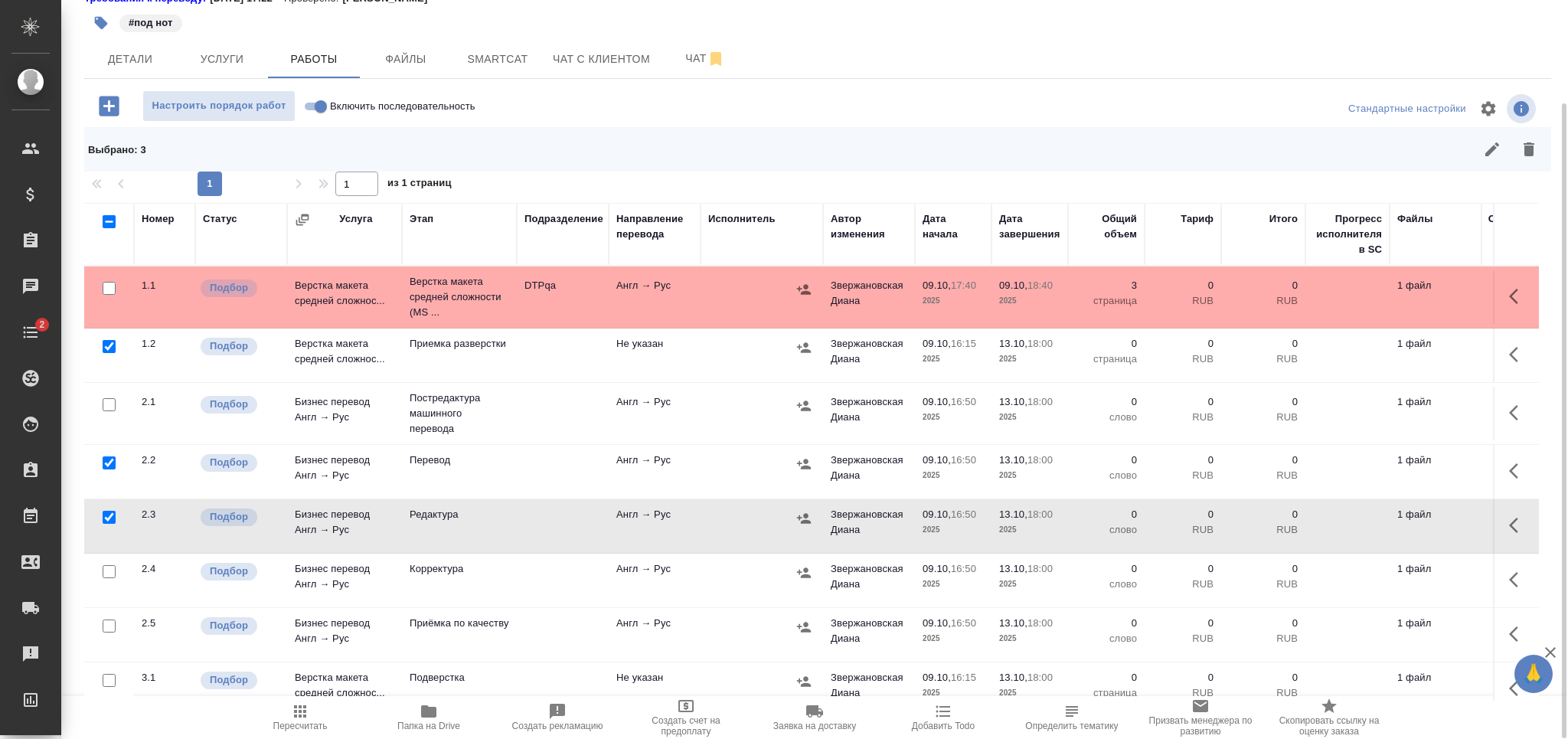
click at [111, 629] on input "checkbox" at bounding box center [109, 626] width 13 height 13
checkbox input "true"
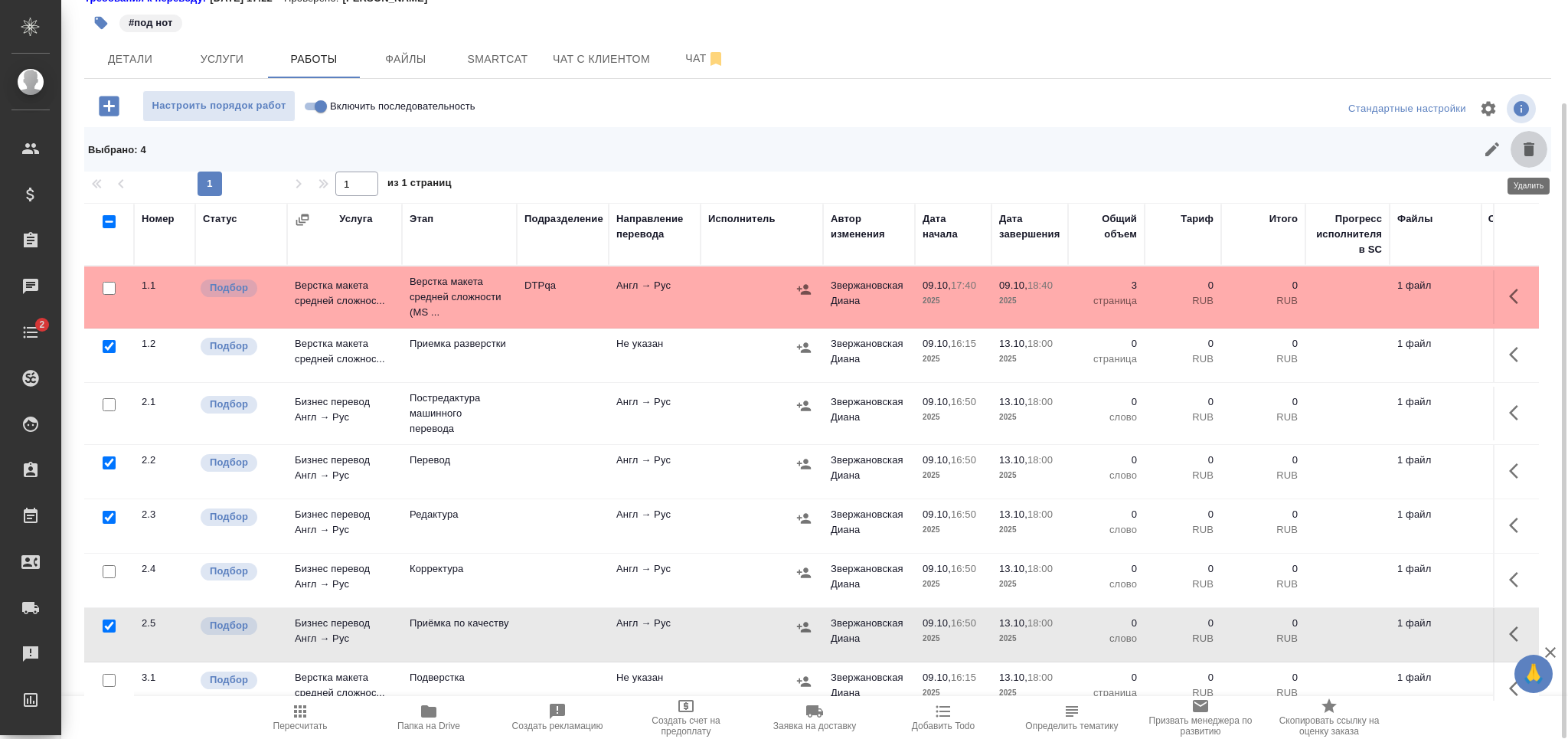
click at [1528, 150] on icon "button" at bounding box center [1529, 150] width 10 height 14
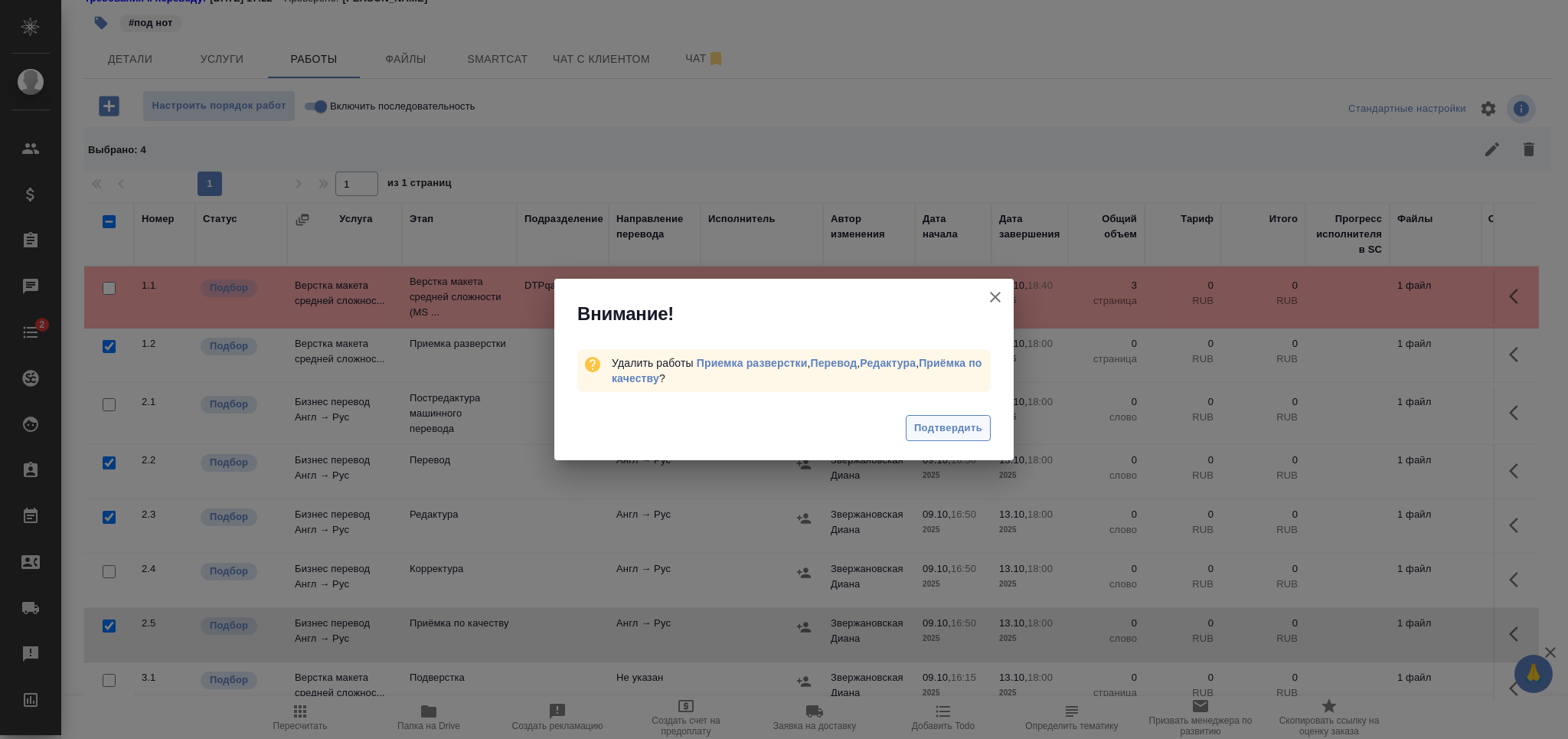
click at [930, 423] on span "Подтвердить" at bounding box center [948, 429] width 68 height 17
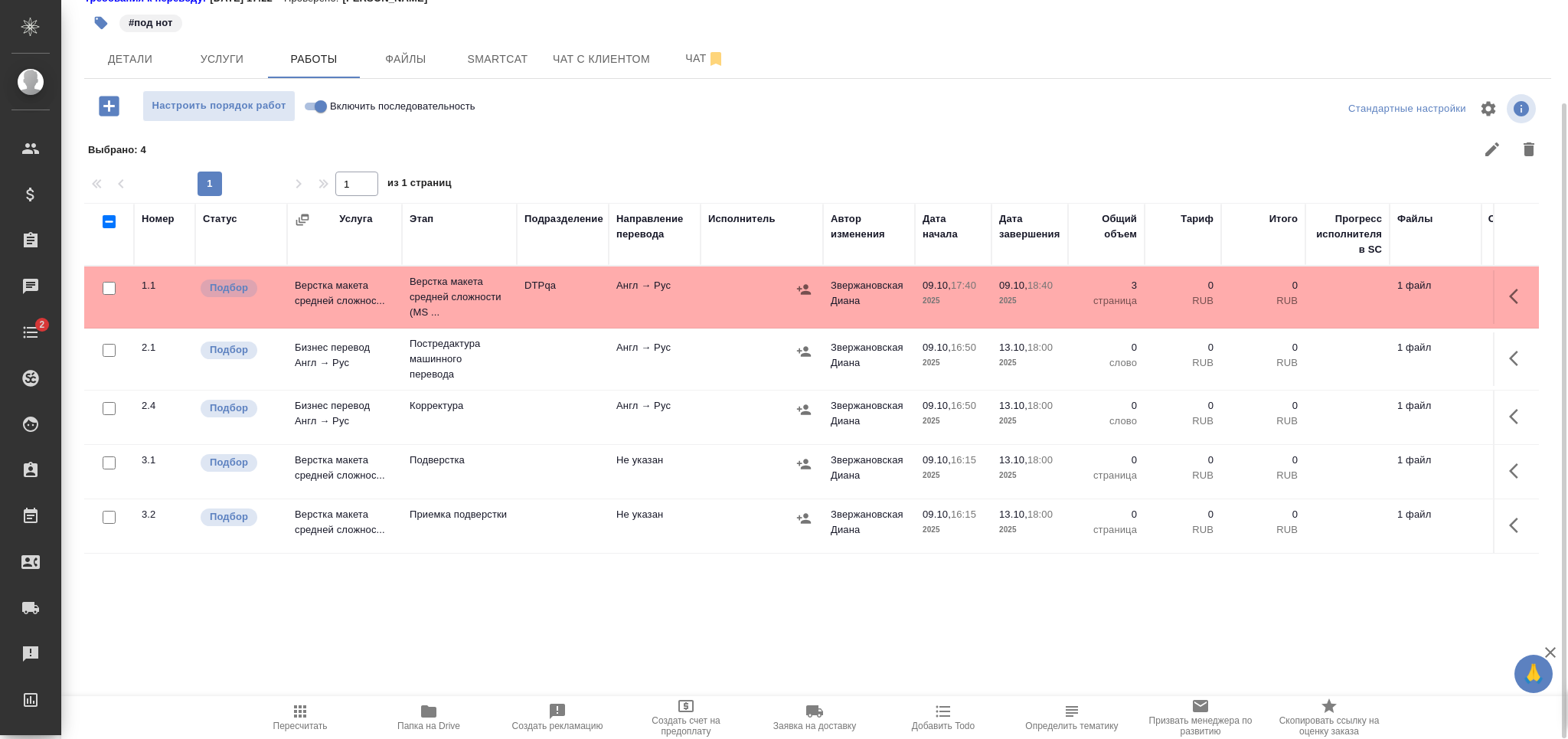
click at [415, 718] on span "Папка на Drive" at bounding box center [429, 717] width 111 height 29
click at [137, 54] on span "Детали" at bounding box center [130, 60] width 73 height 19
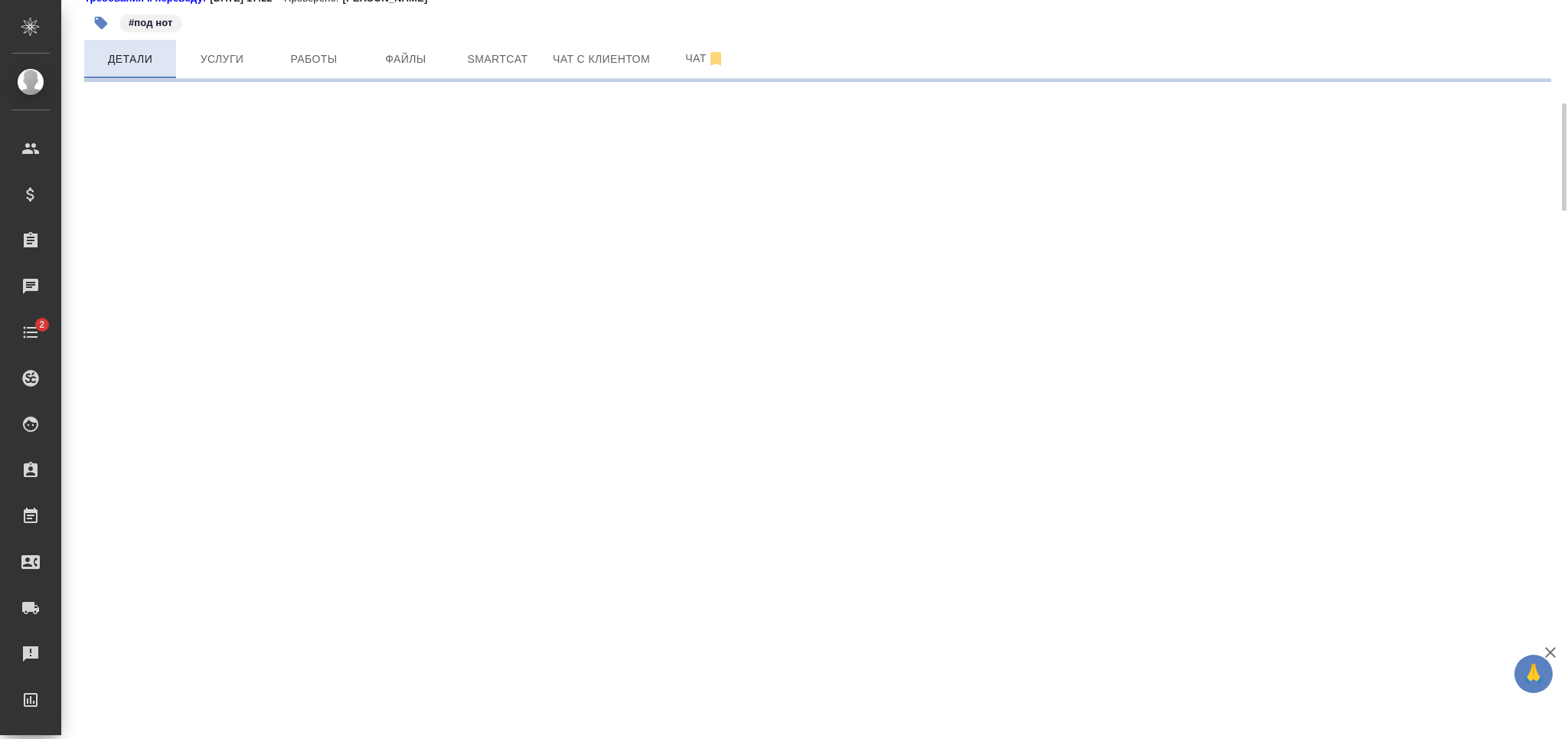
select select "RU"
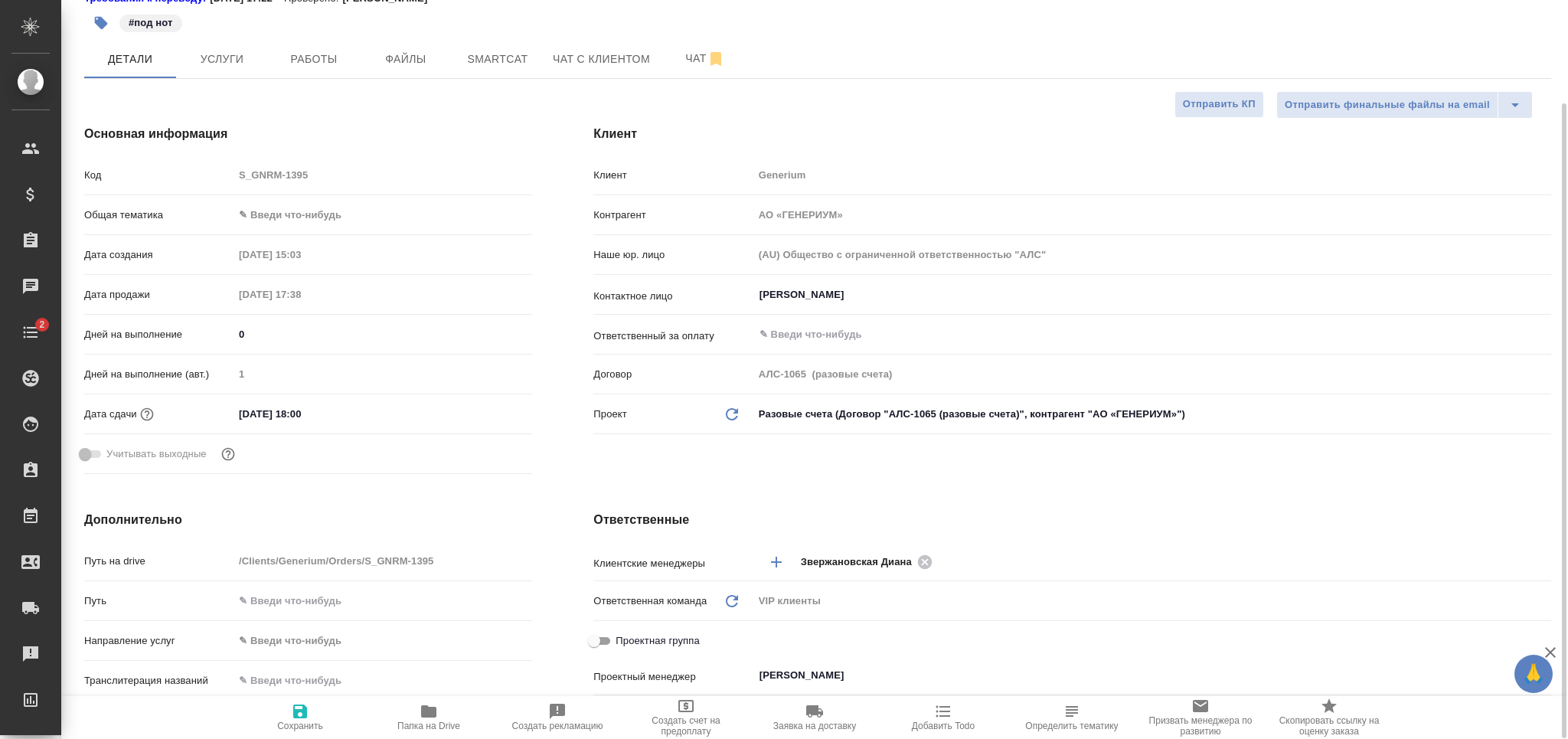
type textarea "x"
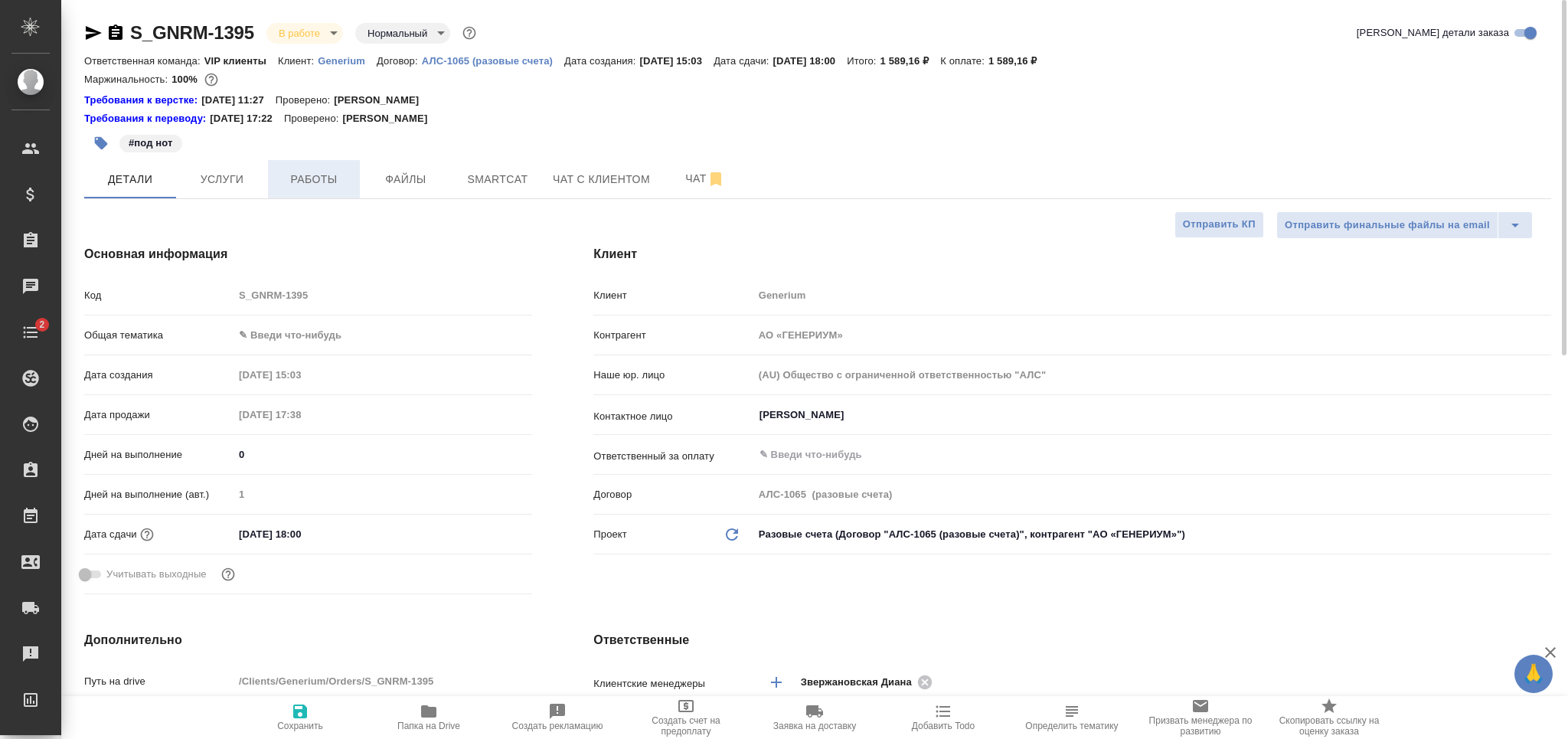
click at [329, 182] on span "Работы" at bounding box center [314, 180] width 73 height 19
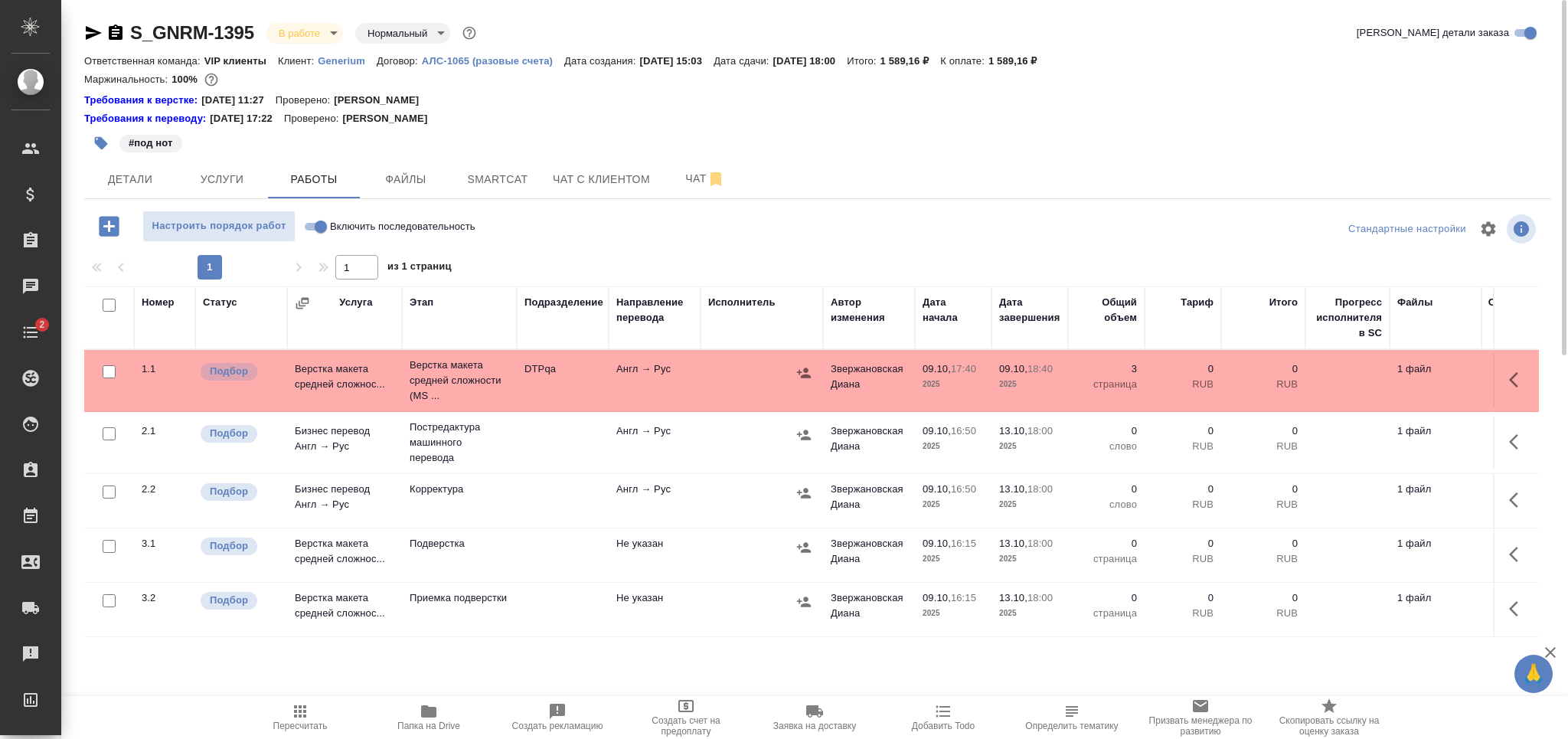
click at [525, 390] on td "DTPqa" at bounding box center [562, 381] width 92 height 54
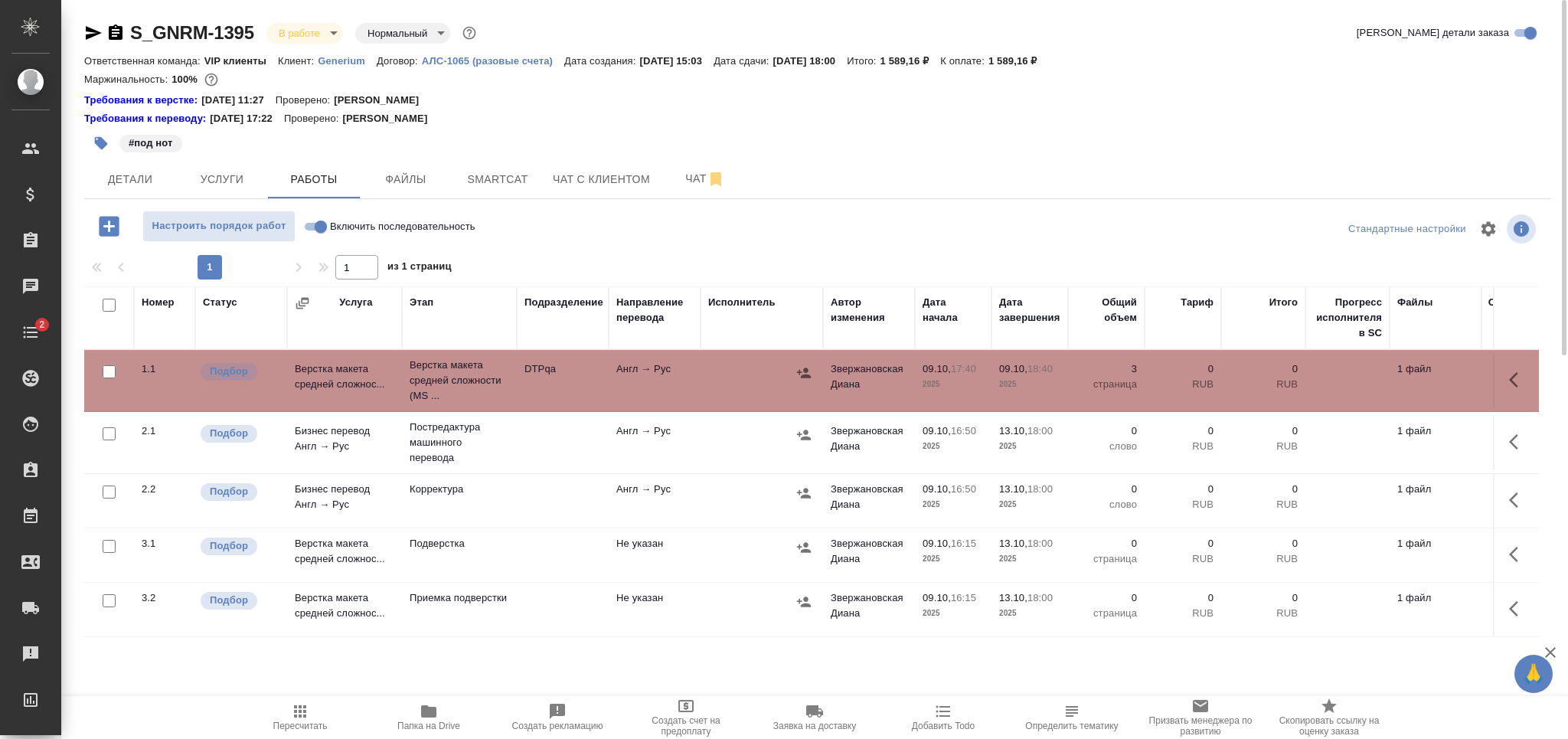
click at [525, 390] on td "DTPqa" at bounding box center [562, 381] width 92 height 54
click at [488, 194] on button "Smartcat" at bounding box center [498, 179] width 92 height 38
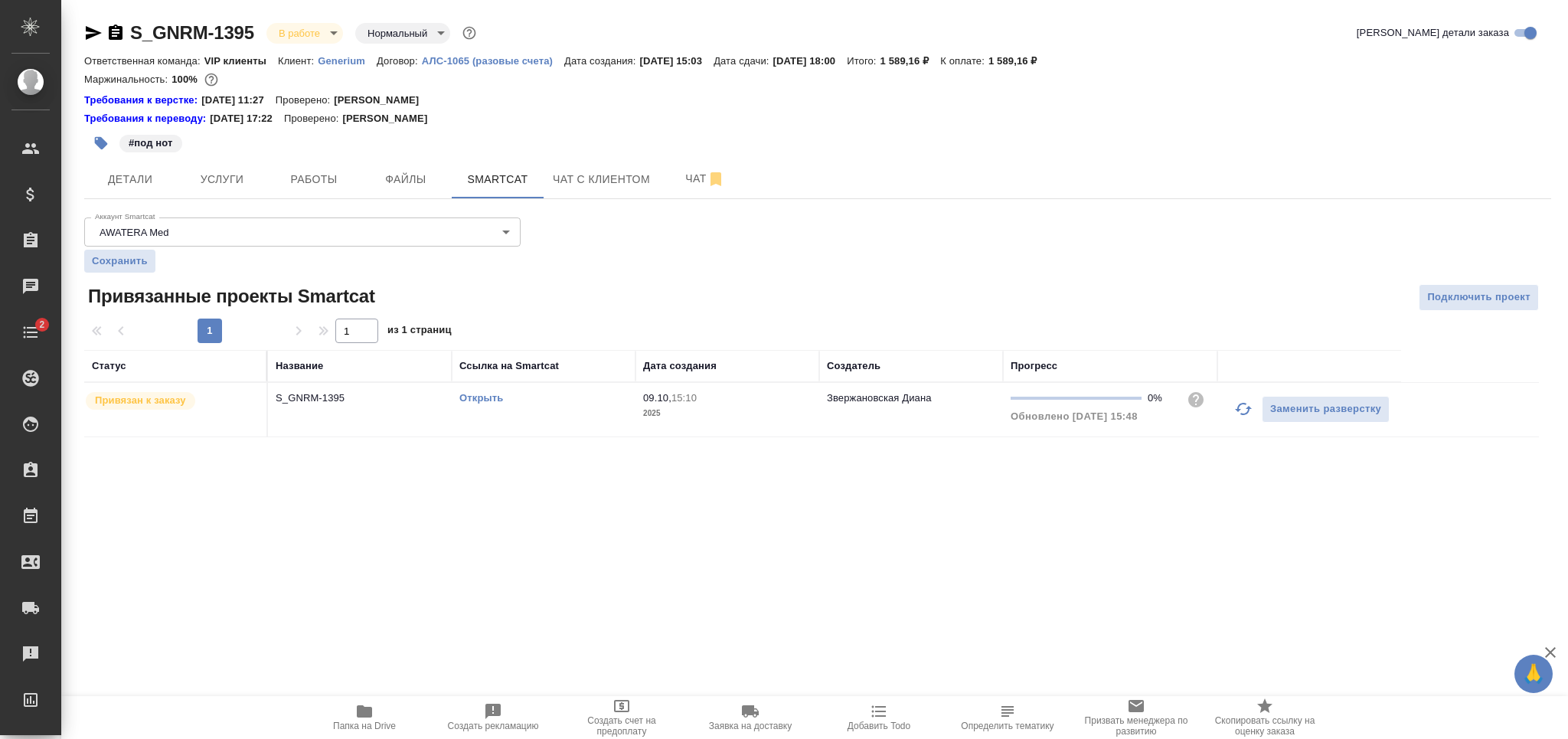
click at [101, 144] on icon "button" at bounding box center [101, 143] width 13 height 13
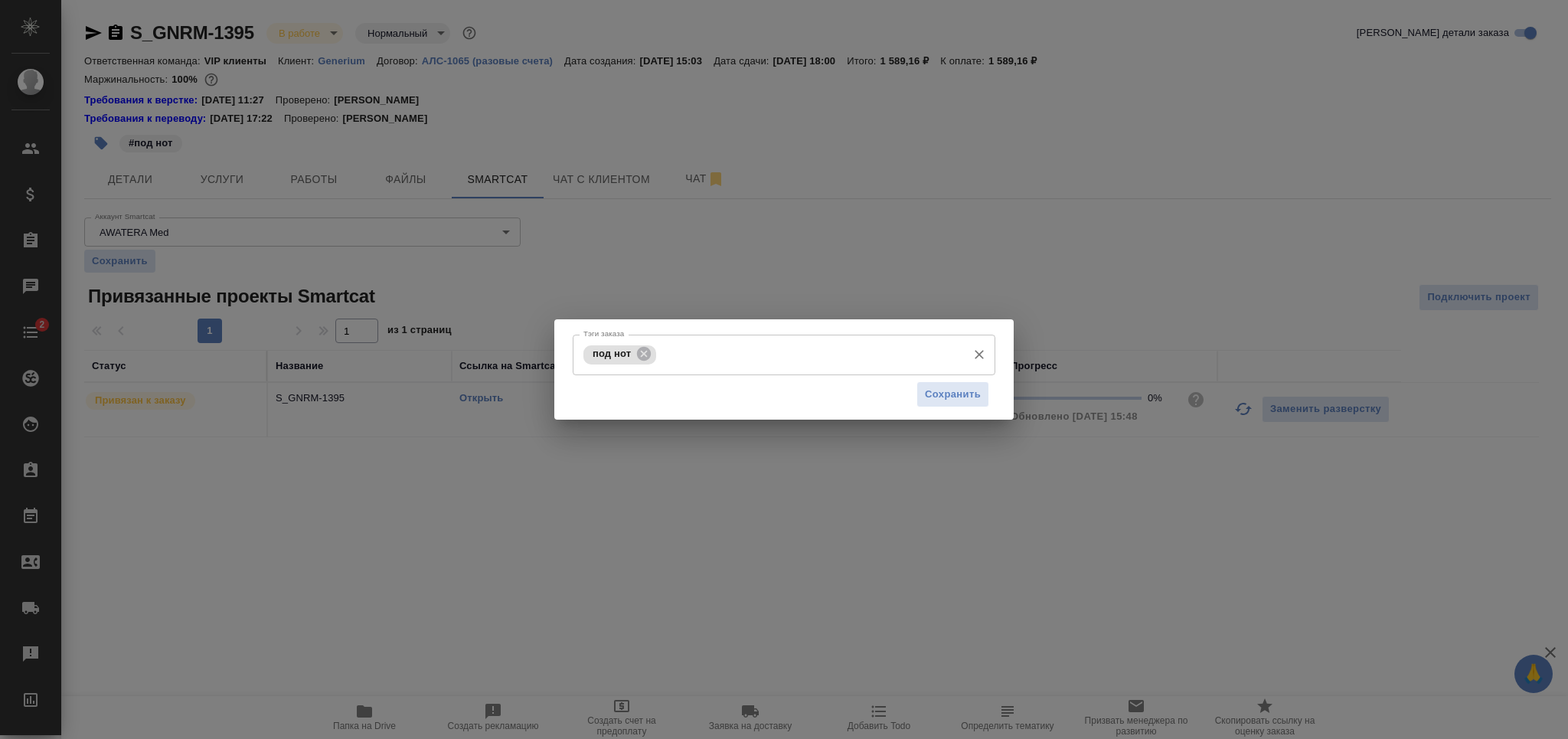
click at [759, 360] on input "Тэги заказа" at bounding box center [809, 354] width 300 height 26
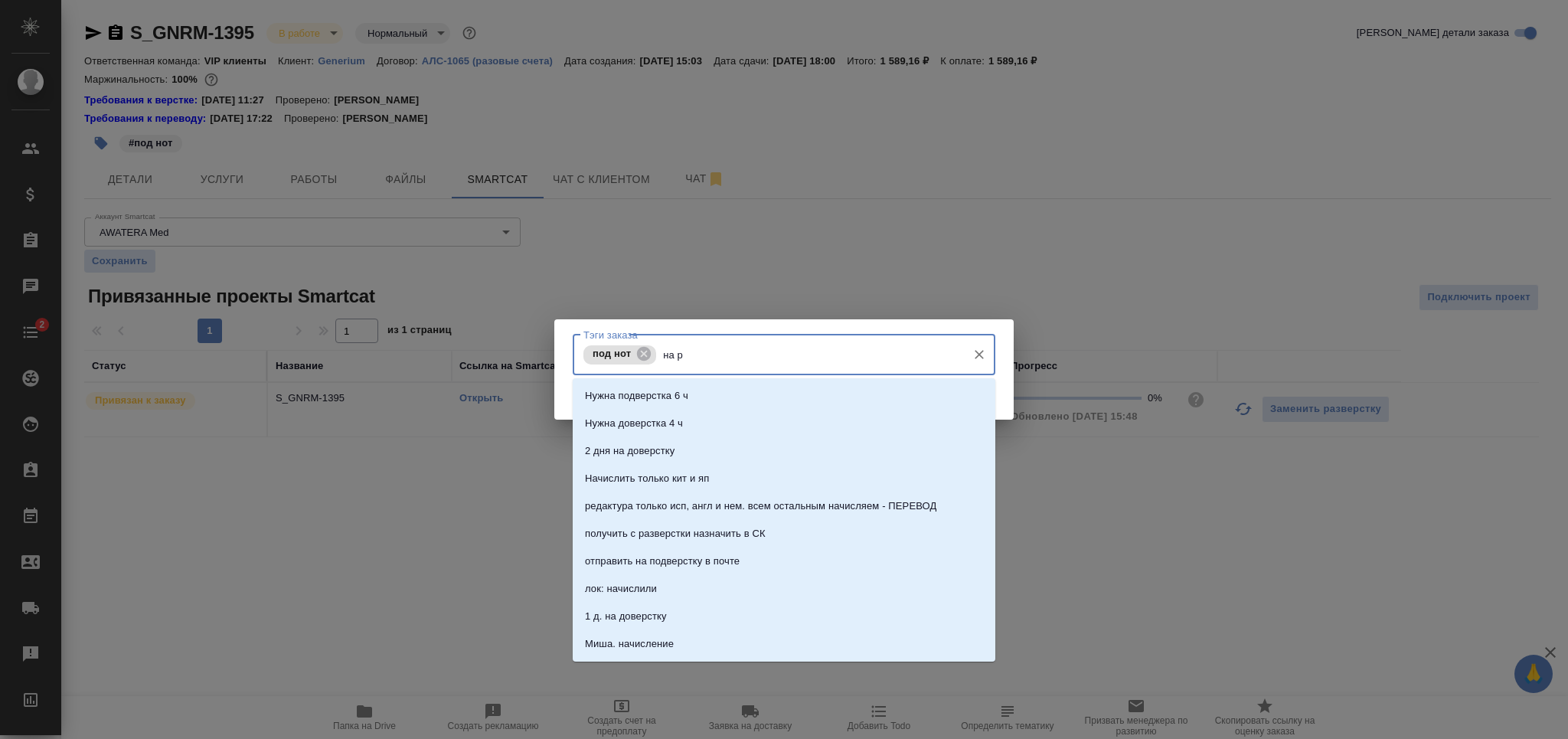
type input "на ра"
click at [638, 387] on li "На разверстке" at bounding box center [784, 396] width 422 height 28
type input "разда"
click at [773, 401] on li "Раздача" at bounding box center [784, 396] width 422 height 28
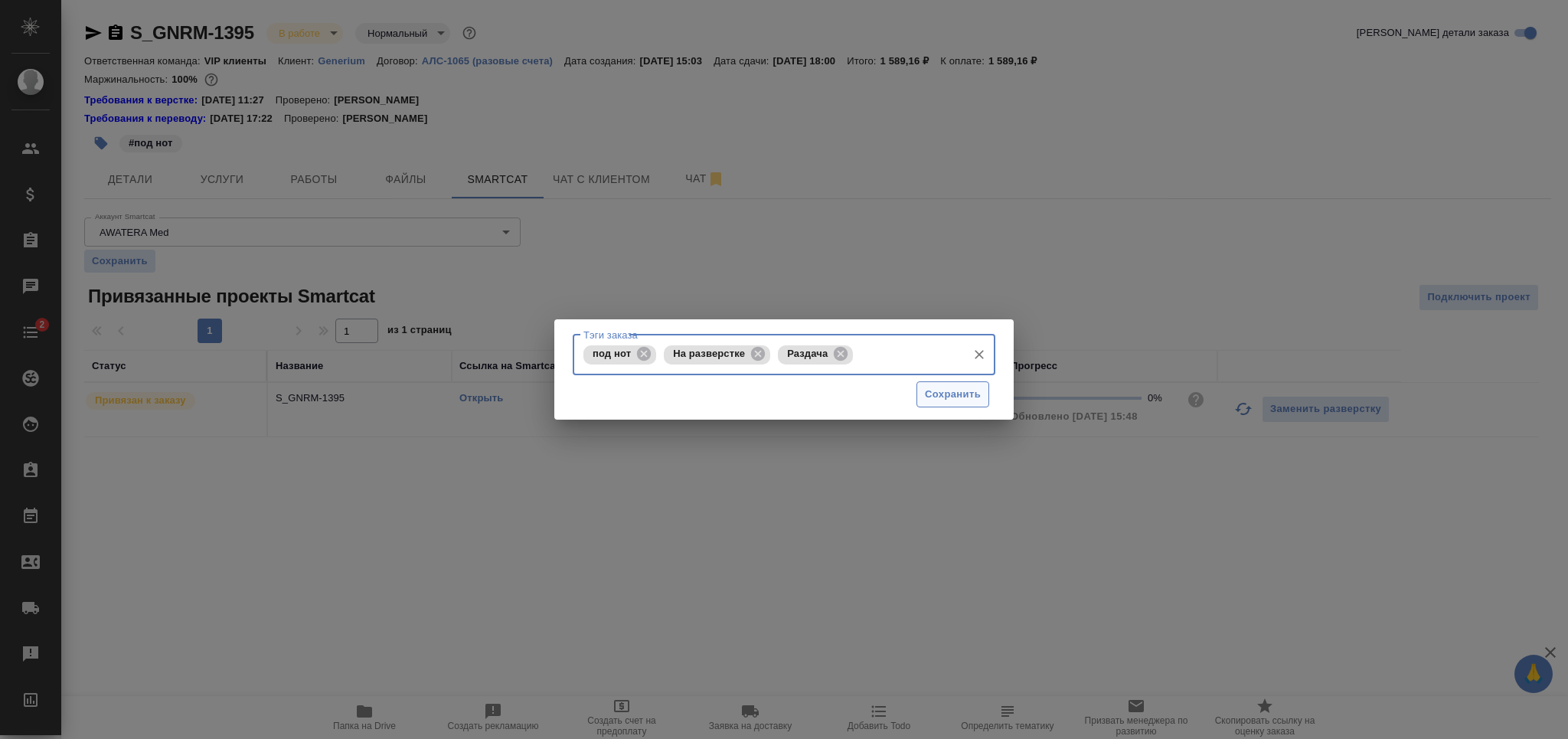
click at [936, 391] on span "Сохранить" at bounding box center [953, 395] width 56 height 17
click at [959, 390] on span "Сохранить" at bounding box center [953, 395] width 56 height 17
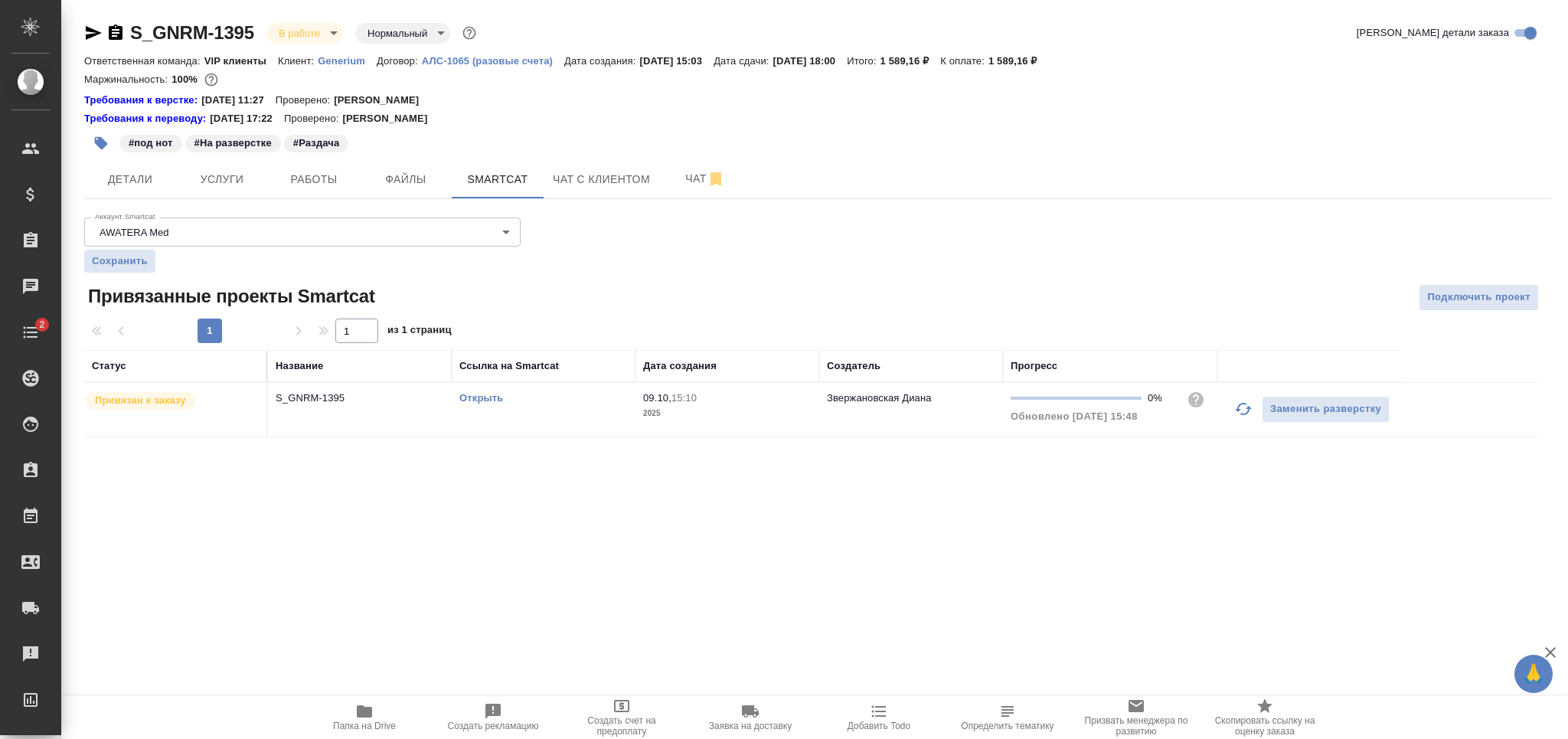
click at [486, 400] on link "Открыть" at bounding box center [481, 398] width 44 height 11
click at [302, 167] on button "Работы" at bounding box center [314, 179] width 92 height 38
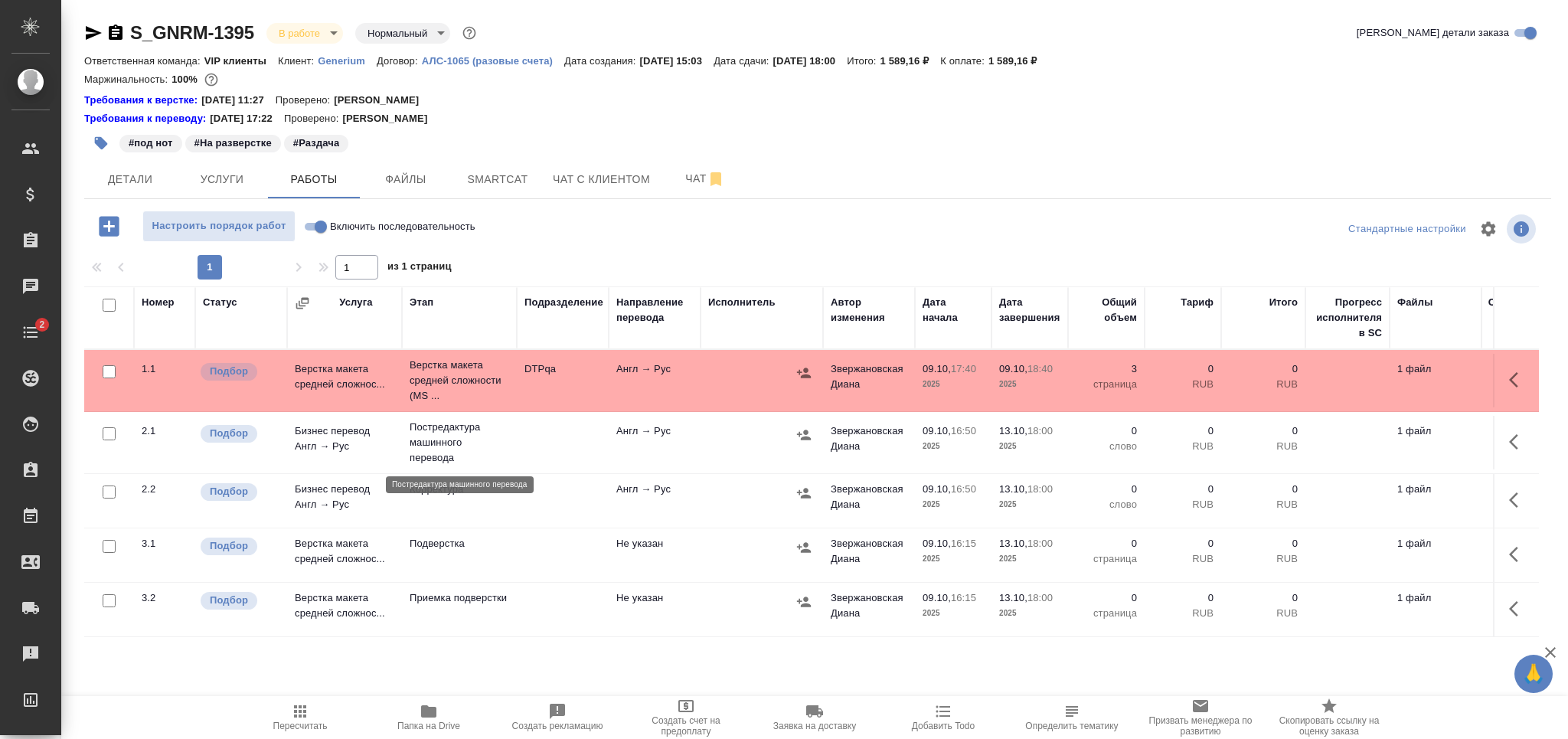
click at [484, 446] on p "Постредактура машинного перевода" at bounding box center [459, 443] width 99 height 46
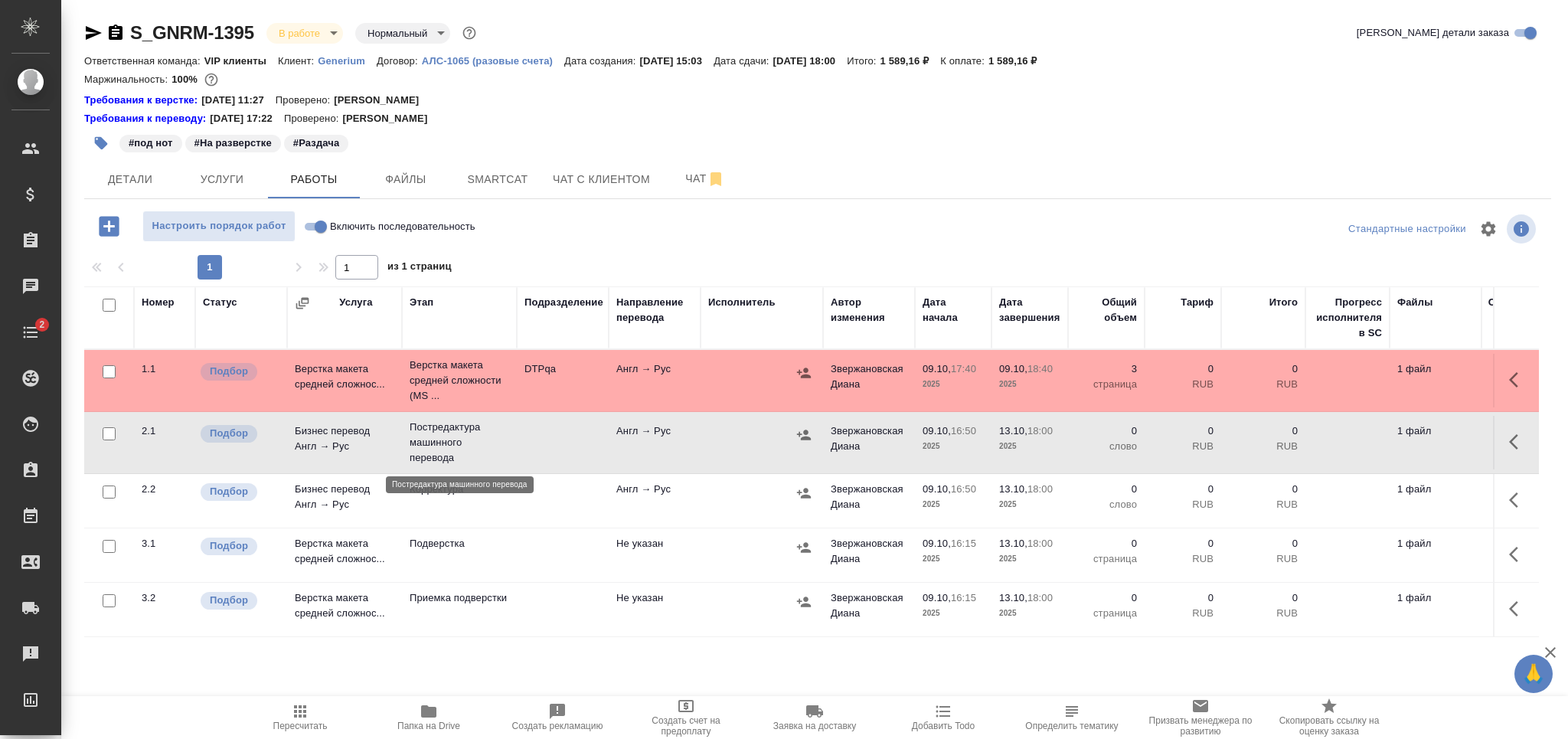
click at [484, 446] on p "Постредактура машинного перевода" at bounding box center [459, 443] width 99 height 46
click at [674, 182] on span "Чат" at bounding box center [705, 179] width 73 height 19
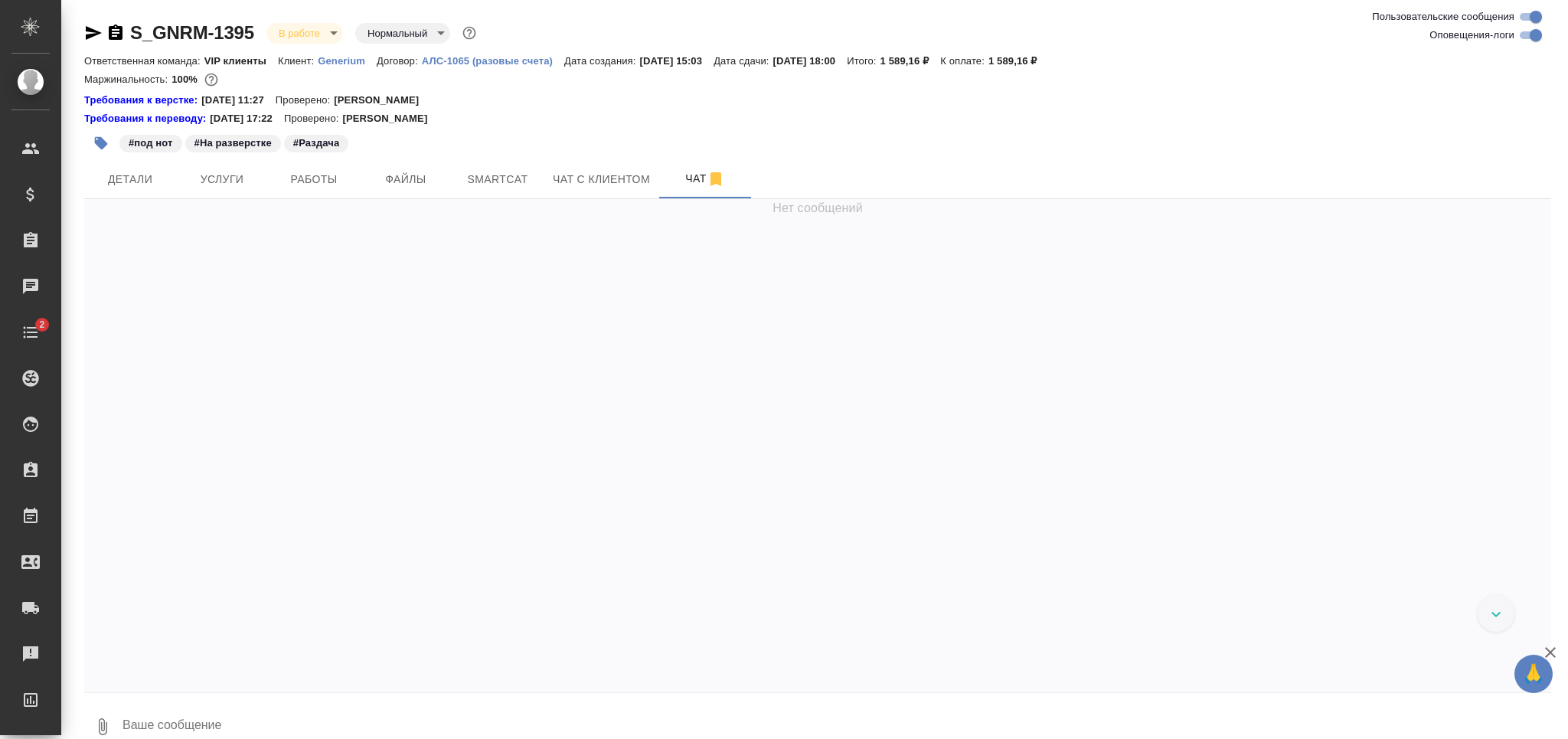
click at [1526, 35] on input "Оповещения-логи" at bounding box center [1536, 35] width 55 height 18
checkbox input "false"
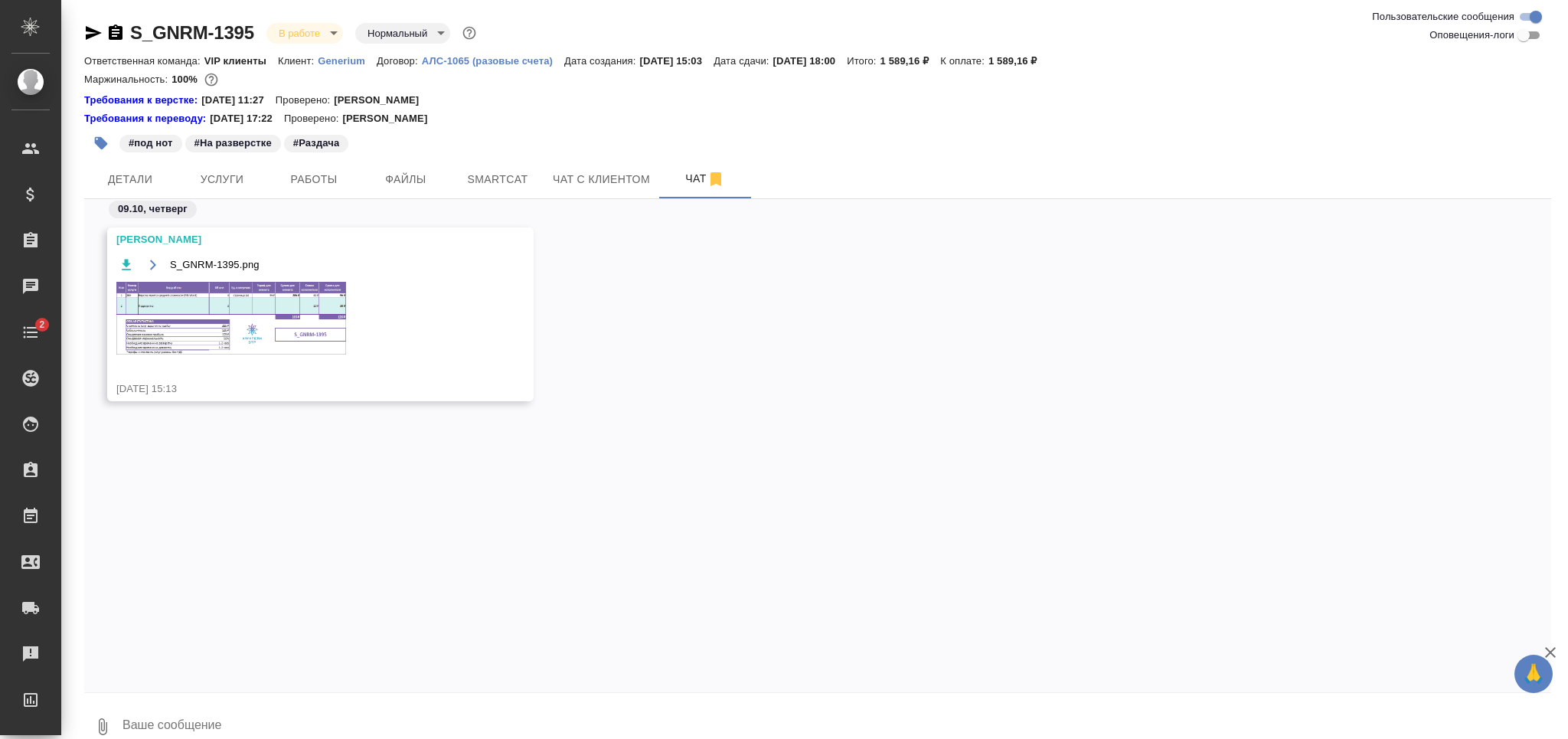
click at [265, 338] on img at bounding box center [232, 318] width 230 height 73
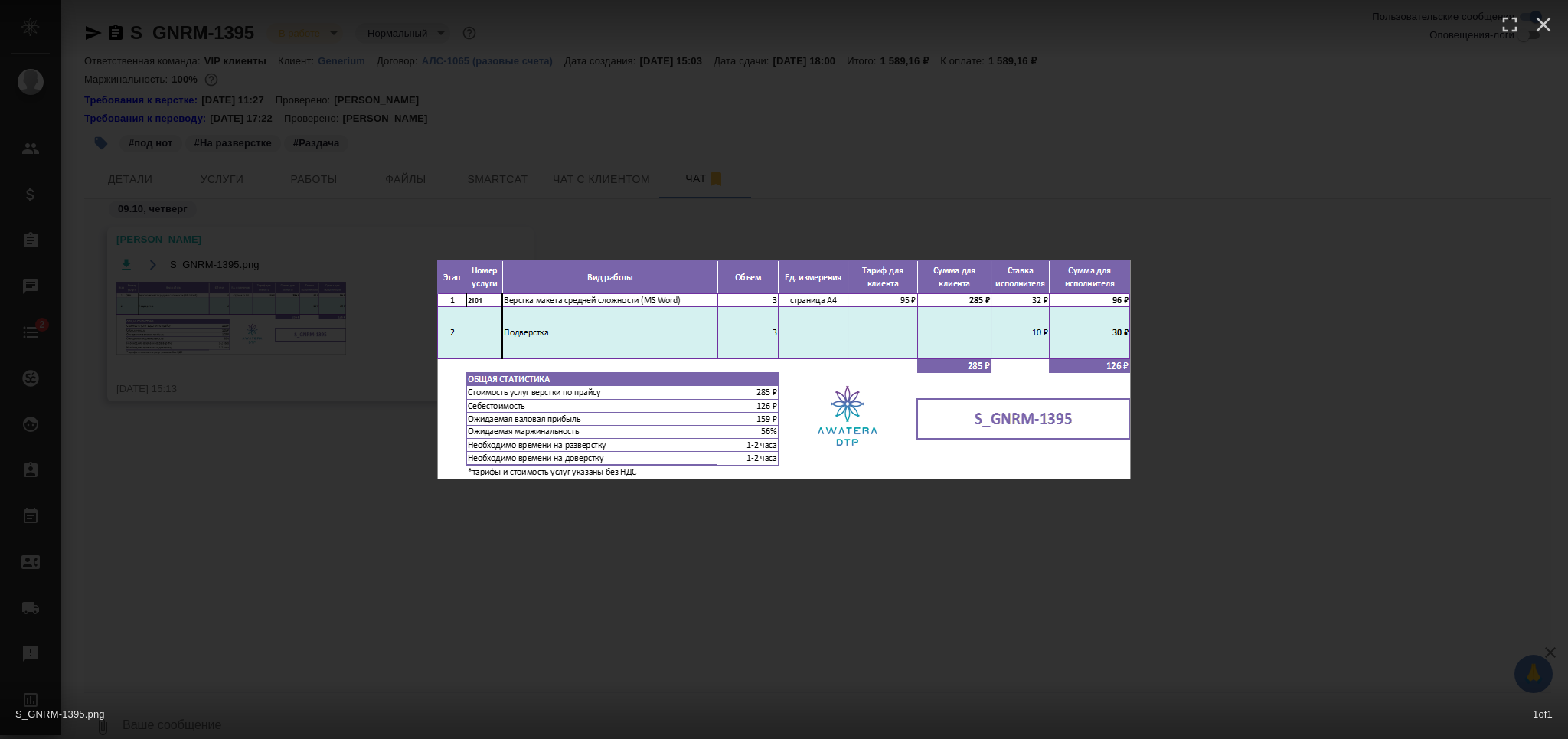
click at [346, 565] on div "S_GNRM-1395.png 1 of 1" at bounding box center [784, 369] width 1568 height 739
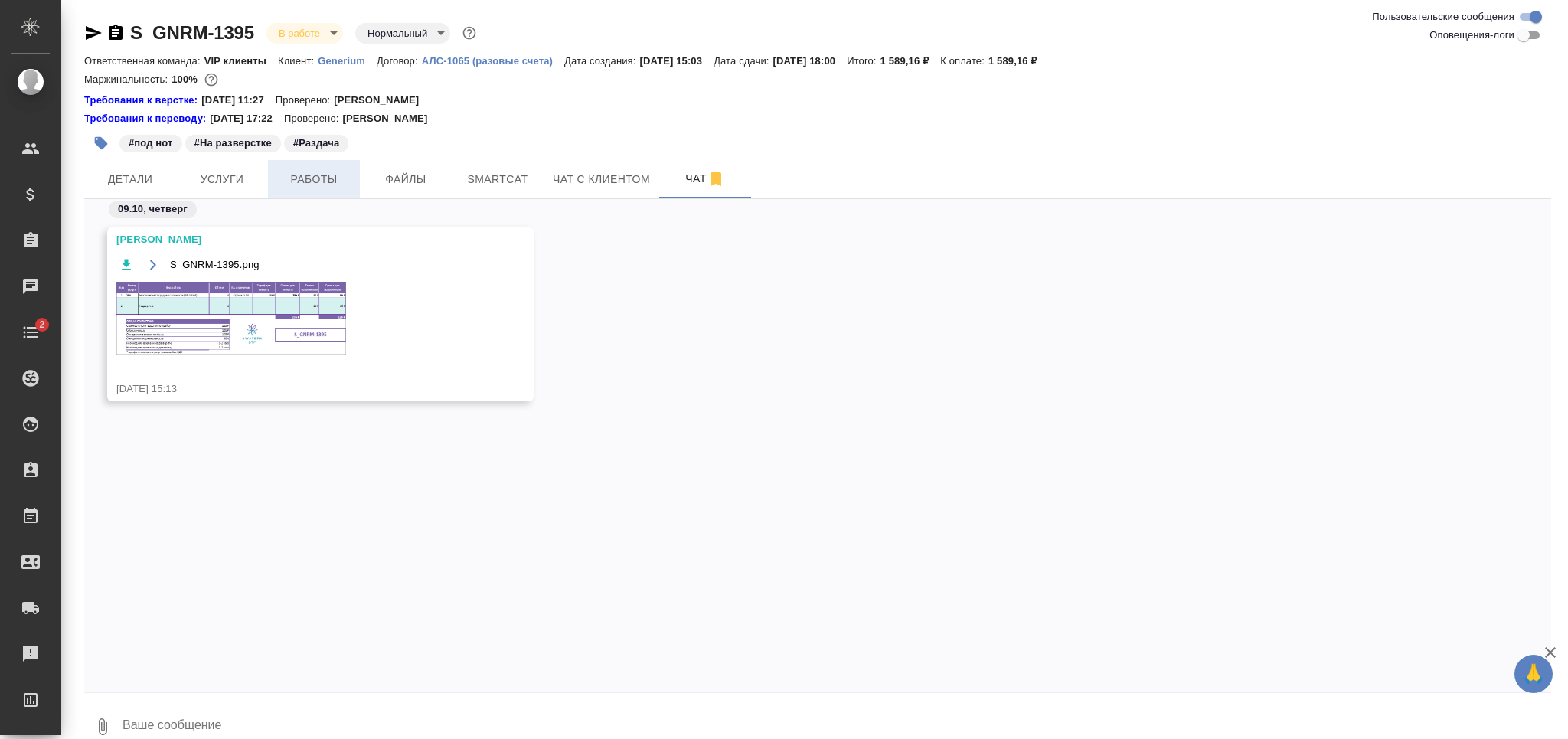
click at [295, 172] on span "Работы" at bounding box center [314, 180] width 73 height 19
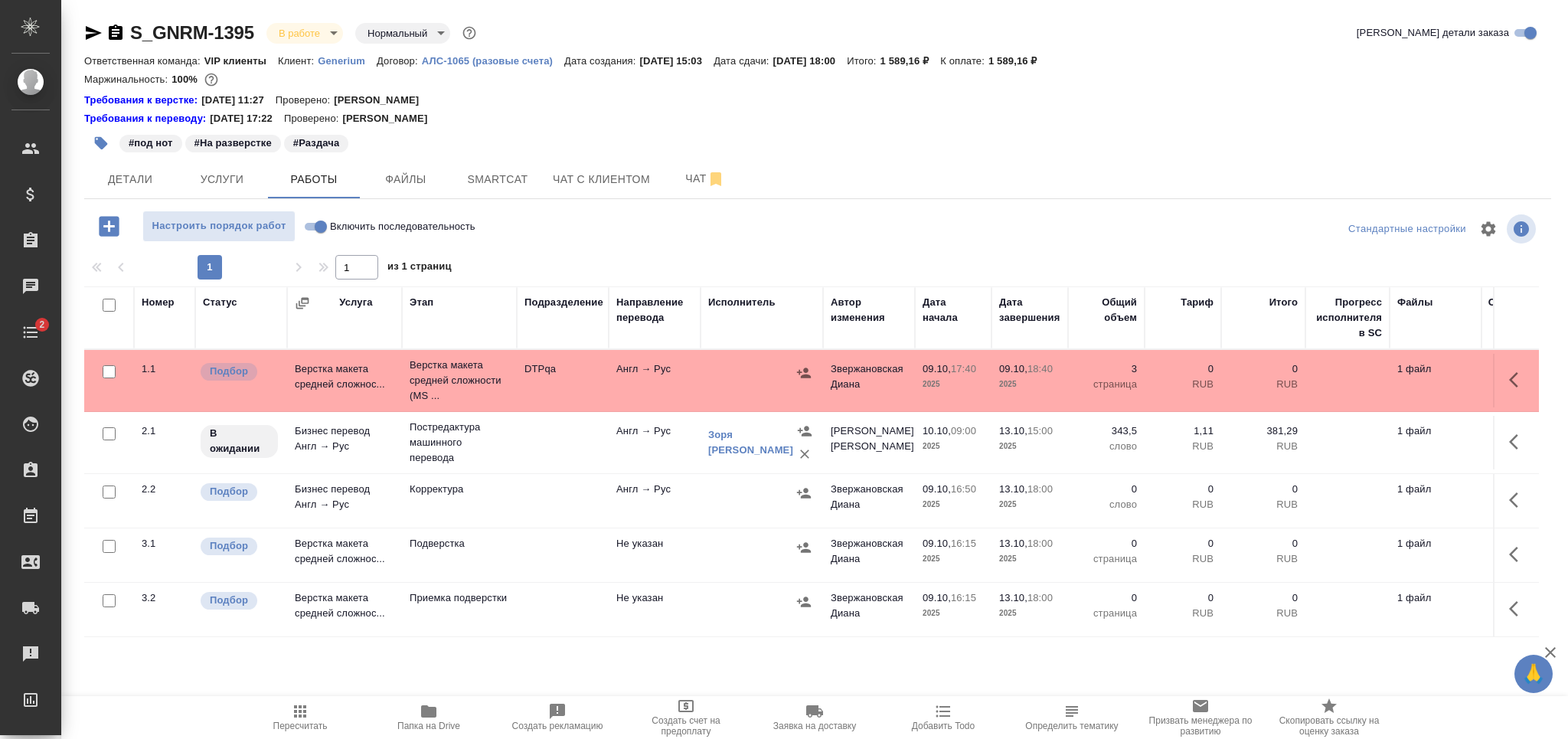
click at [98, 143] on icon "button" at bounding box center [101, 143] width 13 height 13
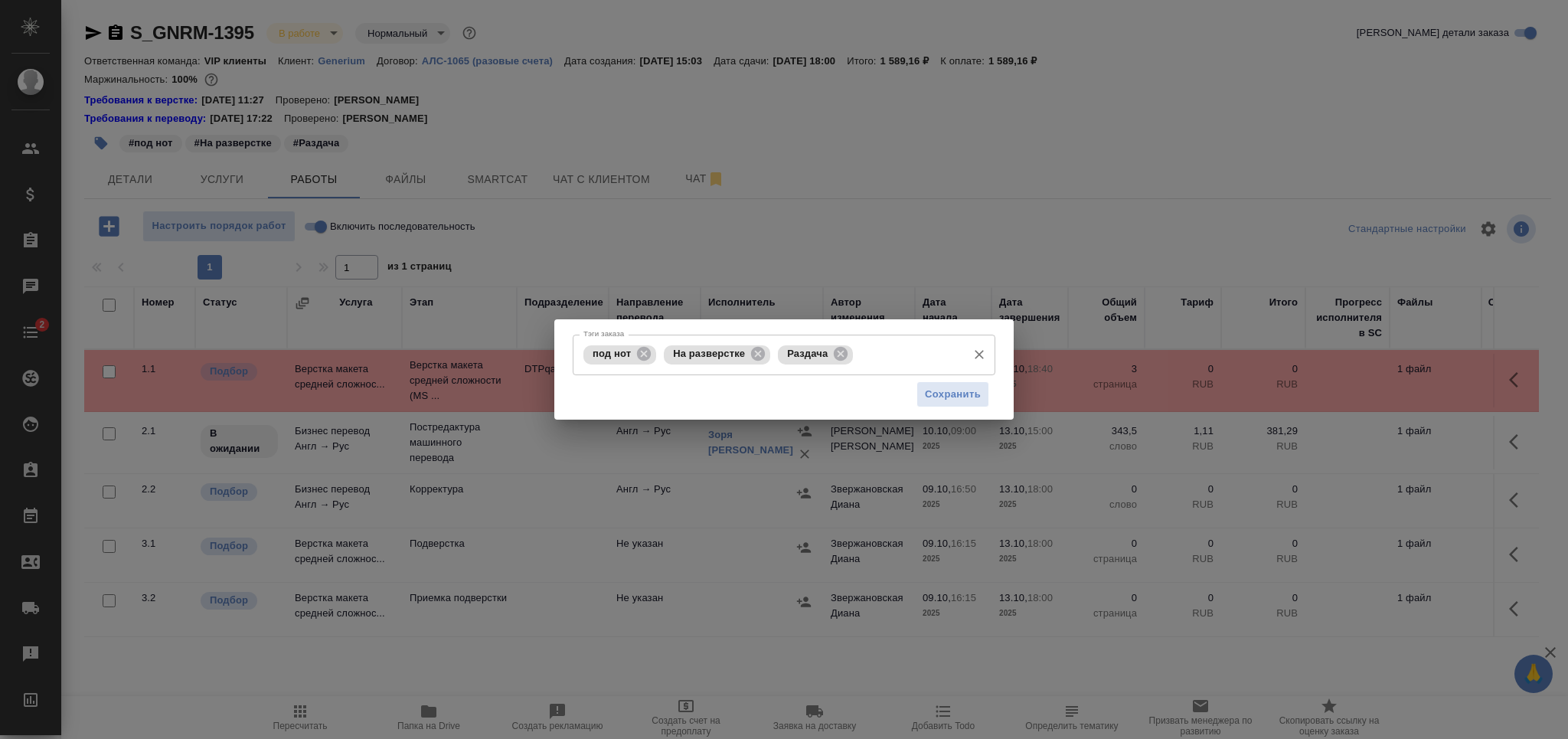
click at [840, 347] on icon at bounding box center [841, 354] width 14 height 14
click at [844, 353] on input "Тэги заказа" at bounding box center [867, 354] width 186 height 26
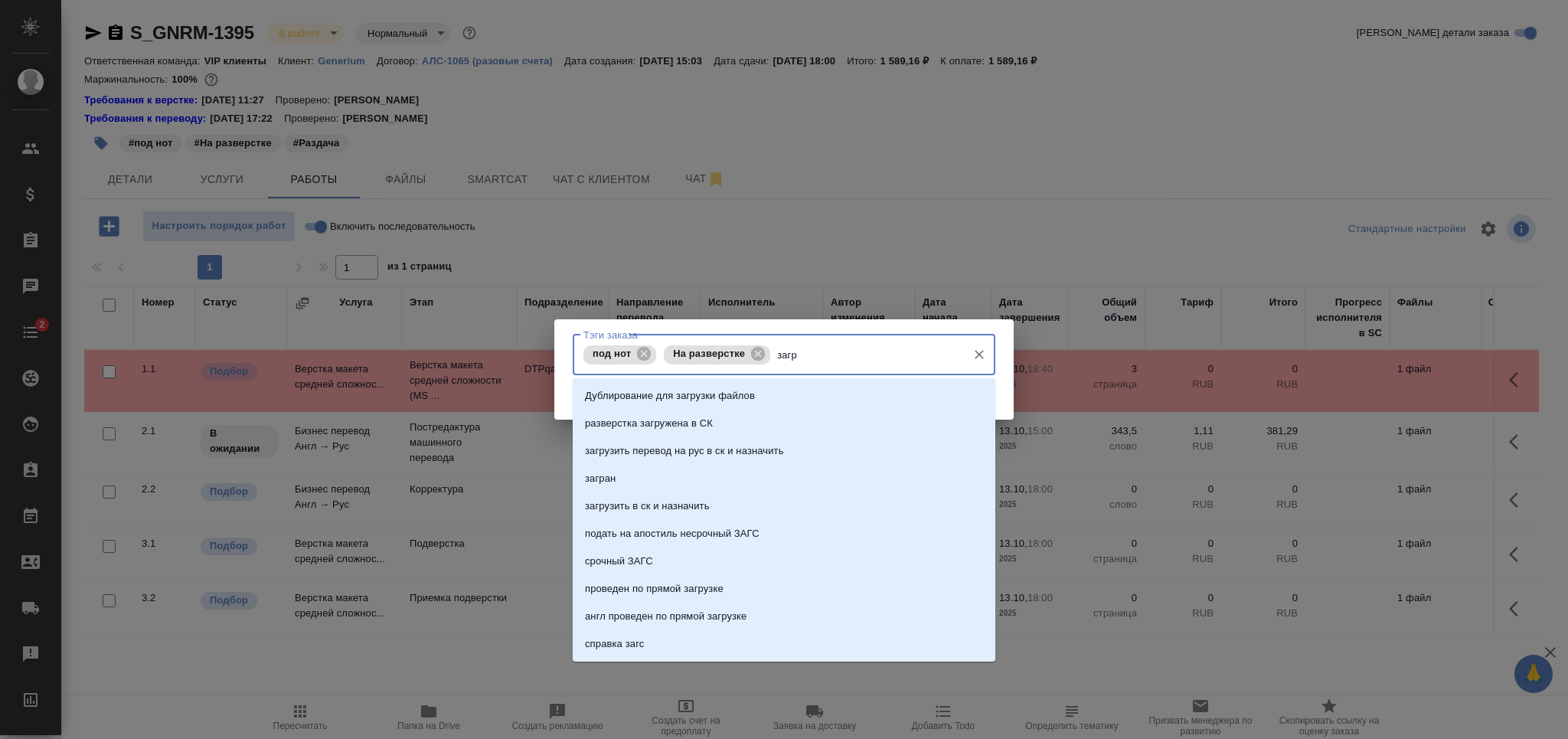
type input "загру"
click at [772, 485] on li "загрузить в ск и назначить" at bounding box center [784, 479] width 422 height 28
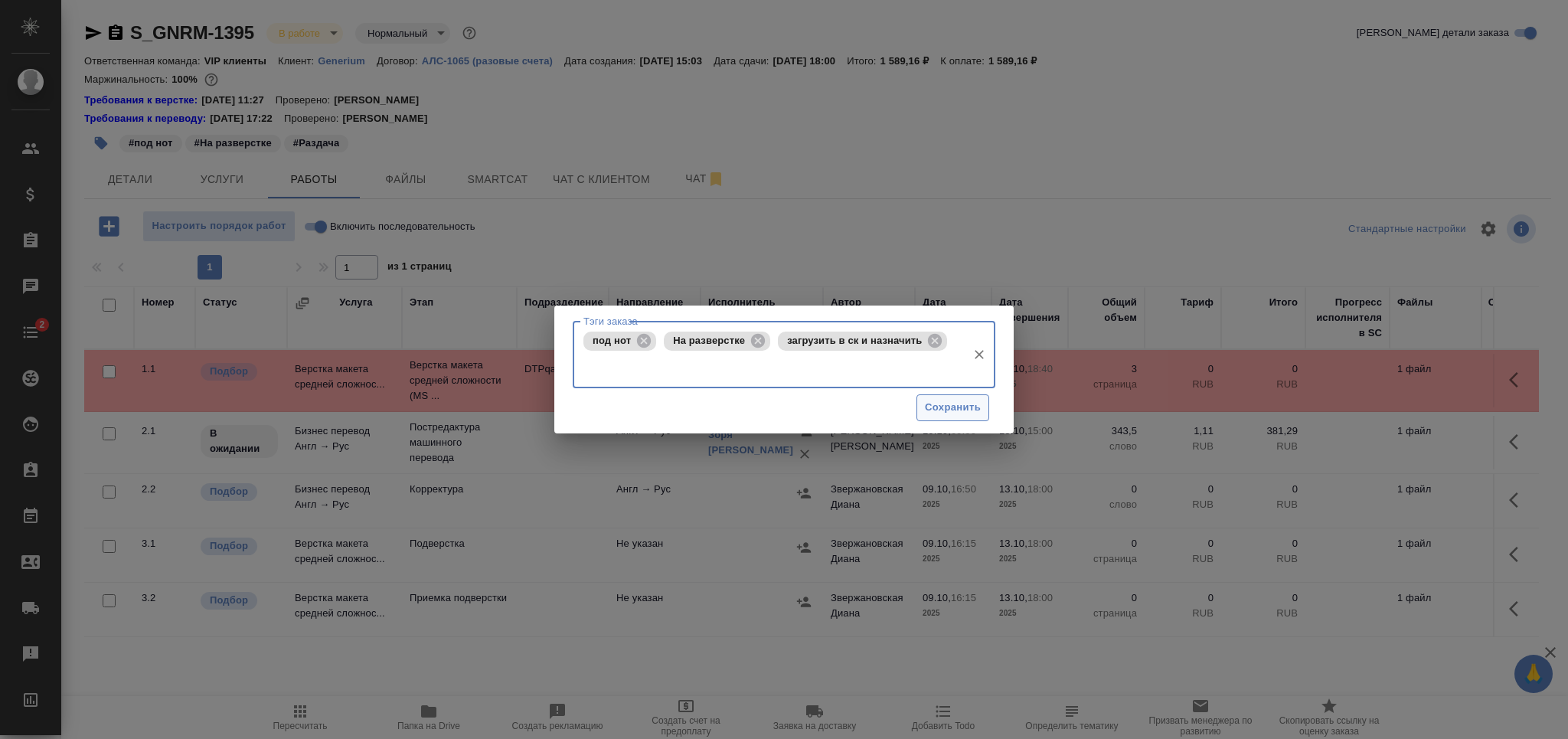
click at [952, 408] on span "Сохранить" at bounding box center [953, 408] width 56 height 17
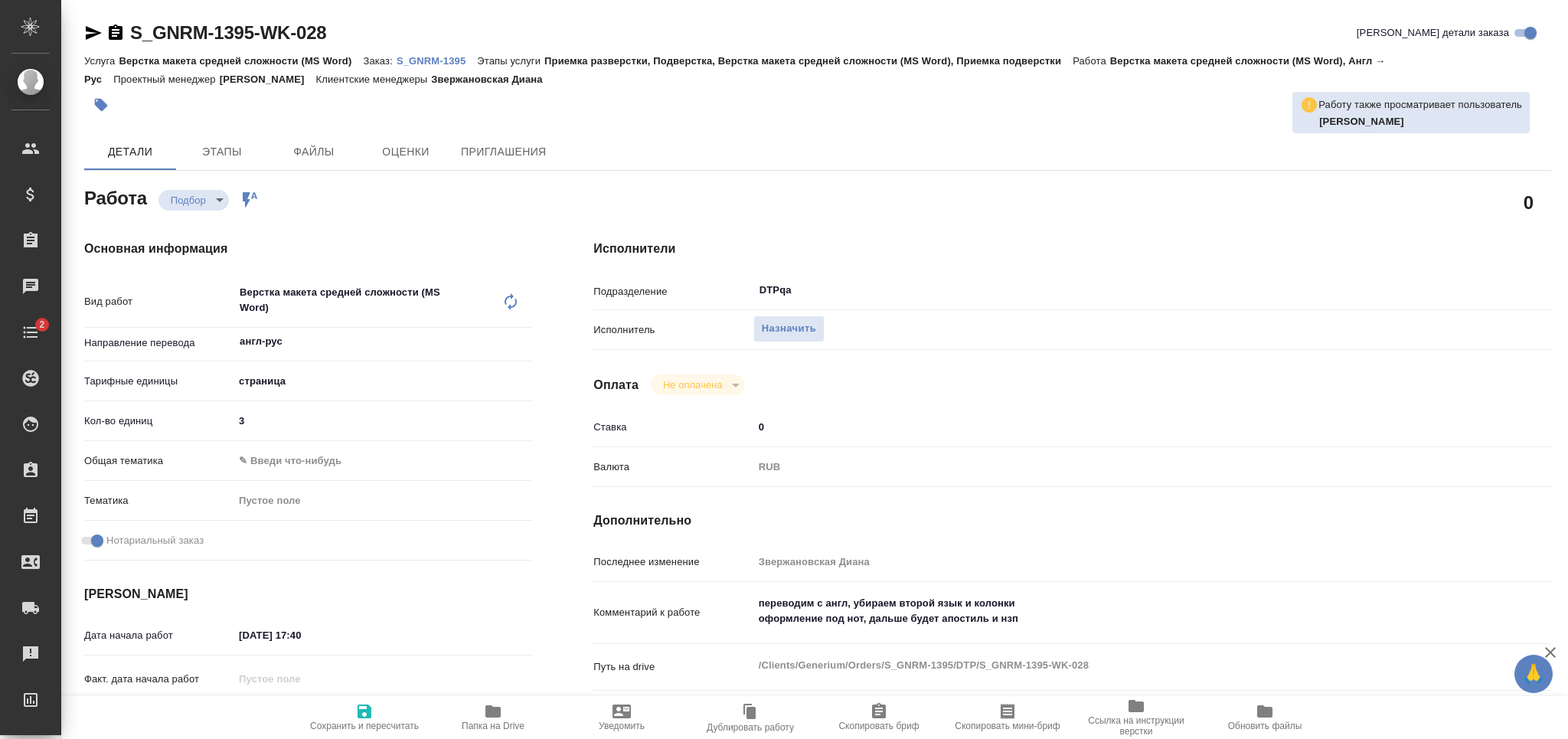
type textarea "x"
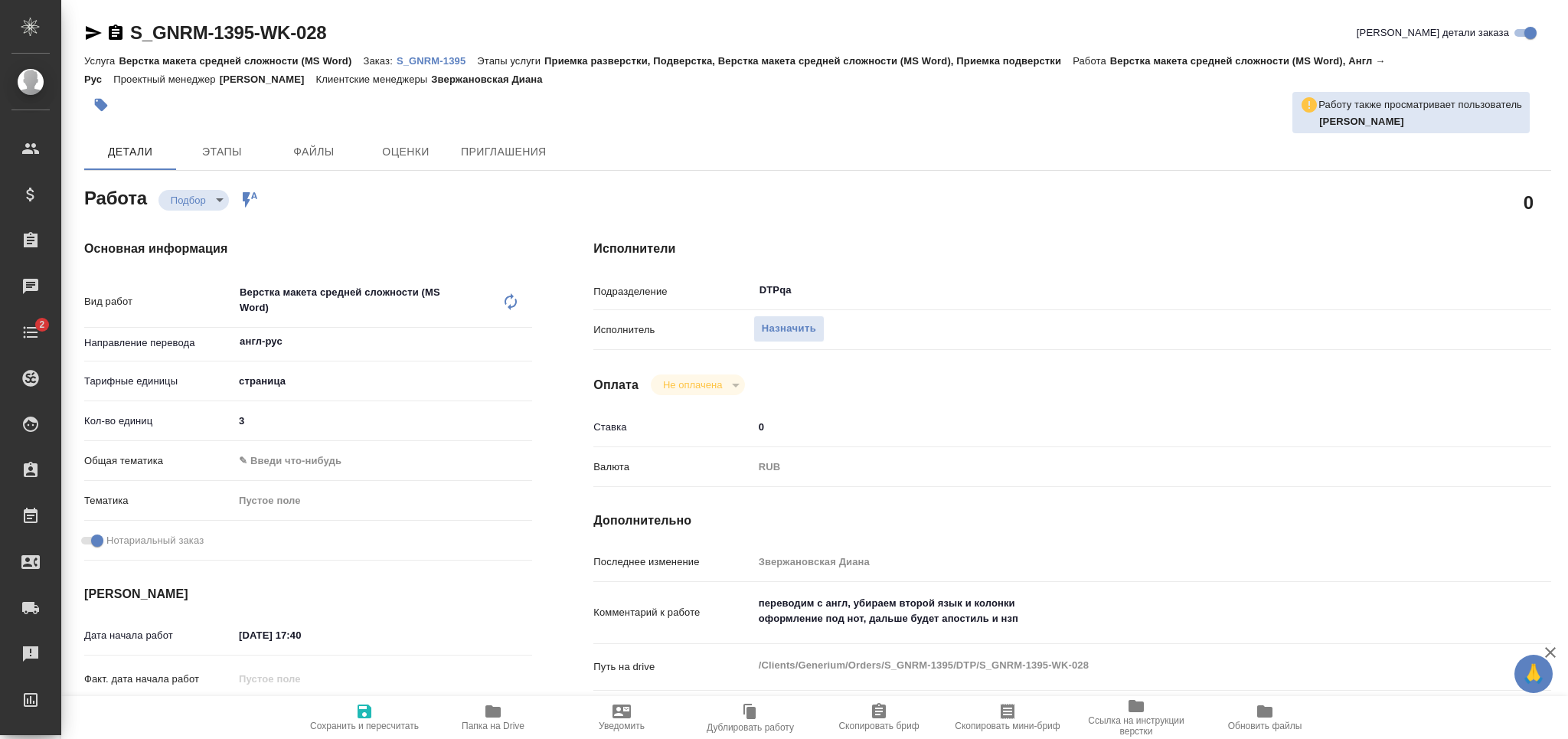
type textarea "x"
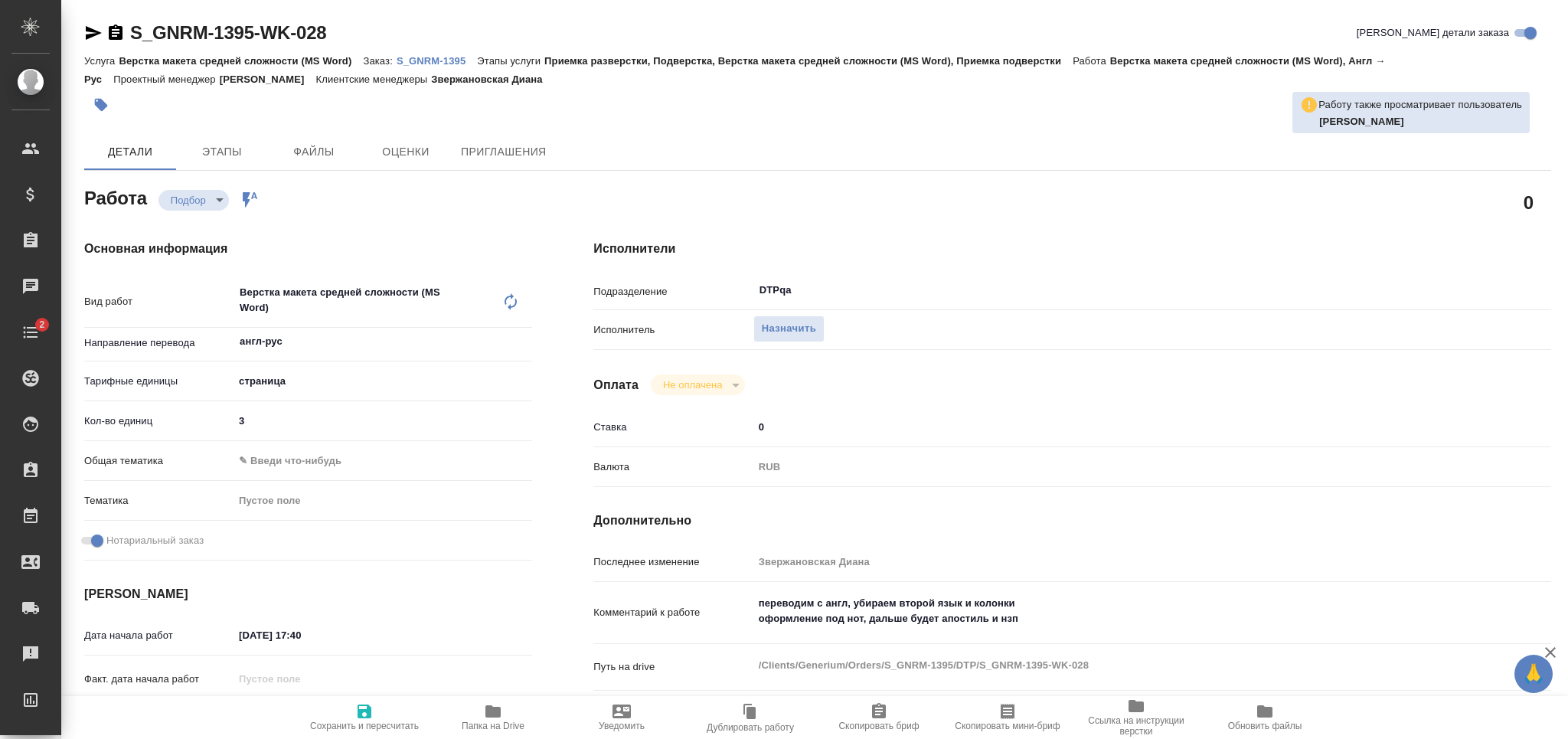
type textarea "x"
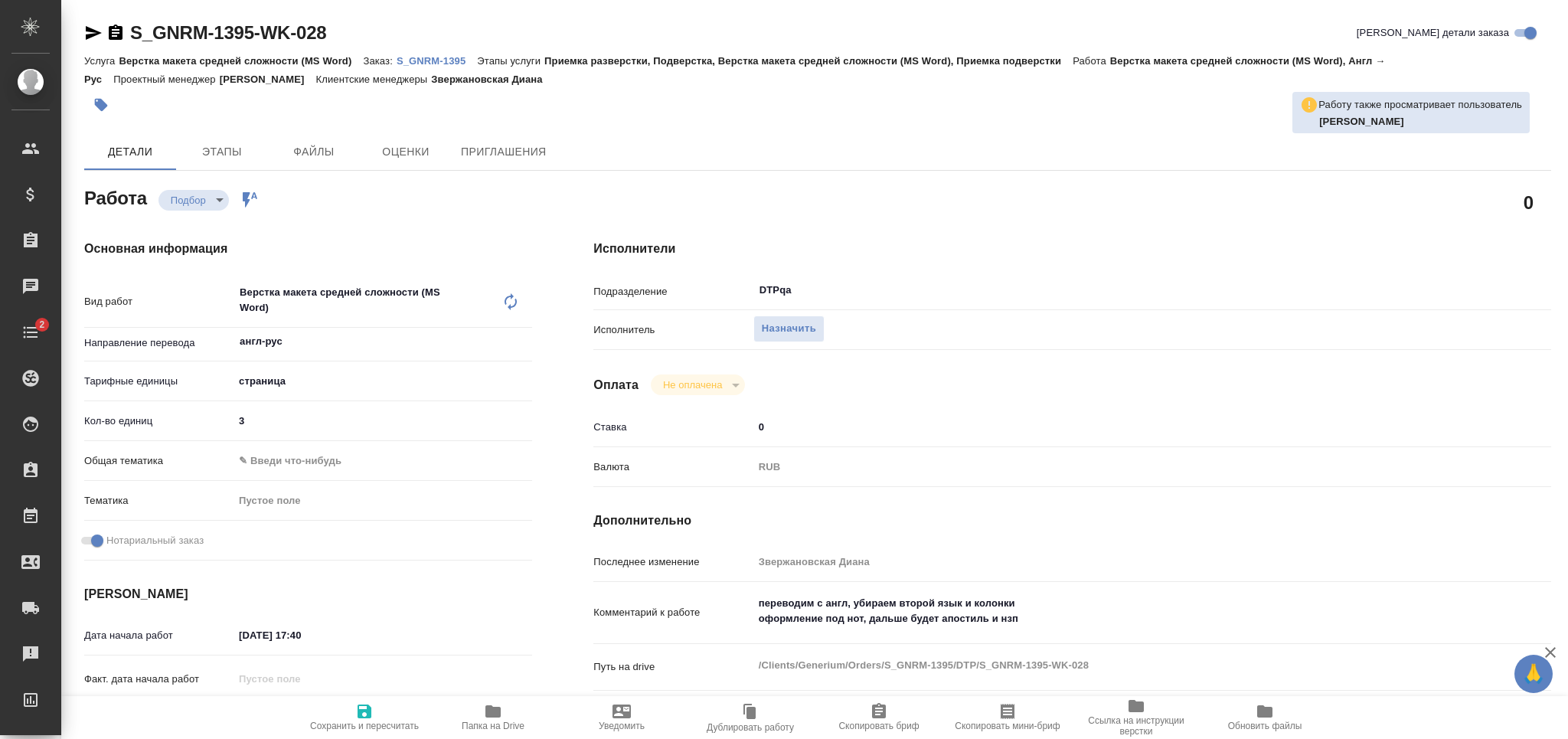
type textarea "x"
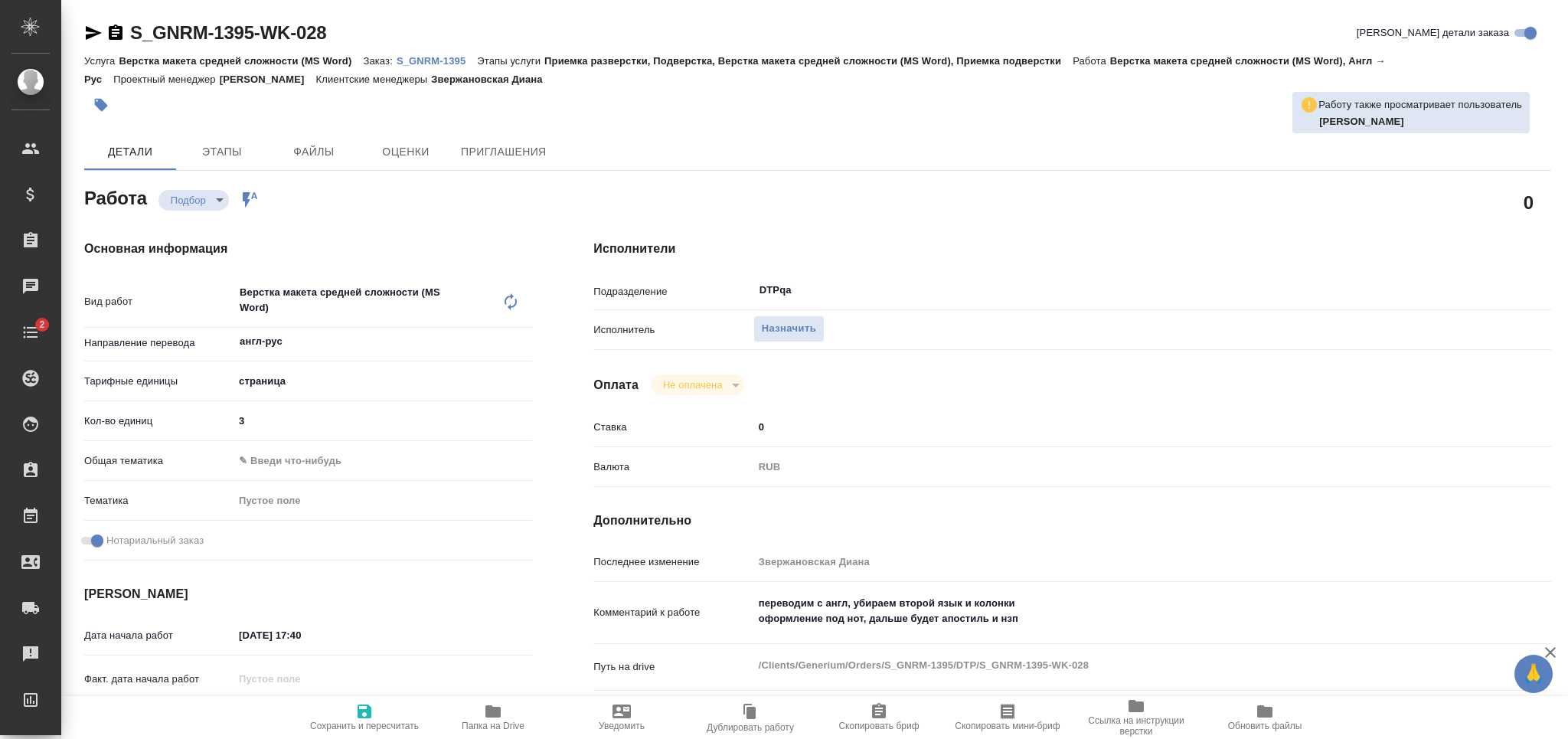
type textarea "x"
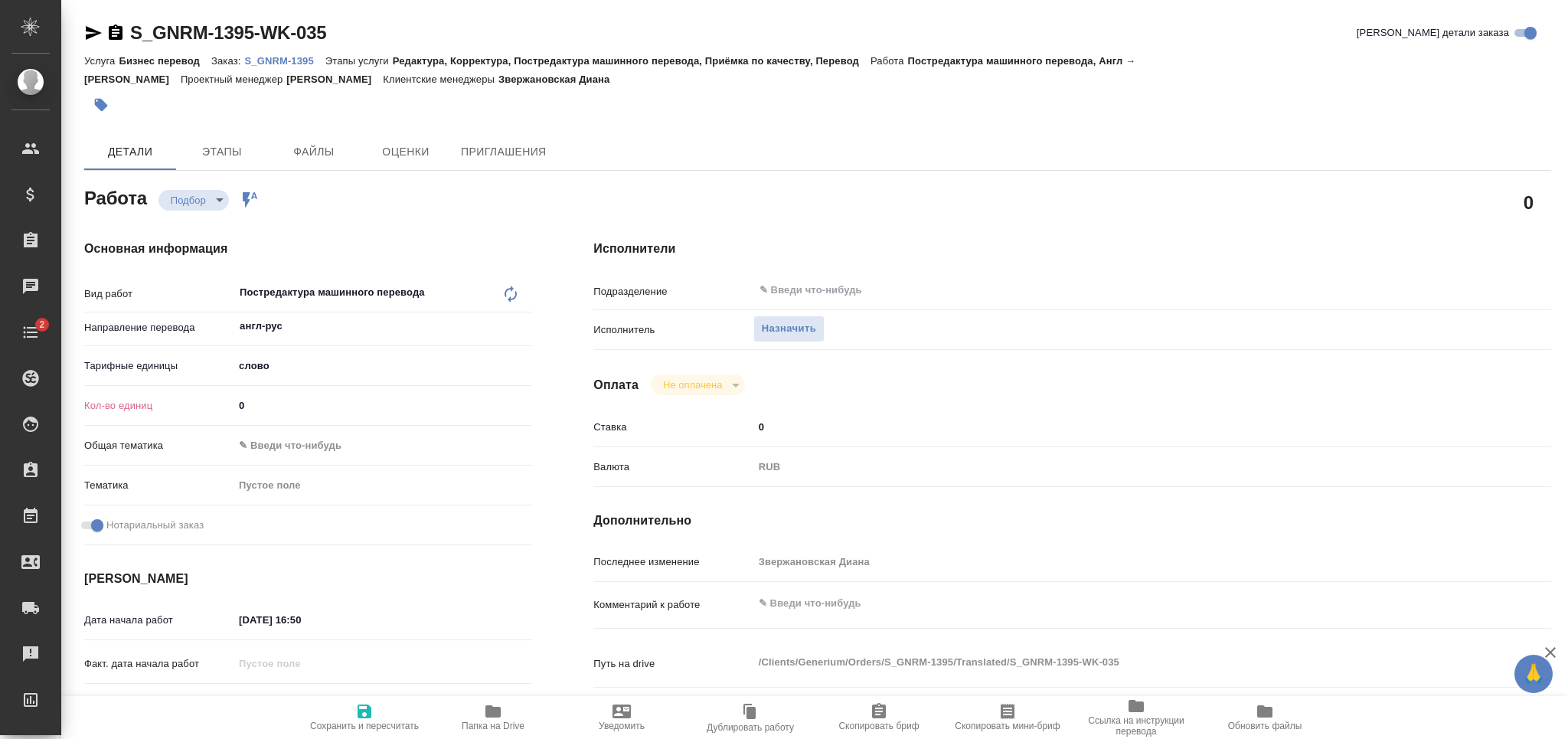
type textarea "x"
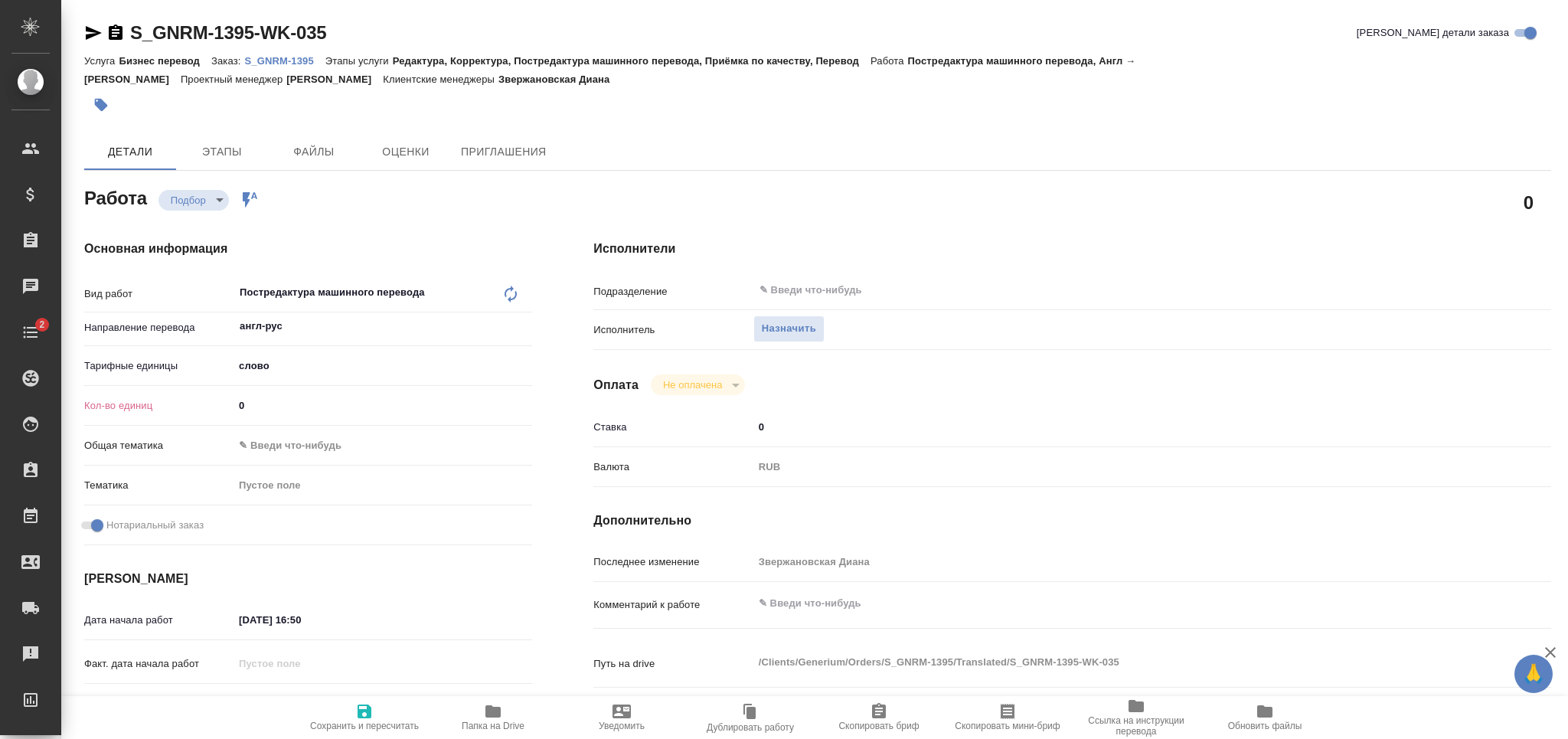
type textarea "x"
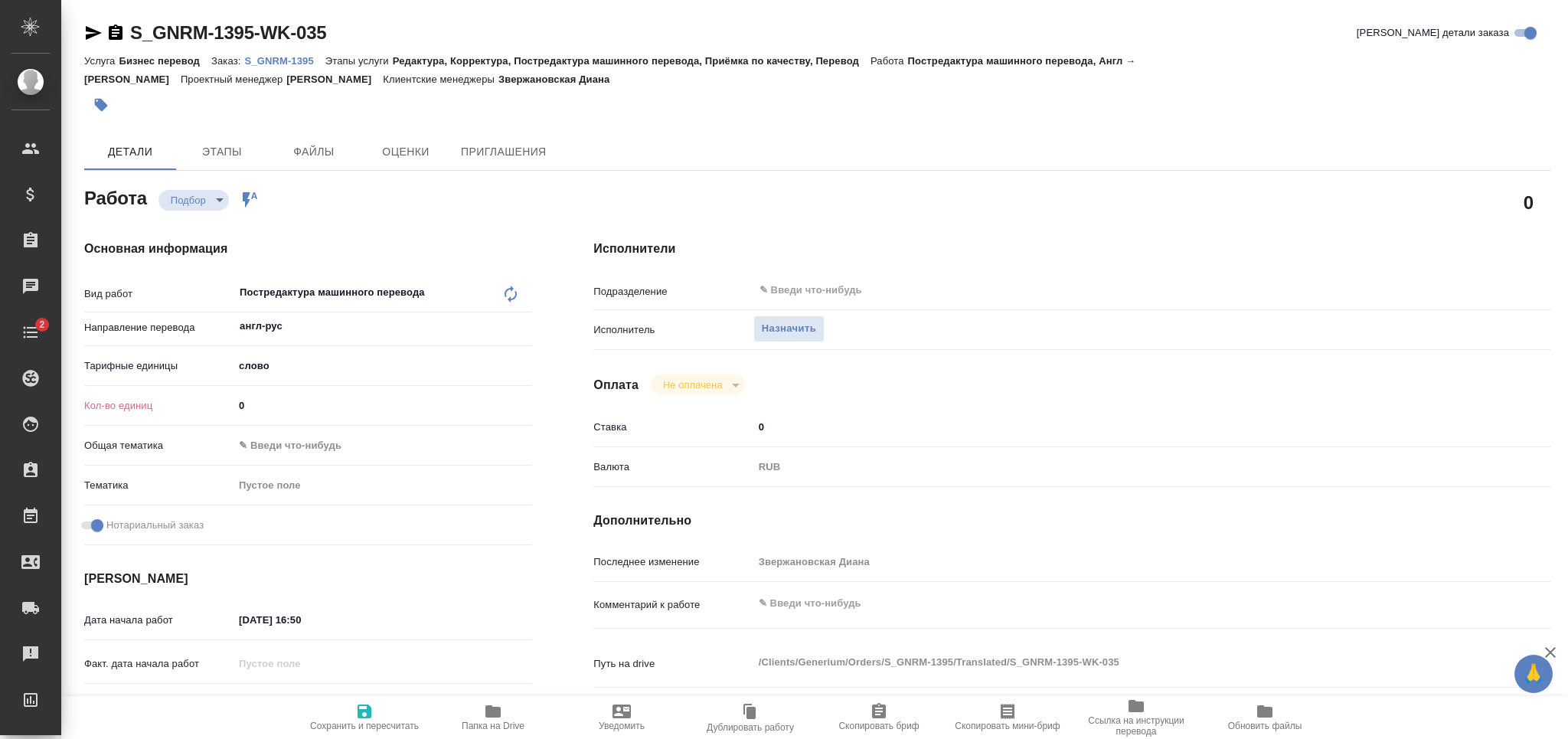
type textarea "x"
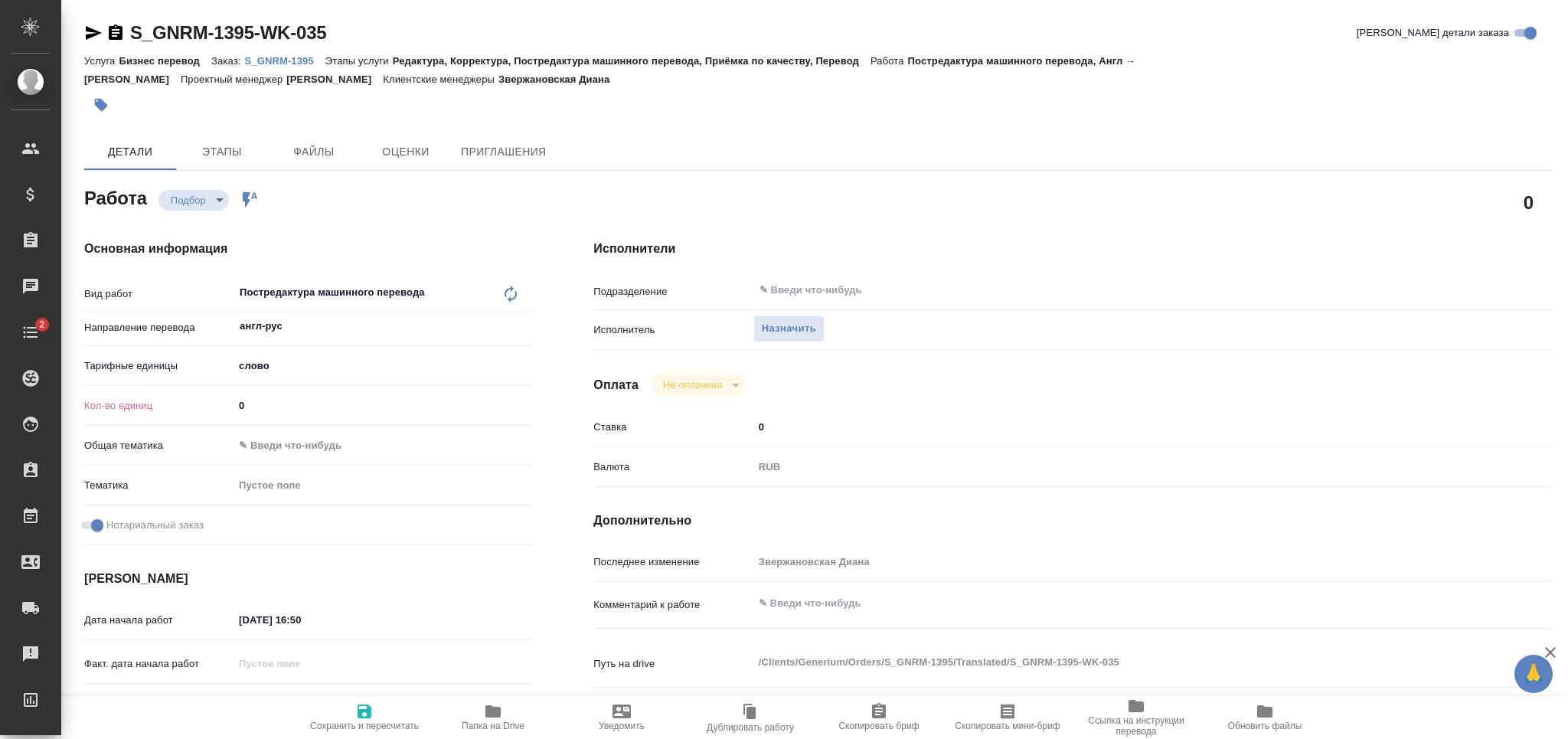
click at [213, 406] on div "Кол-во единиц 0" at bounding box center [308, 405] width 448 height 27
type textarea "x"
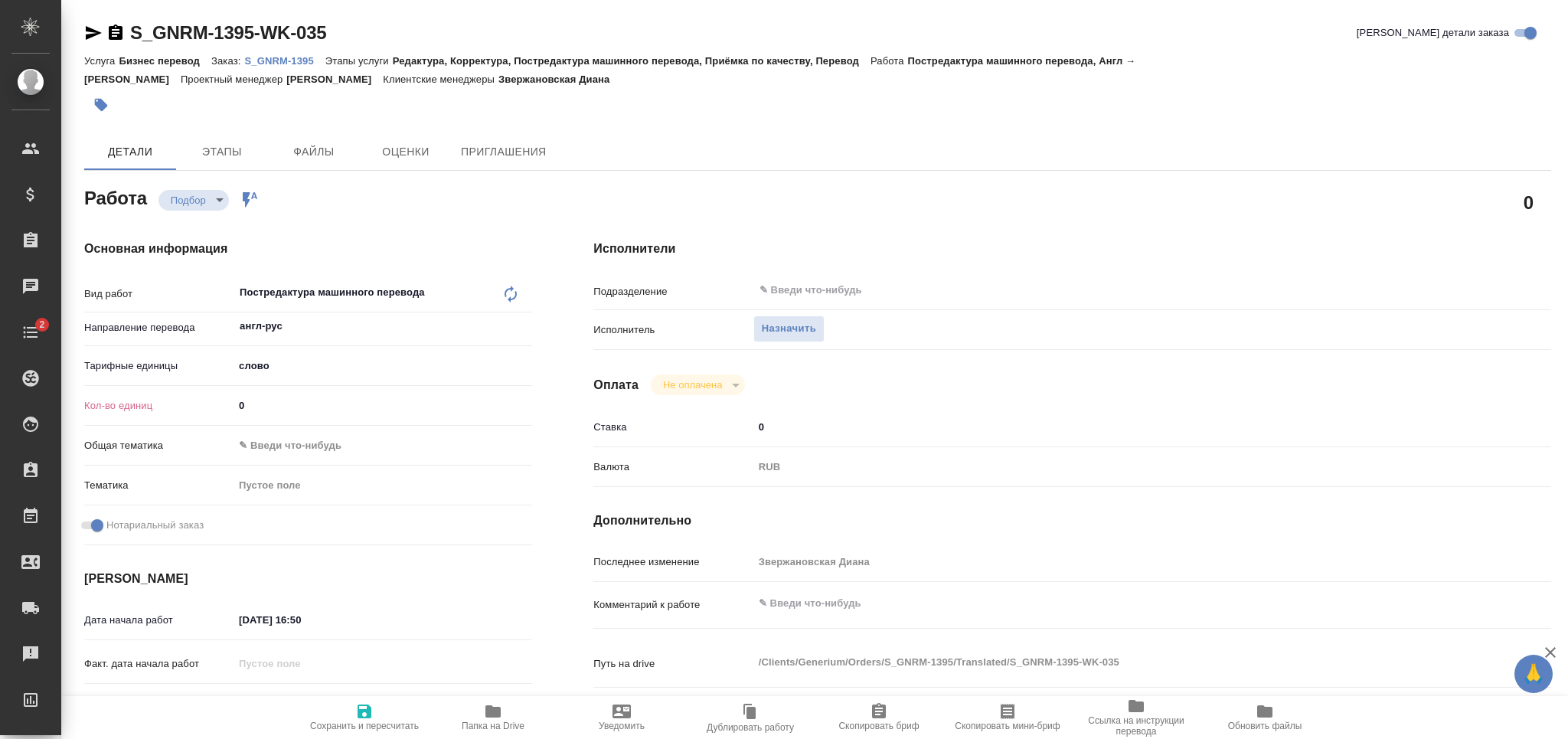
type textarea "x"
paste input "343.5"
type input "343.5"
type textarea "x"
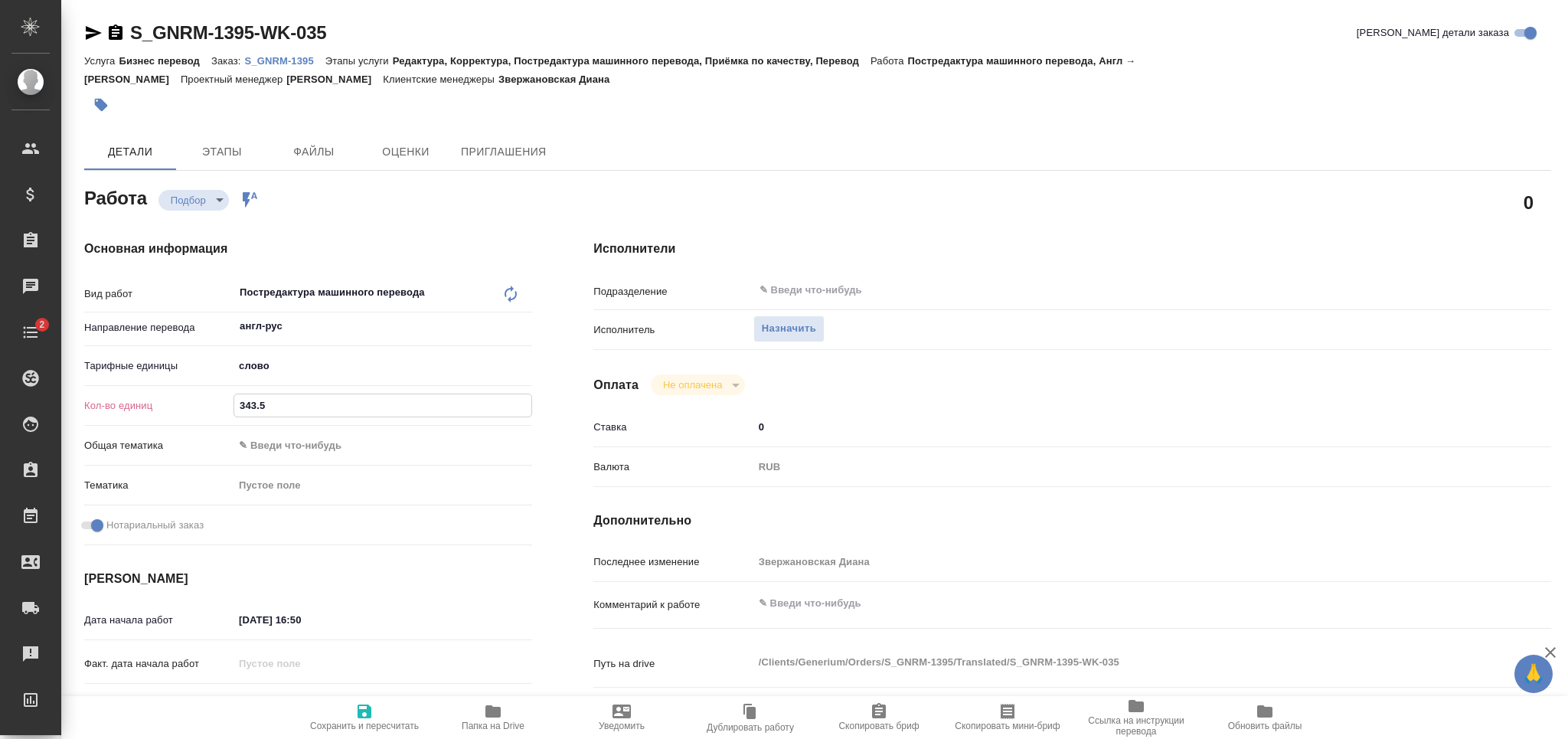
type textarea "x"
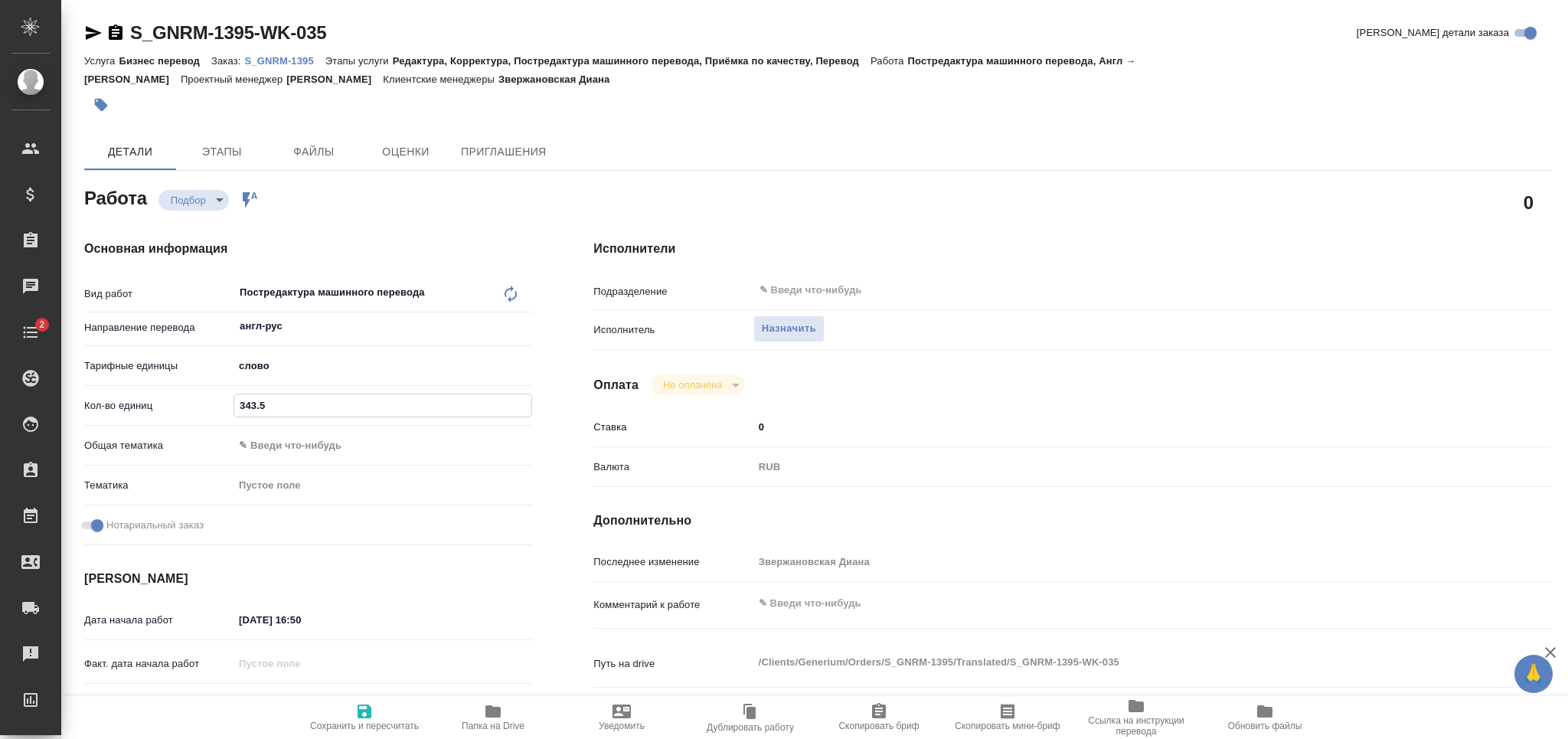
type textarea "x"
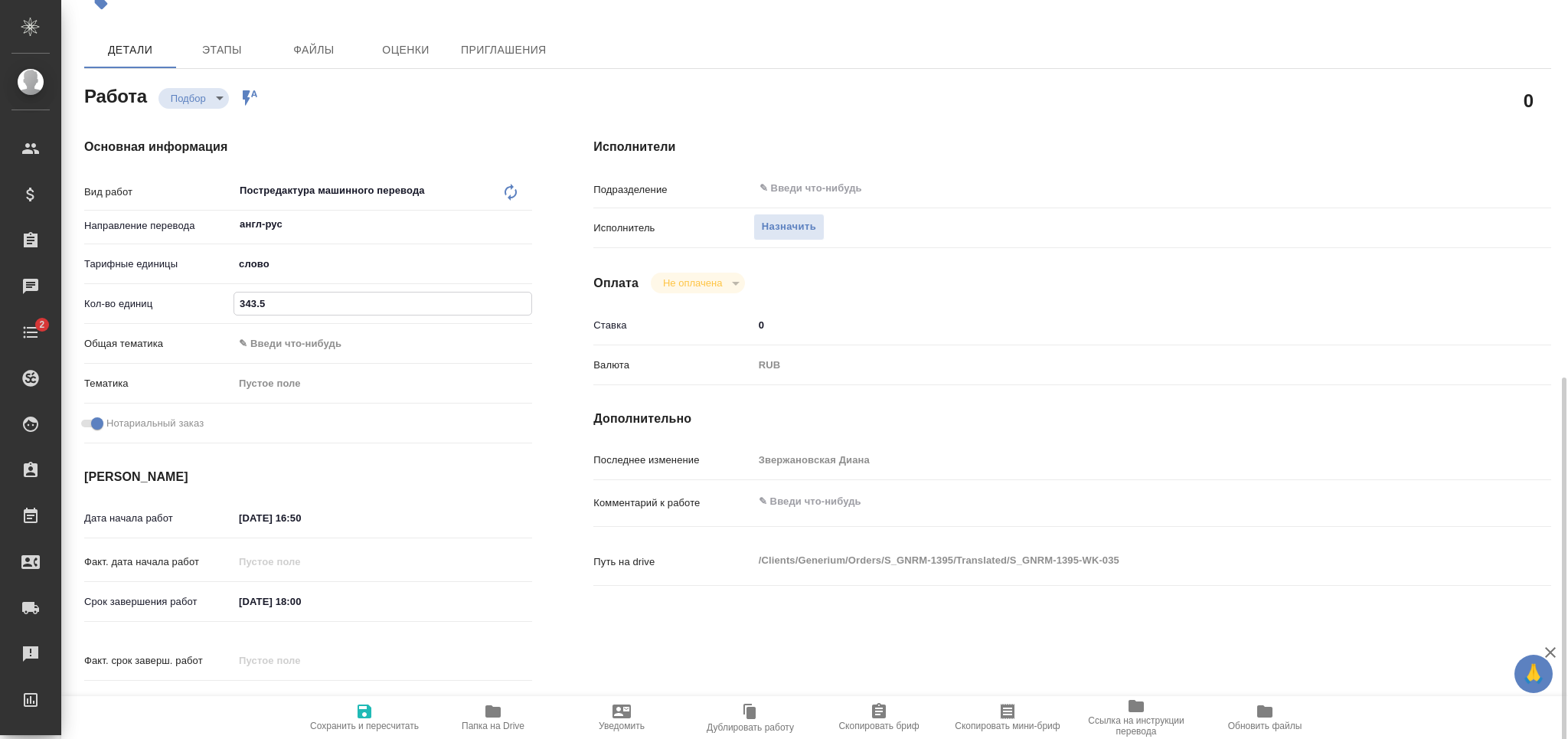
scroll to position [307, 0]
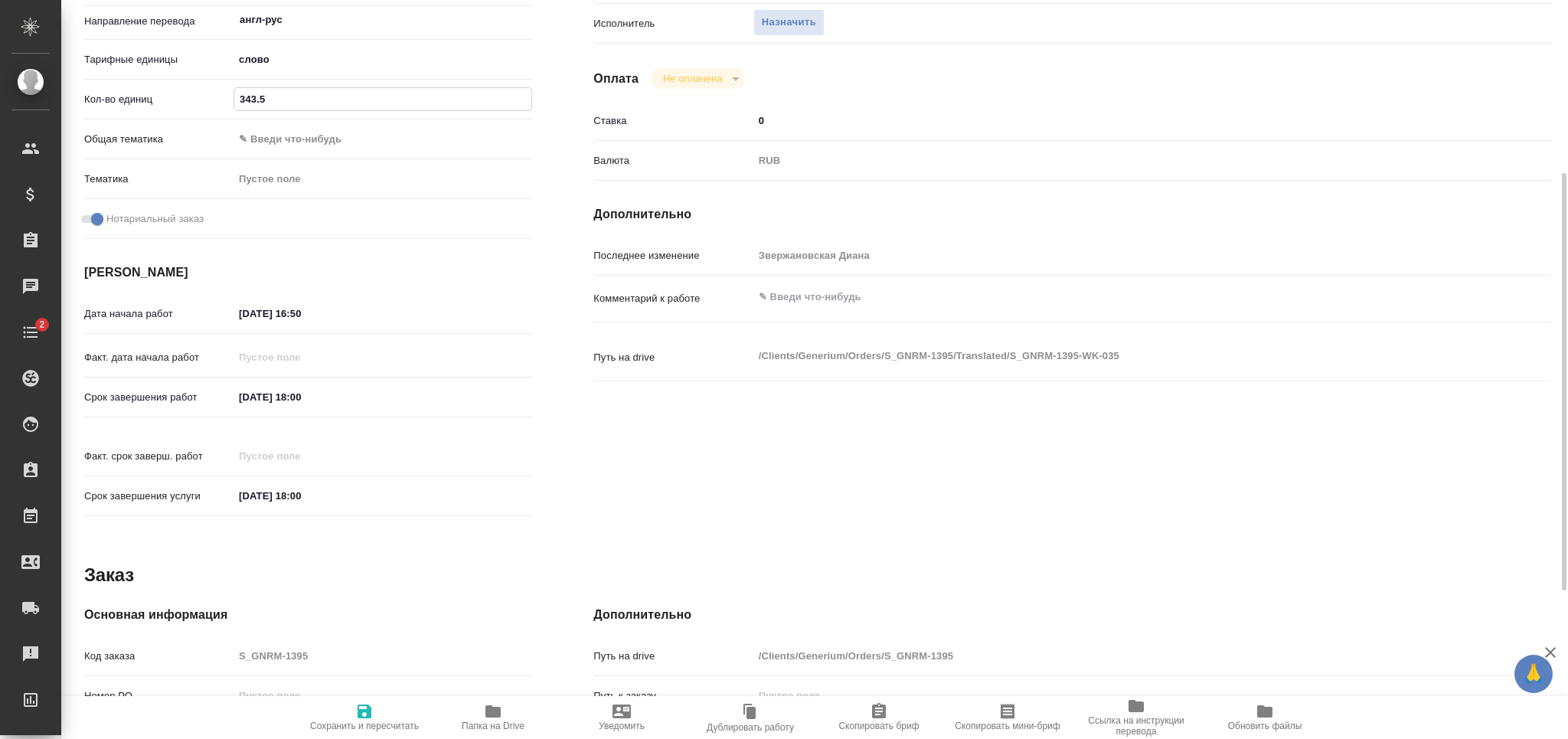
type textarea "x"
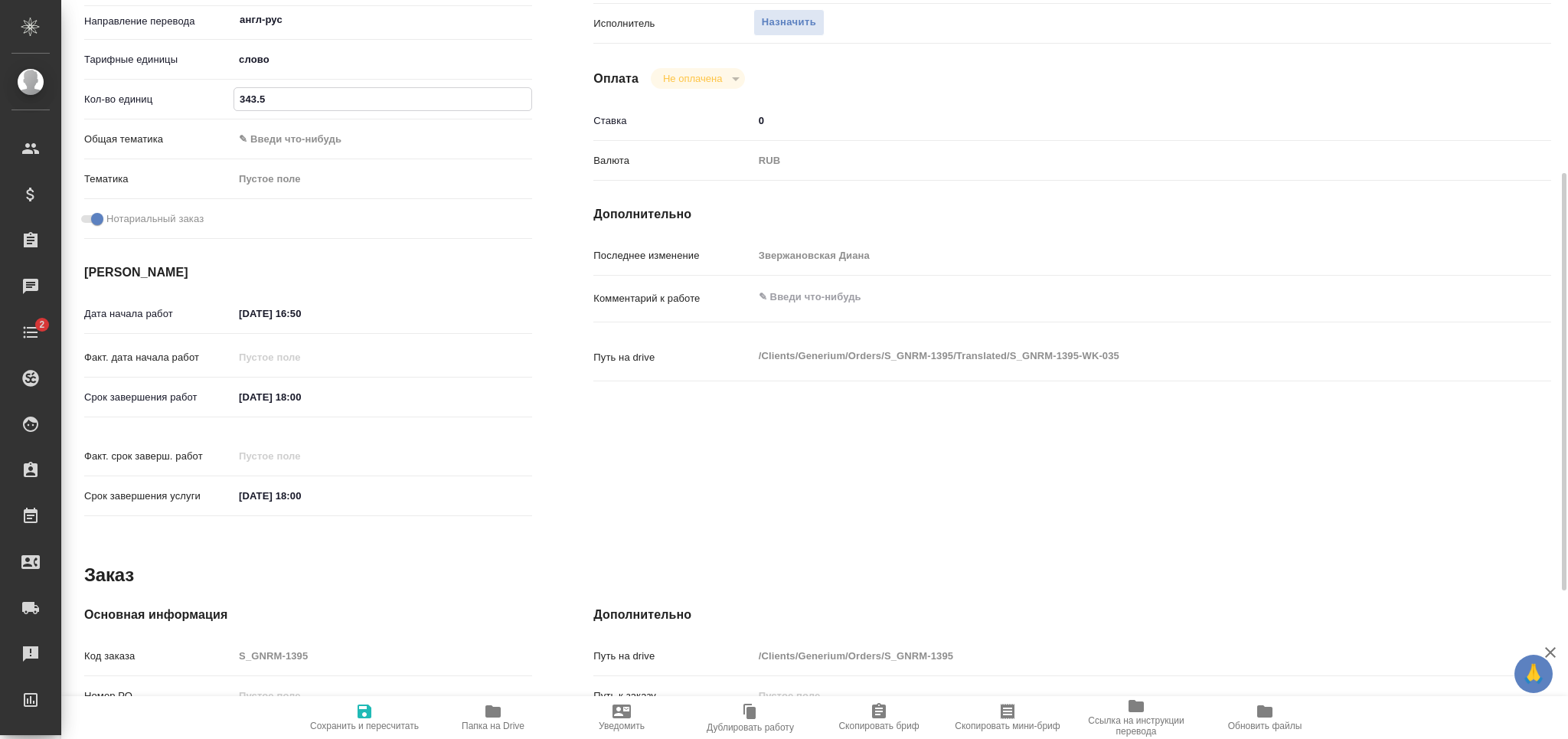
type input "343.5"
drag, startPoint x: 314, startPoint y: 315, endPoint x: 302, endPoint y: 322, distance: 13.9
click at [302, 322] on input "[DATE] 16:50" at bounding box center [301, 314] width 134 height 22
drag, startPoint x: 248, startPoint y: 315, endPoint x: 237, endPoint y: 317, distance: 11.2
click at [237, 317] on input "[DATE] 16:50" at bounding box center [301, 314] width 134 height 22
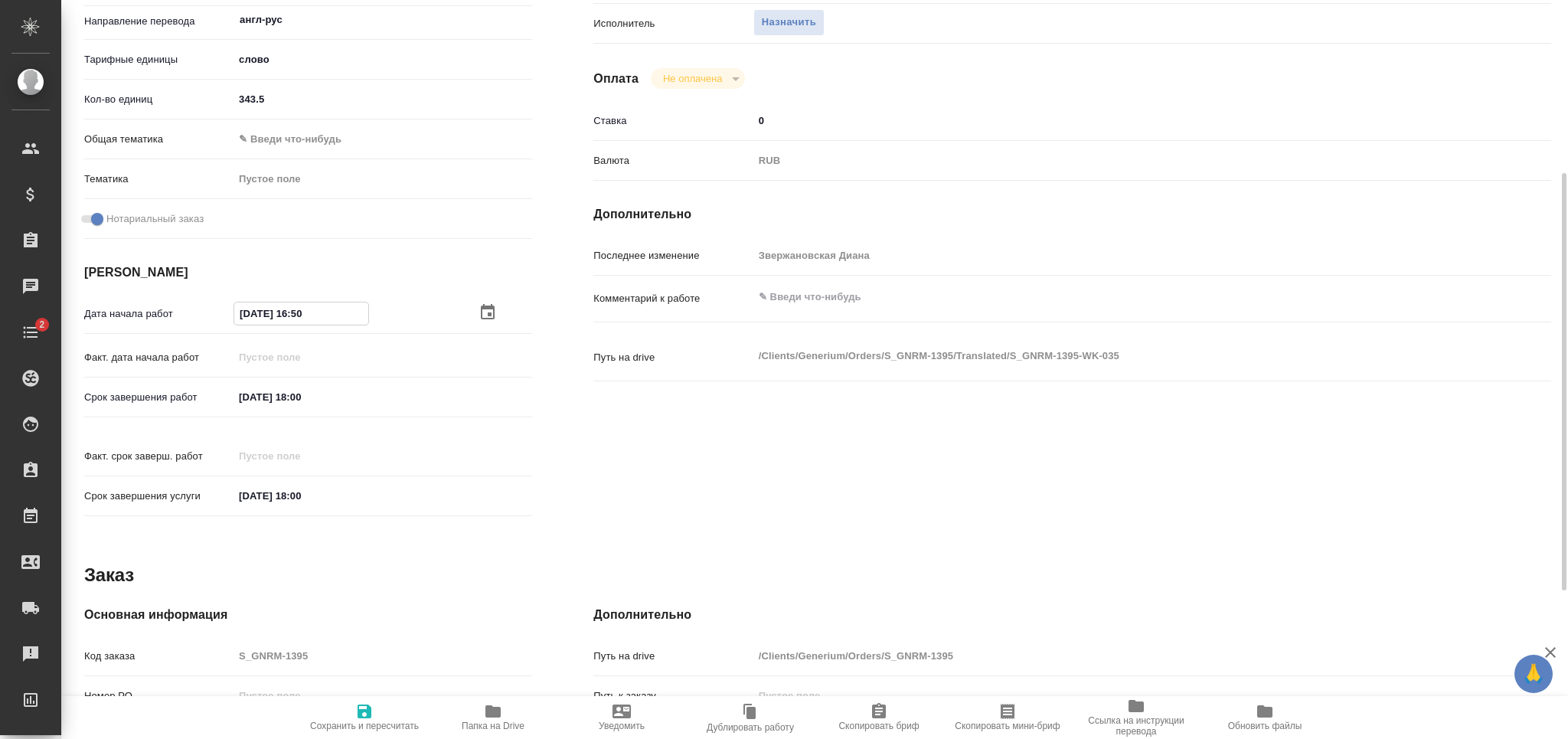
type textarea "x"
type input "11.02.0251 65:0_"
type textarea "x"
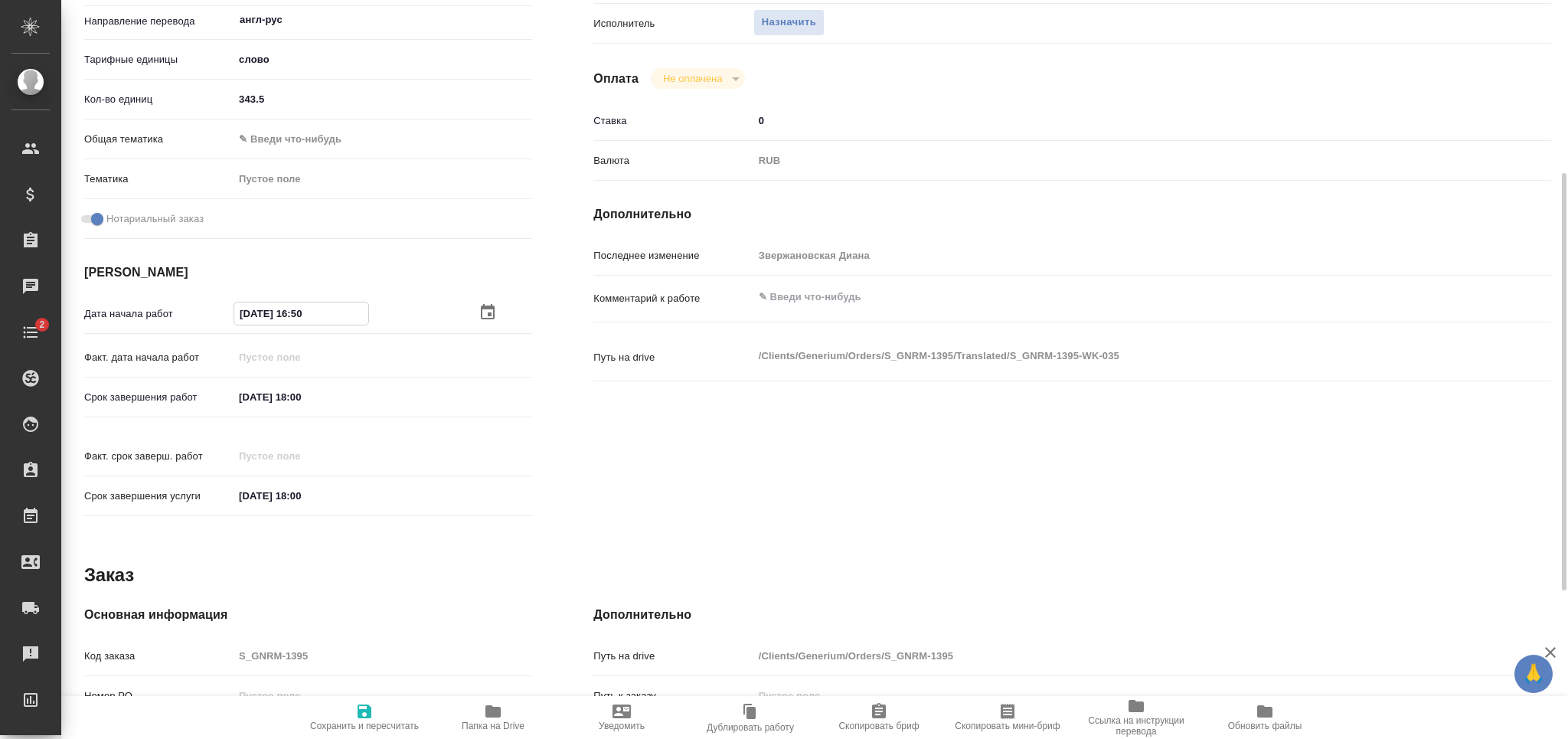
type textarea "x"
type input "[DATE] 16:50"
type textarea "x"
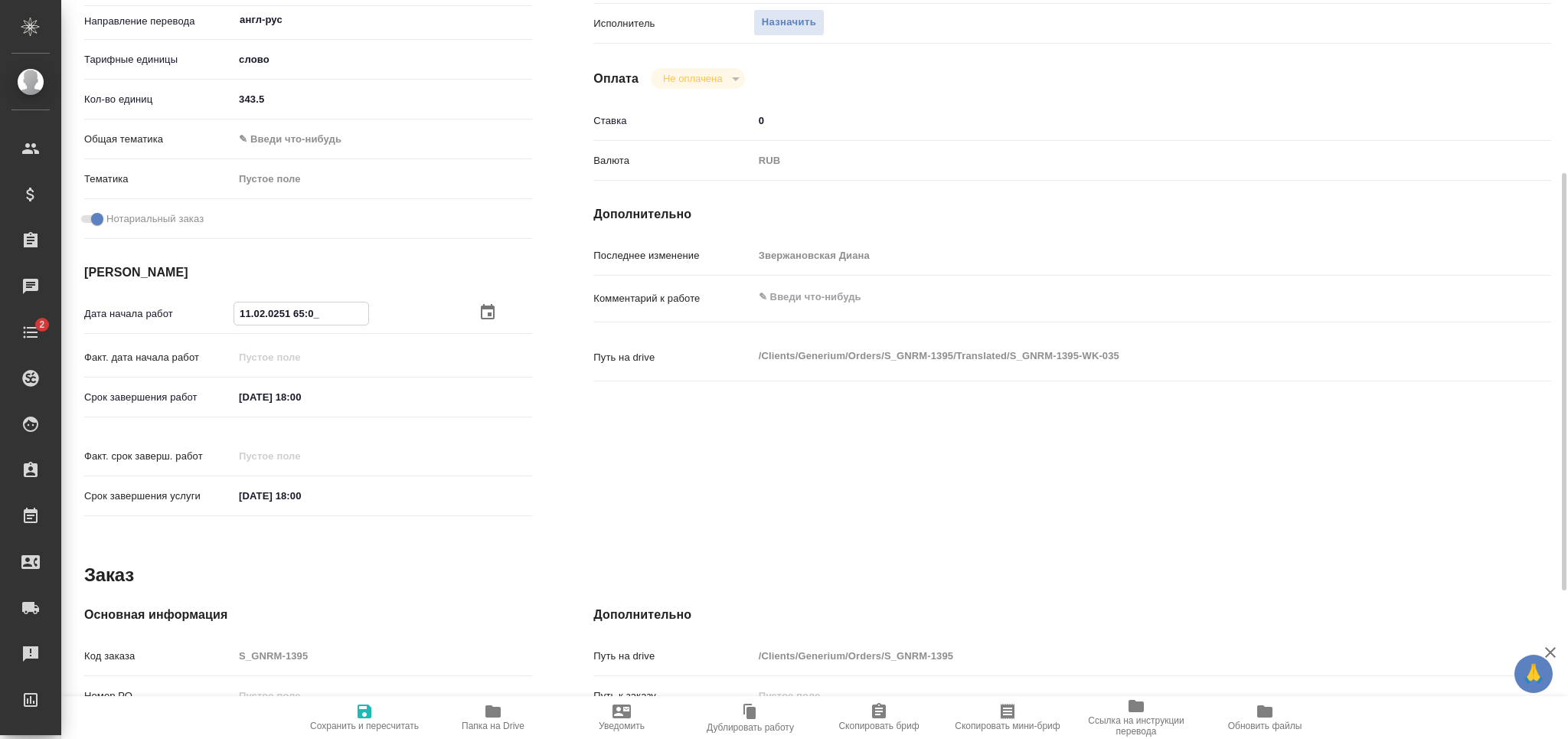
type textarea "x"
drag, startPoint x: 312, startPoint y: 311, endPoint x: 295, endPoint y: 314, distance: 17.3
click at [295, 314] on input "[DATE] 16:50" at bounding box center [301, 314] width 134 height 22
type textarea "x"
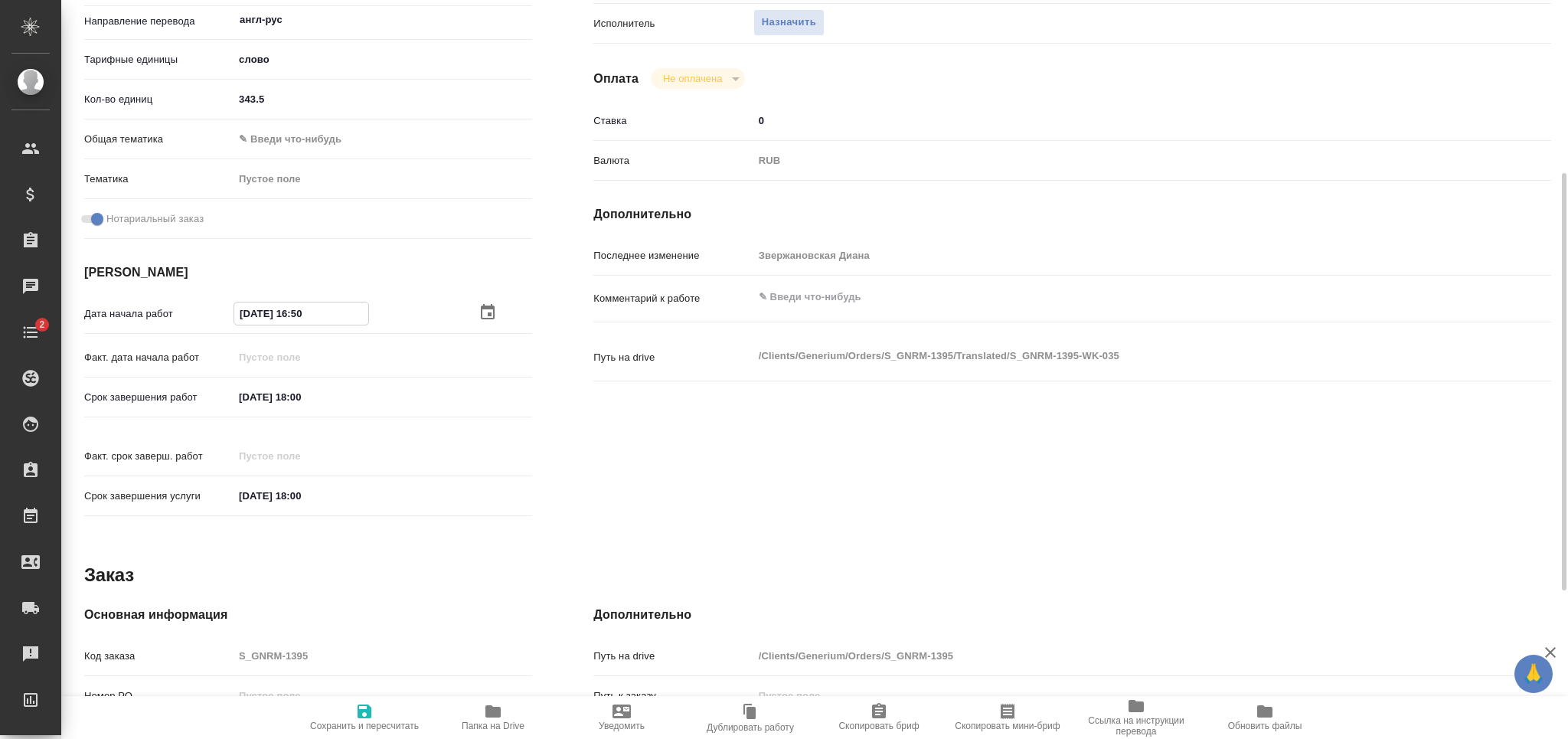
type input "[DATE] 0_:__"
type textarea "x"
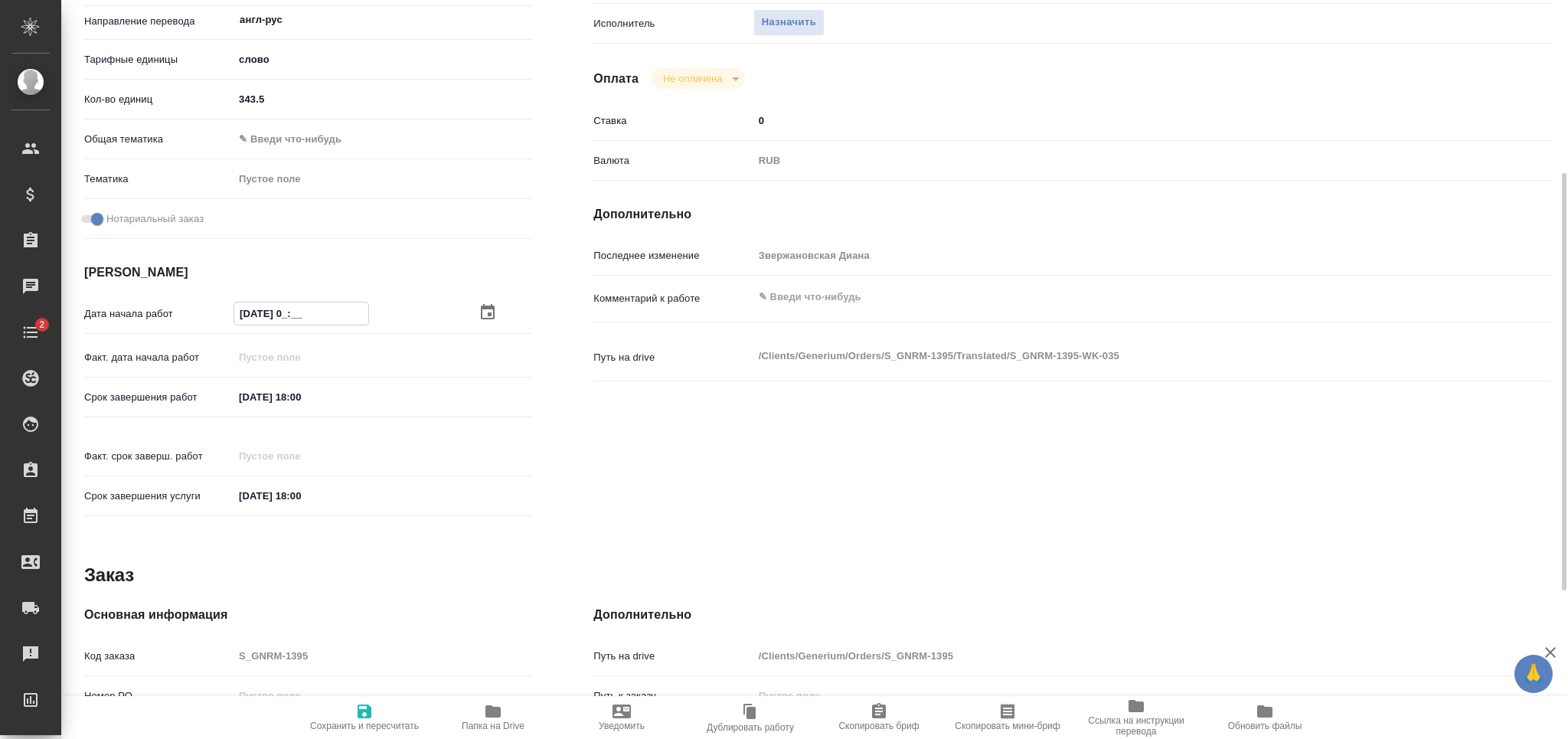
type textarea "x"
type input "[DATE] 09:__"
type textarea "x"
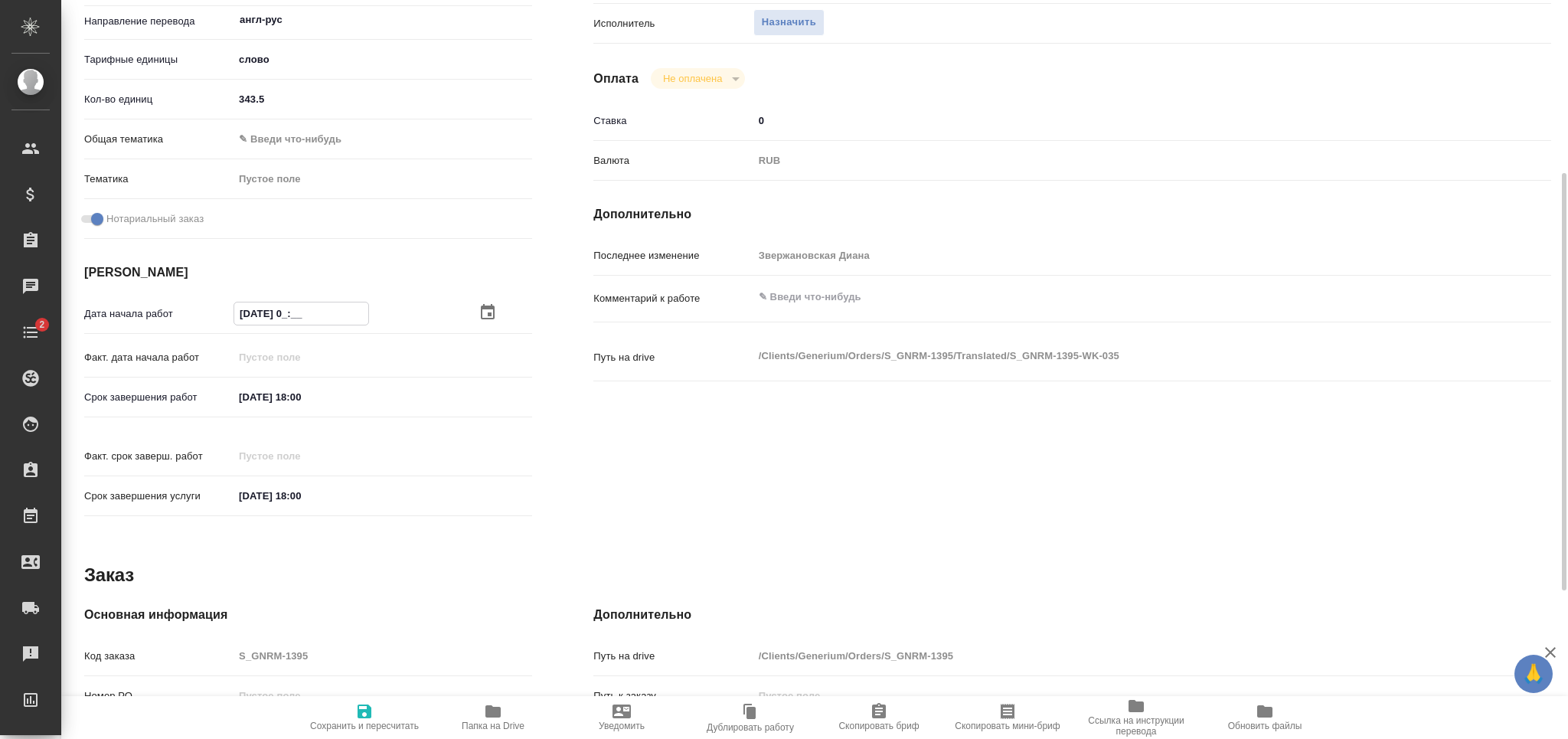
type textarea "x"
type input "[DATE] 09:0_"
type textarea "x"
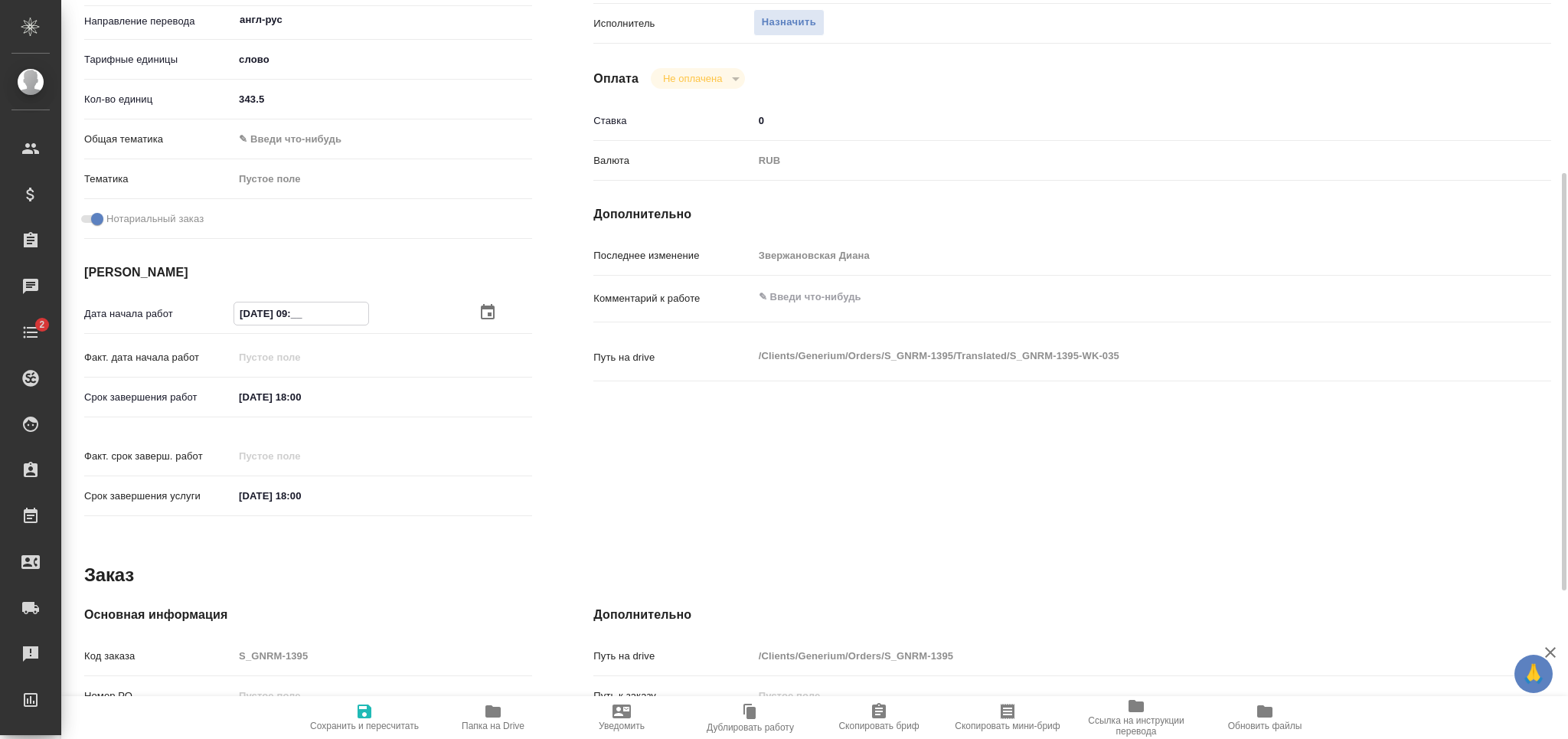
type textarea "x"
type input "[DATE] 09:00"
type textarea "x"
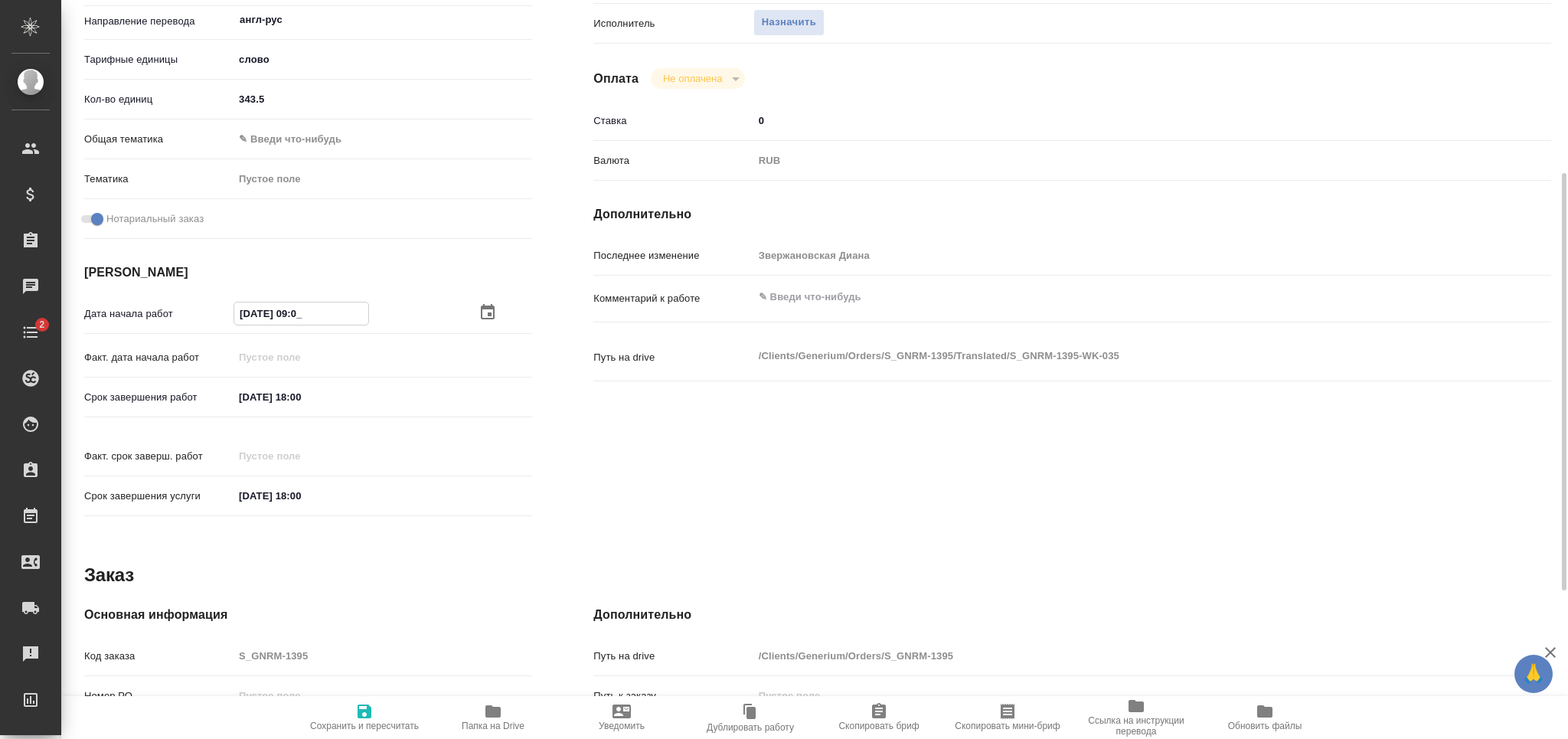
type textarea "x"
type input "[DATE] 09:00"
drag, startPoint x: 307, startPoint y: 395, endPoint x: 300, endPoint y: 400, distance: 8.6
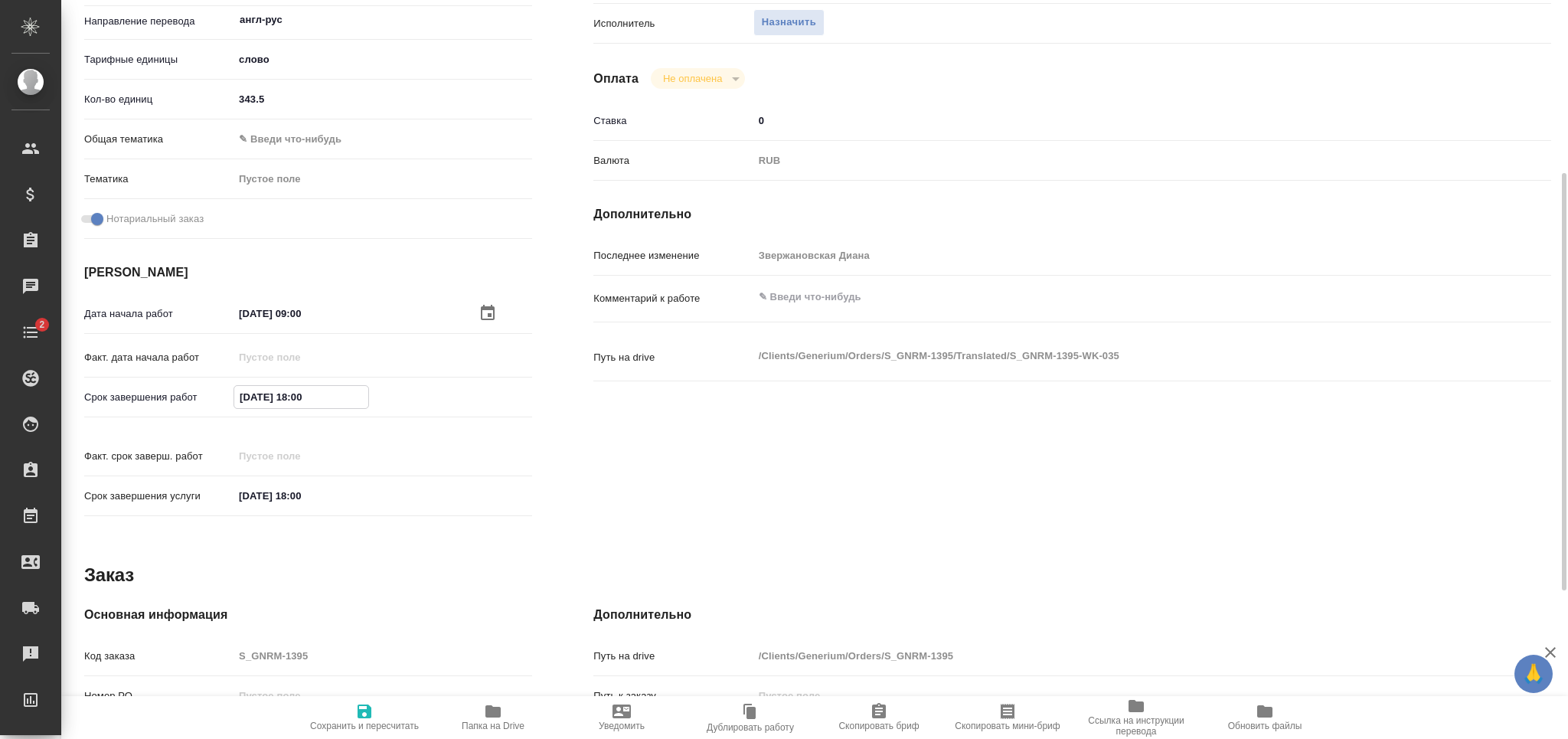
click at [300, 400] on input "[DATE] 18:00" at bounding box center [301, 398] width 134 height 22
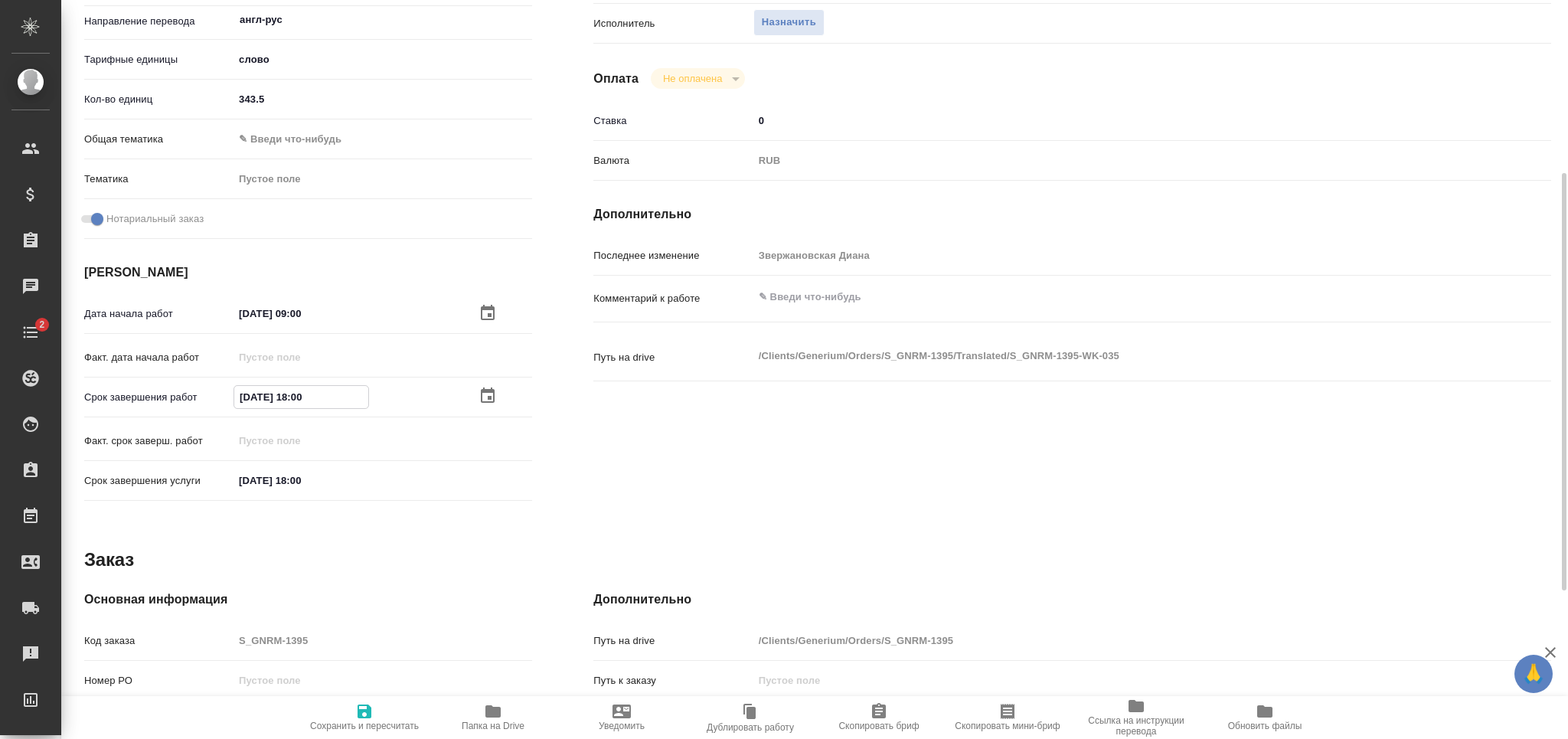
type textarea "x"
type input "[DATE] 15:00"
type textarea "x"
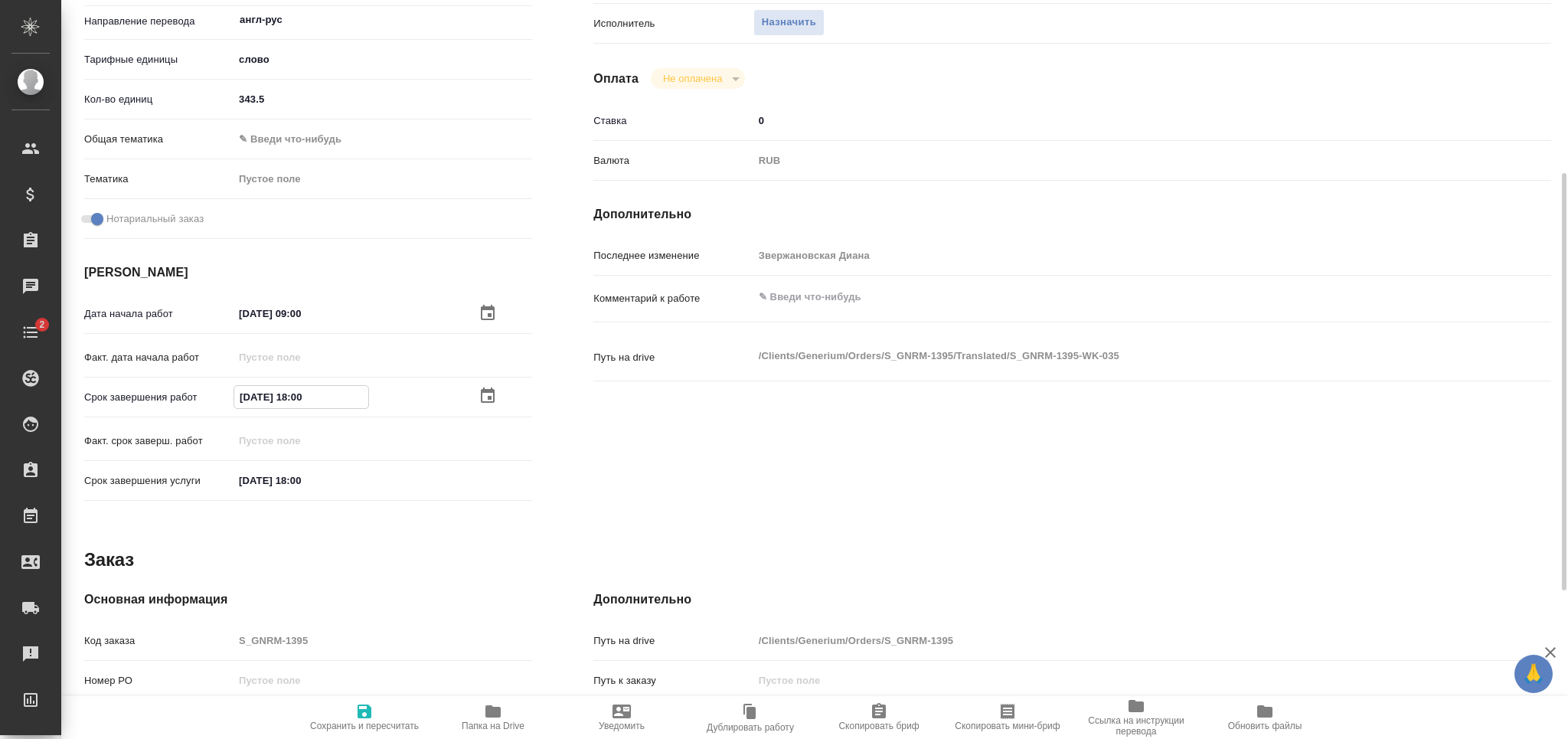
type textarea "x"
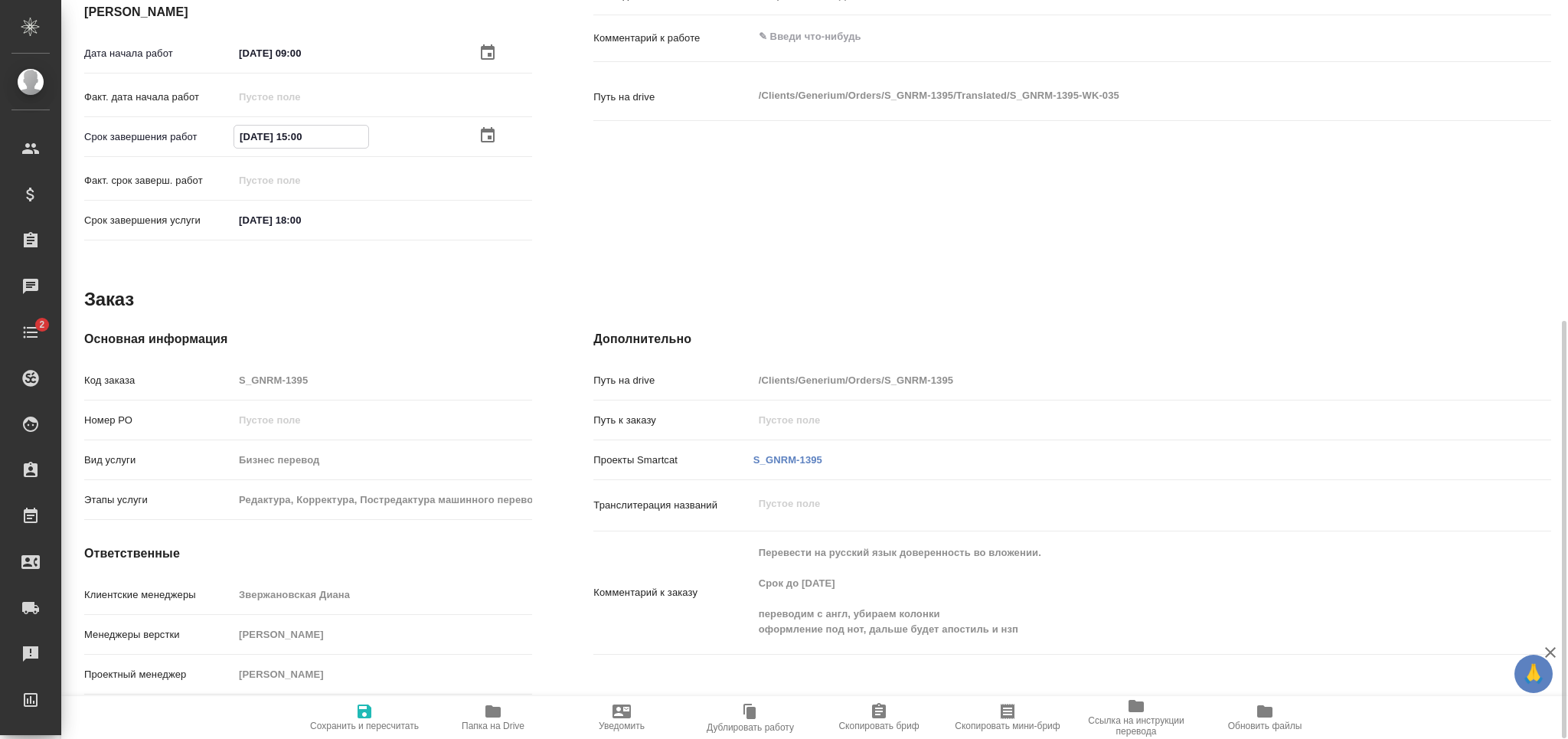
type input "[DATE] 15:00"
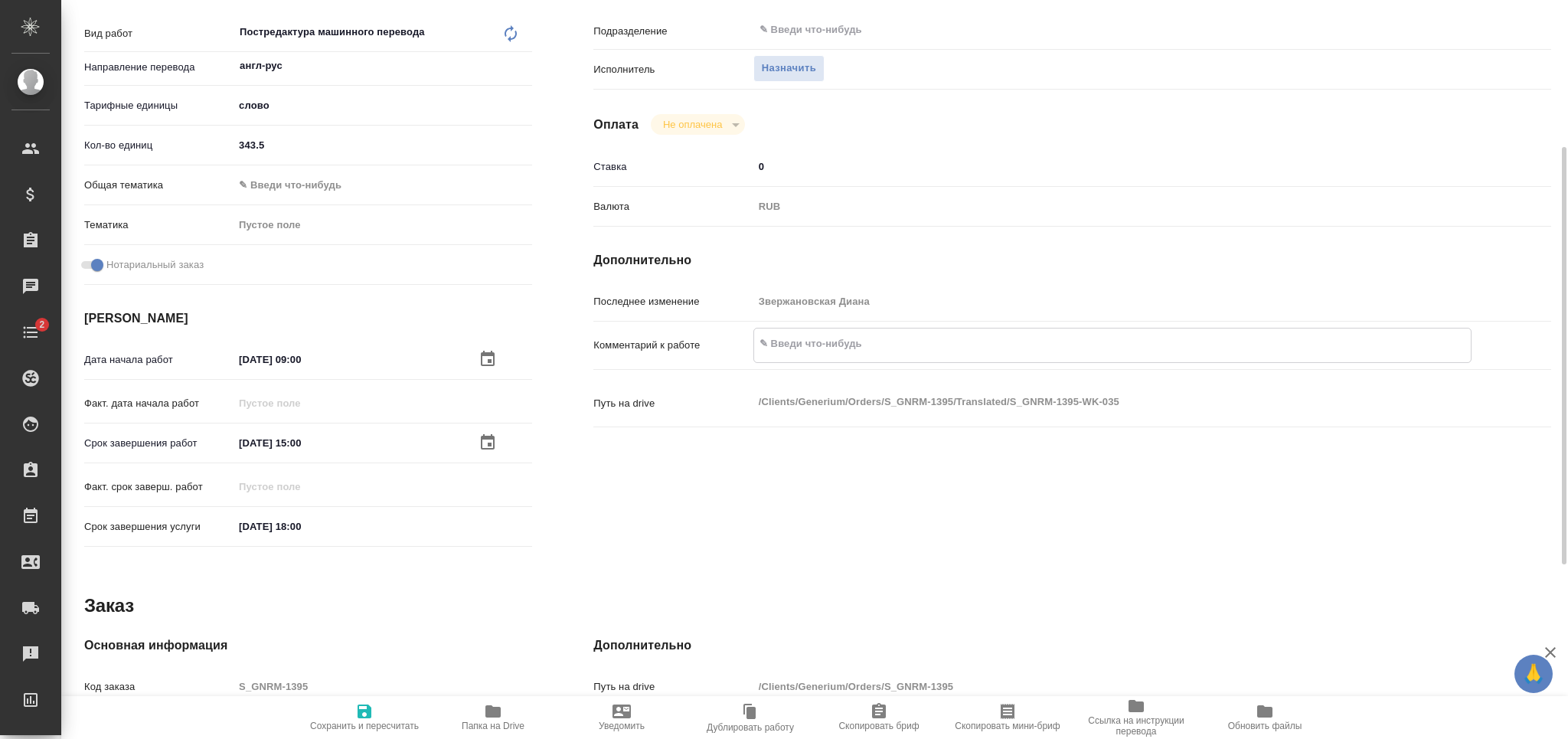
type textarea "x"
click at [816, 353] on textarea at bounding box center [1113, 344] width 717 height 26
paste textarea "переводим с англ, убираем колонки оформление под нот, дальше будет апостиль и н…"
type textarea "переводим с англ, убираем колонки оформление под нот, дальше будет апостиль и н…"
type textarea "x"
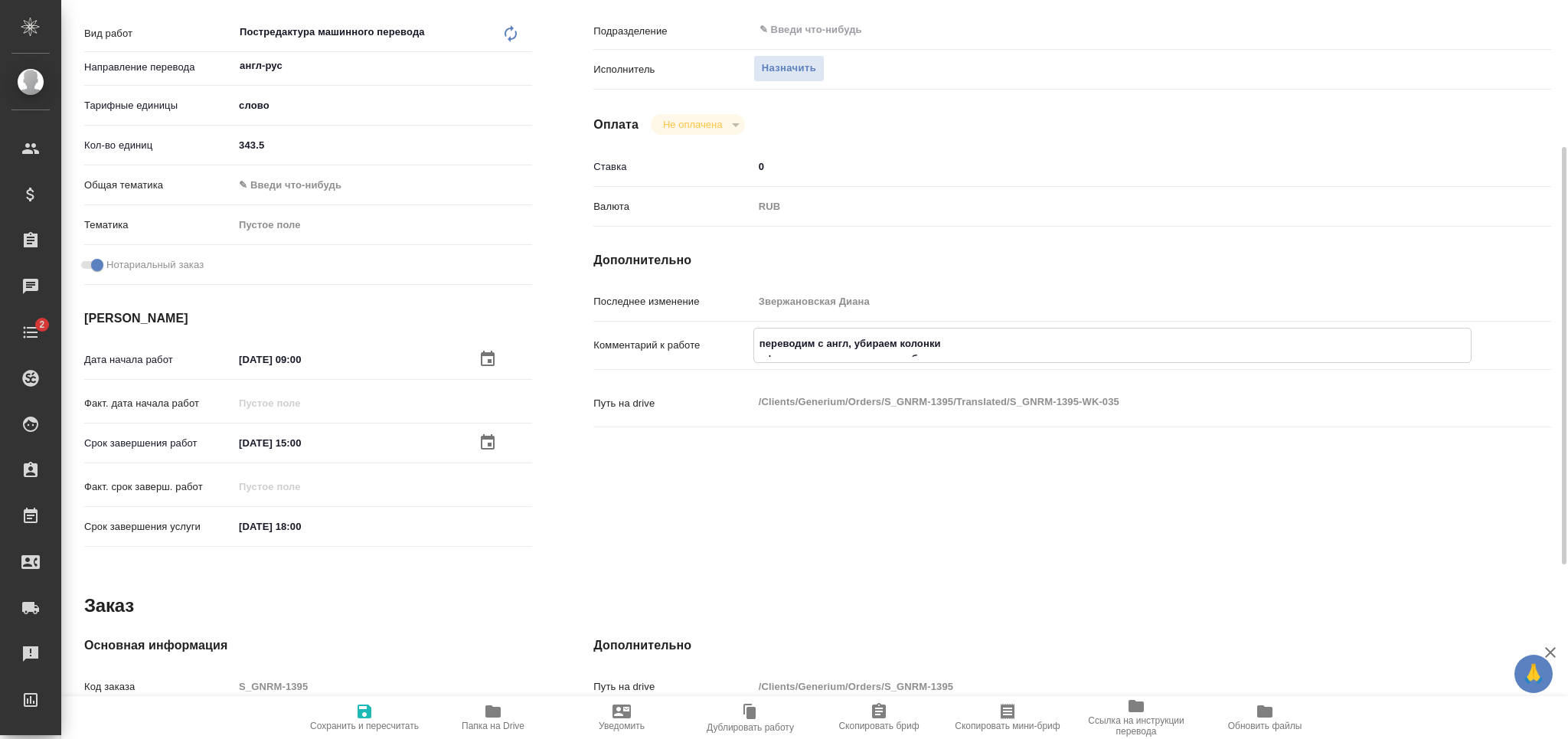
type textarea "x"
type textarea "переводим с англ, убираем колонки оформление под нот, дальше будет апостиль и н…"
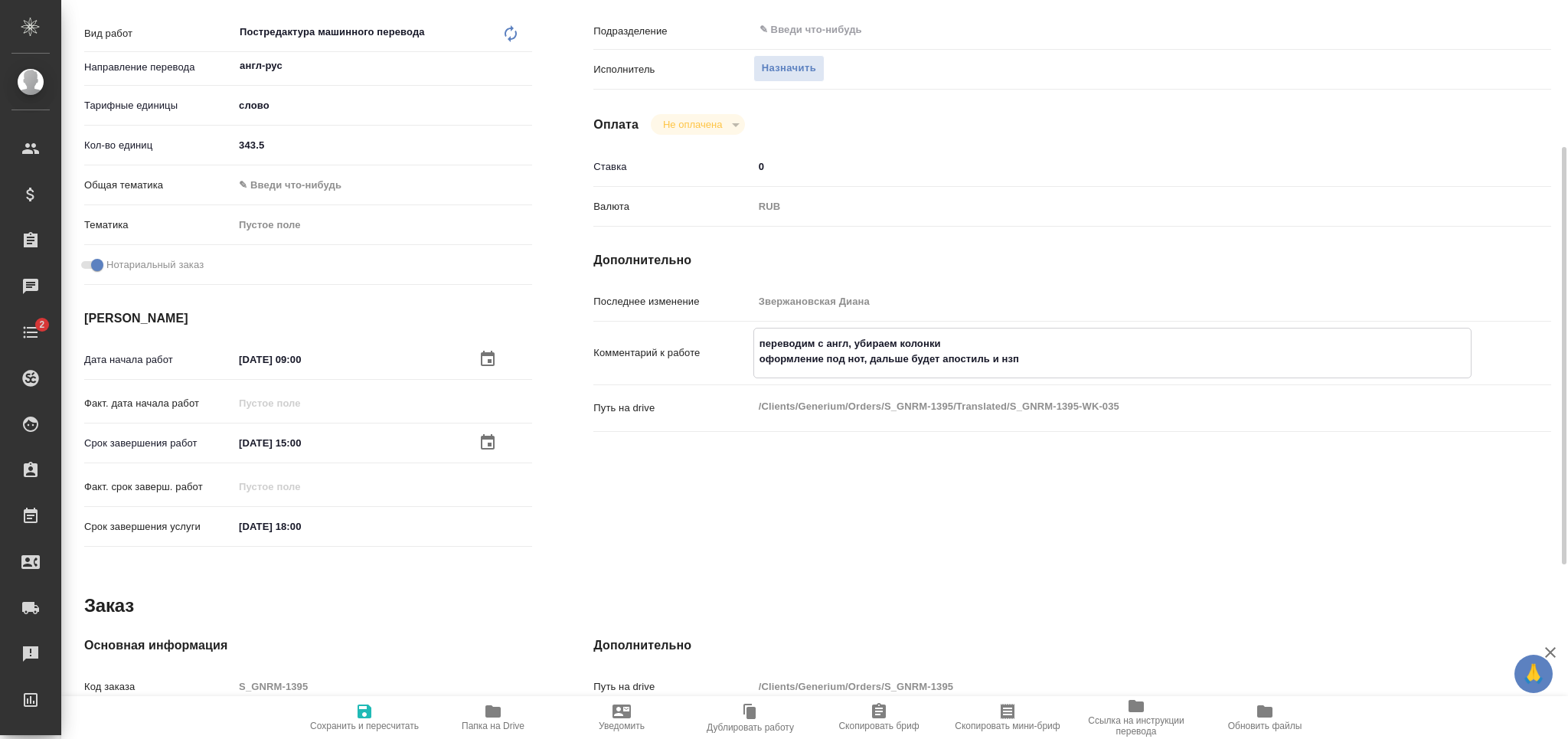
type textarea "x"
click at [387, 720] on span "Сохранить и пересчитать" at bounding box center [365, 717] width 111 height 29
type textarea "x"
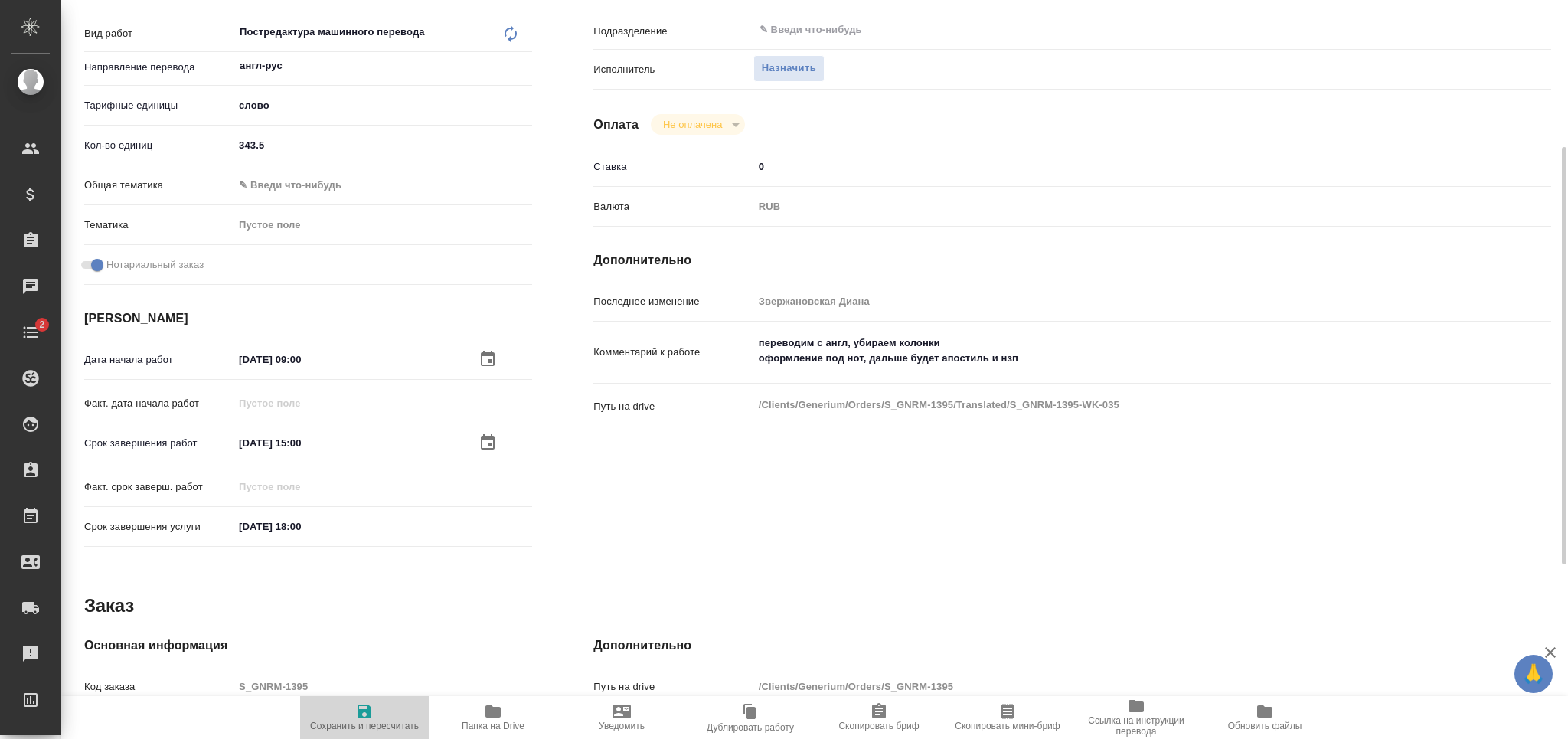
type textarea "x"
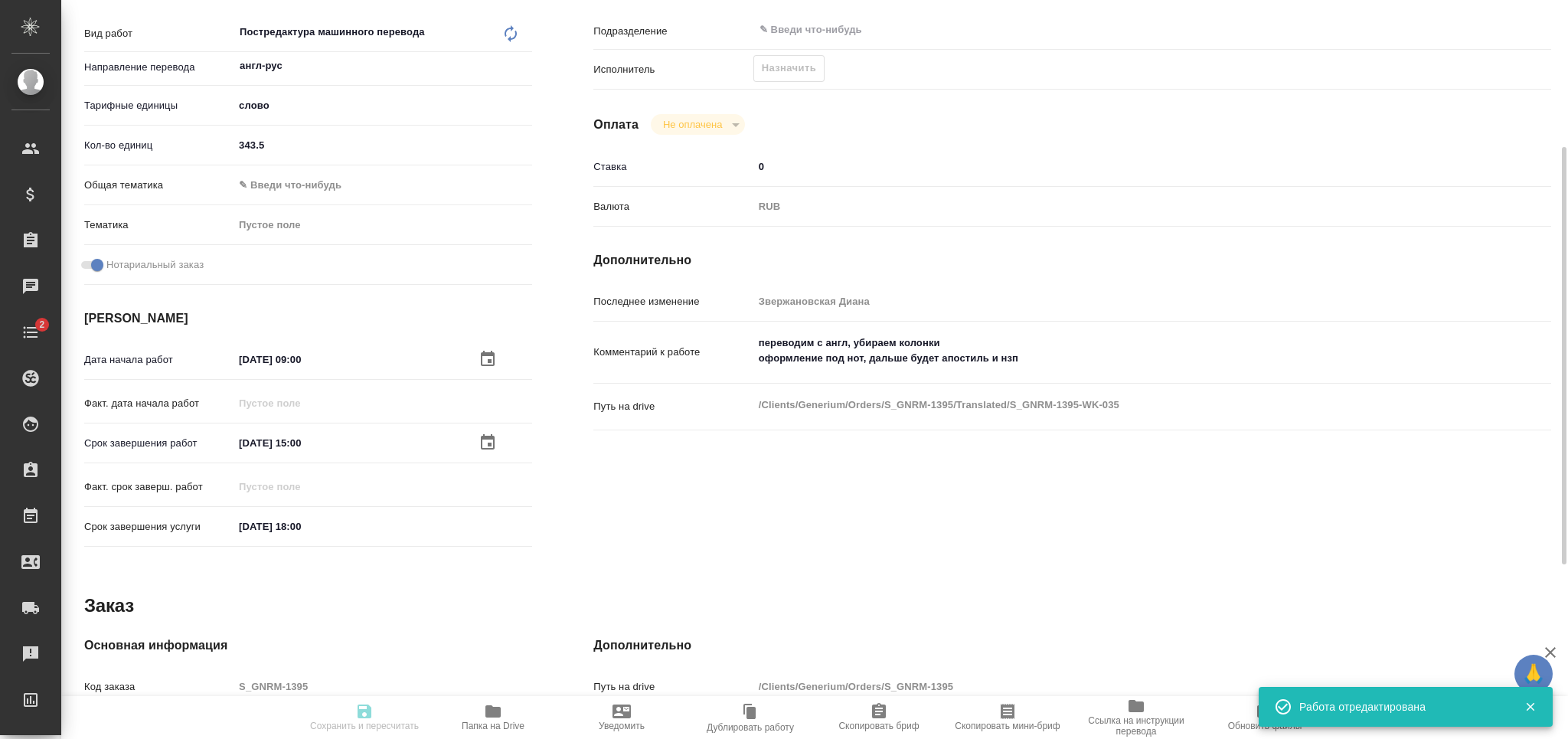
type input "recruiting"
type textarea "Постредактура машинного перевода"
type textarea "x"
type input "англ-рус"
type input "5a8b1489cc6b4906c91bfd90"
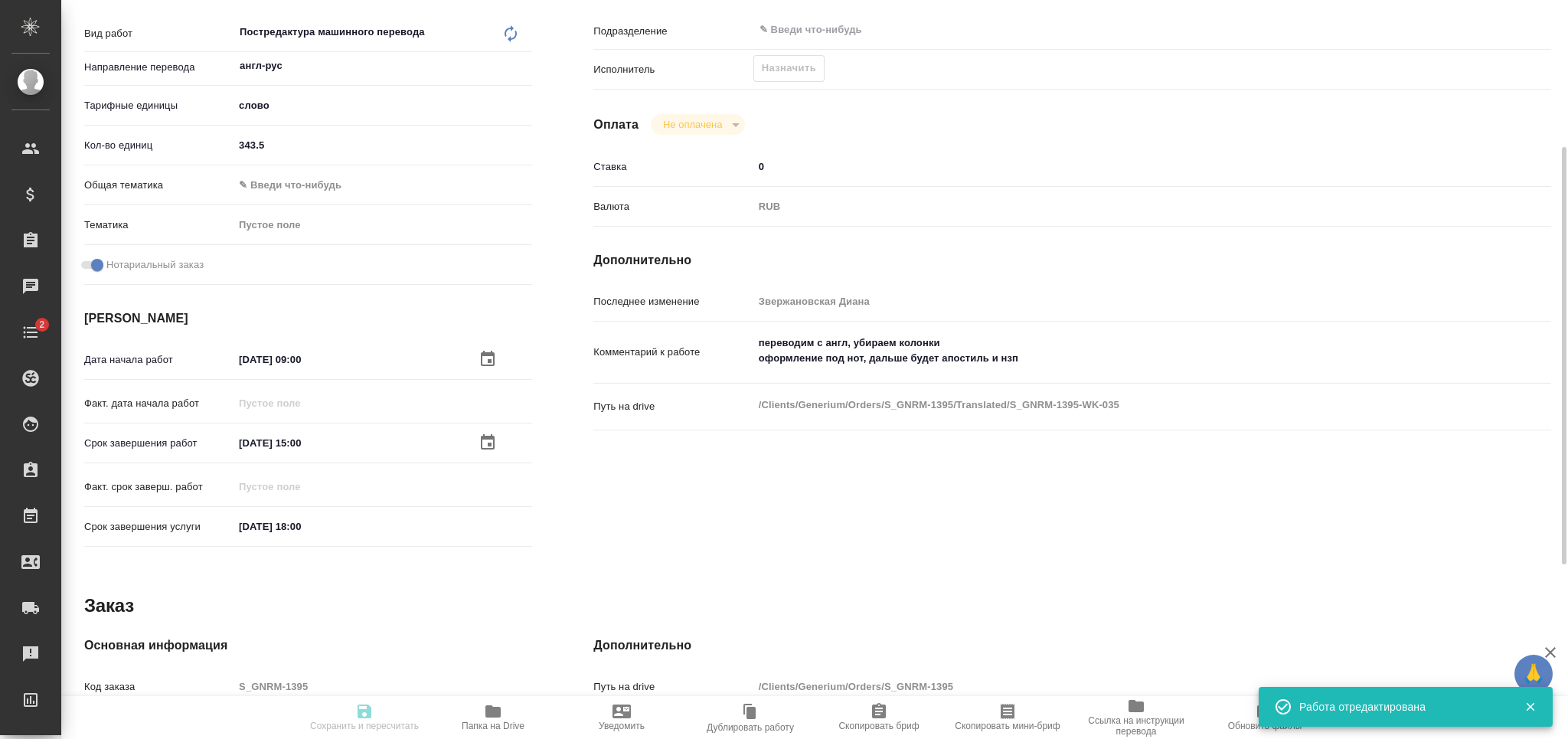
type input "343.5"
checkbox input "true"
type input "[DATE] 09:00"
type input "[DATE] 15:00"
type input "[DATE] 18:00"
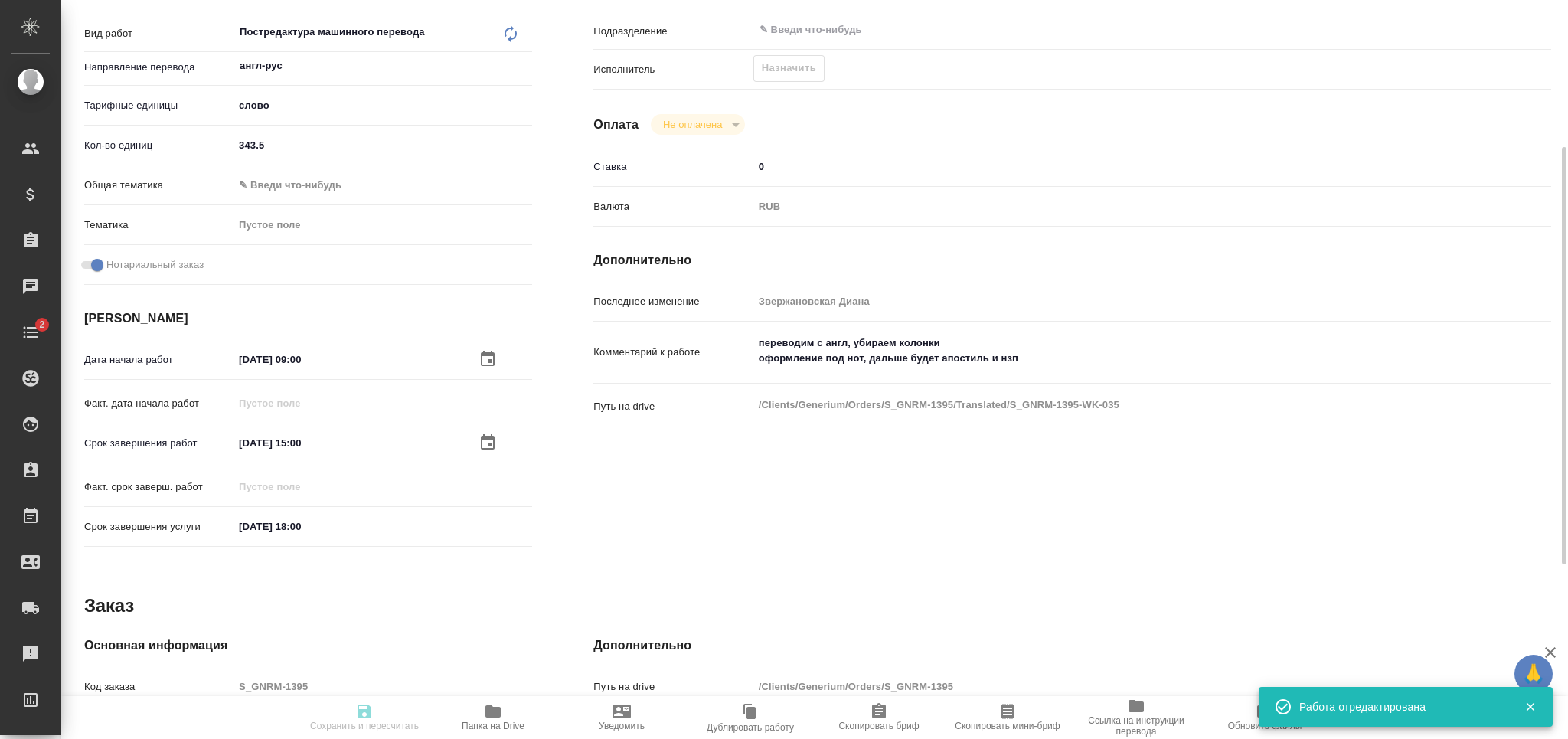
type input "notPayed"
type input "0"
type input "RUB"
type input "[PERSON_NAME]"
type textarea "переводим с англ, убираем колонки оформление под нот, дальше будет апостиль и н…"
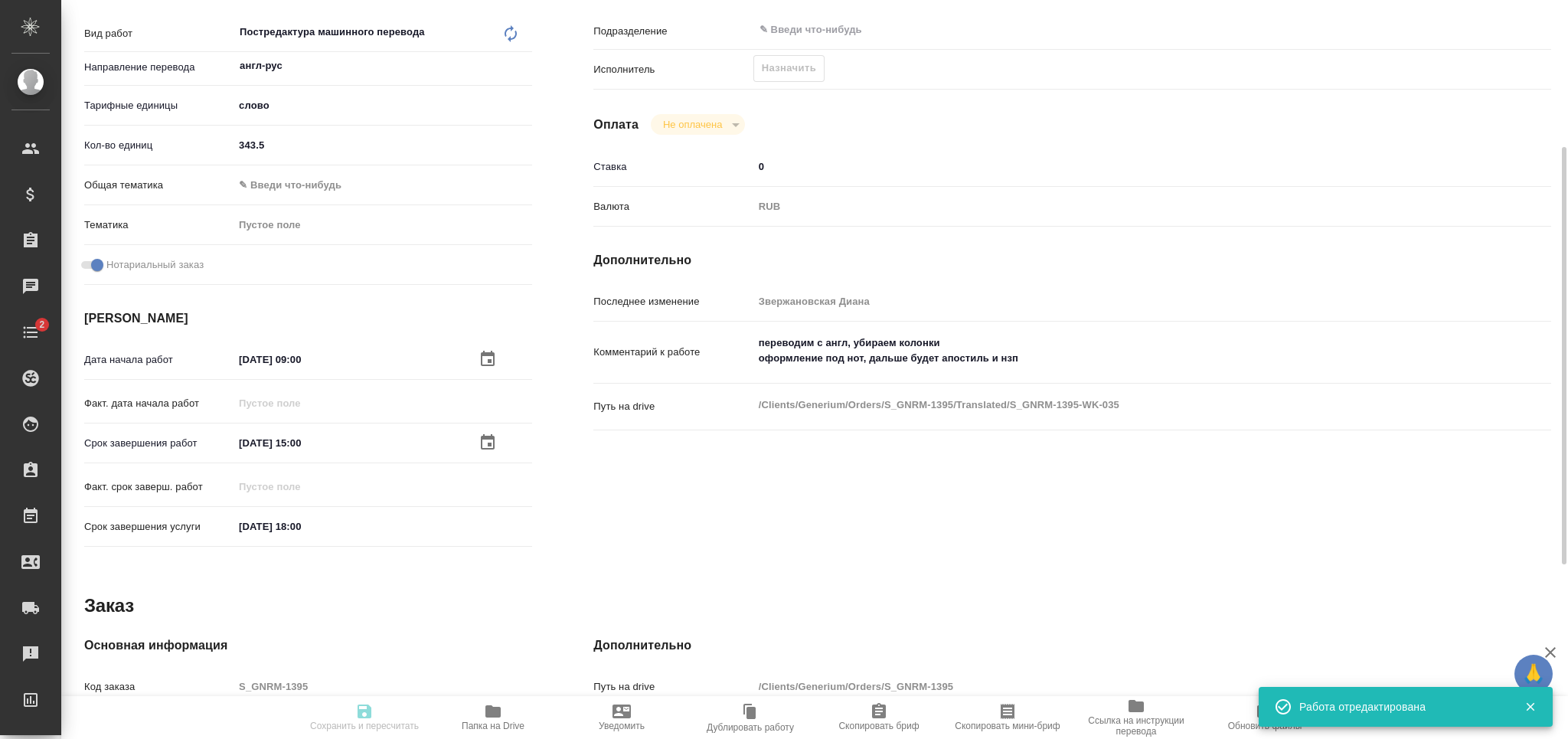
type textarea "x"
type textarea "/Clients/Generium/Orders/S_GNRM-1395/Translated/S_GNRM-1395-WK-035"
type textarea "x"
type input "S_GNRM-1395"
type input "Бизнес перевод"
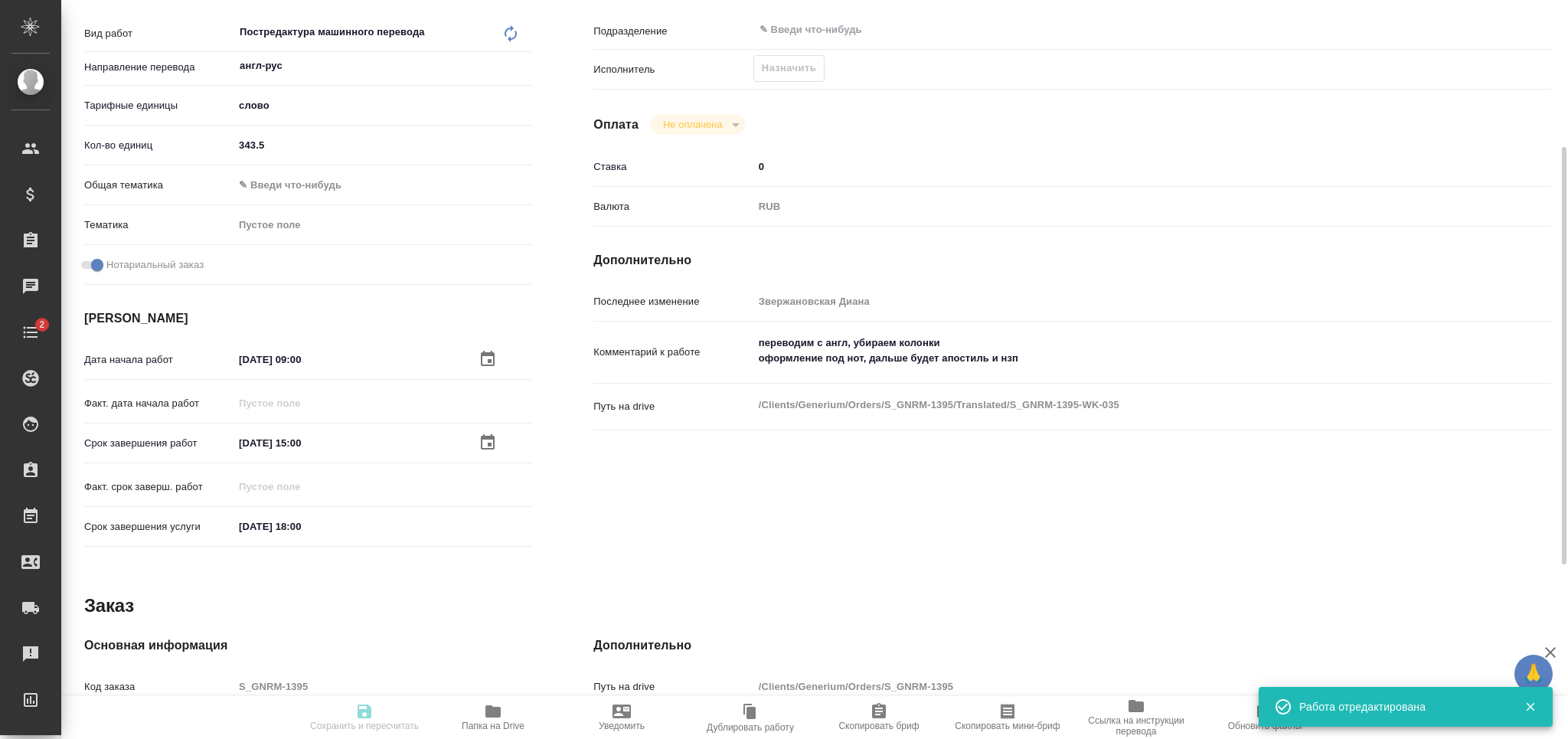
type input "Редактура, Корректура, Постредактура машинного перевода, Приёмка по качеству, П…"
type input "Звержановская Диана"
type input "[PERSON_NAME]"
type input "/Clients/Generium/Orders/S_GNRM-1395"
type textarea "x"
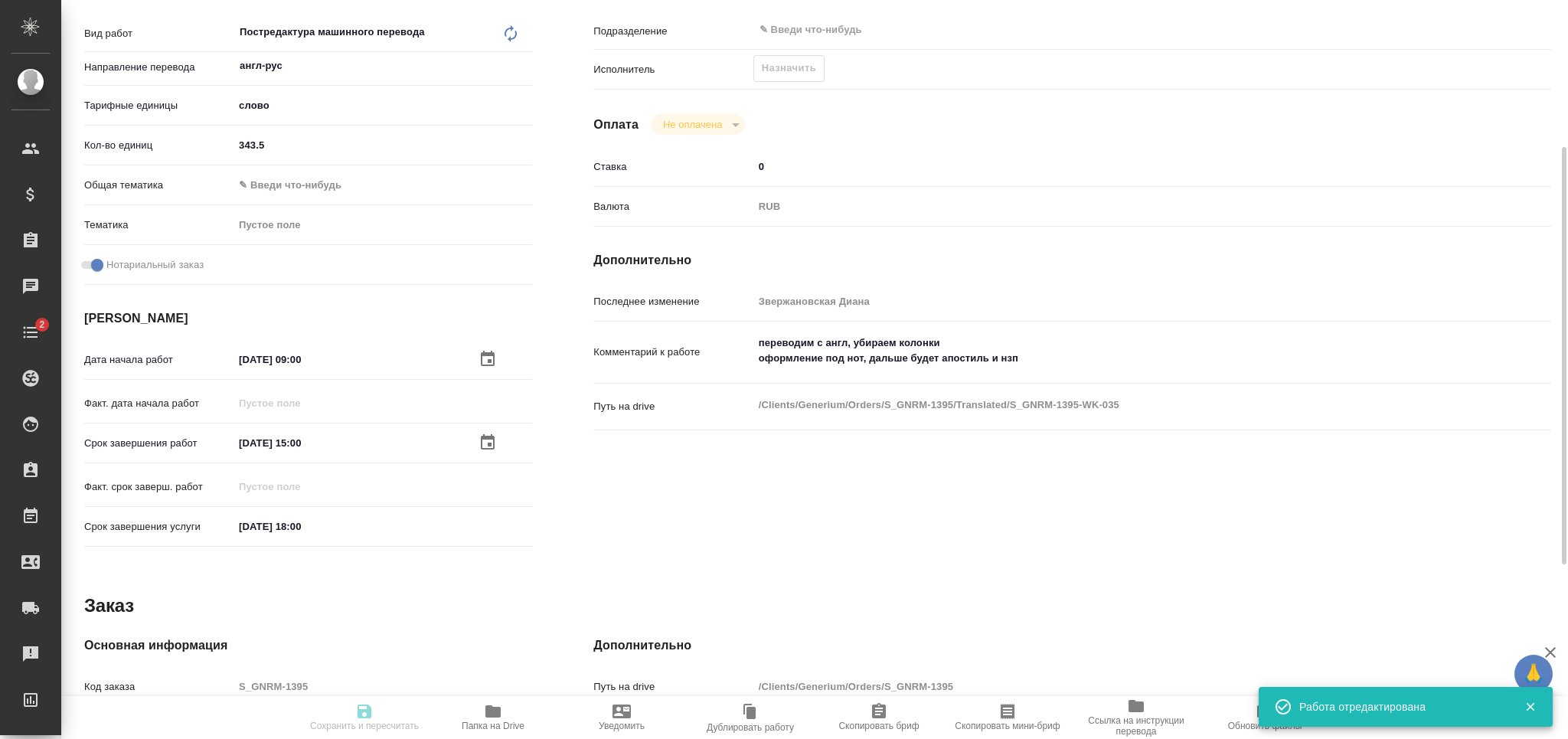
type textarea "Перевести на русский язык доверенность во вложении. Срок до [DATE] переводим с …"
type textarea "x"
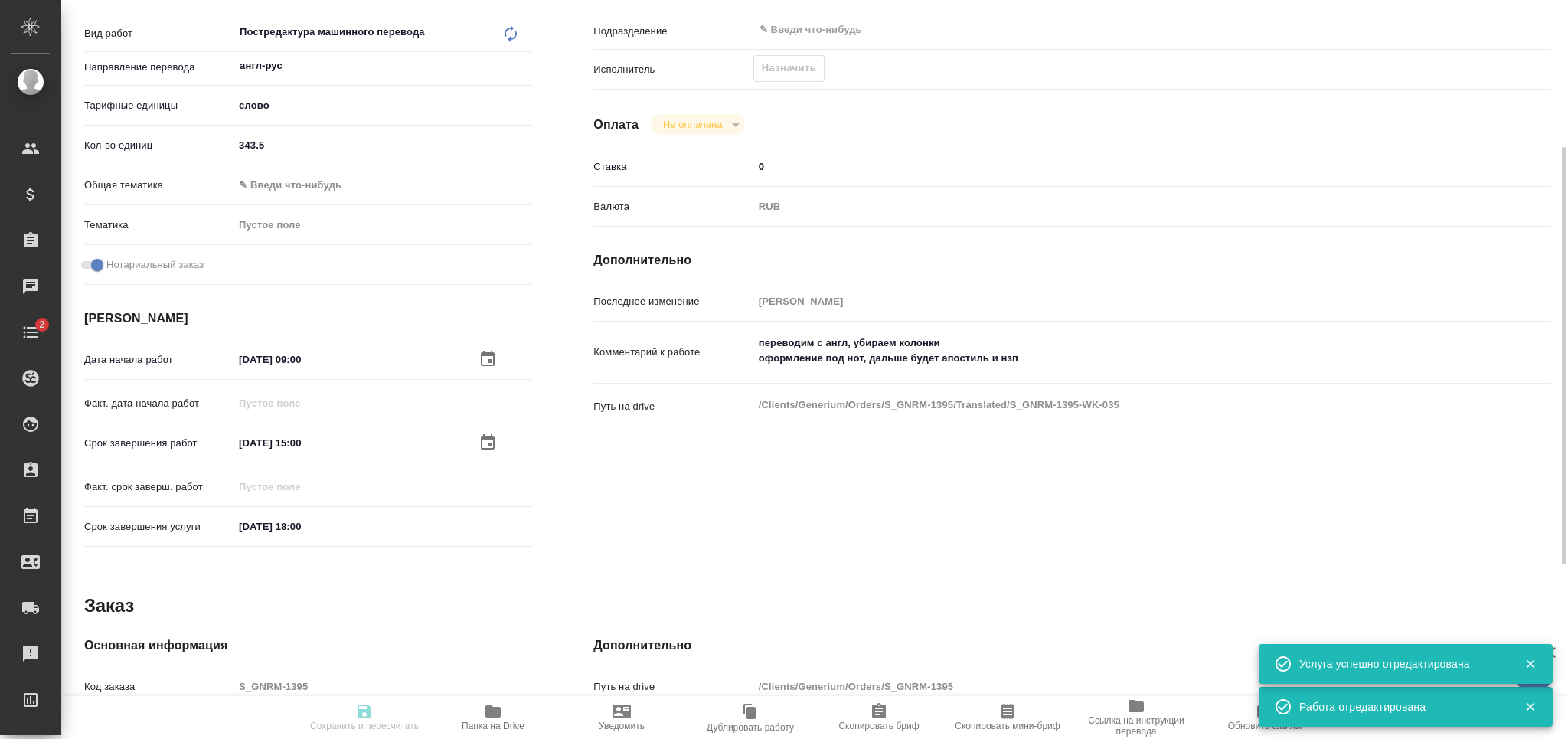
type textarea "x"
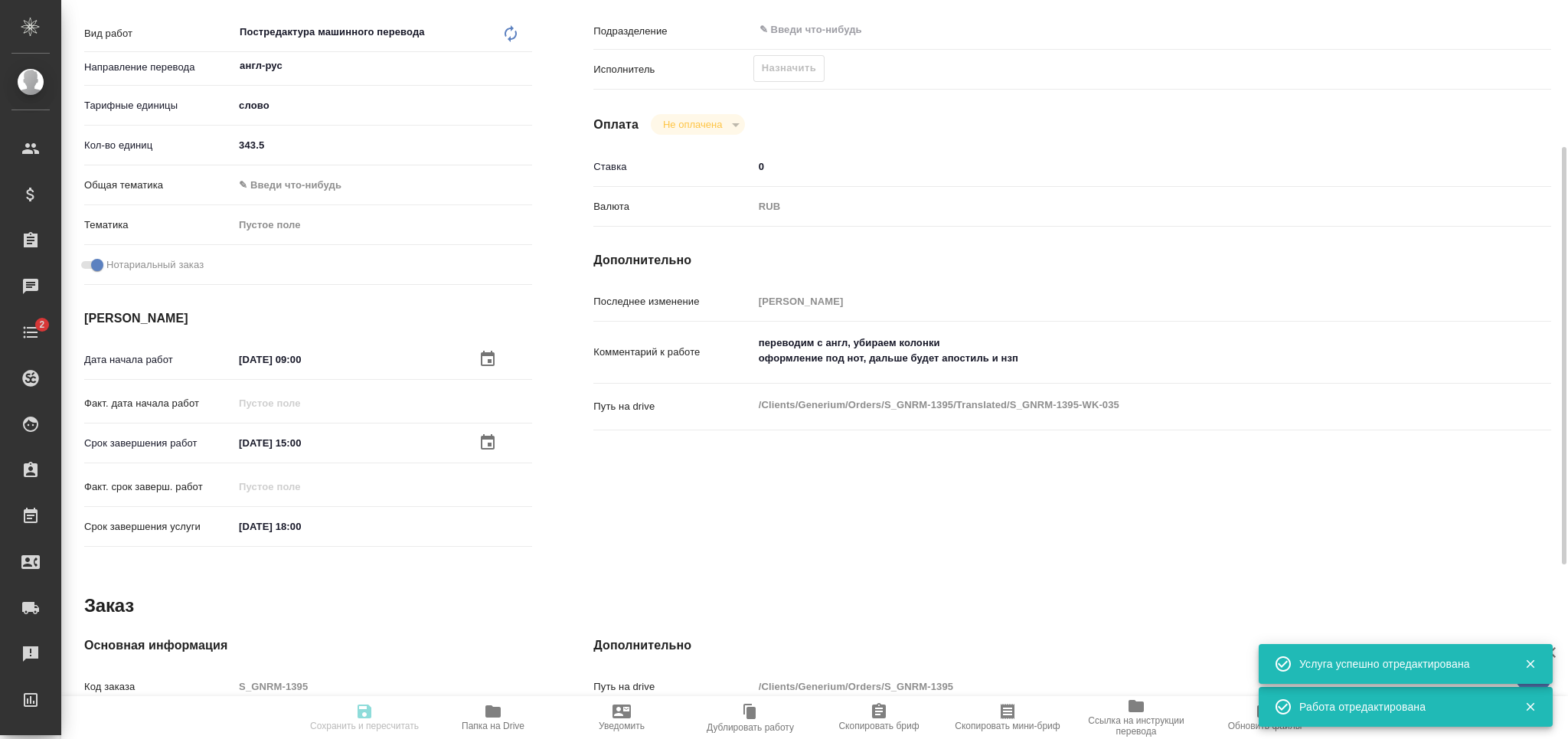
type textarea "x"
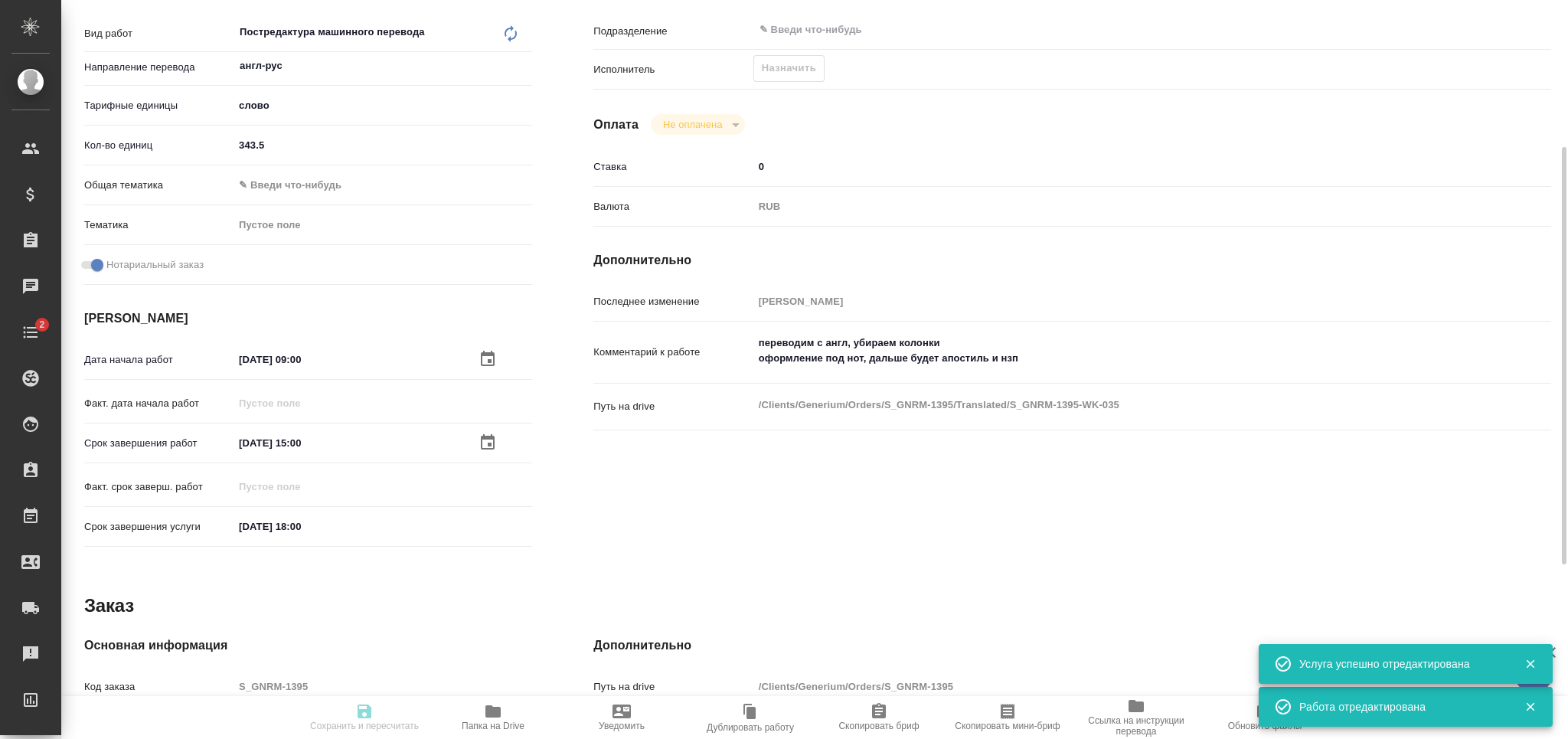
type textarea "x"
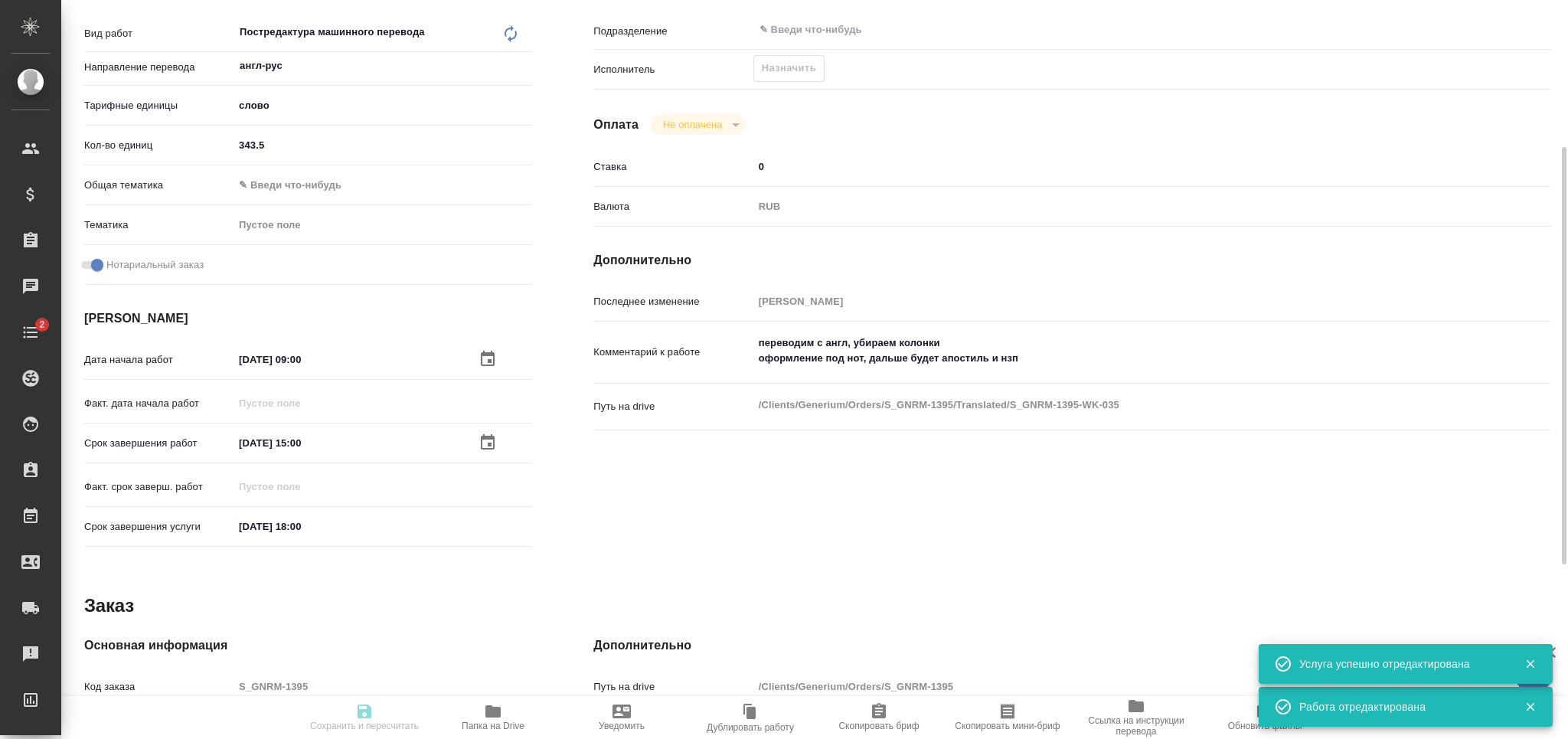
type textarea "x"
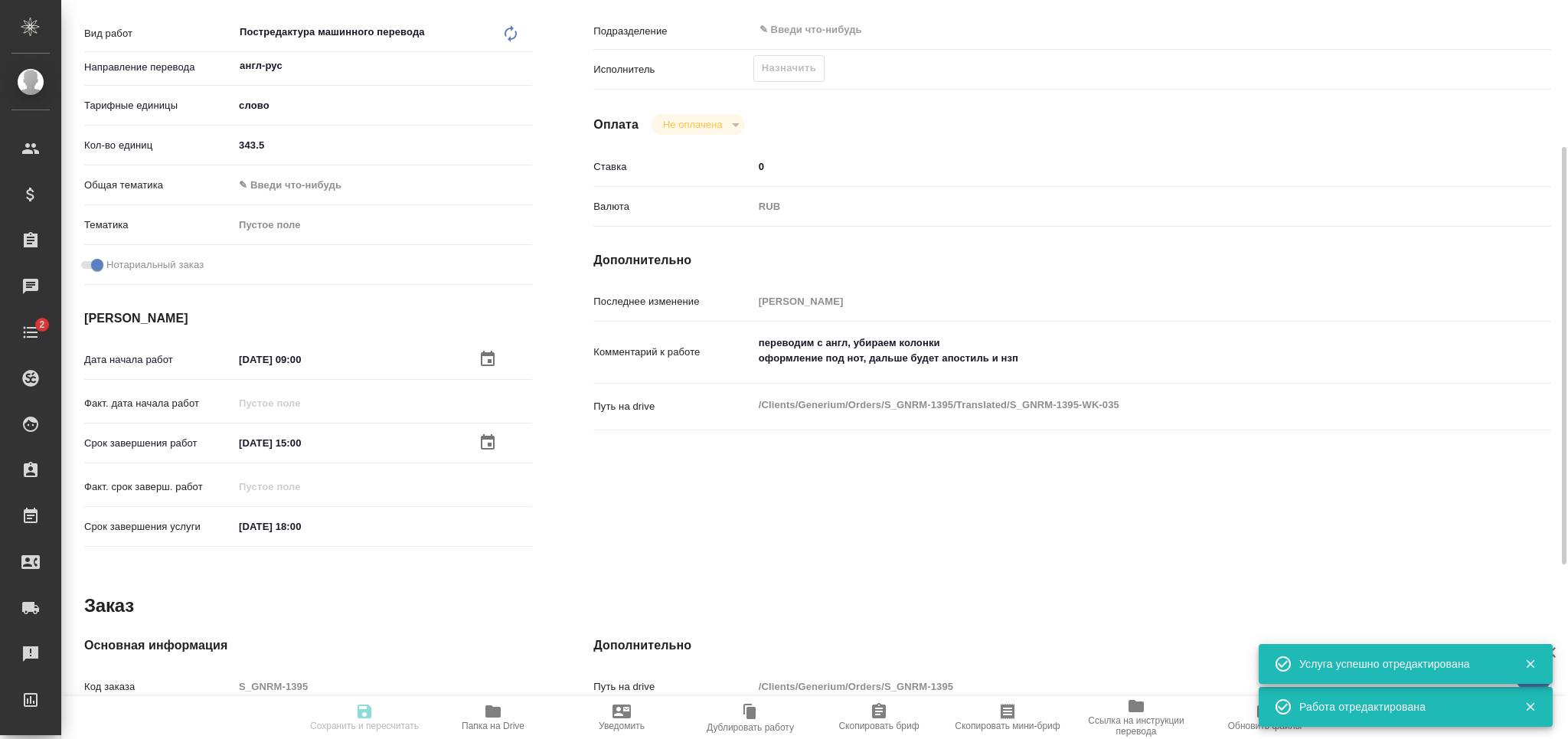
click at [995, 708] on span "Скопировать мини-бриф" at bounding box center [1008, 717] width 111 height 29
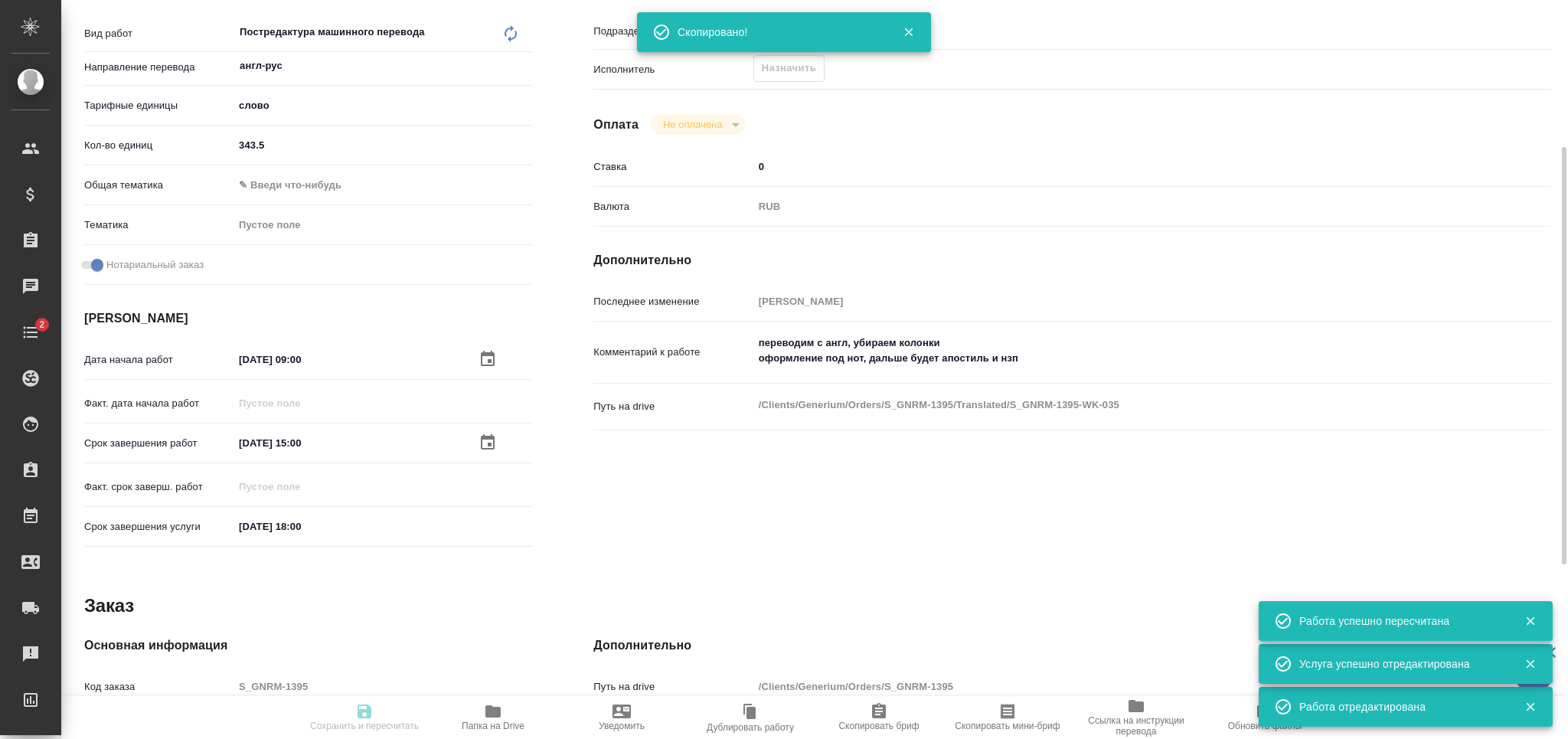
type input "recruiting"
type textarea "Постредактура машинного перевода"
type textarea "x"
type input "англ-рус"
type input "5a8b1489cc6b4906c91bfd90"
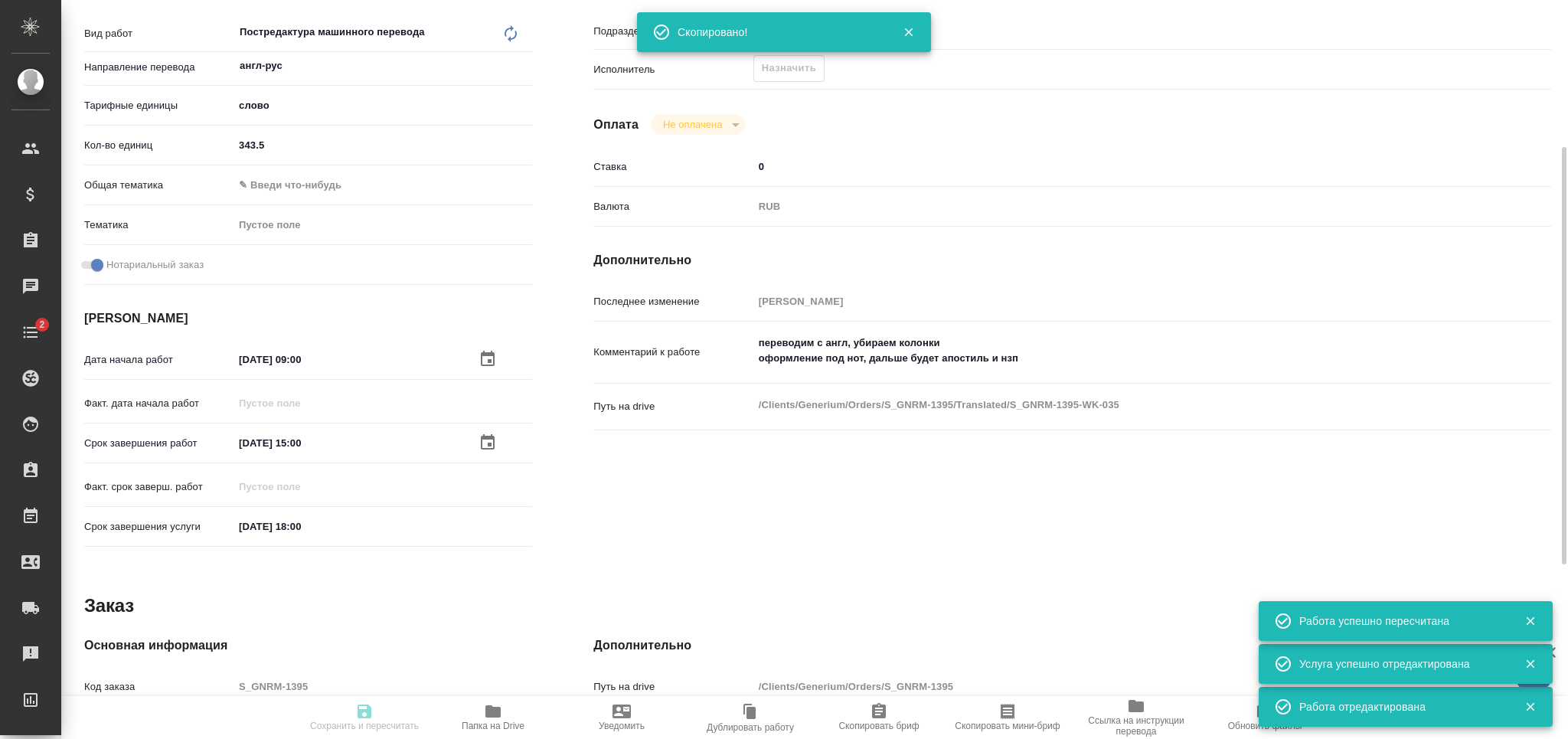
type input "343.5"
checkbox input "true"
type input "[DATE] 09:00"
type input "[DATE] 15:00"
type input "[DATE] 18:00"
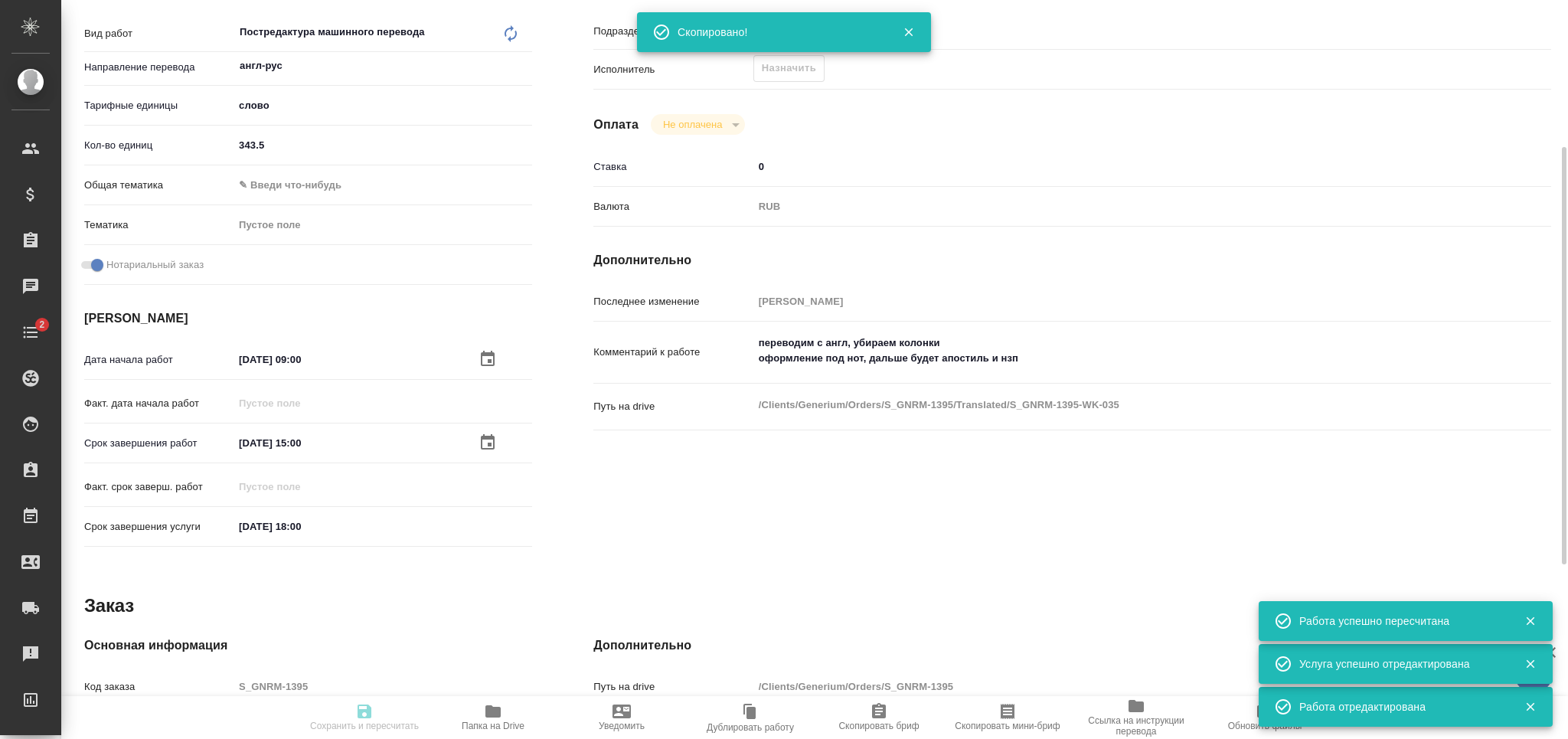
type input "notPayed"
type input "0"
type input "RUB"
type input "[PERSON_NAME]"
type textarea "переводим с англ, убираем колонки оформление под нот, дальше будет апостиль и н…"
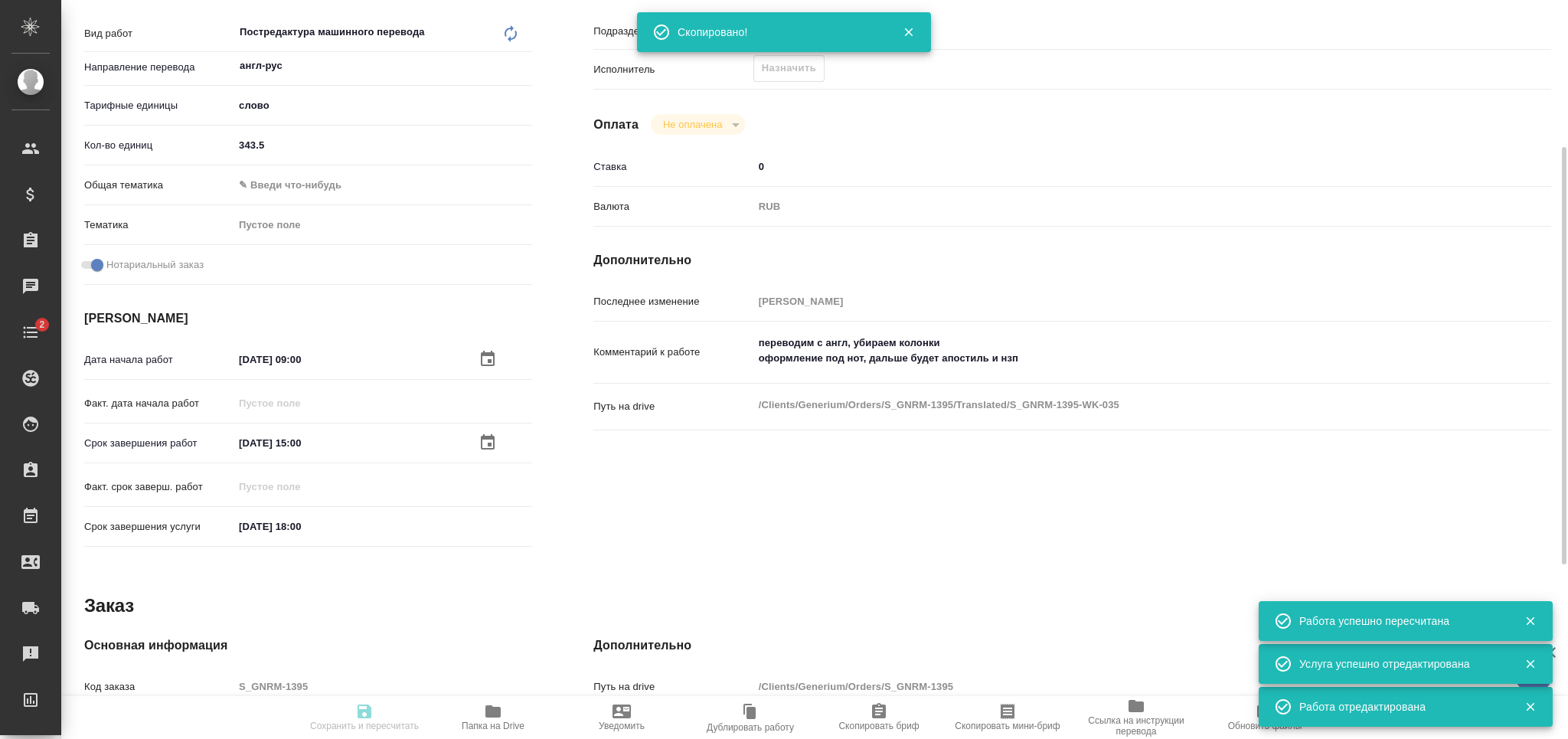
type textarea "x"
type textarea "/Clients/Generium/Orders/S_GNRM-1395/Translated/S_GNRM-1395-WK-035"
type textarea "x"
type input "S_GNRM-1395"
type input "Бизнес перевод"
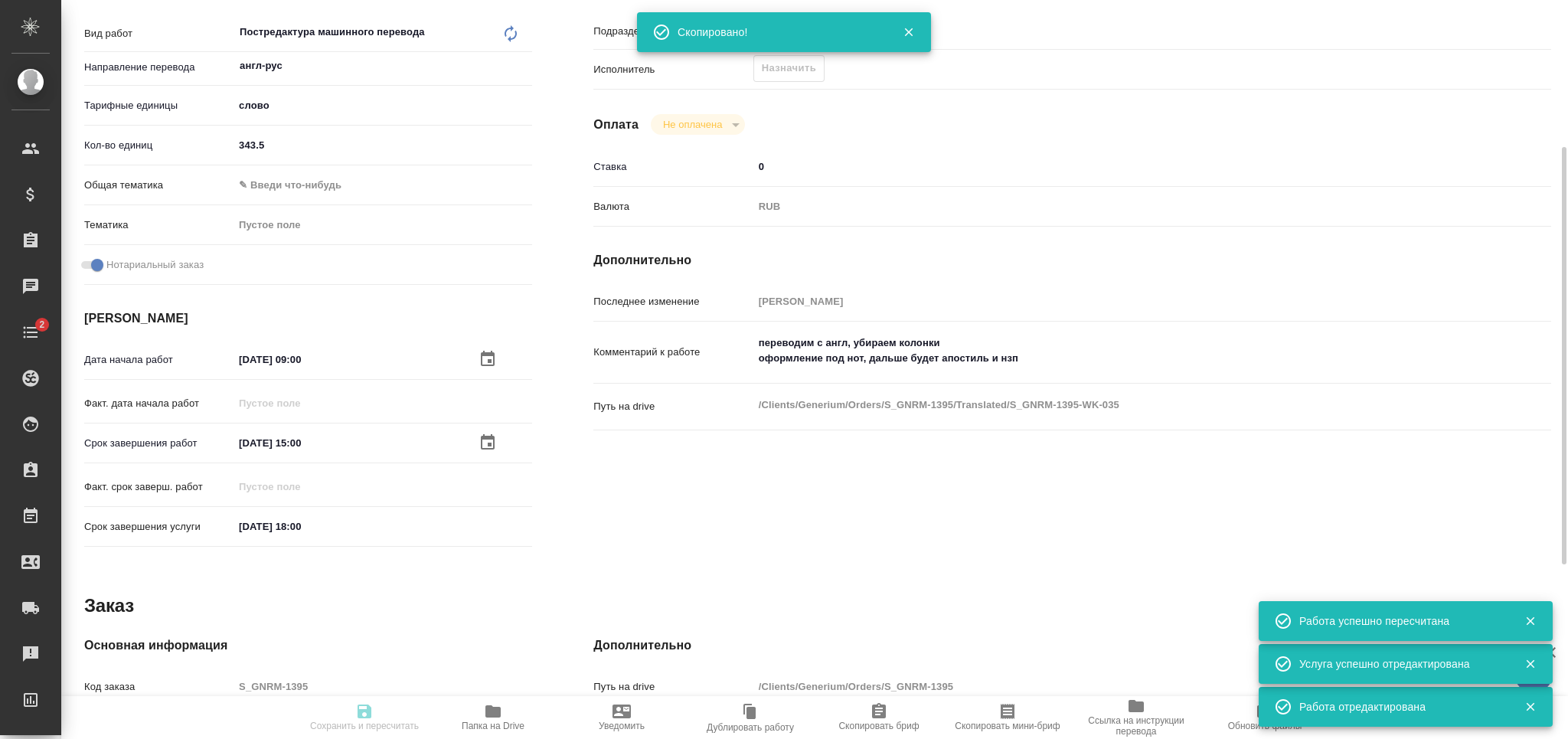
type input "Редактура, Корректура, Постредактура машинного перевода, Приёмка по качеству, П…"
type input "Звержановская Диана"
type input "[PERSON_NAME]"
type input "/Clients/Generium/Orders/S_GNRM-1395"
type textarea "x"
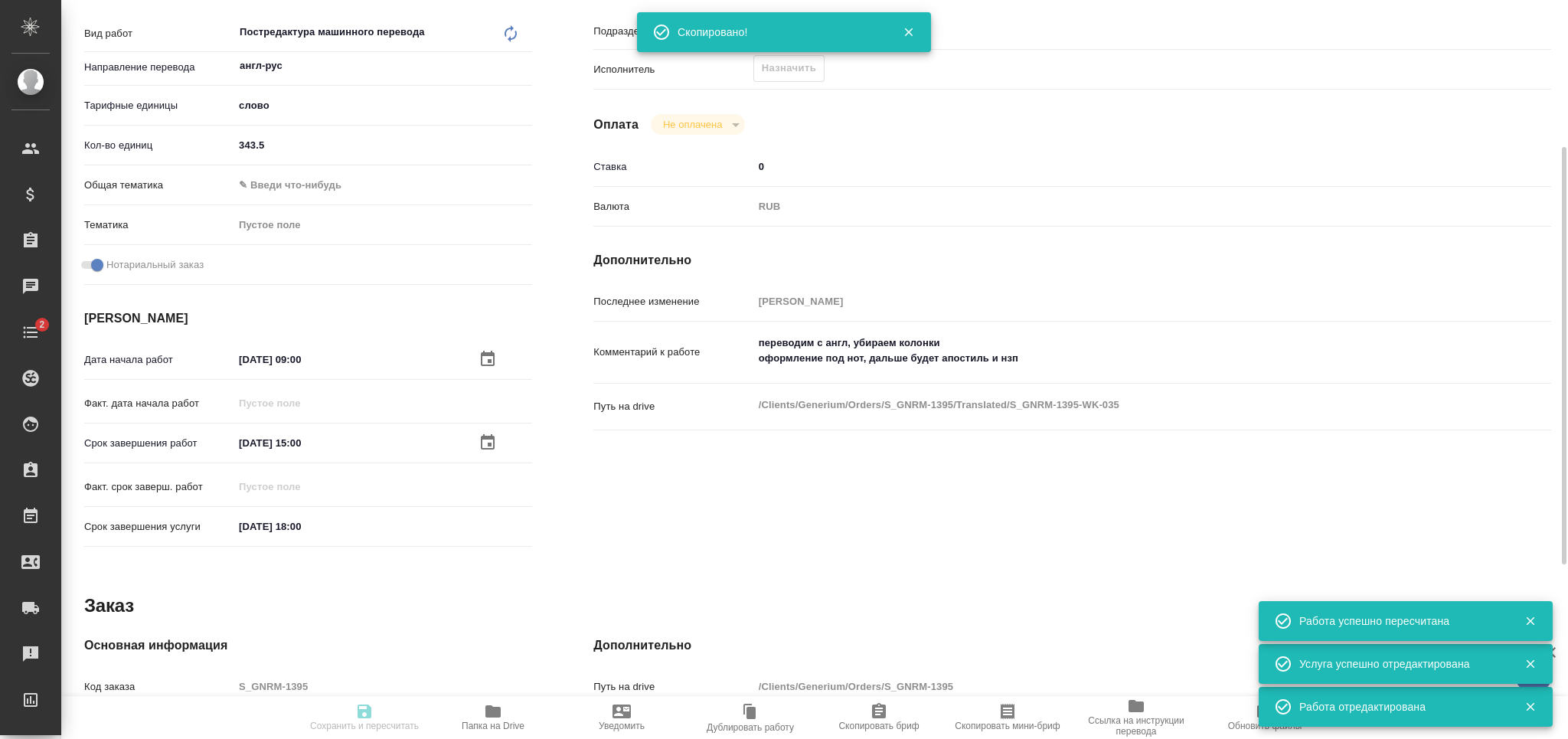
type textarea "Перевести на русский язык доверенность во вложении. Срок до [DATE] переводим с …"
type textarea "x"
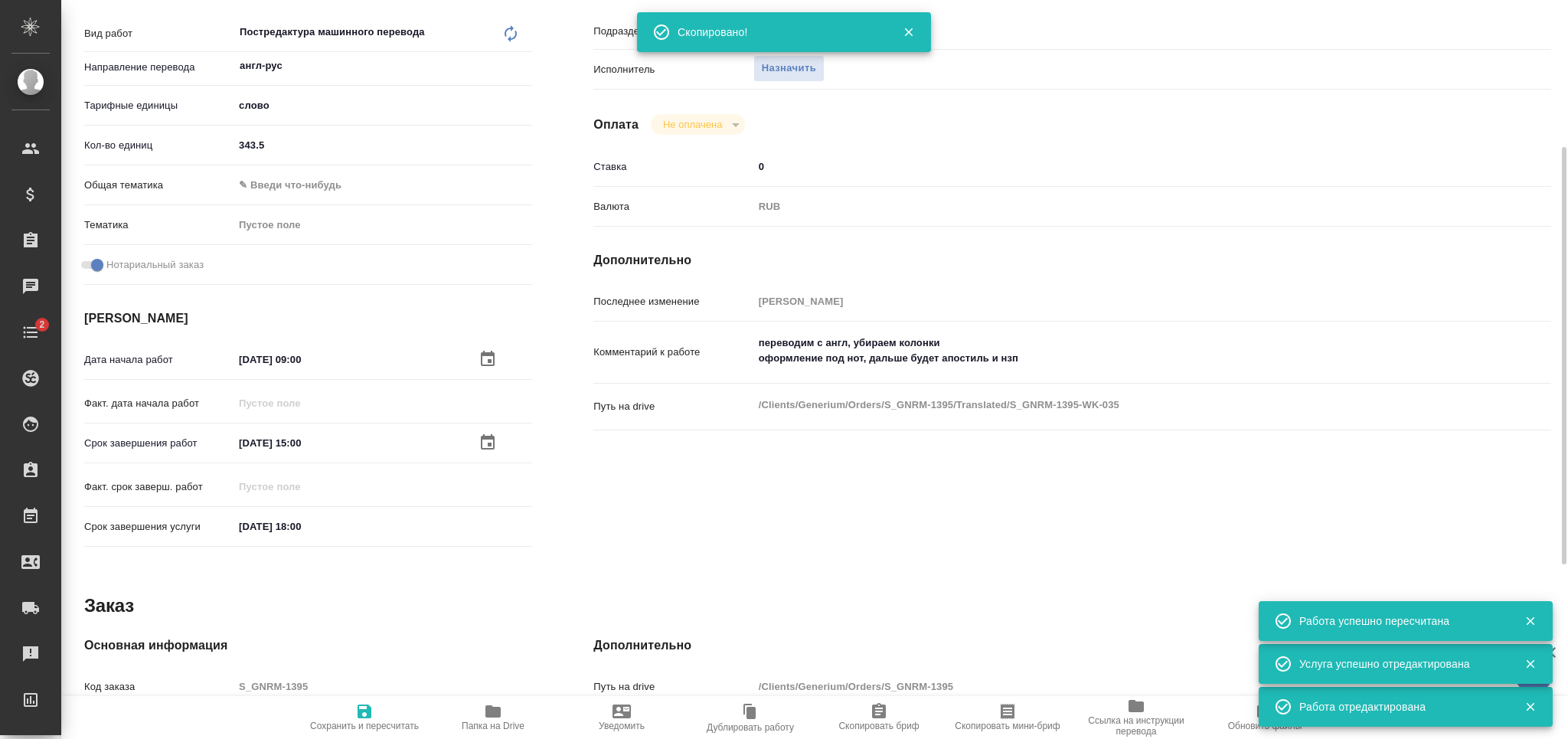
type textarea "x"
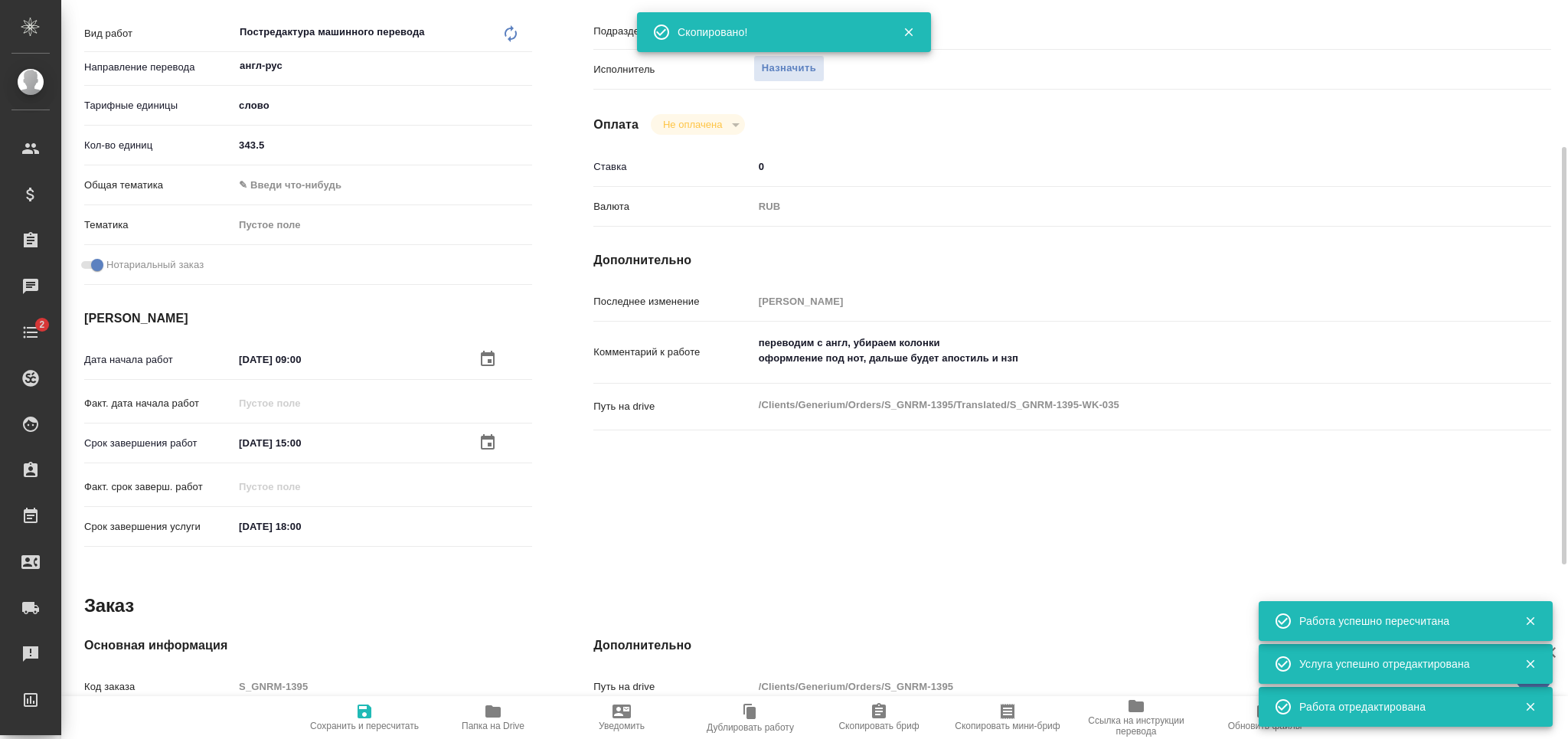
type textarea "x"
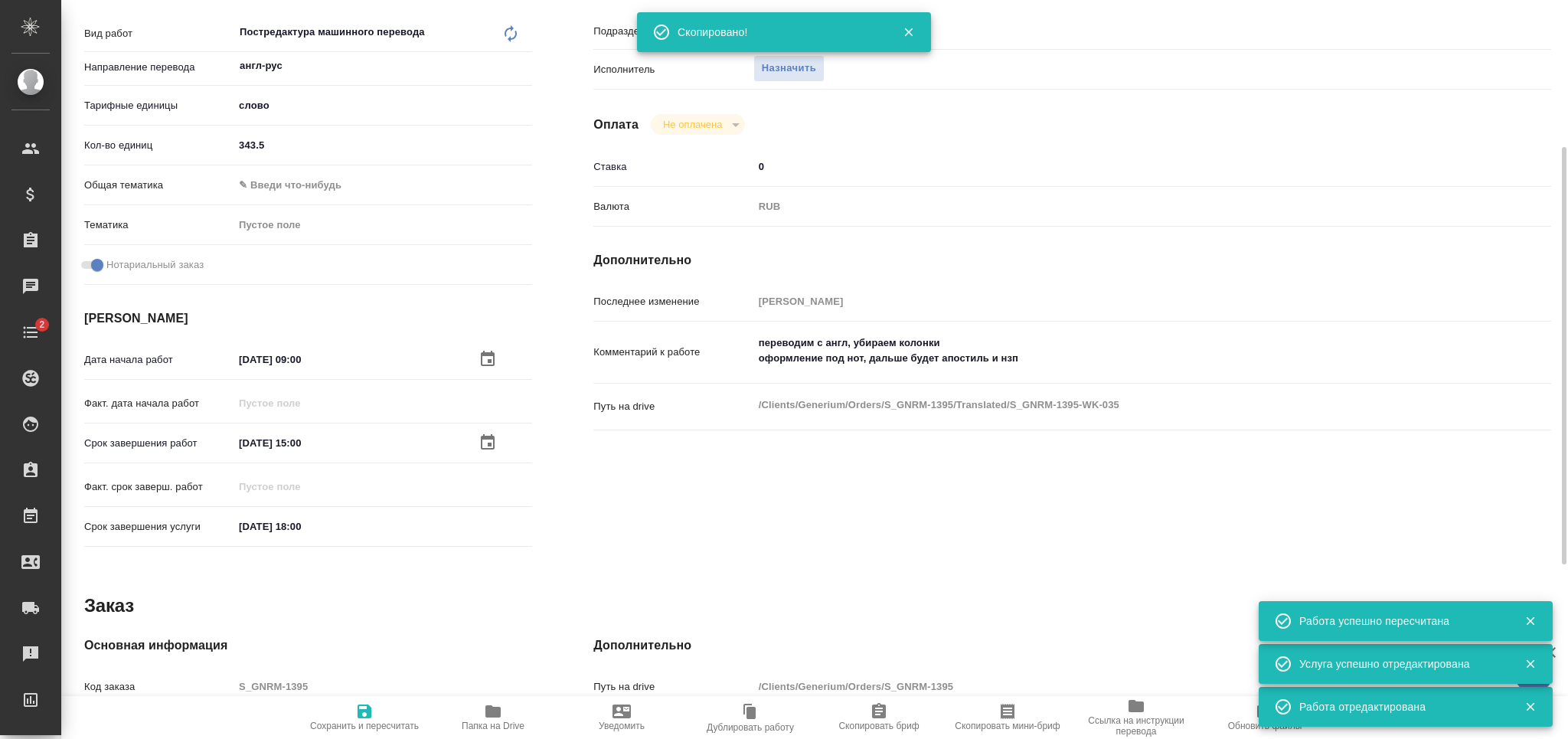
type textarea "x"
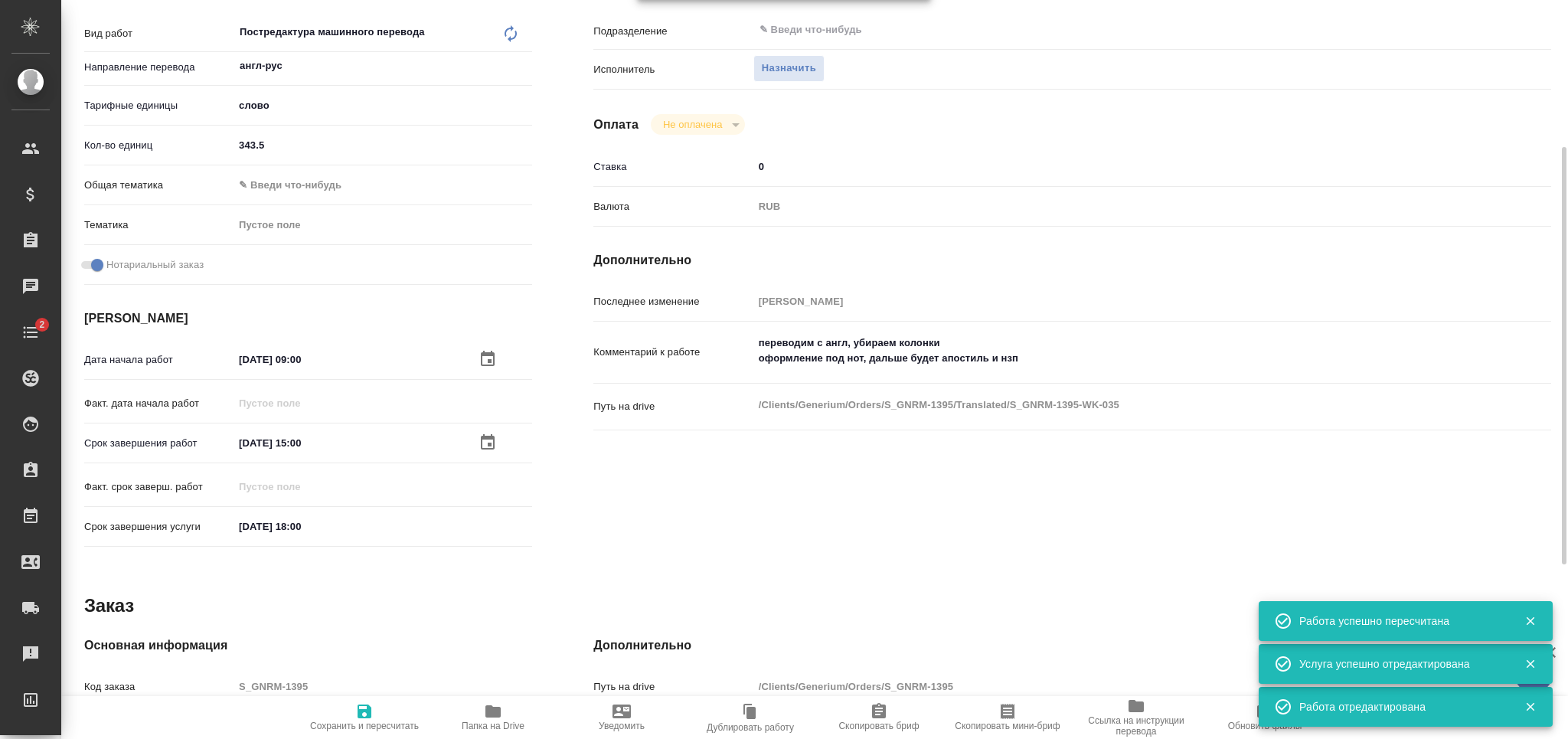
click at [835, 335] on textarea "переводим с англ, убираем колонки оформление под нот, дальше будет апостиль и н…" at bounding box center [1113, 351] width 719 height 41
click at [835, 335] on textarea "переводим с англ, убираем колонки оформление под нот, дальше будет апостиль и н…" at bounding box center [1113, 352] width 717 height 41
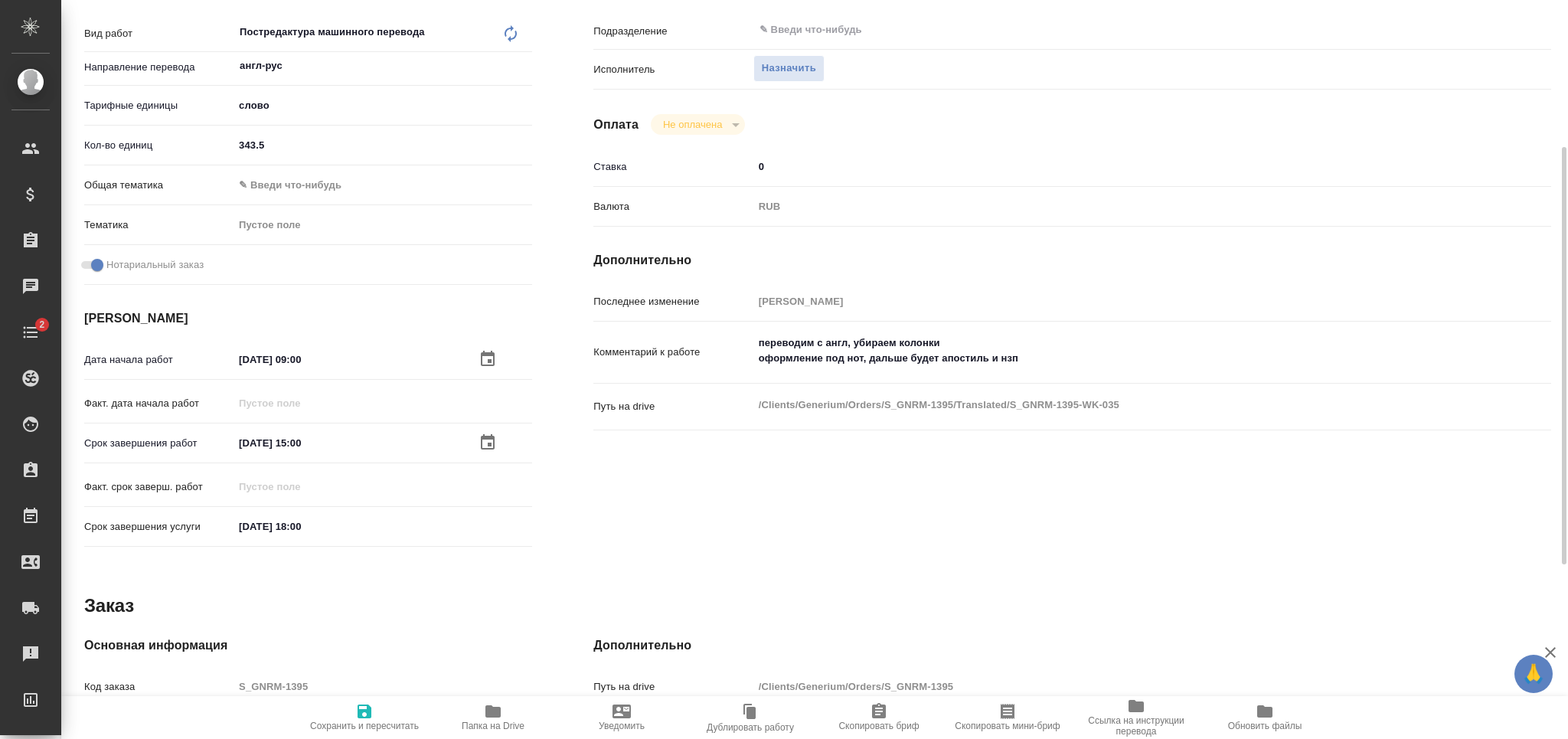
type textarea "x"
